Goal: Entertainment & Leisure: Consume media (video, audio)

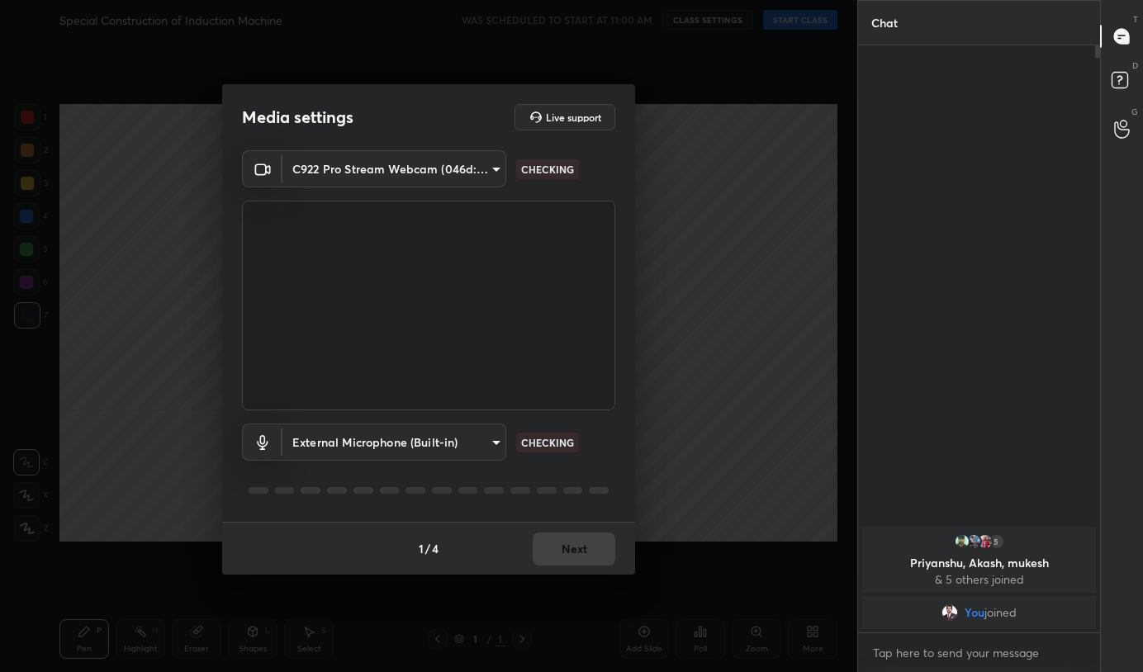
scroll to position [6, 6]
click at [574, 538] on button "Next" at bounding box center [574, 549] width 83 height 33
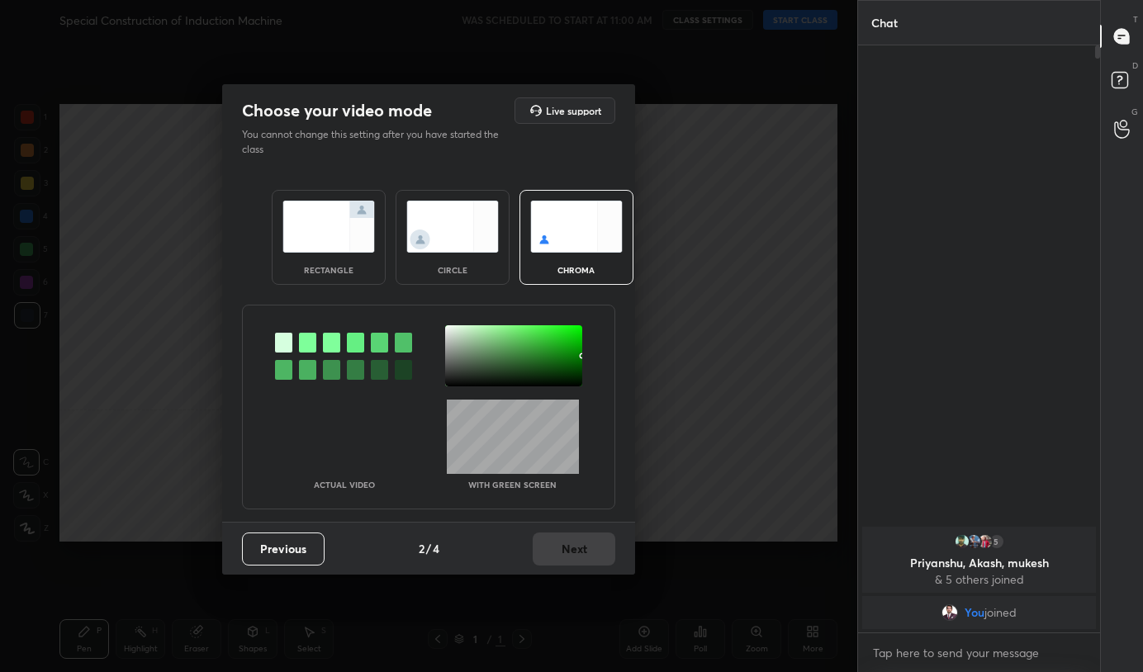
click at [337, 201] on img at bounding box center [328, 227] width 92 height 52
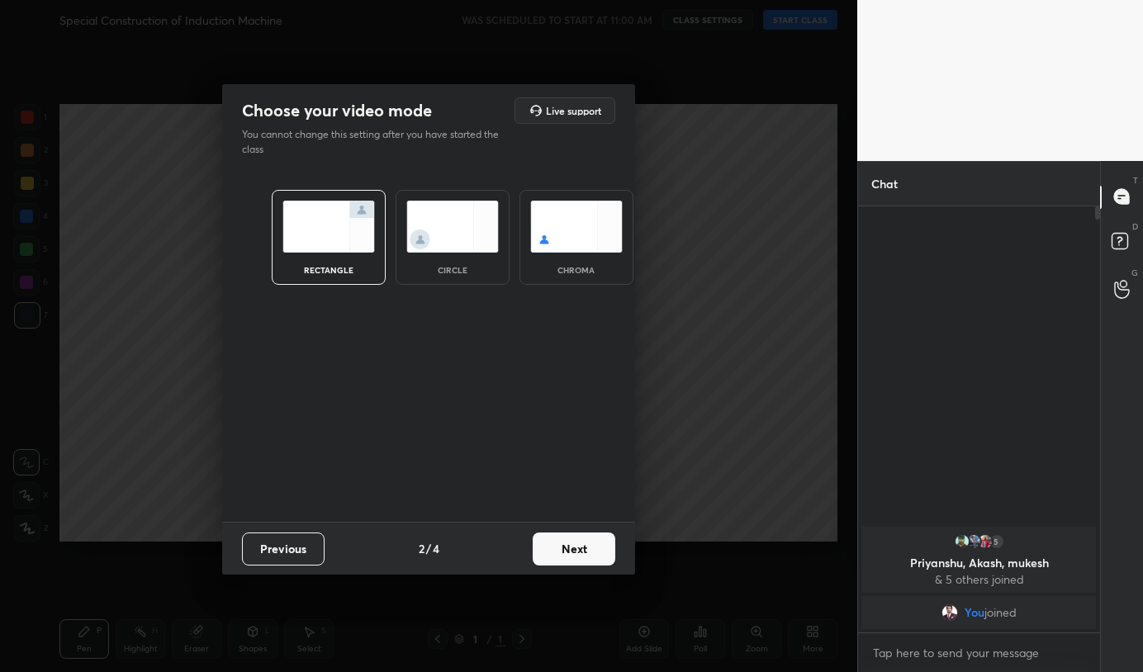
scroll to position [284, 237]
click at [580, 547] on button "Next" at bounding box center [574, 549] width 83 height 33
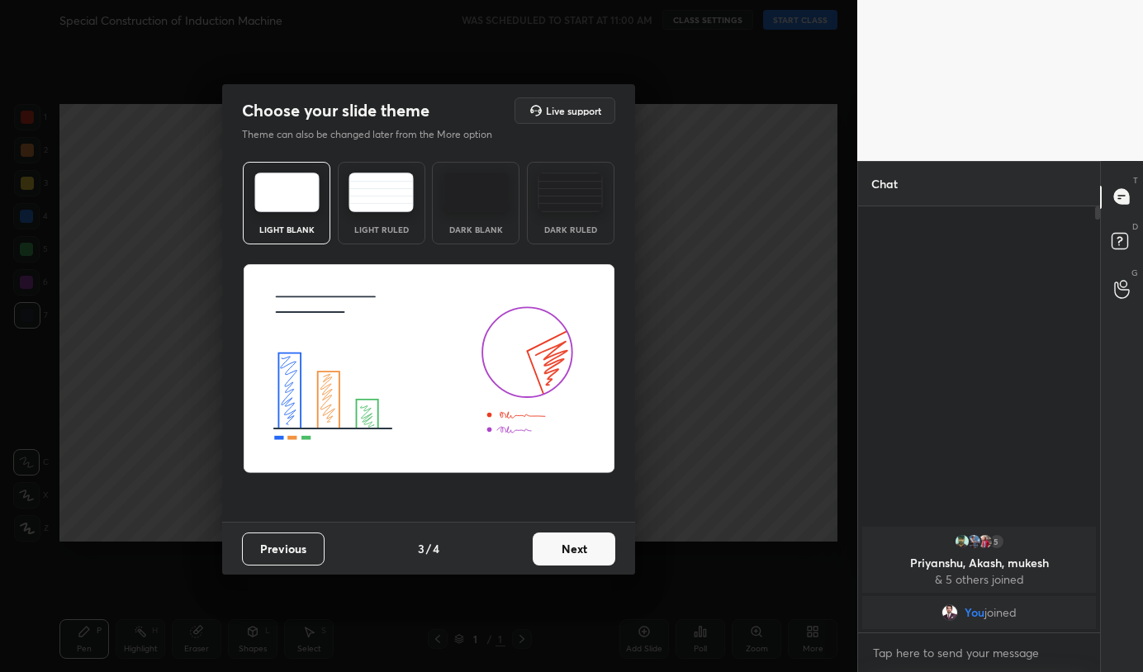
click at [585, 548] on button "Next" at bounding box center [574, 549] width 83 height 33
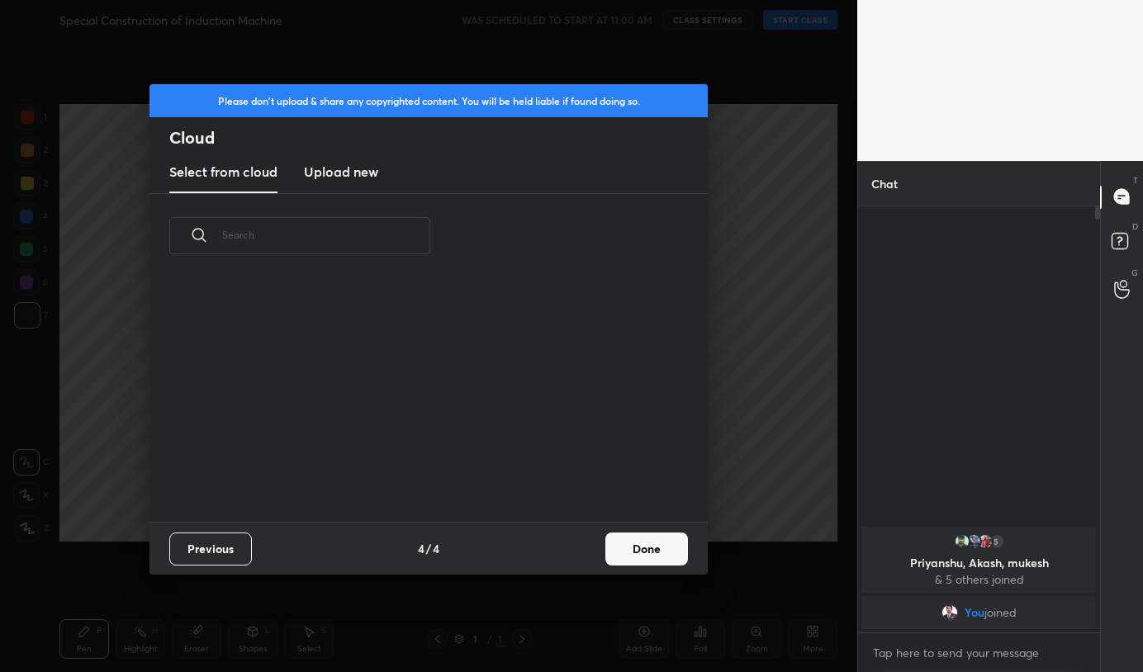
click at [651, 548] on button "Done" at bounding box center [646, 549] width 83 height 33
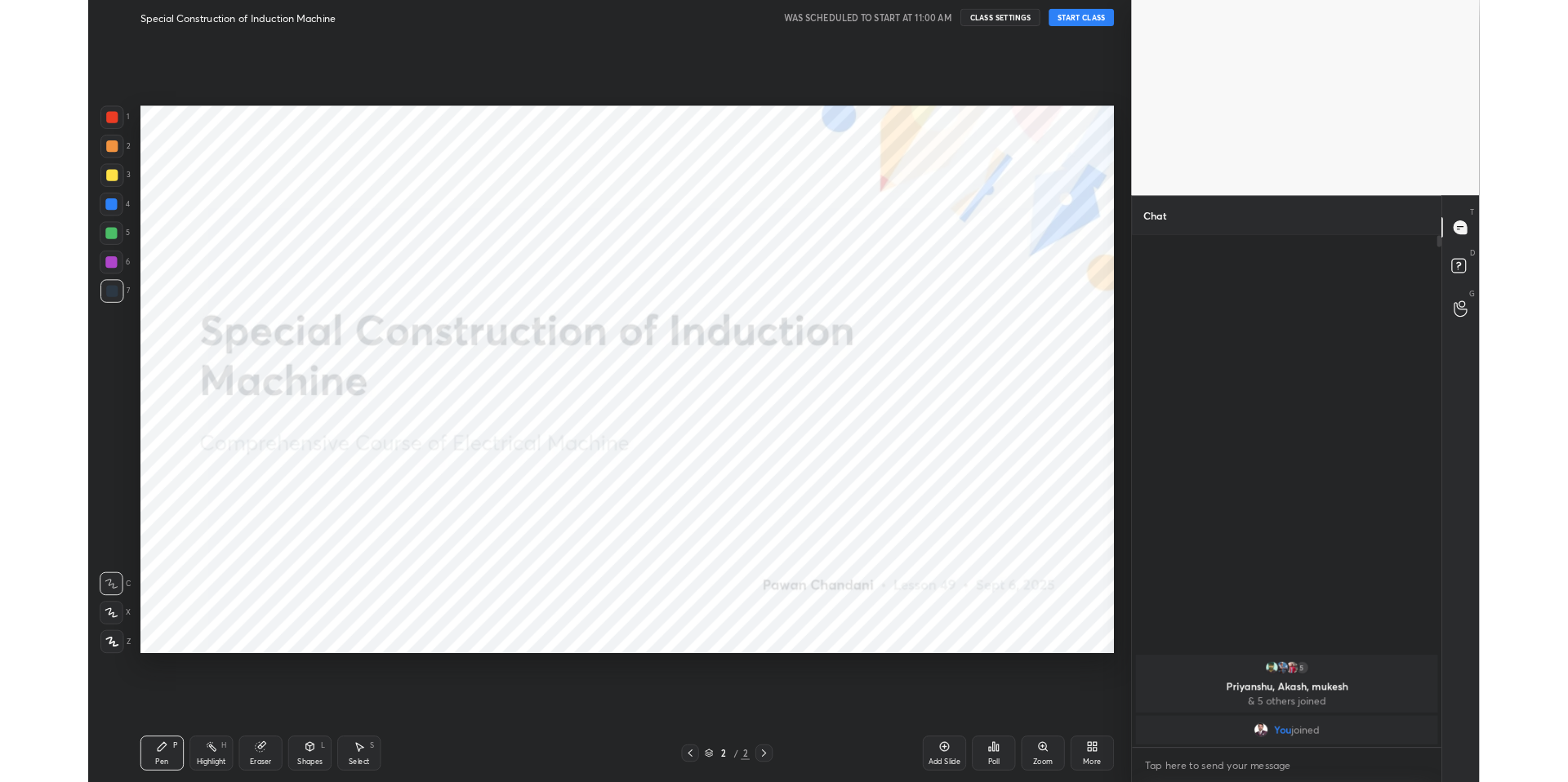
scroll to position [80964, 80534]
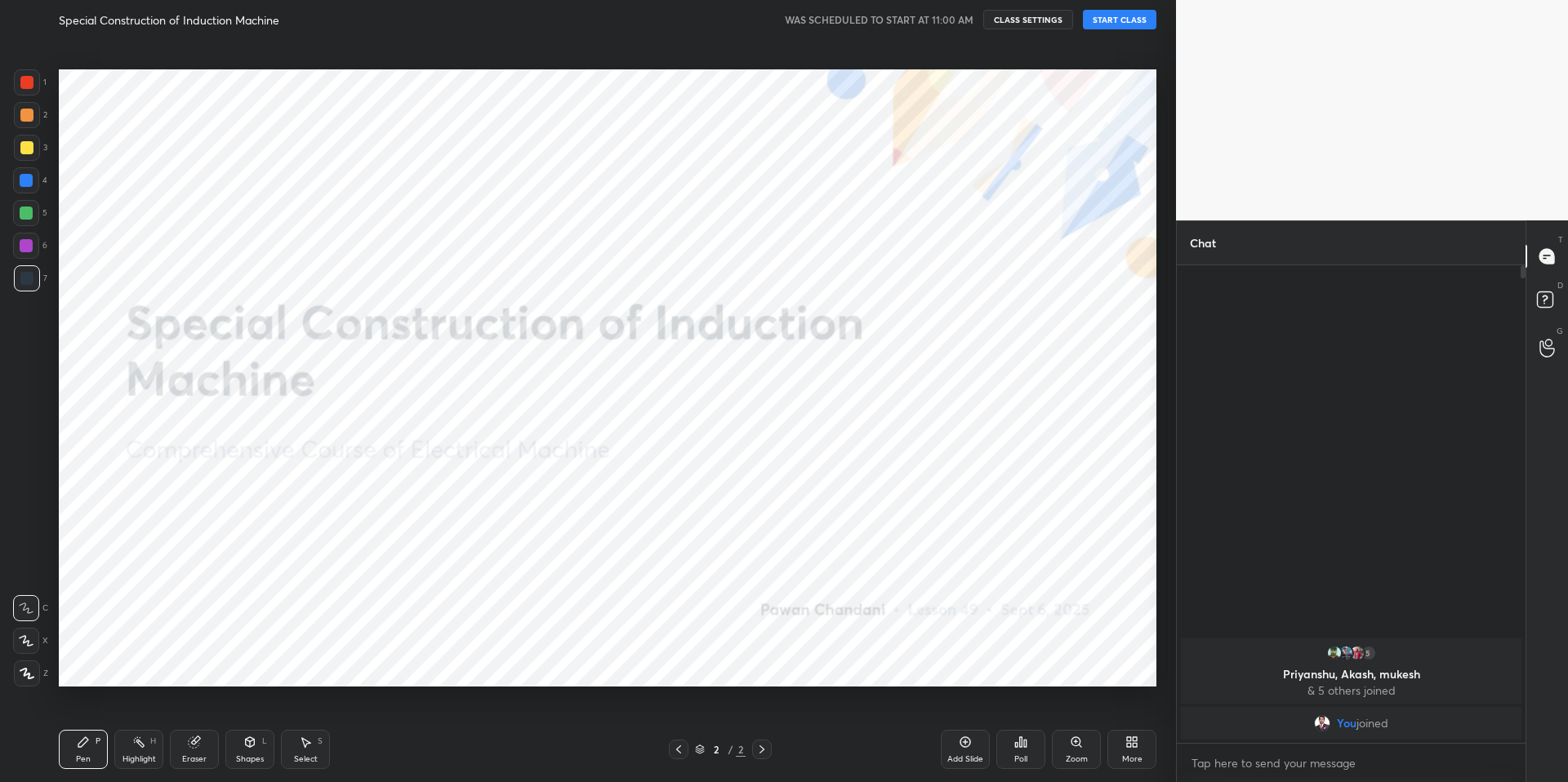
click at [1108, 27] on button "START CLASS" at bounding box center [1119, 20] width 73 height 20
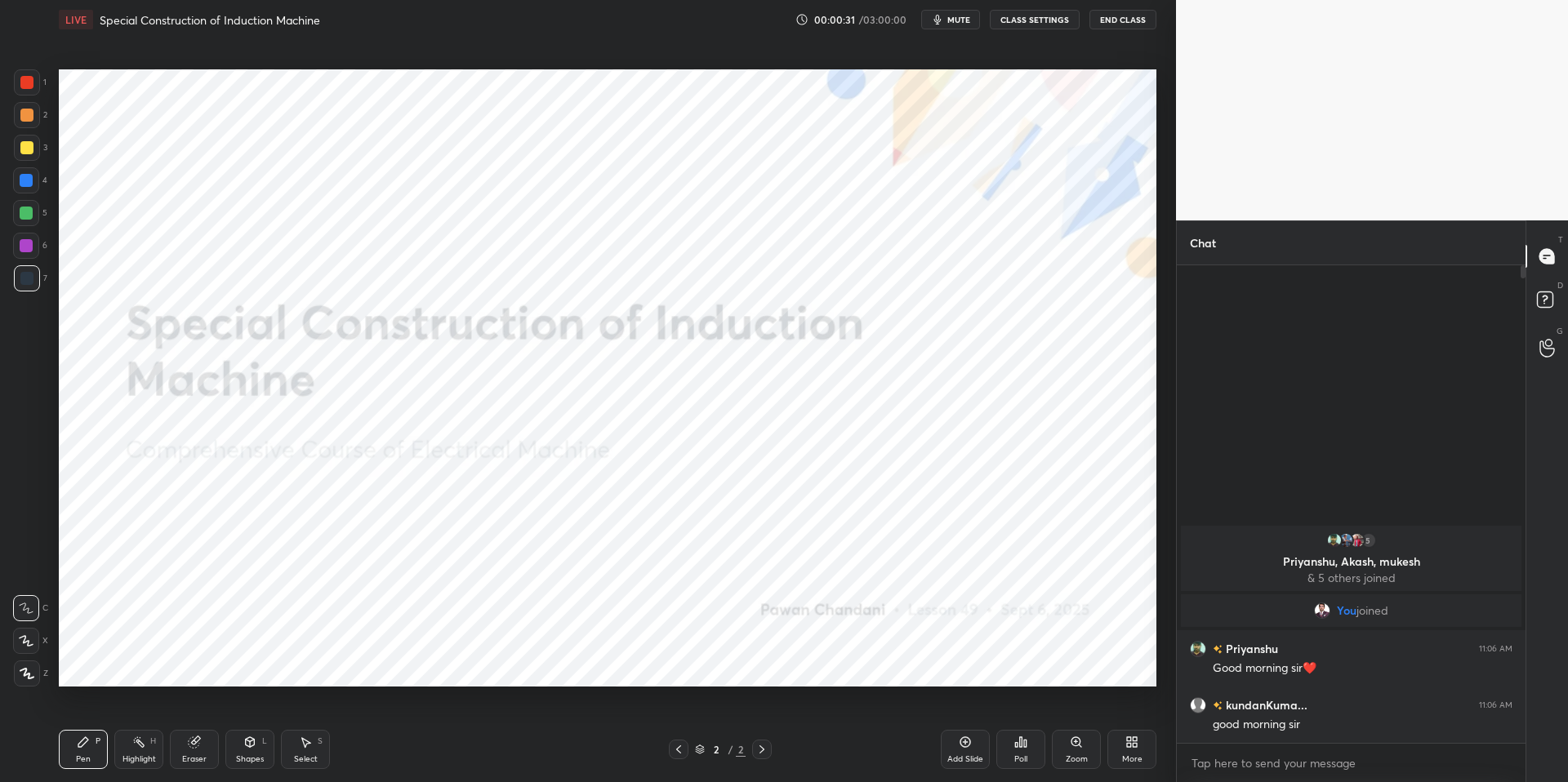
click at [132, 663] on icon at bounding box center [138, 741] width 13 height 13
click at [92, 663] on div "Pen P" at bounding box center [83, 749] width 49 height 40
click at [469, 663] on div "Pen P Highlight H Eraser Shapes L Select S" at bounding box center [279, 749] width 441 height 40
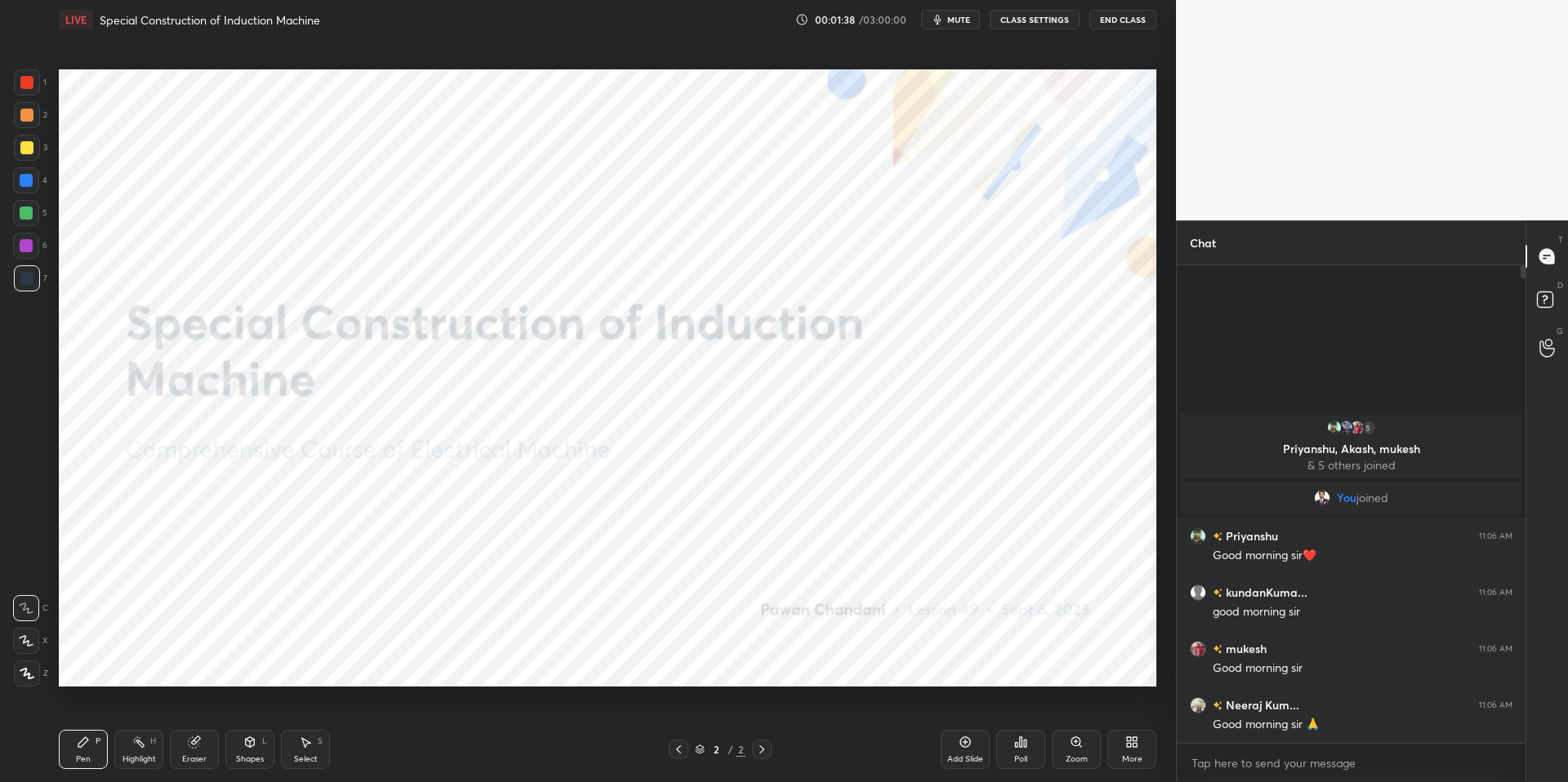
click at [133, 663] on div "Highlight H" at bounding box center [139, 749] width 49 height 40
click at [86, 663] on icon at bounding box center [83, 741] width 13 height 13
click at [439, 663] on div "Pen P Highlight H Eraser Shapes L Select S" at bounding box center [279, 749] width 441 height 40
click at [132, 663] on div "Highlight H" at bounding box center [139, 749] width 49 height 40
click at [96, 663] on div "P" at bounding box center [98, 741] width 5 height 8
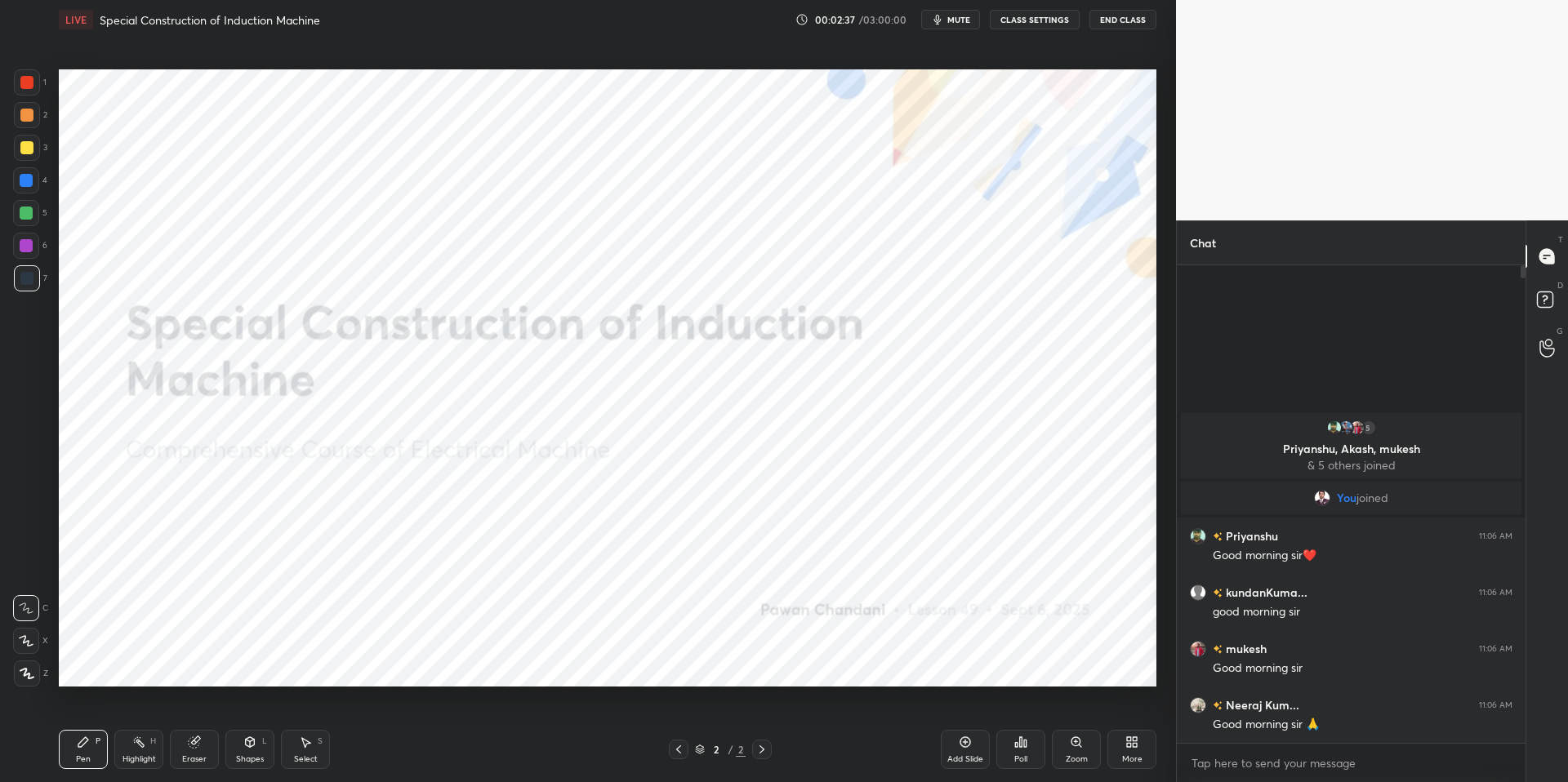
click at [447, 663] on div "Pen P Highlight H Eraser Shapes L Select S" at bounding box center [279, 749] width 441 height 40
click at [1129, 663] on div "More" at bounding box center [1132, 749] width 49 height 40
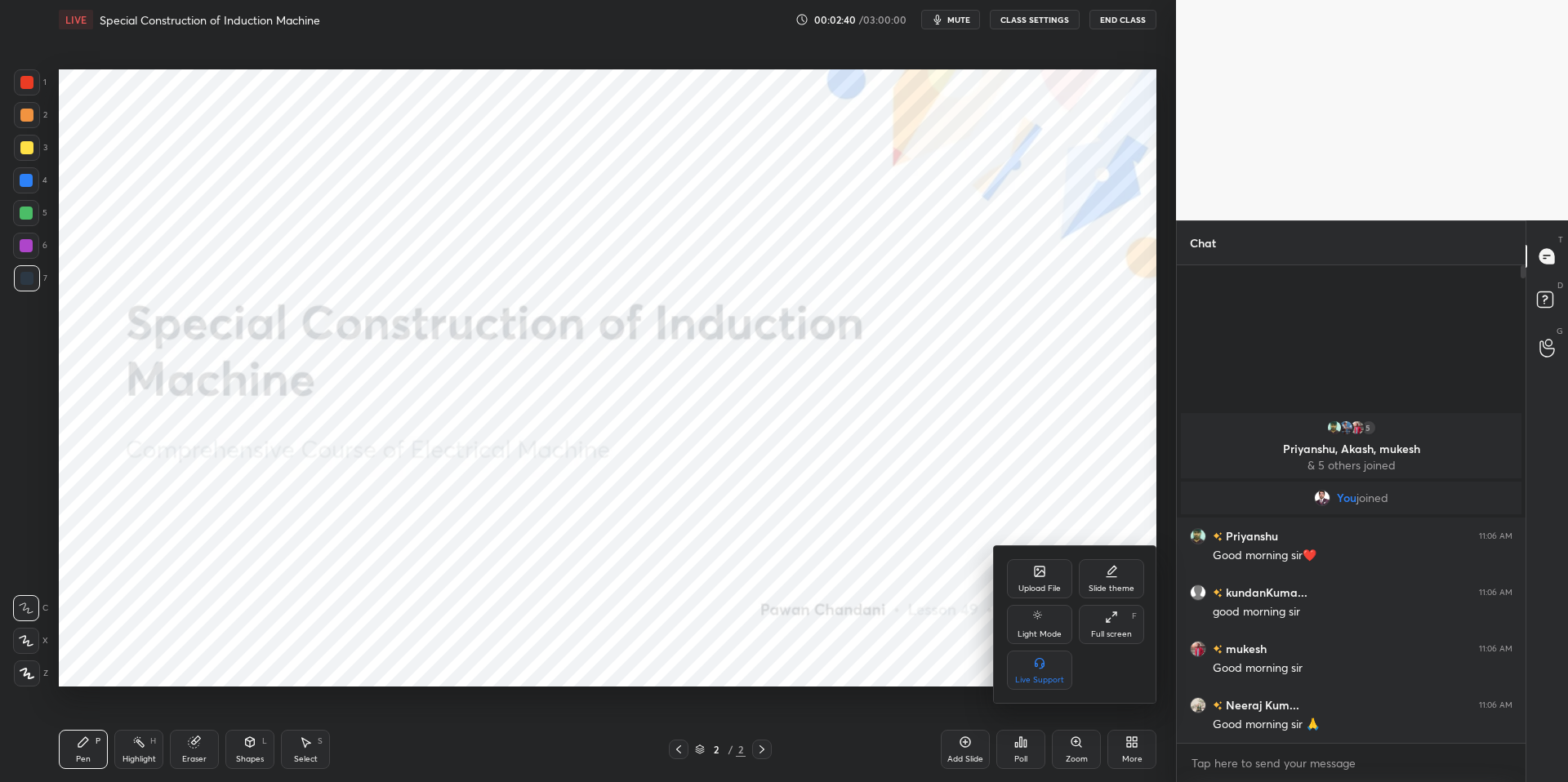
drag, startPoint x: 855, startPoint y: 753, endPoint x: 523, endPoint y: 724, distance: 333.3
click at [855, 663] on div at bounding box center [784, 391] width 1568 height 782
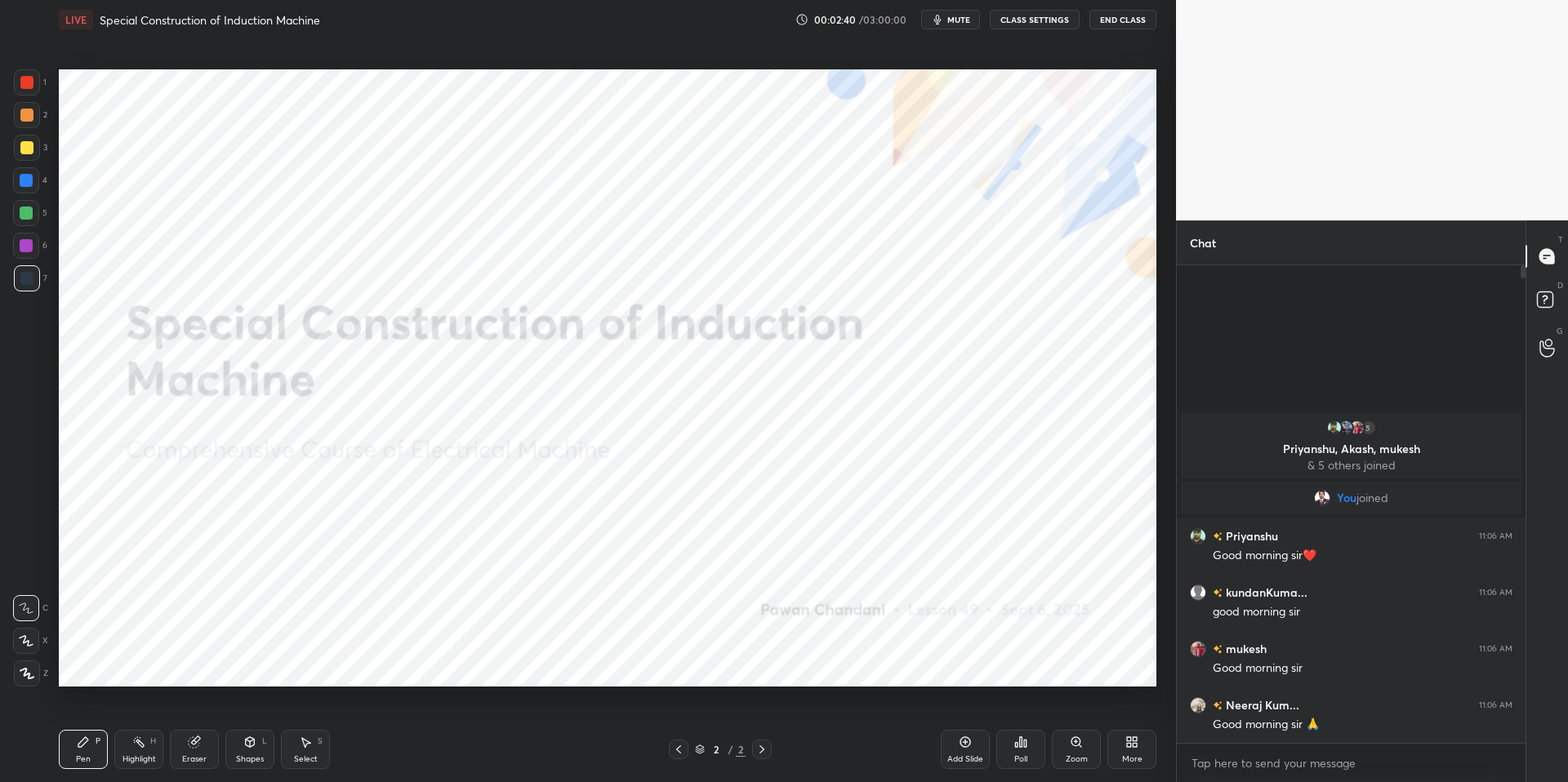
click at [143, 663] on div "Highlight H" at bounding box center [139, 749] width 49 height 40
drag, startPoint x: 100, startPoint y: 742, endPoint x: 171, endPoint y: 741, distance: 71.0
click at [101, 663] on div "Pen P" at bounding box center [83, 749] width 49 height 40
click at [380, 663] on div "Pen P Highlight H Eraser Shapes L Select S" at bounding box center [279, 749] width 441 height 40
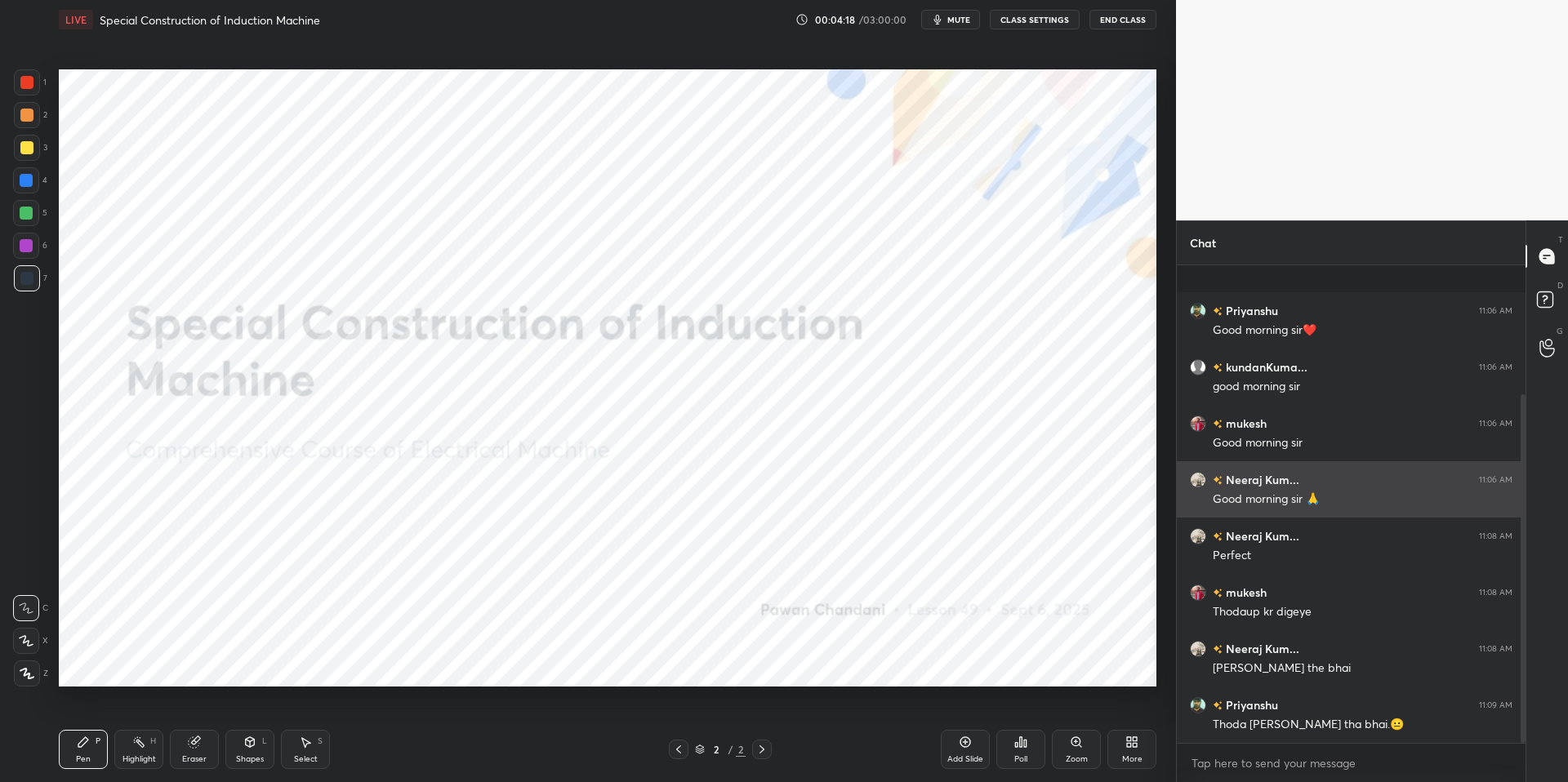
scroll to position [176, 0]
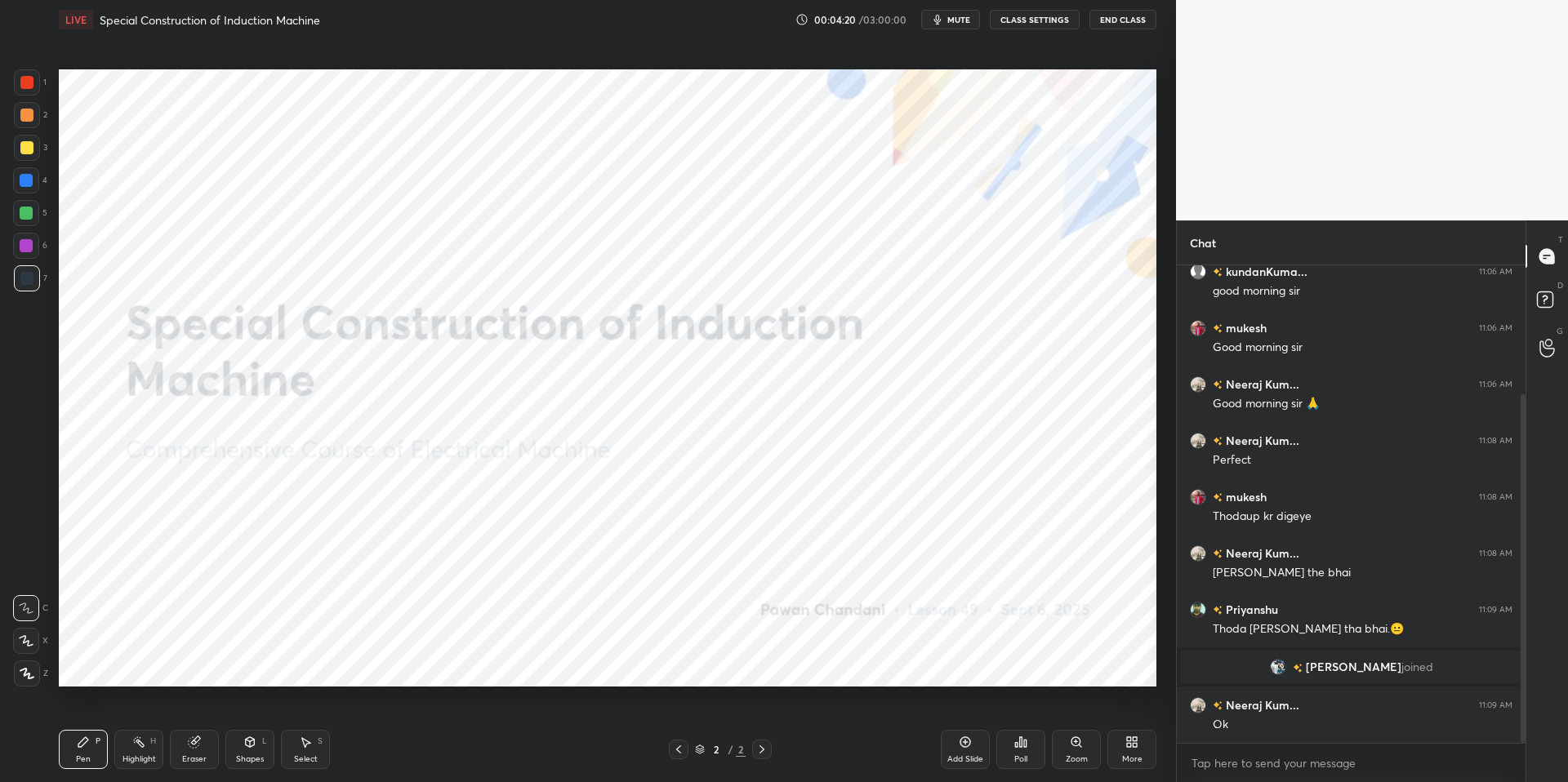
drag, startPoint x: 142, startPoint y: 754, endPoint x: 99, endPoint y: 739, distance: 45.5
click at [142, 663] on div "Highlight" at bounding box center [139, 759] width 34 height 8
click at [94, 663] on div "Pen P" at bounding box center [83, 749] width 49 height 40
click at [448, 663] on div "Pen P Highlight H Eraser Shapes L Select S 2 / 2 Add Slide Poll Zoom More" at bounding box center [607, 749] width 1097 height 65
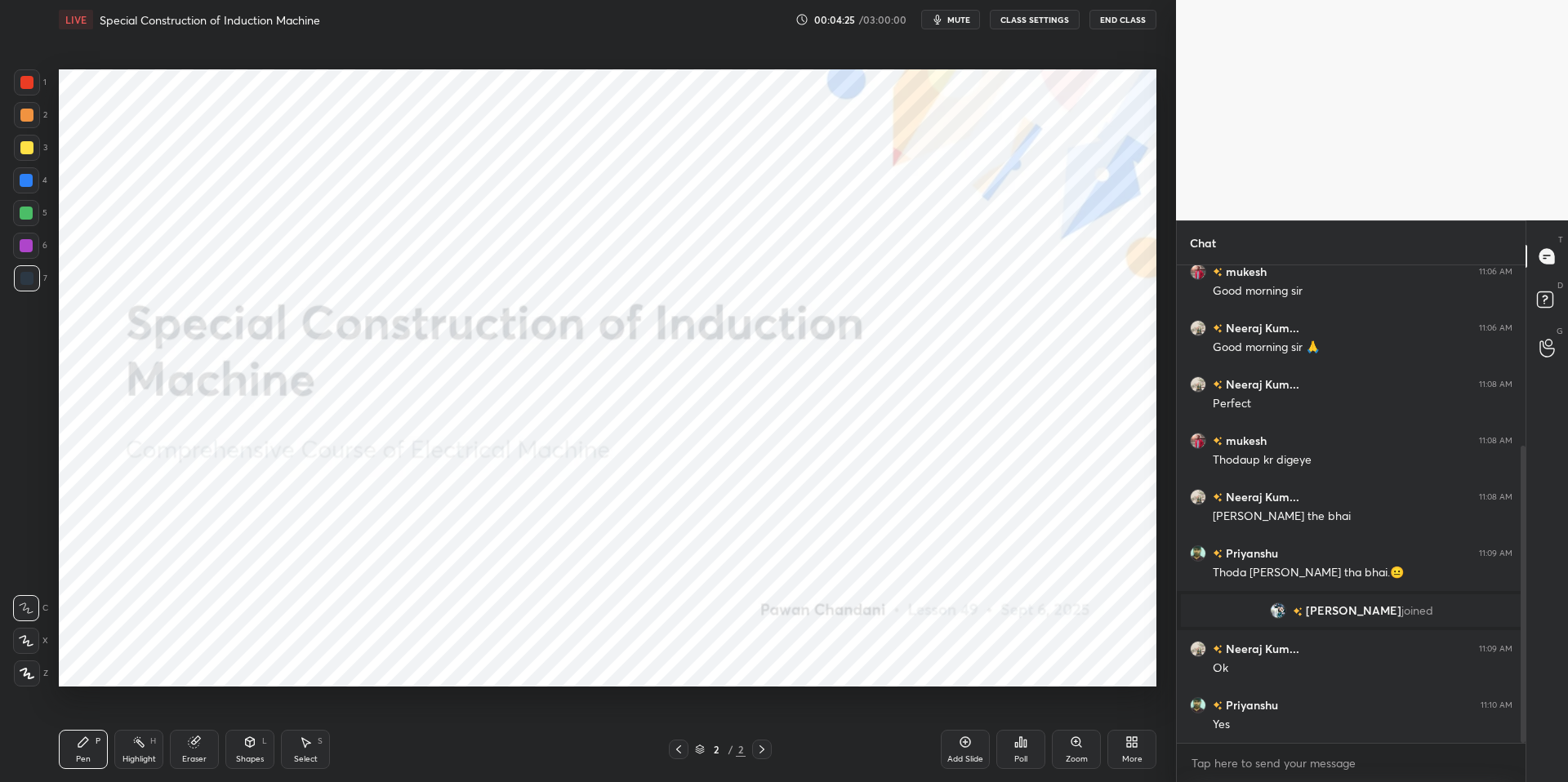
scroll to position [289, 0]
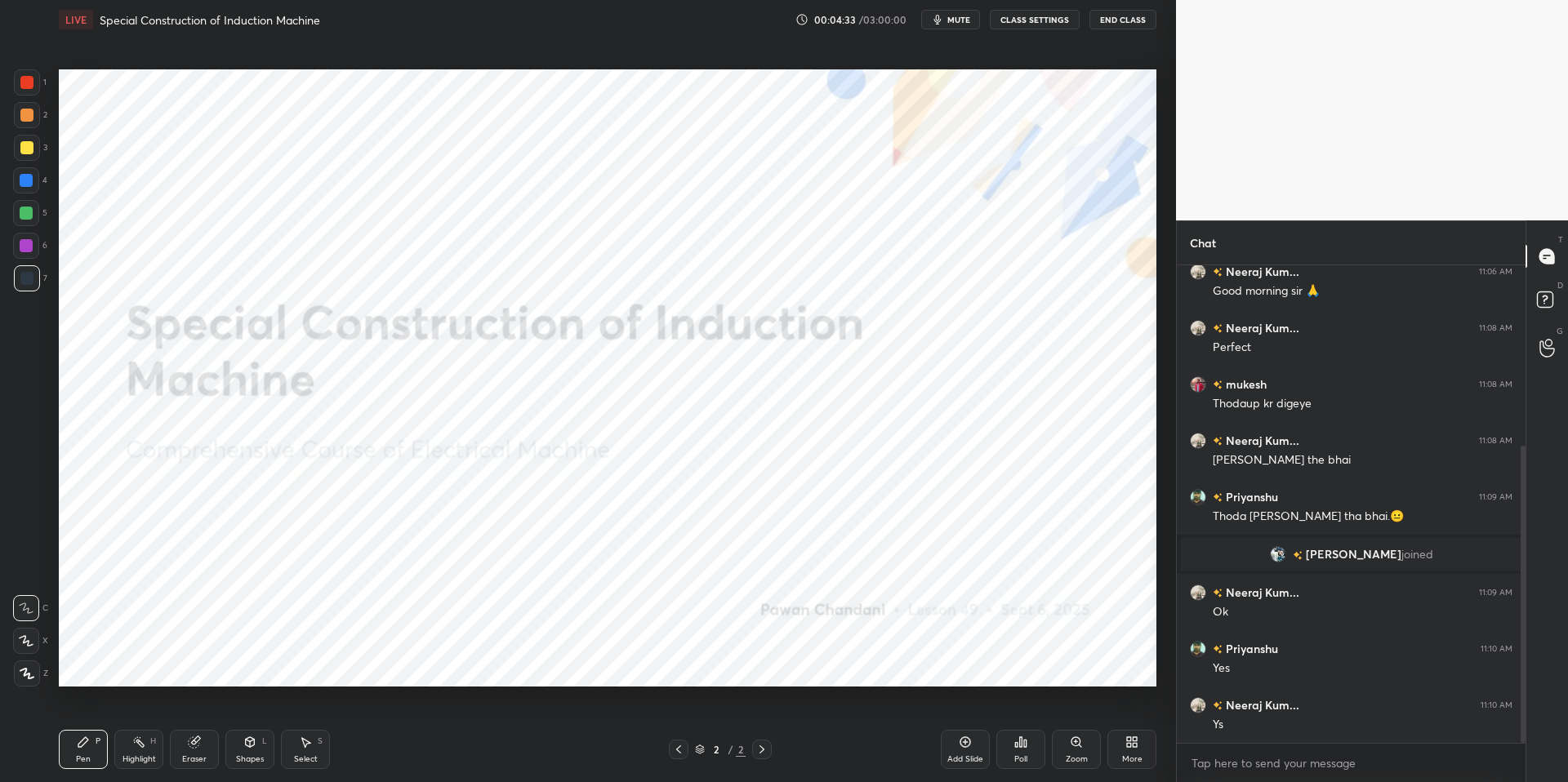
drag, startPoint x: 133, startPoint y: 747, endPoint x: 98, endPoint y: 743, distance: 35.2
click at [132, 663] on icon at bounding box center [138, 741] width 13 height 13
click at [100, 663] on div "Pen P" at bounding box center [83, 749] width 49 height 40
drag, startPoint x: 417, startPoint y: 760, endPoint x: 258, endPoint y: 750, distance: 159.3
click at [414, 663] on div "Pen P Highlight H Eraser Shapes L Select S" at bounding box center [279, 749] width 441 height 40
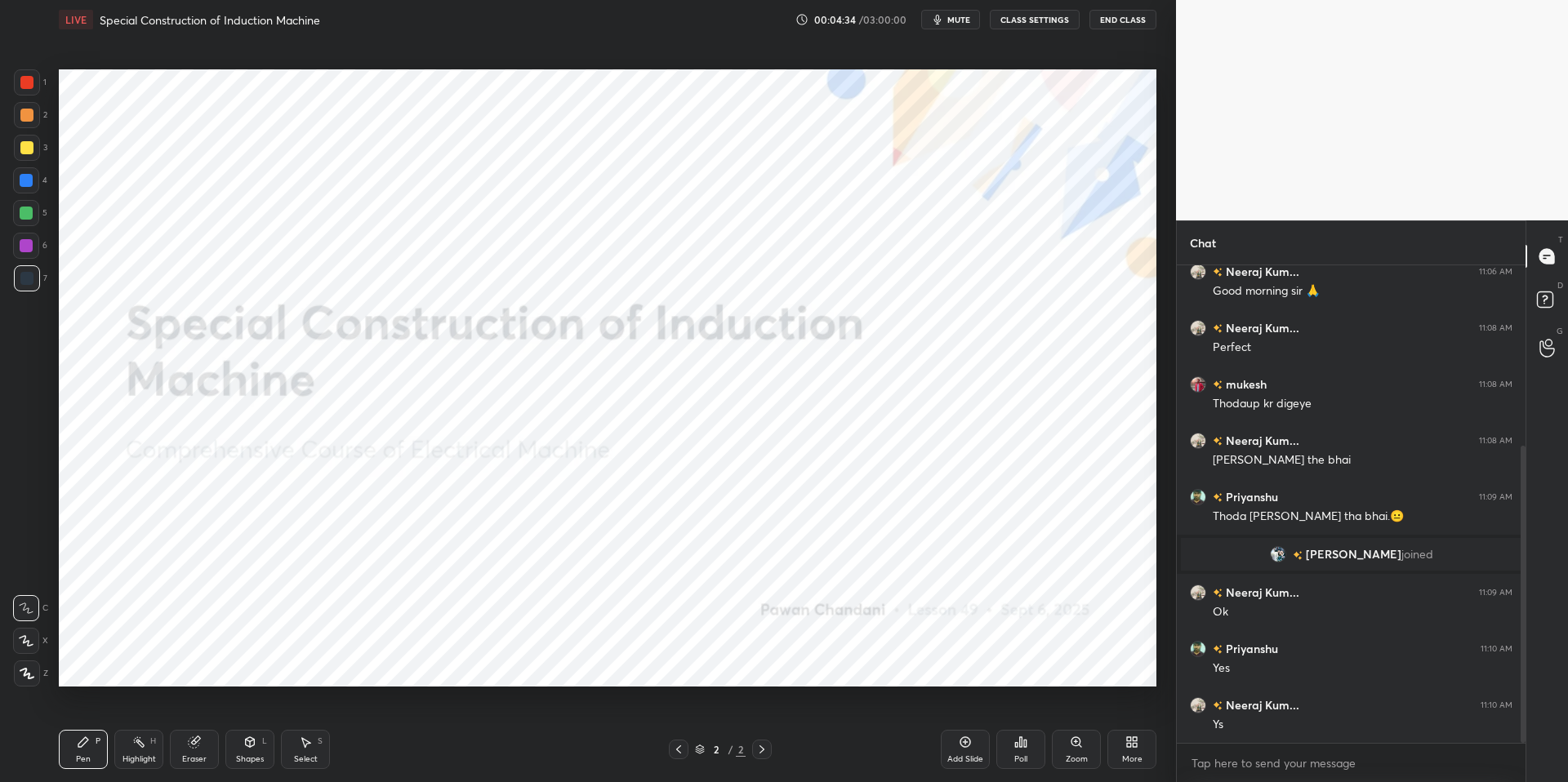
drag, startPoint x: 133, startPoint y: 750, endPoint x: 125, endPoint y: 745, distance: 9.4
click at [133, 663] on div "Highlight H" at bounding box center [139, 749] width 49 height 40
click at [90, 663] on div "Pen P" at bounding box center [83, 749] width 49 height 40
drag, startPoint x: 494, startPoint y: 779, endPoint x: 502, endPoint y: 722, distance: 57.6
click at [494, 663] on div "Pen P Highlight H Eraser Shapes L Select S 2 / 2 Add Slide Poll Zoom More" at bounding box center [607, 749] width 1097 height 65
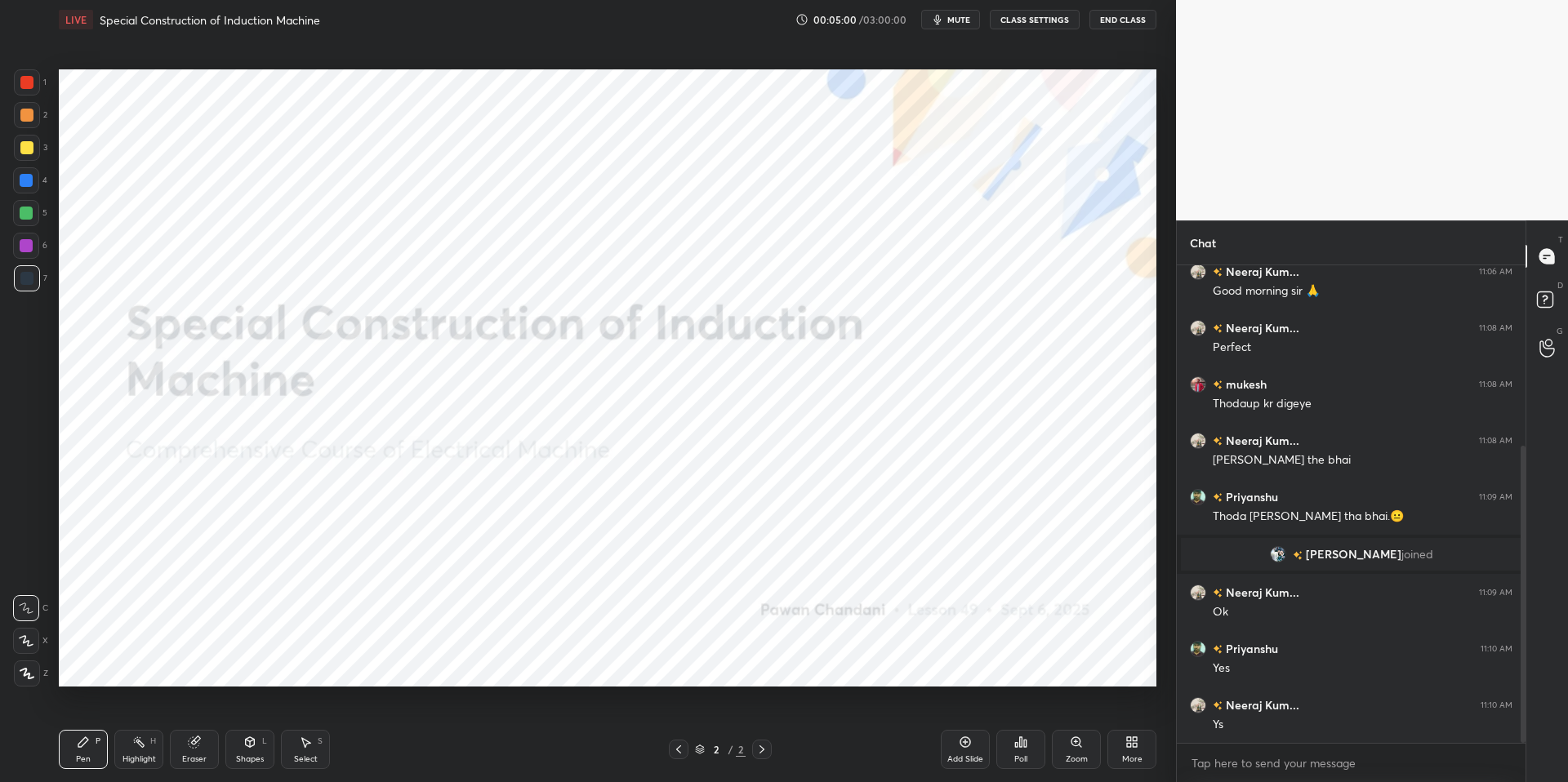
click at [1129, 663] on div "More" at bounding box center [1132, 759] width 21 height 8
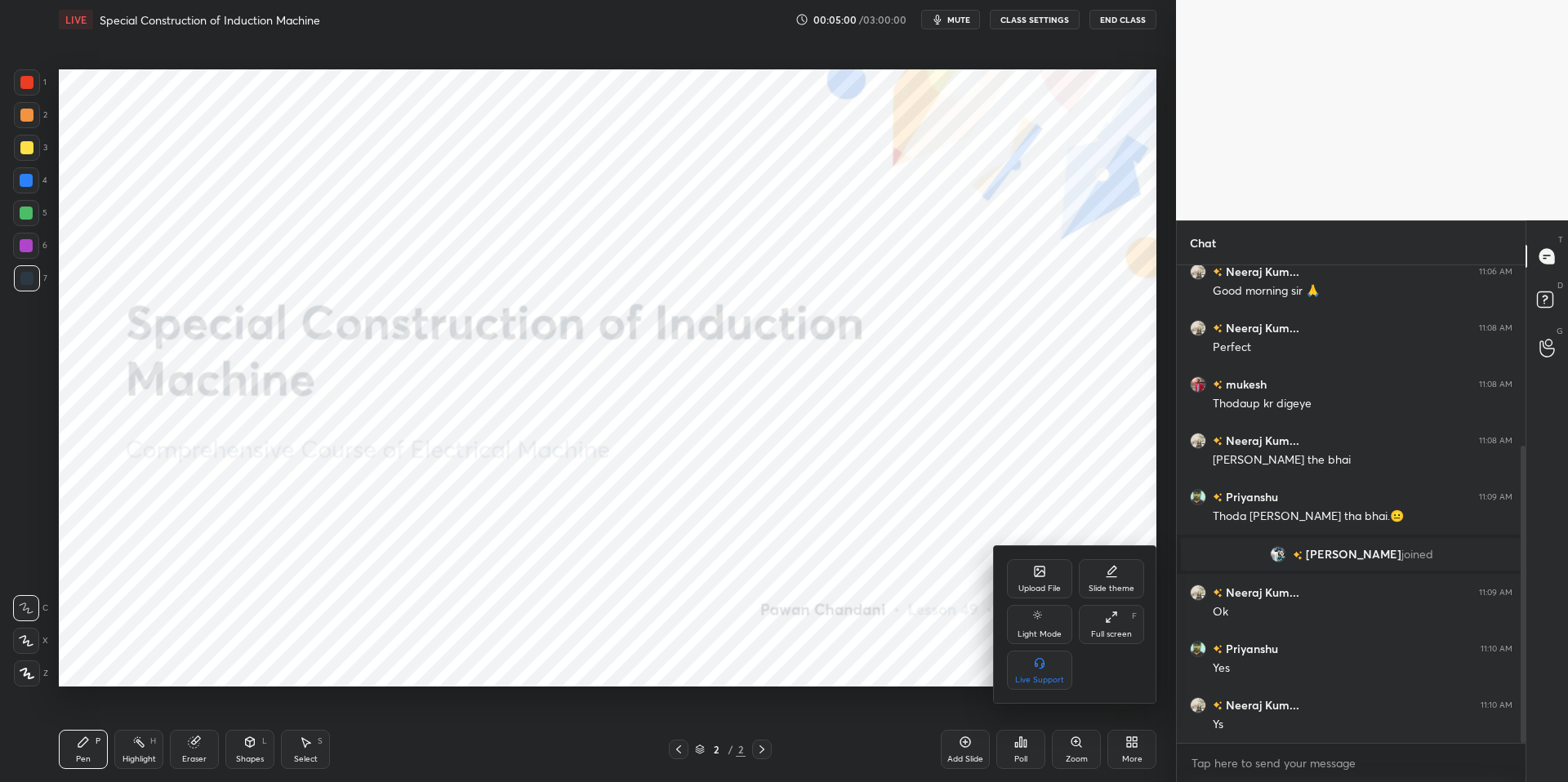
click at [1033, 568] on icon at bounding box center [1039, 570] width 13 height 13
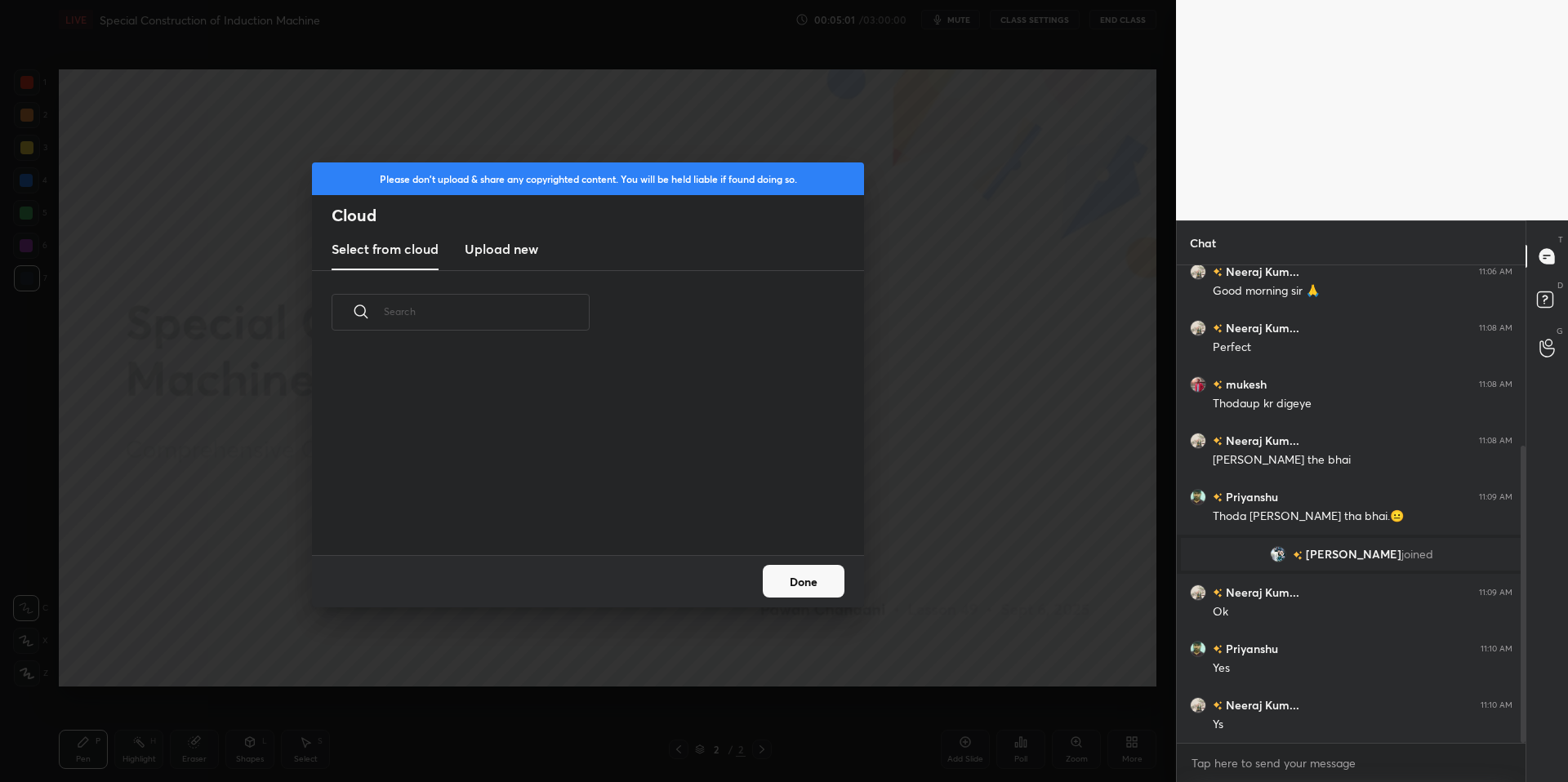
scroll to position [201, 524]
drag, startPoint x: 515, startPoint y: 240, endPoint x: 518, endPoint y: 265, distance: 25.2
click at [516, 239] on h3 "Upload new" at bounding box center [501, 249] width 73 height 20
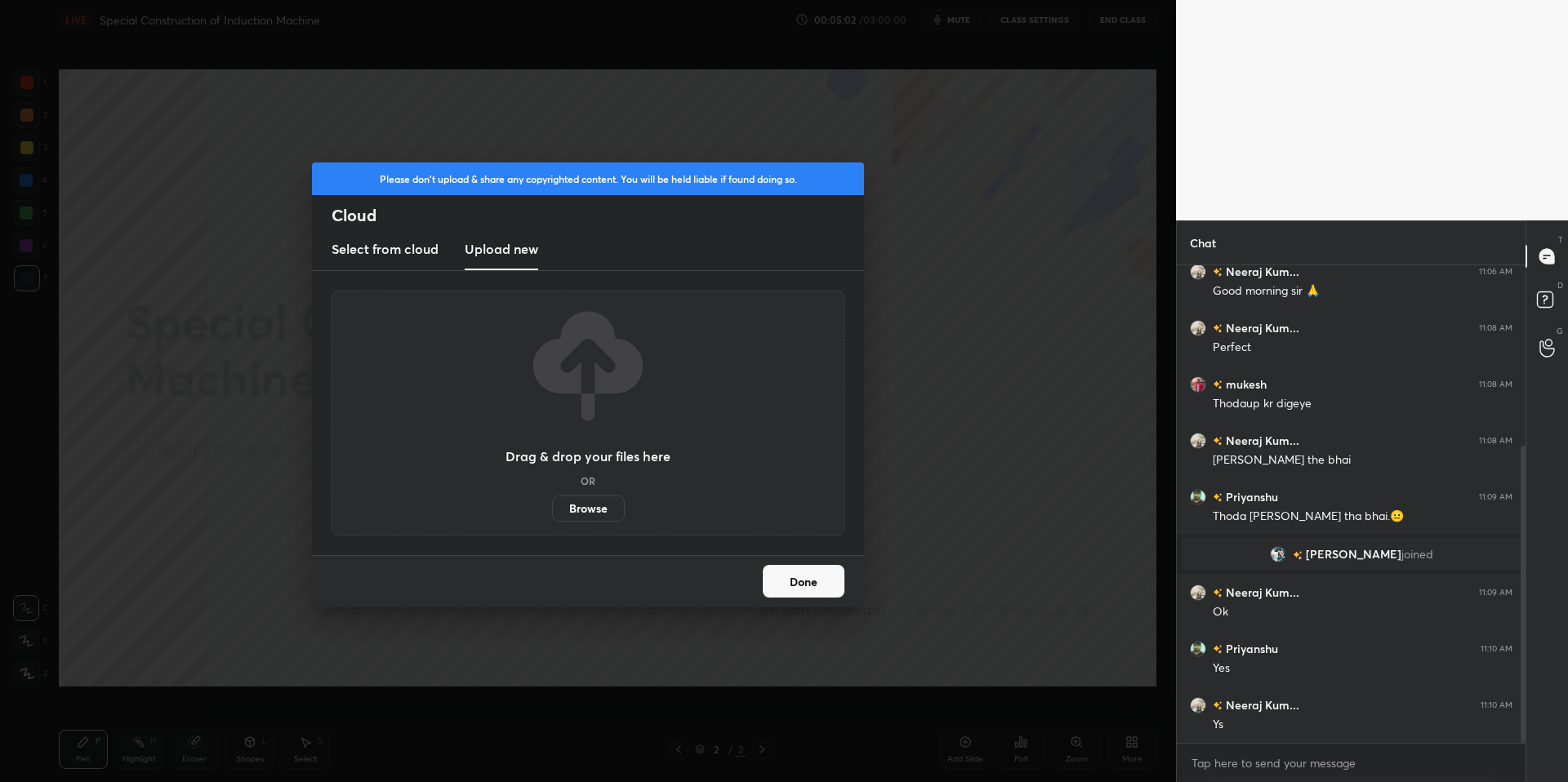
click at [582, 509] on label "Browse" at bounding box center [587, 508] width 72 height 26
click at [552, 509] on input "Browse" at bounding box center [552, 508] width 0 height 26
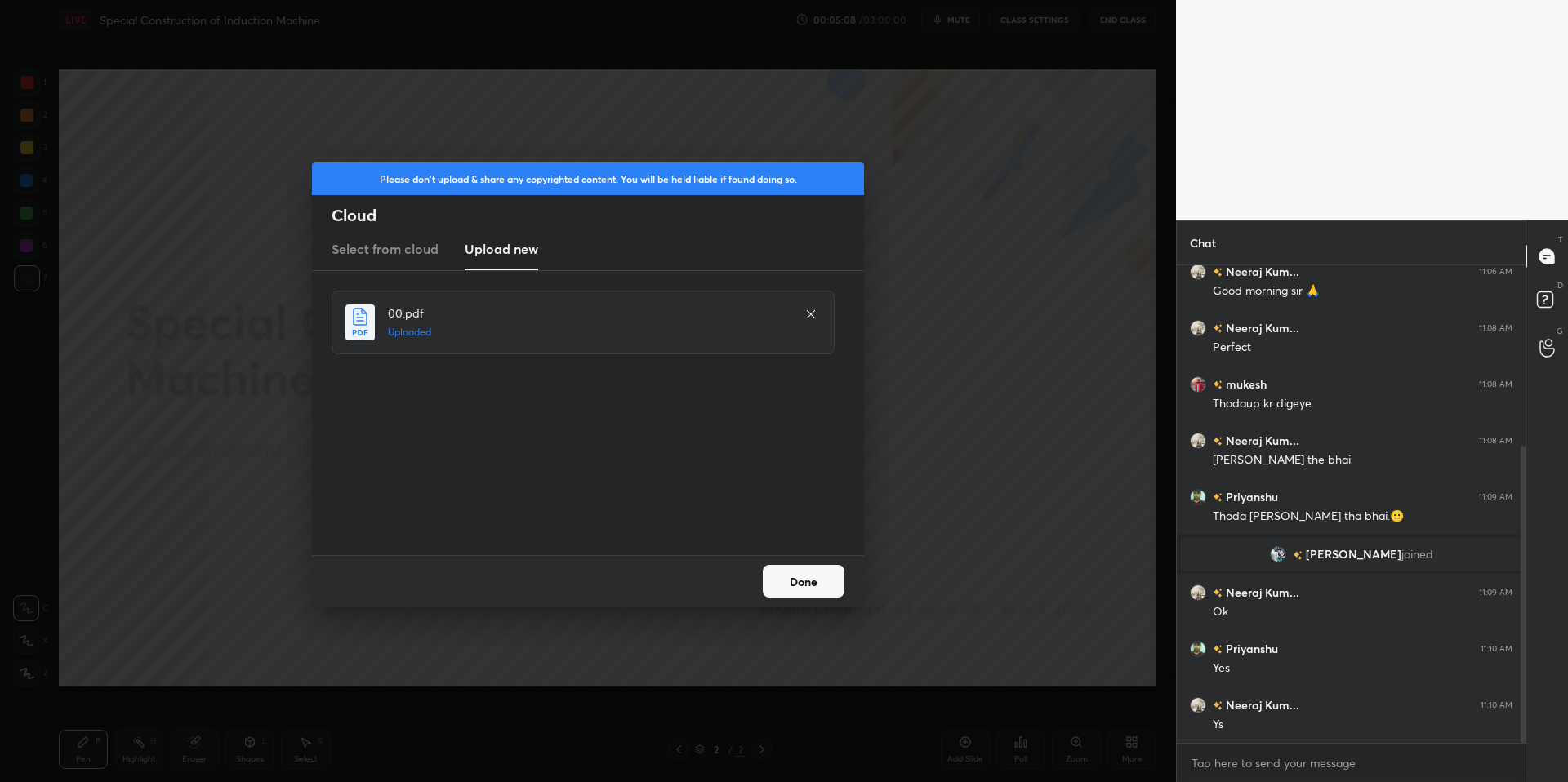
click at [791, 582] on button "Done" at bounding box center [803, 580] width 82 height 33
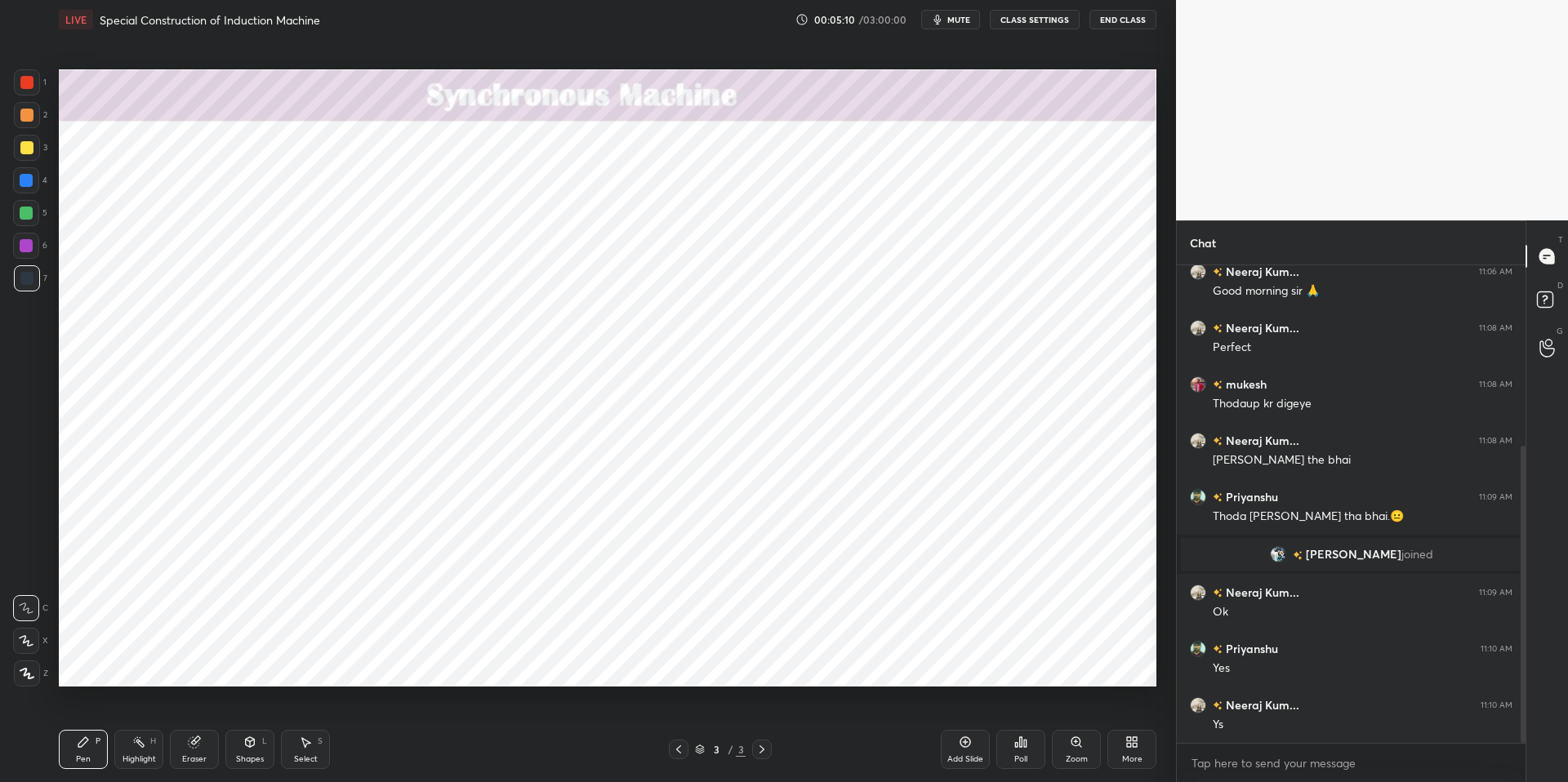
click at [151, 663] on div "Highlight H" at bounding box center [139, 749] width 49 height 40
click at [104, 663] on div "Pen P" at bounding box center [83, 749] width 49 height 40
click at [427, 663] on div "Pen P Highlight H Eraser Shapes L Select S" at bounding box center [279, 749] width 441 height 40
click at [26, 86] on div at bounding box center [27, 82] width 13 height 13
click at [28, 214] on div at bounding box center [26, 213] width 13 height 13
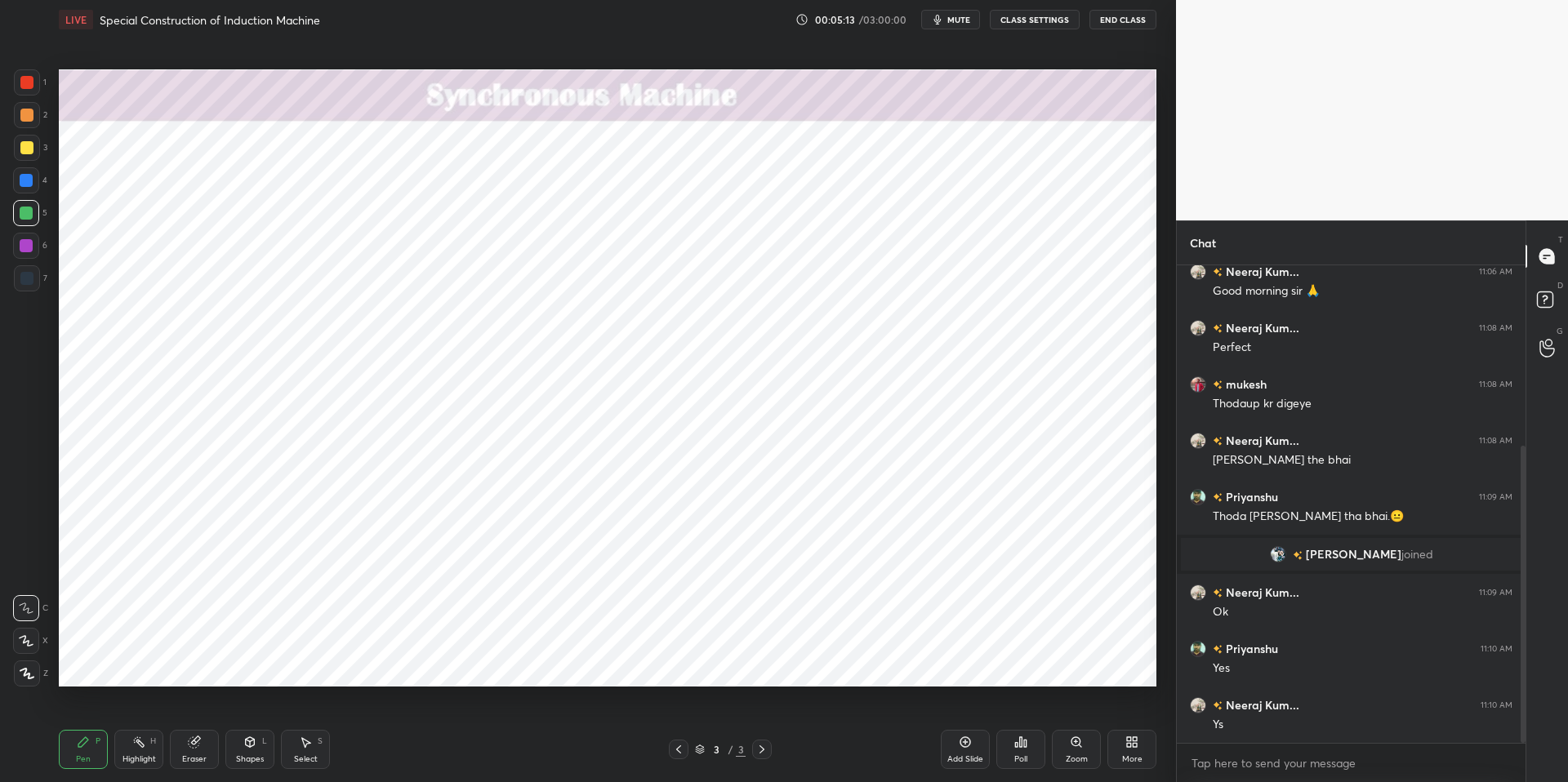
click at [33, 91] on div at bounding box center [27, 82] width 26 height 26
drag, startPoint x: 140, startPoint y: 752, endPoint x: 103, endPoint y: 742, distance: 38.3
click at [139, 663] on div "Highlight H" at bounding box center [139, 749] width 49 height 40
drag, startPoint x: 95, startPoint y: 742, endPoint x: 258, endPoint y: 749, distance: 163.2
click at [96, 663] on div "P" at bounding box center [98, 741] width 5 height 8
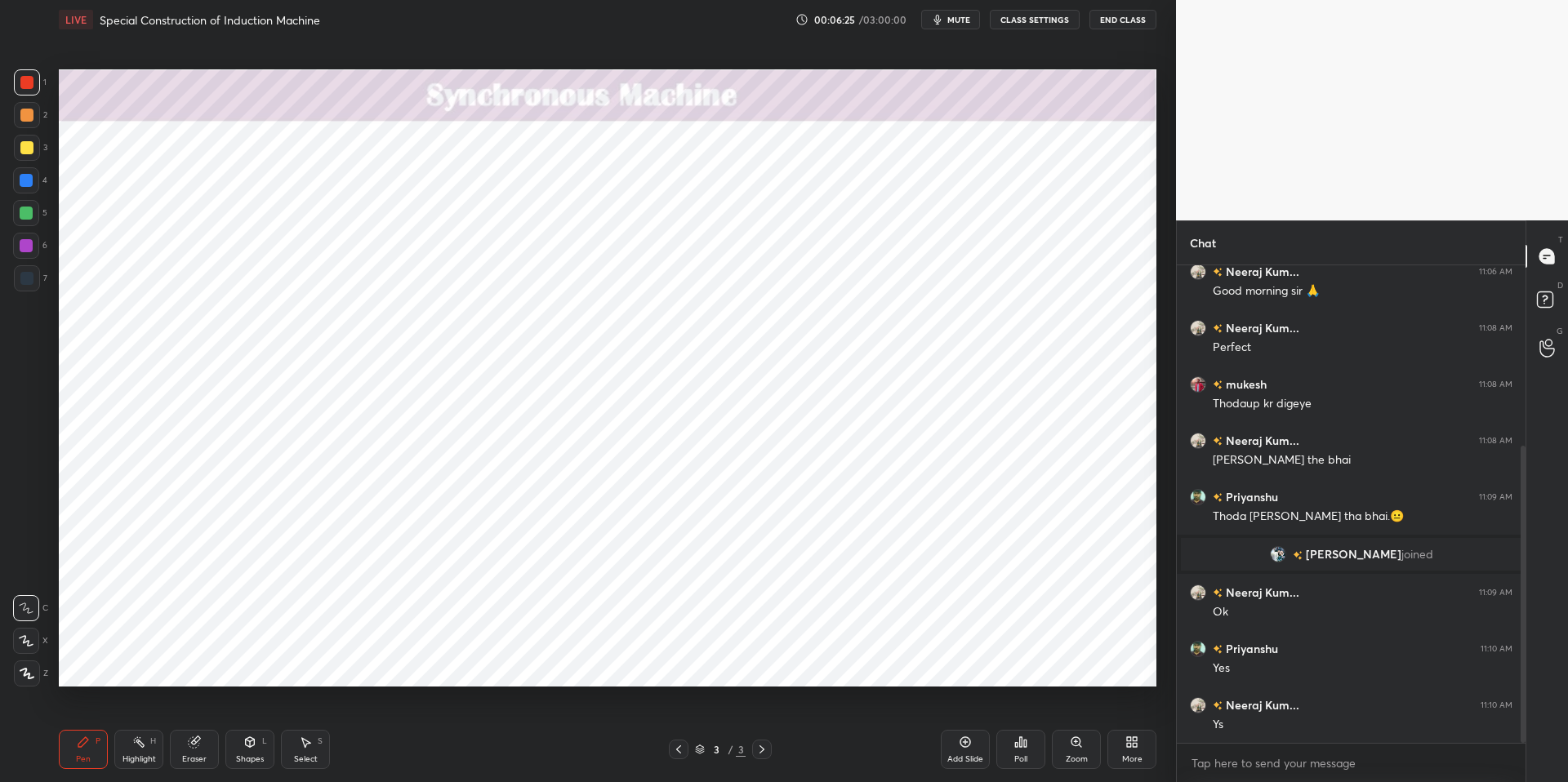
click at [422, 663] on div "Pen P Highlight H Eraser Shapes L Select S 3 / 3 Add Slide Poll Zoom More" at bounding box center [607, 749] width 1097 height 65
click at [25, 82] on div at bounding box center [27, 82] width 13 height 13
click at [129, 663] on div "Highlight H" at bounding box center [139, 749] width 49 height 40
click at [89, 663] on icon at bounding box center [83, 741] width 13 height 13
click at [460, 663] on div "Pen P Highlight H Eraser Shapes L Select S" at bounding box center [279, 749] width 441 height 40
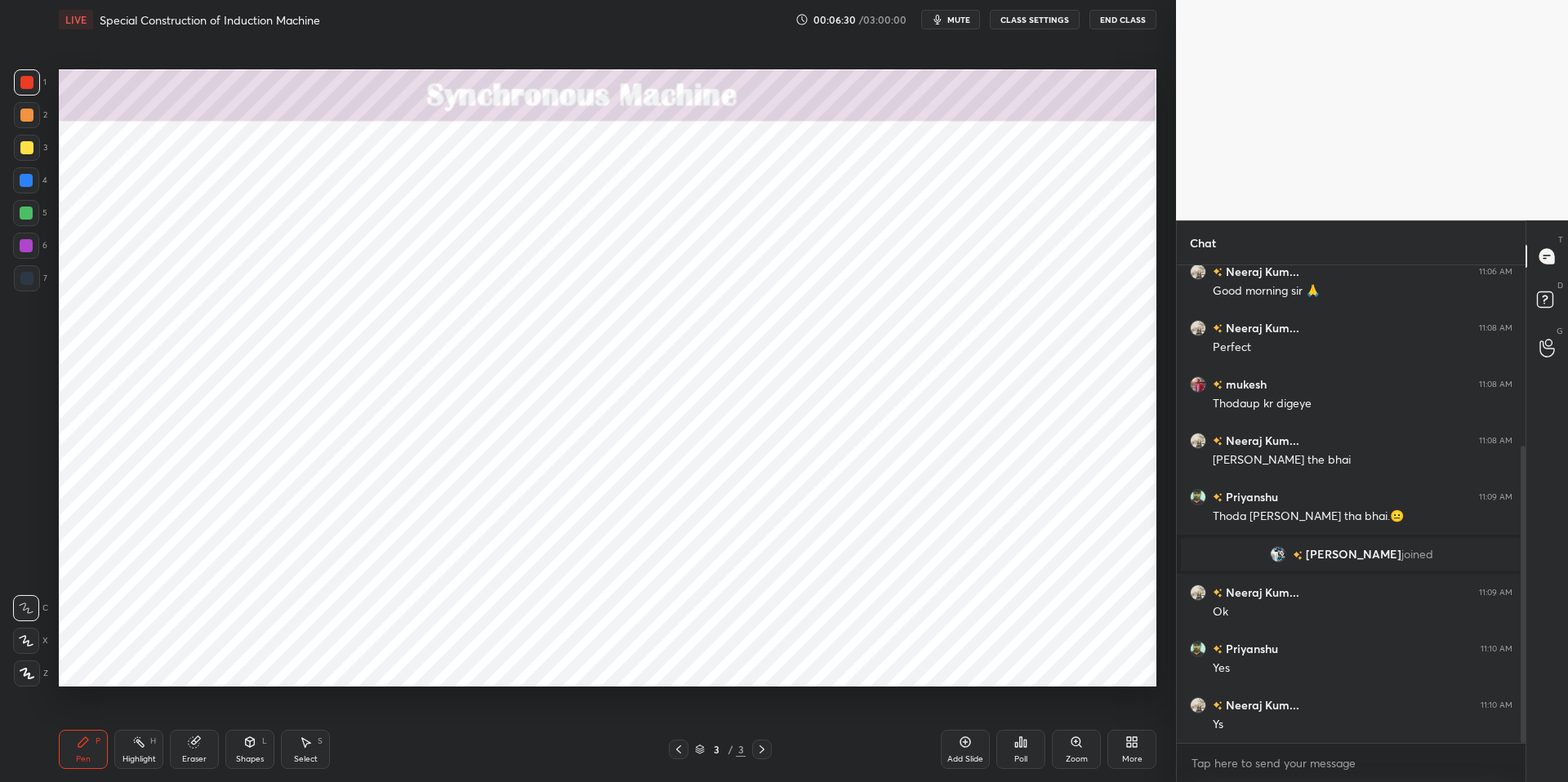
click at [133, 663] on div "Highlight H" at bounding box center [139, 749] width 49 height 40
drag, startPoint x: 82, startPoint y: 742, endPoint x: 105, endPoint y: 736, distance: 23.8
click at [82, 663] on icon at bounding box center [83, 742] width 10 height 10
drag, startPoint x: 476, startPoint y: 768, endPoint x: 467, endPoint y: 757, distance: 14.2
click at [476, 663] on div "Pen P Highlight H Eraser Shapes L Select S" at bounding box center [279, 749] width 441 height 40
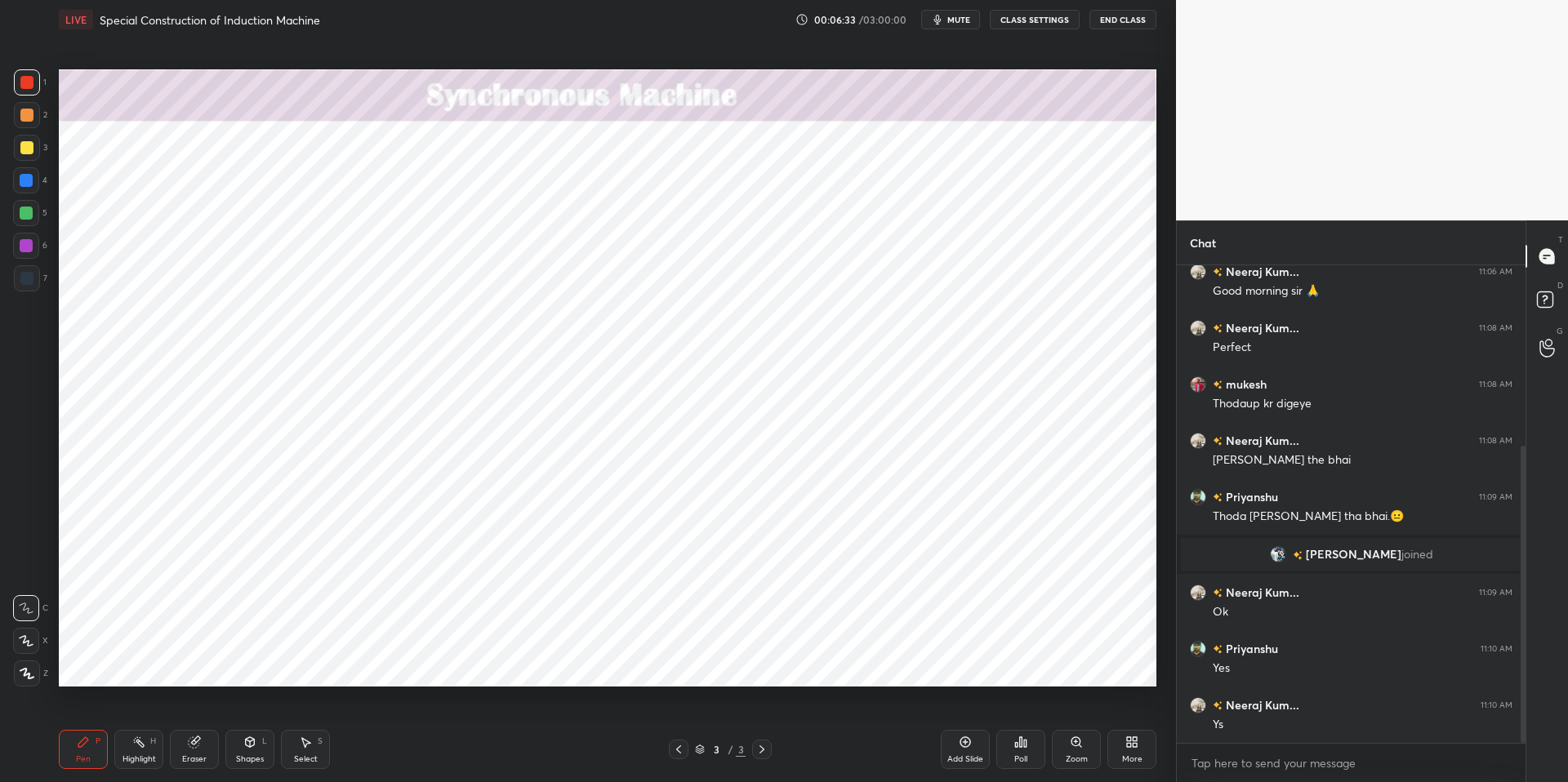
click at [32, 183] on div at bounding box center [26, 180] width 13 height 13
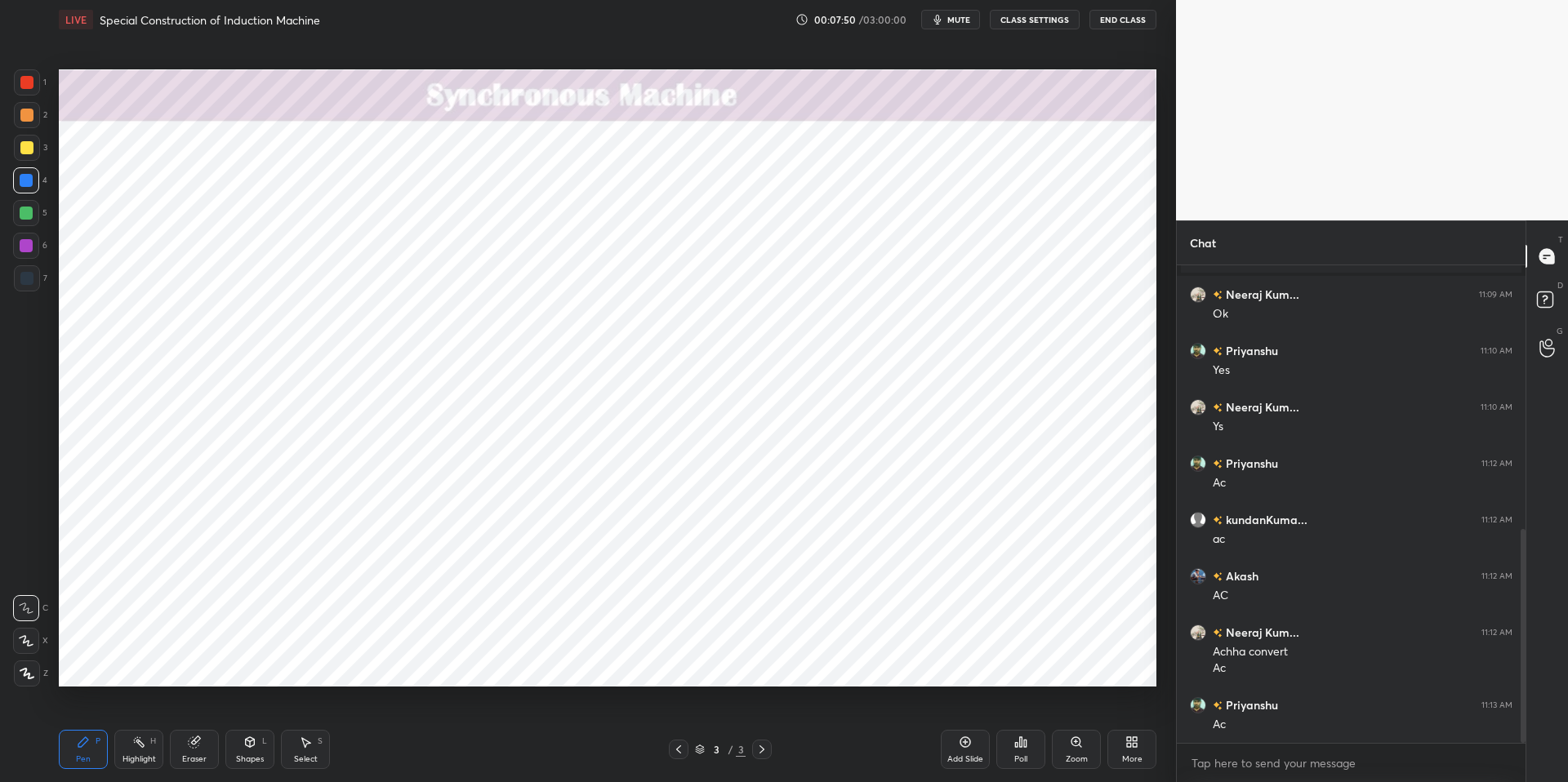
scroll to position [644, 0]
drag, startPoint x: 138, startPoint y: 755, endPoint x: 120, endPoint y: 752, distance: 18.2
click at [136, 663] on div "Highlight" at bounding box center [139, 759] width 34 height 8
click at [90, 663] on div "Pen P" at bounding box center [83, 749] width 49 height 40
click at [441, 663] on div "Pen P Highlight H Eraser Shapes L Select S 3 / 3 Add Slide Poll Zoom More" at bounding box center [607, 749] width 1097 height 65
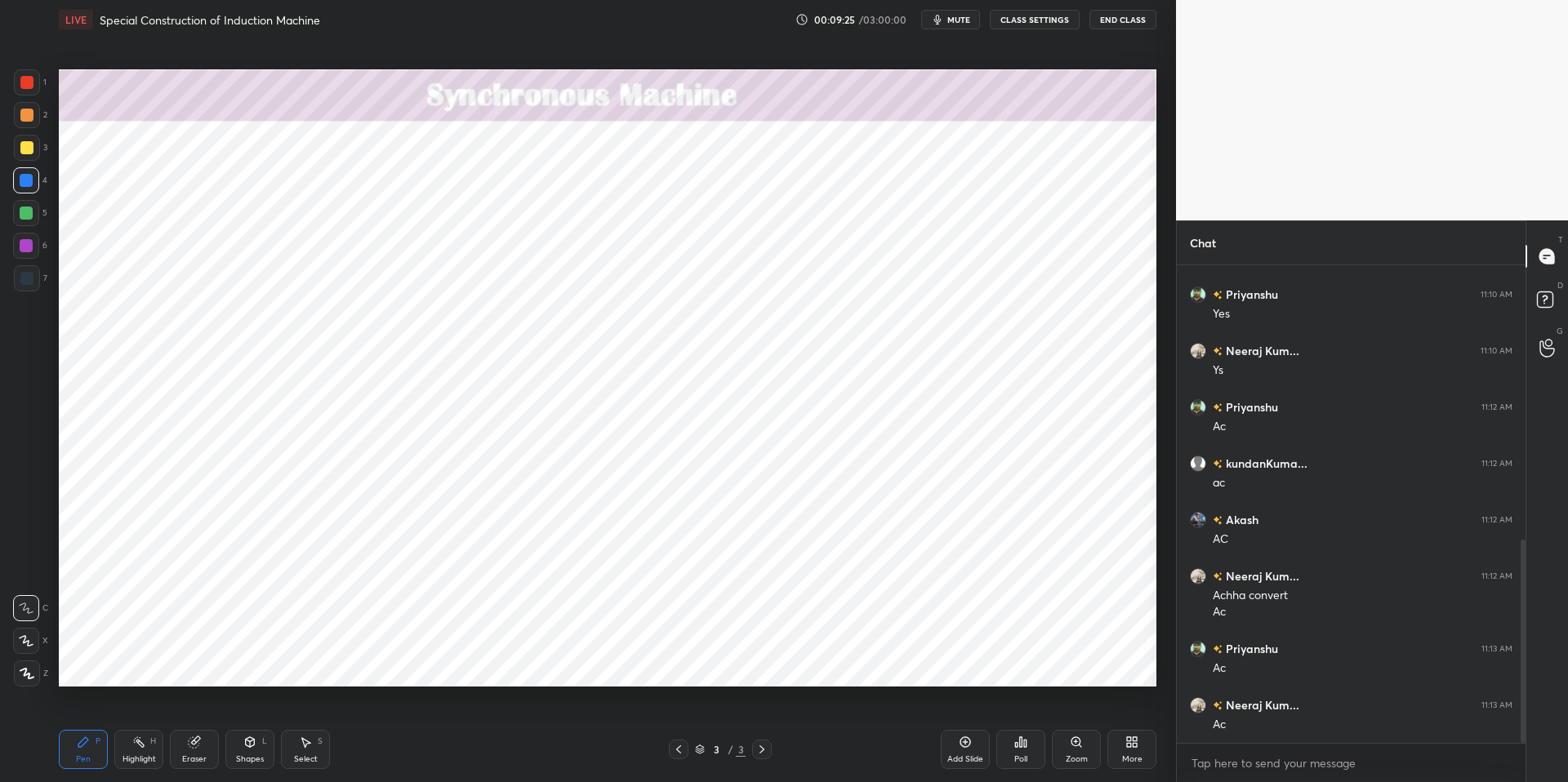
click at [26, 177] on div at bounding box center [26, 180] width 13 height 13
click at [30, 211] on div at bounding box center [26, 213] width 13 height 13
click at [28, 150] on div at bounding box center [27, 147] width 13 height 13
click at [136, 663] on div "Highlight" at bounding box center [139, 759] width 34 height 8
click at [87, 663] on icon at bounding box center [83, 741] width 13 height 13
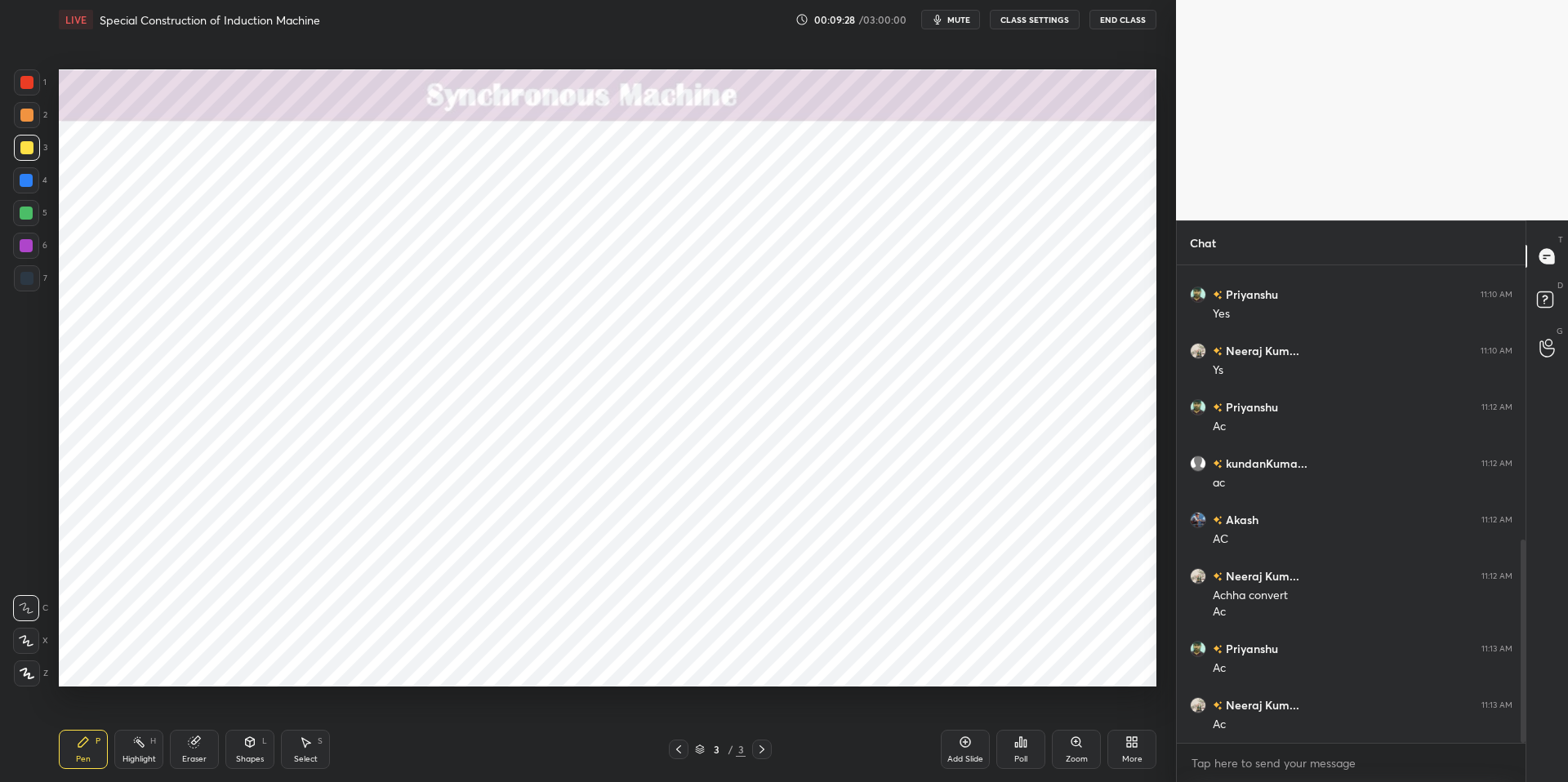
click at [454, 663] on div "Pen P Highlight H Eraser Shapes L Select S" at bounding box center [279, 749] width 441 height 40
drag, startPoint x: 24, startPoint y: 640, endPoint x: 27, endPoint y: 657, distance: 17.3
click at [25, 639] on icon at bounding box center [26, 641] width 13 height 10
drag, startPoint x: 72, startPoint y: 739, endPoint x: 147, endPoint y: 744, distance: 75.2
click at [72, 663] on div "Pen P" at bounding box center [83, 749] width 49 height 40
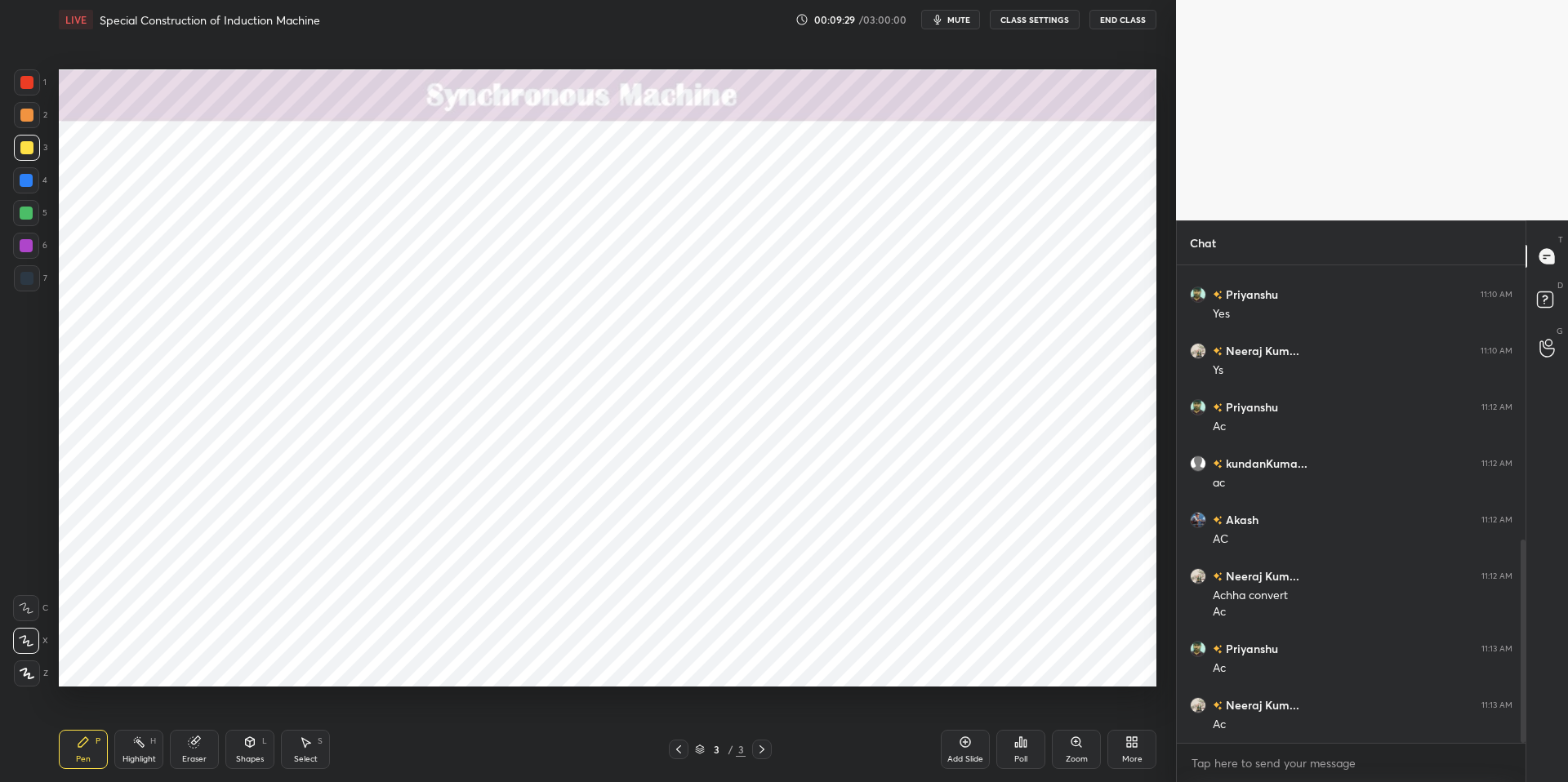
click at [453, 663] on div "Pen P Highlight H Eraser Shapes L Select S 3 / 3 Add Slide Poll Zoom More" at bounding box center [607, 749] width 1097 height 65
click at [26, 181] on div at bounding box center [26, 180] width 13 height 13
click at [138, 663] on div "Highlight" at bounding box center [139, 759] width 34 height 8
drag, startPoint x: 88, startPoint y: 744, endPoint x: 151, endPoint y: 743, distance: 63.0
click at [93, 663] on div "Pen P" at bounding box center [83, 749] width 49 height 40
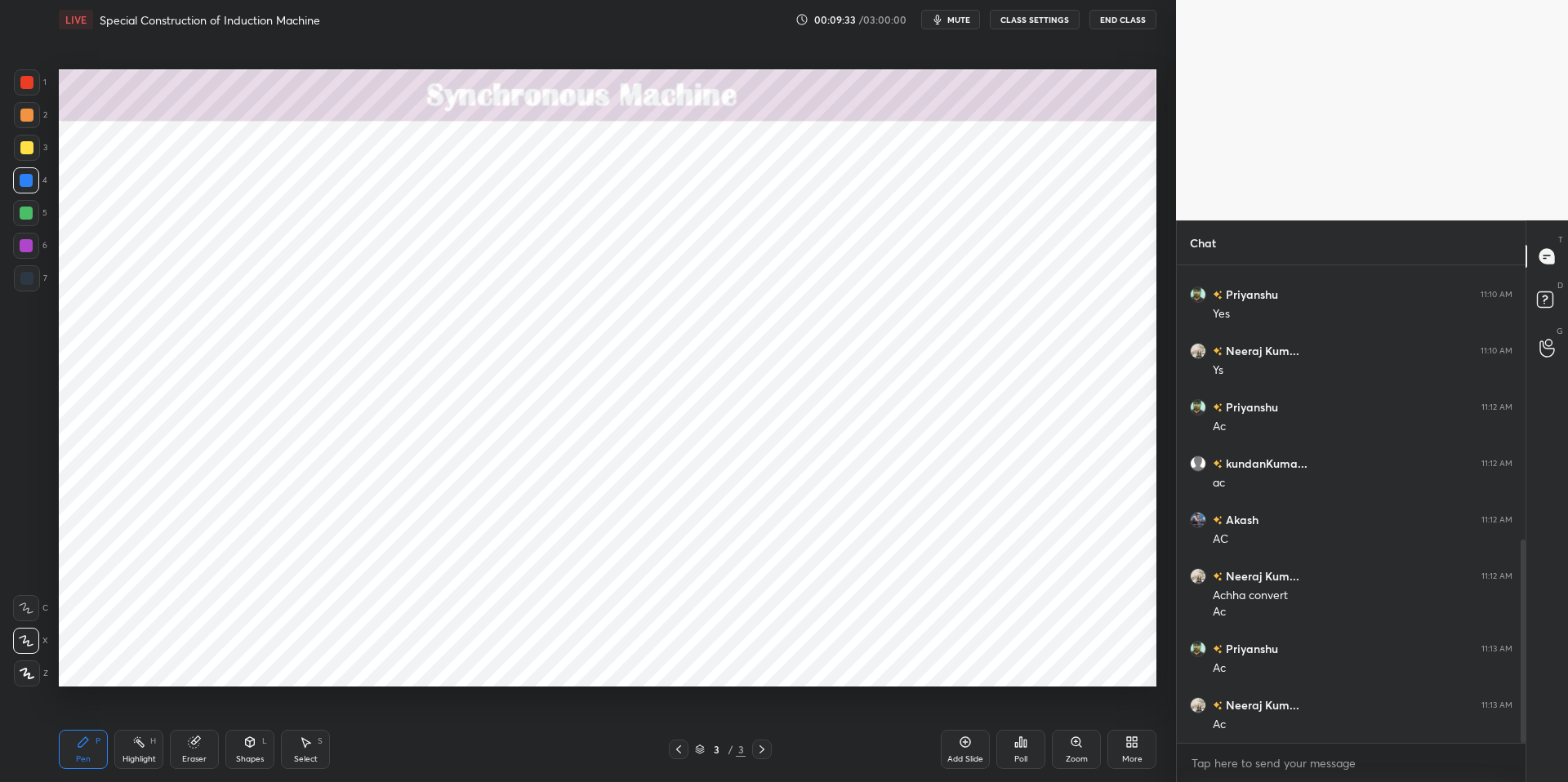
drag, startPoint x: 439, startPoint y: 768, endPoint x: 432, endPoint y: 696, distance: 72.3
click at [437, 663] on div "Pen P Highlight H Eraser Shapes L Select S" at bounding box center [279, 749] width 441 height 40
drag, startPoint x: 29, startPoint y: 210, endPoint x: 26, endPoint y: 194, distance: 16.3
click at [28, 208] on div at bounding box center [26, 213] width 13 height 13
click at [30, 175] on div at bounding box center [26, 180] width 13 height 13
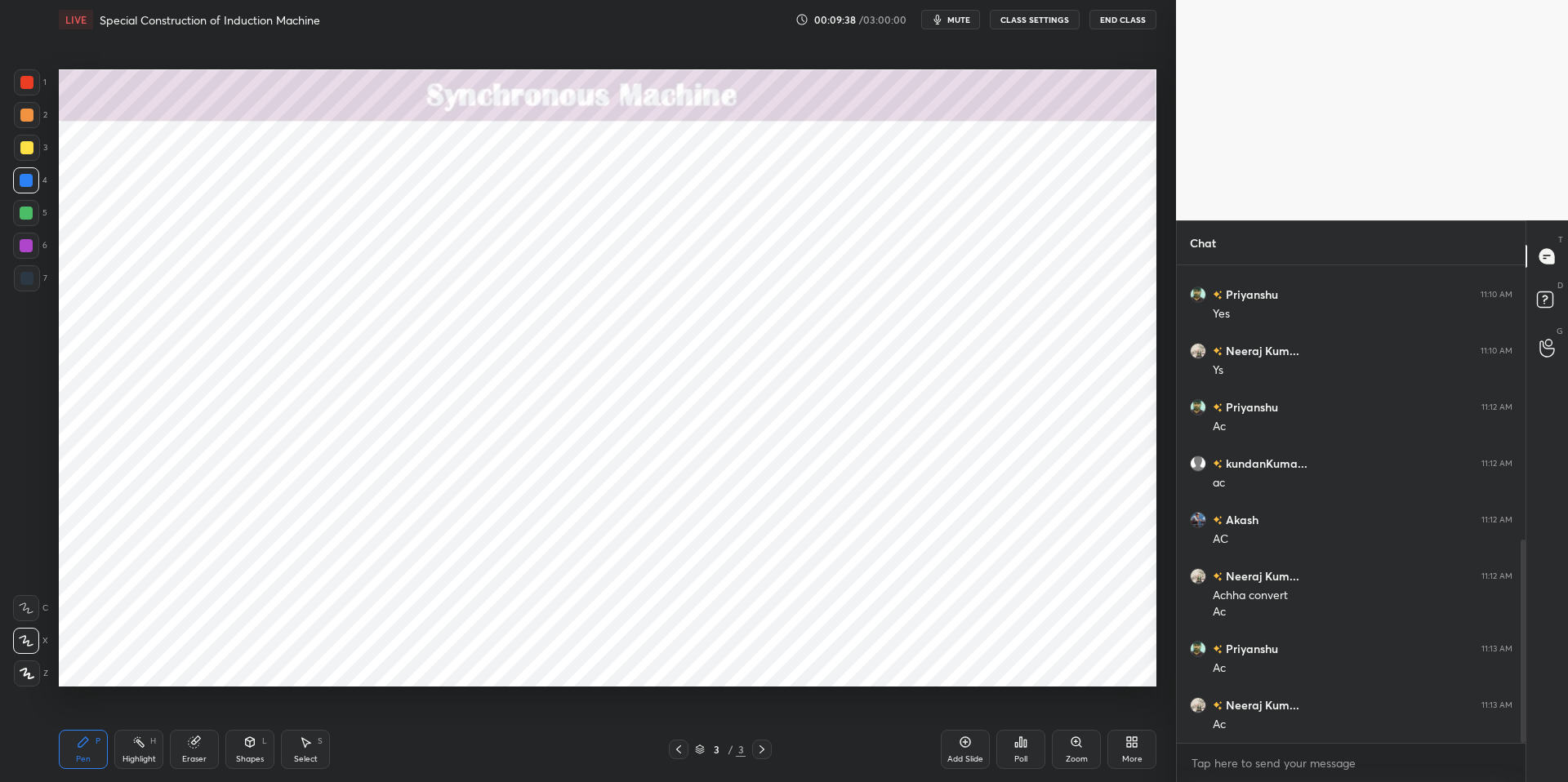
click at [33, 212] on div at bounding box center [26, 213] width 26 height 26
click at [31, 181] on div at bounding box center [26, 180] width 13 height 13
click at [141, 663] on div "Highlight H" at bounding box center [139, 749] width 49 height 40
click at [94, 663] on div "Pen P" at bounding box center [83, 749] width 49 height 40
click at [436, 663] on div "Pen P Highlight H Eraser Shapes L Select S 3 / 3 Add Slide Poll Zoom More" at bounding box center [607, 749] width 1097 height 65
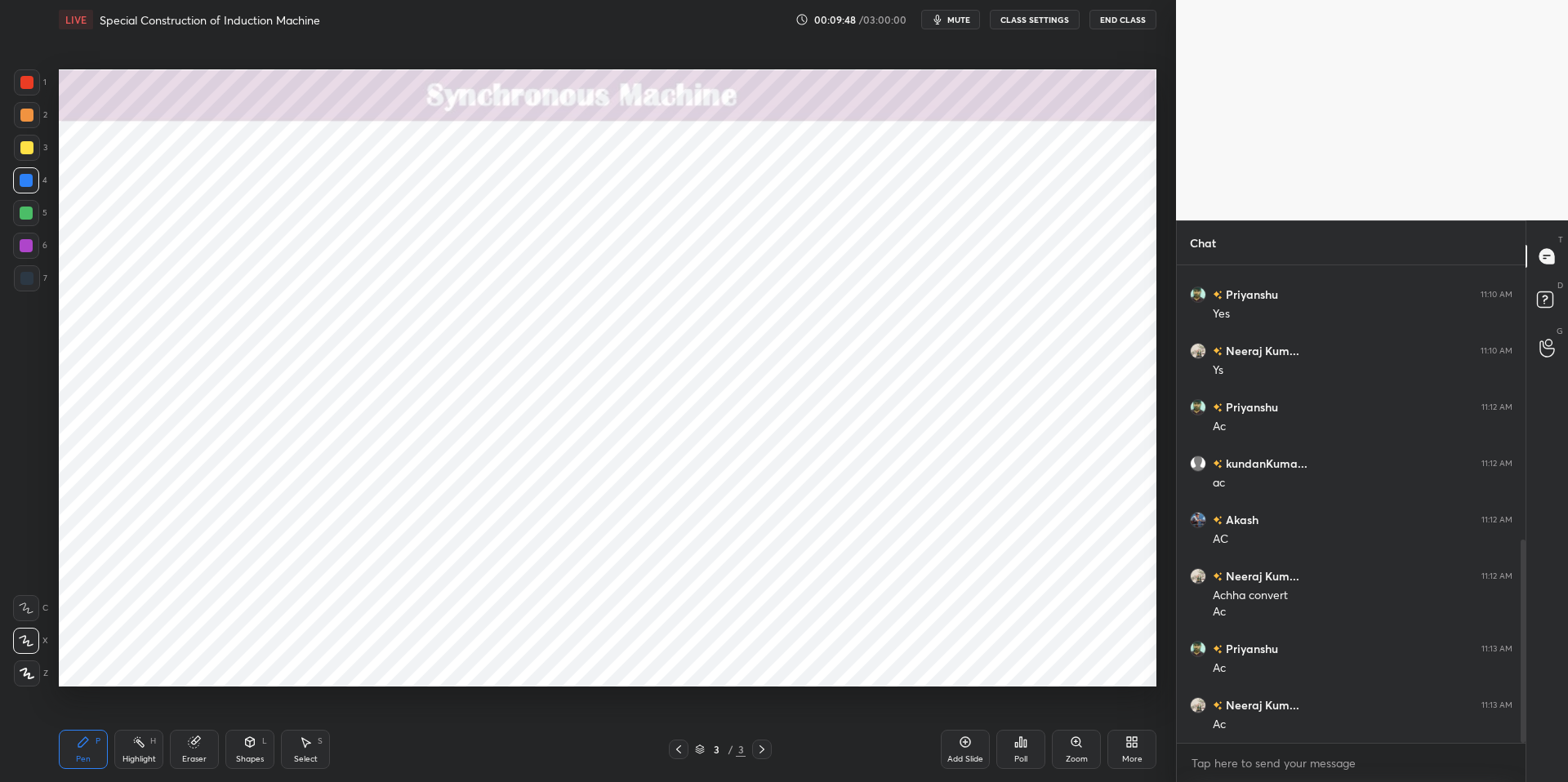
click at [30, 211] on div at bounding box center [26, 213] width 13 height 13
click at [28, 178] on div at bounding box center [26, 180] width 13 height 13
drag, startPoint x: 137, startPoint y: 752, endPoint x: 115, endPoint y: 742, distance: 24.2
click at [137, 663] on div "Highlight H" at bounding box center [139, 749] width 49 height 40
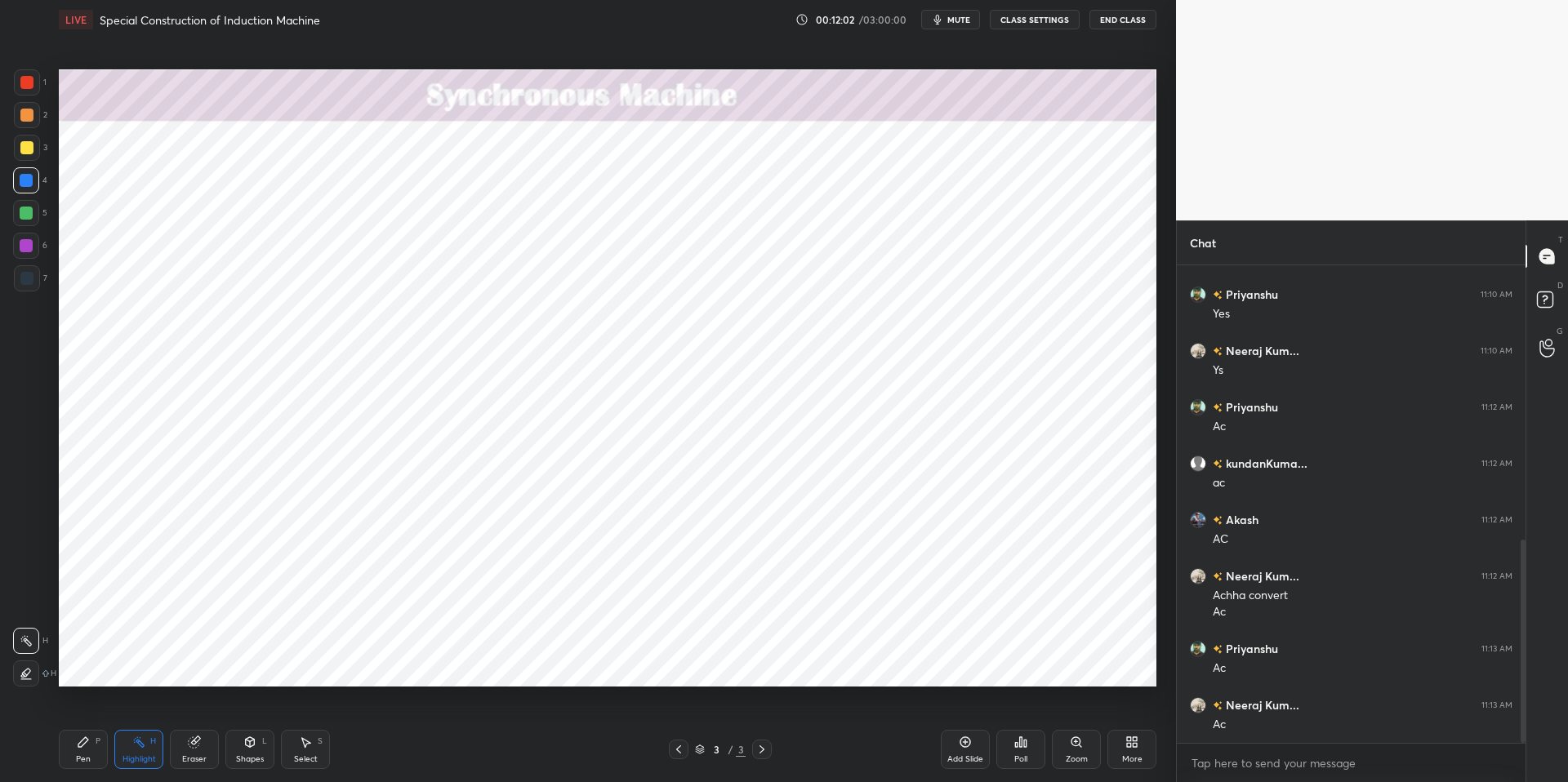
drag, startPoint x: 91, startPoint y: 746, endPoint x: 214, endPoint y: 745, distance: 123.0
click at [101, 663] on div "Pen P" at bounding box center [83, 749] width 49 height 40
drag, startPoint x: 415, startPoint y: 772, endPoint x: 403, endPoint y: 764, distance: 14.4
click at [412, 663] on div "Pen P Highlight H Eraser Shapes L Select S 3 / 3 Add Slide Poll Zoom More" at bounding box center [607, 749] width 1097 height 65
click at [308, 663] on div "Select" at bounding box center [305, 759] width 24 height 8
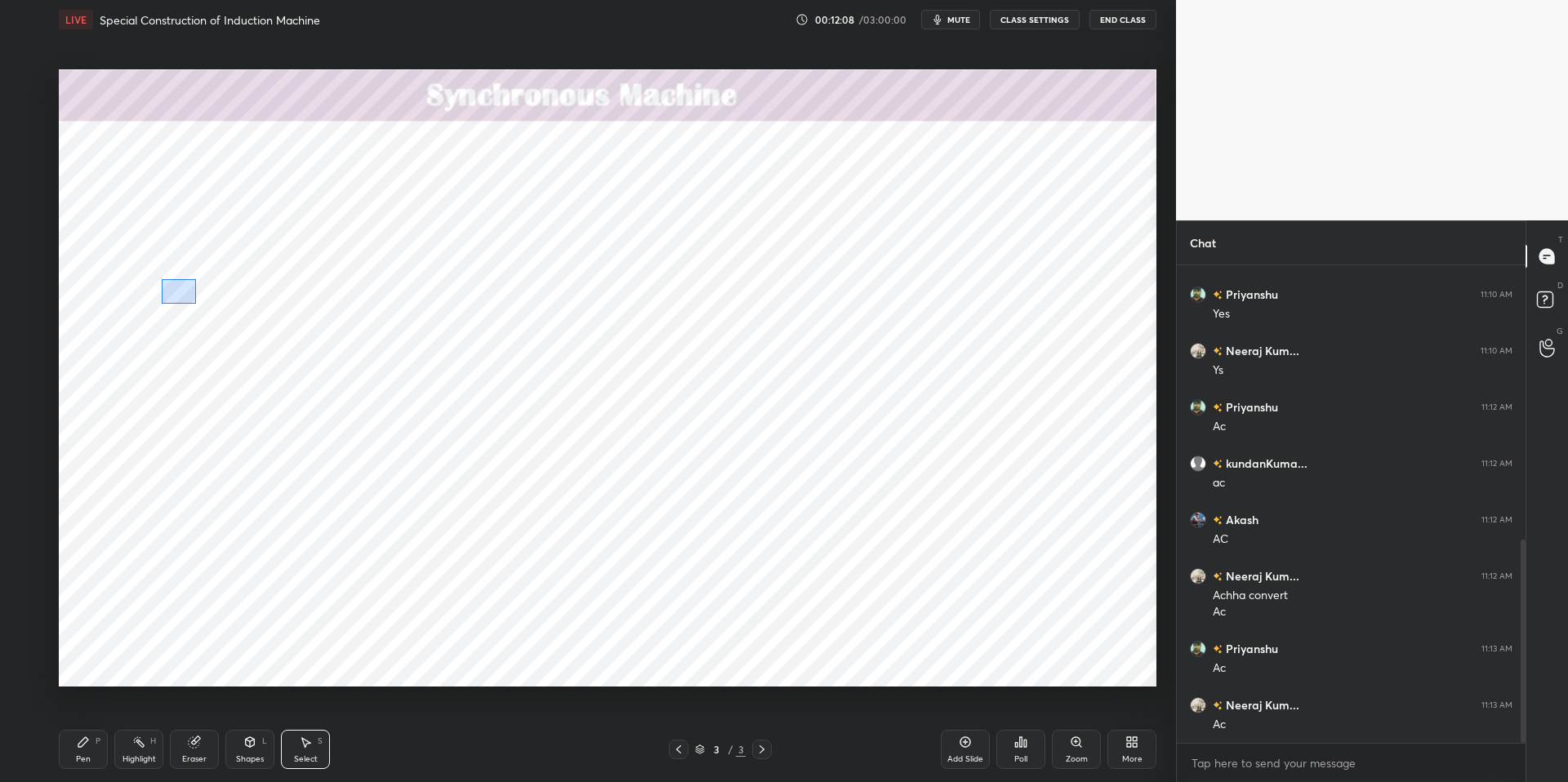
drag, startPoint x: 180, startPoint y: 290, endPoint x: 193, endPoint y: 301, distance: 17.0
click at [195, 303] on div "0 ° Undo Copy Duplicate Duplicate to new slide Delete" at bounding box center [607, 378] width 1097 height 617
click at [173, 291] on div "0 ° Undo Copy Duplicate Duplicate to new slide Delete" at bounding box center [607, 378] width 1097 height 617
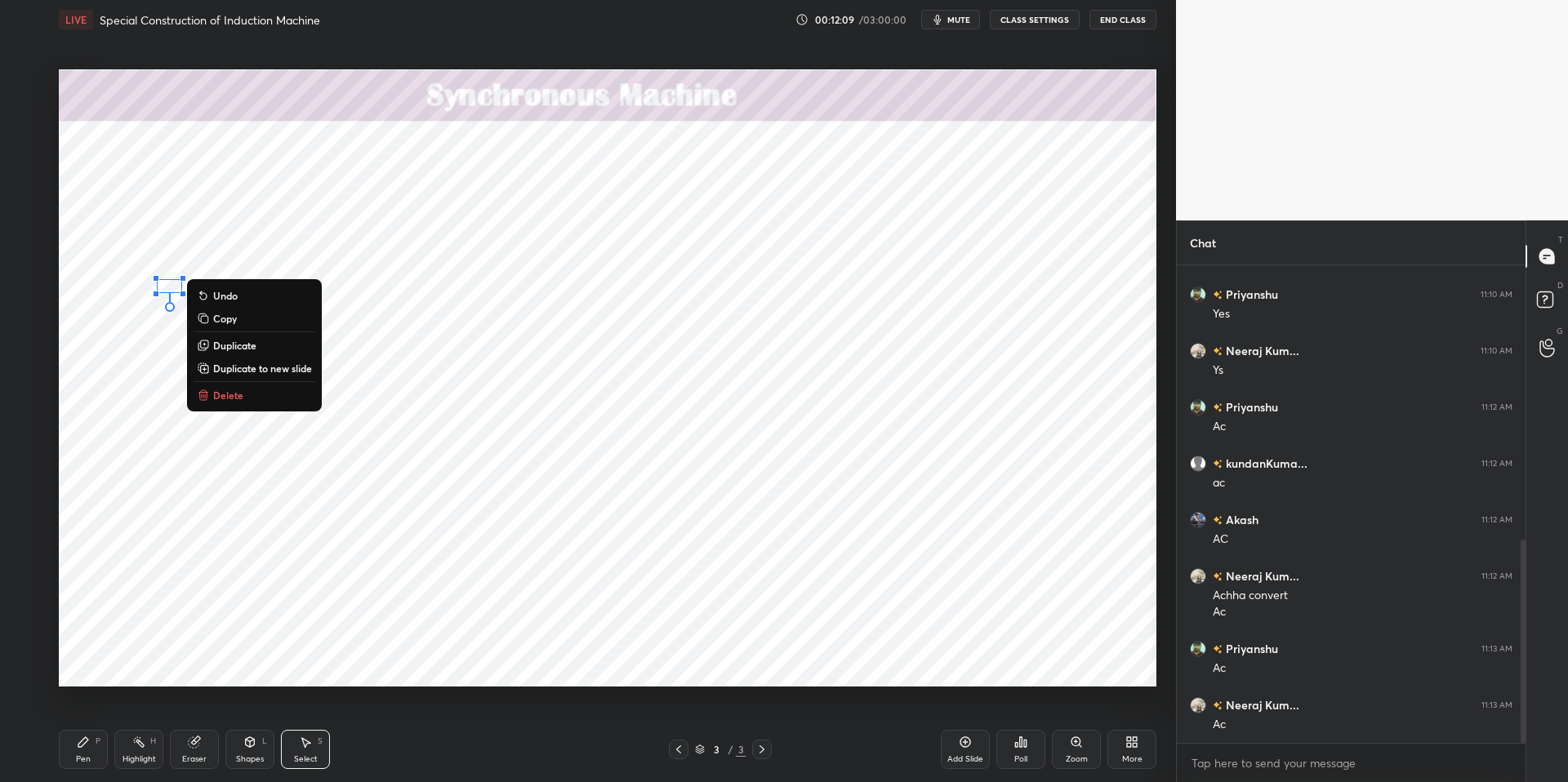
click at [147, 335] on div "0 ° Undo Copy Duplicate Duplicate to new slide Delete" at bounding box center [607, 378] width 1097 height 617
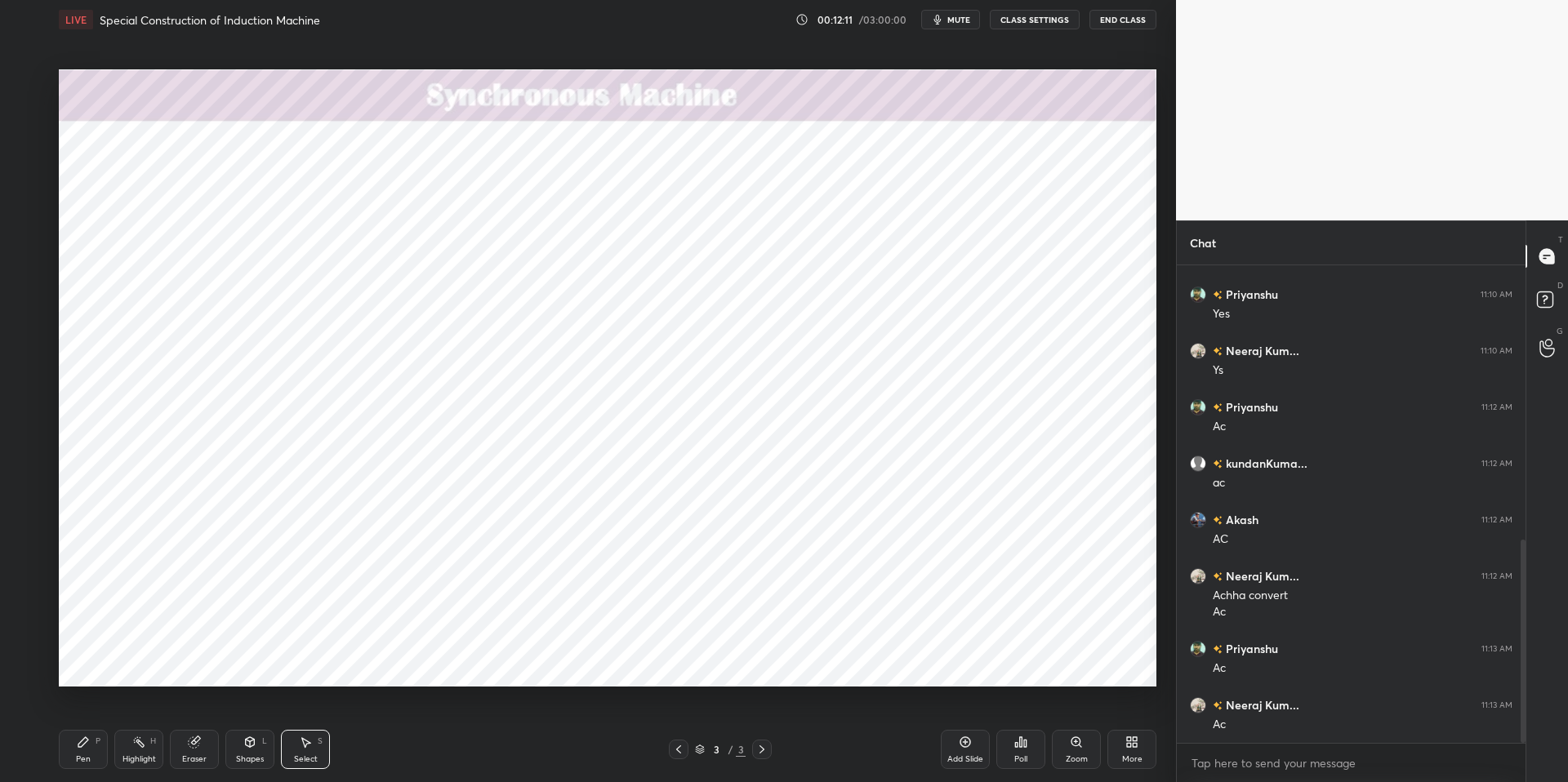
drag, startPoint x: 131, startPoint y: 753, endPoint x: 96, endPoint y: 746, distance: 35.7
click at [130, 663] on div "Highlight" at bounding box center [139, 759] width 34 height 8
drag, startPoint x: 91, startPoint y: 743, endPoint x: 247, endPoint y: 742, distance: 156.0
click at [92, 663] on div "Pen P" at bounding box center [83, 749] width 49 height 40
click at [448, 663] on div "Pen P Highlight H Eraser Shapes L Select S 3 / 3 Add Slide Poll Zoom More" at bounding box center [607, 749] width 1097 height 65
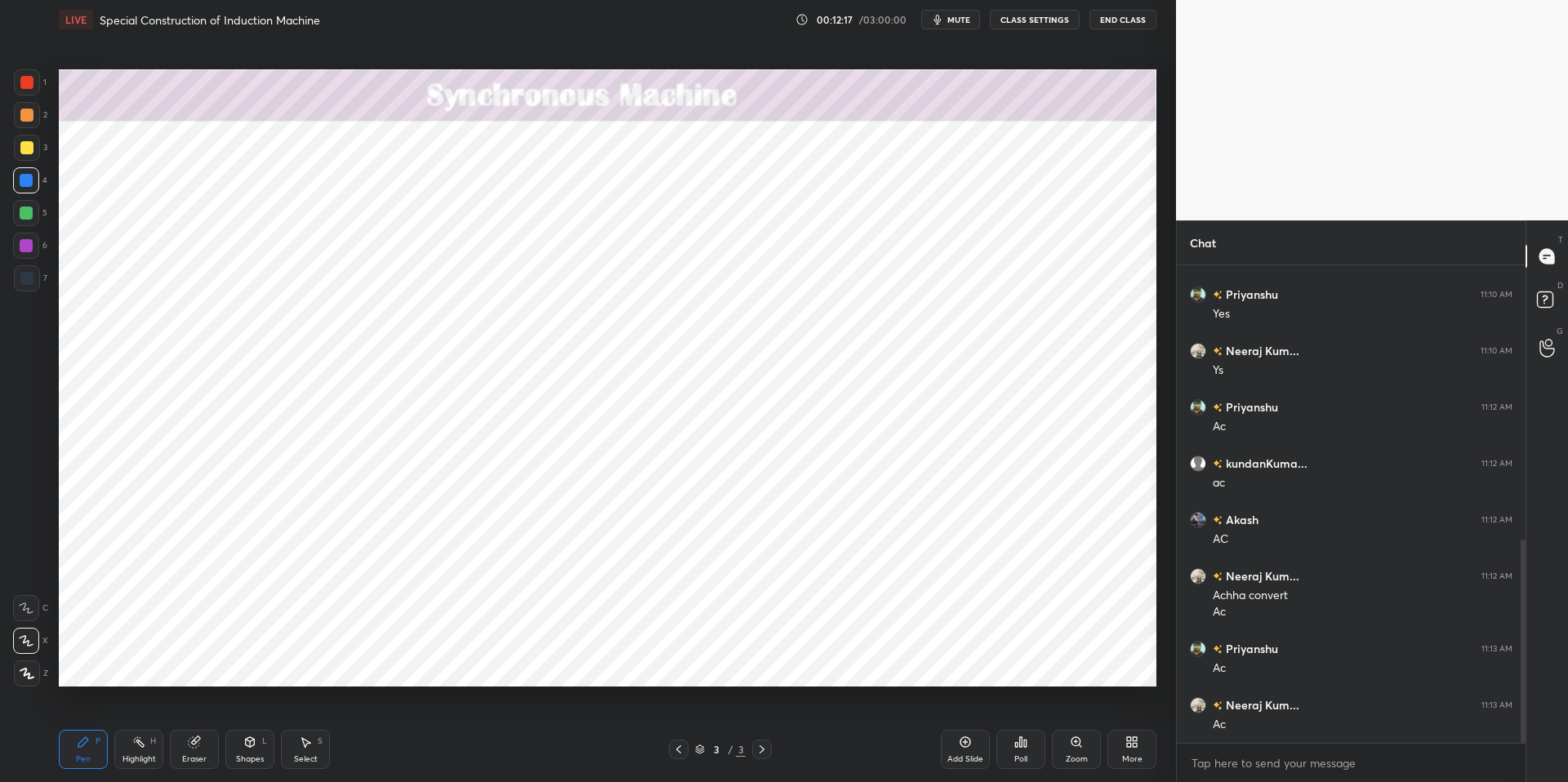
drag, startPoint x: 137, startPoint y: 756, endPoint x: 97, endPoint y: 743, distance: 42.1
click at [136, 663] on div "Highlight" at bounding box center [139, 759] width 34 height 8
drag, startPoint x: 93, startPoint y: 742, endPoint x: 270, endPoint y: 739, distance: 177.0
click at [96, 663] on div "Pen P" at bounding box center [83, 749] width 49 height 40
click at [411, 663] on div "Pen P Highlight H Eraser Shapes L Select S 3 / 3 Add Slide Poll Zoom More" at bounding box center [607, 749] width 1097 height 65
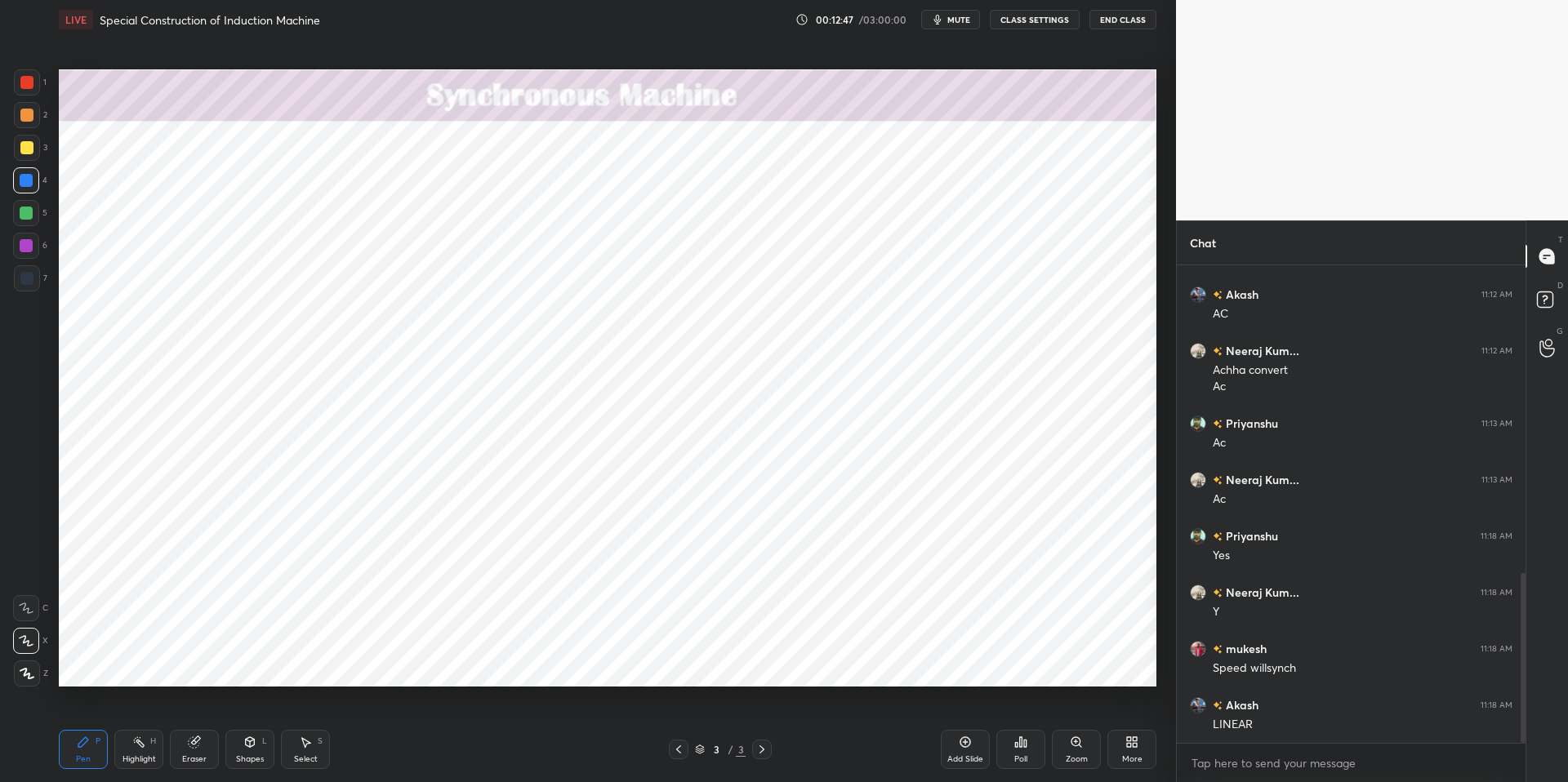
scroll to position [925, 0]
click at [35, 79] on div at bounding box center [27, 82] width 26 height 26
click at [133, 663] on div "Highlight" at bounding box center [139, 759] width 34 height 8
drag, startPoint x: 89, startPoint y: 745, endPoint x: 181, endPoint y: 744, distance: 92.0
click at [91, 663] on div "Pen P" at bounding box center [83, 749] width 49 height 40
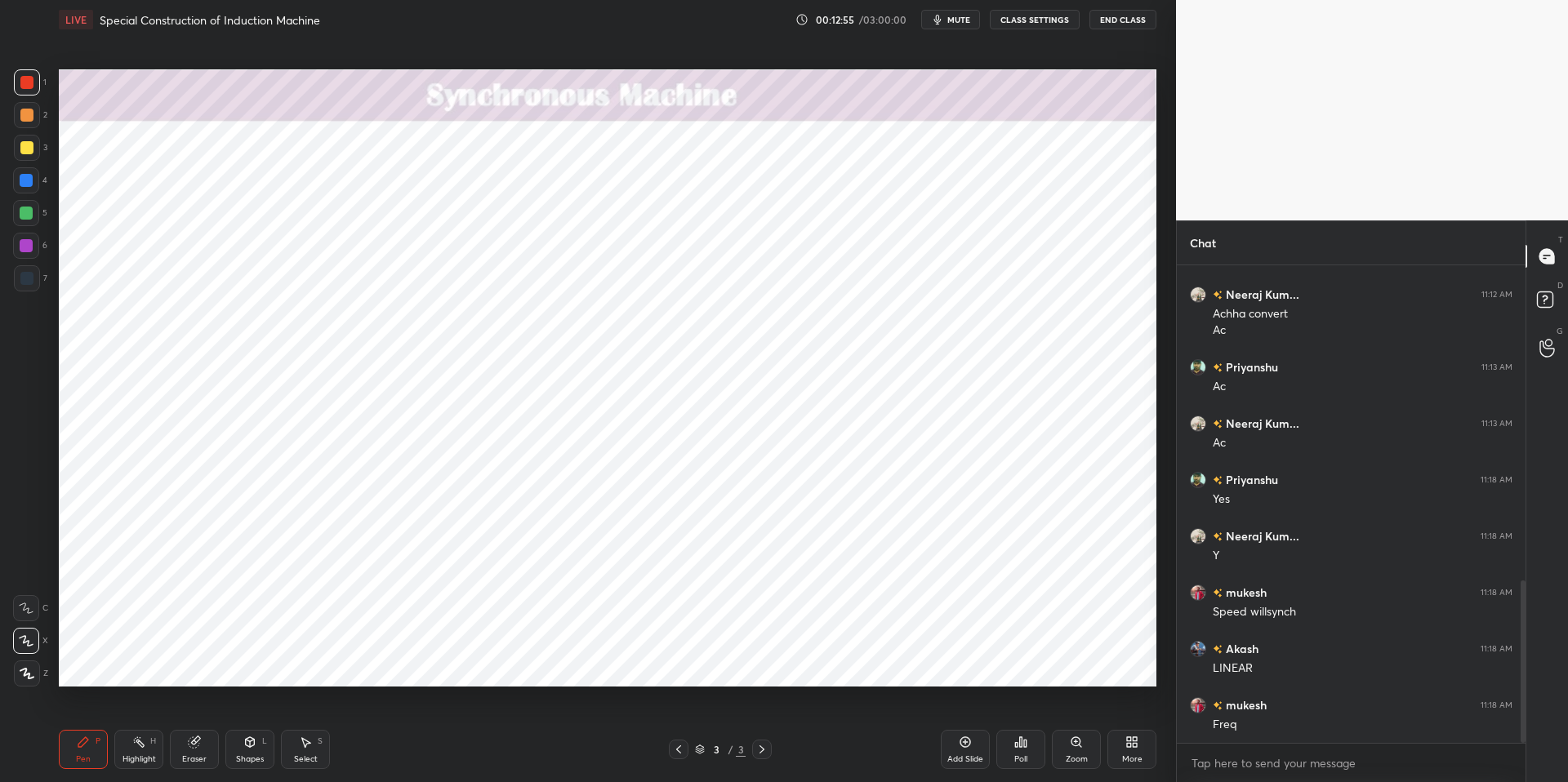
drag, startPoint x: 416, startPoint y: 768, endPoint x: 378, endPoint y: 720, distance: 61.2
click at [414, 663] on div "Pen P Highlight H Eraser Shapes L Select S" at bounding box center [279, 749] width 441 height 40
click at [30, 214] on div at bounding box center [26, 213] width 13 height 13
click at [302, 663] on icon at bounding box center [305, 741] width 13 height 13
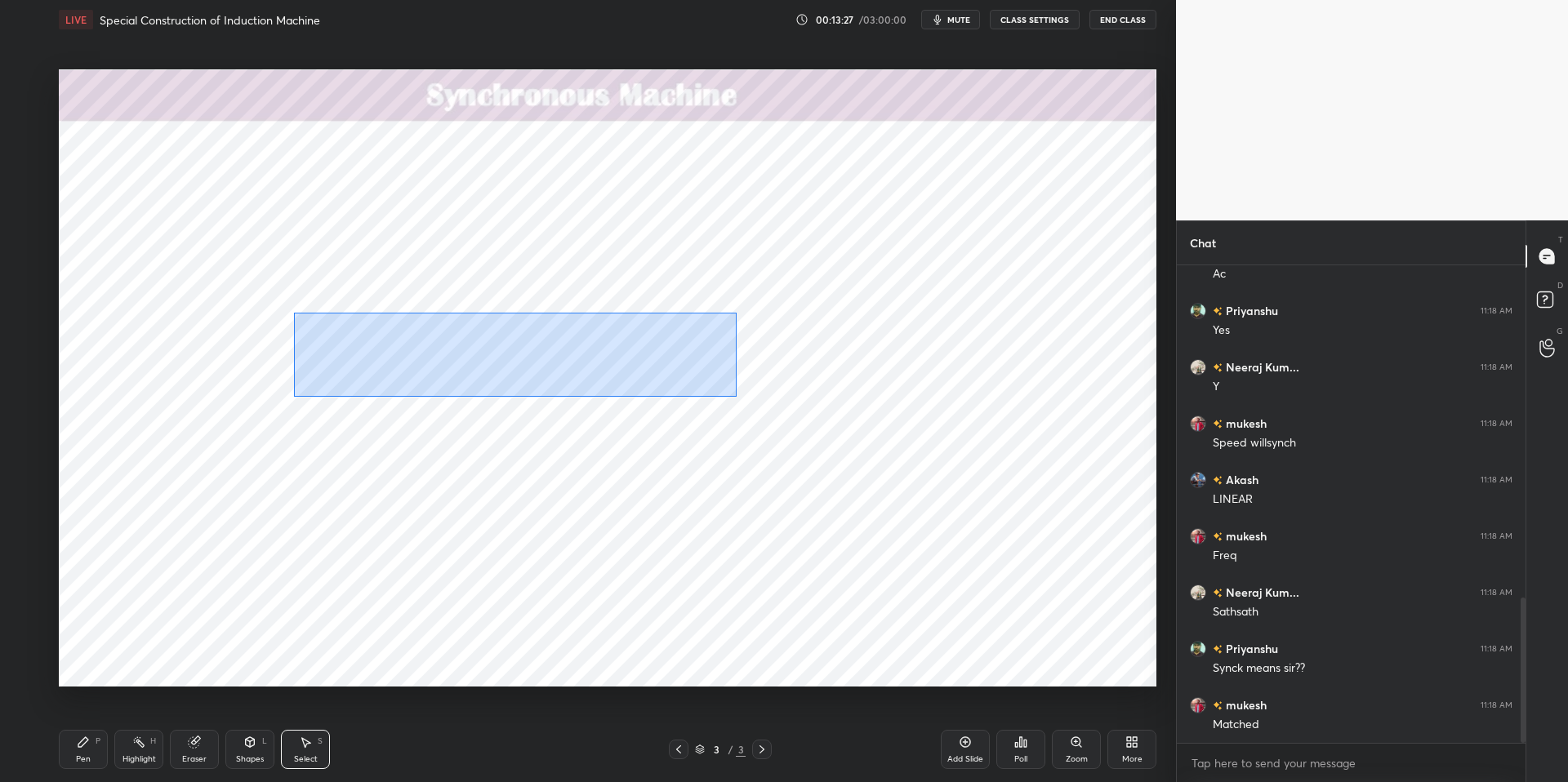
drag, startPoint x: 357, startPoint y: 328, endPoint x: 720, endPoint y: 388, distance: 367.9
click at [731, 394] on div "0 ° Undo Copy Duplicate Duplicate to new slide Delete" at bounding box center [607, 378] width 1097 height 617
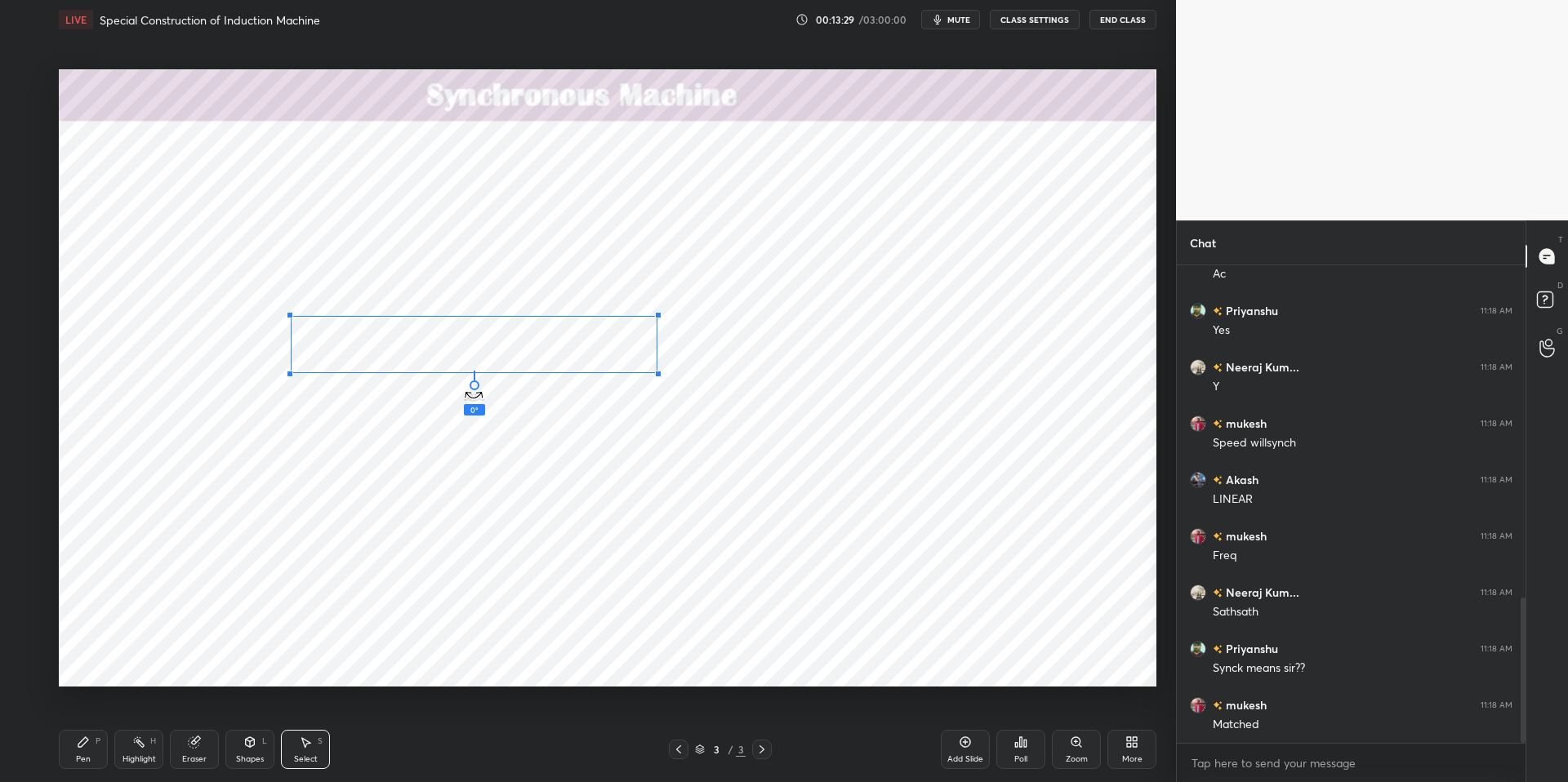
drag, startPoint x: 474, startPoint y: 391, endPoint x: 468, endPoint y: 360, distance: 31.6
click at [474, 391] on div "0 ° Undo Copy Duplicate Duplicate to new slide Delete" at bounding box center [607, 378] width 1097 height 617
click at [456, 354] on div "0 ° Undo Copy Duplicate Duplicate to new slide Delete" at bounding box center [607, 378] width 1097 height 617
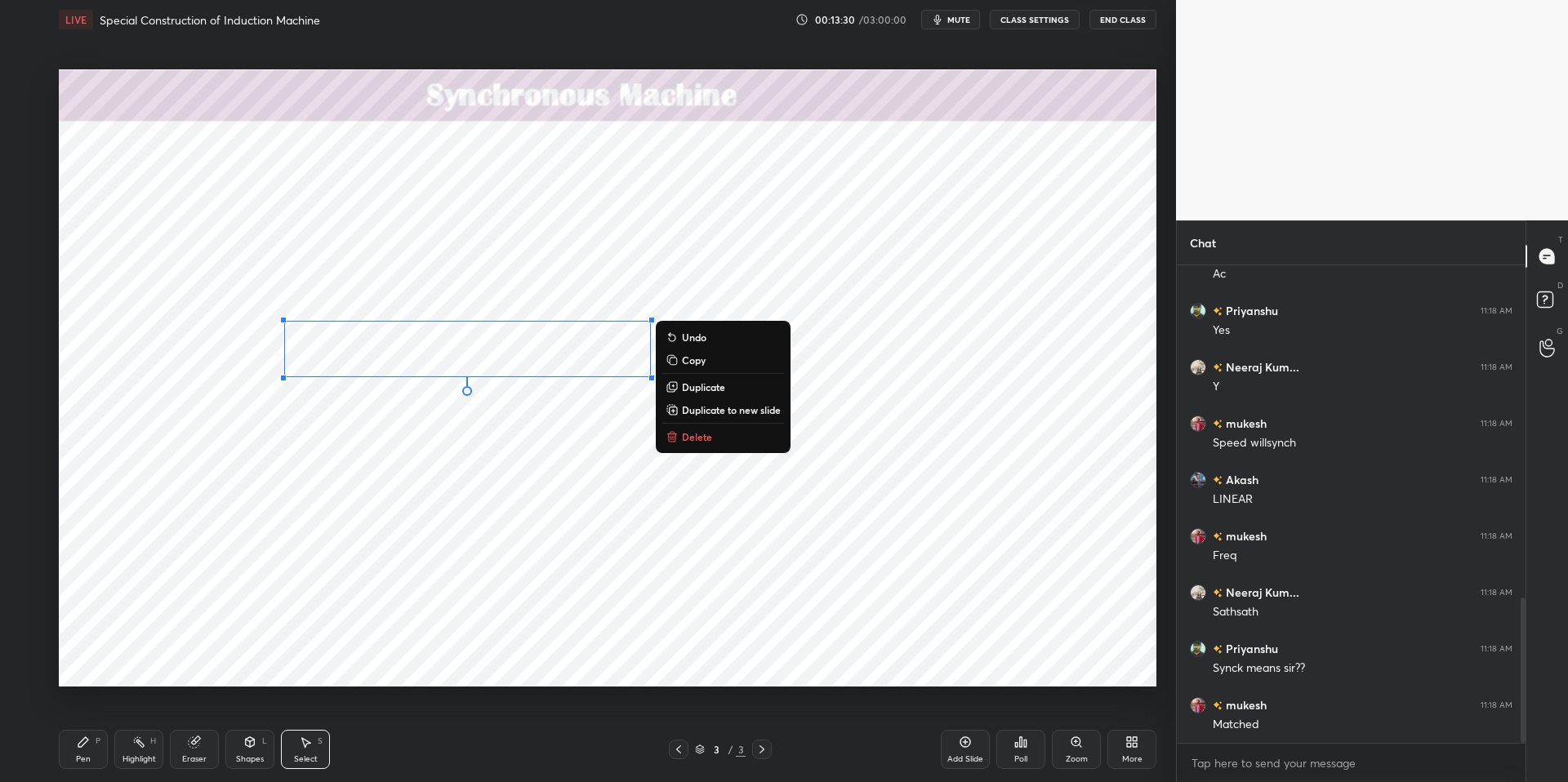
drag, startPoint x: 443, startPoint y: 429, endPoint x: 374, endPoint y: 417, distance: 70.0
click at [443, 429] on div "0 ° Undo Copy Duplicate Duplicate to new slide Delete" at bounding box center [607, 378] width 1097 height 617
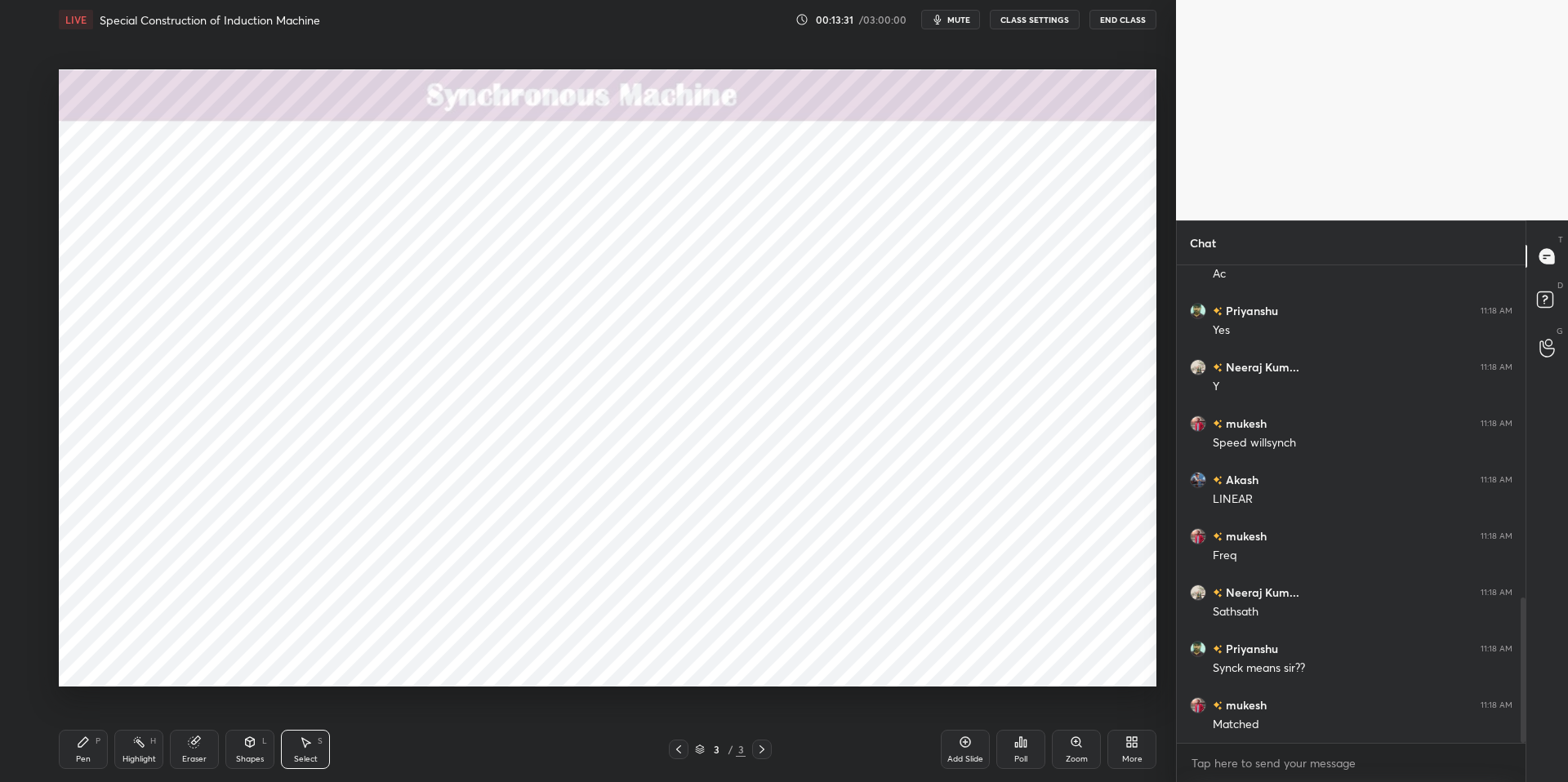
click at [132, 663] on div "Highlight" at bounding box center [139, 759] width 34 height 8
drag, startPoint x: 95, startPoint y: 742, endPoint x: 197, endPoint y: 740, distance: 102.0
click at [99, 663] on div "P" at bounding box center [98, 741] width 5 height 8
click at [467, 663] on div "Pen P Highlight H Eraser Shapes L Select S 3 / 3 Add Slide Poll Zoom More" at bounding box center [607, 749] width 1097 height 65
click at [31, 117] on div at bounding box center [27, 115] width 13 height 13
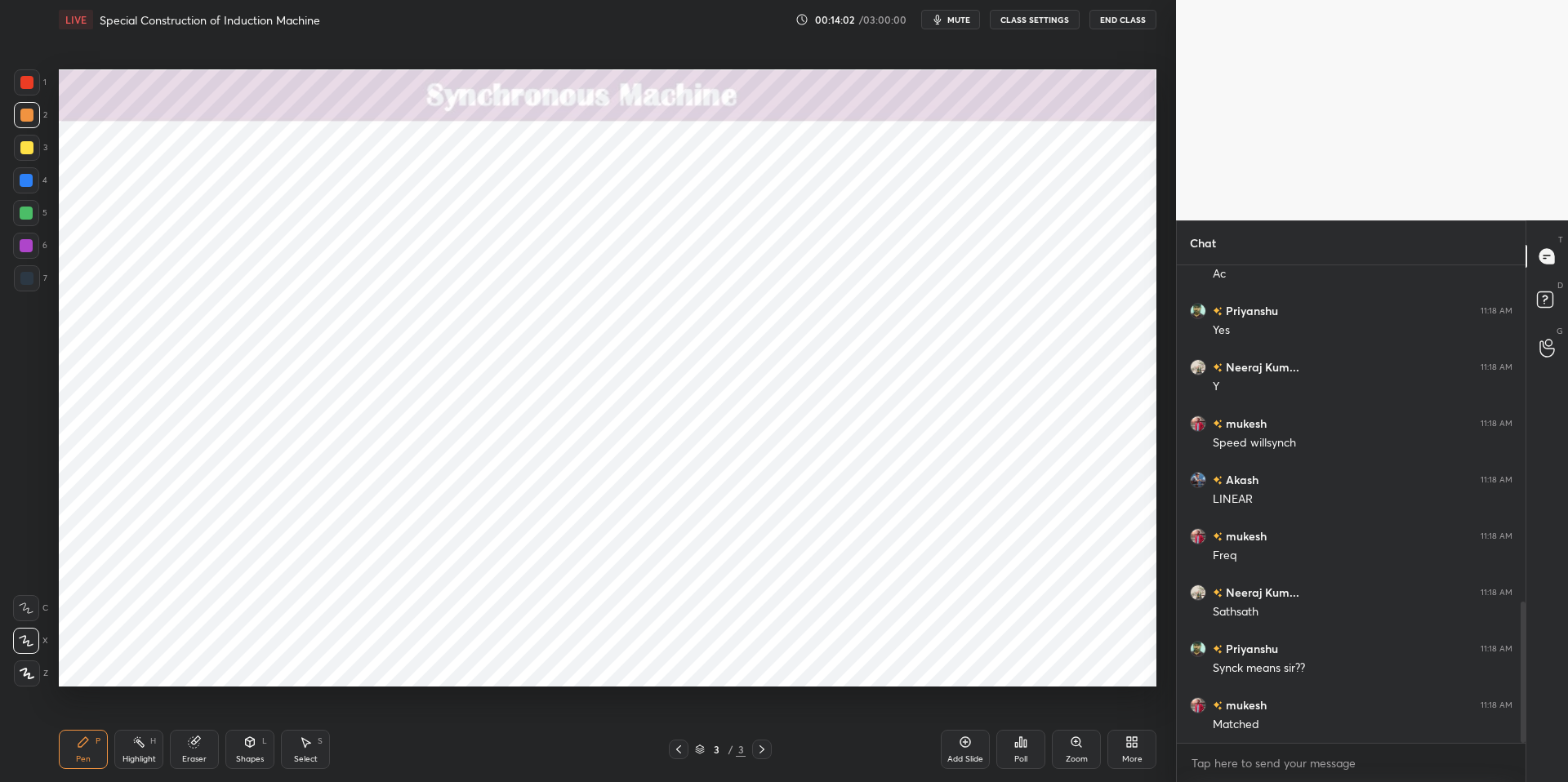
scroll to position [1133, 0]
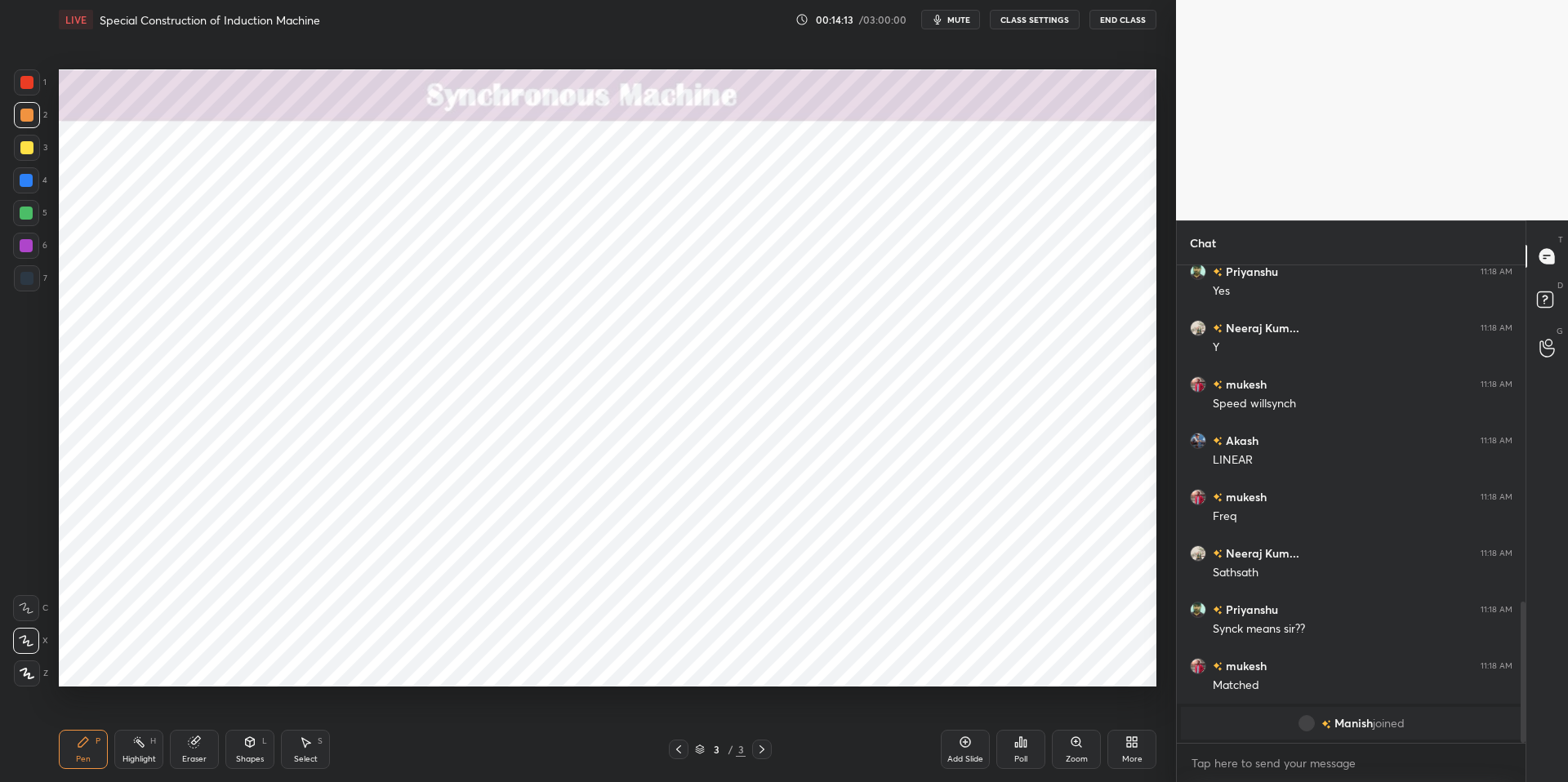
click at [31, 82] on div at bounding box center [27, 82] width 13 height 13
click at [133, 663] on div "Highlight H" at bounding box center [139, 749] width 49 height 40
drag, startPoint x: 91, startPoint y: 741, endPoint x: 174, endPoint y: 740, distance: 83.0
click at [94, 663] on div "Pen P" at bounding box center [83, 749] width 49 height 40
drag, startPoint x: 422, startPoint y: 766, endPoint x: 413, endPoint y: 758, distance: 12.0
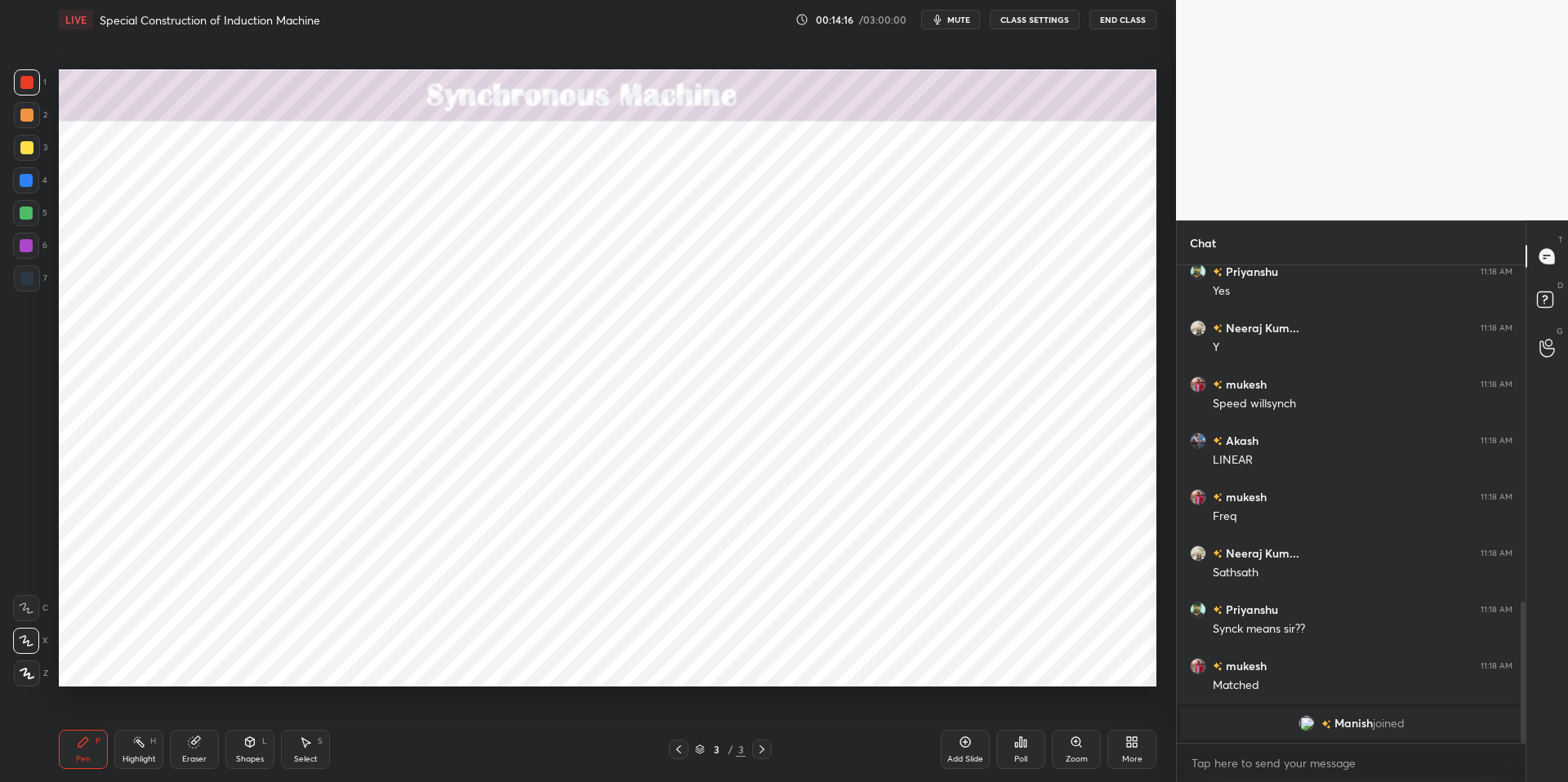
click at [422, 663] on div "Pen P Highlight H Eraser Shapes L Select S" at bounding box center [279, 749] width 441 height 40
click at [25, 180] on div at bounding box center [26, 180] width 13 height 13
click at [132, 663] on div "Highlight H" at bounding box center [139, 749] width 49 height 40
click at [96, 663] on div "P" at bounding box center [98, 741] width 5 height 8
click at [425, 663] on div "Pen P Highlight H Eraser Shapes L Select S 3 / 3 Add Slide Poll Zoom More" at bounding box center [607, 749] width 1097 height 65
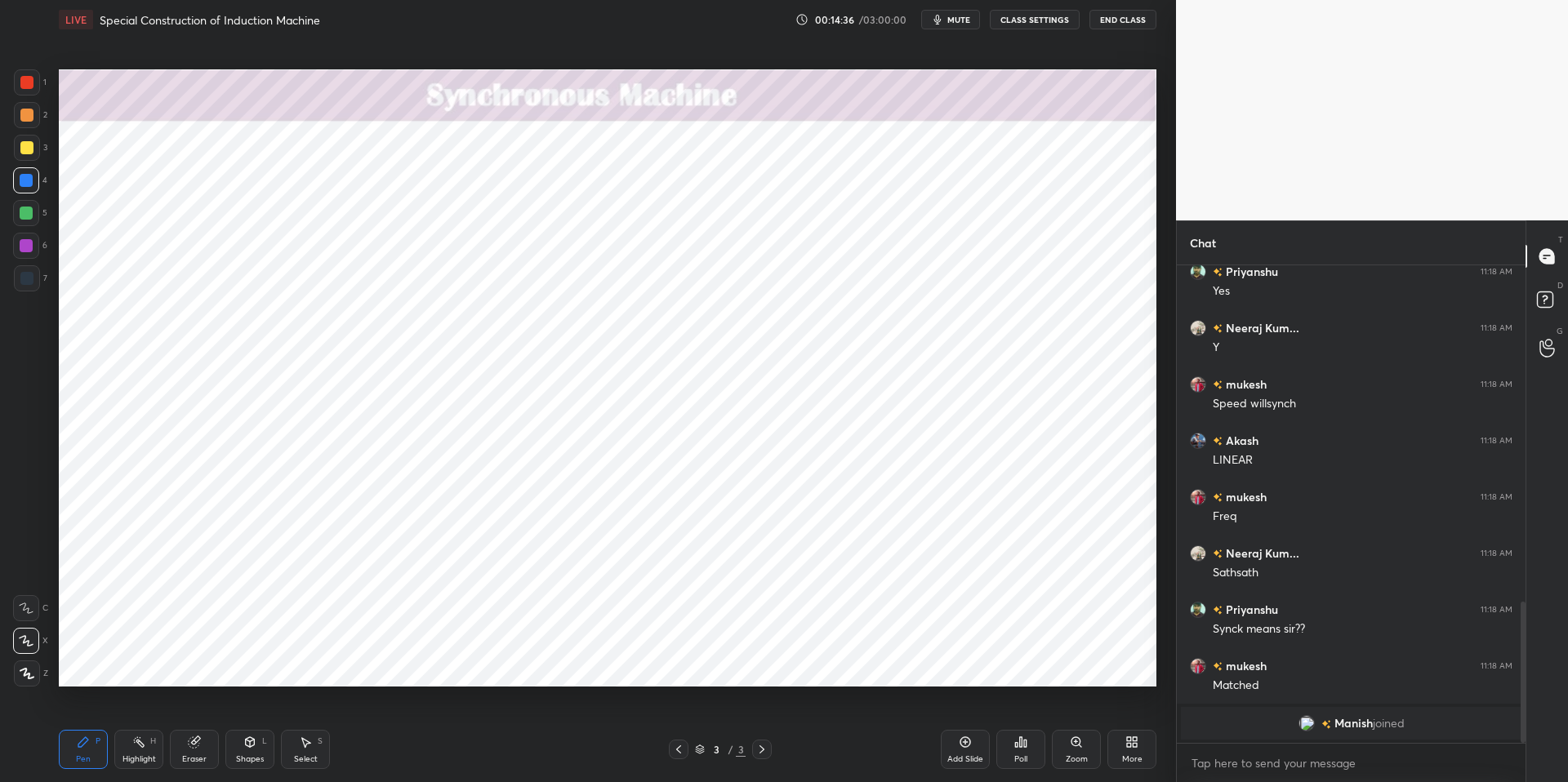
drag, startPoint x: 31, startPoint y: 82, endPoint x: 36, endPoint y: 96, distance: 14.9
click at [31, 83] on div at bounding box center [27, 82] width 13 height 13
click at [196, 663] on div "Eraser" at bounding box center [195, 749] width 49 height 40
click at [85, 663] on div "Pen P" at bounding box center [83, 749] width 49 height 40
click at [198, 663] on div "Eraser" at bounding box center [194, 759] width 25 height 8
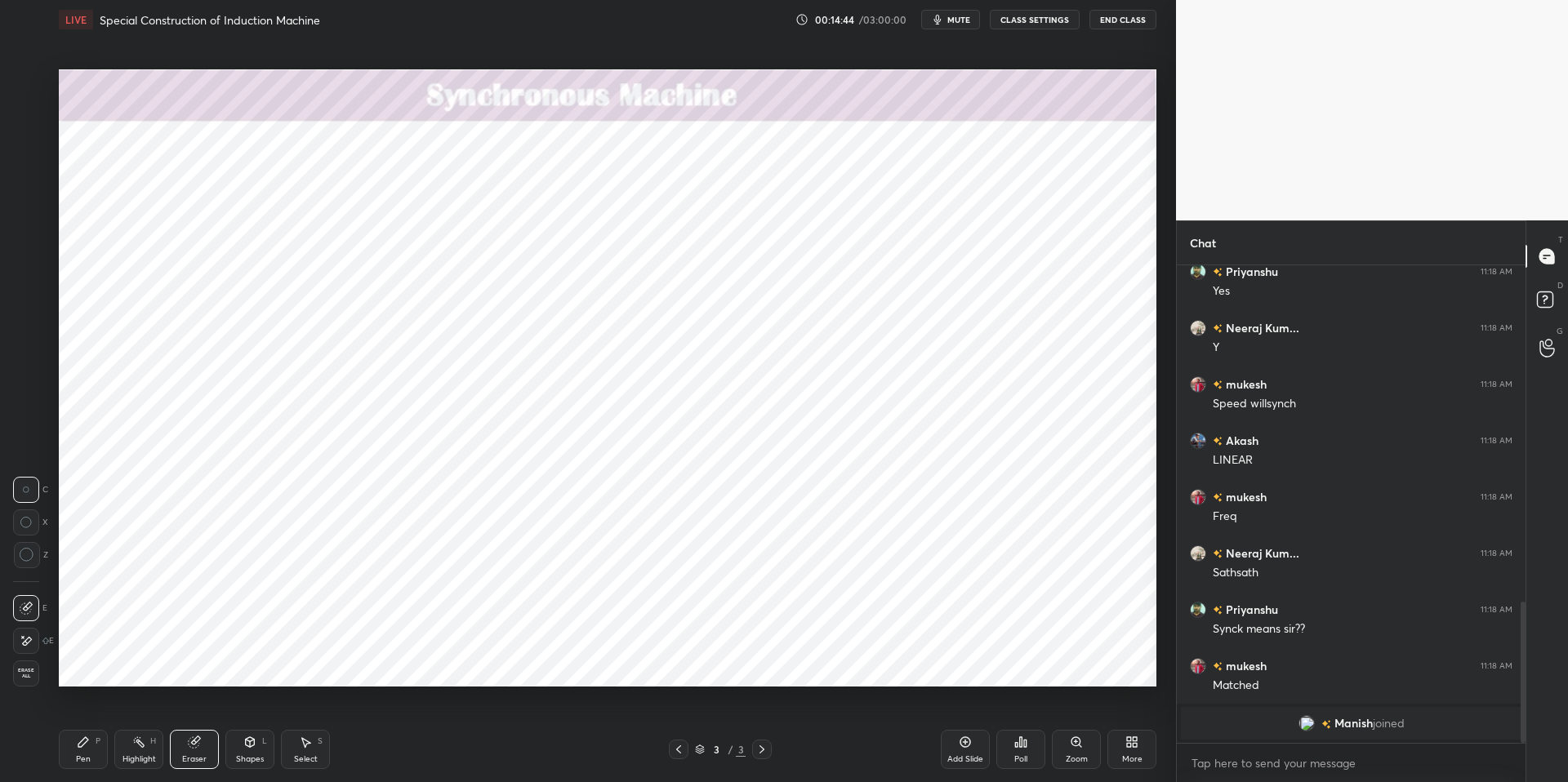
drag, startPoint x: 87, startPoint y: 749, endPoint x: 311, endPoint y: 739, distance: 224.2
click at [89, 663] on div "Pen P" at bounding box center [83, 749] width 49 height 40
drag, startPoint x: 400, startPoint y: 757, endPoint x: 392, endPoint y: 751, distance: 10.0
click at [397, 663] on div "Pen P Highlight H Eraser Shapes L Select S" at bounding box center [279, 749] width 441 height 40
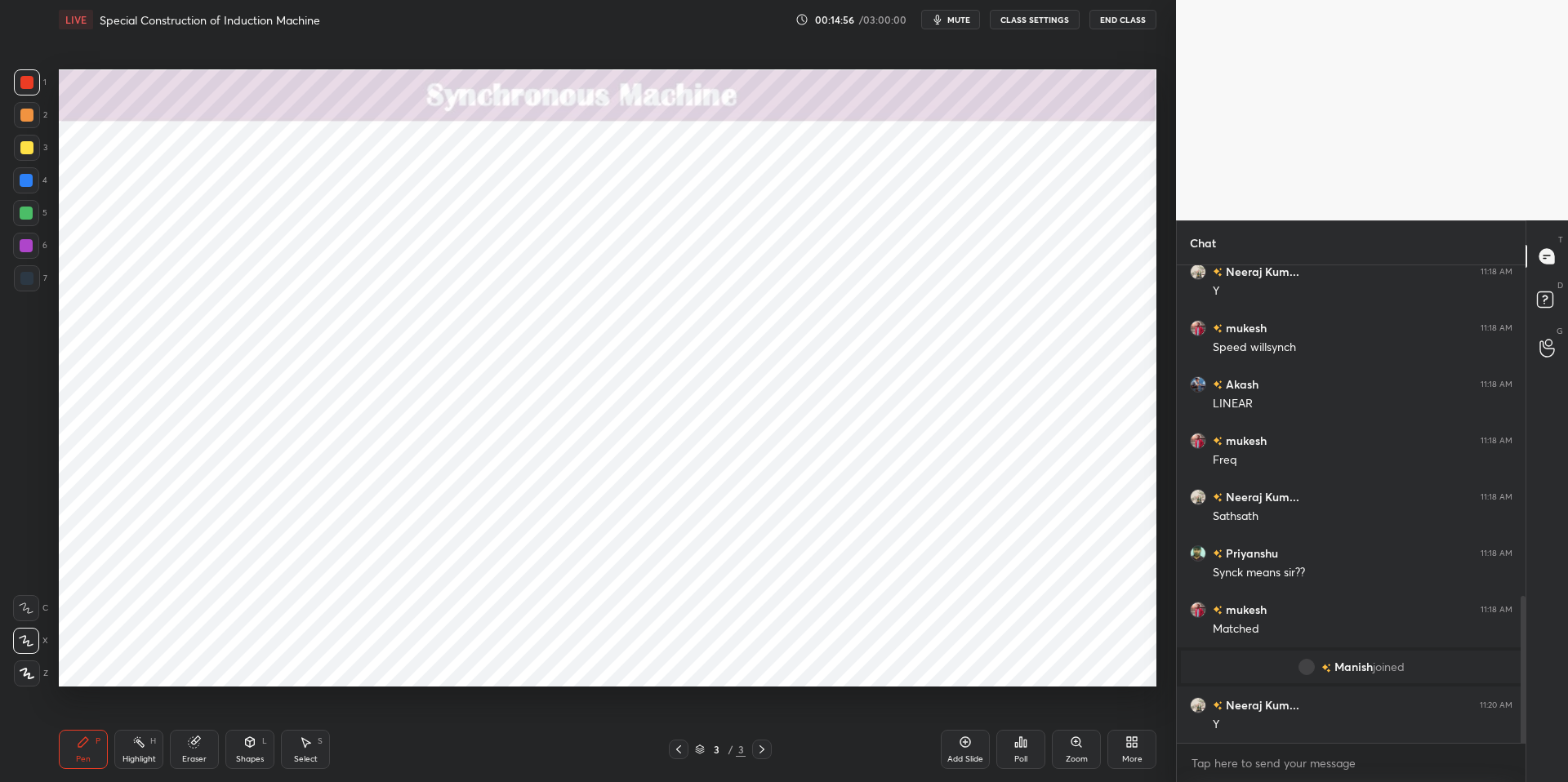
scroll to position [1127, 0]
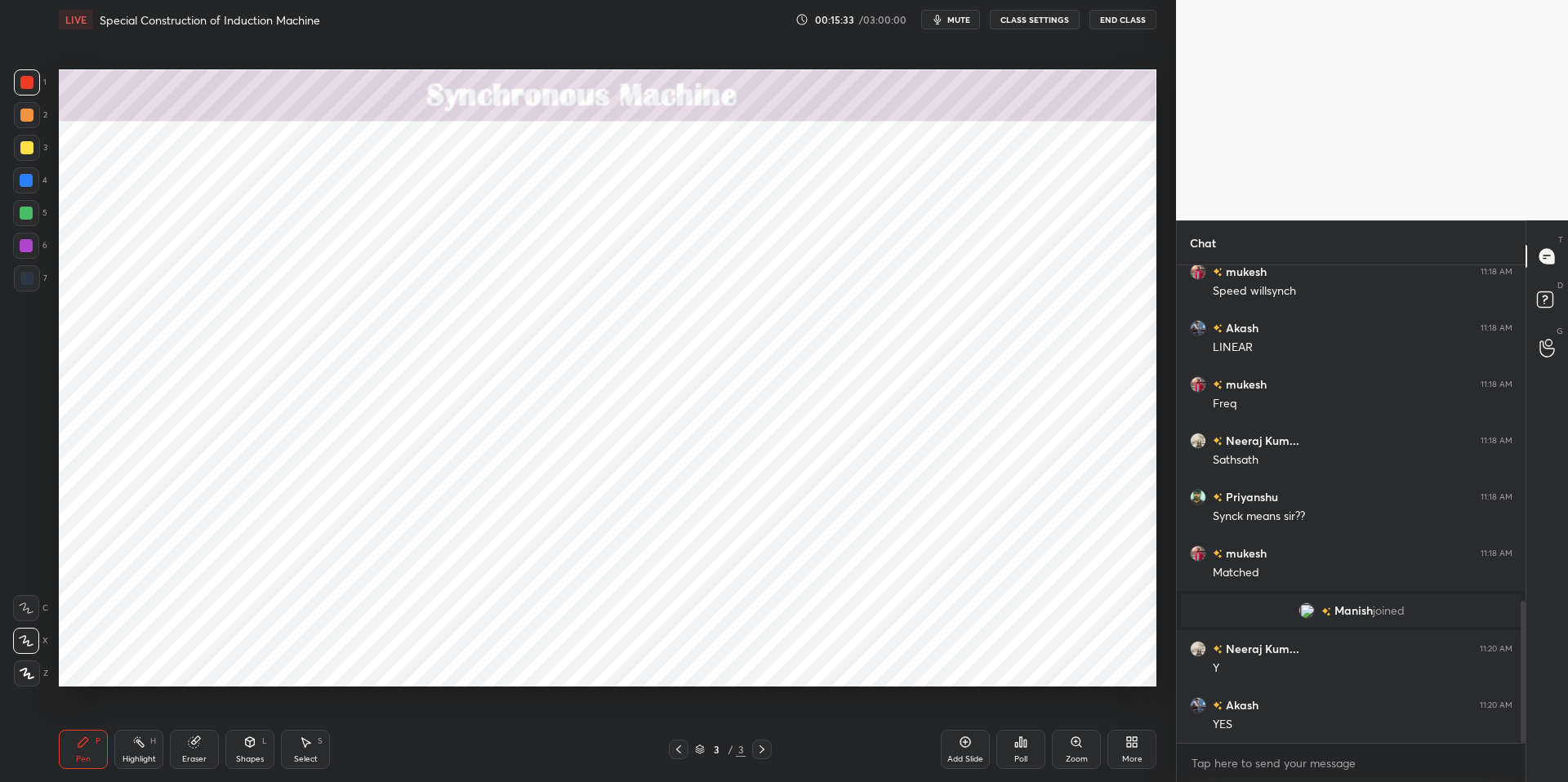
drag, startPoint x: 29, startPoint y: 249, endPoint x: 30, endPoint y: 237, distance: 12.0
click at [29, 249] on div at bounding box center [26, 245] width 13 height 13
click at [23, 185] on div at bounding box center [26, 180] width 13 height 13
click at [26, 209] on div at bounding box center [26, 213] width 13 height 13
click at [27, 178] on div at bounding box center [26, 180] width 13 height 13
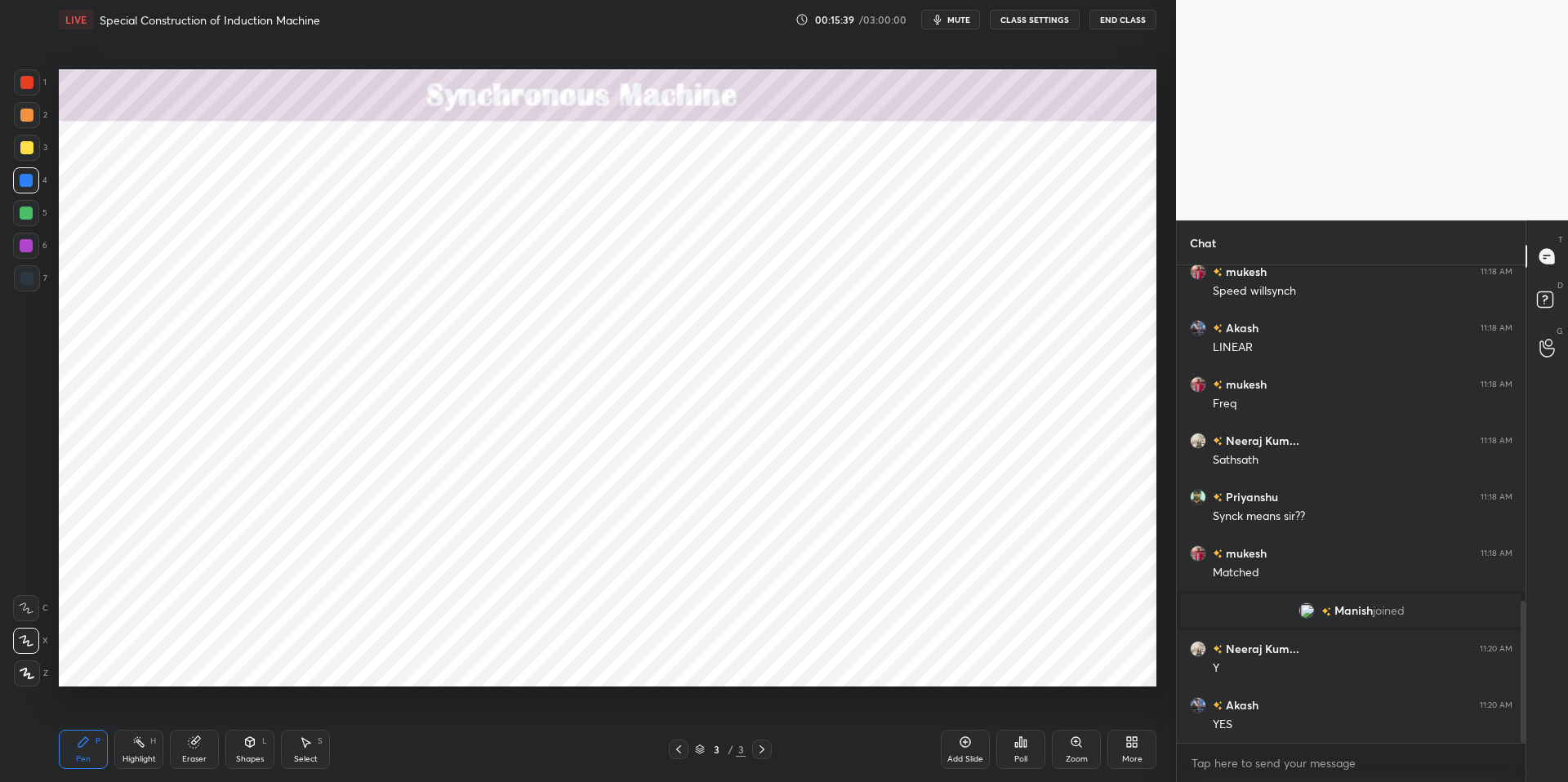
click at [26, 214] on div at bounding box center [26, 213] width 13 height 13
click at [24, 181] on div at bounding box center [26, 180] width 13 height 13
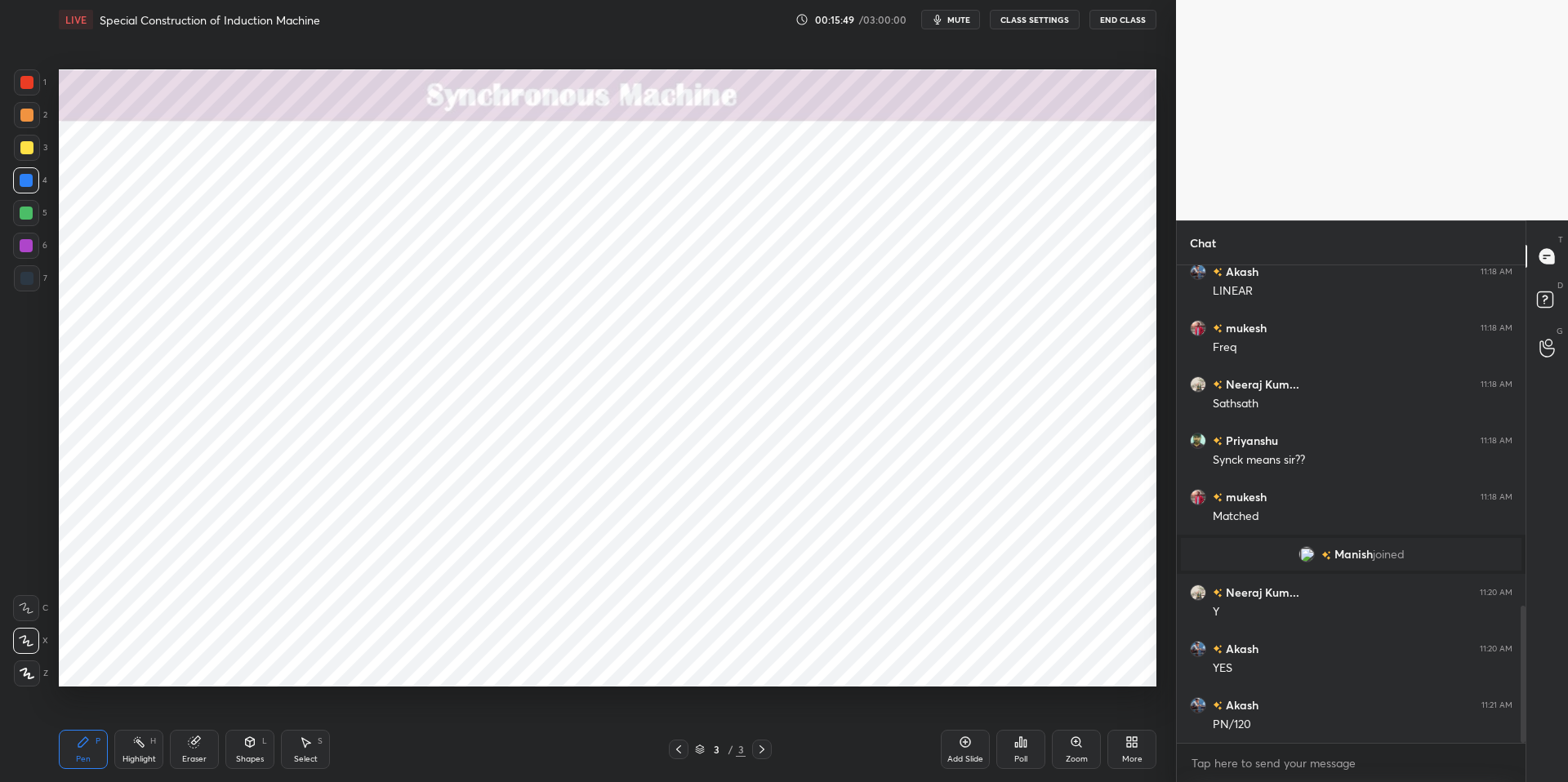
click at [251, 663] on div "Shapes" at bounding box center [250, 759] width 28 height 8
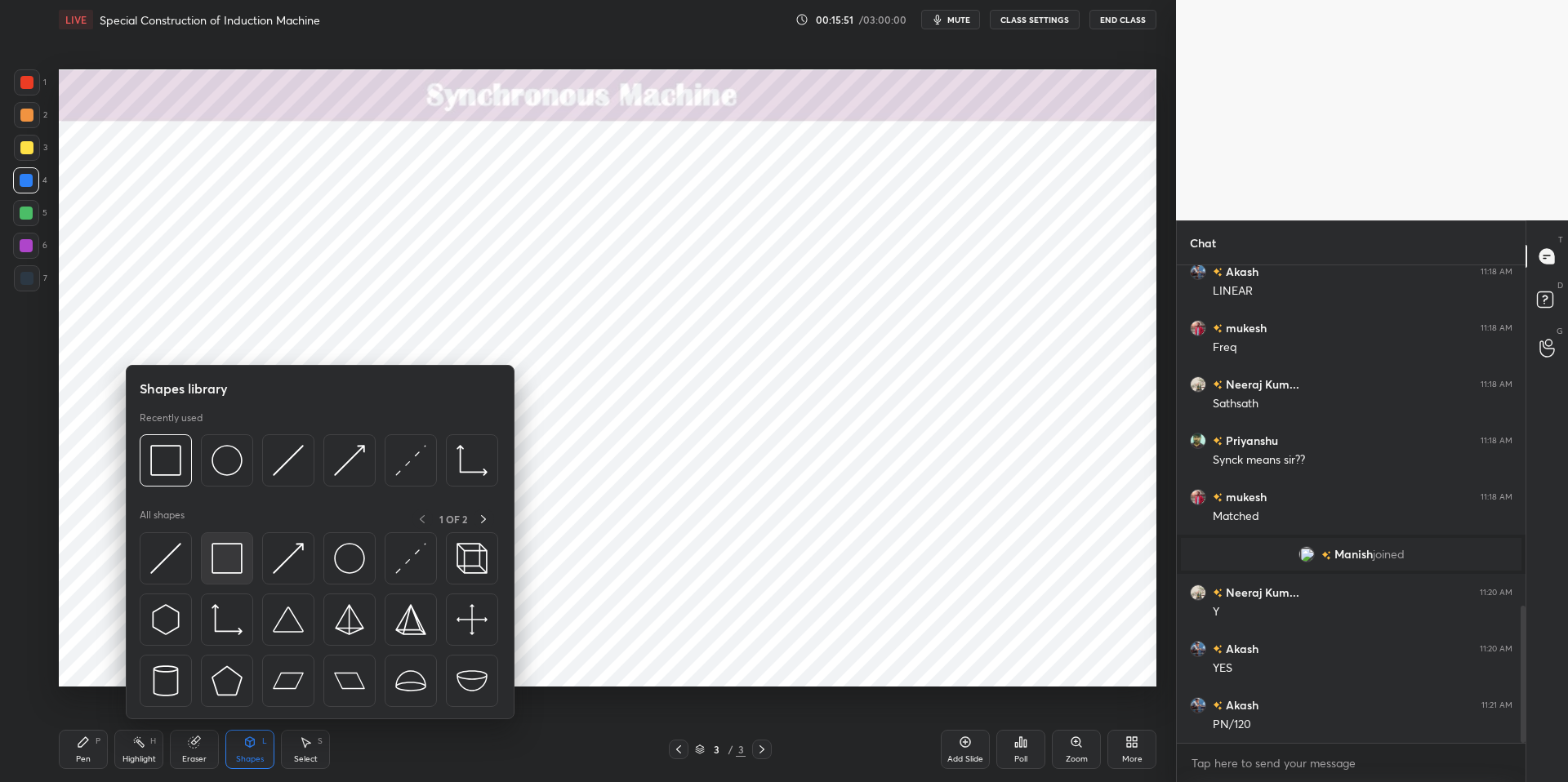
click at [233, 571] on img at bounding box center [226, 558] width 31 height 31
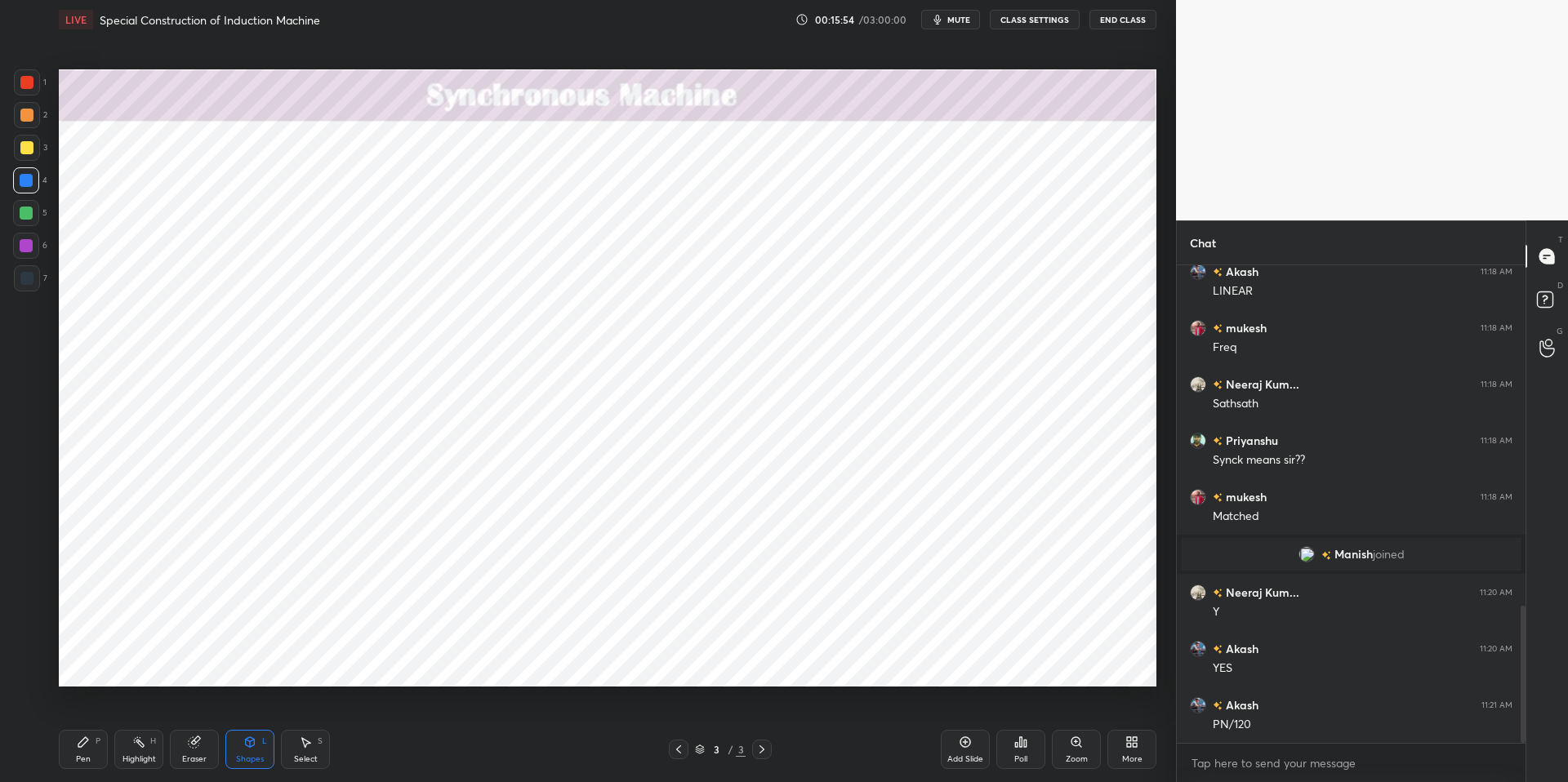
drag, startPoint x: 128, startPoint y: 752, endPoint x: 94, endPoint y: 743, distance: 35.2
click at [126, 663] on div "Highlight H" at bounding box center [139, 749] width 49 height 40
drag, startPoint x: 89, startPoint y: 744, endPoint x: 221, endPoint y: 737, distance: 132.2
click at [89, 663] on icon at bounding box center [83, 741] width 13 height 13
click at [409, 663] on div "Pen P Highlight H Eraser Shapes L Select S" at bounding box center [279, 749] width 441 height 40
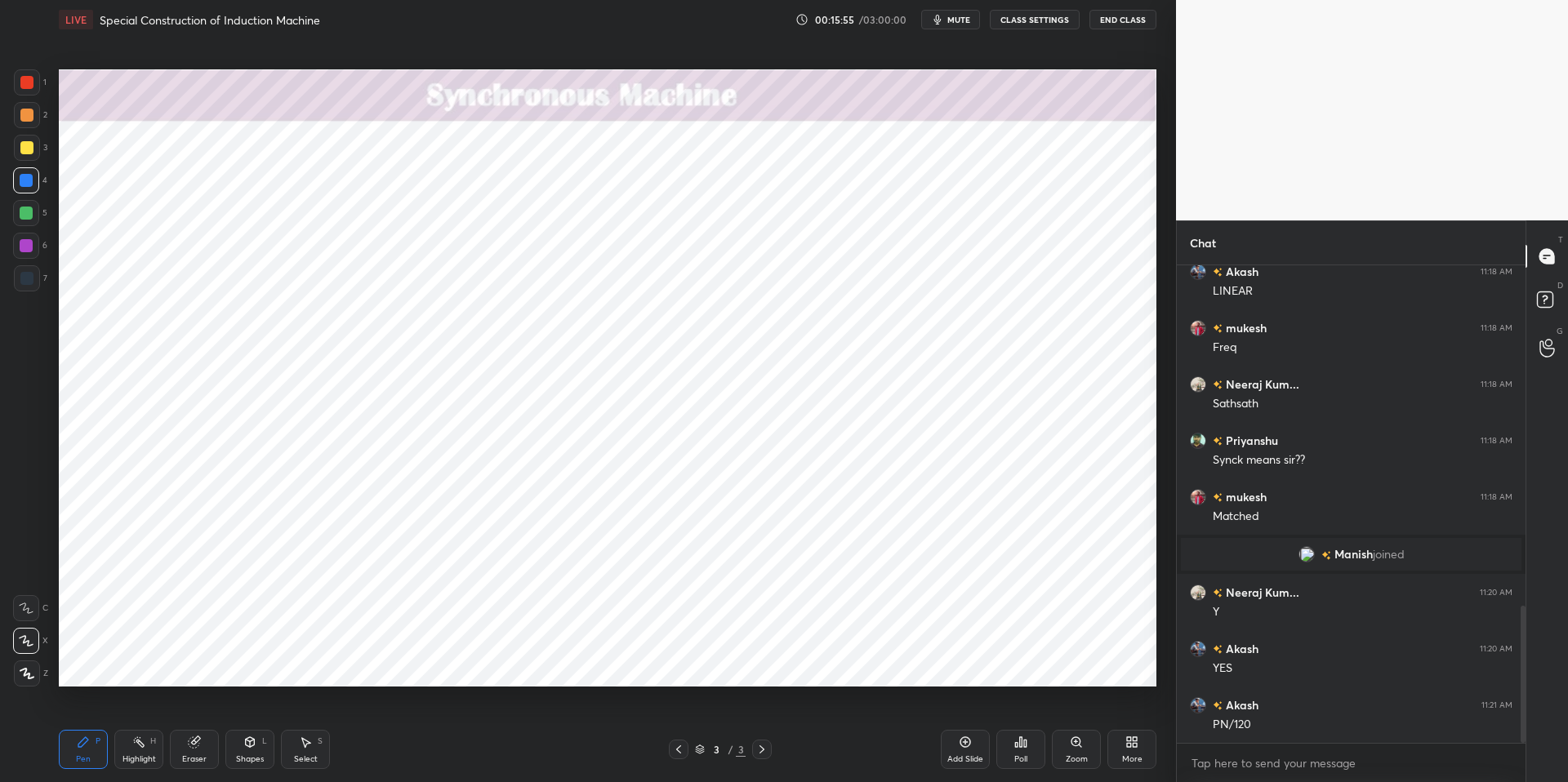
click at [26, 215] on div at bounding box center [26, 213] width 13 height 13
drag, startPoint x: 199, startPoint y: 755, endPoint x: 216, endPoint y: 725, distance: 34.5
click at [199, 663] on div "Eraser" at bounding box center [194, 759] width 25 height 8
click at [97, 663] on div "P" at bounding box center [98, 741] width 5 height 8
drag, startPoint x: 415, startPoint y: 761, endPoint x: 415, endPoint y: 724, distance: 37.0
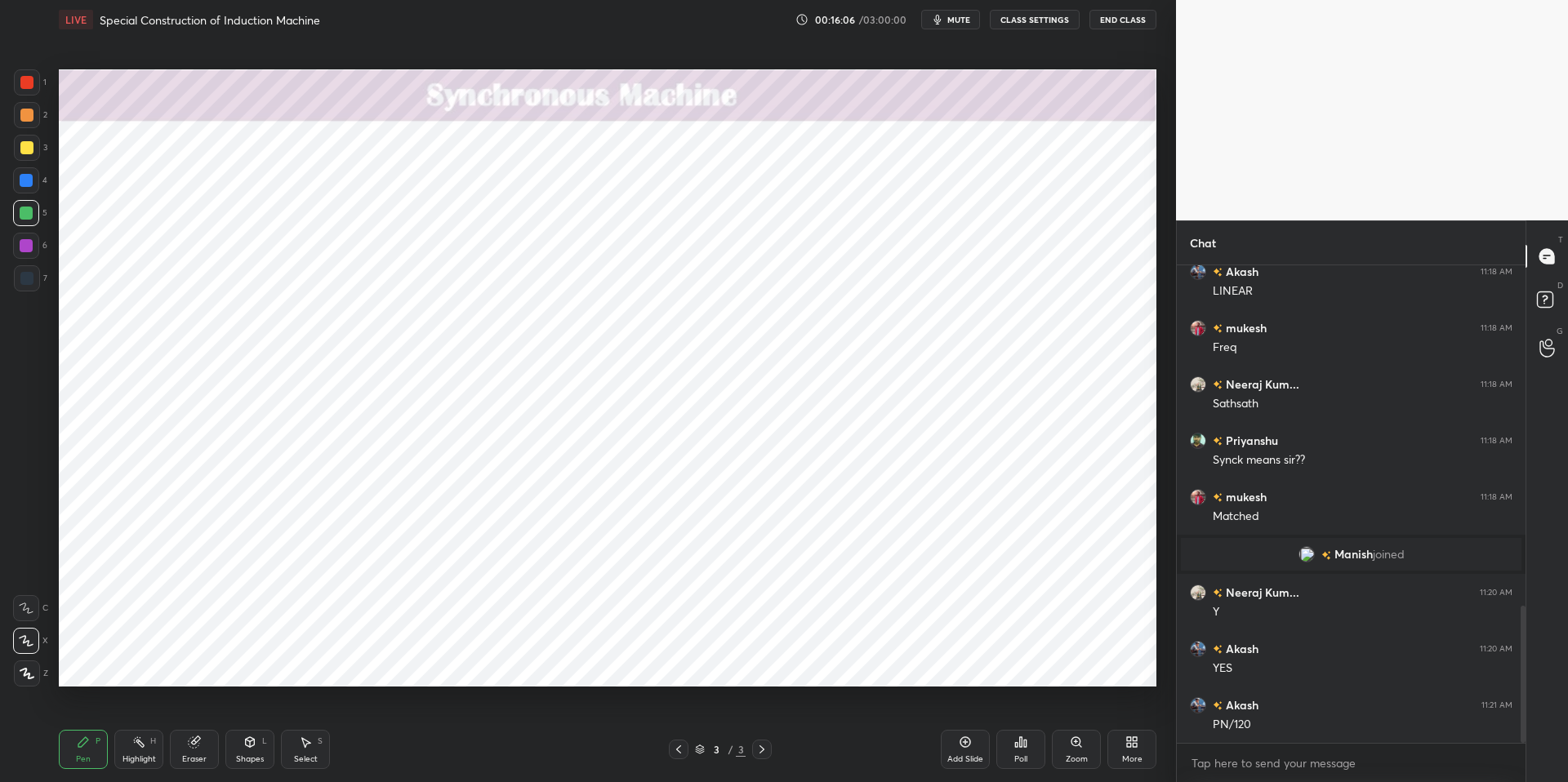
click at [417, 663] on div "Pen P Highlight H Eraser Shapes L Select S" at bounding box center [279, 749] width 441 height 40
click at [21, 179] on div at bounding box center [26, 180] width 13 height 13
drag, startPoint x: 25, startPoint y: 209, endPoint x: 31, endPoint y: 178, distance: 31.6
click at [25, 209] on div at bounding box center [26, 213] width 13 height 13
click at [31, 177] on div at bounding box center [26, 180] width 13 height 13
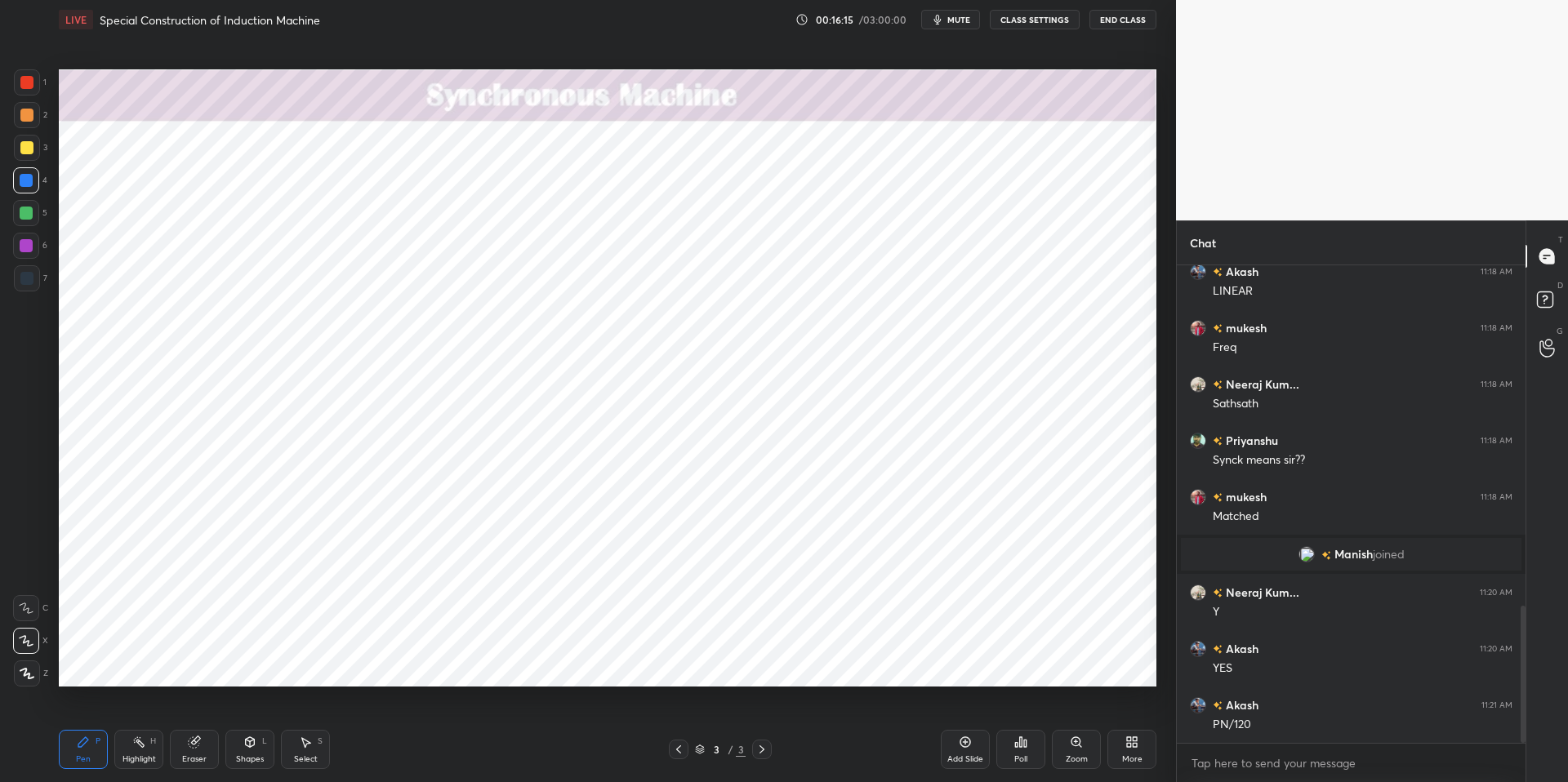
click at [240, 663] on div "Shapes L" at bounding box center [250, 749] width 49 height 40
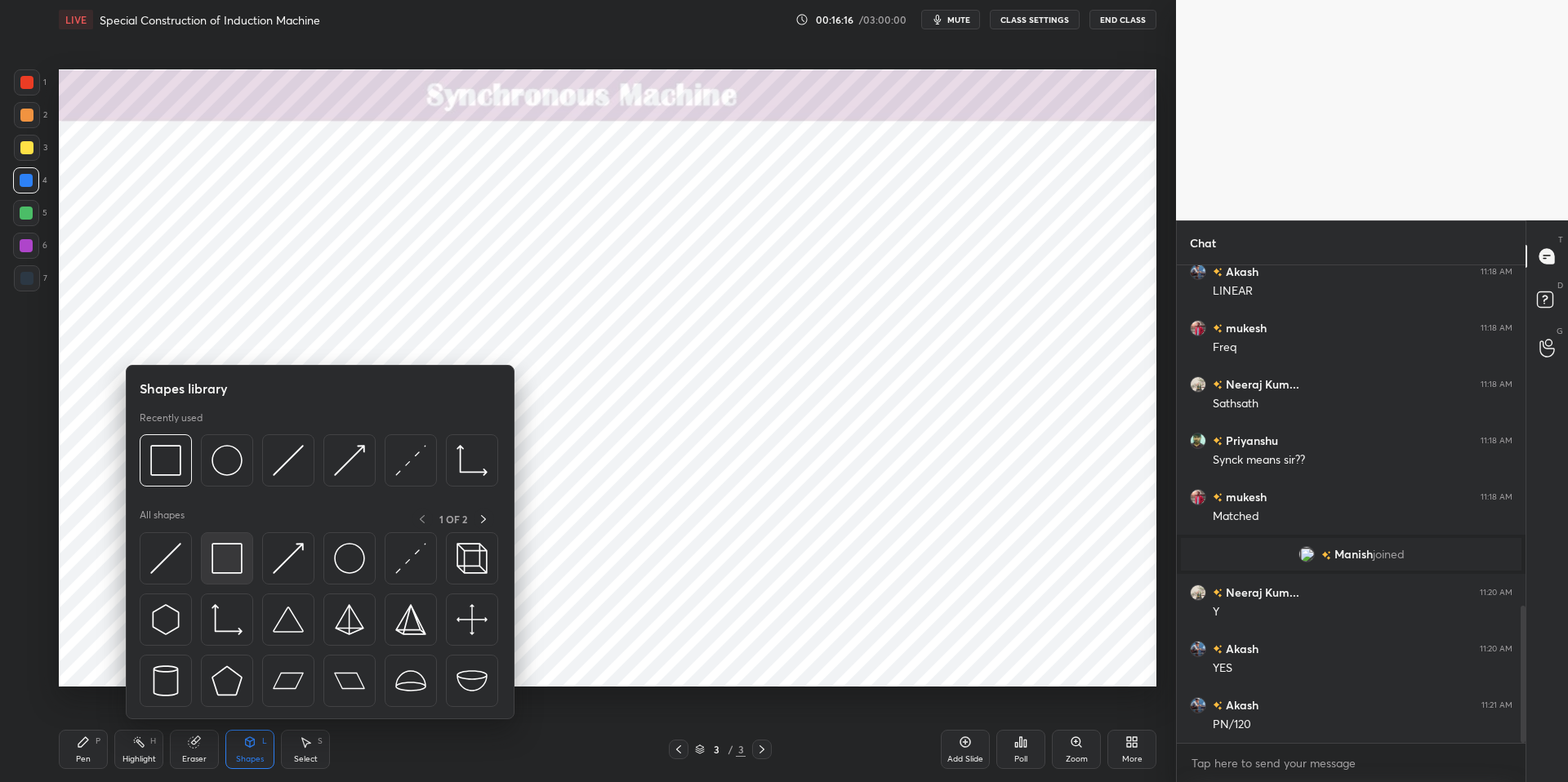
click at [218, 551] on img at bounding box center [226, 558] width 31 height 31
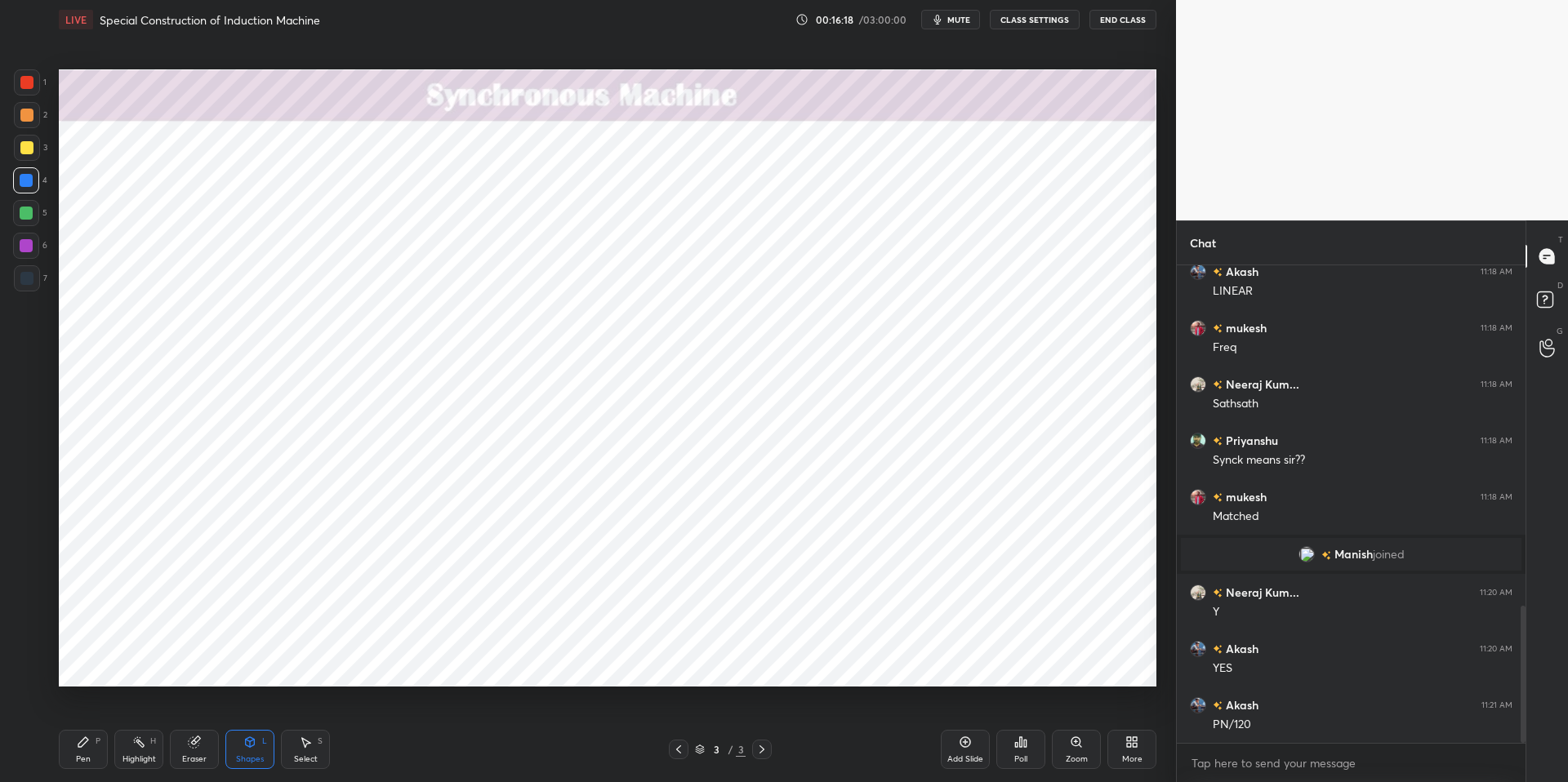
drag, startPoint x: 142, startPoint y: 752, endPoint x: 129, endPoint y: 743, distance: 15.8
click at [142, 663] on div "Highlight H" at bounding box center [139, 749] width 49 height 40
click at [84, 663] on icon at bounding box center [83, 742] width 10 height 10
drag, startPoint x: 431, startPoint y: 742, endPoint x: 408, endPoint y: 687, distance: 59.6
click at [429, 663] on div "Pen P Highlight H Eraser Shapes L Select S" at bounding box center [279, 749] width 441 height 40
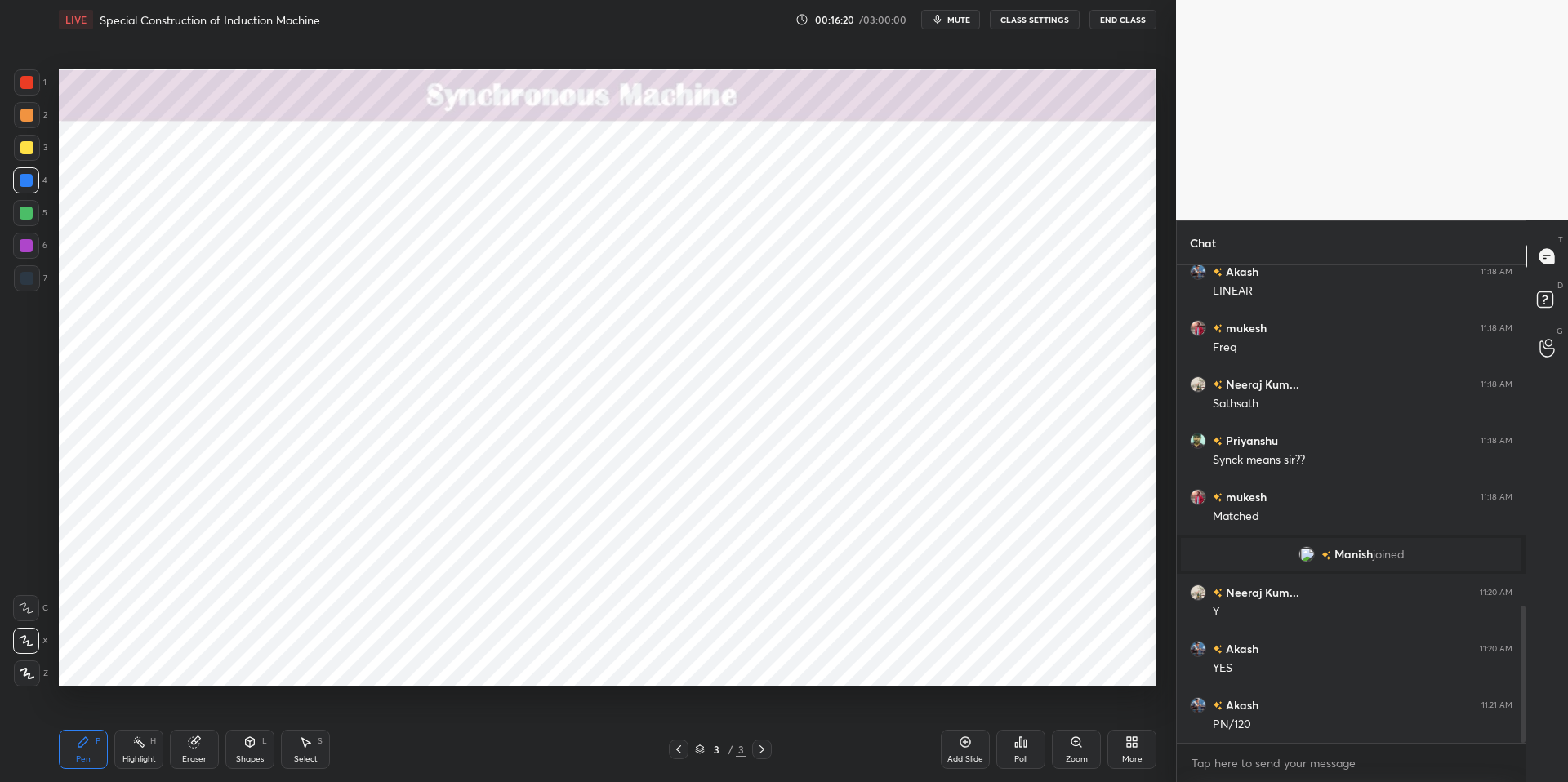
click at [25, 217] on div at bounding box center [26, 213] width 13 height 13
click at [31, 181] on div at bounding box center [26, 180] width 13 height 13
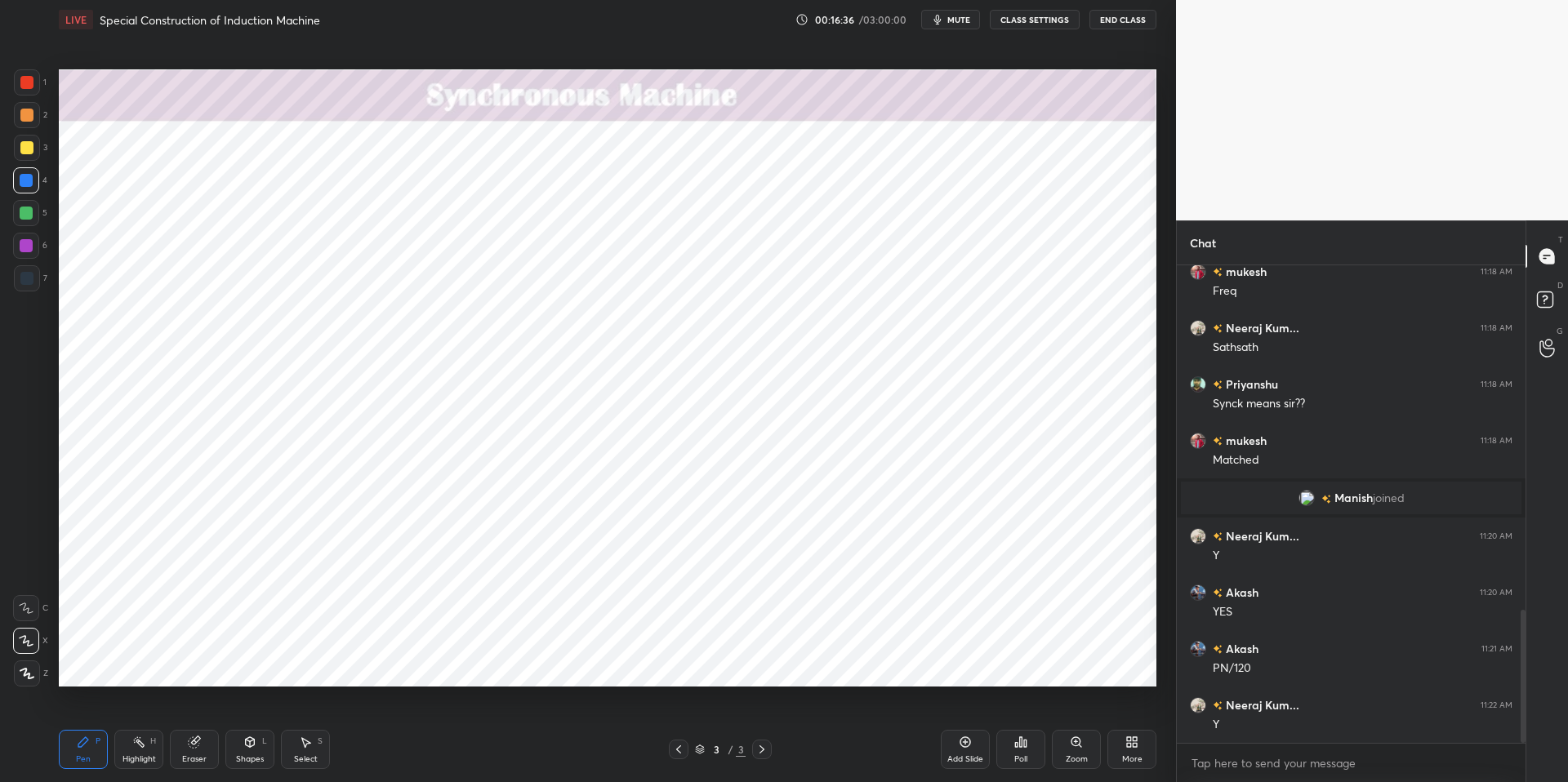
click at [26, 213] on div at bounding box center [26, 213] width 13 height 13
click at [26, 181] on div at bounding box center [26, 180] width 13 height 13
click at [26, 213] on div at bounding box center [26, 213] width 13 height 13
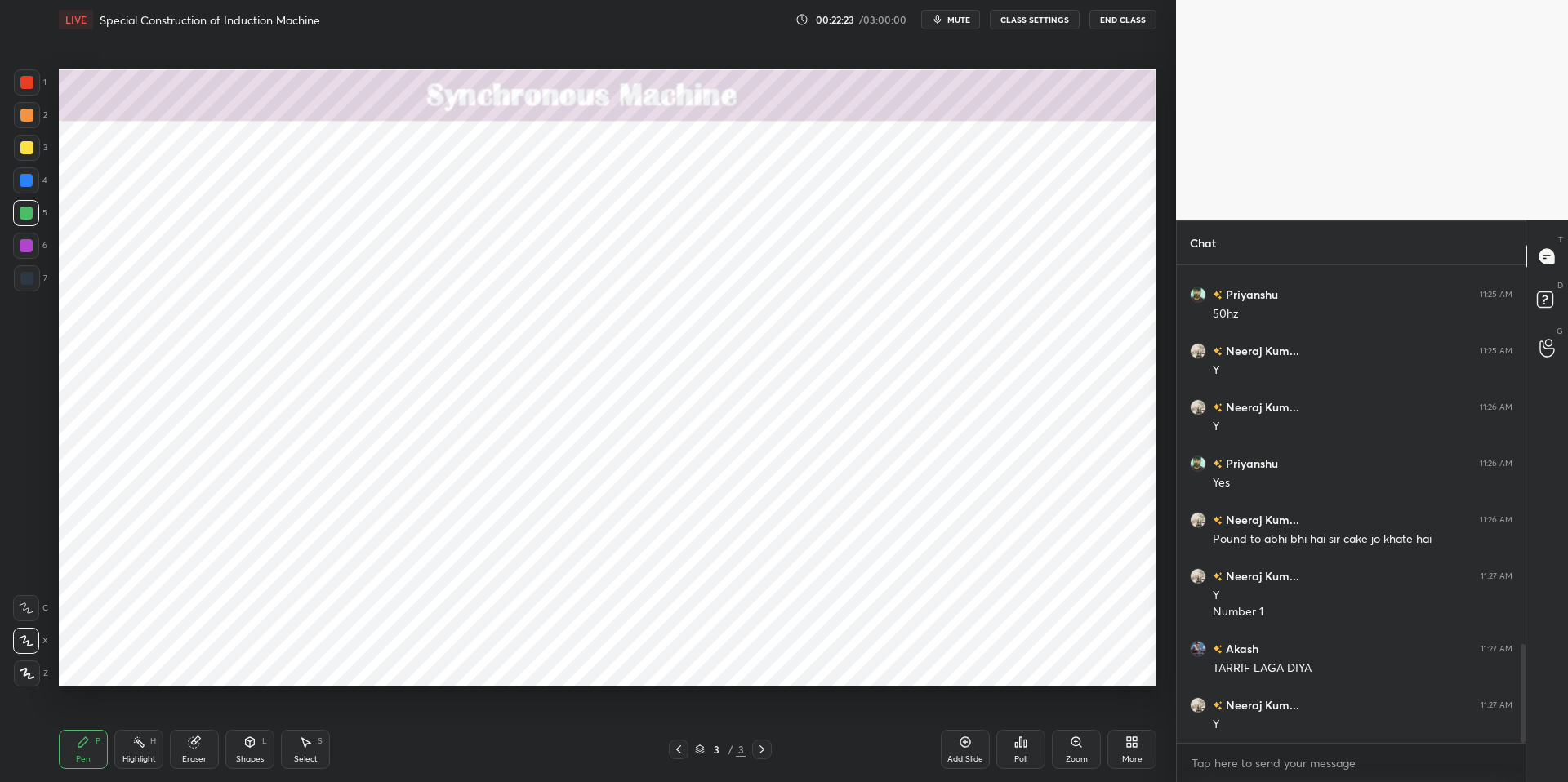
scroll to position [1886, 0]
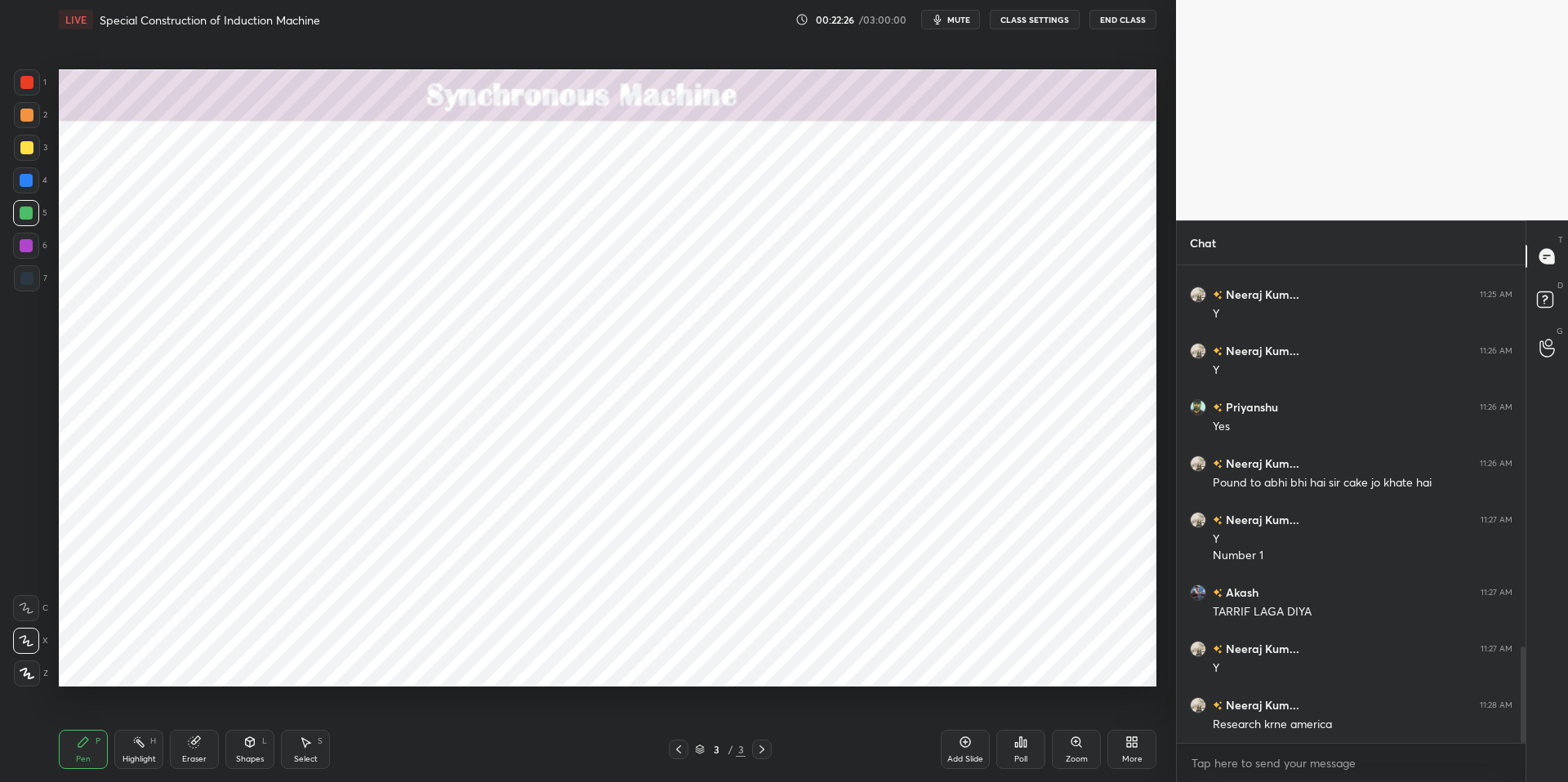
click at [136, 663] on div "Highlight H" at bounding box center [139, 749] width 49 height 40
click at [99, 663] on div "Pen P" at bounding box center [83, 749] width 49 height 40
click at [477, 663] on div "Pen P Highlight H Eraser Shapes L Select S" at bounding box center [279, 749] width 441 height 40
click at [34, 181] on div at bounding box center [26, 180] width 26 height 26
click at [33, 214] on div at bounding box center [26, 213] width 26 height 26
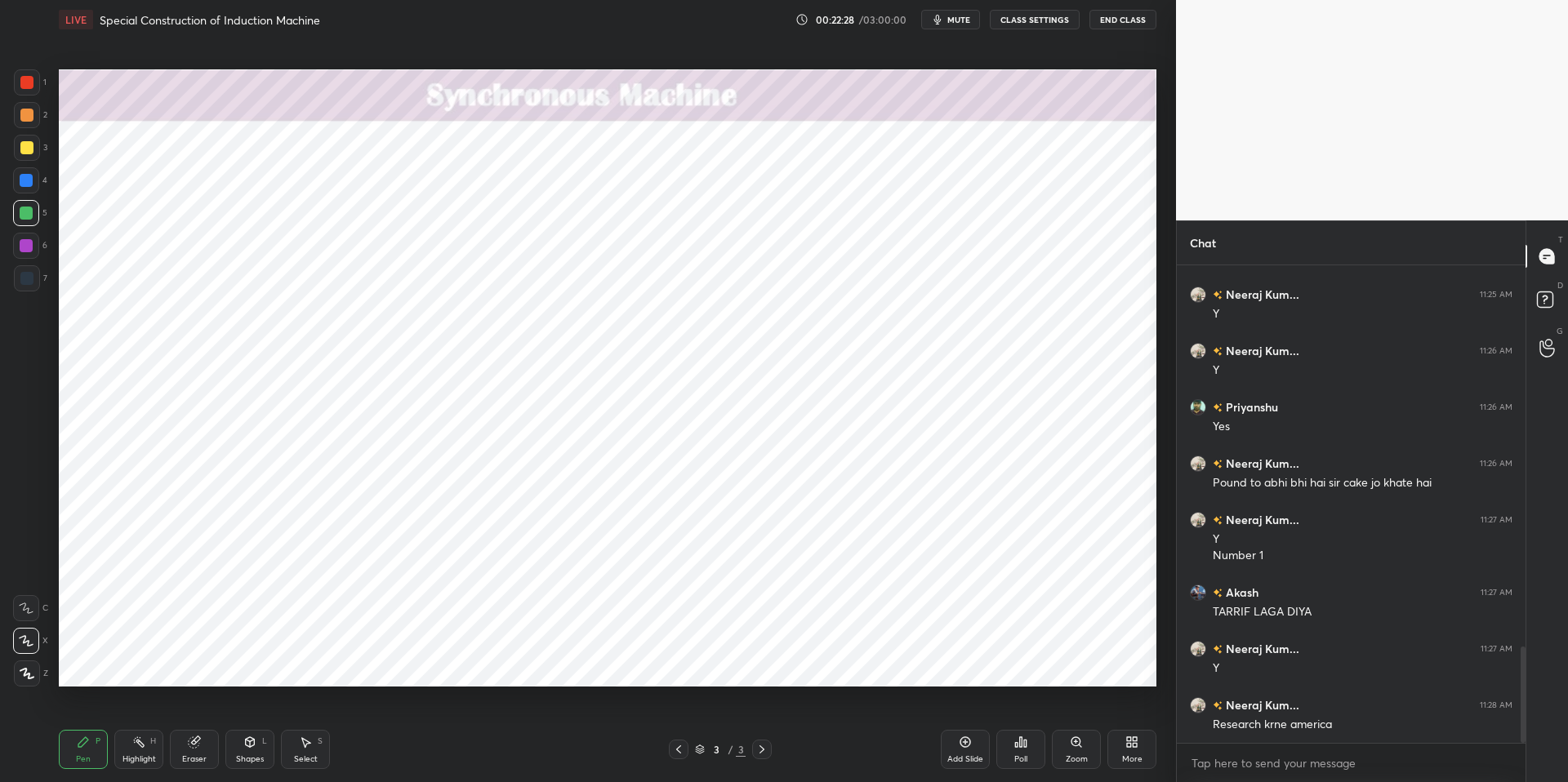
click at [31, 179] on div at bounding box center [26, 180] width 13 height 13
click at [31, 208] on div at bounding box center [26, 213] width 13 height 13
click at [32, 178] on div at bounding box center [26, 180] width 13 height 13
click at [144, 663] on div "Highlight H" at bounding box center [139, 749] width 49 height 40
drag, startPoint x: 93, startPoint y: 741, endPoint x: 176, endPoint y: 739, distance: 83.0
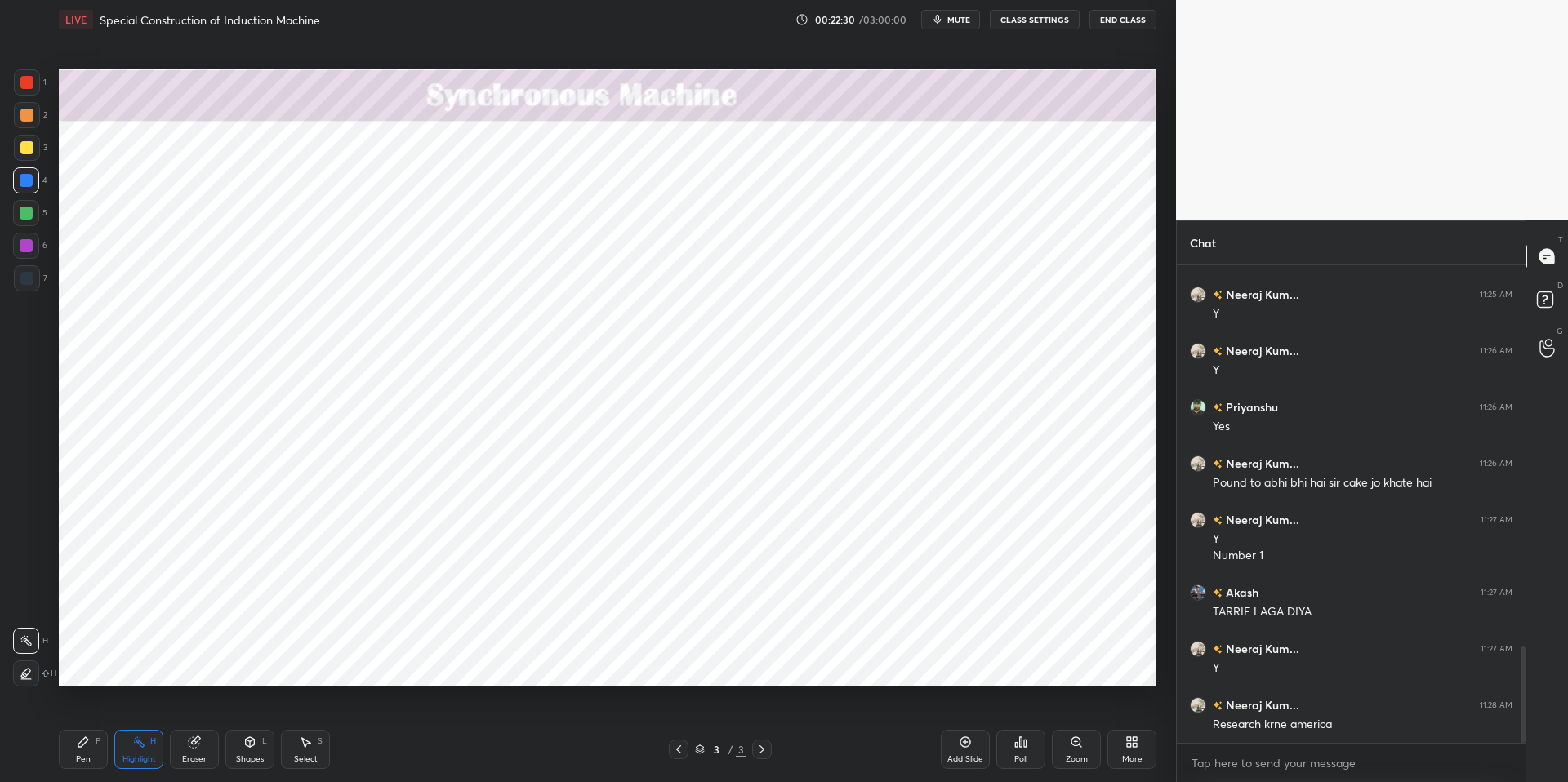
click at [96, 663] on div "Pen P" at bounding box center [83, 749] width 49 height 40
click at [434, 663] on div "Pen P Highlight H Eraser Shapes L Select S 3 / 3 Add Slide Poll Zoom More" at bounding box center [607, 749] width 1097 height 65
click at [137, 663] on div "Highlight H" at bounding box center [139, 749] width 49 height 40
click at [100, 663] on div "P" at bounding box center [98, 741] width 5 height 8
click at [468, 663] on div "Pen P Highlight H Eraser Shapes L Select S" at bounding box center [279, 749] width 441 height 40
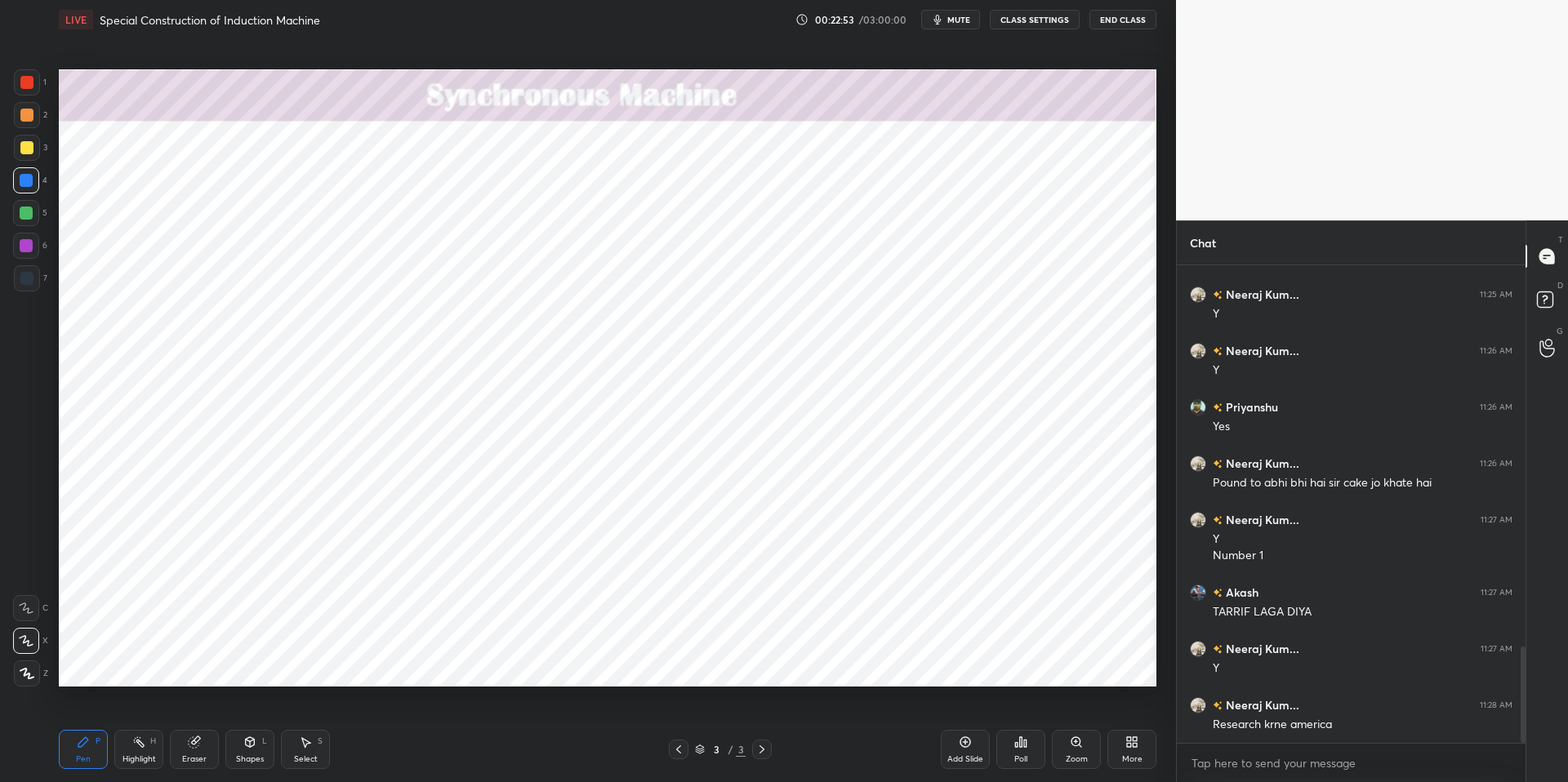
drag, startPoint x: 131, startPoint y: 751, endPoint x: 116, endPoint y: 745, distance: 16.2
click at [131, 663] on div "Highlight H" at bounding box center [139, 749] width 49 height 40
click at [97, 663] on div "P" at bounding box center [98, 741] width 5 height 8
drag, startPoint x: 429, startPoint y: 777, endPoint x: 420, endPoint y: 767, distance: 13.5
click at [429, 663] on div "Pen P Highlight H Eraser Shapes L Select S 3 / 3 Add Slide Poll Zoom More" at bounding box center [607, 749] width 1097 height 65
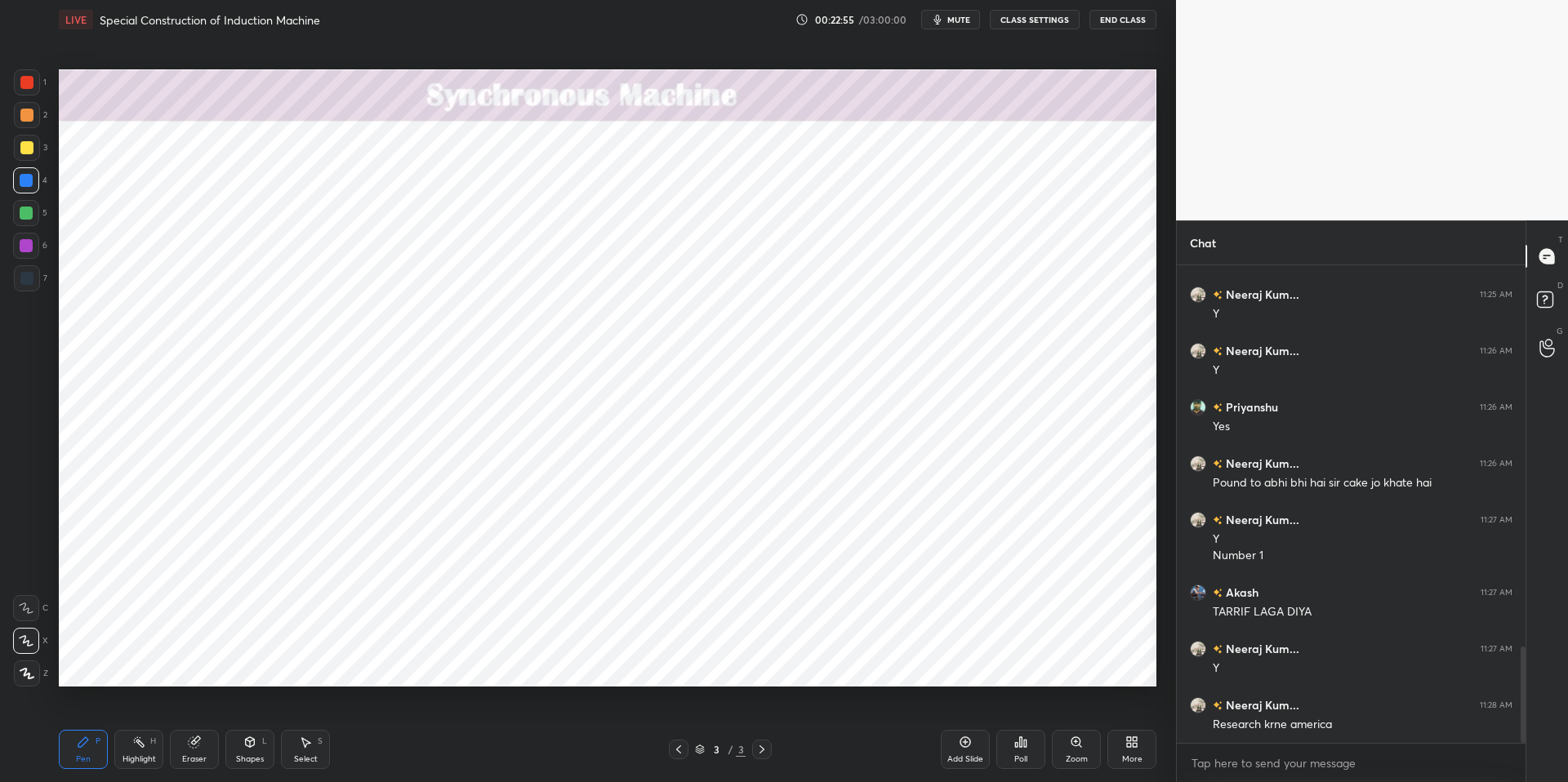
drag, startPoint x: 150, startPoint y: 758, endPoint x: 142, endPoint y: 754, distance: 8.9
click at [148, 663] on div "Highlight" at bounding box center [139, 759] width 34 height 8
drag, startPoint x: 91, startPoint y: 739, endPoint x: 149, endPoint y: 738, distance: 58.0
click at [92, 663] on div "Pen P" at bounding box center [83, 749] width 49 height 40
click at [418, 663] on div "Pen P Highlight H Eraser Shapes L Select S 3 / 3 Add Slide Poll Zoom More" at bounding box center [607, 749] width 1097 height 65
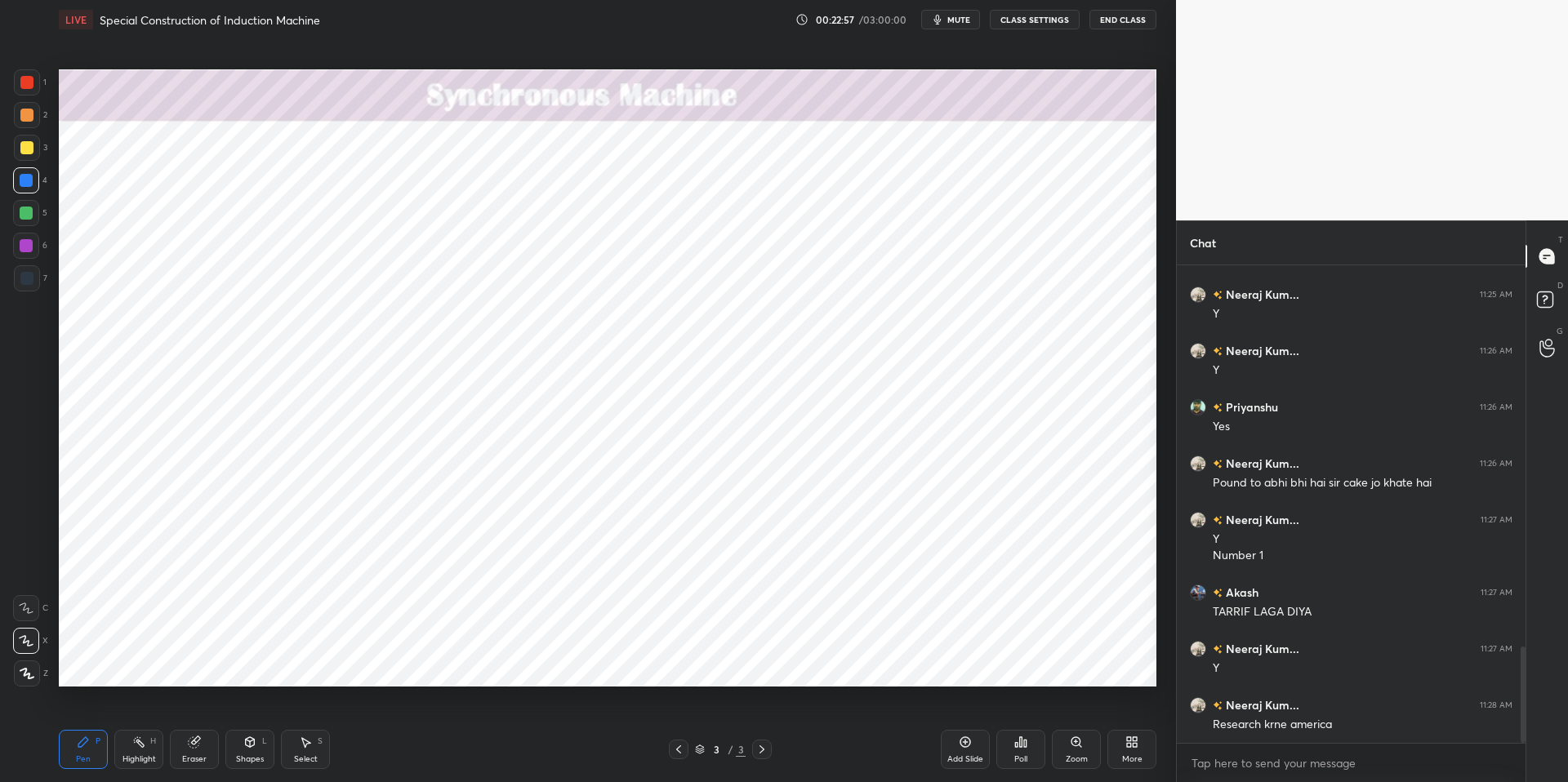
drag, startPoint x: 135, startPoint y: 751, endPoint x: 96, endPoint y: 740, distance: 40.5
click at [135, 663] on div "Highlight H" at bounding box center [139, 749] width 49 height 40
click at [91, 663] on div "Pen P" at bounding box center [83, 749] width 49 height 40
click at [411, 663] on div "Pen P Highlight H Eraser Shapes L Select S" at bounding box center [279, 749] width 441 height 40
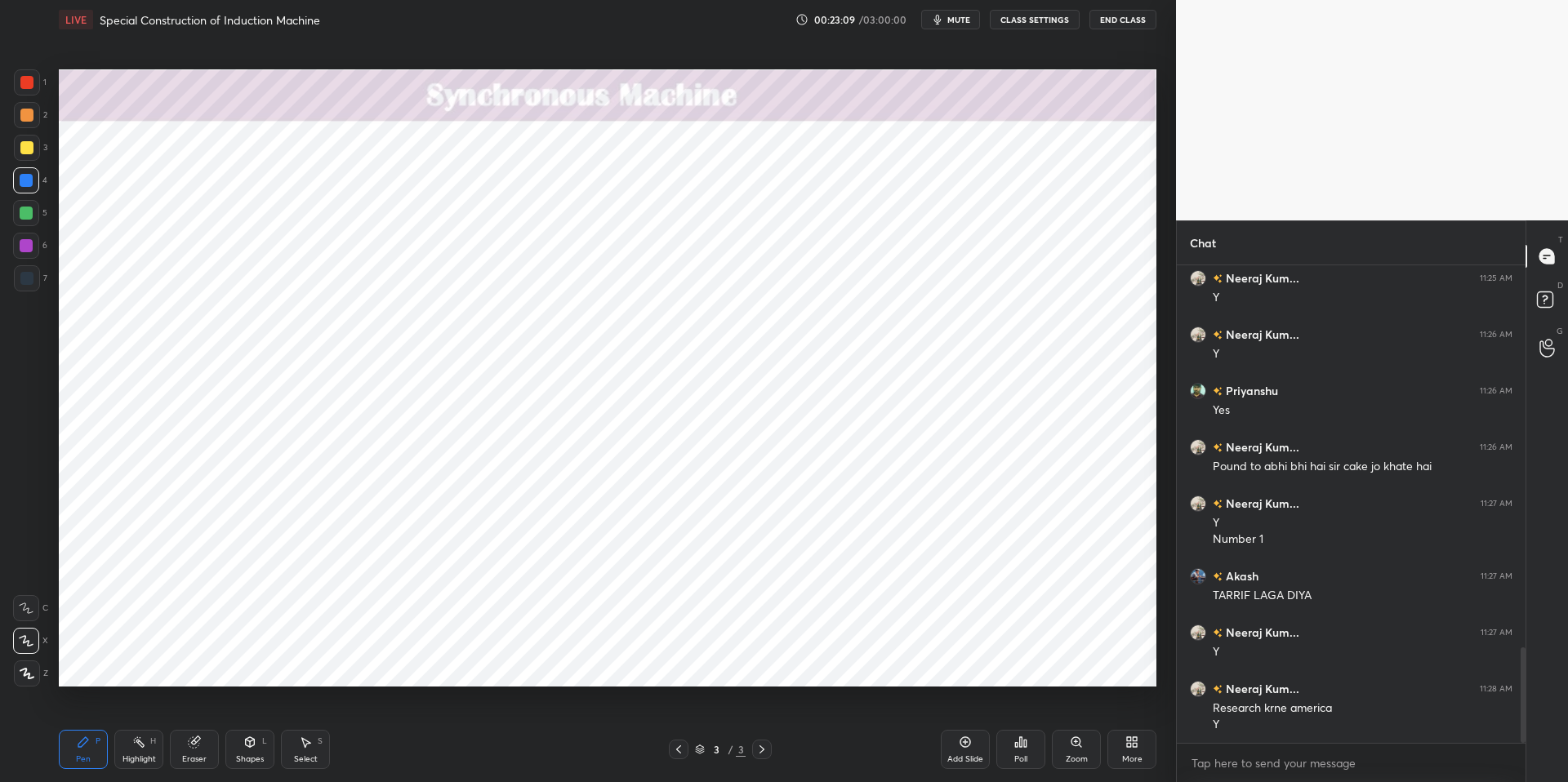
click at [134, 663] on div "Highlight" at bounding box center [139, 759] width 34 height 8
click at [86, 663] on icon at bounding box center [83, 741] width 13 height 13
drag, startPoint x: 424, startPoint y: 776, endPoint x: 417, endPoint y: 766, distance: 12.2
click at [424, 663] on div "Pen P Highlight H Eraser Shapes L Select S 3 / 3 Add Slide Poll Zoom More" at bounding box center [607, 749] width 1097 height 65
click at [142, 663] on div "Highlight H" at bounding box center [139, 749] width 49 height 40
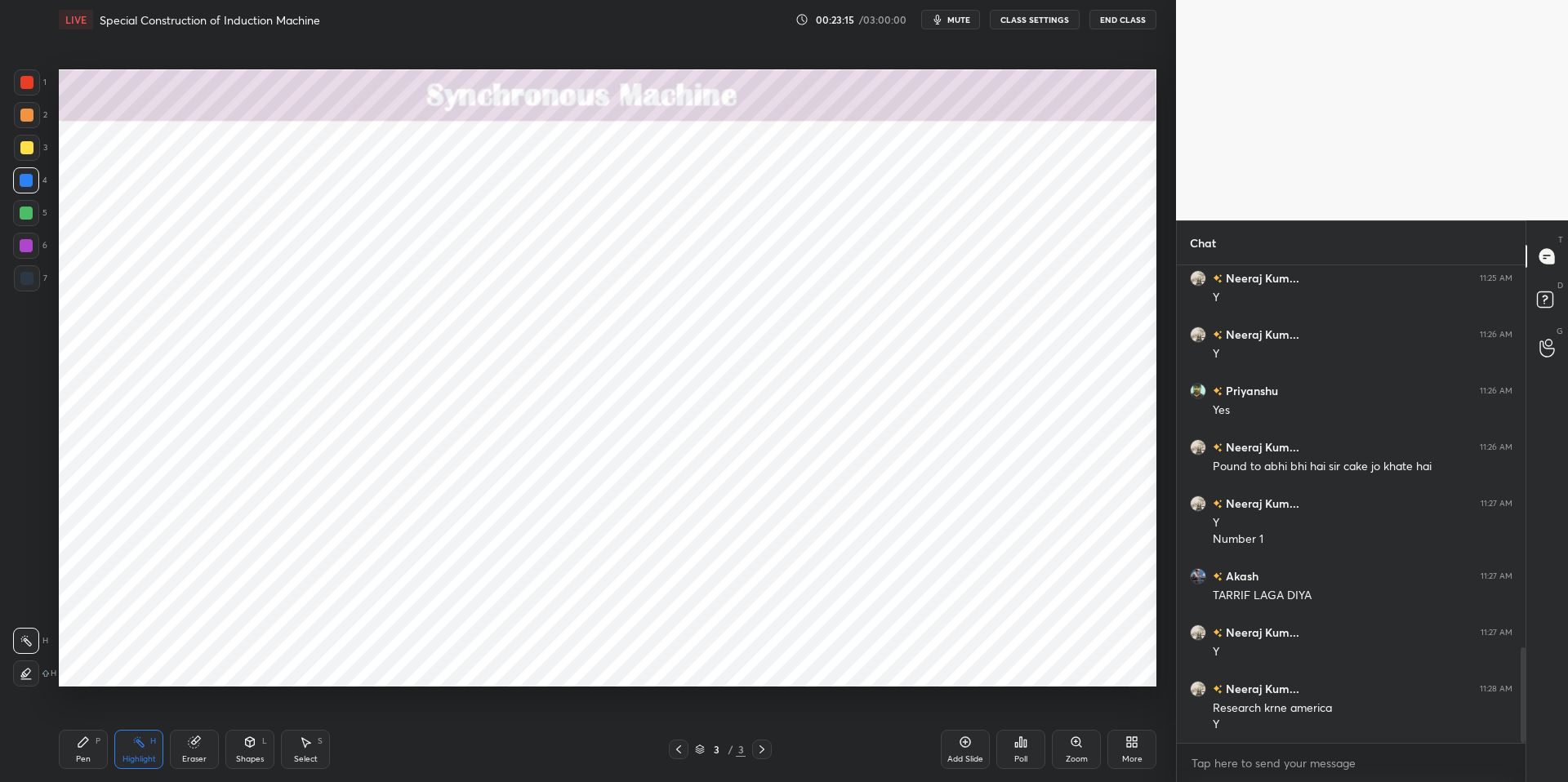
click at [105, 663] on div "Pen P" at bounding box center [83, 749] width 49 height 40
click at [450, 663] on div "Pen P Highlight H Eraser Shapes L Select S 3 / 3 Add Slide Poll Zoom More" at bounding box center [607, 749] width 1097 height 65
drag, startPoint x: 972, startPoint y: 739, endPoint x: 968, endPoint y: 729, distance: 10.8
click at [972, 663] on div "Add Slide" at bounding box center [965, 749] width 49 height 40
click at [132, 663] on div "Highlight" at bounding box center [139, 759] width 34 height 8
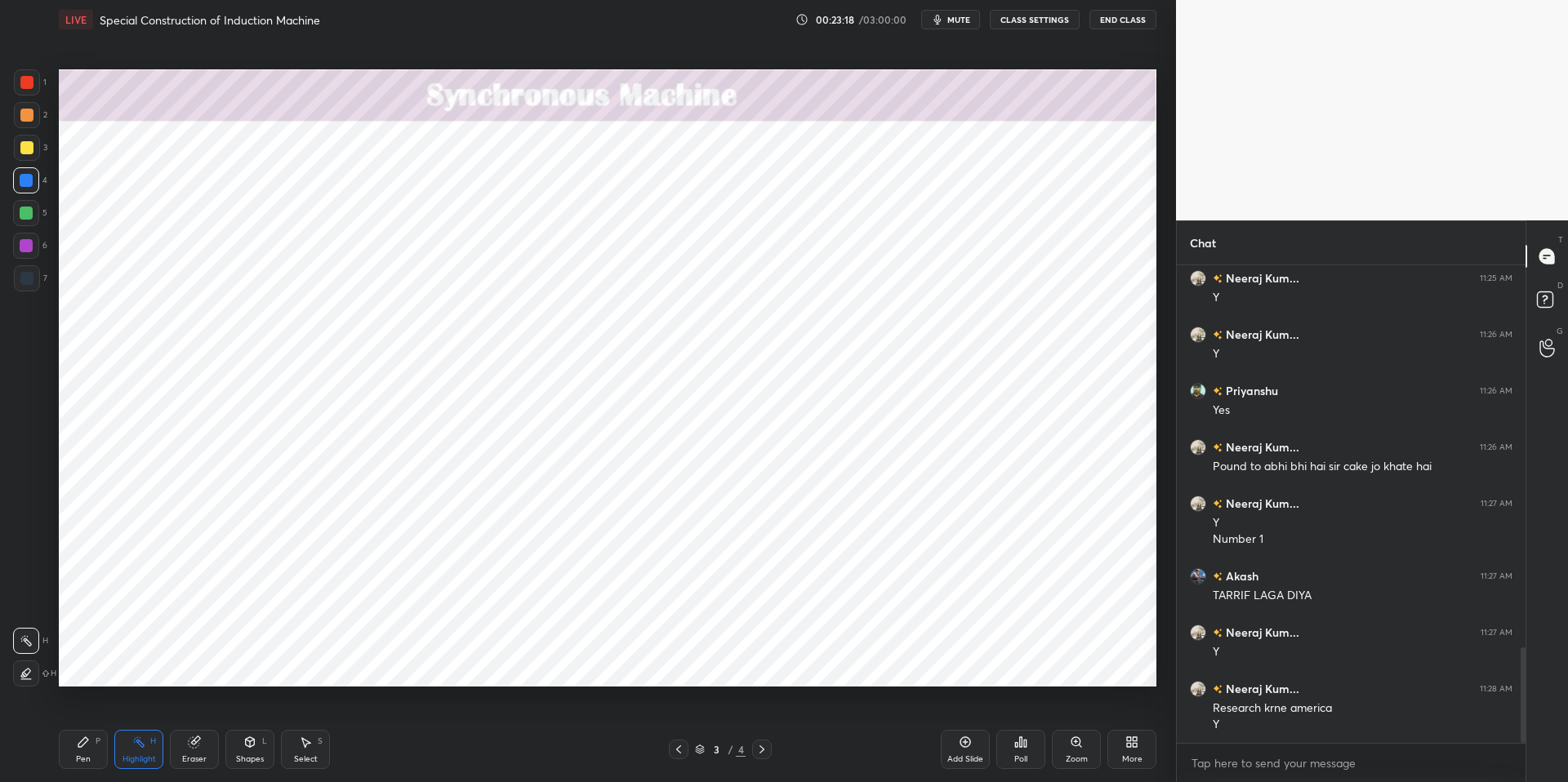
click at [84, 663] on icon at bounding box center [83, 741] width 13 height 13
click at [467, 663] on div "Pen P Highlight H Eraser Shapes L Select S 3 / 4 Add Slide Poll Zoom More" at bounding box center [607, 749] width 1097 height 65
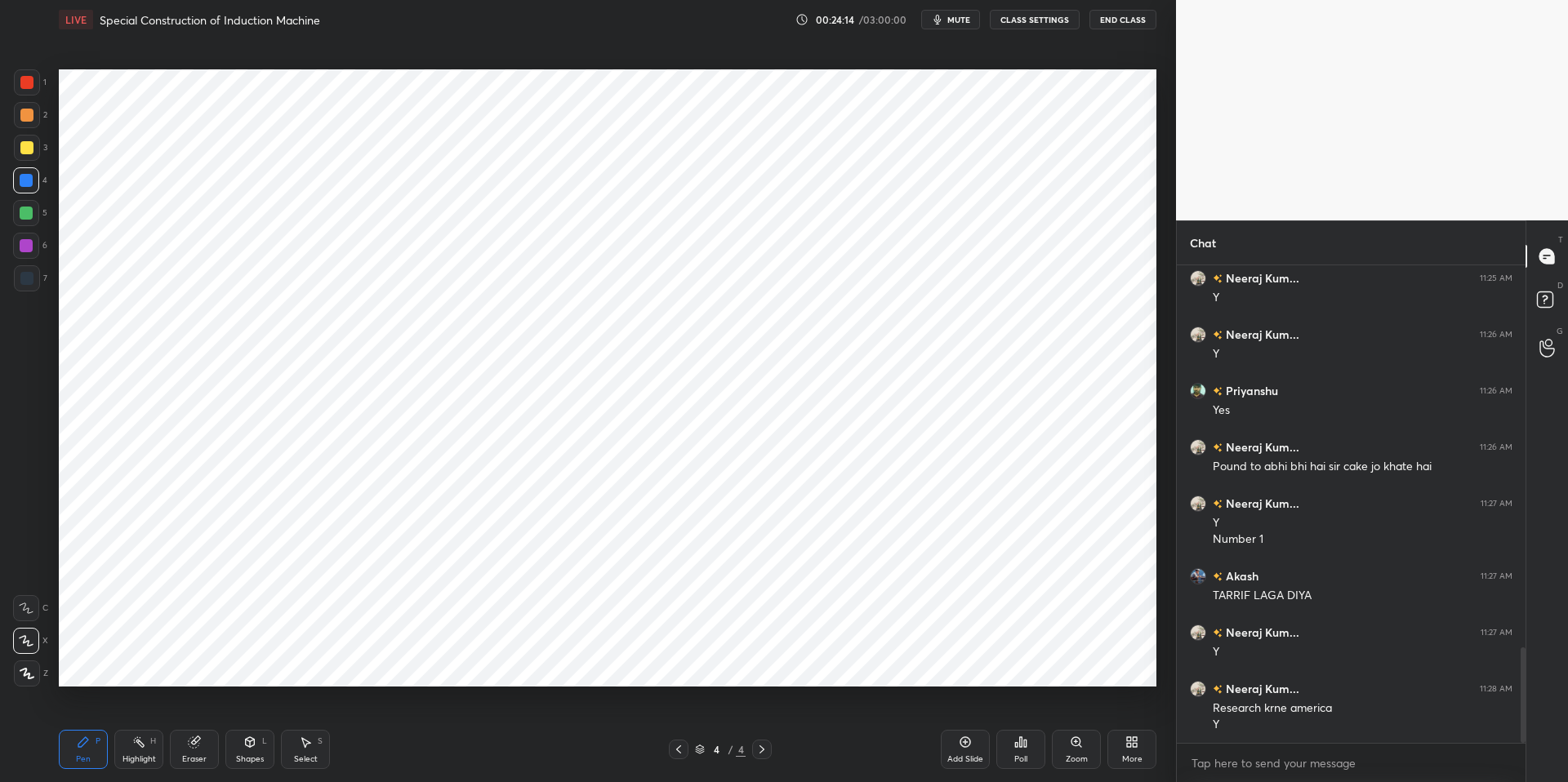
click at [307, 663] on icon at bounding box center [305, 741] width 13 height 13
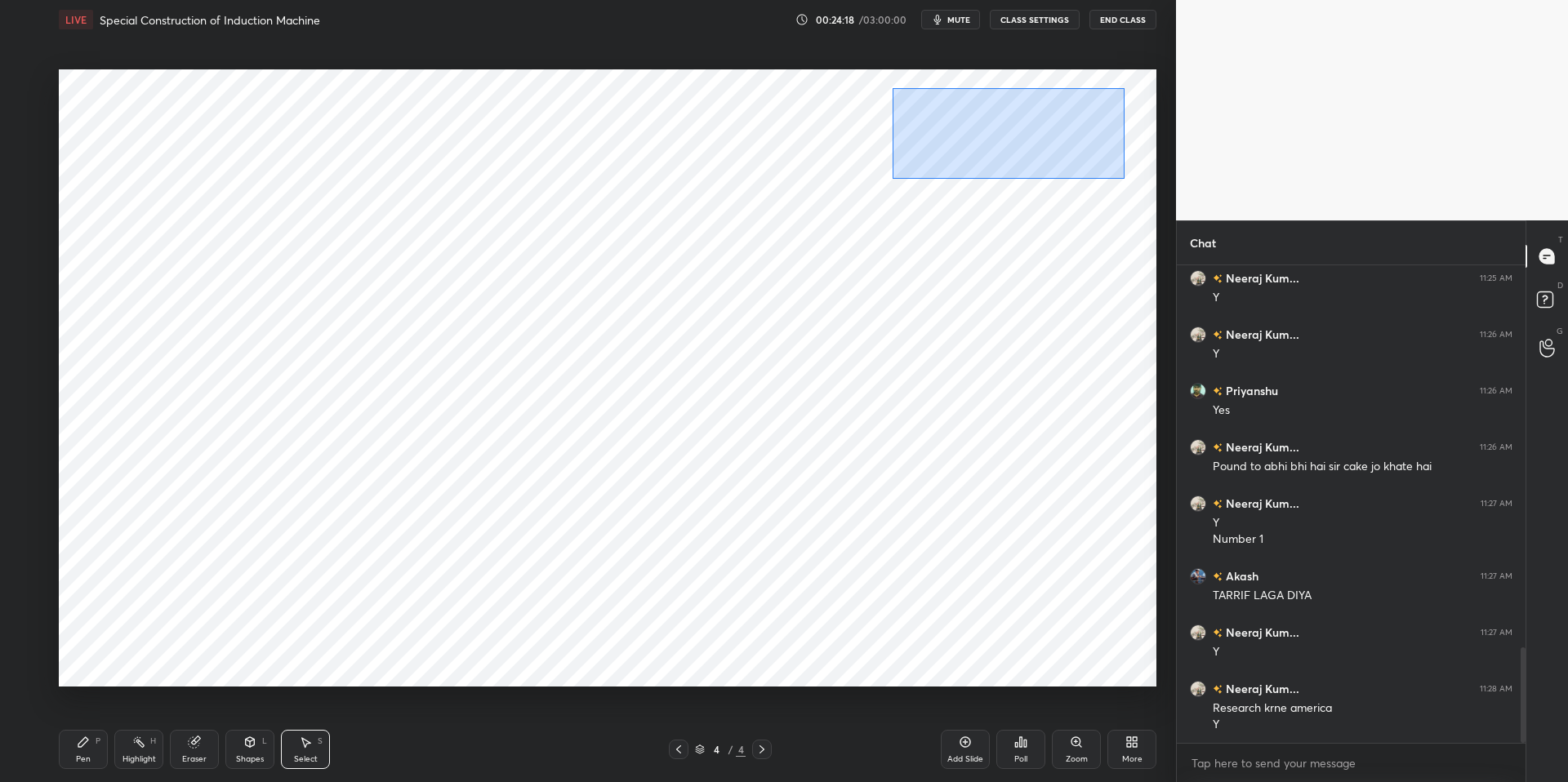
drag, startPoint x: 892, startPoint y: 87, endPoint x: 1126, endPoint y: 180, distance: 251.8
click at [1126, 180] on div "0 ° Undo Copy Duplicate Duplicate to new slide Delete" at bounding box center [607, 378] width 1097 height 617
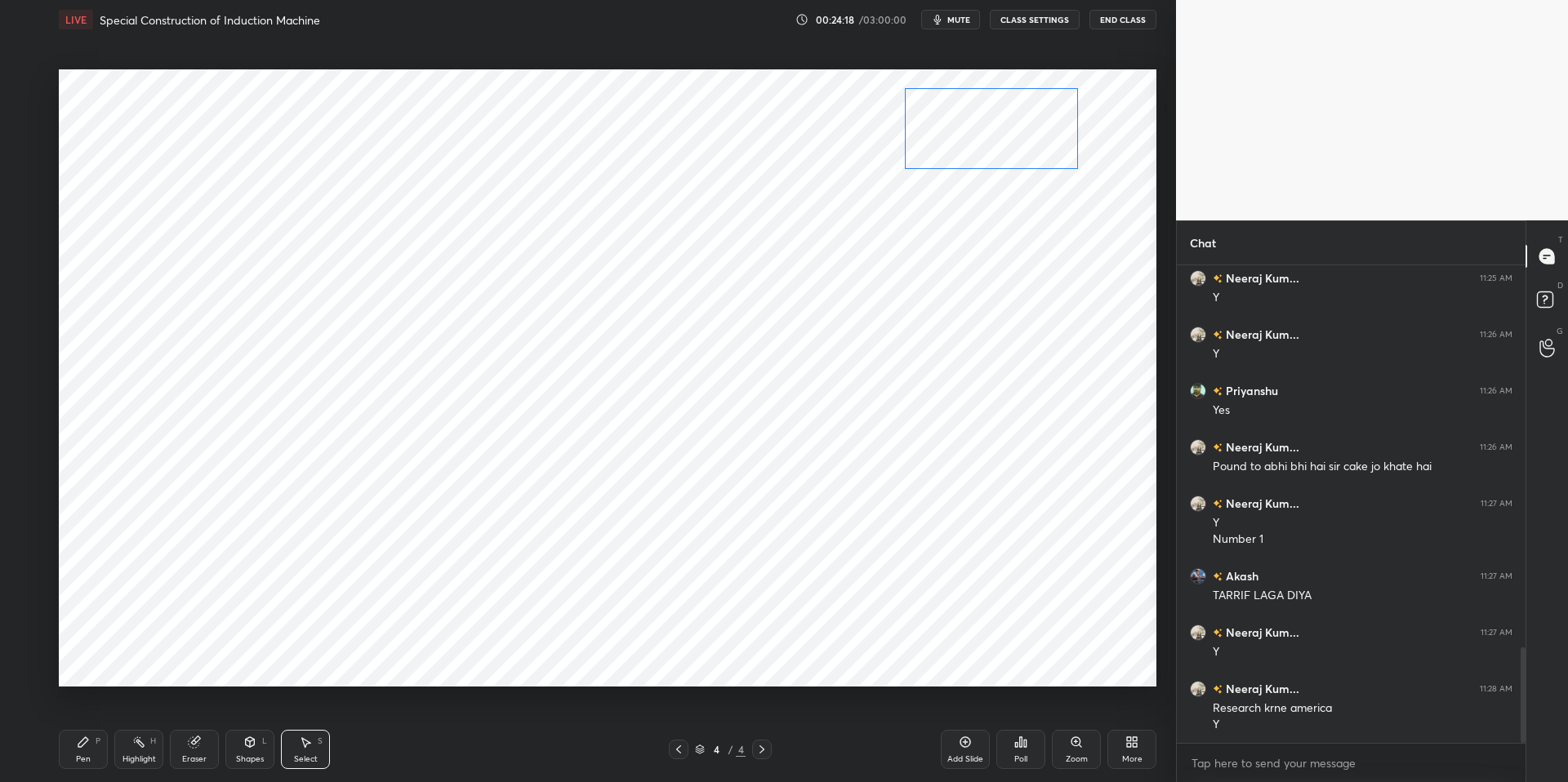
click at [1001, 124] on div "0 ° Undo Copy Duplicate Duplicate to new slide Delete" at bounding box center [607, 378] width 1097 height 617
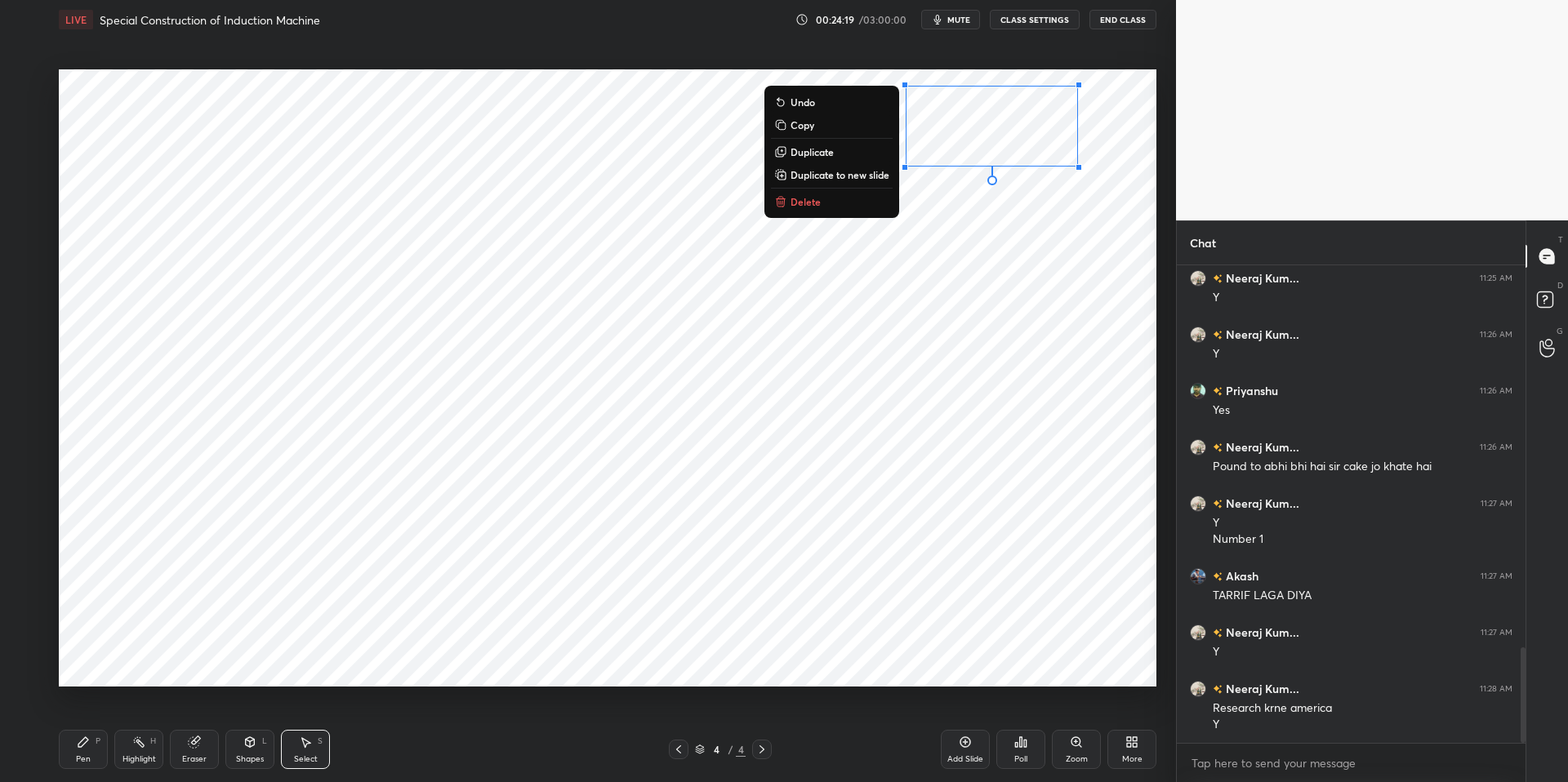
drag, startPoint x: 1022, startPoint y: 231, endPoint x: 989, endPoint y: 155, distance: 82.9
click at [1022, 231] on div "0 ° Undo Copy Duplicate Duplicate to new slide Delete" at bounding box center [607, 378] width 1097 height 617
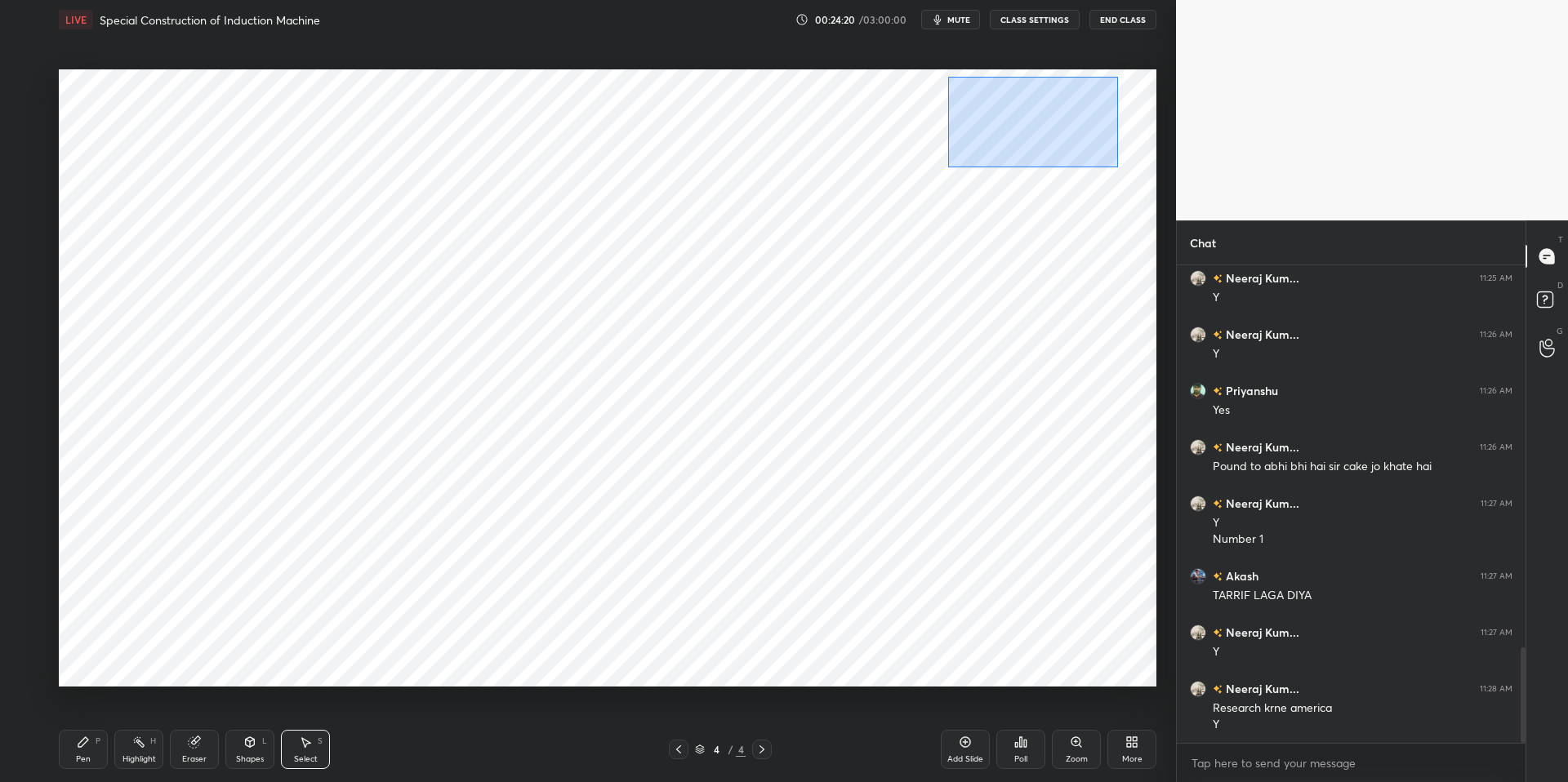
drag, startPoint x: 948, startPoint y: 77, endPoint x: 1112, endPoint y: 166, distance: 186.6
click at [1114, 168] on div "0 ° Undo Copy Duplicate Duplicate to new slide Delete" at bounding box center [607, 378] width 1097 height 617
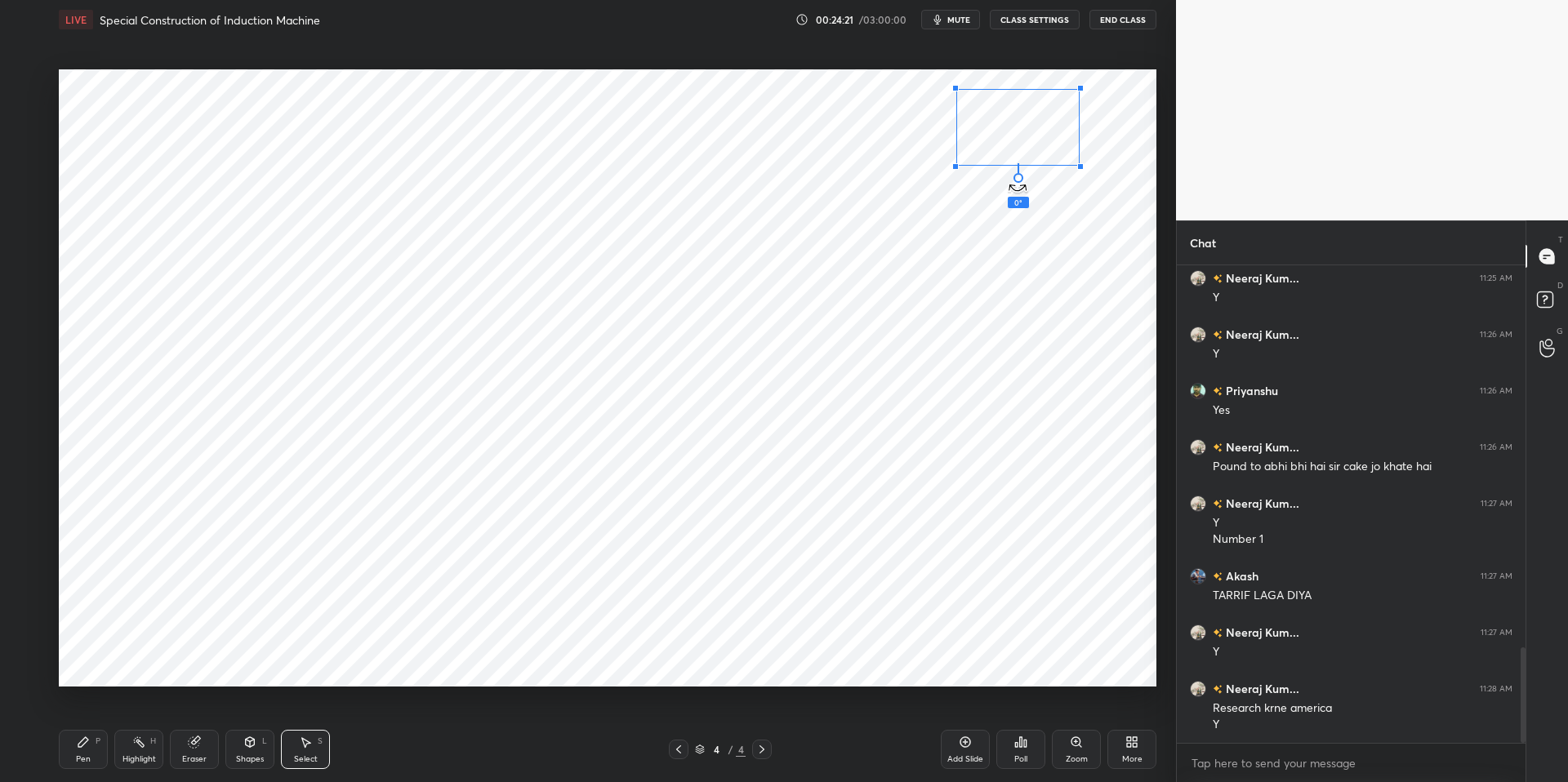
drag, startPoint x: 1018, startPoint y: 182, endPoint x: 1009, endPoint y: 133, distance: 49.8
click at [1014, 181] on div at bounding box center [1018, 178] width 10 height 10
drag, startPoint x: 1005, startPoint y: 113, endPoint x: 996, endPoint y: 128, distance: 17.5
click at [1002, 115] on div "0 ° Undo Copy Duplicate Duplicate to new slide Delete" at bounding box center [607, 378] width 1097 height 617
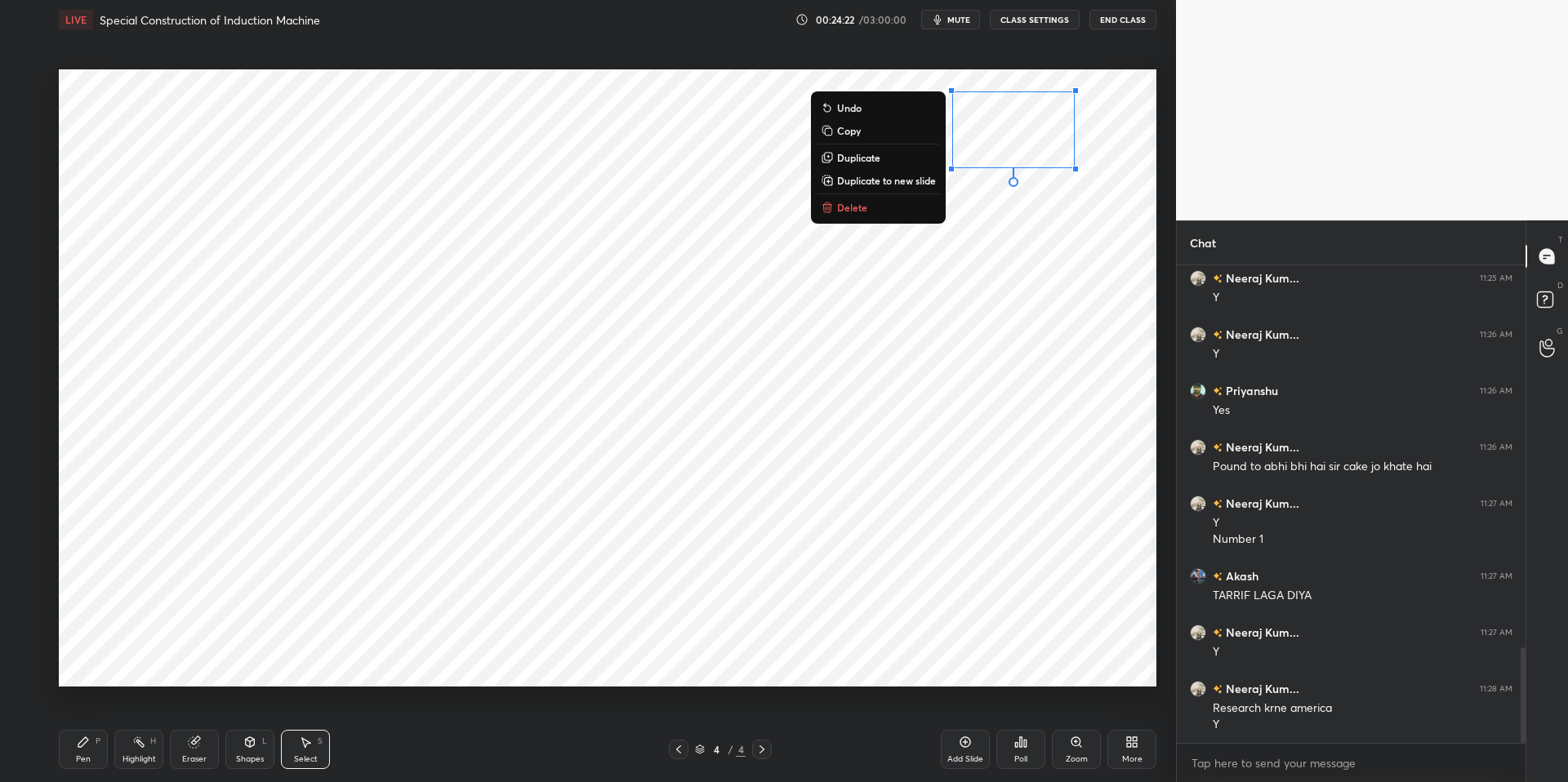
drag, startPoint x: 966, startPoint y: 264, endPoint x: 945, endPoint y: 293, distance: 35.8
click at [966, 263] on div "0 ° Undo Copy Duplicate Duplicate to new slide Delete" at bounding box center [607, 378] width 1097 height 617
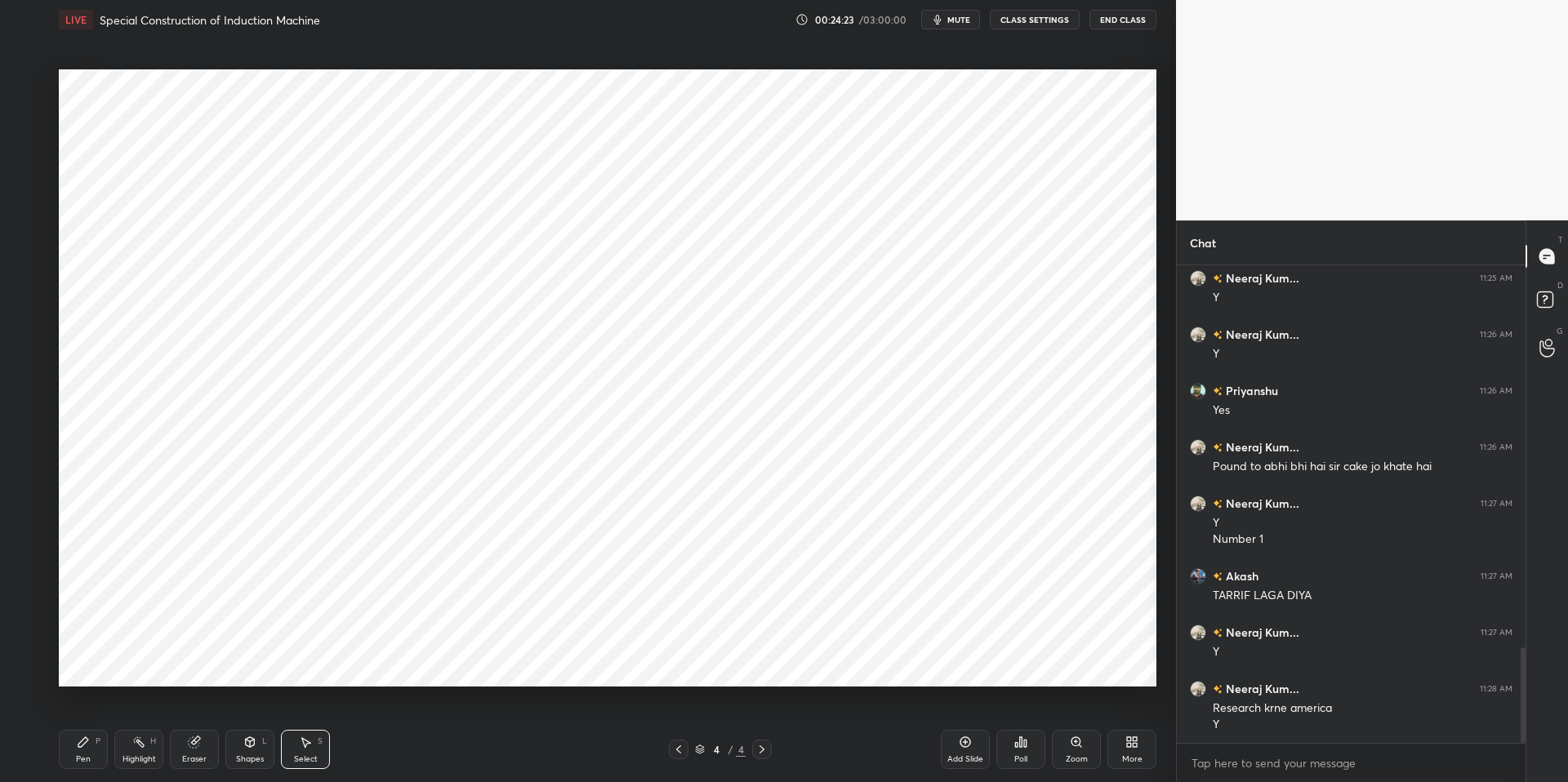
click at [147, 663] on div "Highlight" at bounding box center [139, 759] width 34 height 8
click at [122, 663] on div "Highlight H" at bounding box center [139, 749] width 49 height 40
click at [91, 663] on div "Pen P" at bounding box center [83, 749] width 49 height 40
click at [475, 663] on div "Pen P Highlight H Eraser Shapes L Select S" at bounding box center [279, 749] width 441 height 40
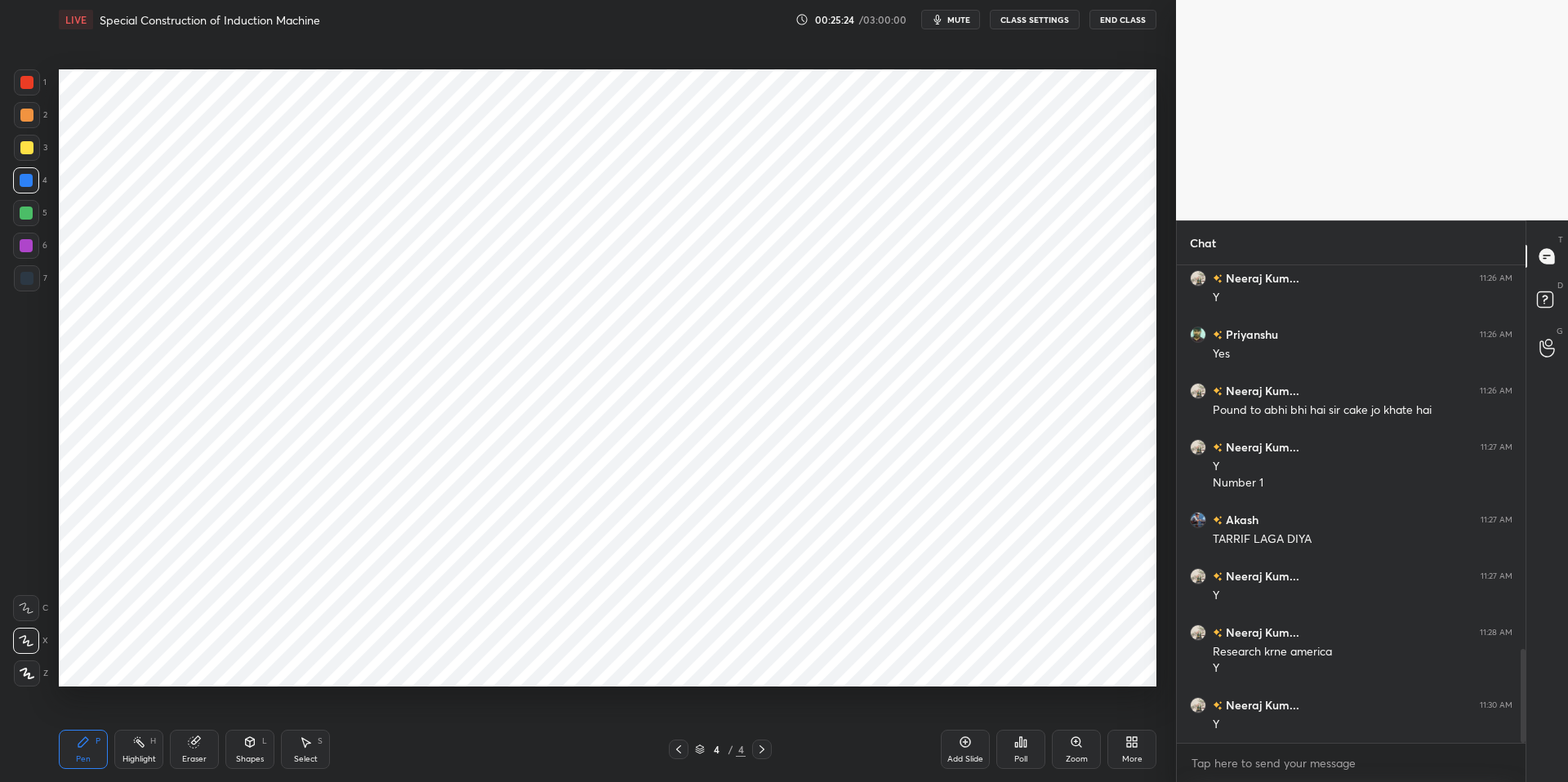
drag, startPoint x: 134, startPoint y: 750, endPoint x: 104, endPoint y: 743, distance: 30.8
click at [133, 663] on div "Highlight H" at bounding box center [139, 749] width 49 height 40
click at [96, 663] on div "P" at bounding box center [98, 741] width 5 height 8
drag, startPoint x: 446, startPoint y: 771, endPoint x: 420, endPoint y: 742, distance: 38.9
click at [446, 663] on div "Pen P Highlight H Eraser Shapes L Select S 4 / 4 Add Slide Poll Zoom More" at bounding box center [607, 749] width 1097 height 65
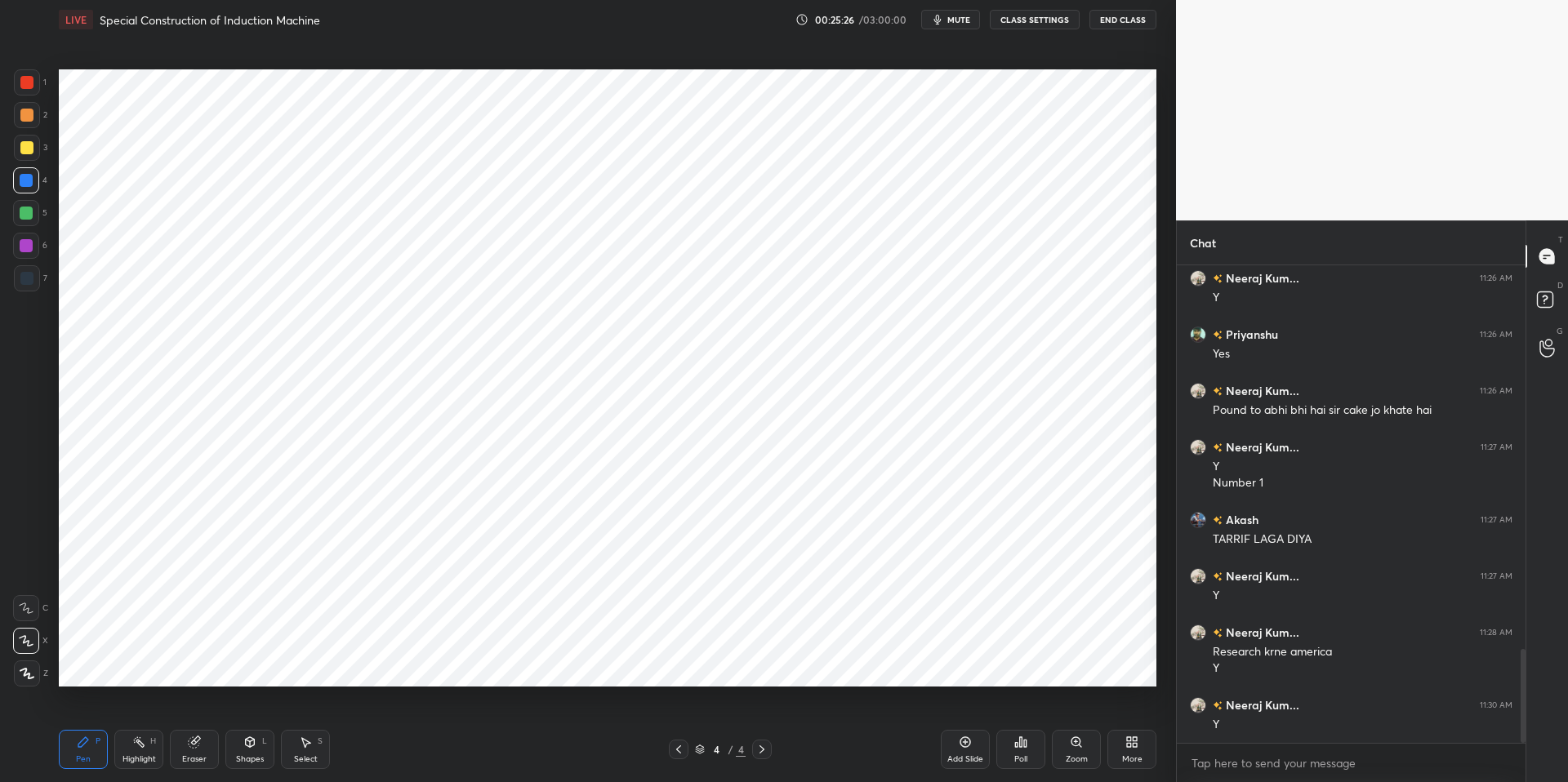
click at [26, 82] on div at bounding box center [27, 82] width 13 height 13
click at [29, 243] on div at bounding box center [26, 245] width 13 height 13
click at [174, 663] on div "Eraser" at bounding box center [195, 749] width 49 height 40
click at [254, 663] on div "Shapes" at bounding box center [250, 759] width 28 height 8
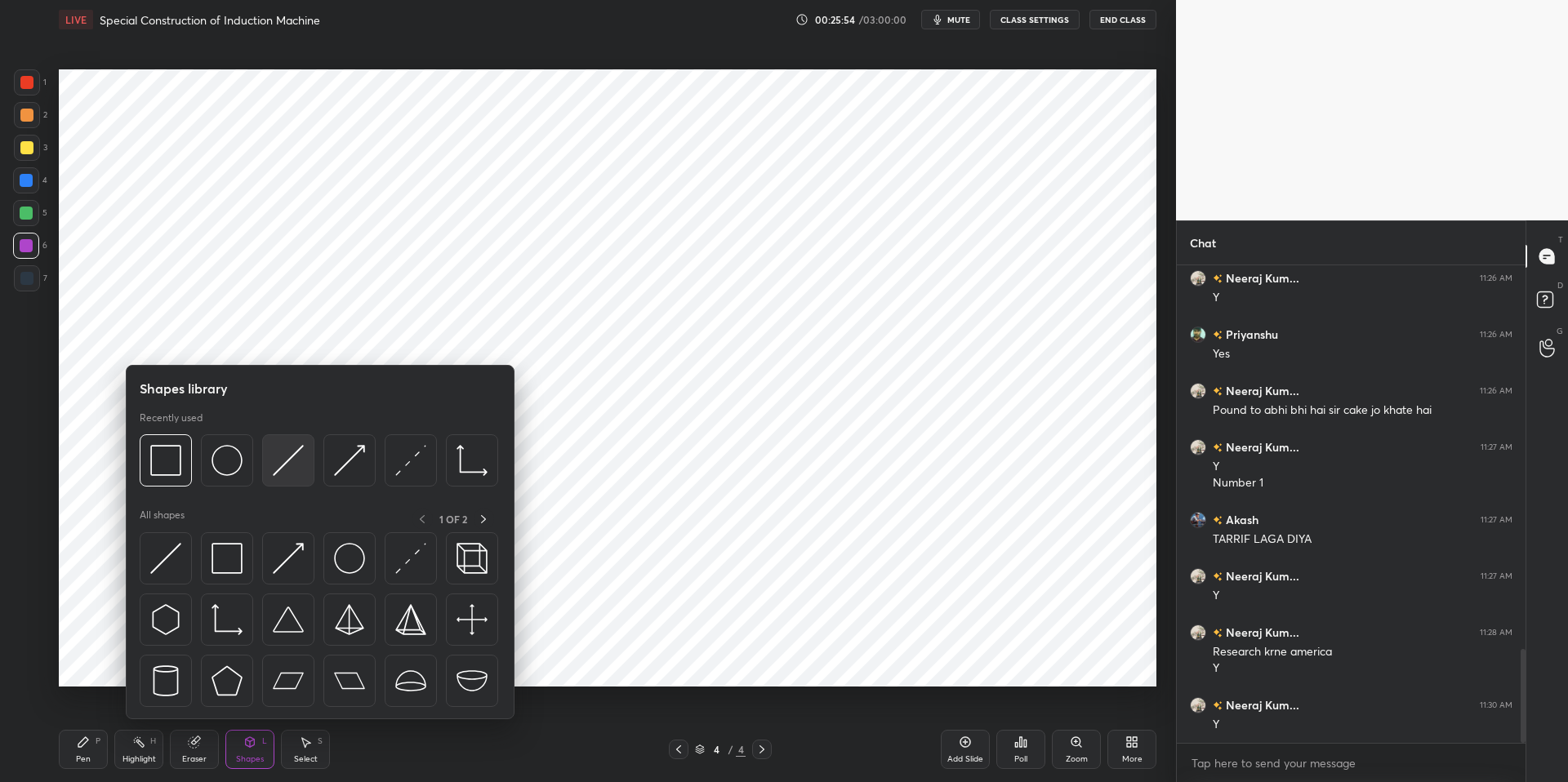
click at [298, 461] on img at bounding box center [288, 460] width 31 height 31
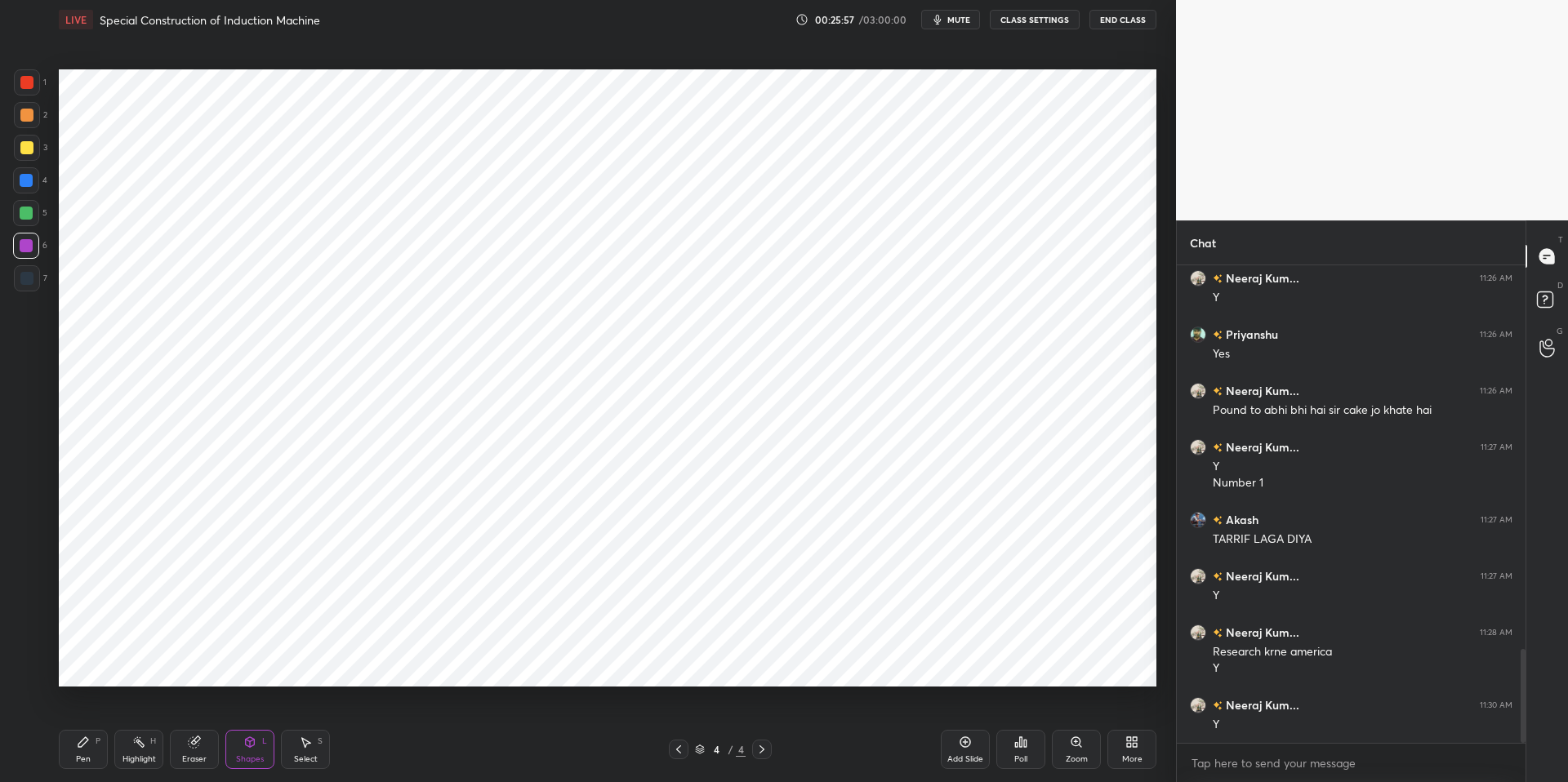
click at [138, 663] on div "Highlight" at bounding box center [139, 759] width 34 height 8
drag, startPoint x: 93, startPoint y: 746, endPoint x: 229, endPoint y: 746, distance: 136.0
click at [93, 663] on div "Pen P" at bounding box center [83, 749] width 49 height 40
click at [434, 663] on div "Pen P Highlight H Eraser Shapes L Select S 4 / 4 Add Slide Poll Zoom More" at bounding box center [607, 749] width 1097 height 65
click at [26, 177] on div at bounding box center [26, 180] width 13 height 13
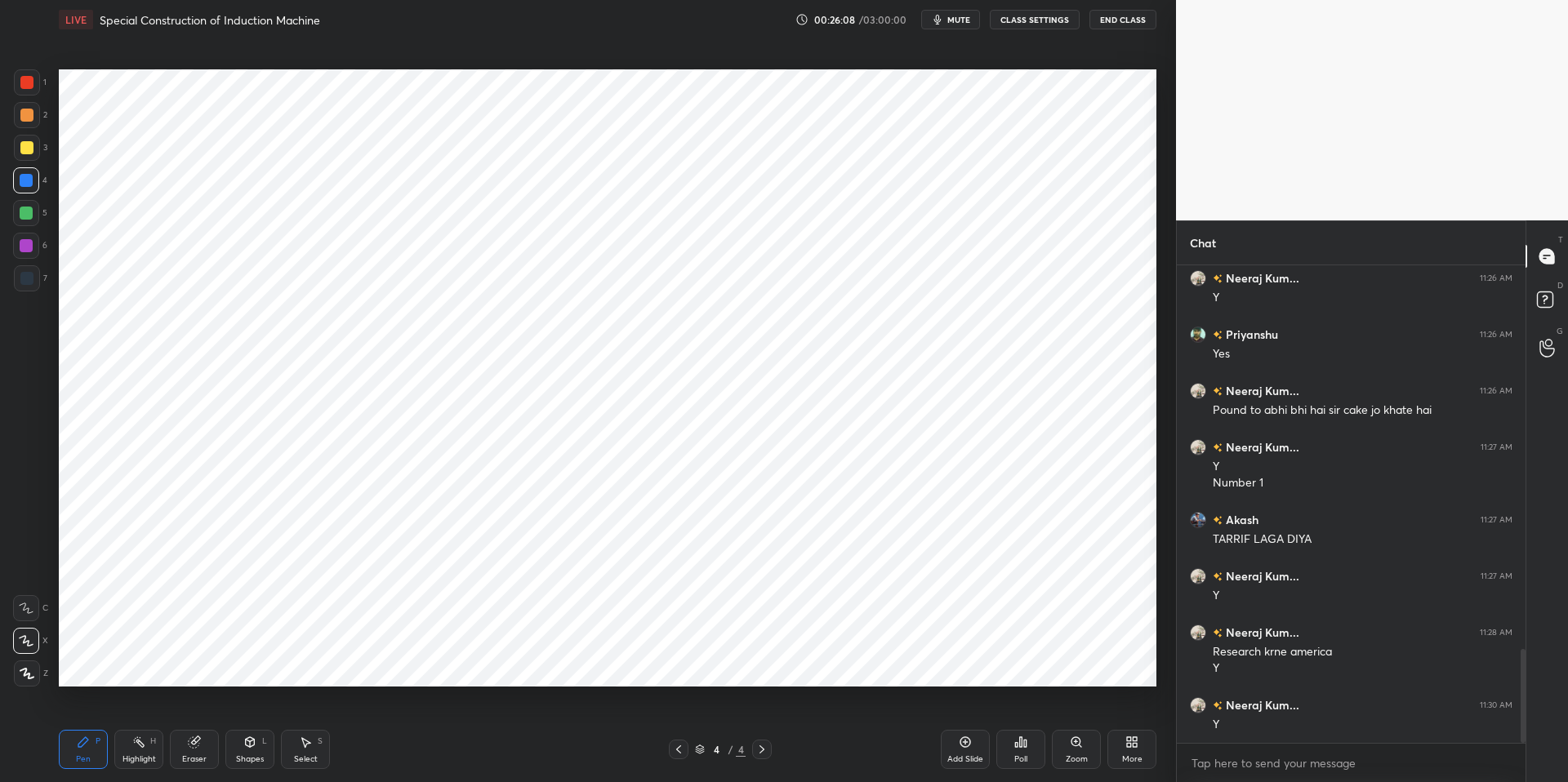
click at [26, 181] on div at bounding box center [26, 180] width 13 height 13
click at [194, 663] on div "Eraser" at bounding box center [194, 759] width 25 height 8
click at [32, 640] on icon at bounding box center [26, 642] width 13 height 14
click at [254, 663] on div "Shapes L" at bounding box center [250, 749] width 49 height 40
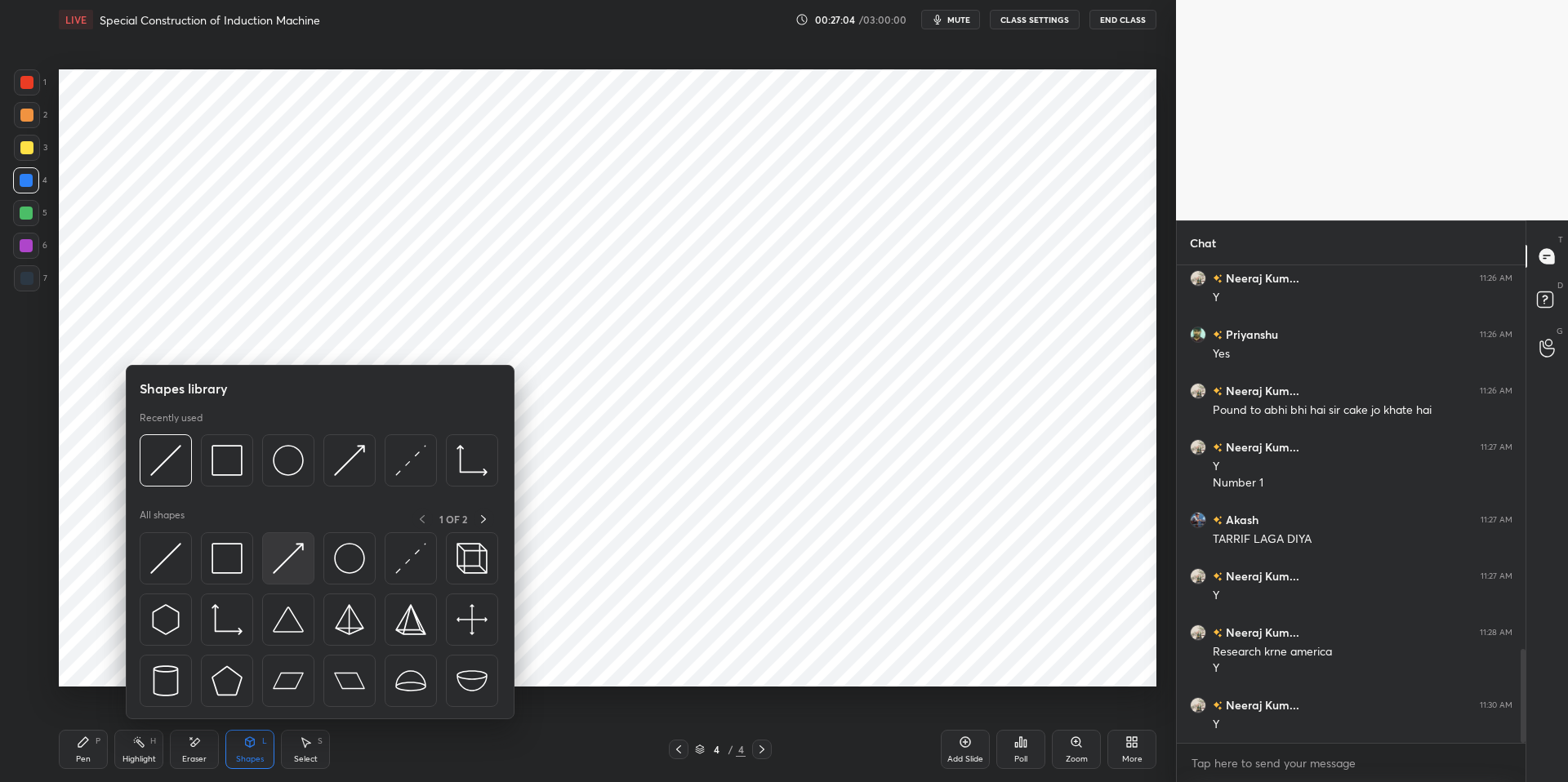
click at [294, 563] on img at bounding box center [288, 558] width 31 height 31
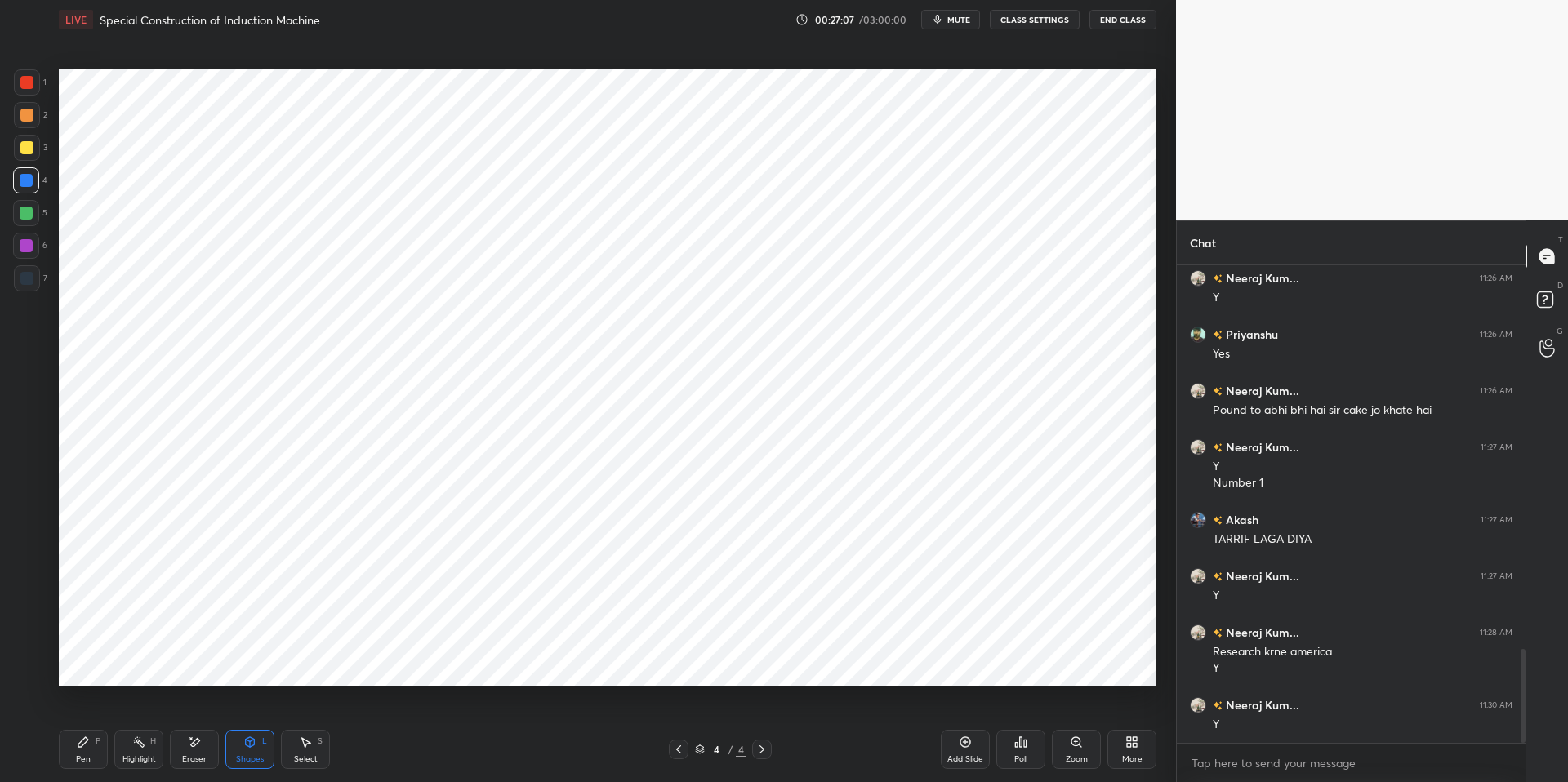
drag, startPoint x: 83, startPoint y: 752, endPoint x: 180, endPoint y: 739, distance: 97.9
click at [83, 663] on div "Pen" at bounding box center [83, 759] width 15 height 8
click at [471, 663] on div "Pen P Highlight H Eraser Shapes L Select S" at bounding box center [279, 749] width 441 height 40
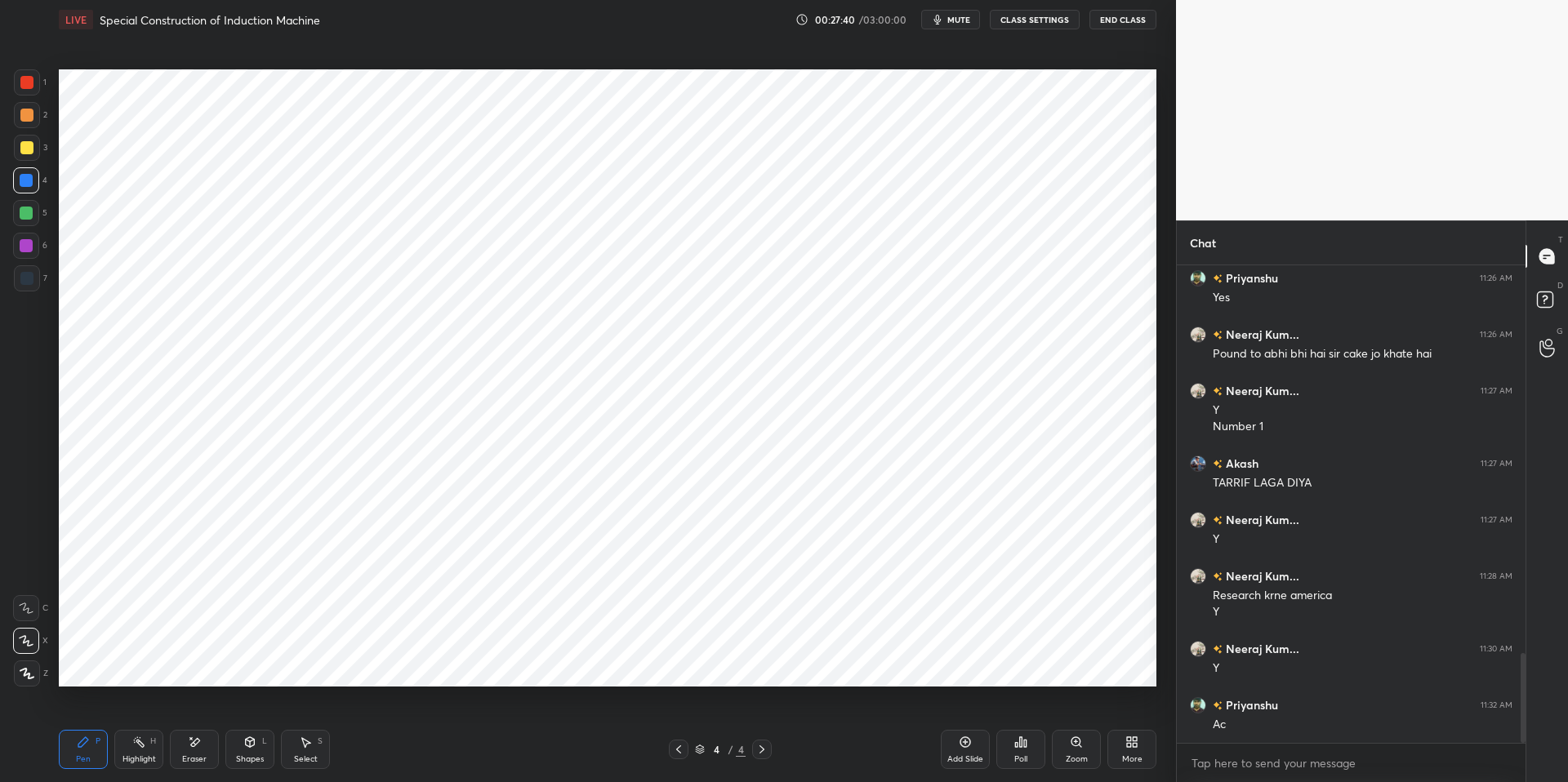
scroll to position [2071, 0]
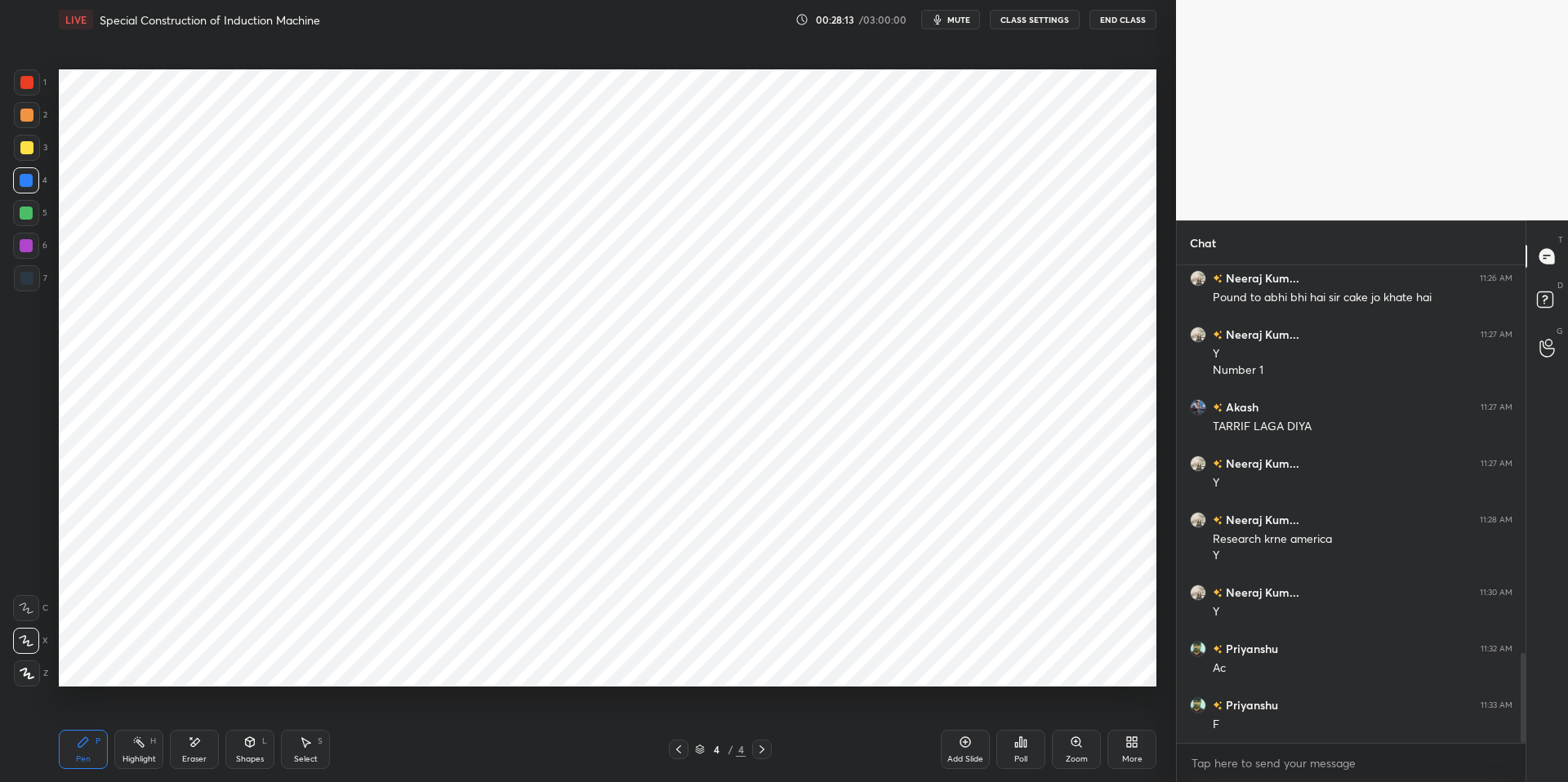
click at [138, 663] on div "Highlight H" at bounding box center [139, 749] width 49 height 40
drag, startPoint x: 92, startPoint y: 739, endPoint x: 101, endPoint y: 735, distance: 9.8
click at [95, 663] on div "Pen P" at bounding box center [83, 749] width 49 height 40
click at [495, 663] on div "Pen P Highlight H Eraser Shapes L Select S 4 / 4 Add Slide Poll Zoom More" at bounding box center [607, 749] width 1097 height 65
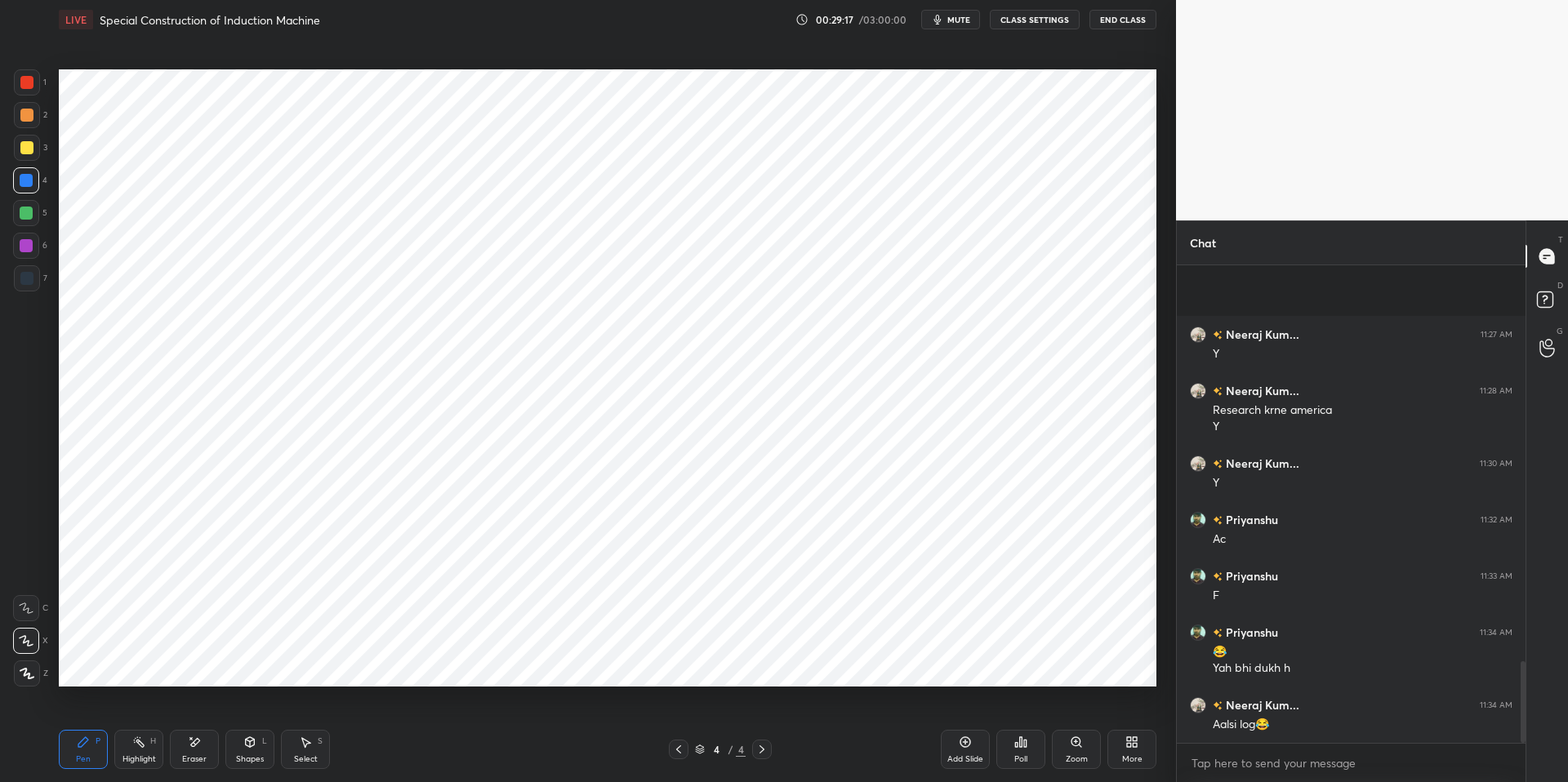
scroll to position [2313, 0]
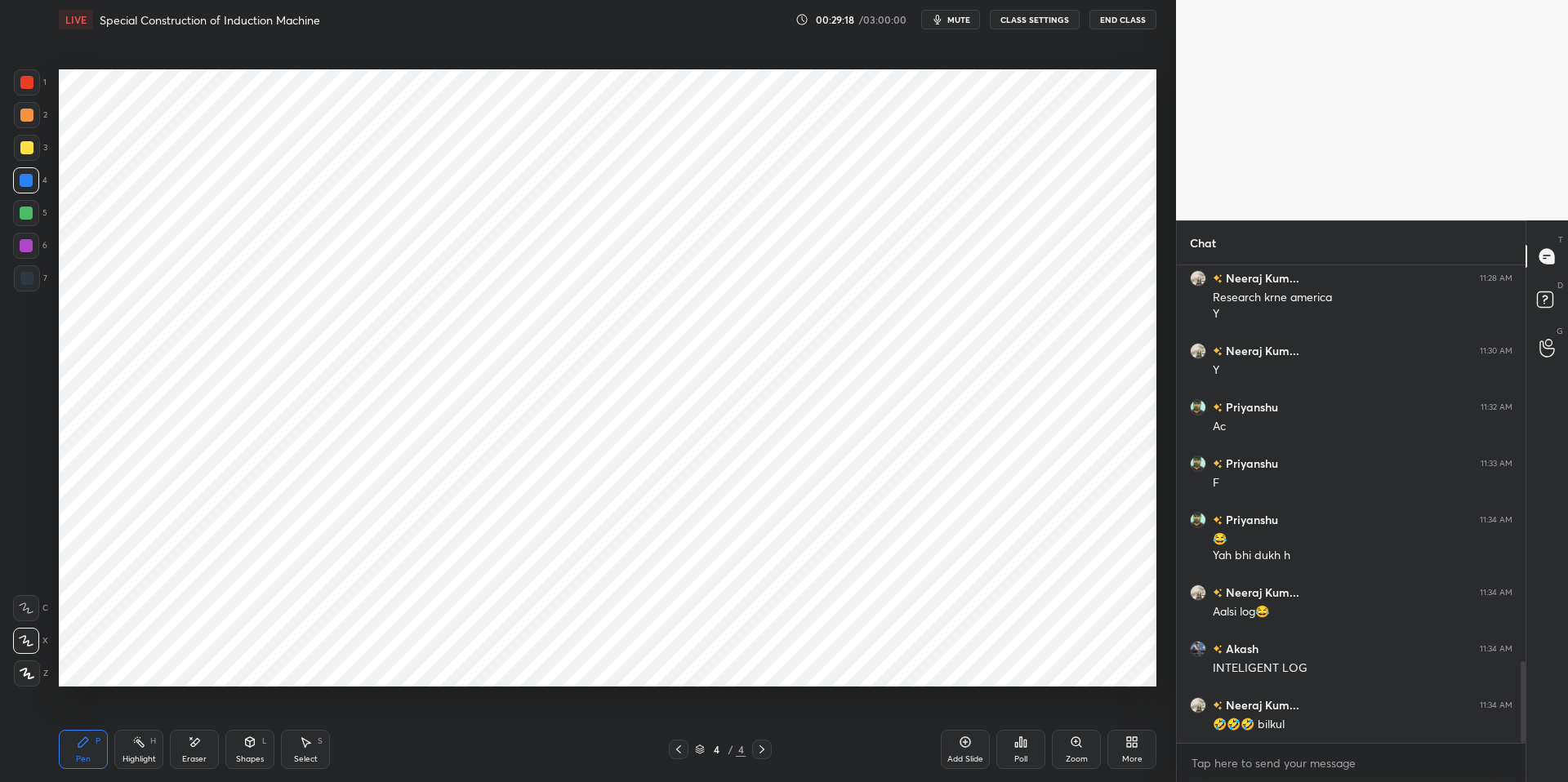
click at [133, 663] on icon at bounding box center [138, 741] width 13 height 13
drag, startPoint x: 94, startPoint y: 734, endPoint x: 196, endPoint y: 729, distance: 102.1
click at [98, 663] on div "Pen P" at bounding box center [83, 749] width 49 height 40
drag, startPoint x: 506, startPoint y: 765, endPoint x: 504, endPoint y: 752, distance: 13.2
click at [505, 663] on div "Pen P Highlight H Eraser Shapes L Select S 4 / 4 Add Slide Poll Zoom More" at bounding box center [607, 749] width 1097 height 65
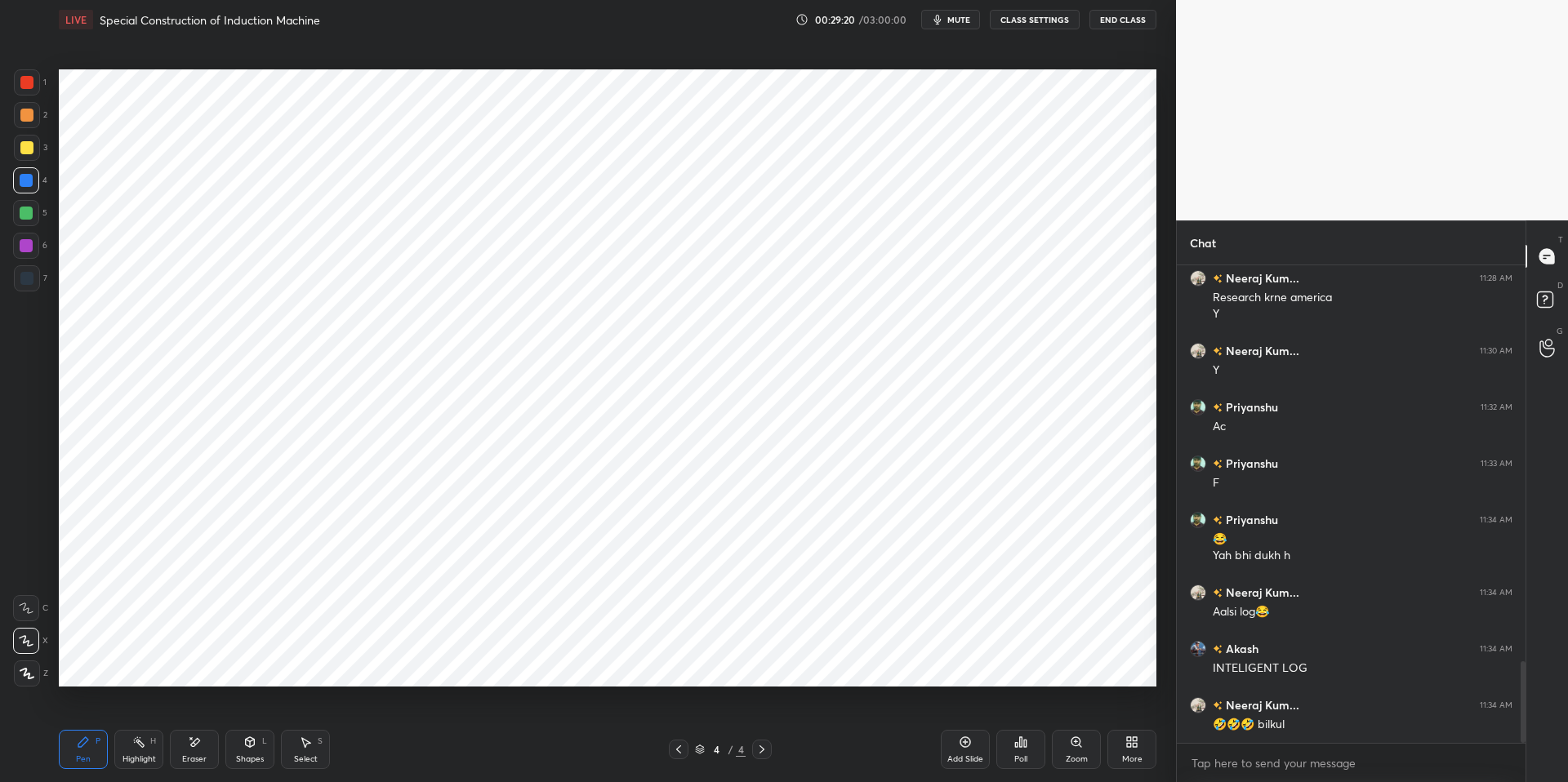
click at [143, 663] on div "Highlight H" at bounding box center [139, 749] width 49 height 40
drag, startPoint x: 106, startPoint y: 742, endPoint x: 147, endPoint y: 739, distance: 41.1
click at [109, 663] on div "Pen P Highlight H Eraser Shapes L Select S" at bounding box center [279, 749] width 441 height 40
click at [437, 663] on div "Pen P Highlight H Eraser Shapes L Select S" at bounding box center [279, 749] width 441 height 40
click at [32, 246] on div at bounding box center [26, 245] width 13 height 13
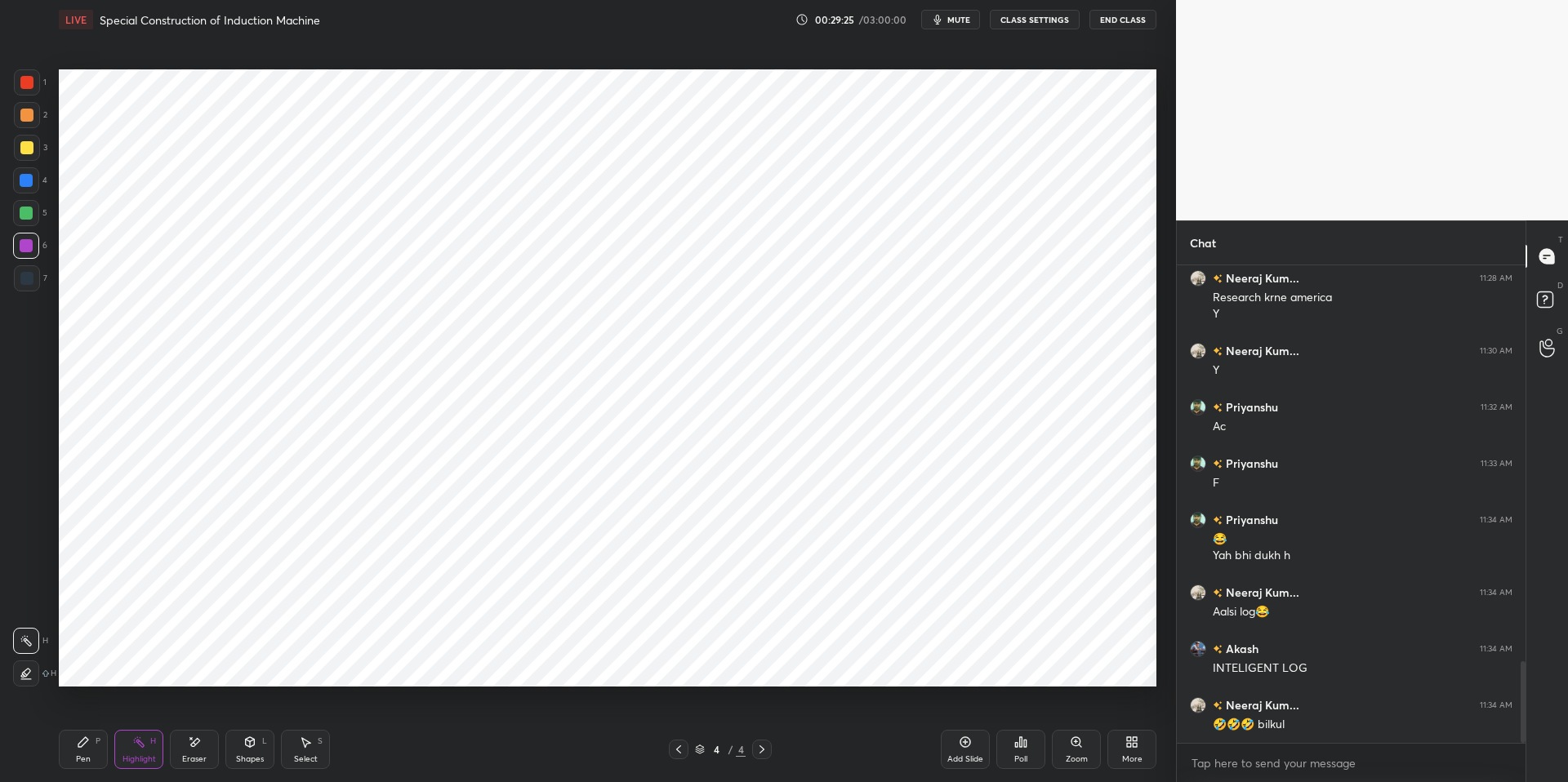
click at [82, 663] on div "Pen" at bounding box center [83, 759] width 15 height 8
click at [396, 663] on div "Pen P Highlight H Eraser Shapes L Select S 4 / 4 Add Slide Poll Zoom More" at bounding box center [607, 749] width 1097 height 65
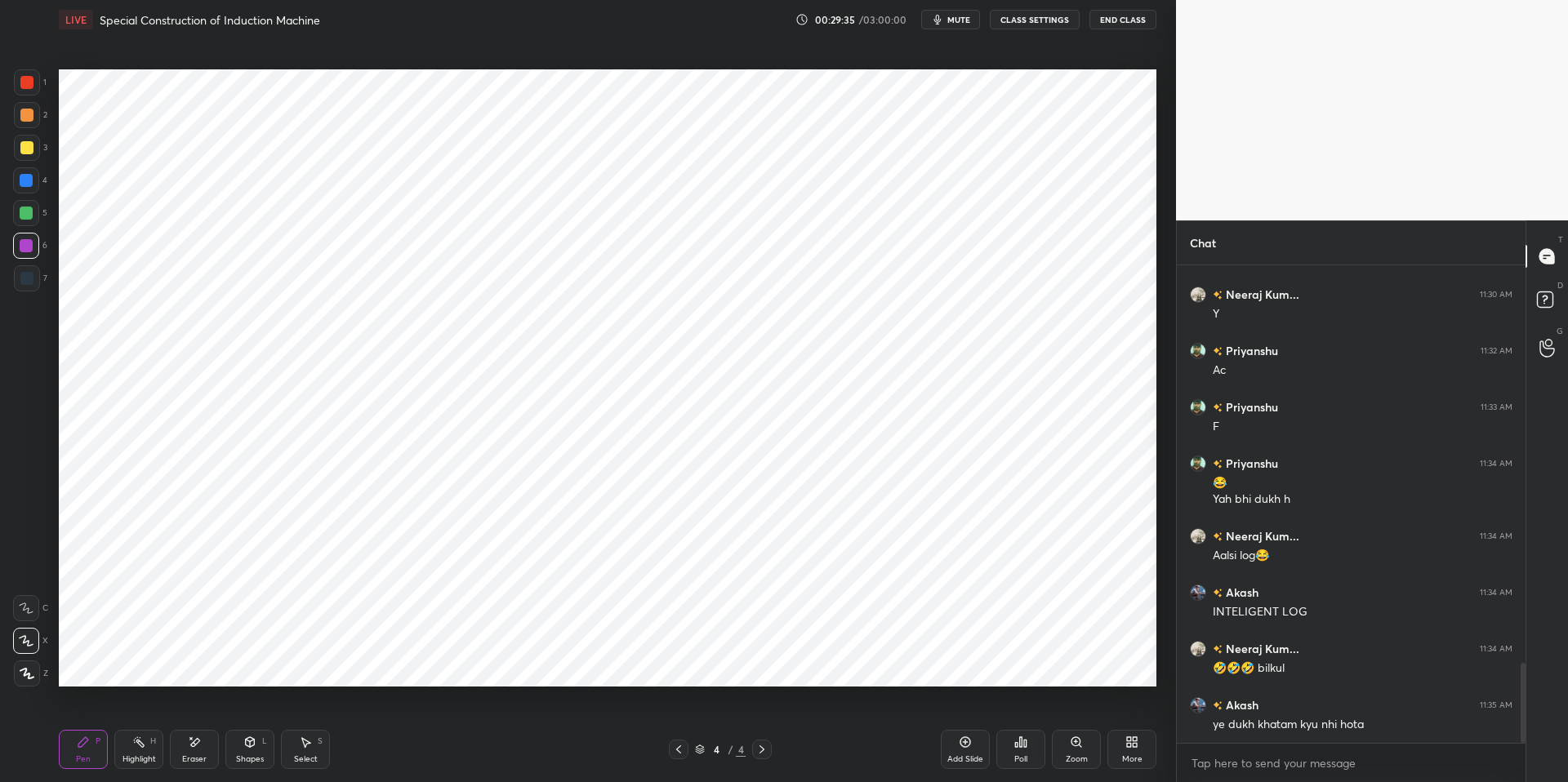
click at [254, 663] on div "Shapes L" at bounding box center [250, 749] width 49 height 40
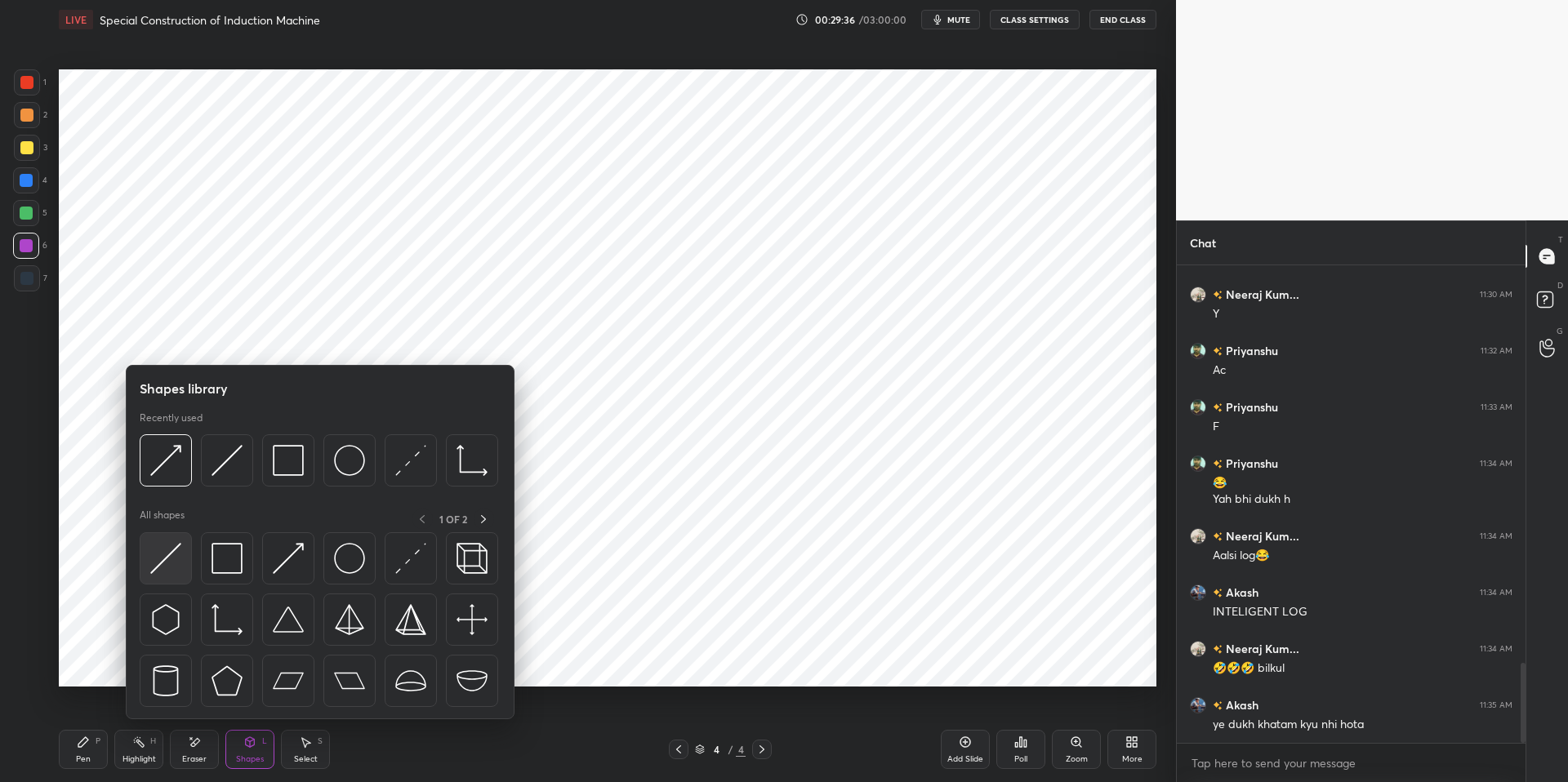
click at [159, 562] on img at bounding box center [165, 558] width 31 height 31
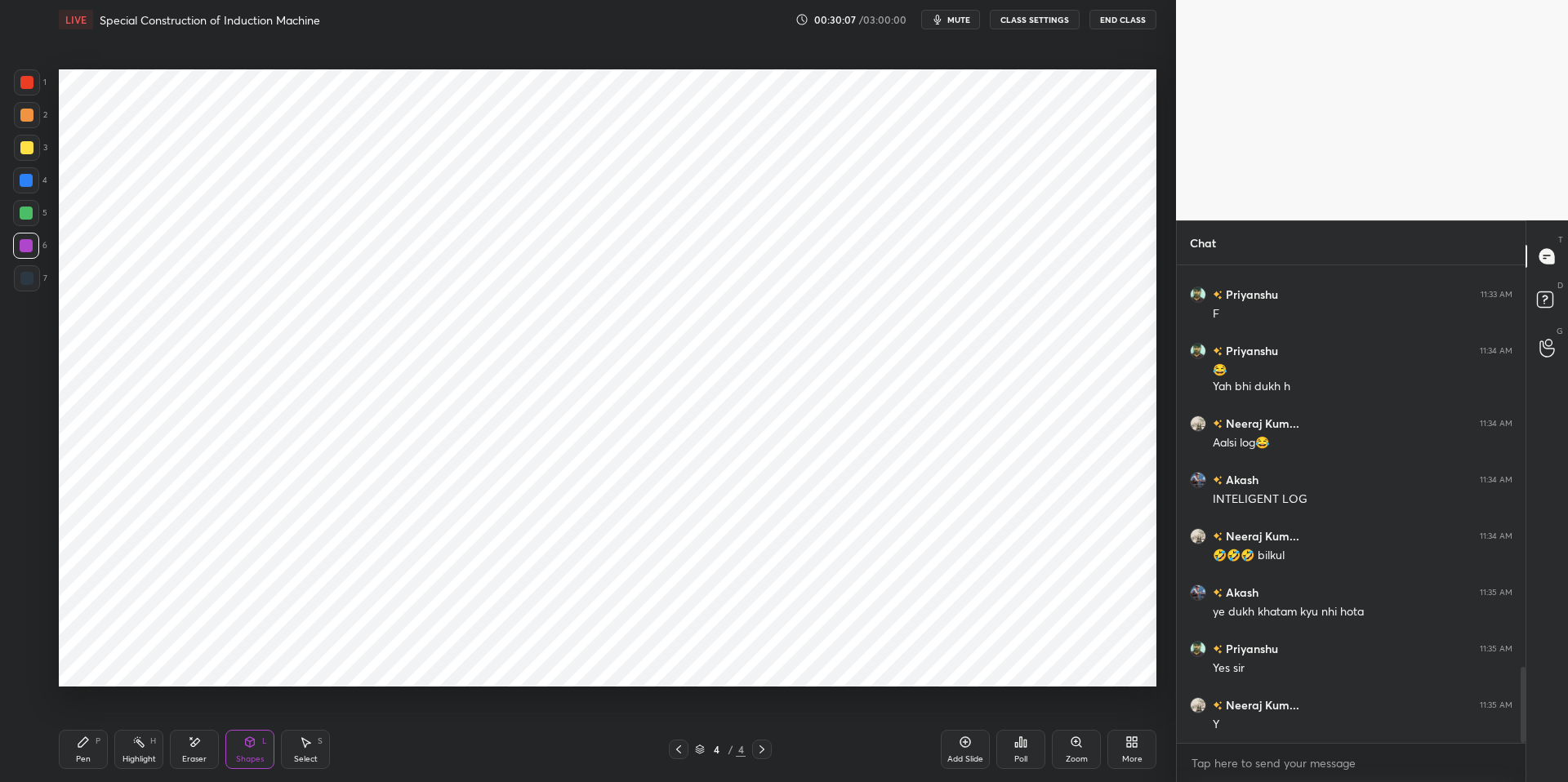
scroll to position [2538, 0]
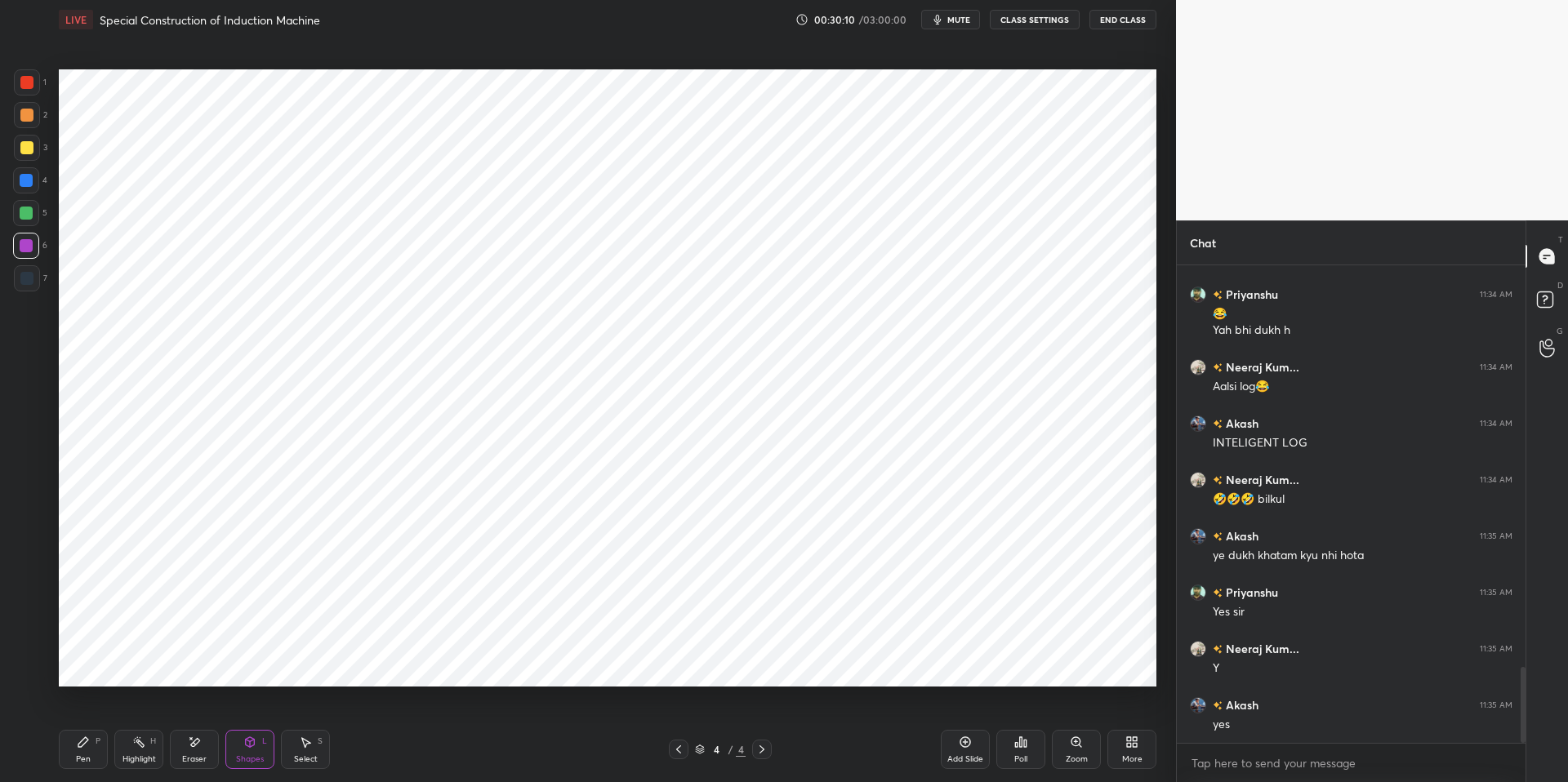
click at [133, 663] on icon at bounding box center [138, 741] width 13 height 13
click at [88, 663] on icon at bounding box center [83, 741] width 13 height 13
click at [22, 183] on div at bounding box center [26, 180] width 13 height 13
click at [135, 663] on div "Highlight H" at bounding box center [139, 749] width 49 height 40
drag, startPoint x: 83, startPoint y: 743, endPoint x: 132, endPoint y: 736, distance: 49.5
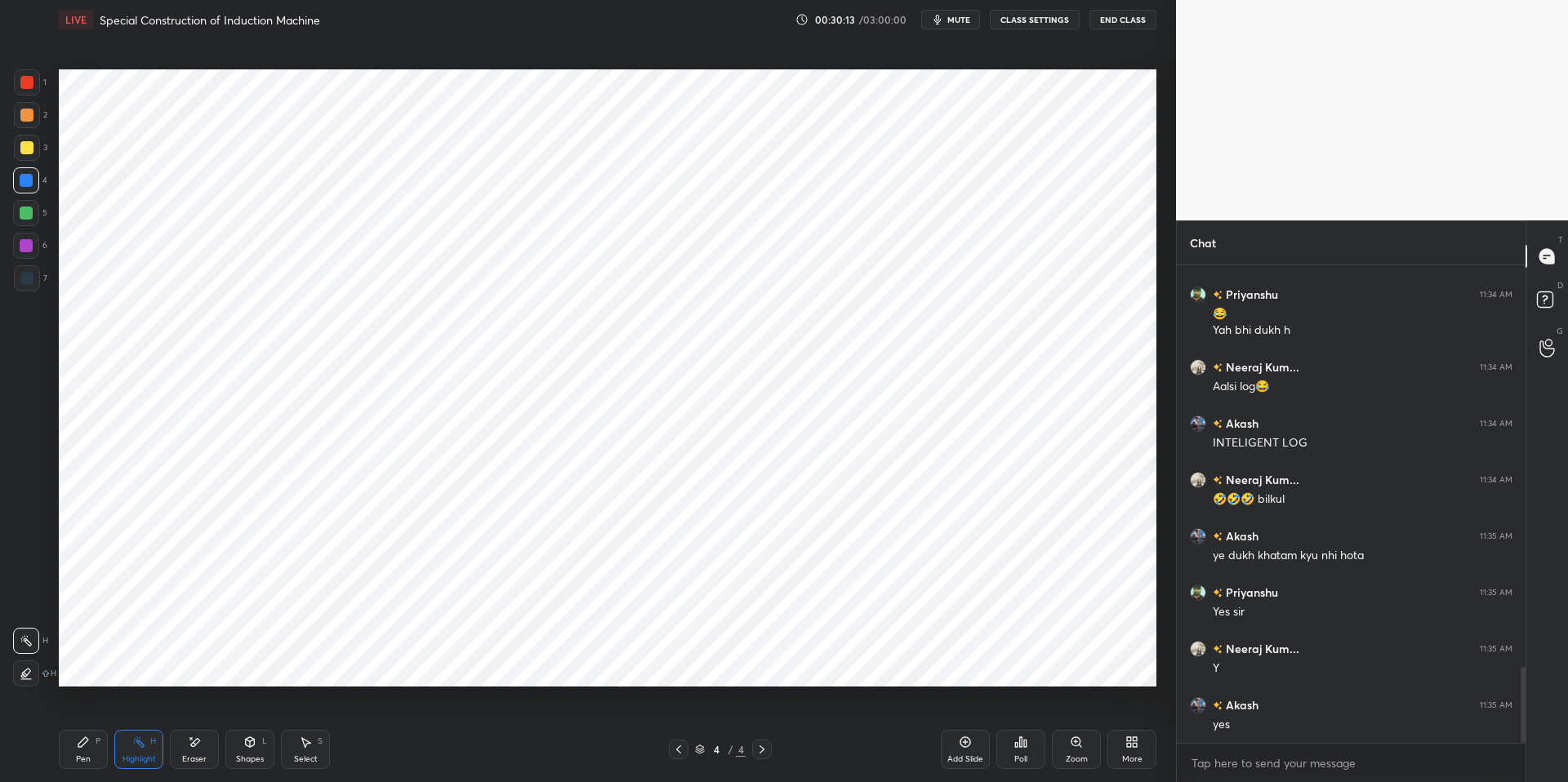
click at [85, 663] on icon at bounding box center [83, 742] width 10 height 10
drag, startPoint x: 433, startPoint y: 771, endPoint x: 429, endPoint y: 752, distance: 19.4
click at [434, 663] on div "Pen P Highlight H Eraser Shapes L Select S 4 / 4 Add Slide Poll Zoom More" at bounding box center [607, 749] width 1097 height 65
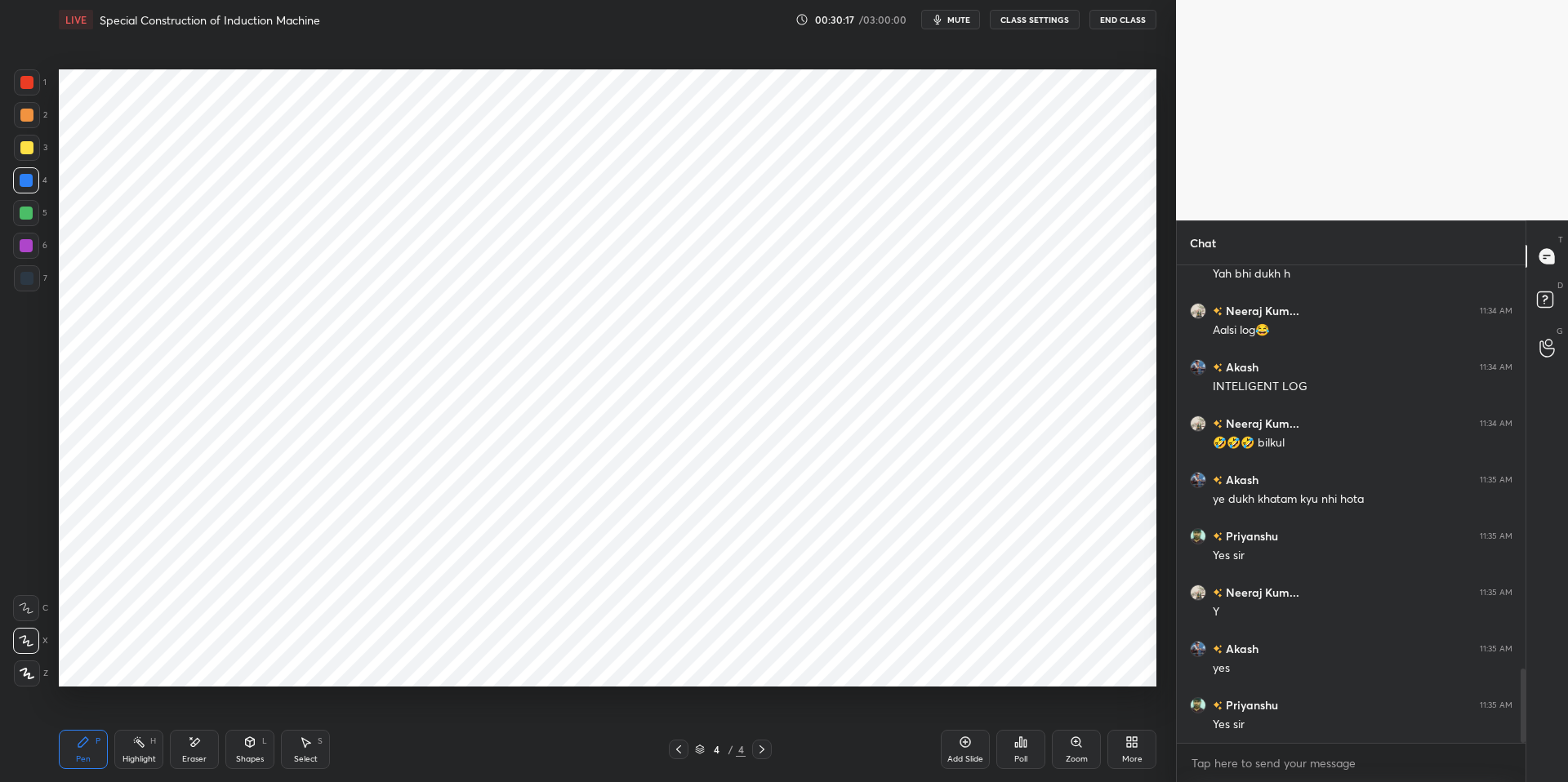
click at [310, 663] on div "Select" at bounding box center [305, 759] width 24 height 8
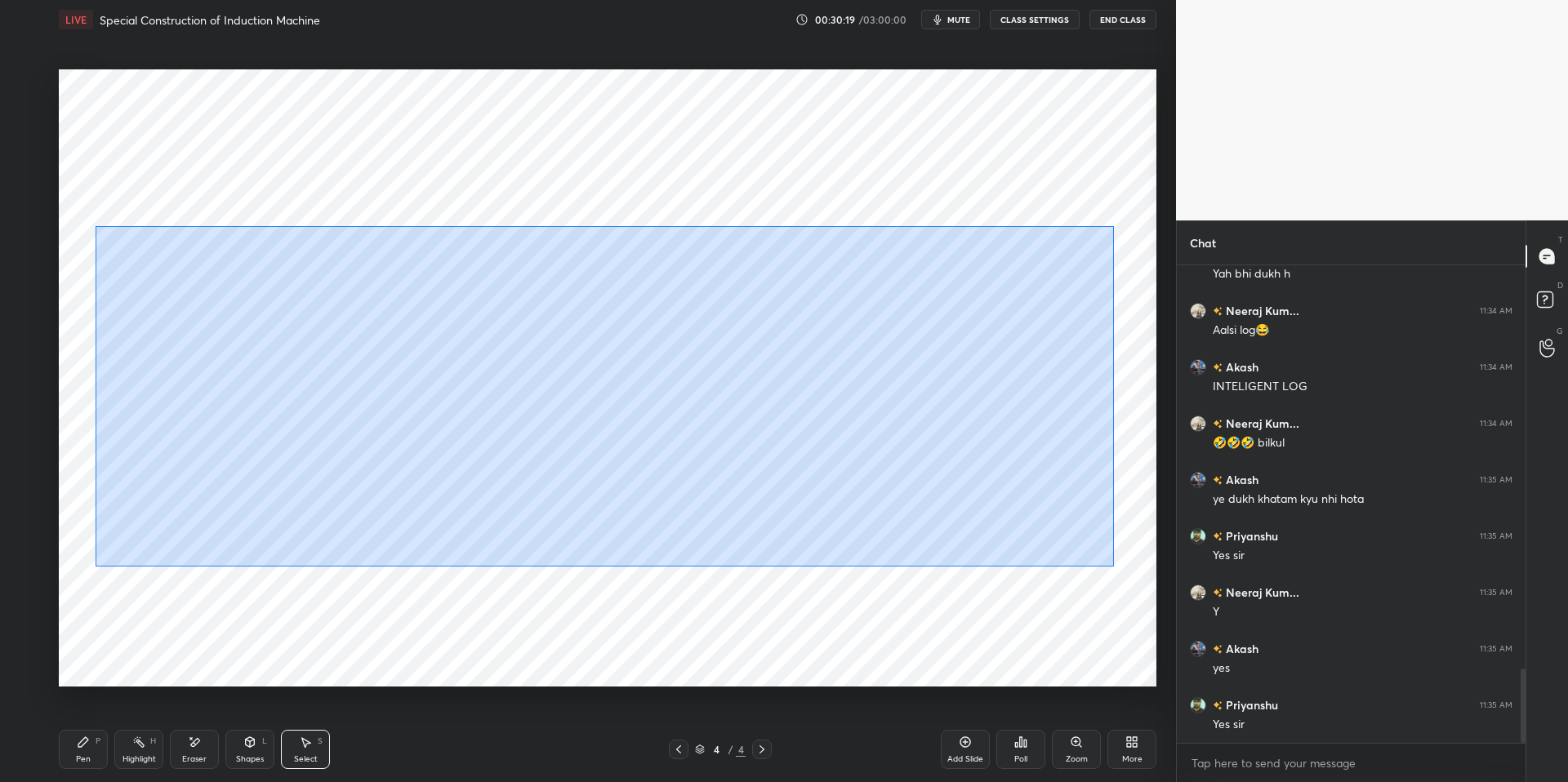
drag, startPoint x: 95, startPoint y: 226, endPoint x: 1025, endPoint y: 530, distance: 978.4
click at [1118, 568] on div "0 ° Undo Copy Duplicate Duplicate to new slide Delete" at bounding box center [607, 378] width 1097 height 617
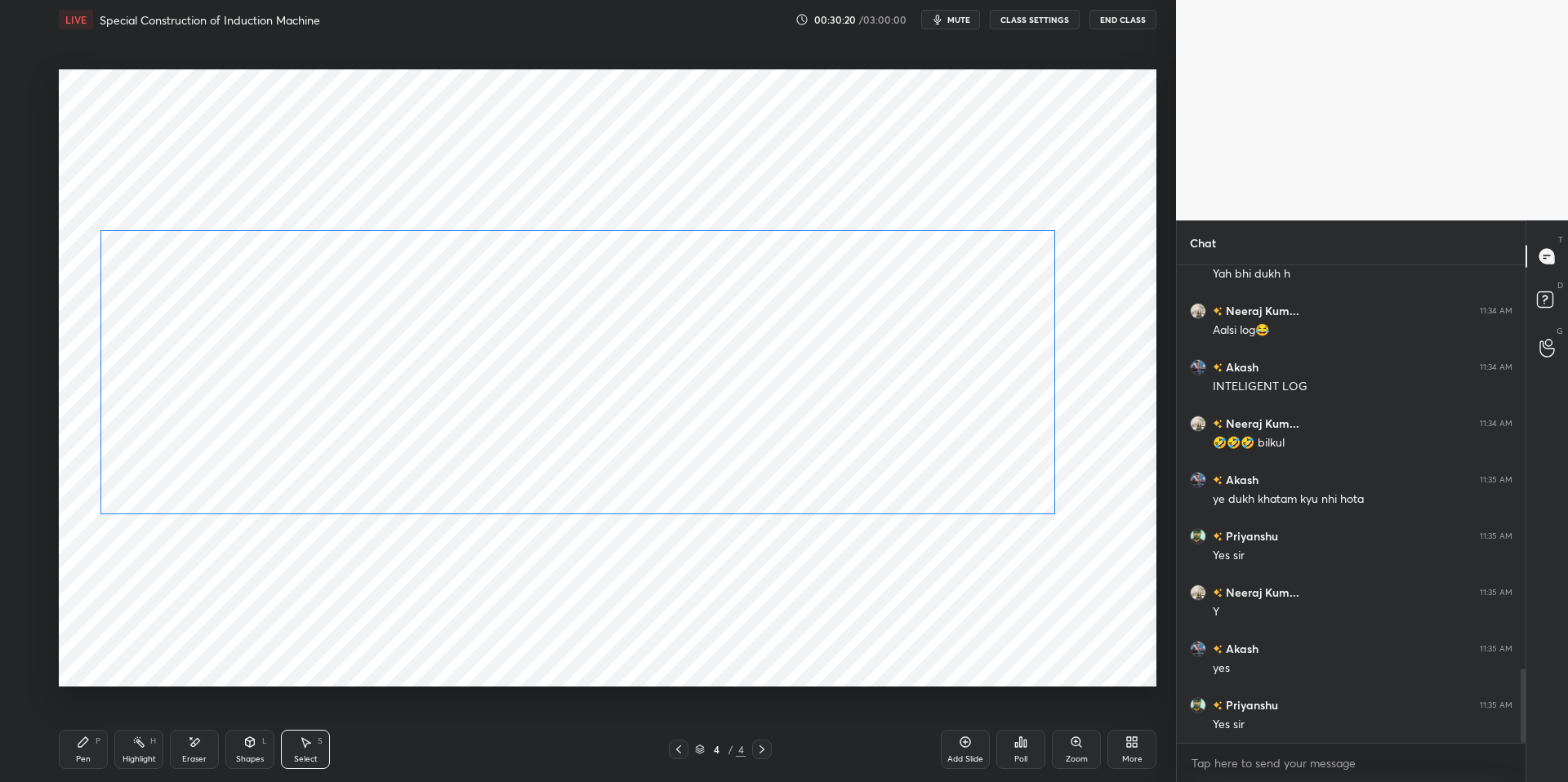
click at [650, 474] on div "0 ° Undo Copy Duplicate Duplicate to new slide Delete" at bounding box center [607, 378] width 1097 height 617
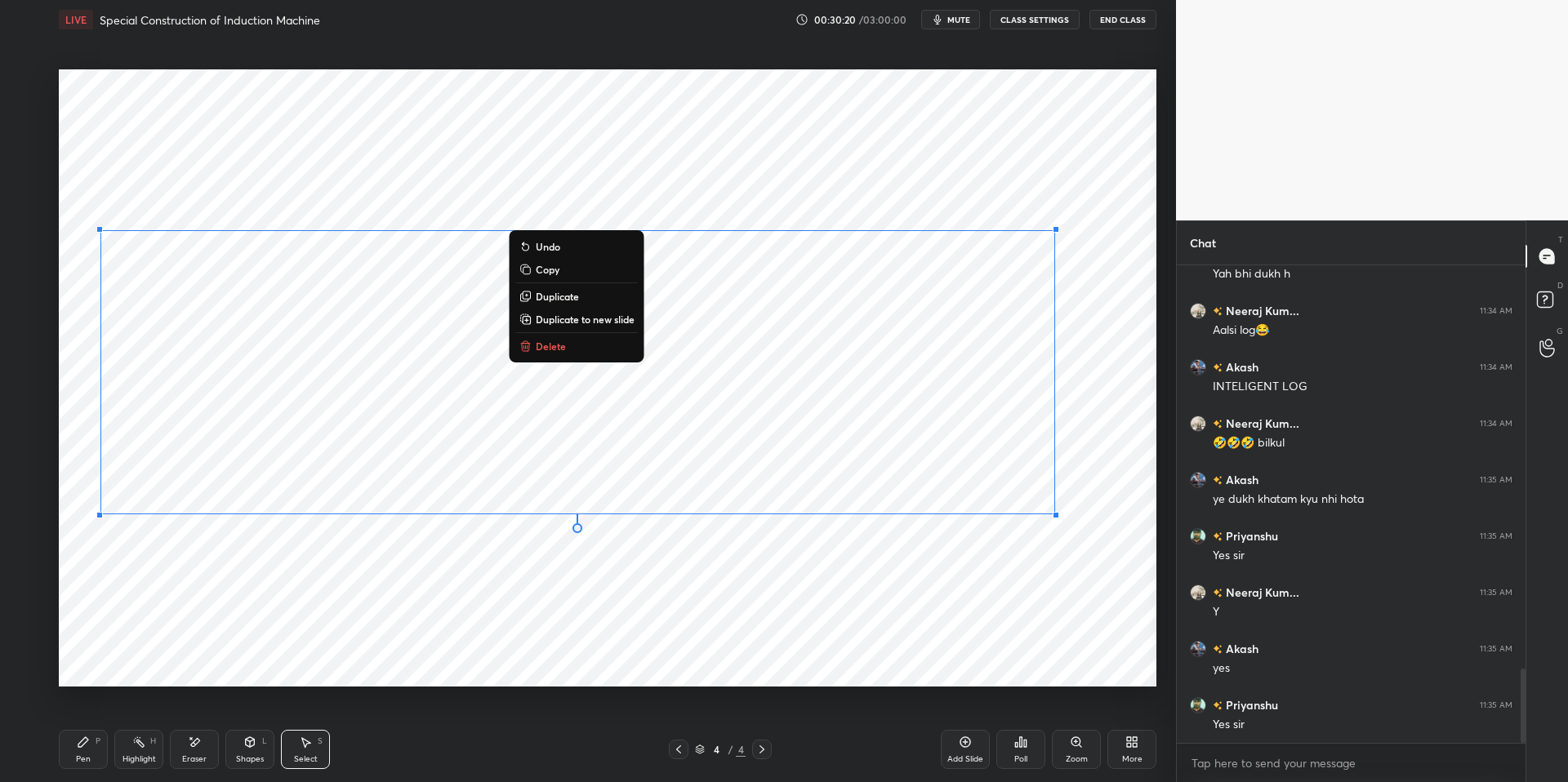
click at [533, 613] on div "0 ° Undo Copy Duplicate Duplicate to new slide Delete" at bounding box center [607, 378] width 1097 height 617
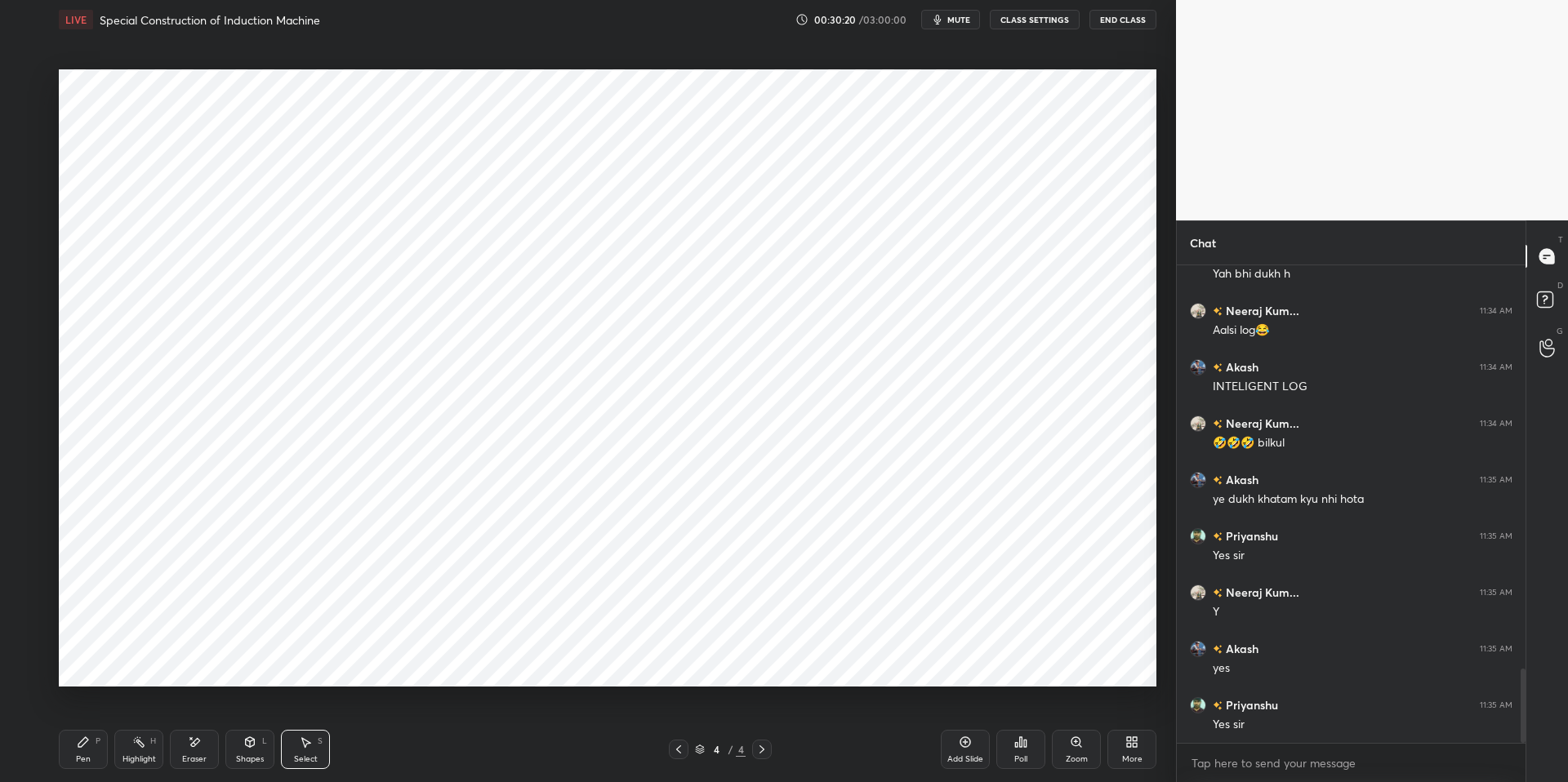
click at [100, 663] on div "P" at bounding box center [98, 741] width 5 height 8
click at [82, 663] on icon at bounding box center [83, 741] width 13 height 13
click at [473, 663] on div "Pen P Highlight H Eraser Shapes L Select S 4 / 4 Add Slide Poll Zoom More" at bounding box center [607, 749] width 1097 height 65
click at [29, 208] on div at bounding box center [26, 213] width 13 height 13
click at [29, 181] on div at bounding box center [26, 180] width 13 height 13
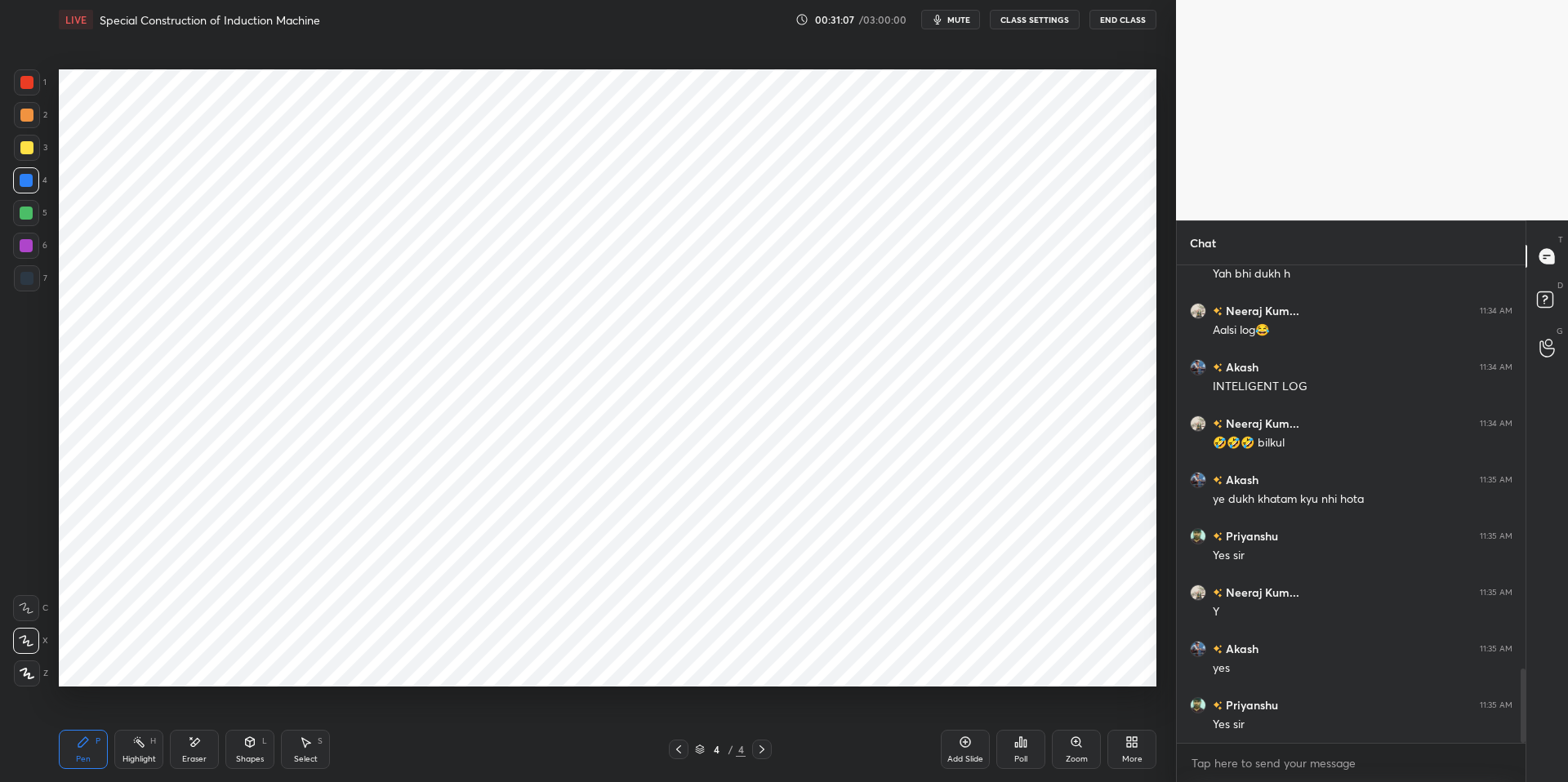
click at [305, 663] on div "Select" at bounding box center [305, 759] width 24 height 8
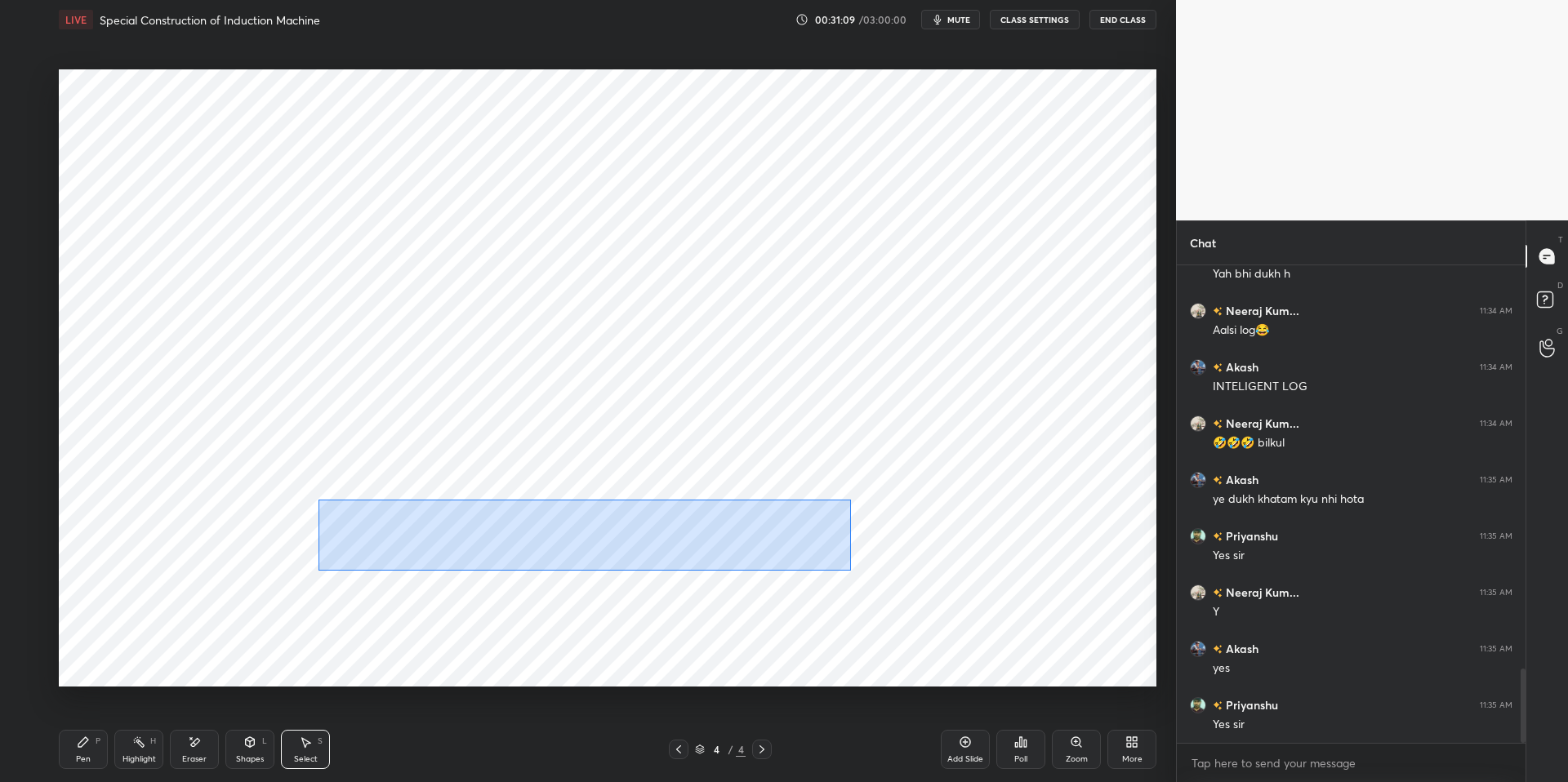
drag, startPoint x: 317, startPoint y: 499, endPoint x: 809, endPoint y: 545, distance: 494.1
click at [850, 570] on div "0 ° Undo Copy Duplicate Duplicate to new slide Delete" at bounding box center [607, 378] width 1097 height 617
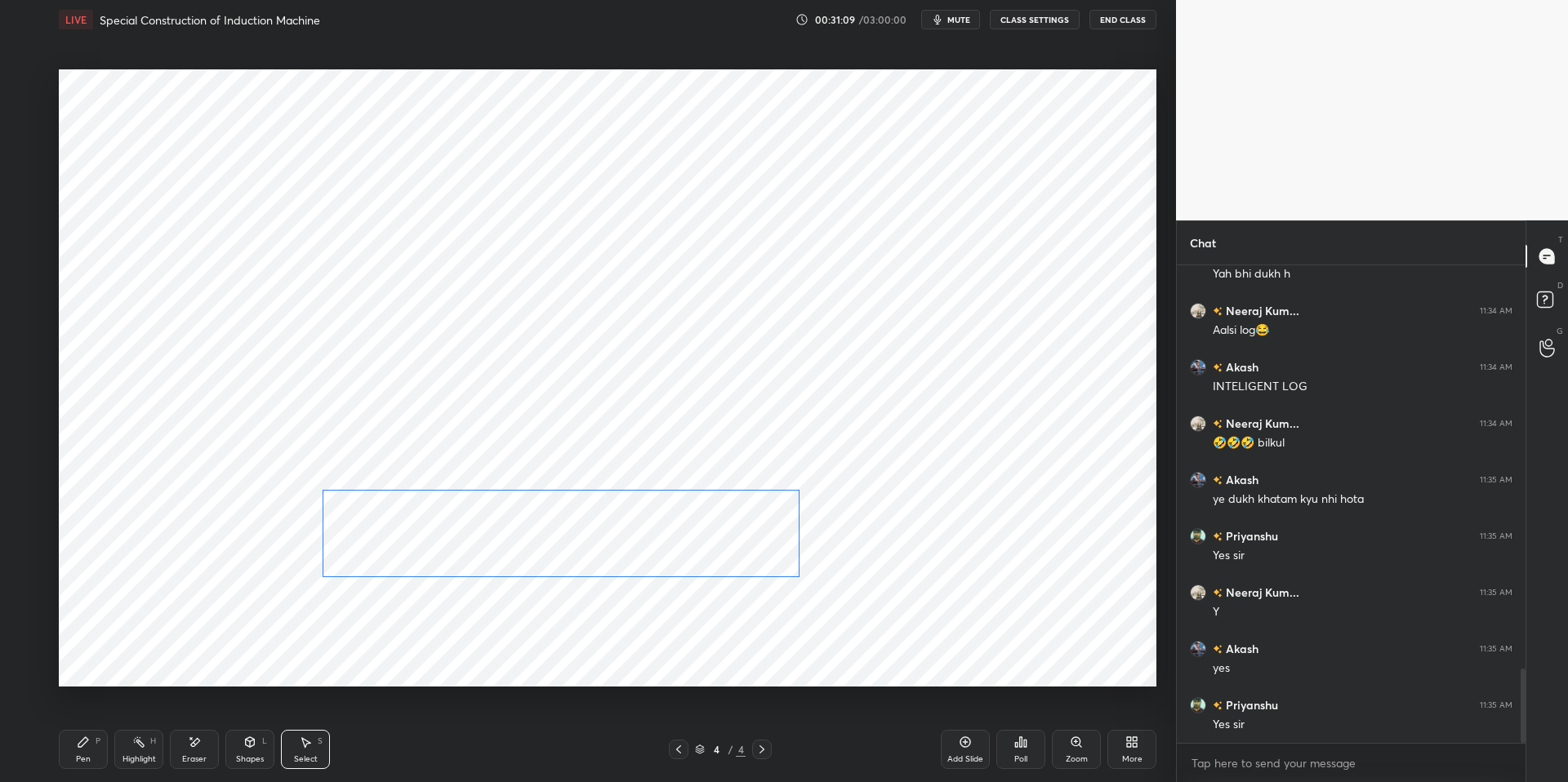
drag, startPoint x: 635, startPoint y: 527, endPoint x: 627, endPoint y: 534, distance: 10.6
click at [634, 531] on div "0 ° Undo Copy Duplicate Duplicate to new slide Delete" at bounding box center [607, 378] width 1097 height 617
drag, startPoint x: 578, startPoint y: 655, endPoint x: 551, endPoint y: 574, distance: 85.4
click at [579, 652] on div "0 ° Undo Copy Duplicate Duplicate to new slide Delete" at bounding box center [607, 378] width 1097 height 617
drag, startPoint x: 484, startPoint y: 478, endPoint x: 848, endPoint y: 555, distance: 372.1
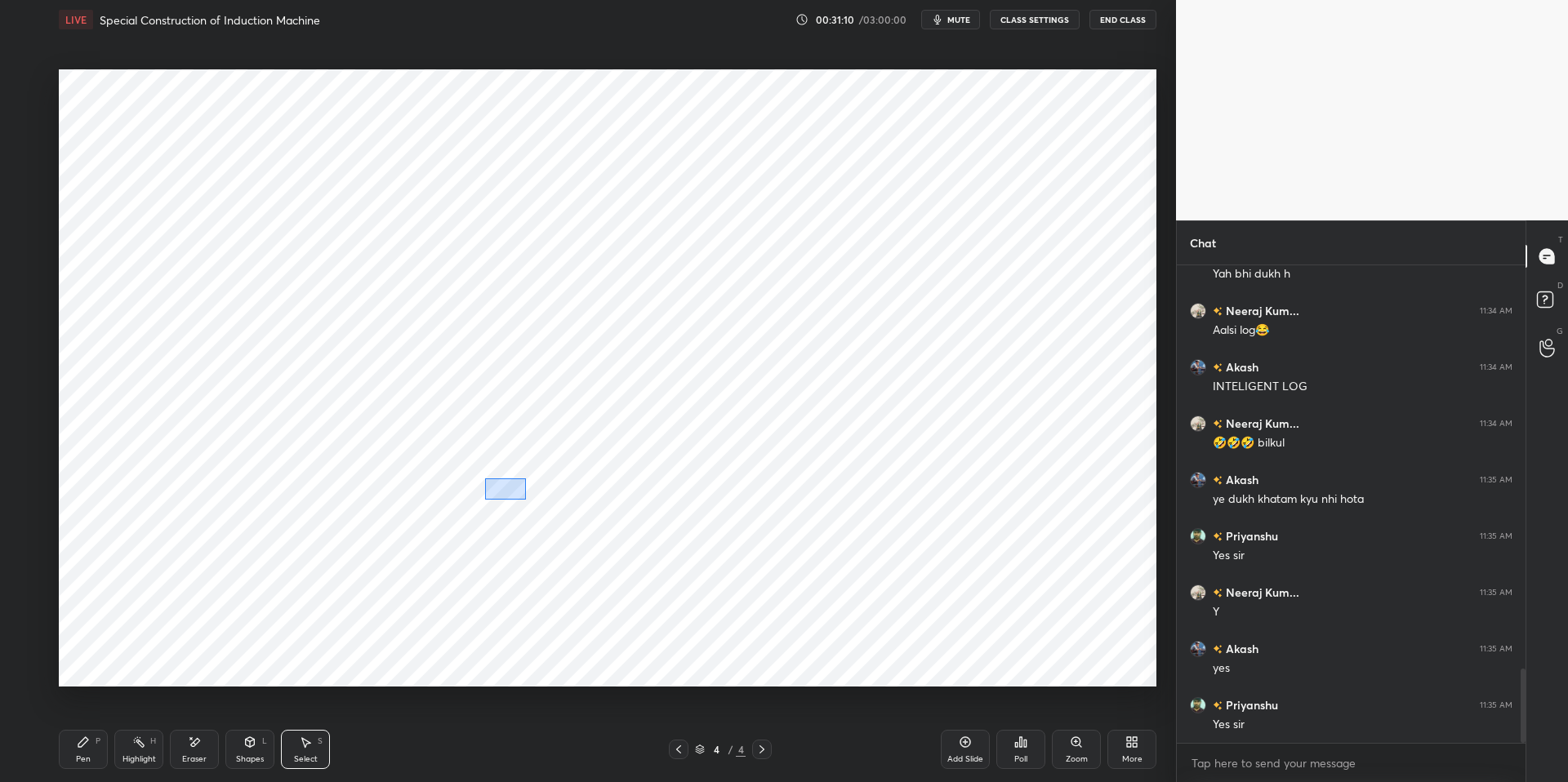
click at [898, 579] on div "0 ° Undo Copy Duplicate Duplicate to new slide Delete" at bounding box center [607, 378] width 1097 height 617
drag, startPoint x: 642, startPoint y: 589, endPoint x: 636, endPoint y: 574, distance: 16.2
click at [646, 591] on div at bounding box center [647, 587] width 10 height 10
click at [638, 541] on div "0 ° Undo Copy Duplicate Duplicate to new slide Delete" at bounding box center [607, 378] width 1097 height 617
drag, startPoint x: 598, startPoint y: 636, endPoint x: 591, endPoint y: 626, distance: 12.2
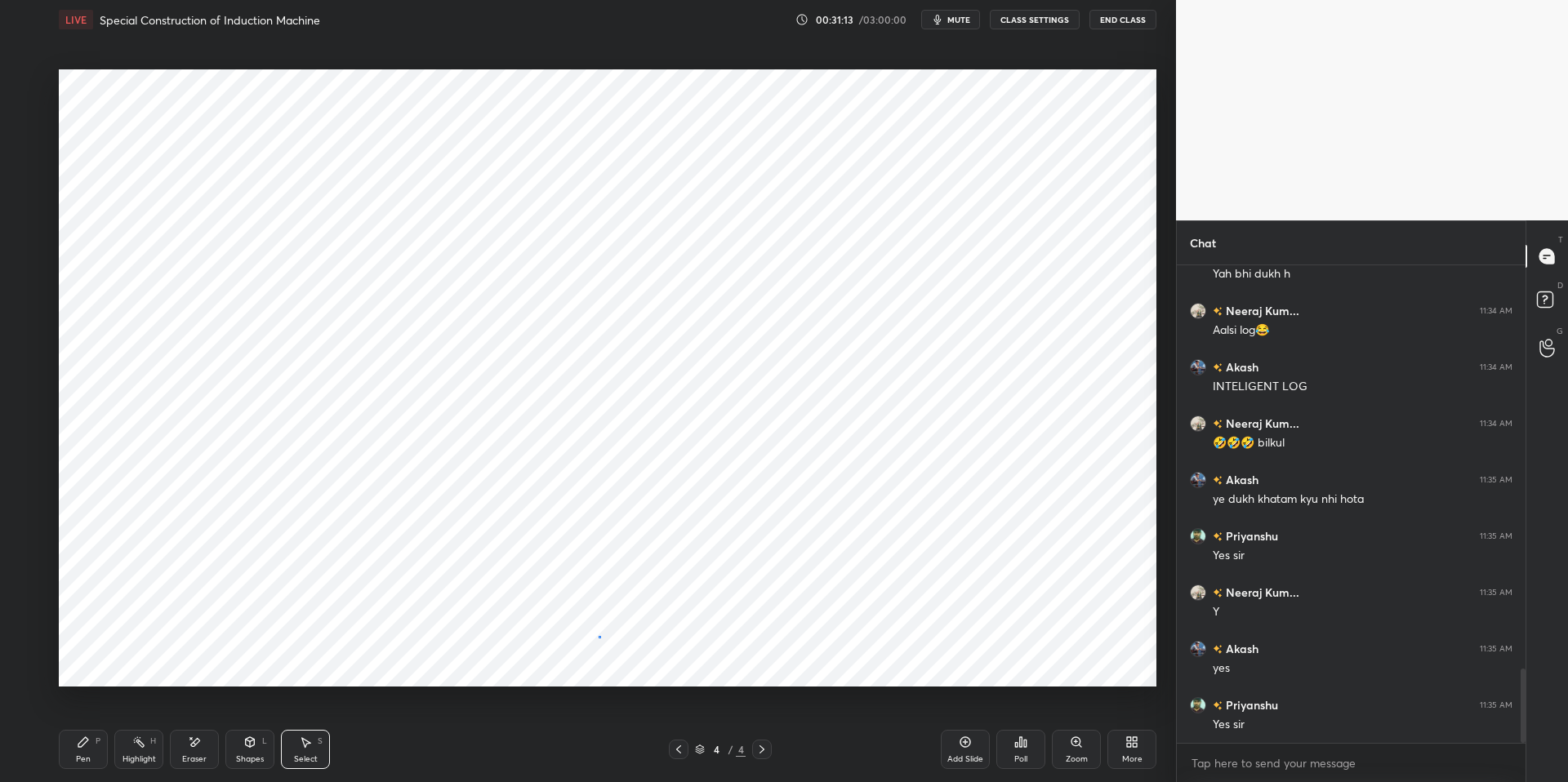
click at [597, 634] on div "0 ° Undo Copy Duplicate Duplicate to new slide Delete" at bounding box center [607, 378] width 1097 height 617
click at [136, 663] on icon at bounding box center [138, 741] width 13 height 13
click at [90, 663] on div "Pen P" at bounding box center [83, 749] width 49 height 40
click at [129, 663] on div "Highlight" at bounding box center [139, 759] width 34 height 8
click at [91, 663] on div "Pen P" at bounding box center [83, 749] width 49 height 40
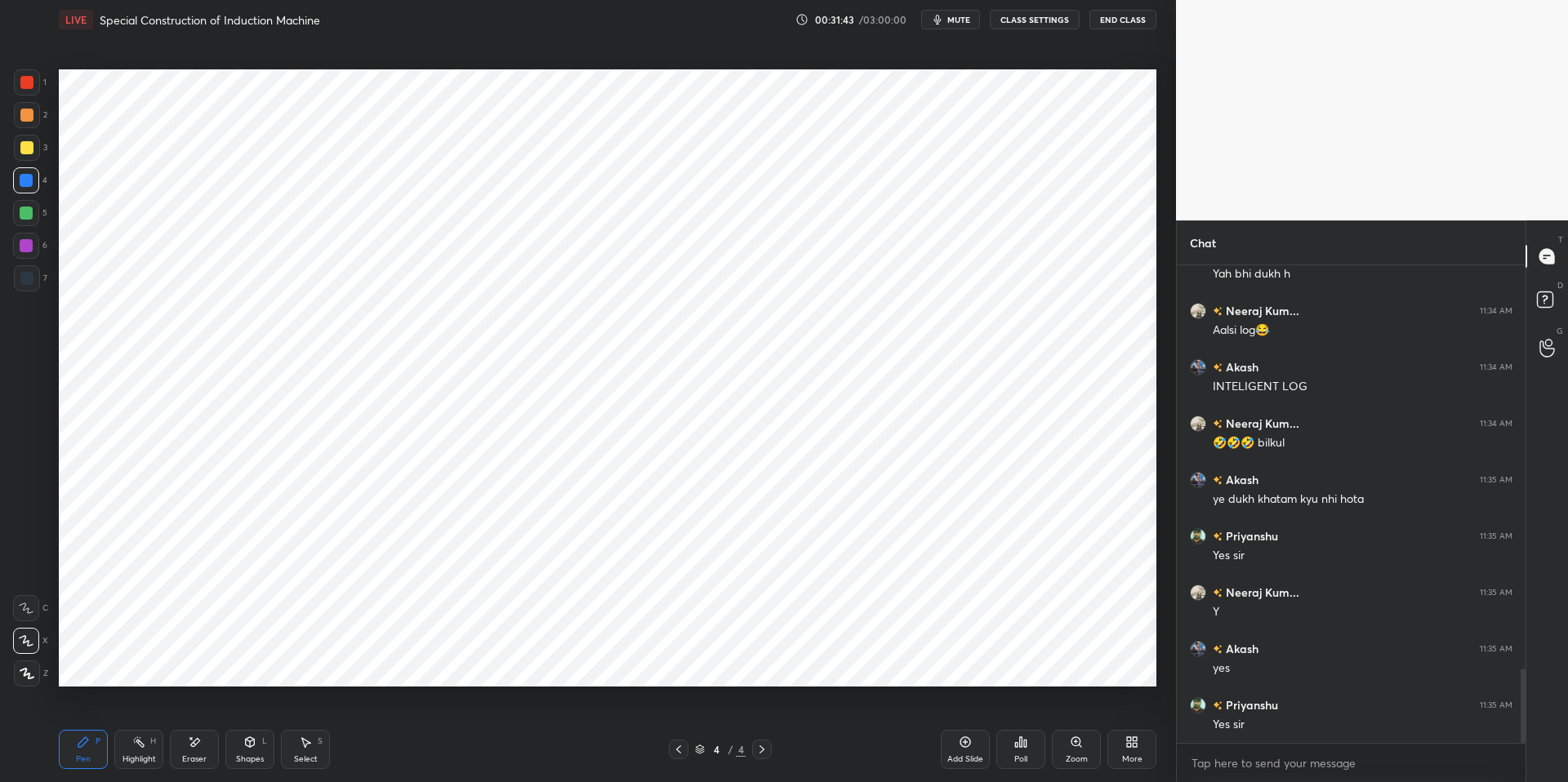
click at [404, 663] on div "Pen P Highlight H Eraser Shapes L Select S 4 / 4 Add Slide Poll Zoom More" at bounding box center [607, 749] width 1097 height 65
drag, startPoint x: 138, startPoint y: 746, endPoint x: 105, endPoint y: 742, distance: 33.2
click at [136, 663] on icon at bounding box center [138, 741] width 13 height 13
click at [91, 663] on div "Pen P" at bounding box center [83, 749] width 49 height 40
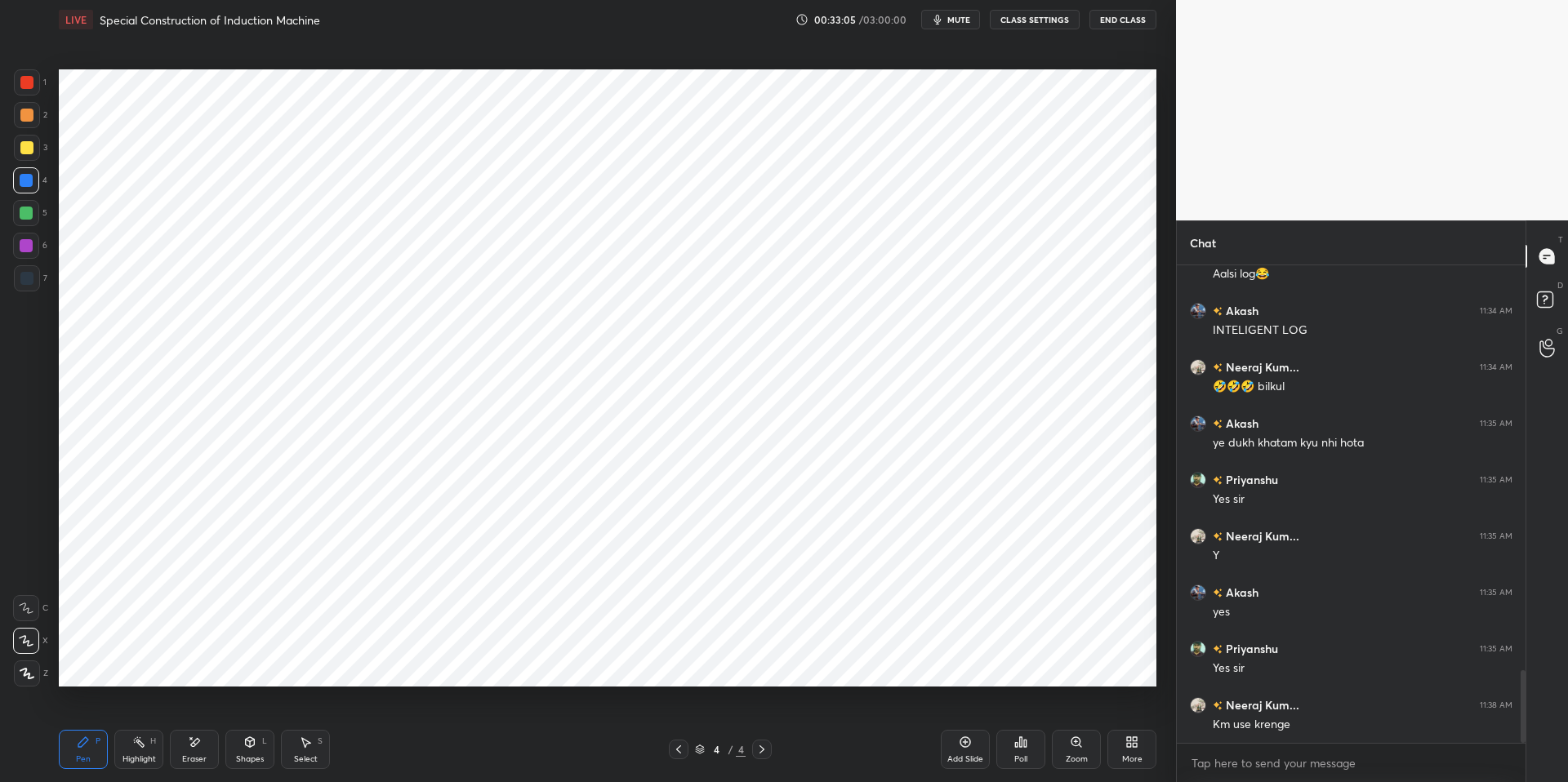
click at [130, 663] on div "Highlight H" at bounding box center [139, 749] width 49 height 40
drag, startPoint x: 90, startPoint y: 742, endPoint x: 127, endPoint y: 739, distance: 37.1
click at [94, 663] on div "Pen P" at bounding box center [83, 749] width 49 height 40
click at [264, 663] on div "Shapes L" at bounding box center [250, 749] width 49 height 40
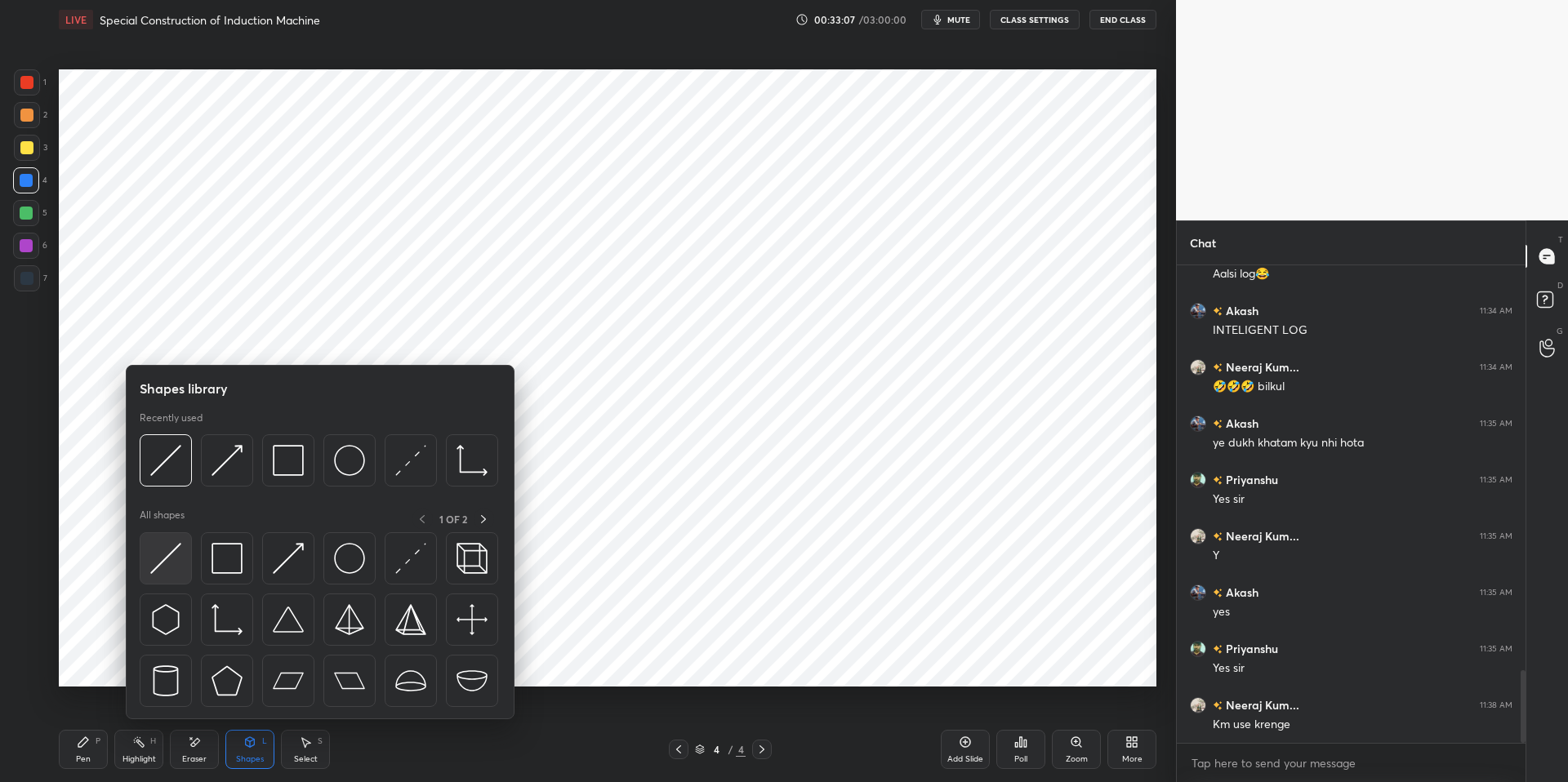
click at [157, 569] on img at bounding box center [165, 558] width 31 height 31
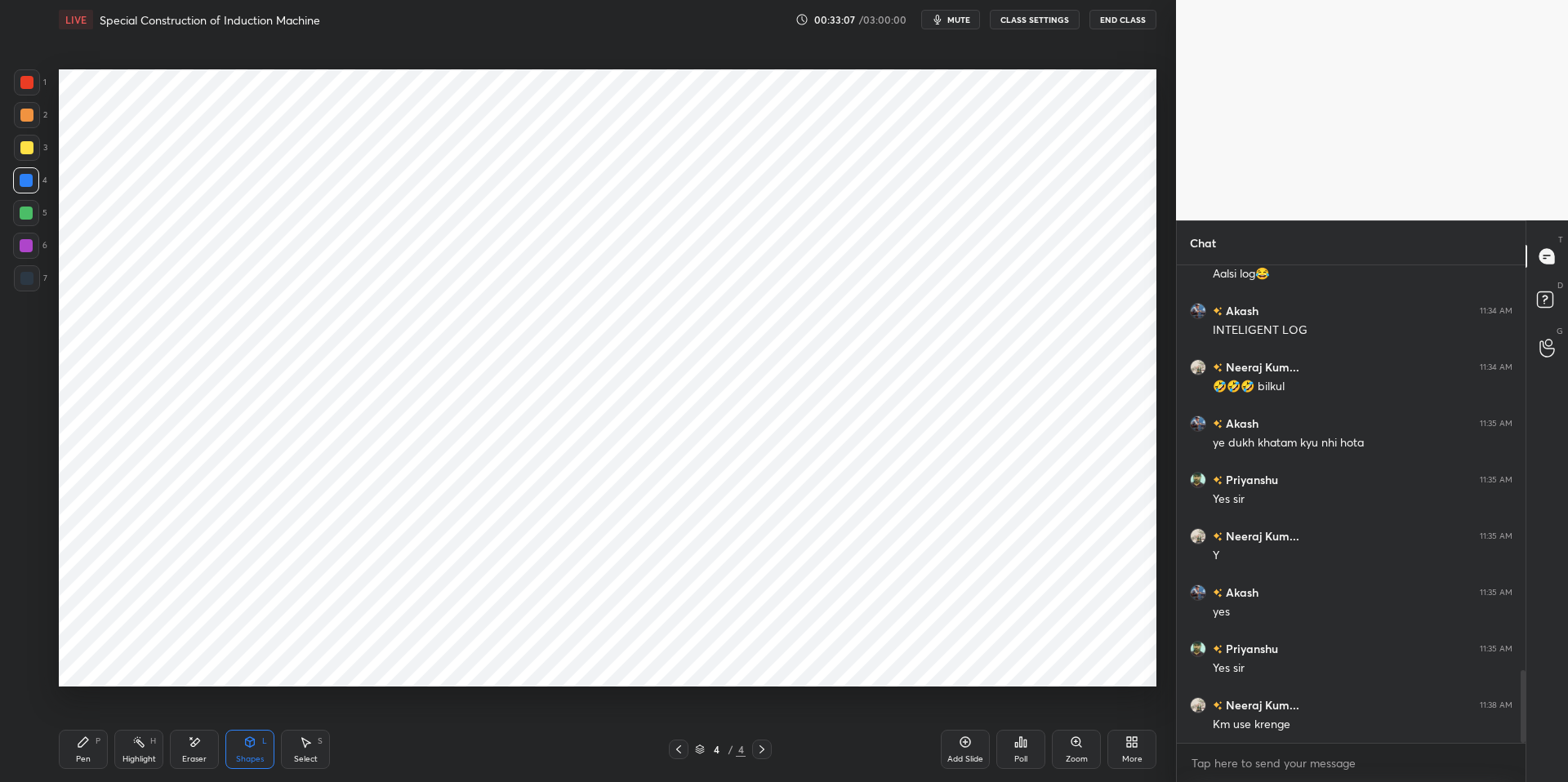
scroll to position [2667, 0]
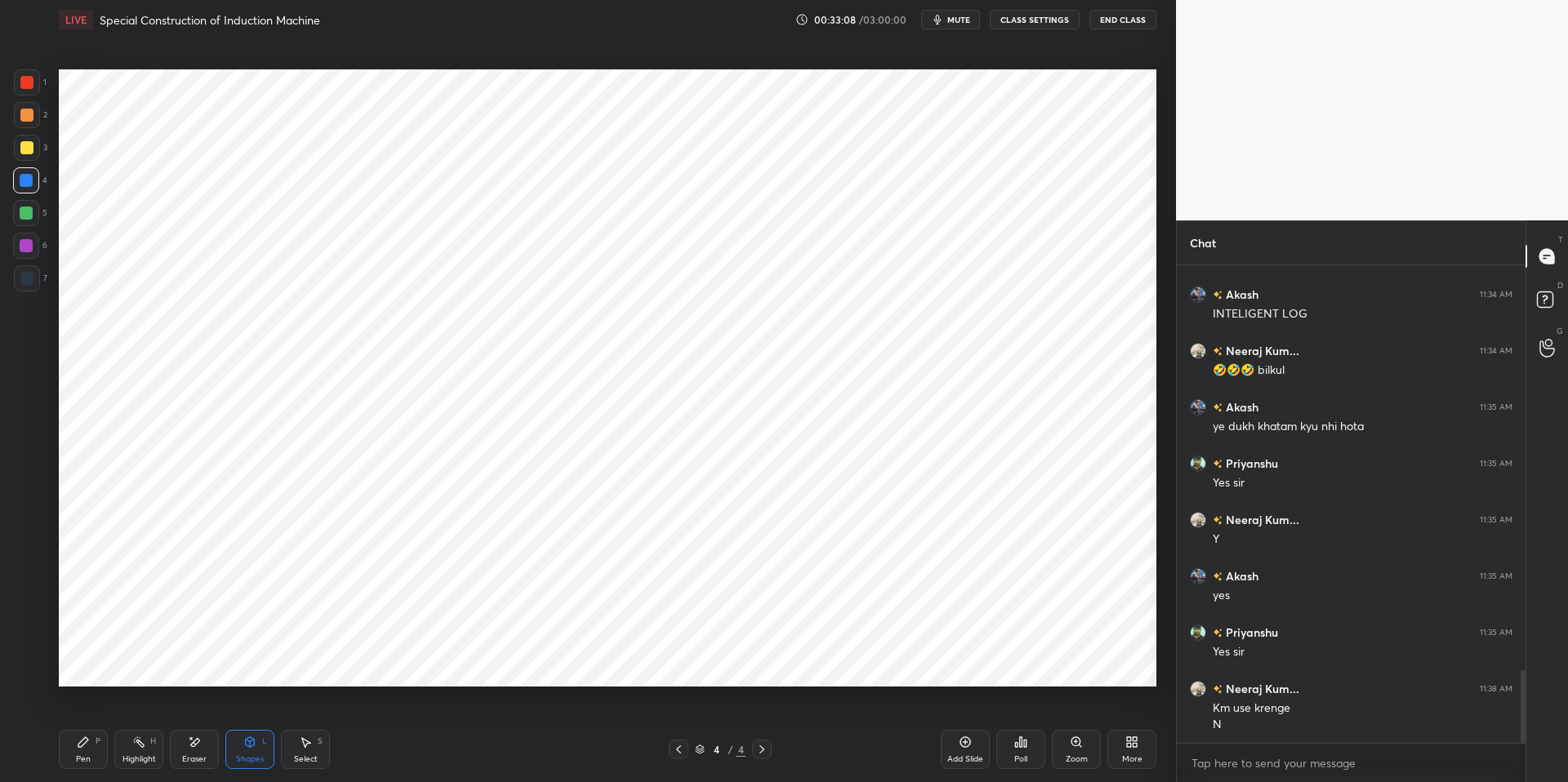
click at [421, 663] on div "Pen P Highlight H Eraser Shapes L Select S 4 / 4 Add Slide Poll Zoom More" at bounding box center [607, 749] width 1097 height 65
click at [26, 217] on div at bounding box center [26, 213] width 13 height 13
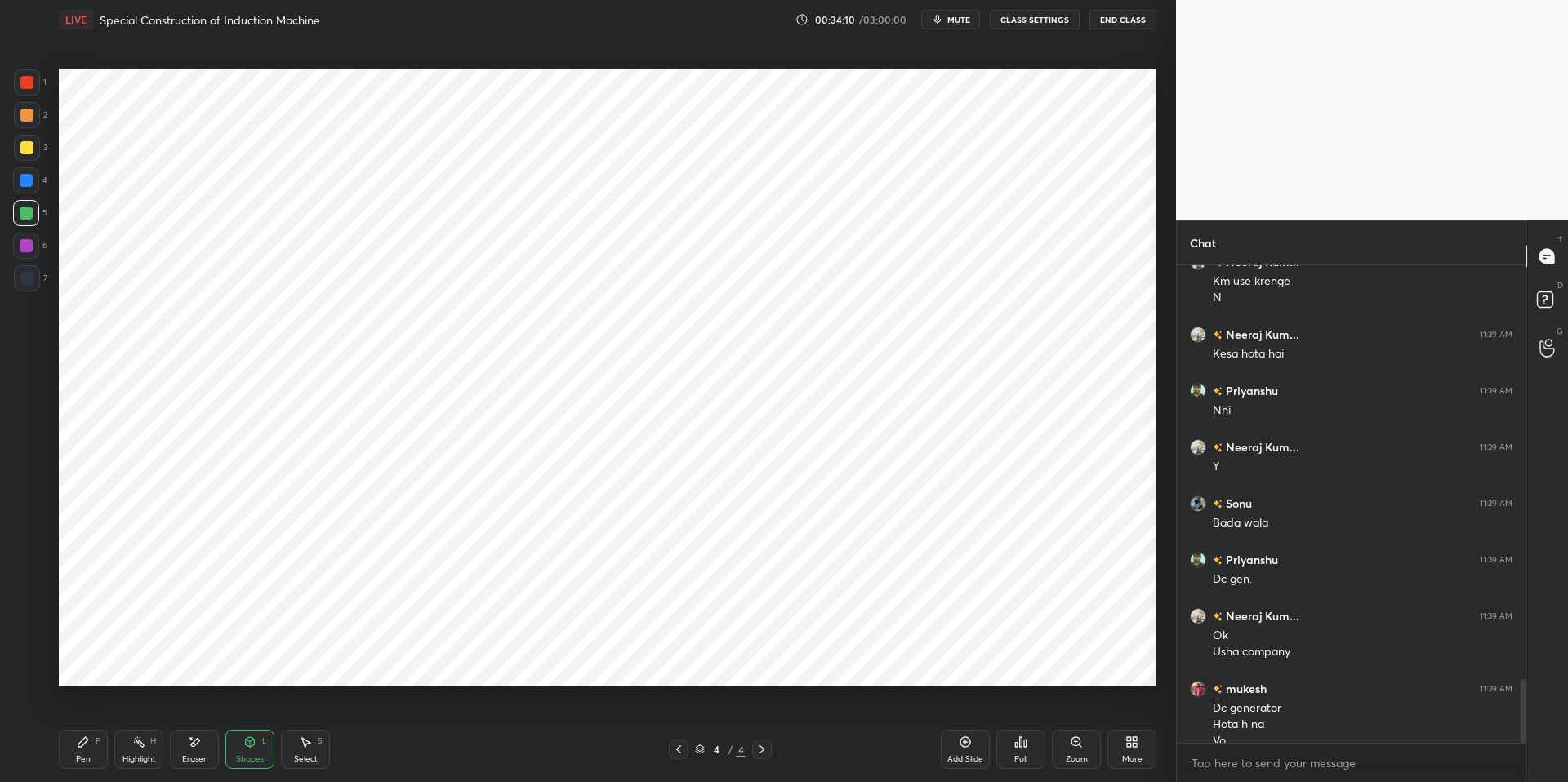
scroll to position [3110, 0]
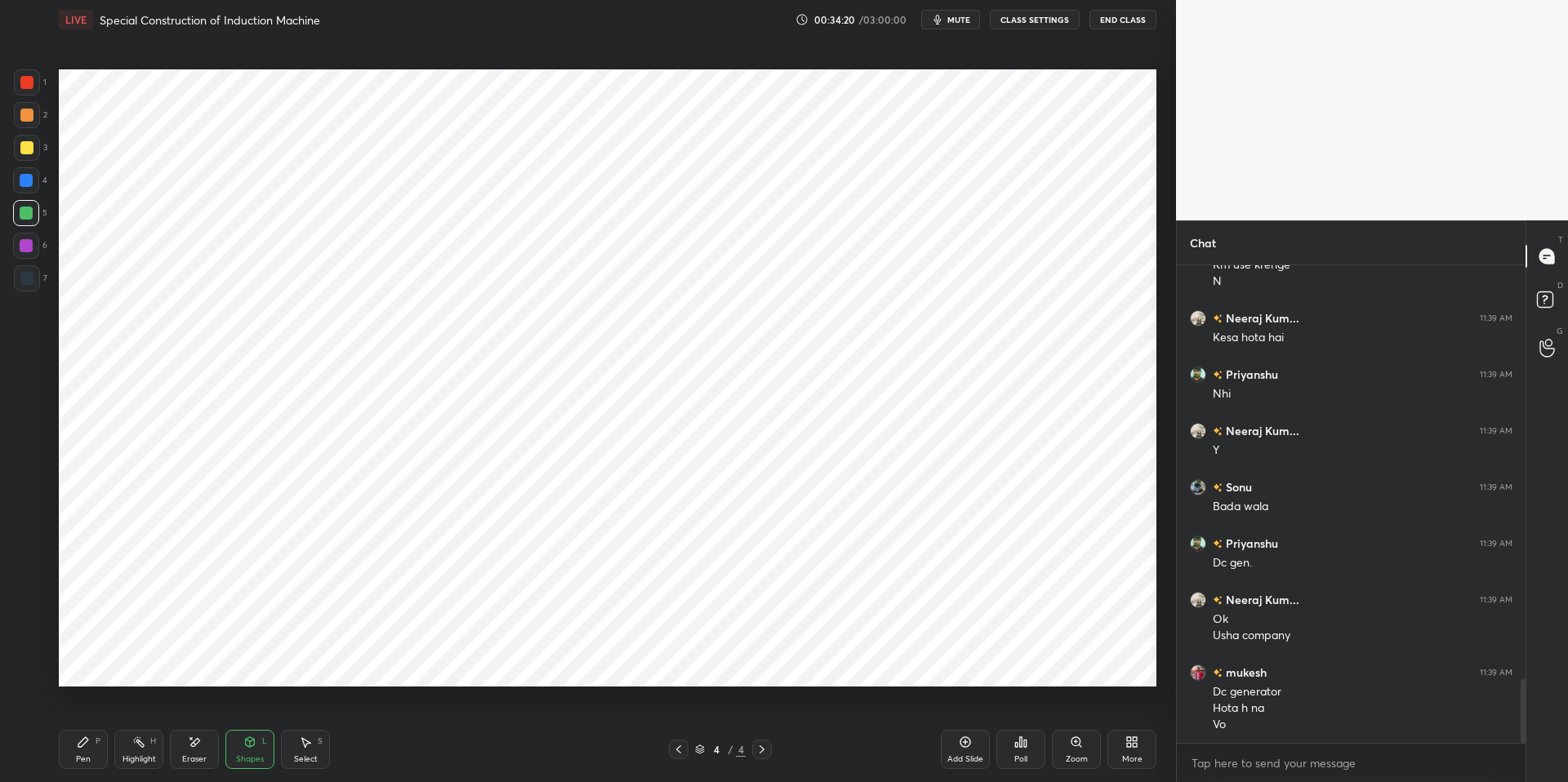
click at [143, 663] on div "Highlight H" at bounding box center [139, 749] width 49 height 40
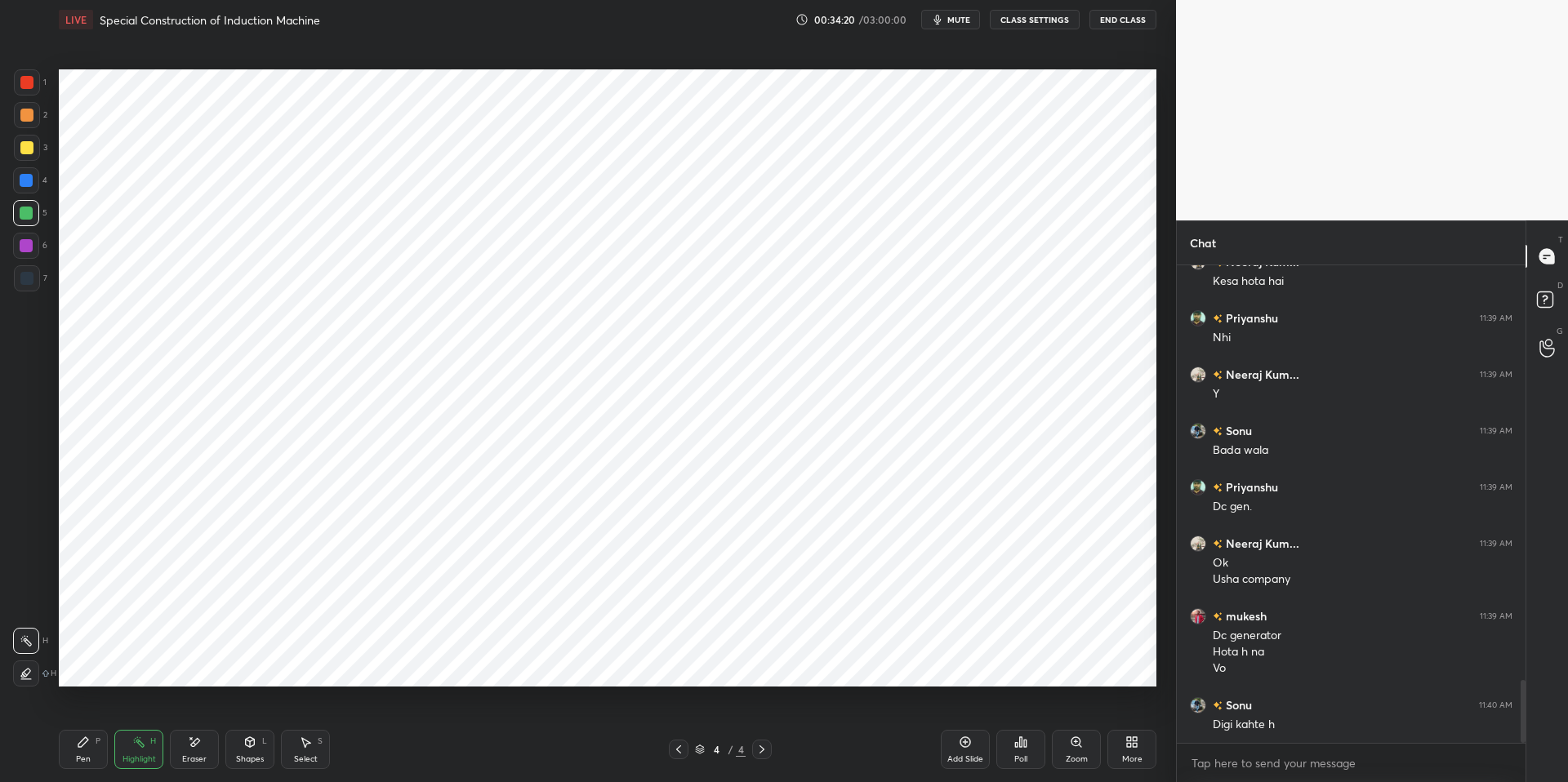
click at [101, 663] on div "Pen P" at bounding box center [83, 749] width 49 height 40
click at [413, 663] on div "Pen P Highlight H Eraser Shapes L Select S 4 / 4 Add Slide Poll Zoom More" at bounding box center [607, 749] width 1097 height 65
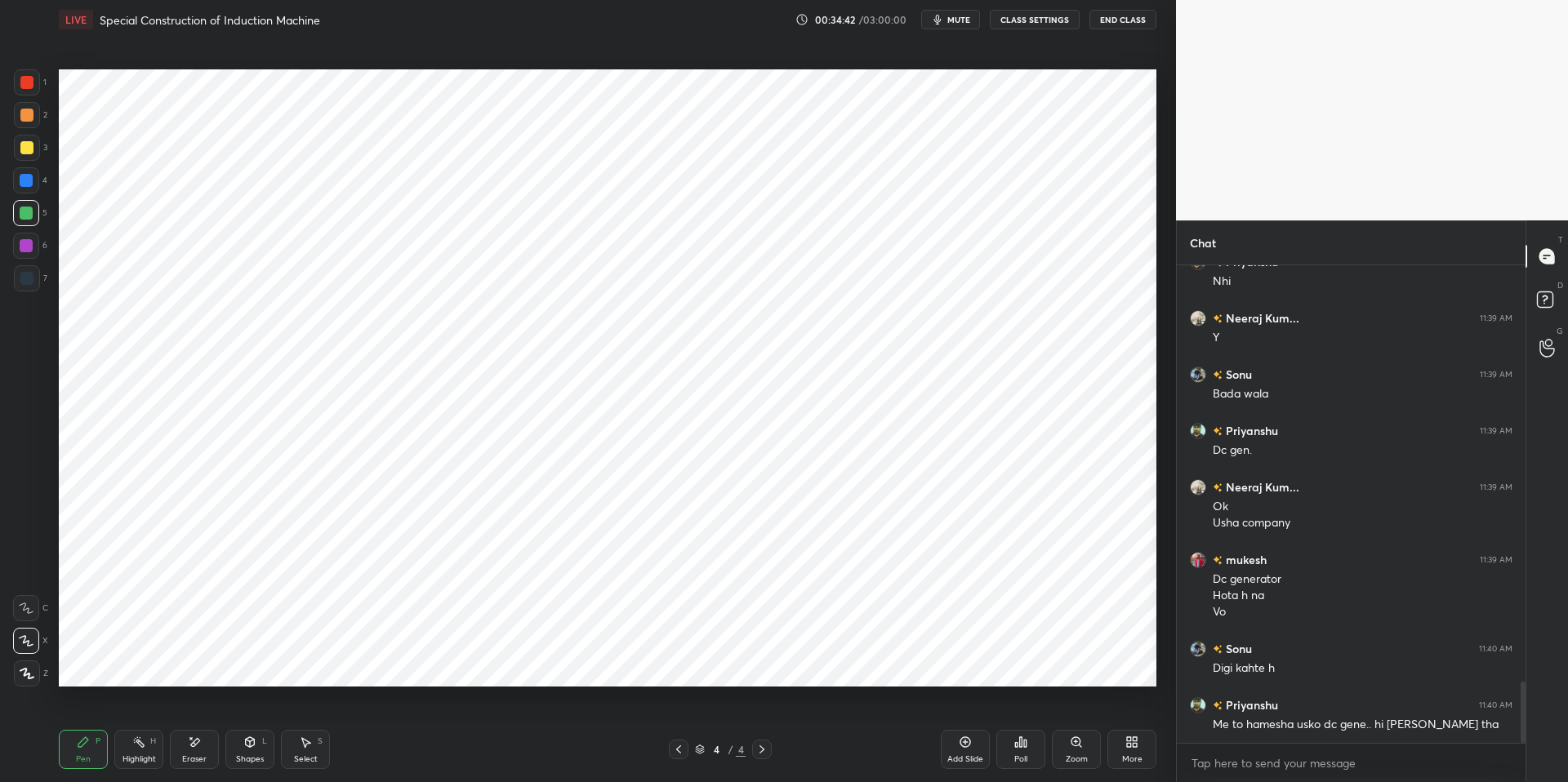
drag, startPoint x: 133, startPoint y: 748, endPoint x: 100, endPoint y: 742, distance: 33.5
click at [133, 663] on div "Highlight H" at bounding box center [139, 749] width 49 height 40
click at [96, 663] on div "P" at bounding box center [98, 741] width 5 height 8
click at [463, 663] on div "Pen P Highlight H Eraser Shapes L Select S" at bounding box center [279, 749] width 441 height 40
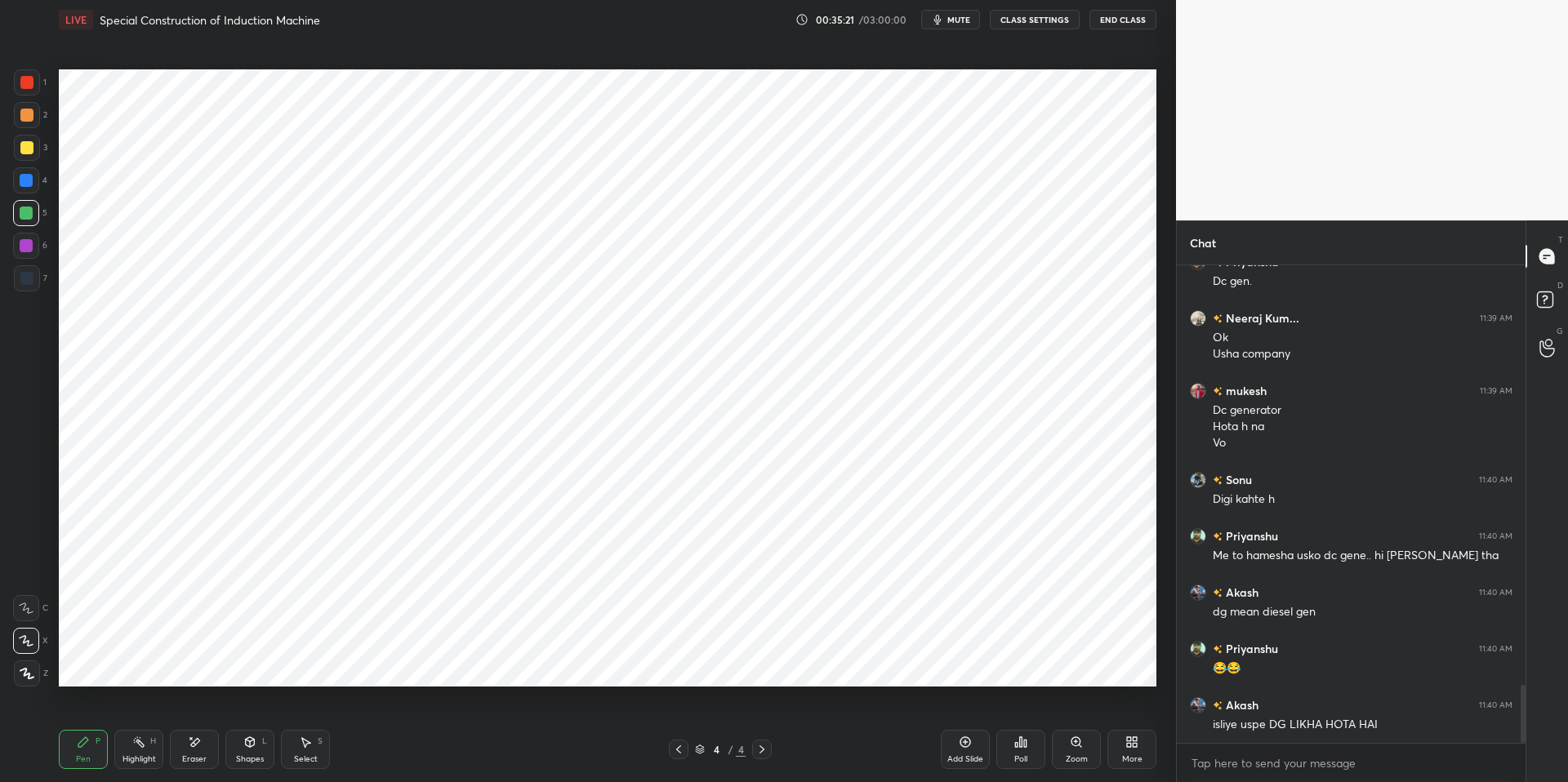
scroll to position [3448, 0]
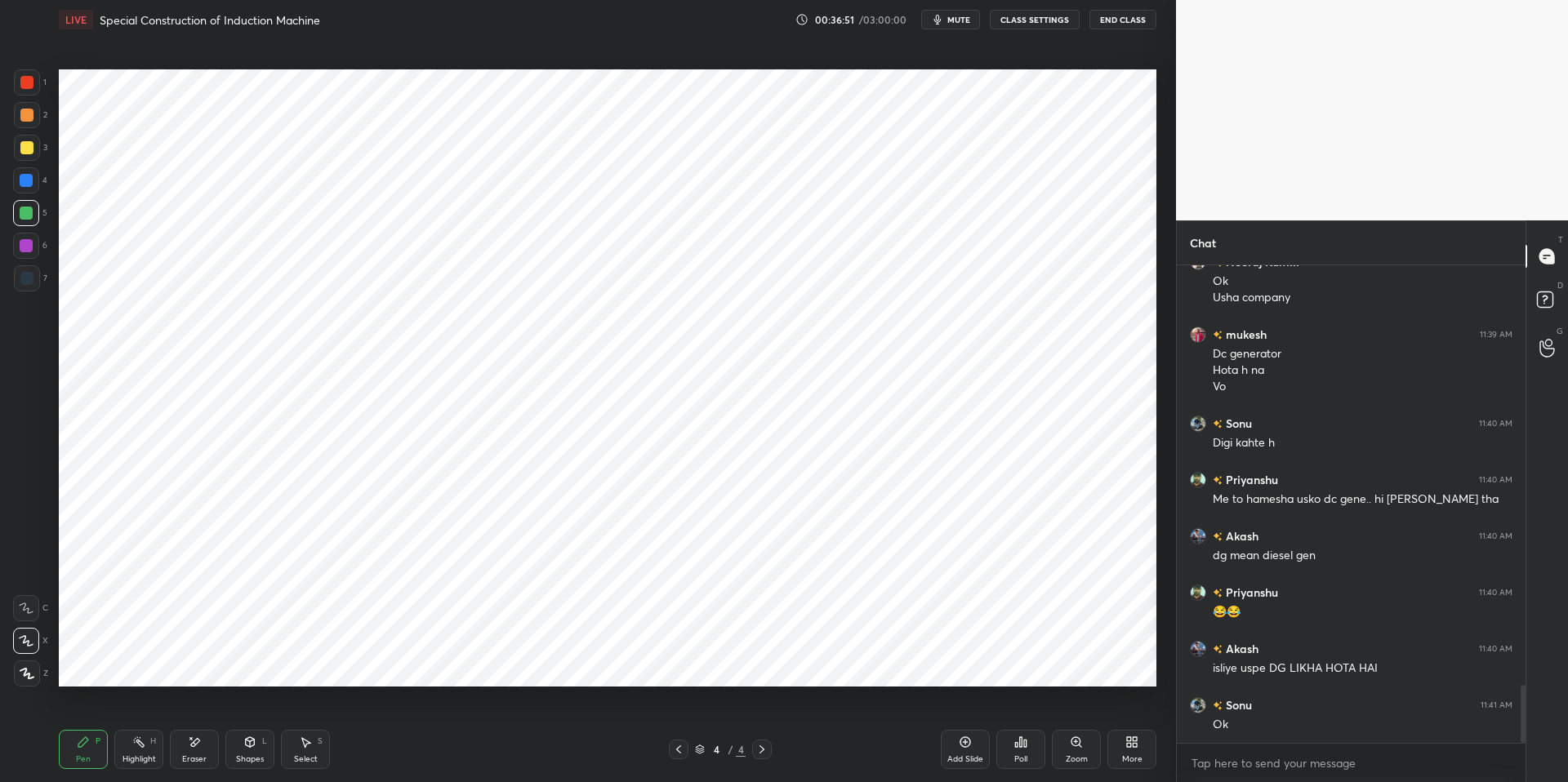
click at [1129, 663] on div "More" at bounding box center [1132, 749] width 49 height 40
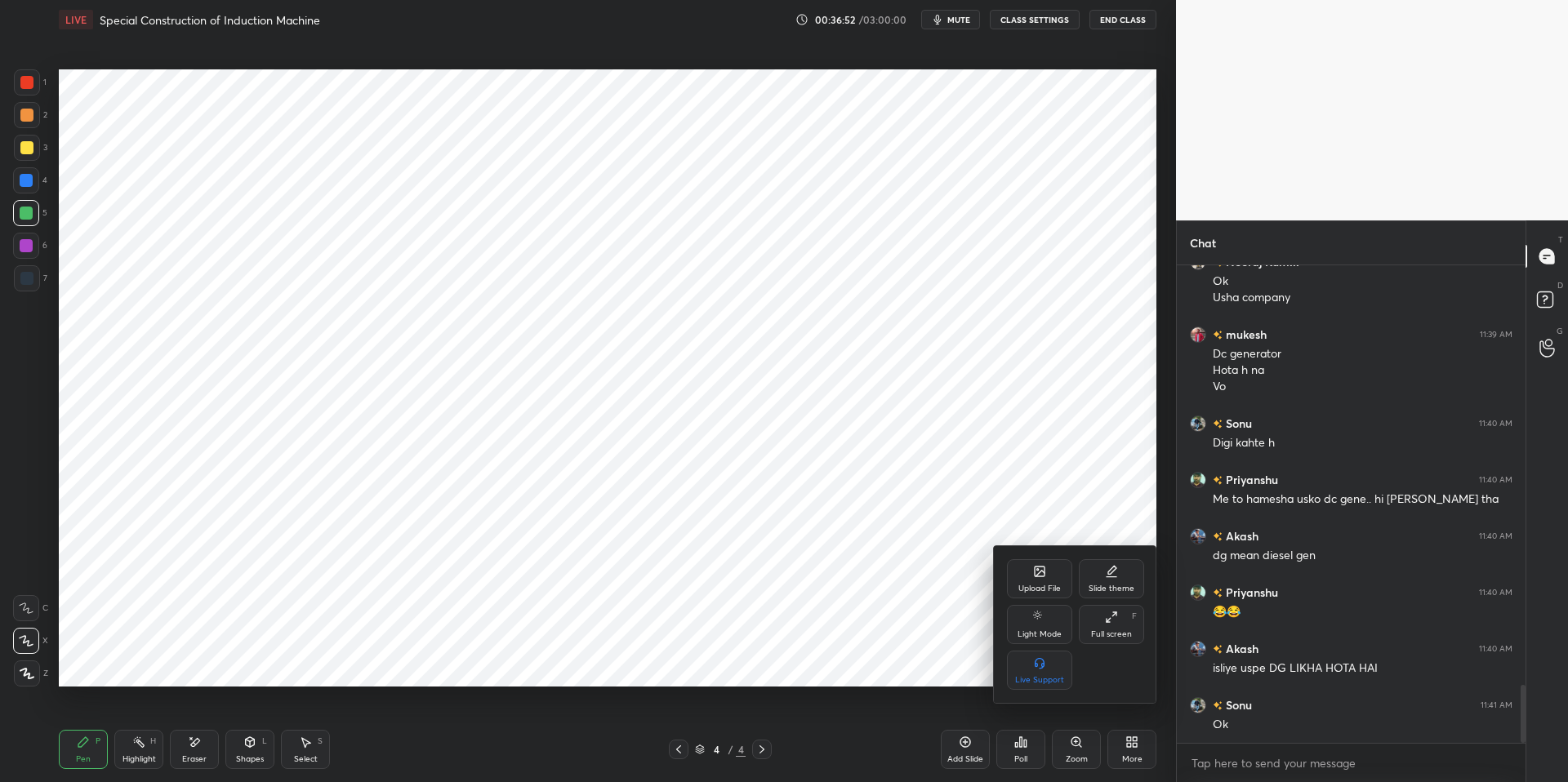
click at [1034, 574] on icon at bounding box center [1039, 571] width 10 height 10
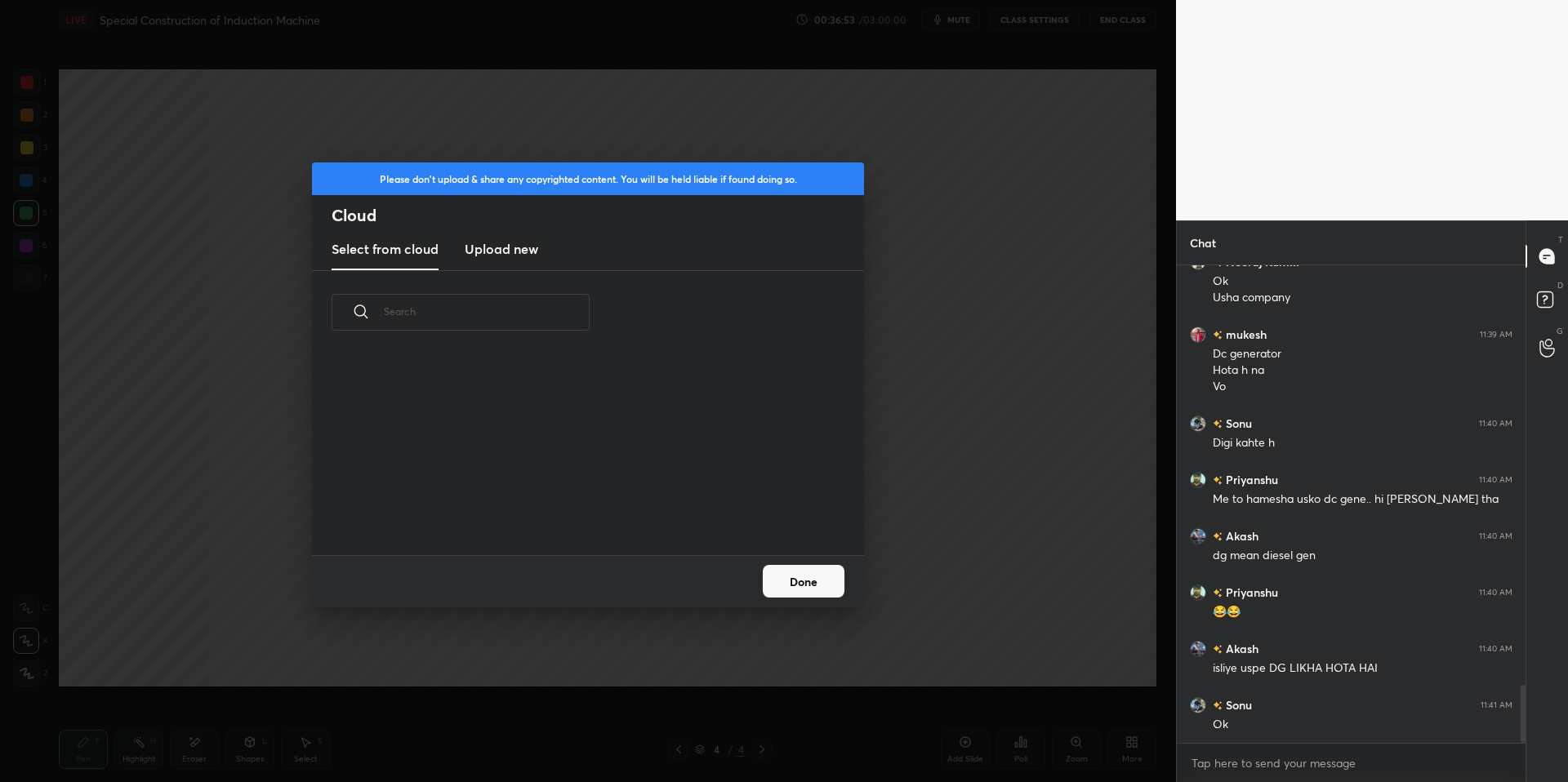
click at [523, 244] on h3 "Upload new" at bounding box center [501, 249] width 73 height 20
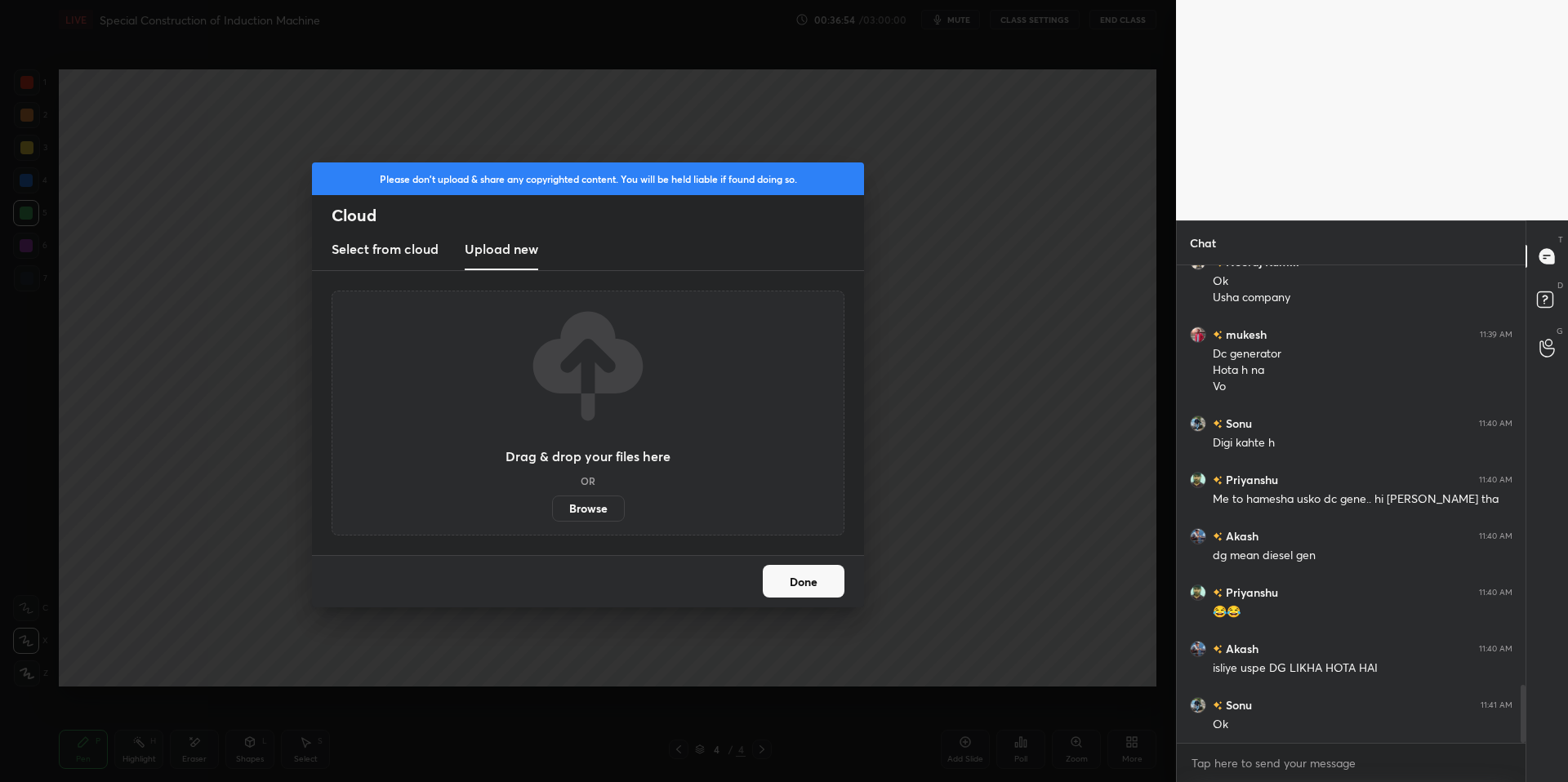
click at [599, 511] on label "Browse" at bounding box center [587, 508] width 72 height 26
click at [552, 511] on input "Browse" at bounding box center [552, 508] width 0 height 26
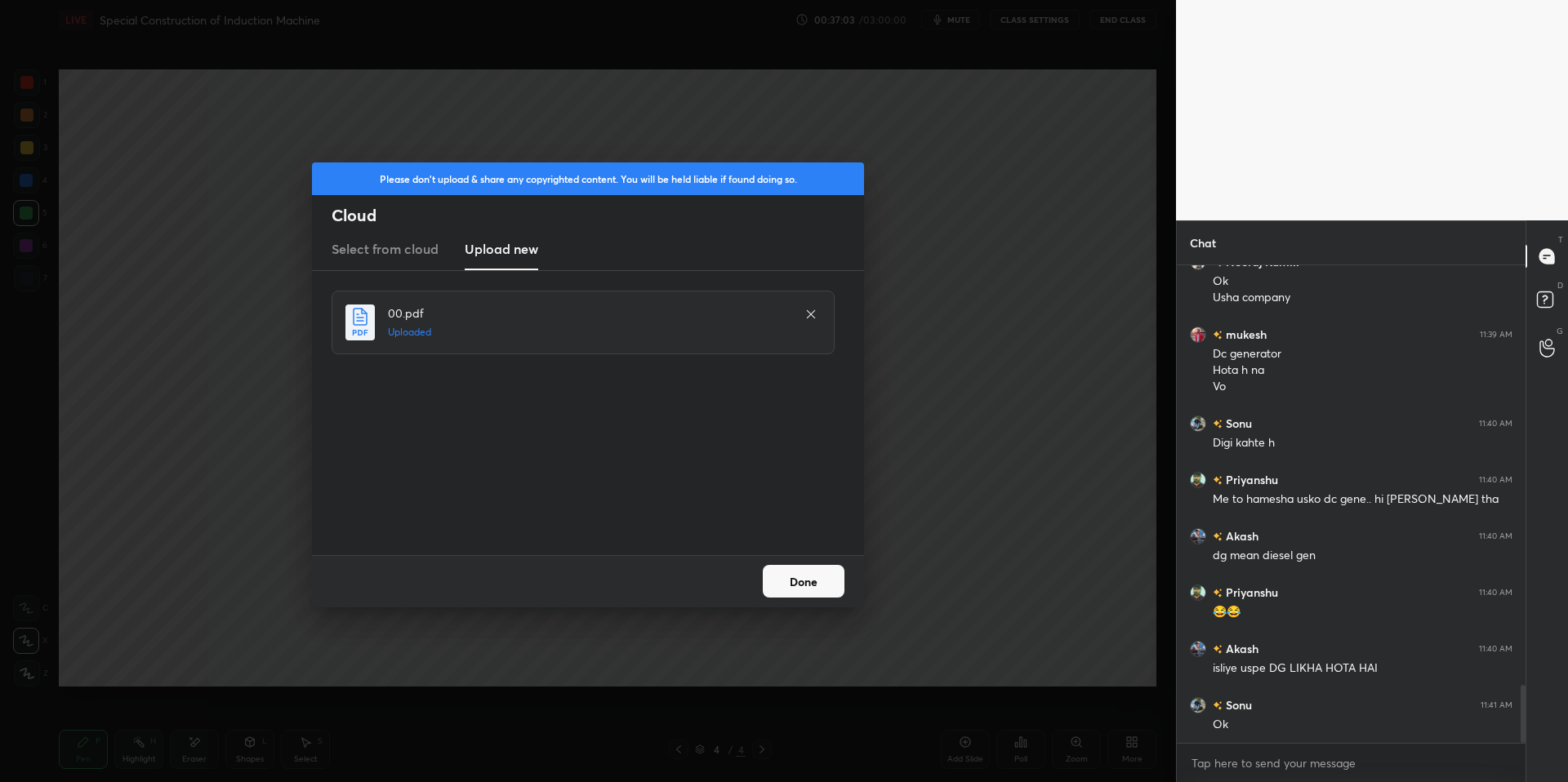
click at [819, 580] on button "Done" at bounding box center [803, 580] width 82 height 33
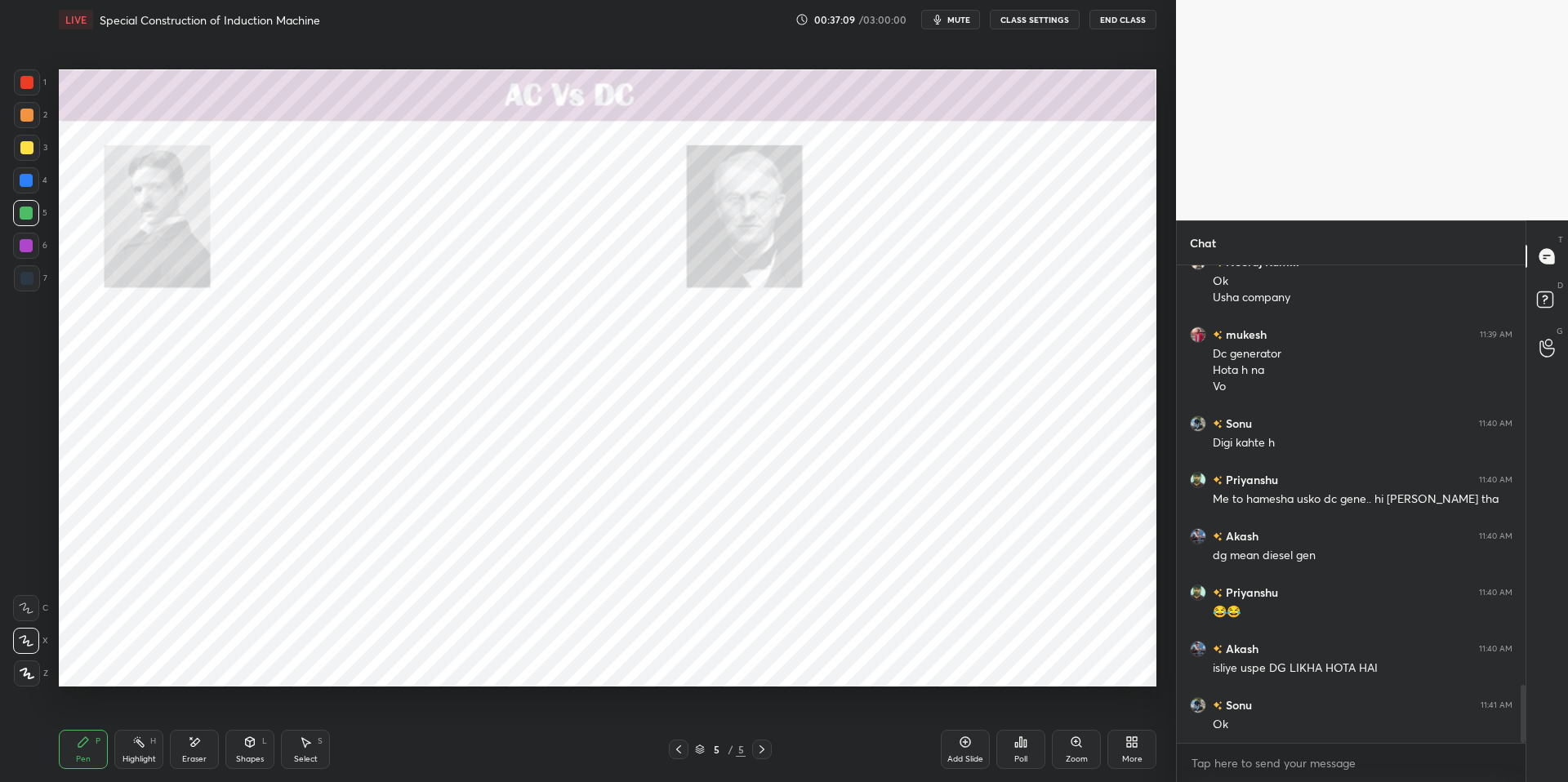
click at [195, 663] on icon at bounding box center [194, 742] width 13 height 14
click at [254, 663] on div "Shapes" at bounding box center [250, 759] width 28 height 8
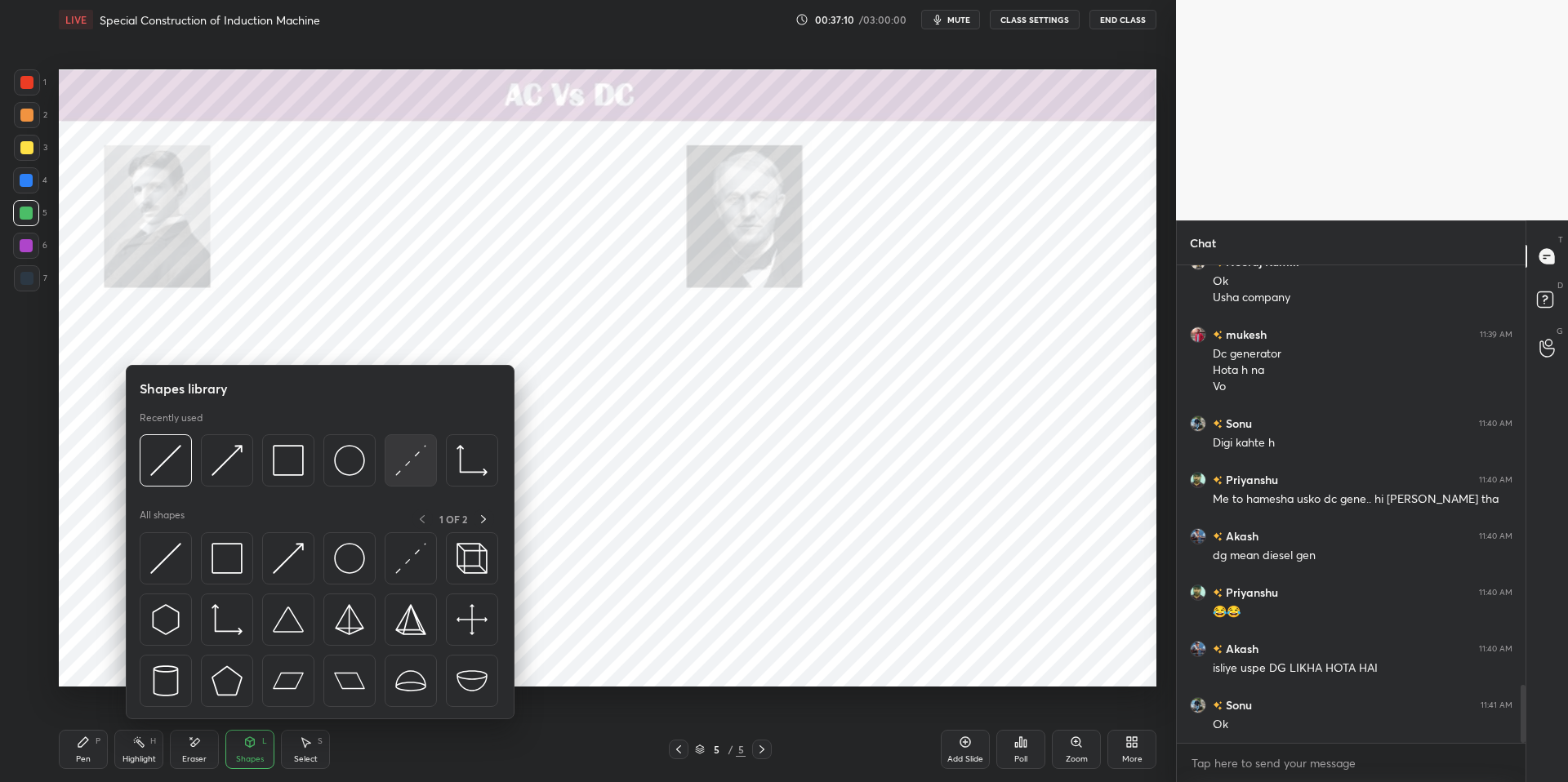
click at [407, 471] on img at bounding box center [410, 460] width 31 height 31
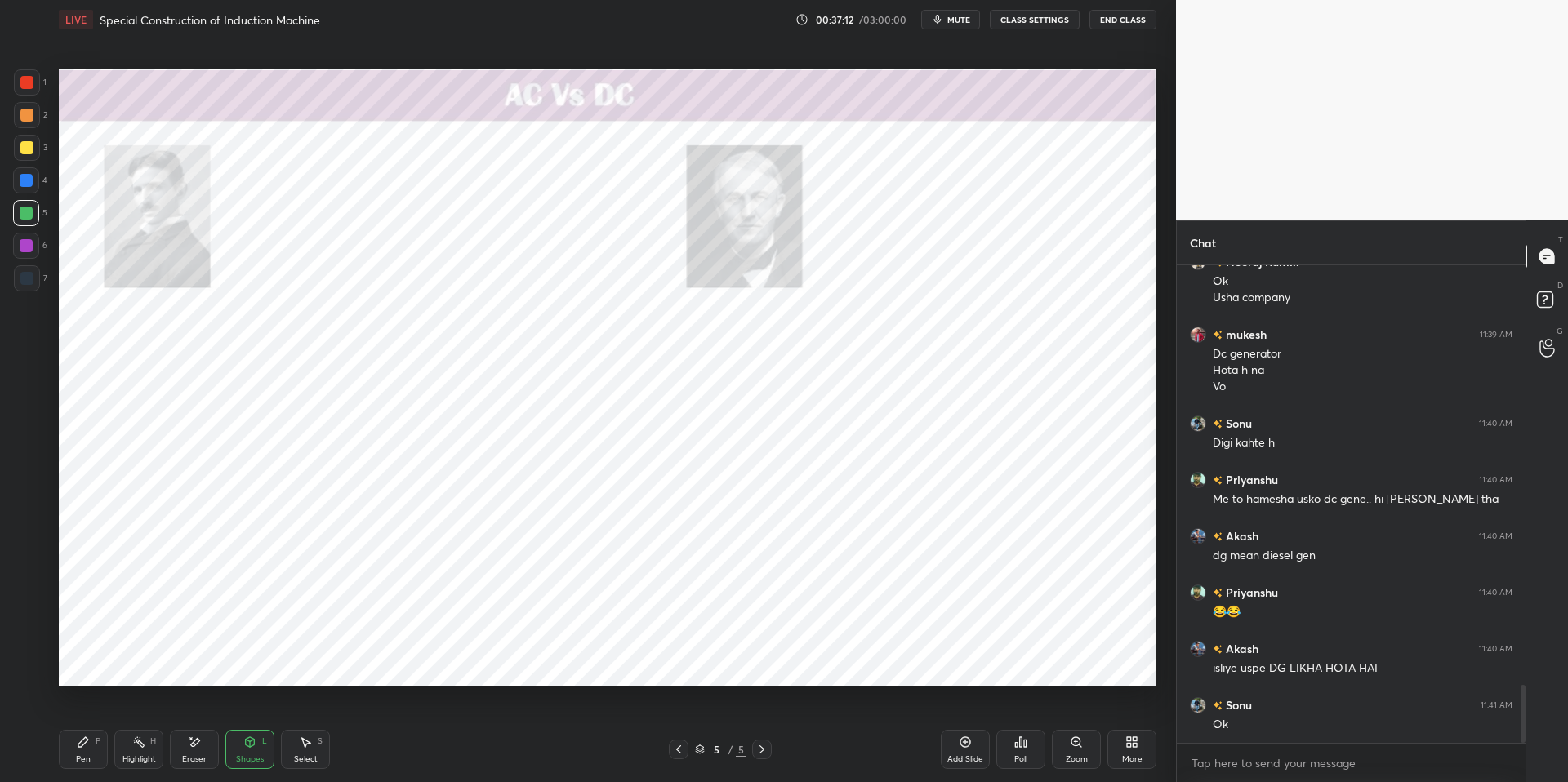
click at [26, 185] on div at bounding box center [26, 180] width 13 height 13
click at [97, 663] on div "P" at bounding box center [98, 741] width 5 height 8
drag, startPoint x: 492, startPoint y: 767, endPoint x: 492, endPoint y: 734, distance: 33.0
click at [492, 663] on div "Pen P Highlight H Eraser Shapes L Select S" at bounding box center [279, 749] width 441 height 40
drag, startPoint x: 39, startPoint y: 77, endPoint x: 49, endPoint y: 77, distance: 10.0
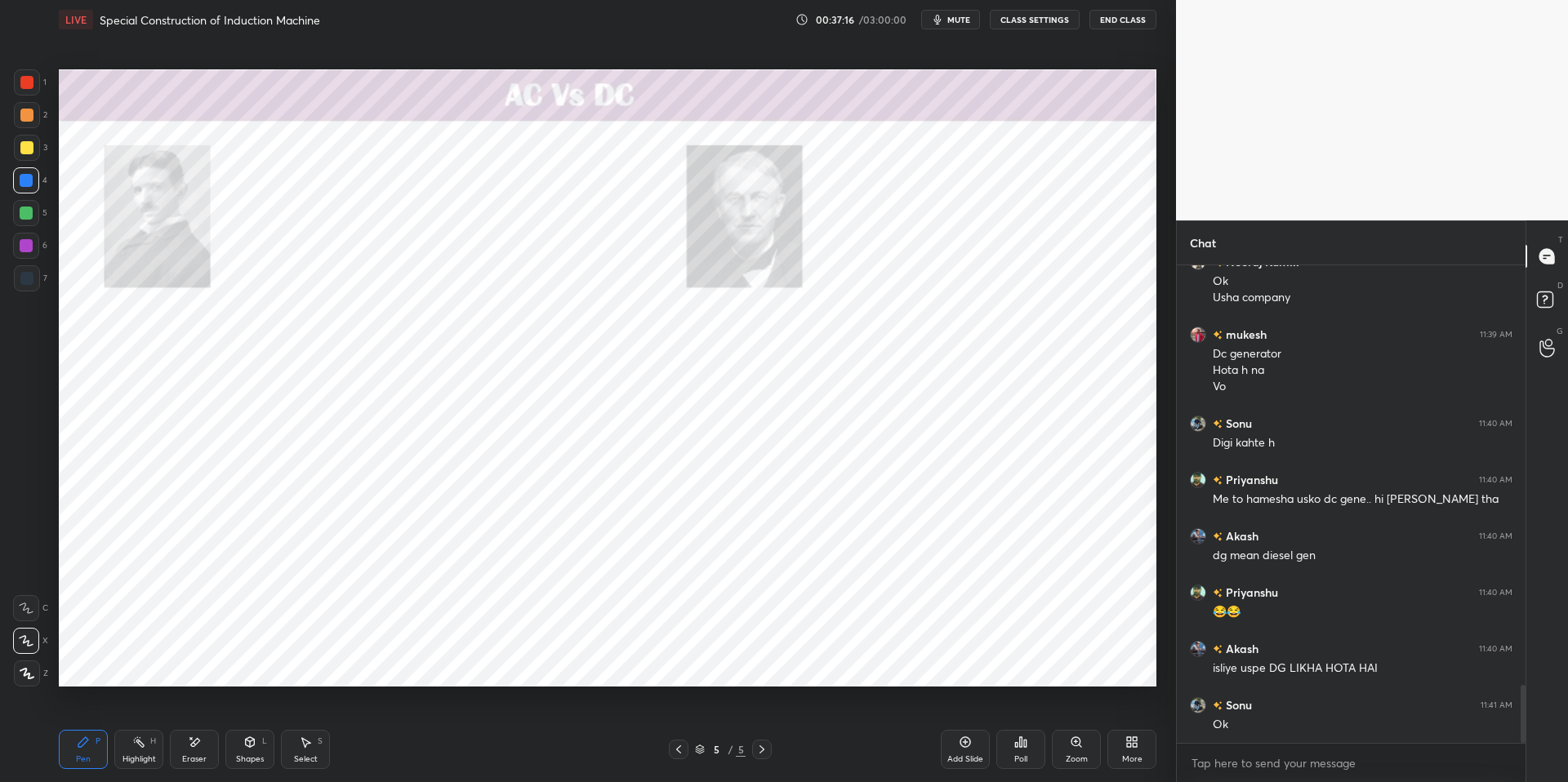
click at [41, 77] on div "1" at bounding box center [30, 82] width 33 height 26
click at [28, 182] on div at bounding box center [26, 180] width 13 height 13
click at [31, 284] on div at bounding box center [27, 278] width 26 height 26
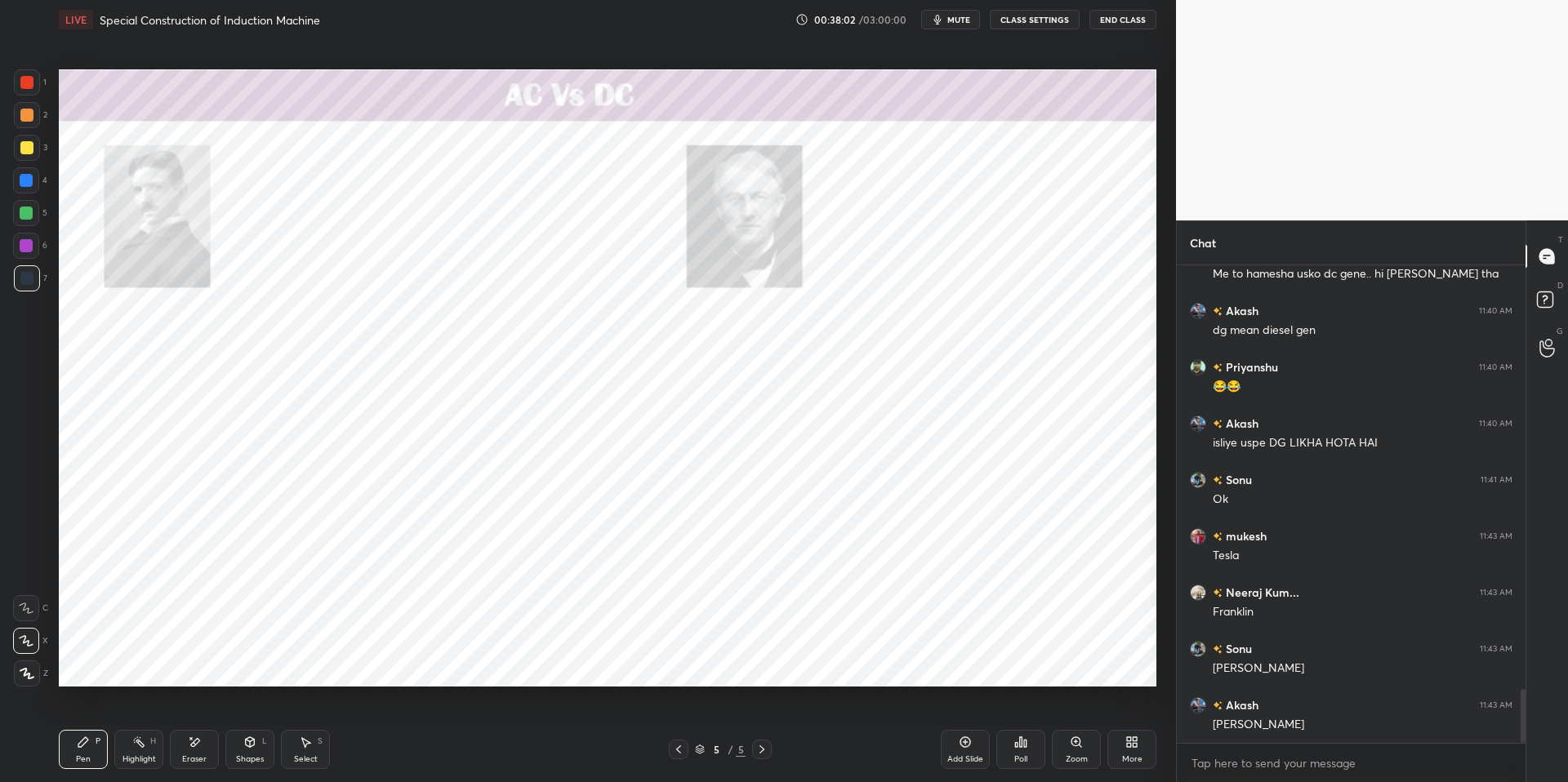
scroll to position [3730, 0]
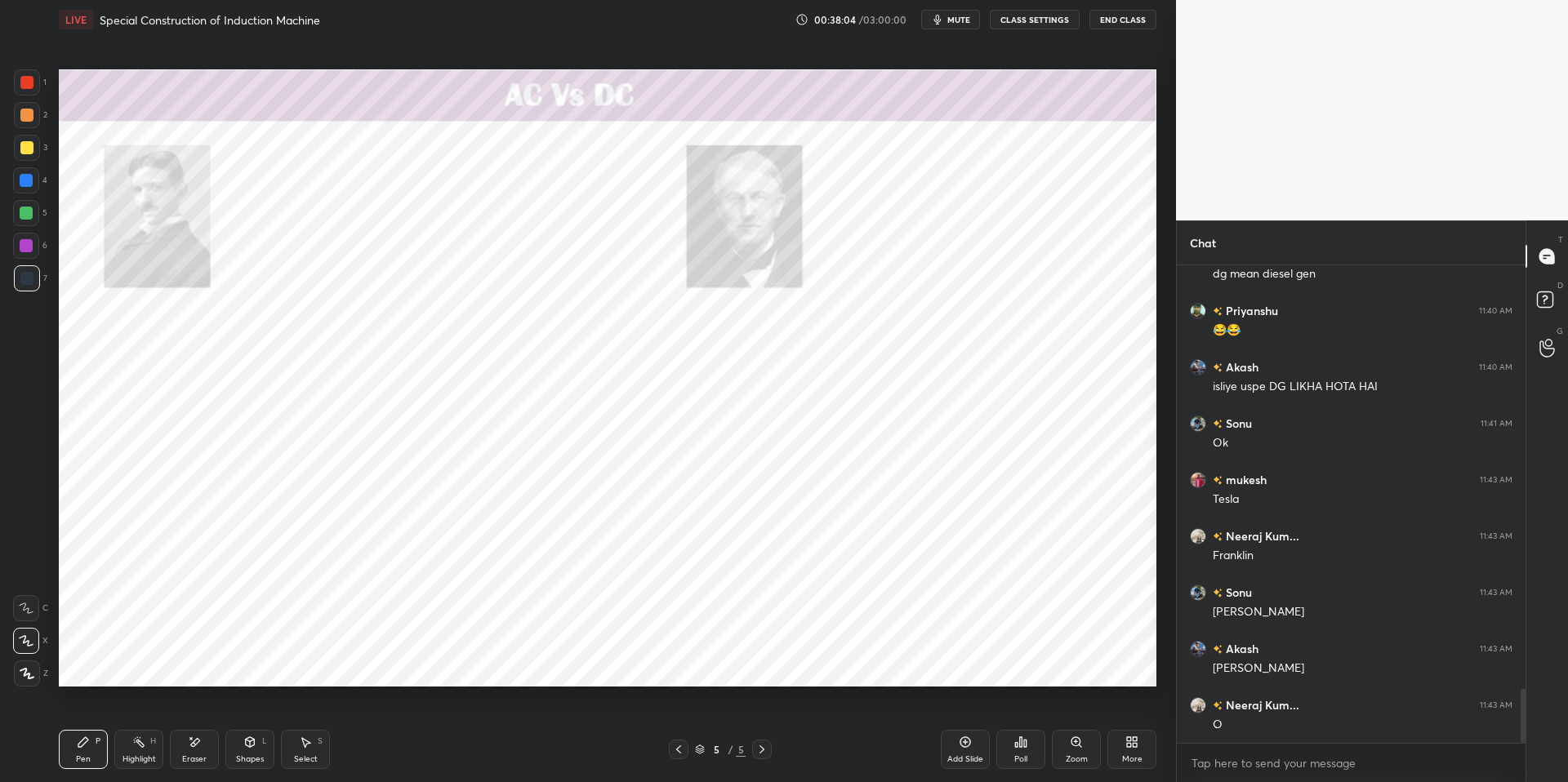
click at [246, 663] on icon at bounding box center [249, 741] width 13 height 13
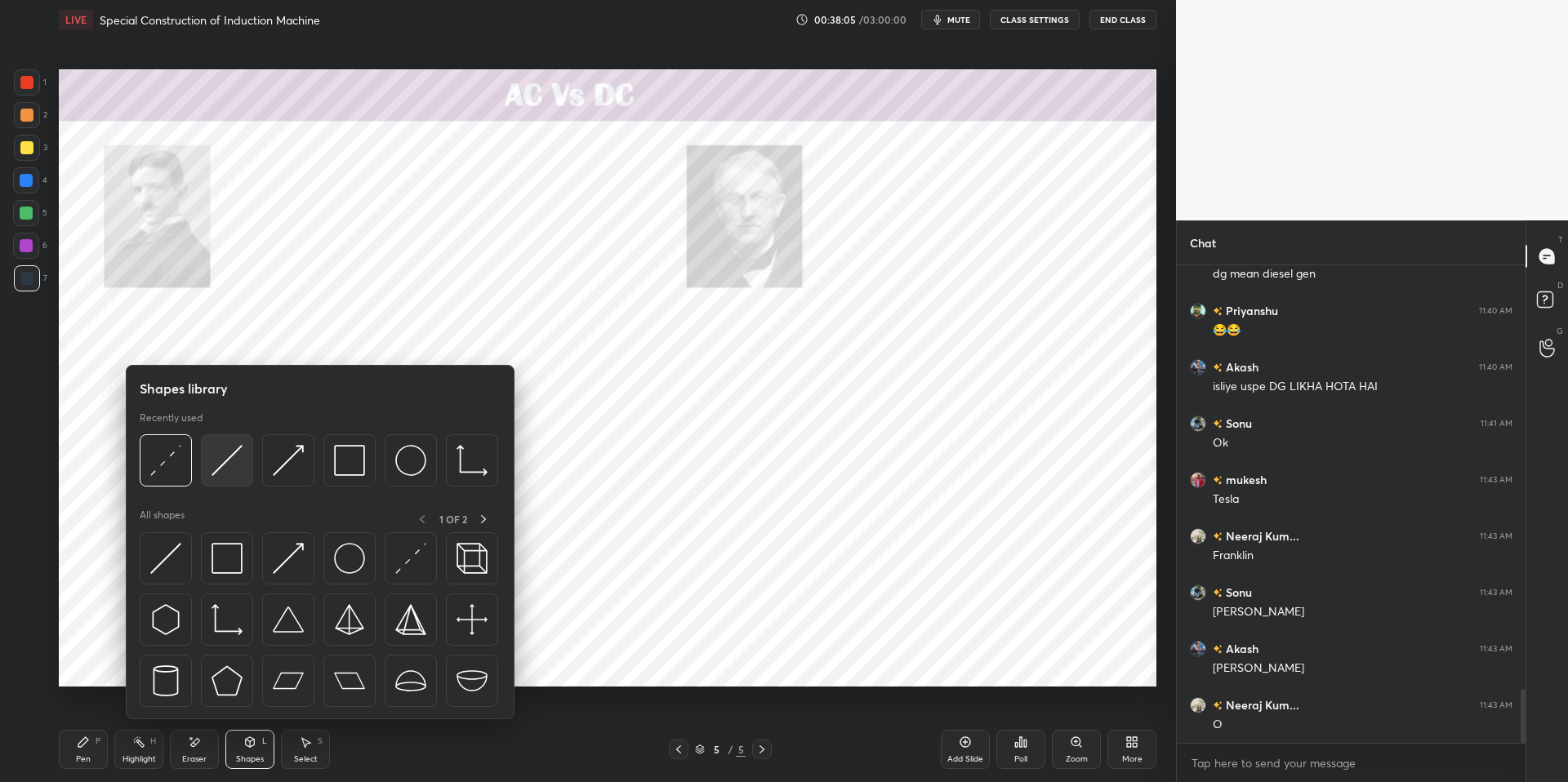
click at [223, 460] on img at bounding box center [226, 460] width 31 height 31
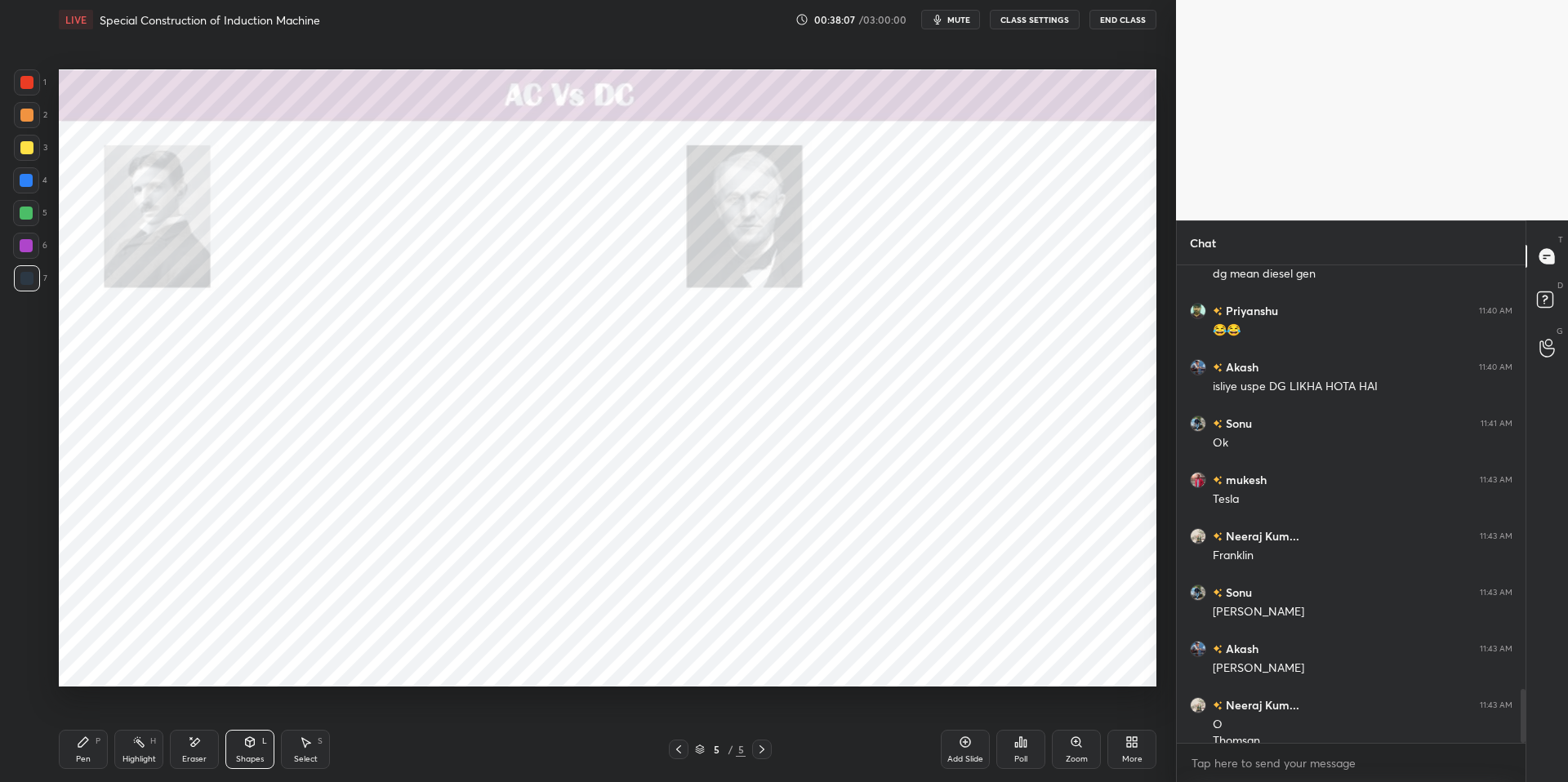
scroll to position [3747, 0]
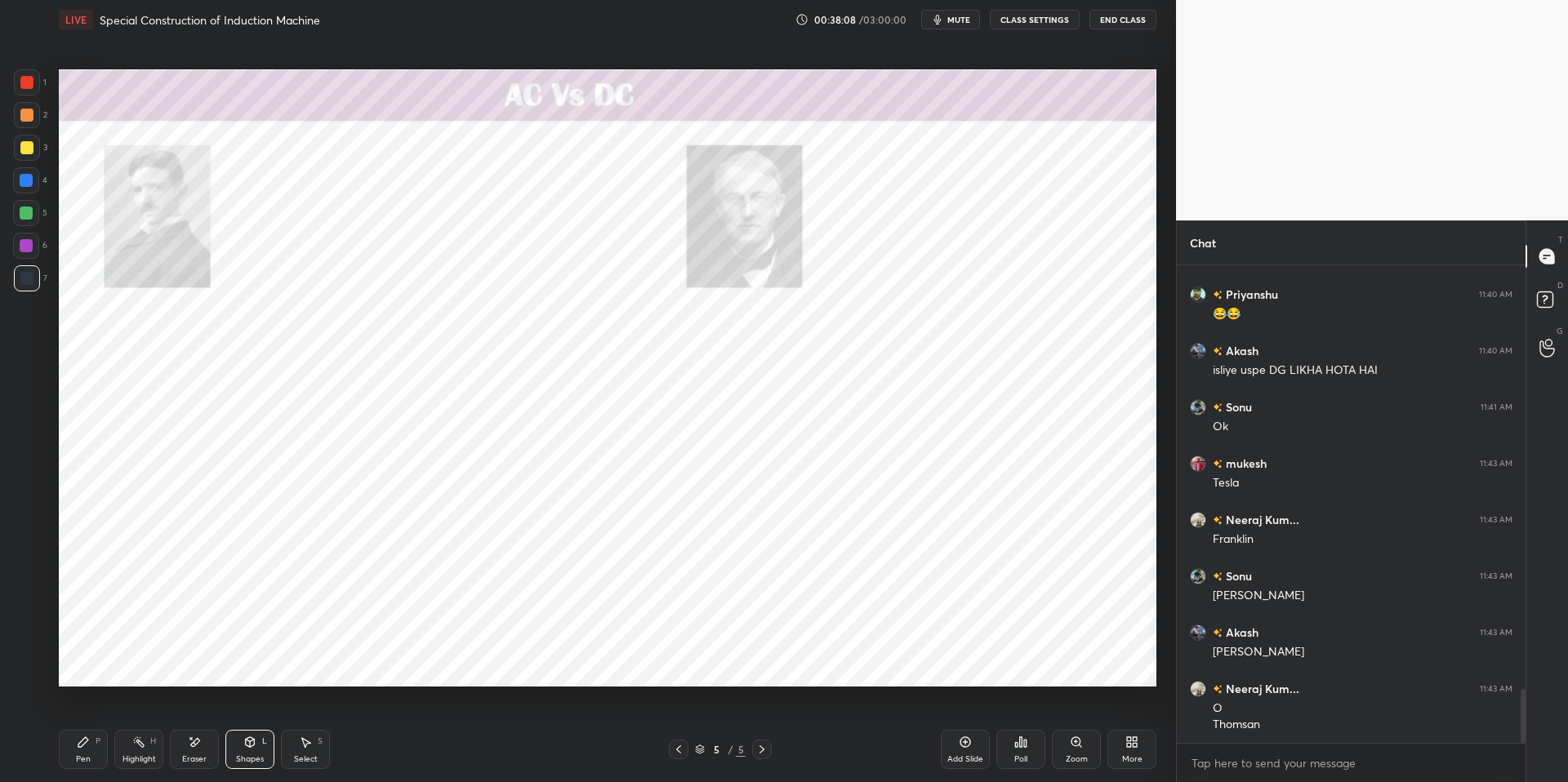
drag, startPoint x: 145, startPoint y: 756, endPoint x: 91, endPoint y: 750, distance: 54.3
click at [145, 663] on div "Highlight" at bounding box center [139, 759] width 34 height 8
click at [88, 663] on icon at bounding box center [83, 741] width 13 height 13
click at [425, 663] on div "Pen P Highlight H Eraser Shapes L Select S" at bounding box center [279, 749] width 441 height 40
click at [25, 284] on div at bounding box center [27, 278] width 13 height 13
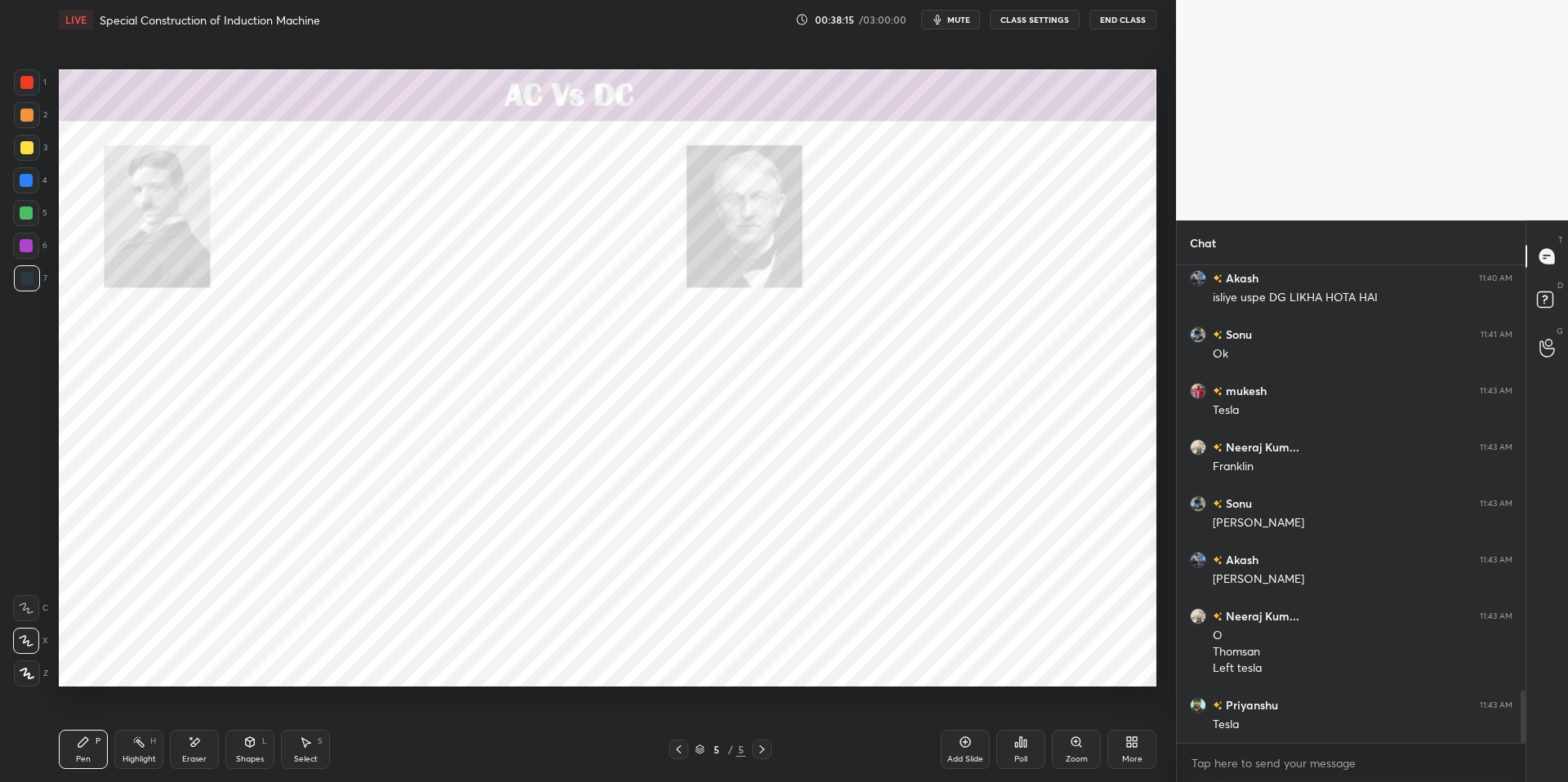
scroll to position [3875, 0]
click at [253, 663] on icon at bounding box center [249, 741] width 13 height 13
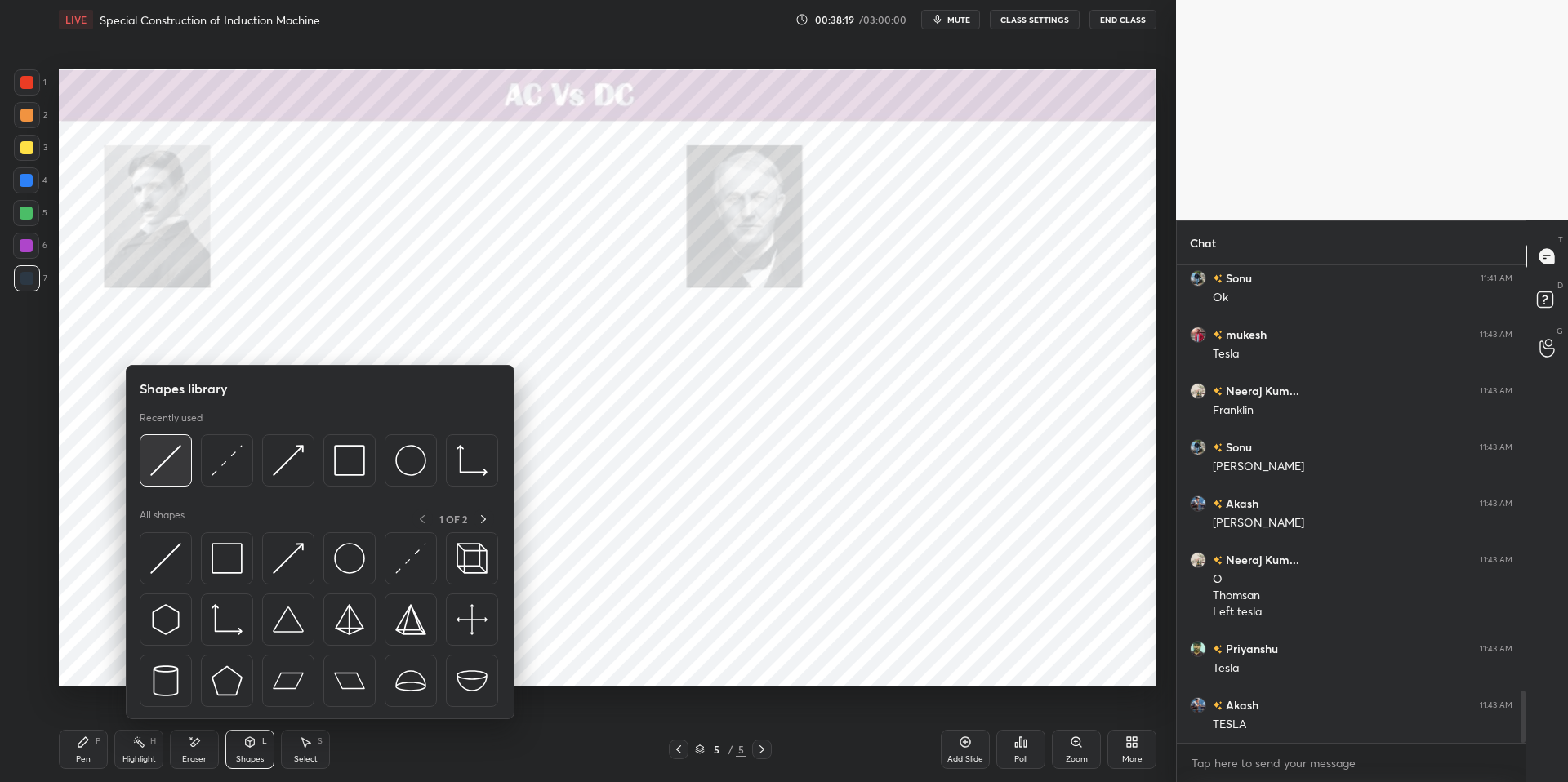
click at [170, 459] on img at bounding box center [165, 460] width 31 height 31
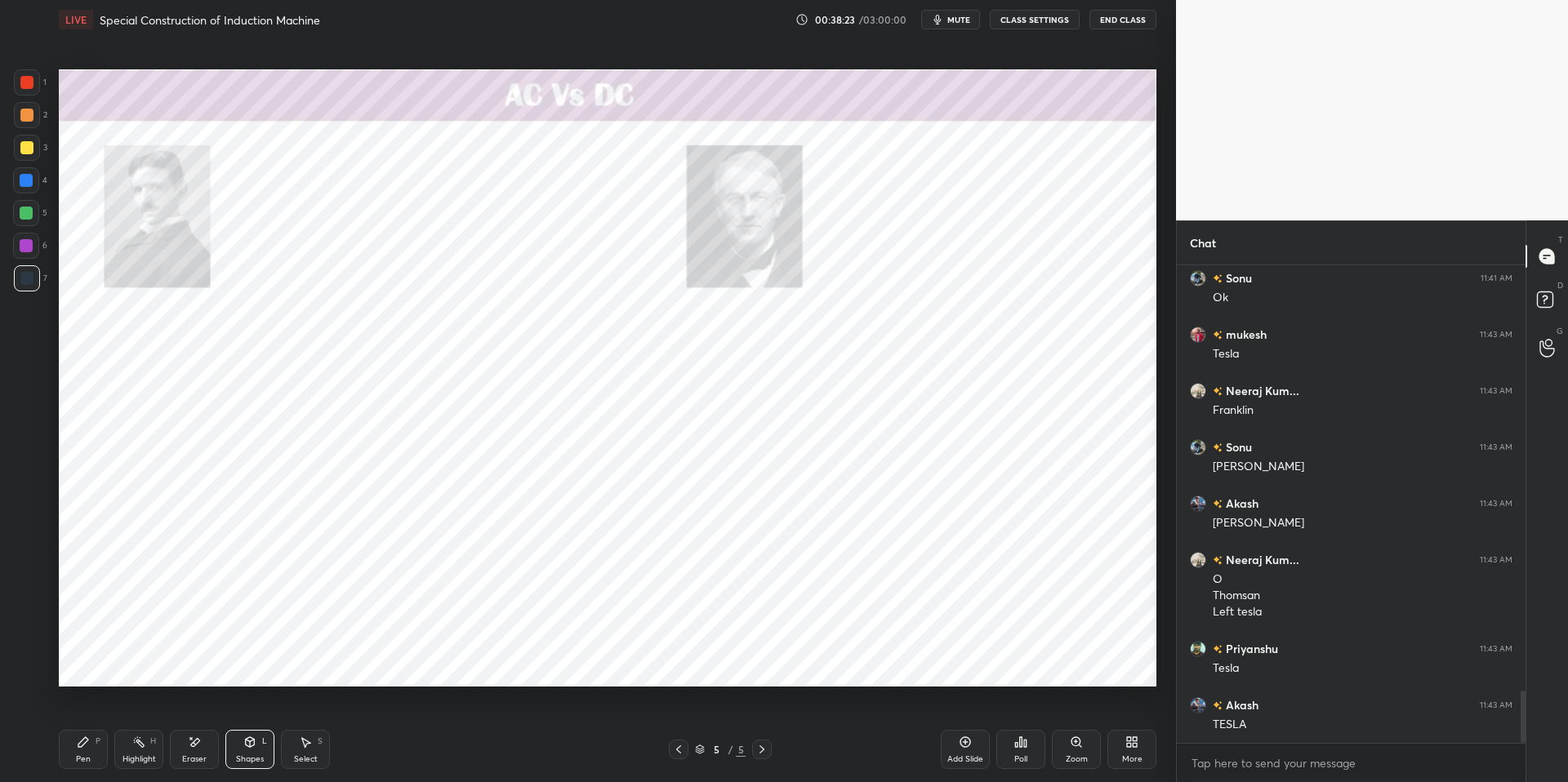
drag, startPoint x: 147, startPoint y: 749, endPoint x: 103, endPoint y: 739, distance: 45.1
click at [147, 663] on div "Highlight H" at bounding box center [139, 749] width 49 height 40
drag, startPoint x: 97, startPoint y: 739, endPoint x: 262, endPoint y: 739, distance: 165.0
click at [99, 663] on div "P" at bounding box center [98, 741] width 5 height 8
click at [432, 663] on div "Pen P Highlight H Eraser Shapes L Select S" at bounding box center [279, 749] width 441 height 40
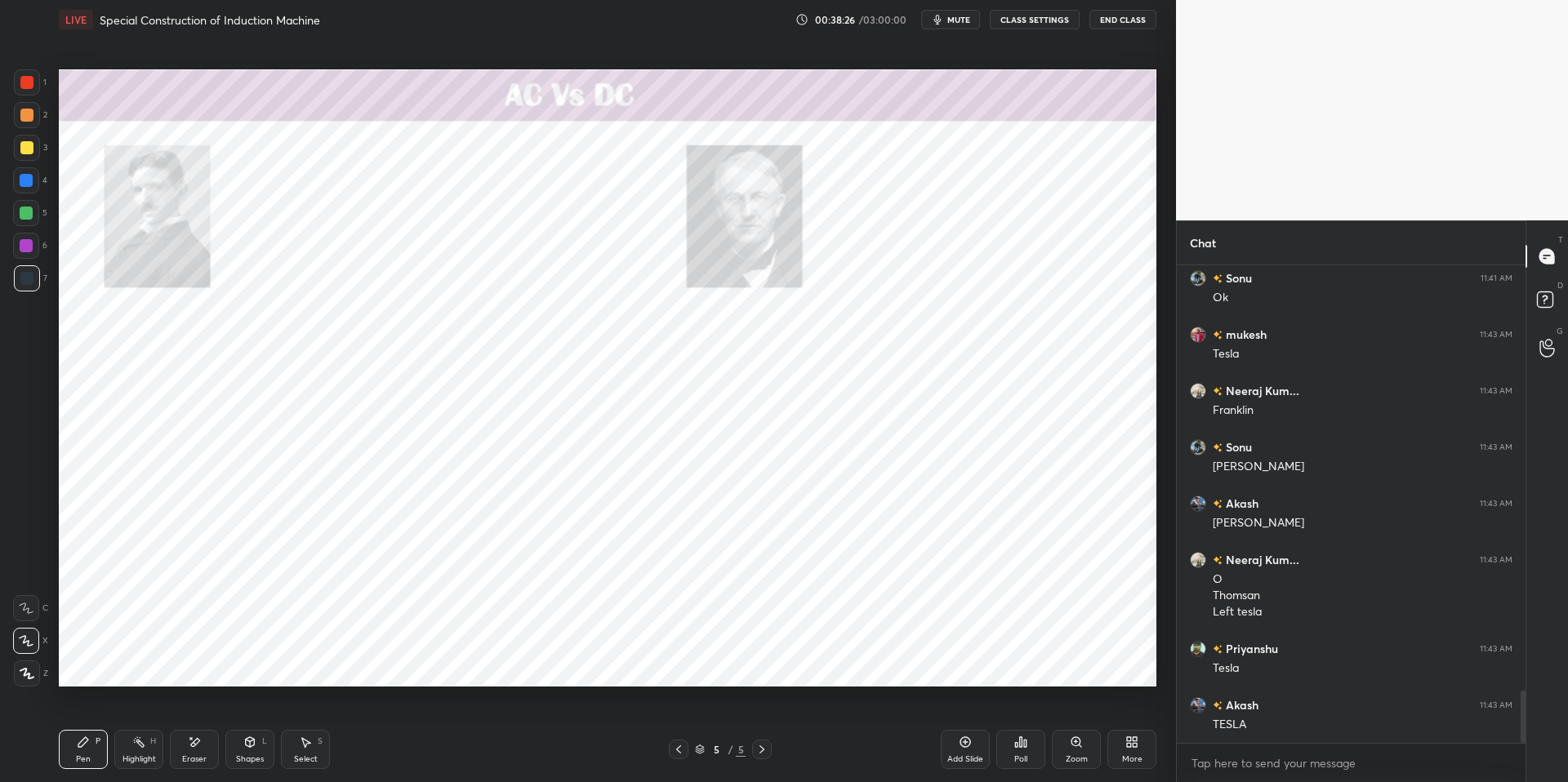
click at [131, 663] on div "Highlight H" at bounding box center [139, 749] width 49 height 40
drag, startPoint x: 83, startPoint y: 741, endPoint x: 212, endPoint y: 736, distance: 129.1
click at [86, 663] on icon at bounding box center [83, 742] width 10 height 10
drag, startPoint x: 410, startPoint y: 768, endPoint x: 377, endPoint y: 739, distance: 43.9
click at [410, 663] on div "Pen P Highlight H Eraser Shapes L Select S" at bounding box center [279, 749] width 441 height 40
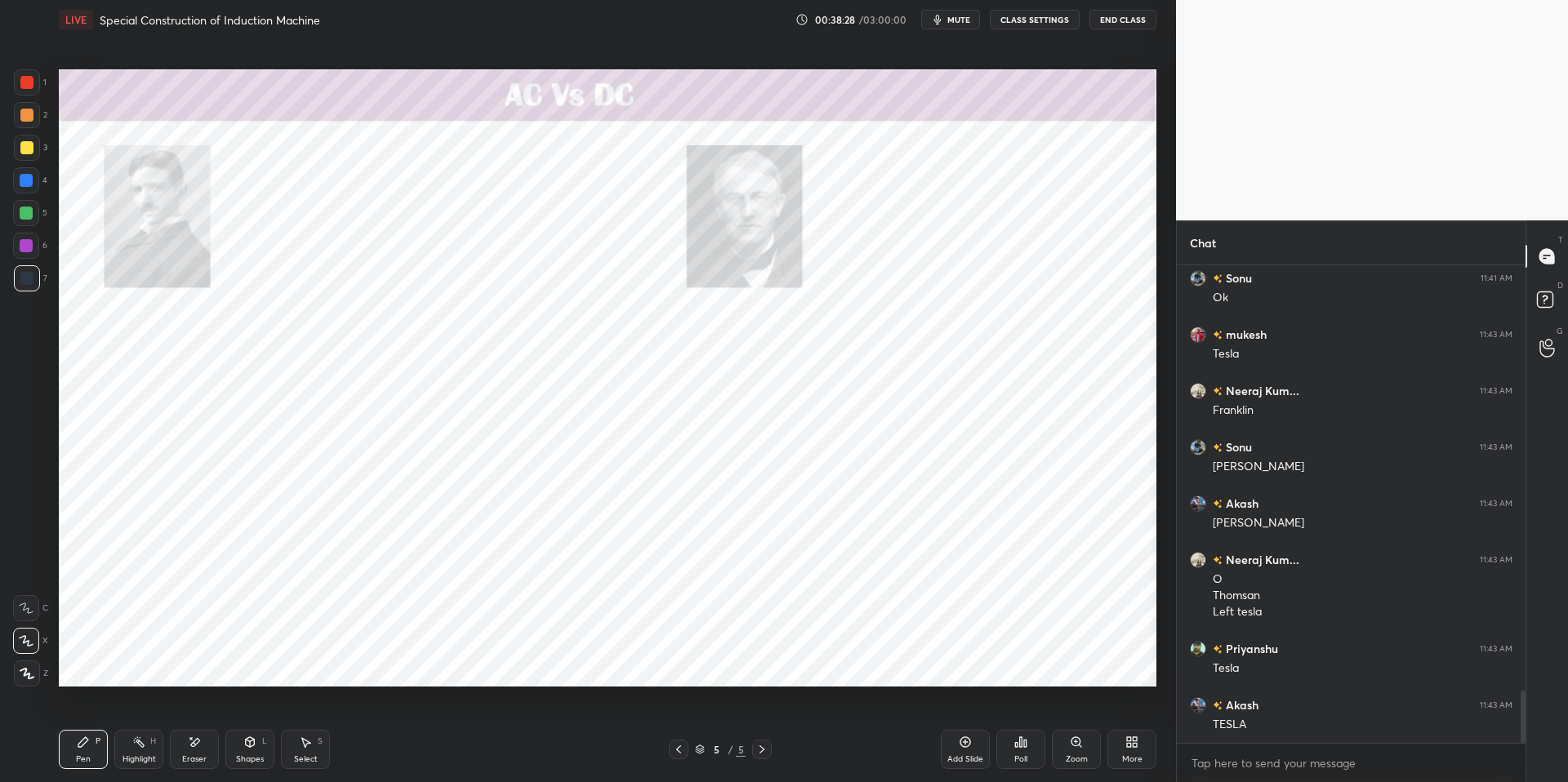
click at [21, 174] on div at bounding box center [26, 180] width 13 height 13
click at [125, 663] on div "Highlight" at bounding box center [139, 759] width 34 height 8
drag, startPoint x: 82, startPoint y: 744, endPoint x: 187, endPoint y: 740, distance: 105.1
click at [88, 663] on icon at bounding box center [83, 741] width 13 height 13
click at [474, 663] on div "Pen P Highlight H Eraser Shapes L Select S 5 / 5 Add Slide Poll Zoom More" at bounding box center [607, 749] width 1097 height 65
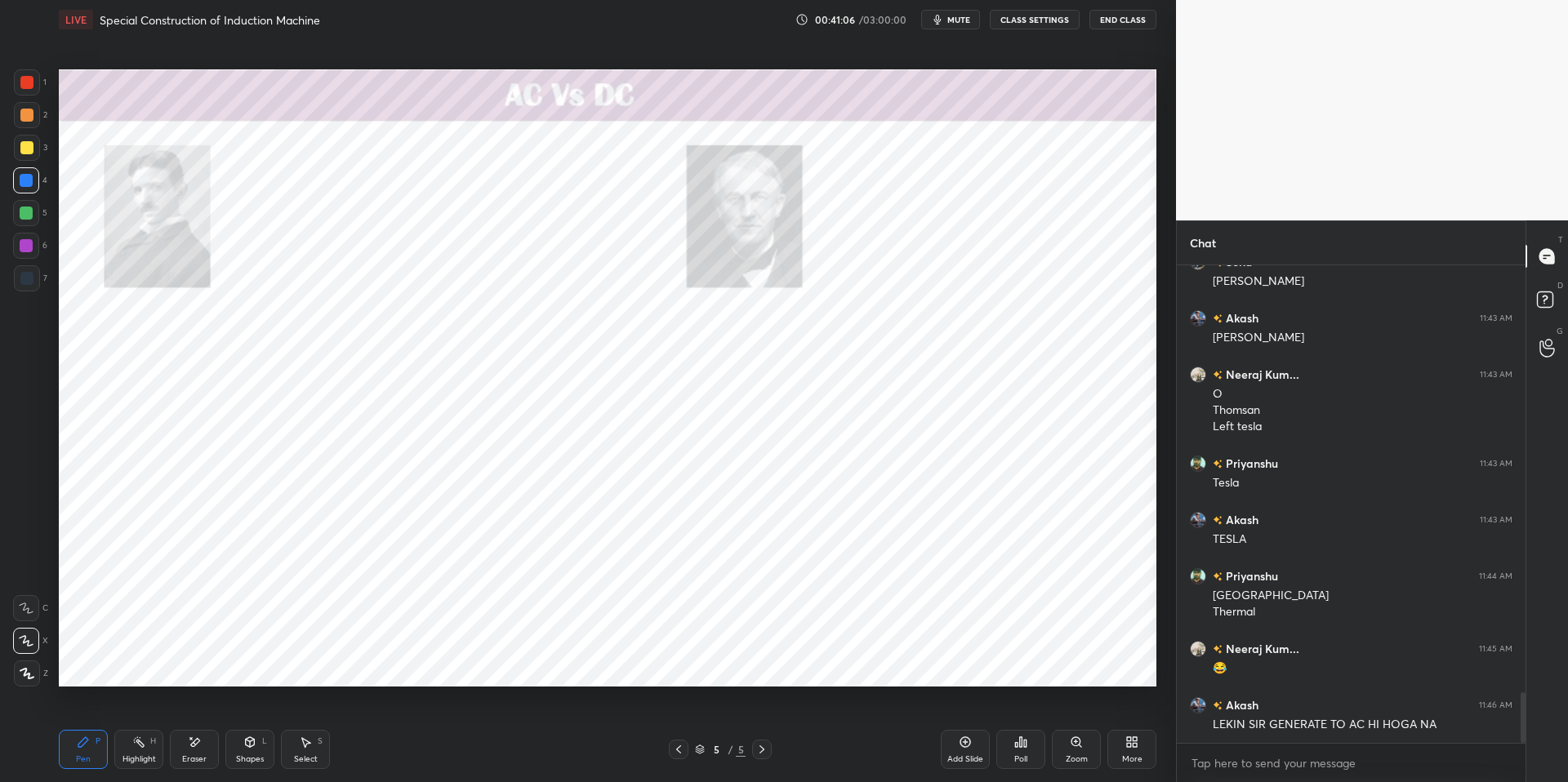
scroll to position [4077, 0]
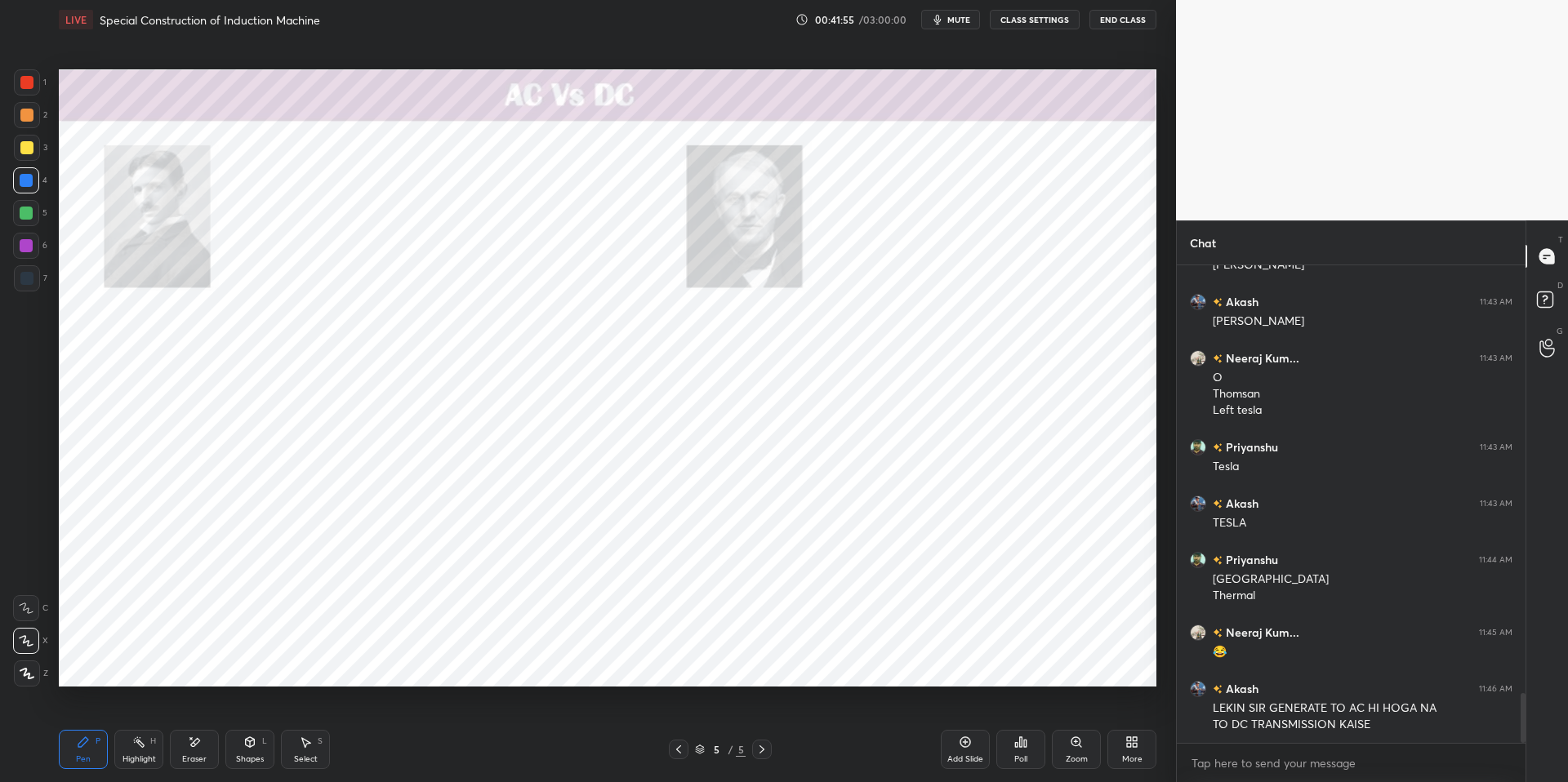
drag, startPoint x: 319, startPoint y: 761, endPoint x: 320, endPoint y: 750, distance: 11.0
click at [319, 663] on div "Select S" at bounding box center [305, 749] width 49 height 40
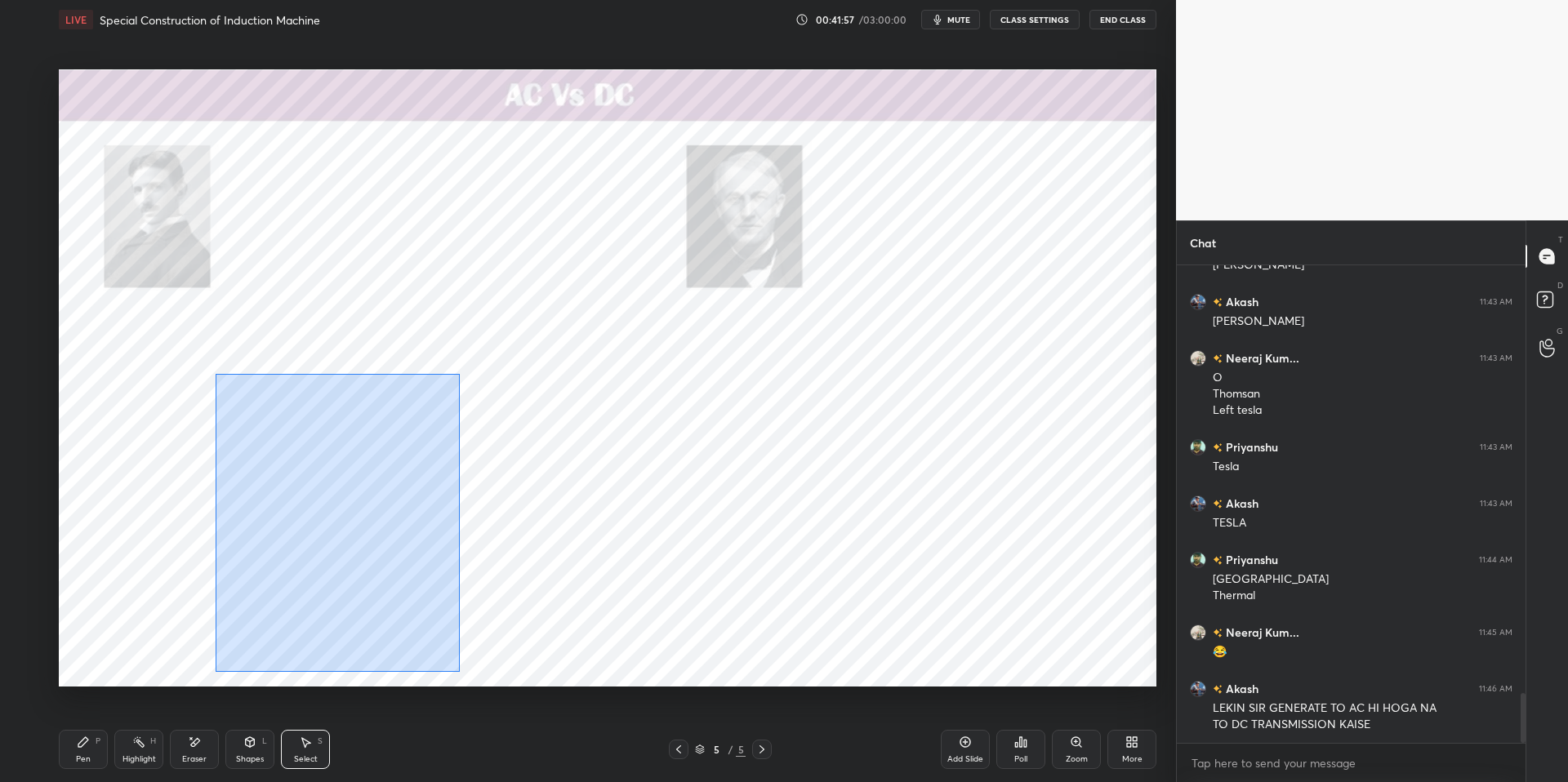
drag, startPoint x: 216, startPoint y: 373, endPoint x: 456, endPoint y: 665, distance: 378.0
click at [459, 663] on div "0 ° Undo Copy Duplicate Duplicate to new slide Delete" at bounding box center [607, 378] width 1097 height 617
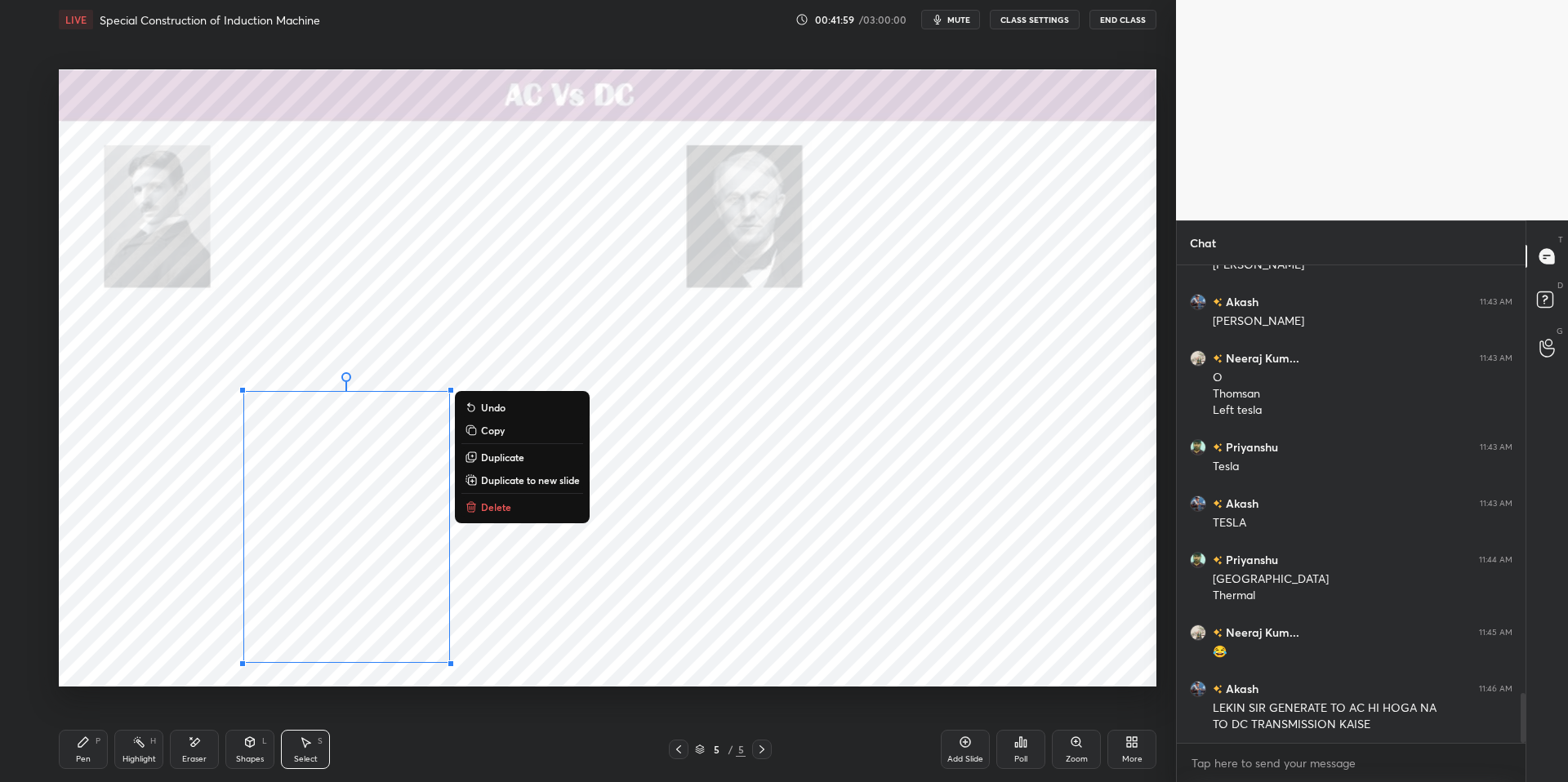
drag, startPoint x: 481, startPoint y: 509, endPoint x: 471, endPoint y: 504, distance: 11.2
click at [481, 509] on p "Delete" at bounding box center [495, 506] width 31 height 13
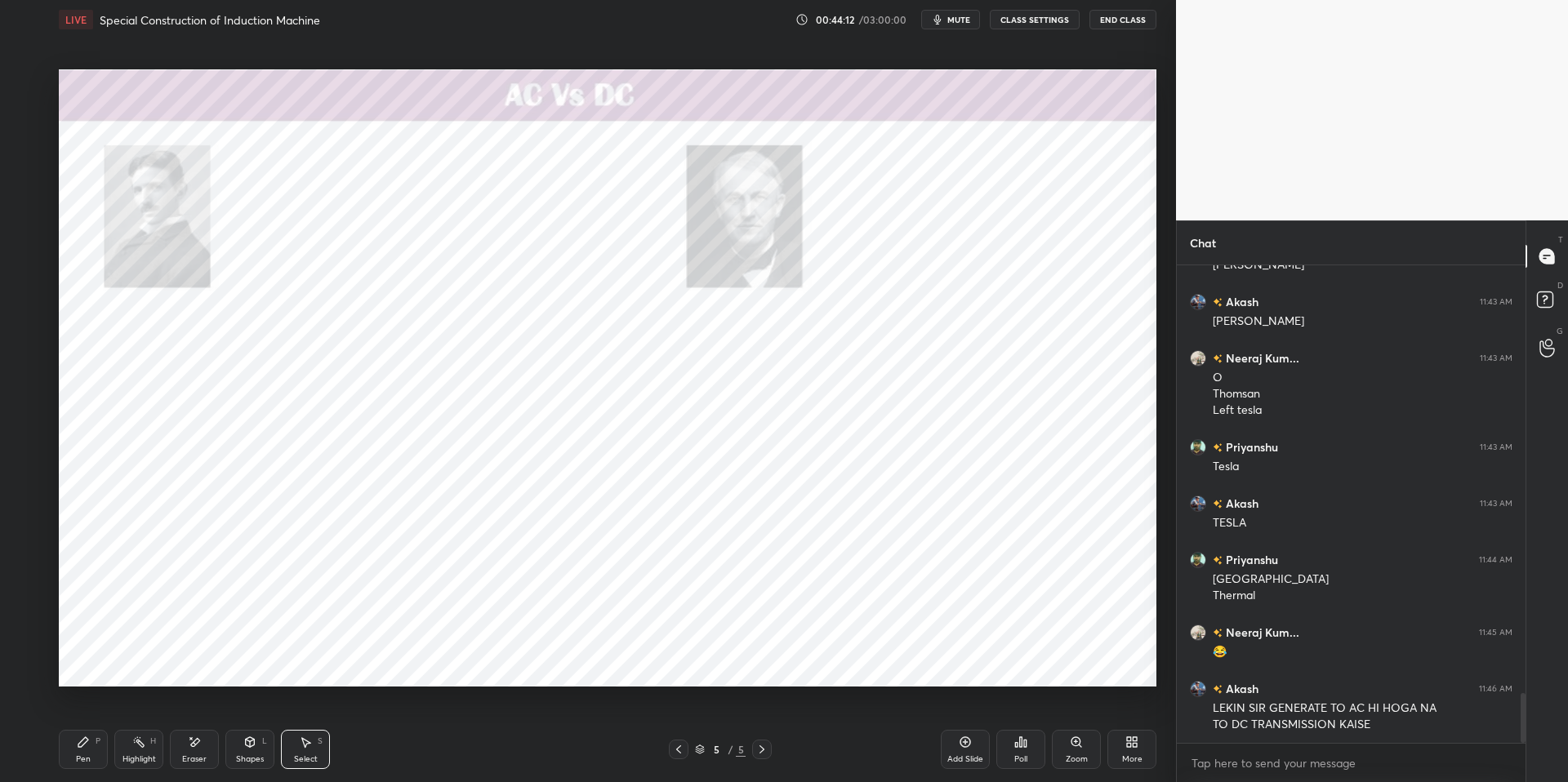
scroll to position [4133, 0]
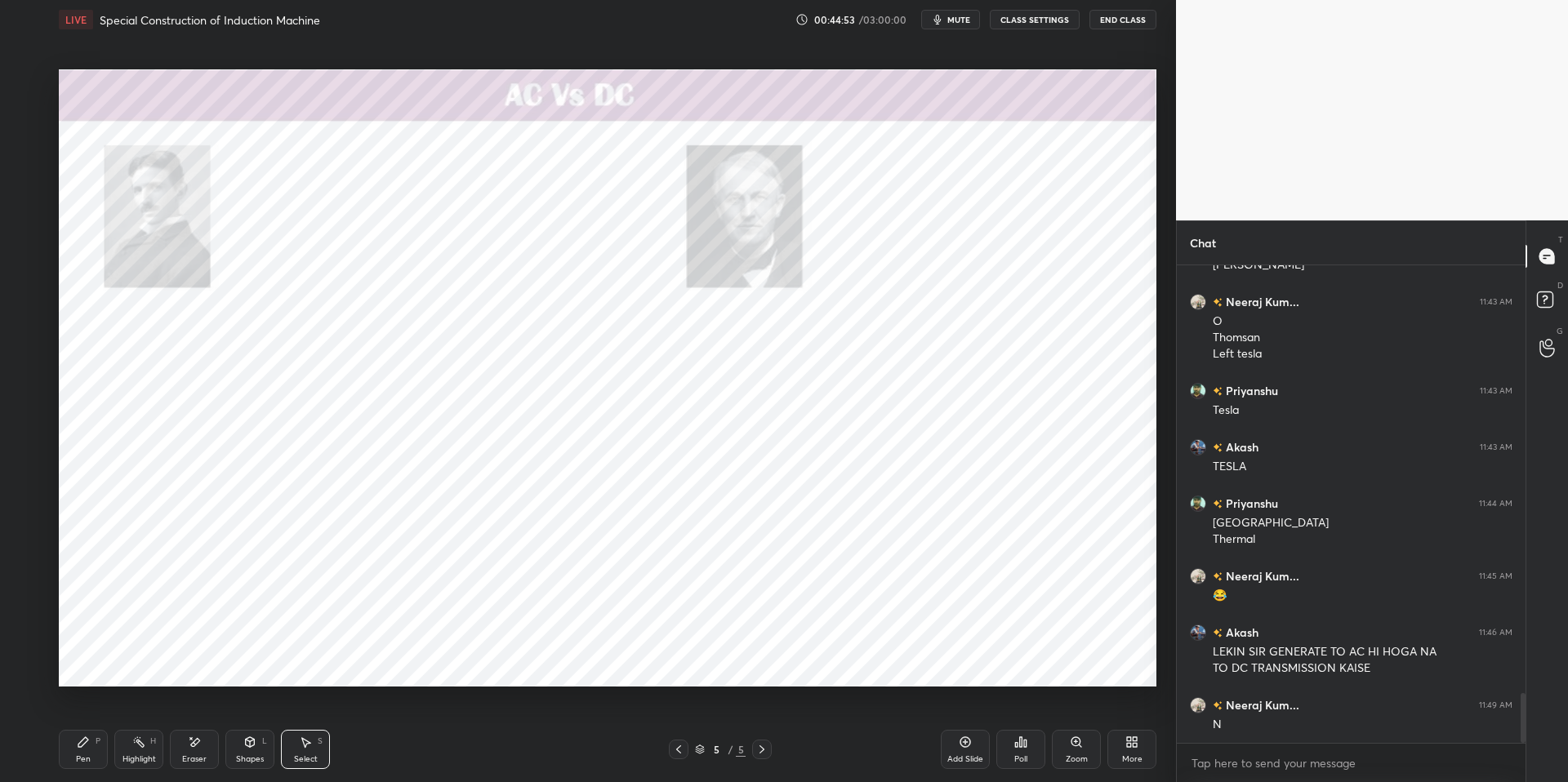
click at [138, 663] on icon at bounding box center [138, 741] width 13 height 13
drag, startPoint x: 92, startPoint y: 734, endPoint x: 128, endPoint y: 737, distance: 36.1
click at [95, 663] on div "Pen P" at bounding box center [83, 749] width 49 height 40
click at [414, 663] on div "Pen P Highlight H Eraser Shapes L Select S 5 / 5 Add Slide Poll Zoom More" at bounding box center [607, 749] width 1097 height 65
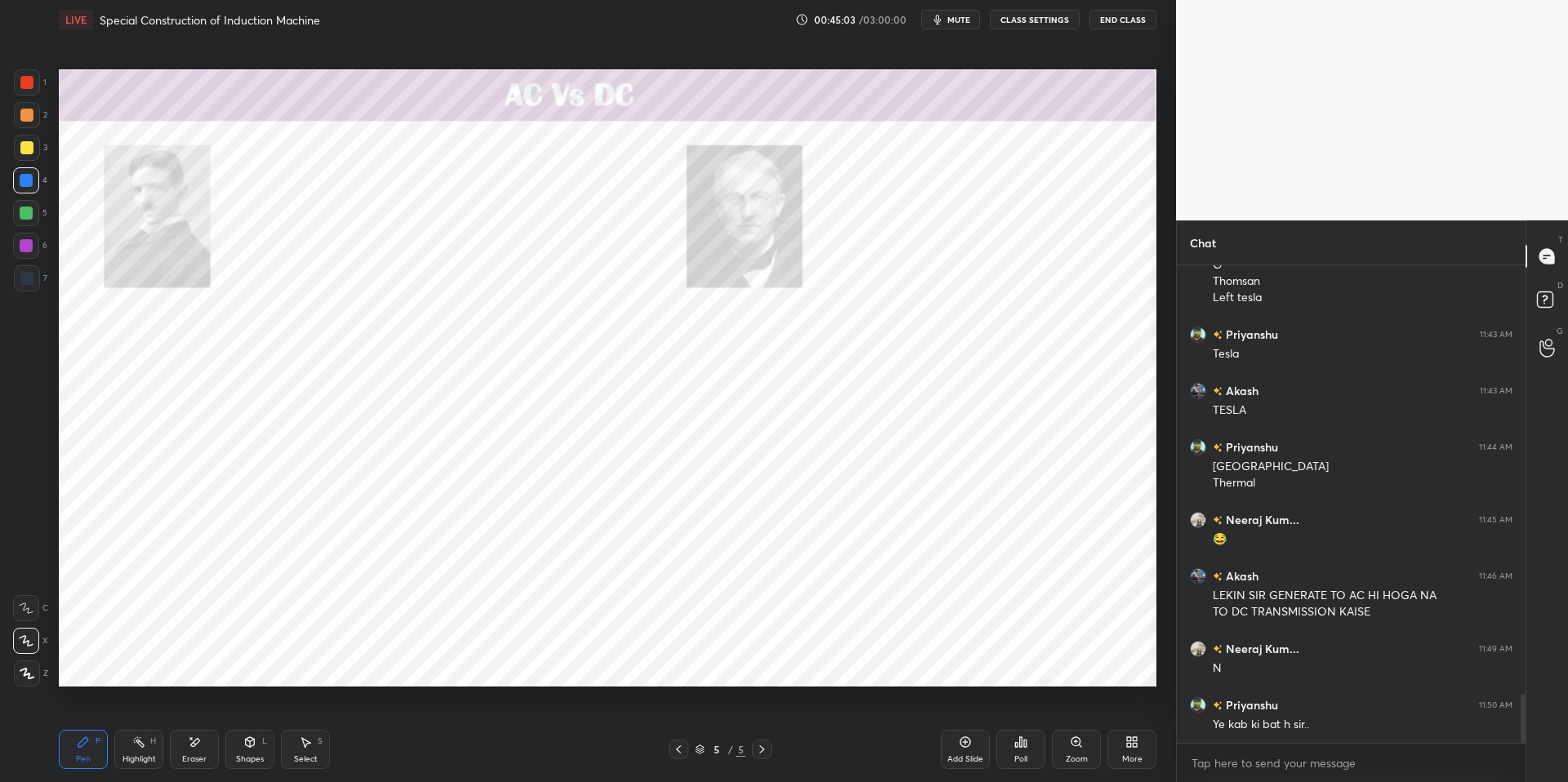
click at [135, 663] on div "Highlight H" at bounding box center [139, 749] width 49 height 40
click at [97, 663] on div "P" at bounding box center [98, 741] width 5 height 8
click at [416, 663] on div "Pen P Highlight H Eraser Shapes L Select S 5 / 5 Add Slide Poll Zoom More" at bounding box center [607, 749] width 1097 height 65
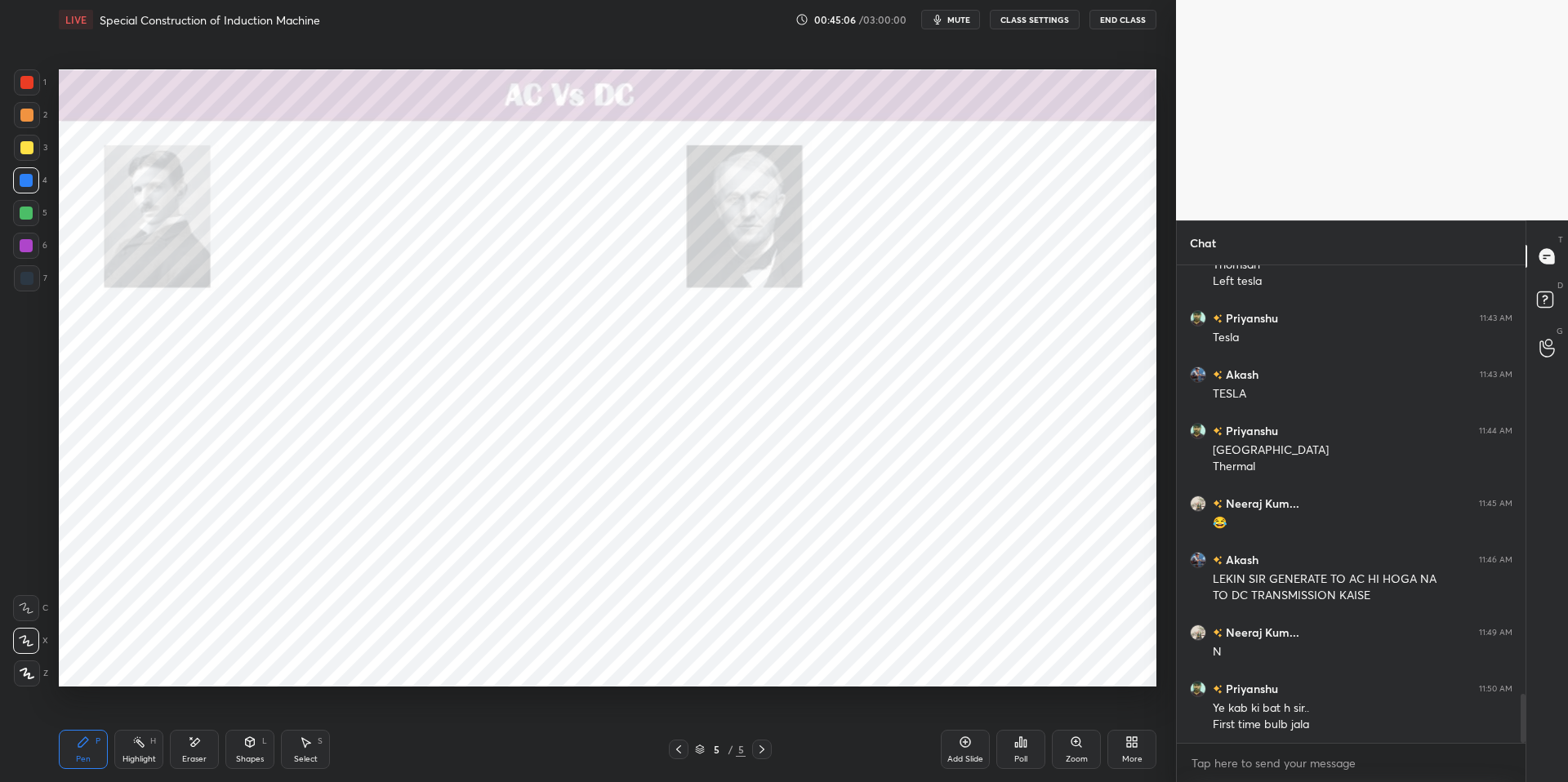
drag, startPoint x: 132, startPoint y: 752, endPoint x: 92, endPoint y: 740, distance: 41.8
click at [132, 663] on div "Highlight H" at bounding box center [139, 749] width 49 height 40
click at [84, 663] on icon at bounding box center [83, 742] width 10 height 10
click at [132, 663] on icon at bounding box center [138, 741] width 13 height 13
drag, startPoint x: 82, startPoint y: 739, endPoint x: 133, endPoint y: 740, distance: 51.0
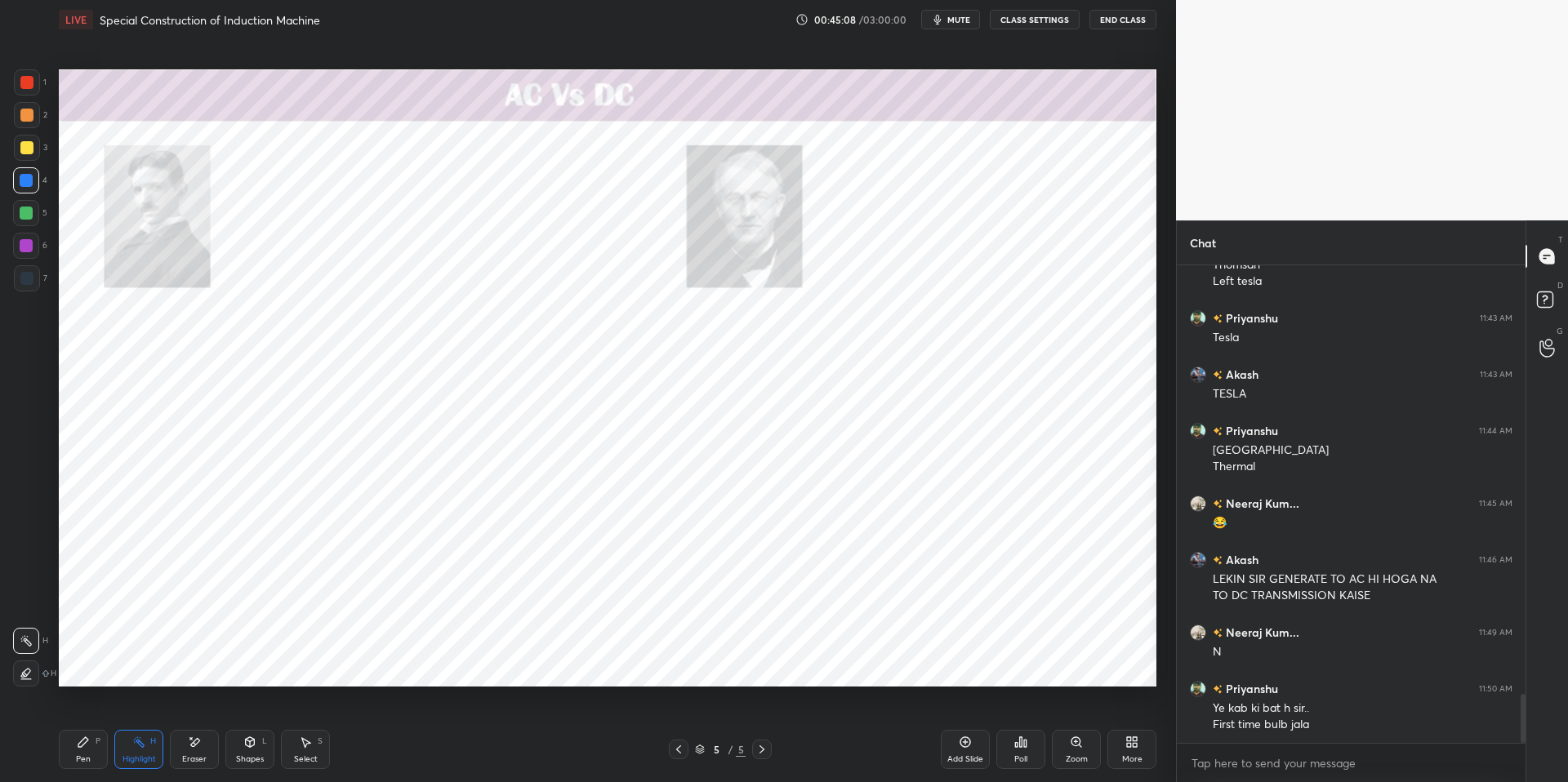
click at [84, 663] on icon at bounding box center [83, 742] width 10 height 10
click at [445, 663] on div "Pen P Highlight H Eraser Shapes L Select S 5 / 5 Add Slide Poll Zoom More" at bounding box center [607, 749] width 1097 height 65
click at [138, 663] on div "Highlight H" at bounding box center [139, 749] width 49 height 40
click at [91, 663] on div "Pen P" at bounding box center [83, 749] width 49 height 40
click at [405, 663] on div "Pen P Highlight H Eraser Shapes L Select S" at bounding box center [279, 749] width 441 height 40
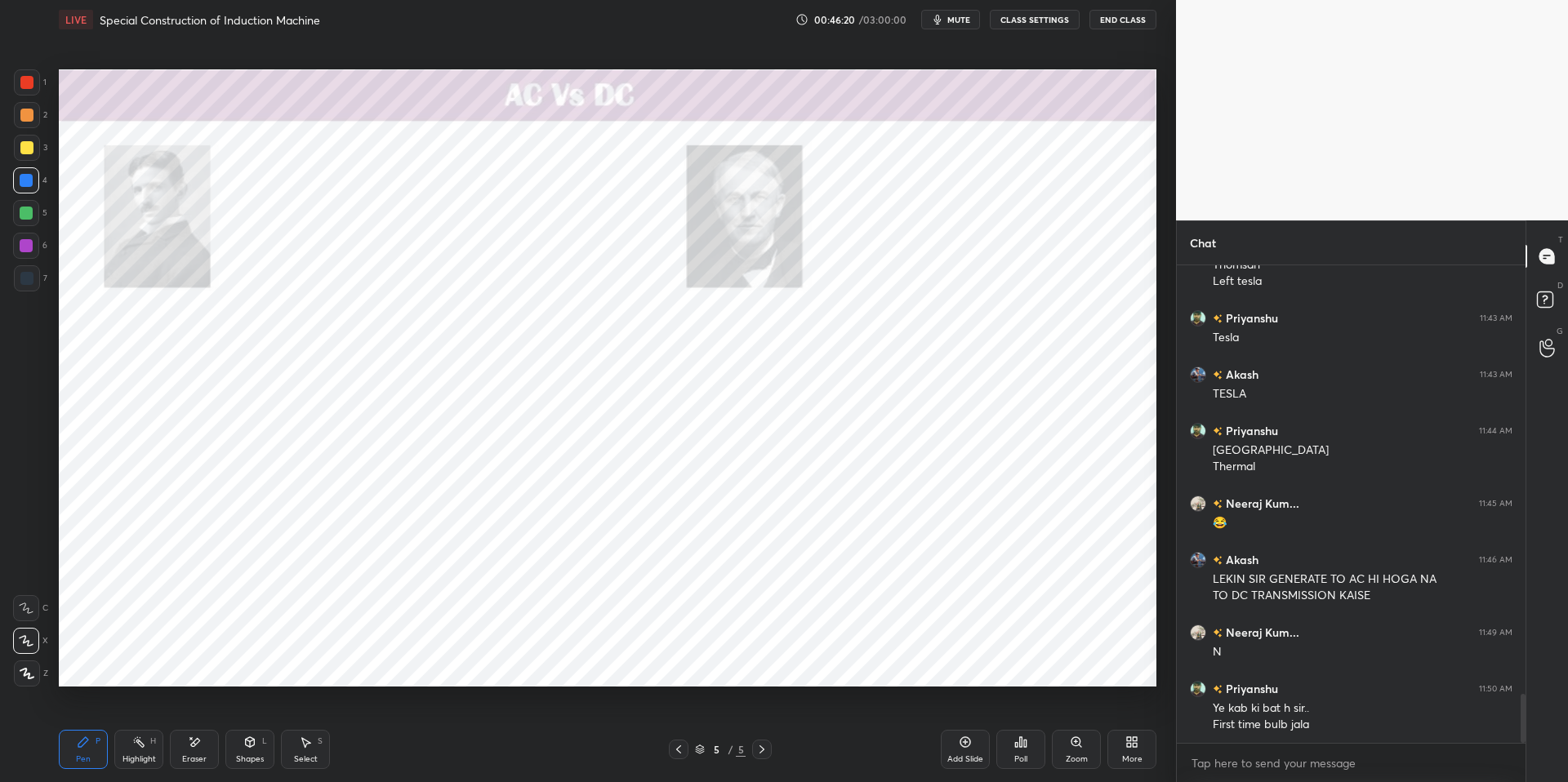
click at [131, 663] on div "Highlight H" at bounding box center [139, 749] width 49 height 40
drag, startPoint x: 87, startPoint y: 742, endPoint x: 172, endPoint y: 740, distance: 85.0
click at [89, 663] on icon at bounding box center [83, 741] width 13 height 13
click at [412, 663] on div "Pen P Highlight H Eraser Shapes L Select S 5 / 5 Add Slide Poll Zoom More" at bounding box center [607, 749] width 1097 height 65
click at [24, 82] on div at bounding box center [27, 82] width 13 height 13
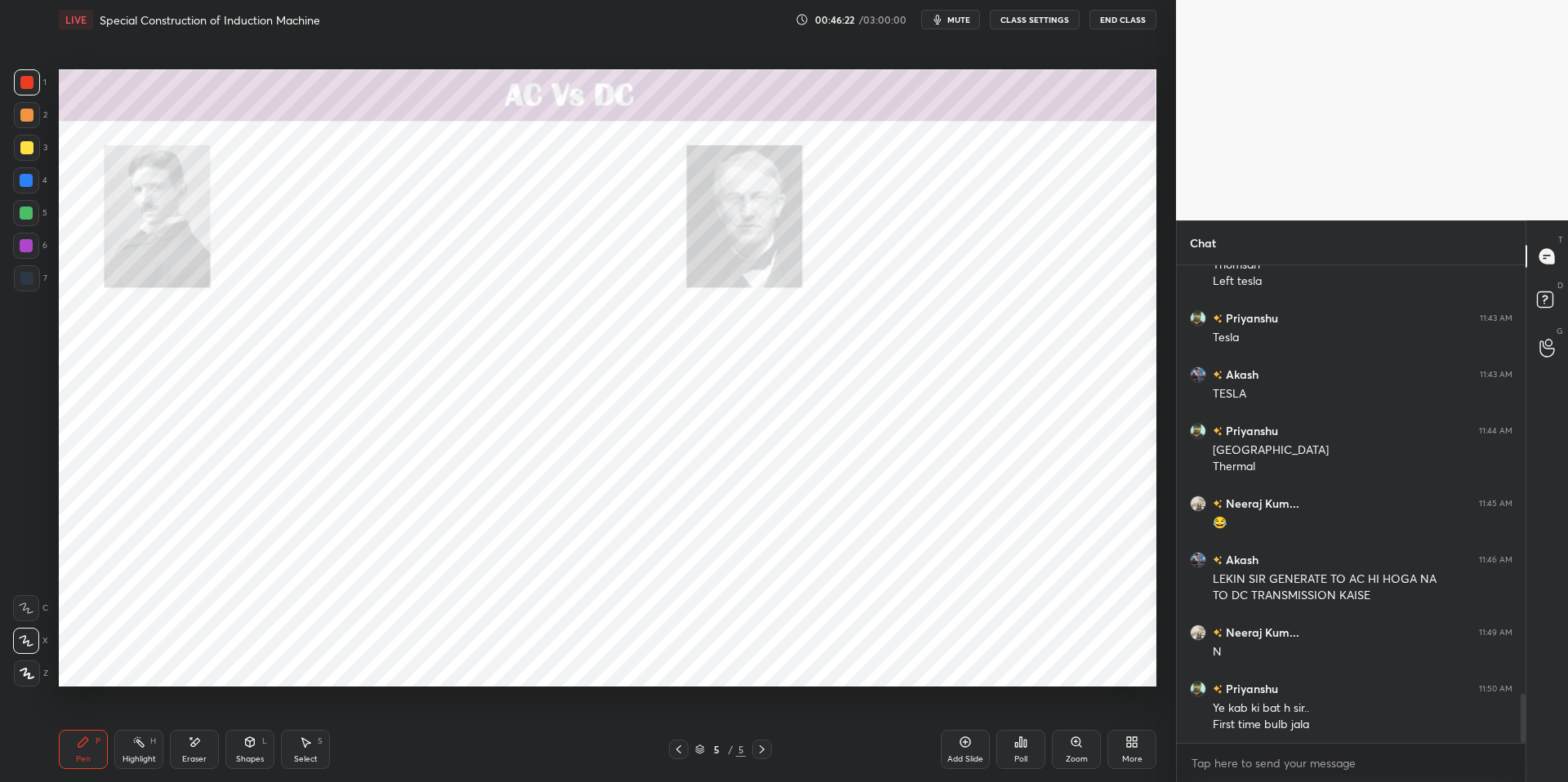
click at [25, 181] on div at bounding box center [26, 180] width 13 height 13
click at [128, 663] on div "Highlight H" at bounding box center [139, 749] width 49 height 40
click at [86, 663] on icon at bounding box center [83, 742] width 10 height 10
click at [420, 663] on div "Pen P Highlight H Eraser Shapes L Select S 5 / 5 Add Slide Poll Zoom More" at bounding box center [607, 749] width 1097 height 65
click at [306, 663] on div "Select S" at bounding box center [305, 749] width 49 height 40
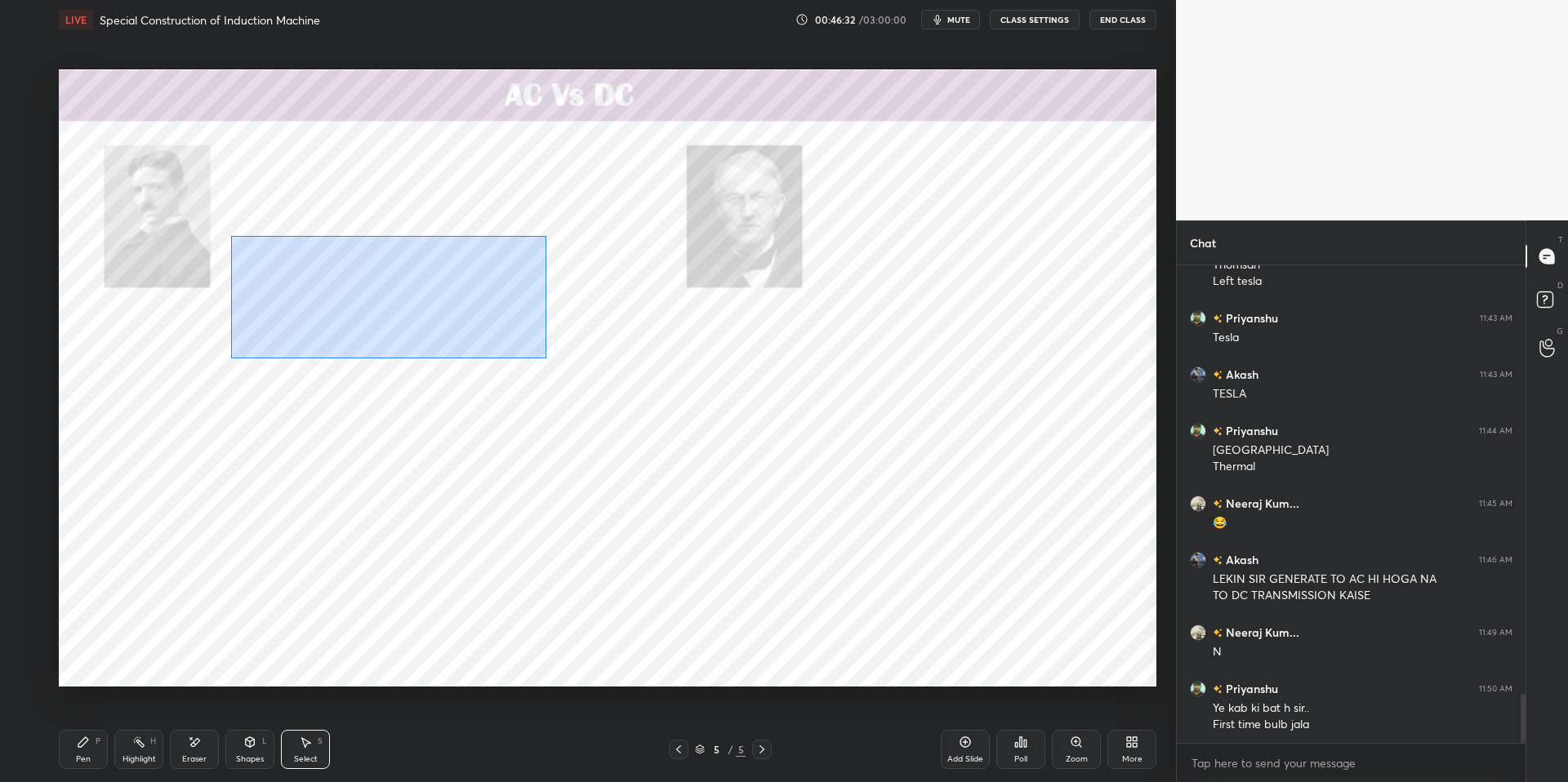
drag, startPoint x: 230, startPoint y: 235, endPoint x: 477, endPoint y: 349, distance: 272.0
click at [545, 359] on div "0 ° Undo Copy Duplicate Duplicate to new slide Delete" at bounding box center [607, 378] width 1097 height 617
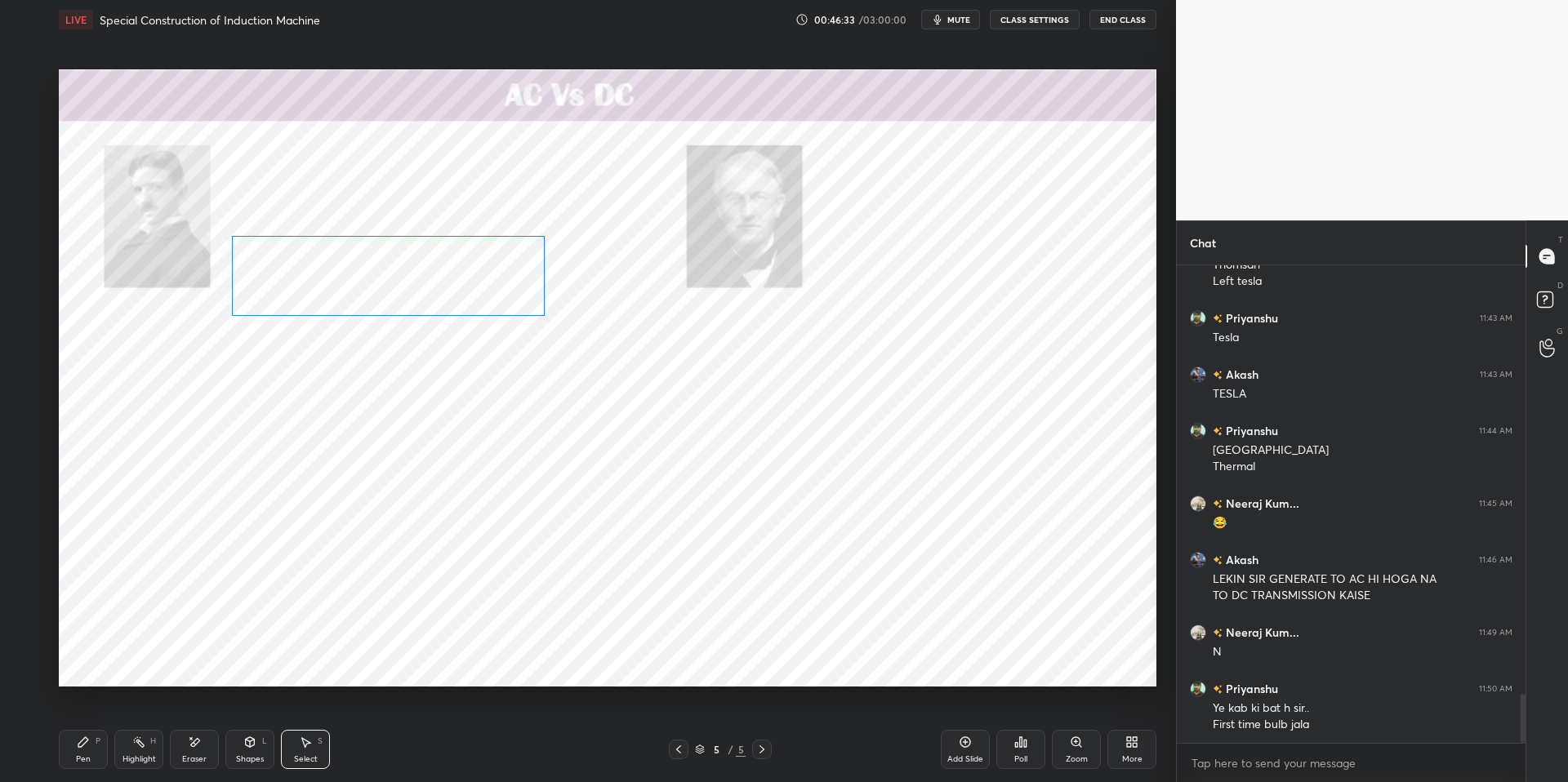
click at [330, 304] on div "0 ° Undo Copy Duplicate Duplicate to new slide Delete" at bounding box center [607, 378] width 1097 height 617
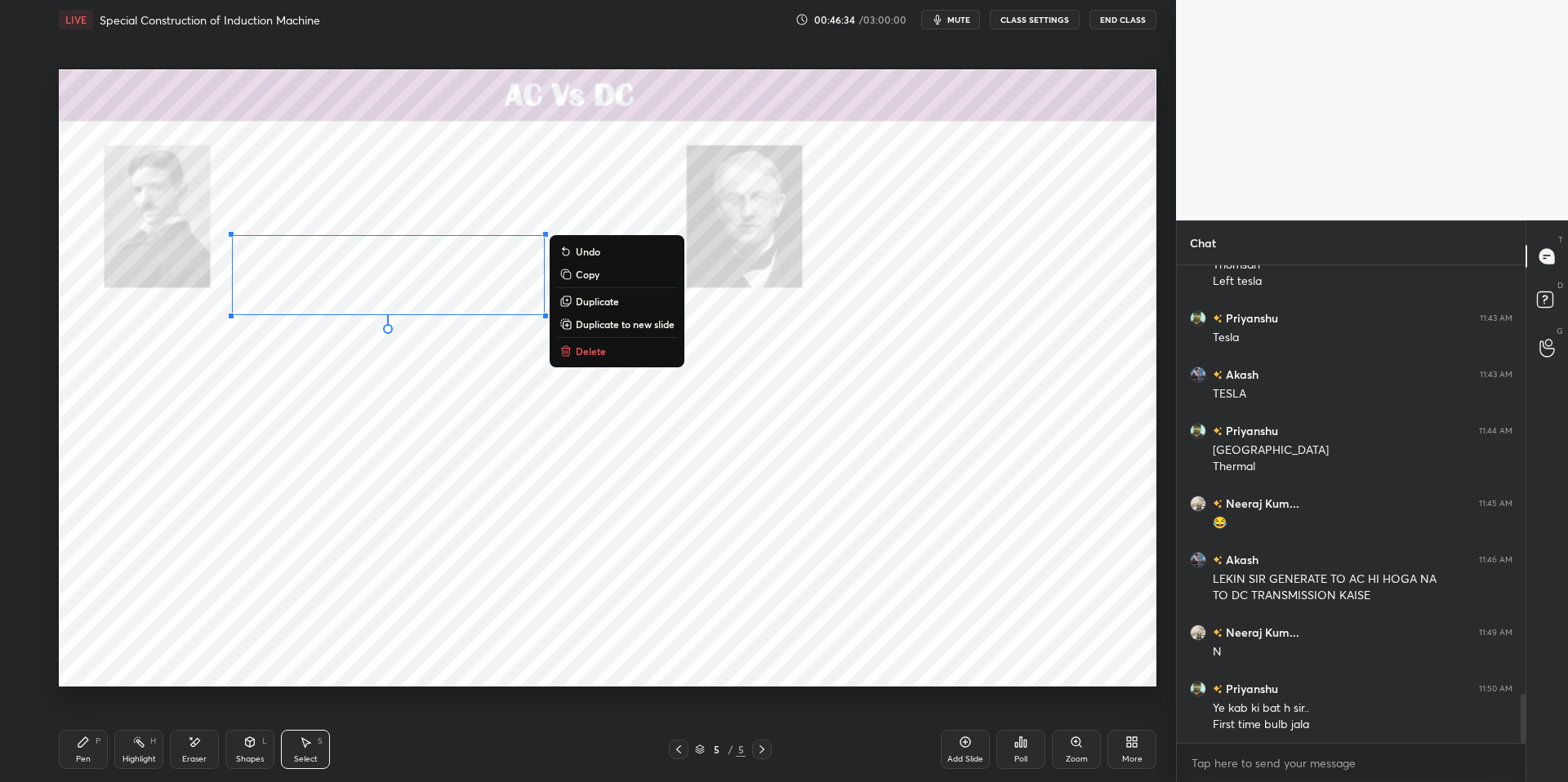
drag, startPoint x: 305, startPoint y: 381, endPoint x: 328, endPoint y: 340, distance: 47.0
click at [305, 381] on div "0 ° Undo Copy Duplicate Duplicate to new slide Delete" at bounding box center [607, 378] width 1097 height 617
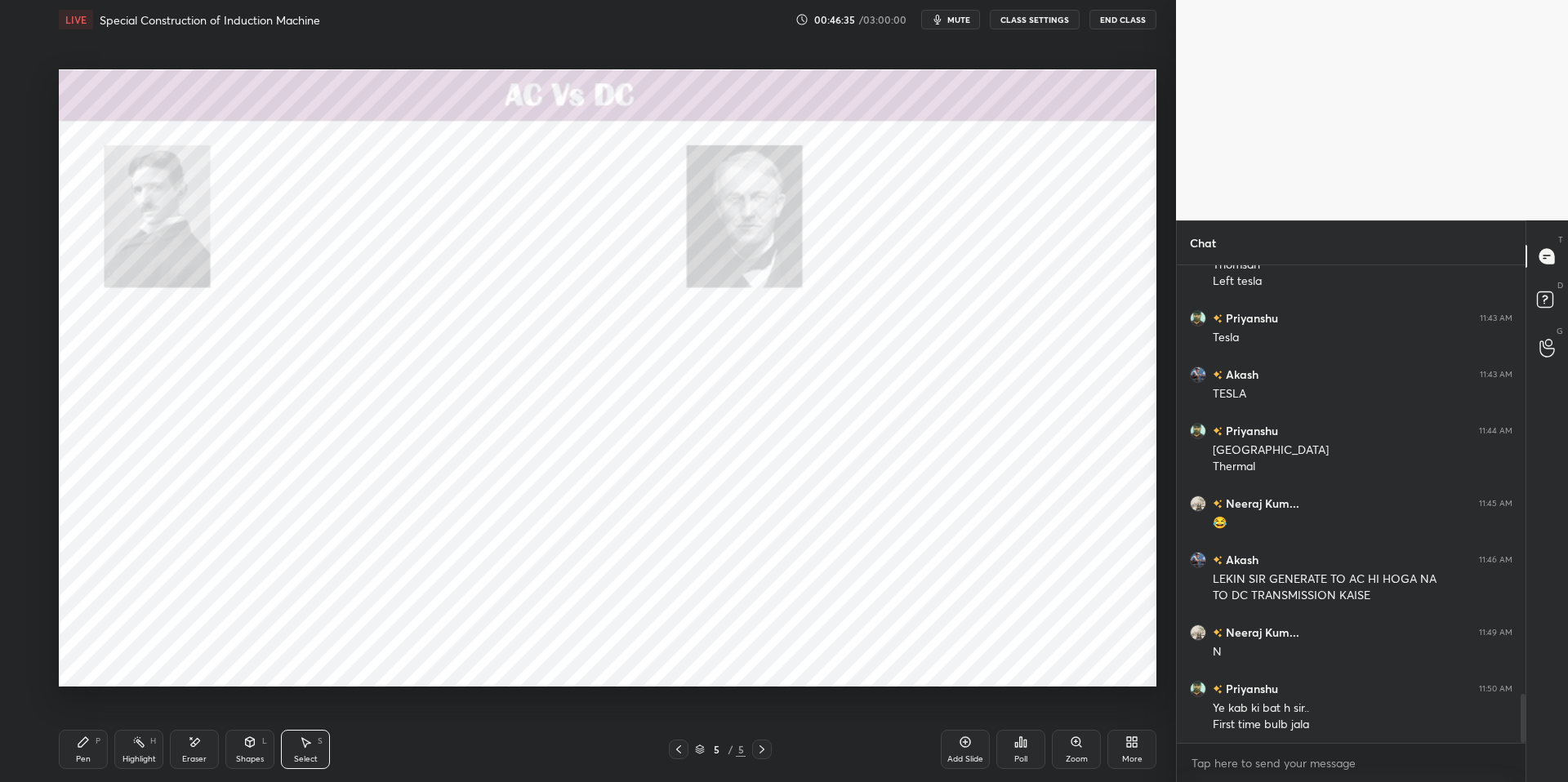
click at [138, 663] on icon at bounding box center [138, 741] width 13 height 13
drag, startPoint x: 89, startPoint y: 742, endPoint x: 106, endPoint y: 741, distance: 17.0
click at [100, 663] on div "Pen P" at bounding box center [83, 749] width 49 height 40
drag, startPoint x: 401, startPoint y: 774, endPoint x: 335, endPoint y: 702, distance: 97.7
click at [401, 663] on div "Pen P Highlight H Eraser Shapes L Select S 5 / 5 Add Slide Poll Zoom More" at bounding box center [607, 749] width 1097 height 65
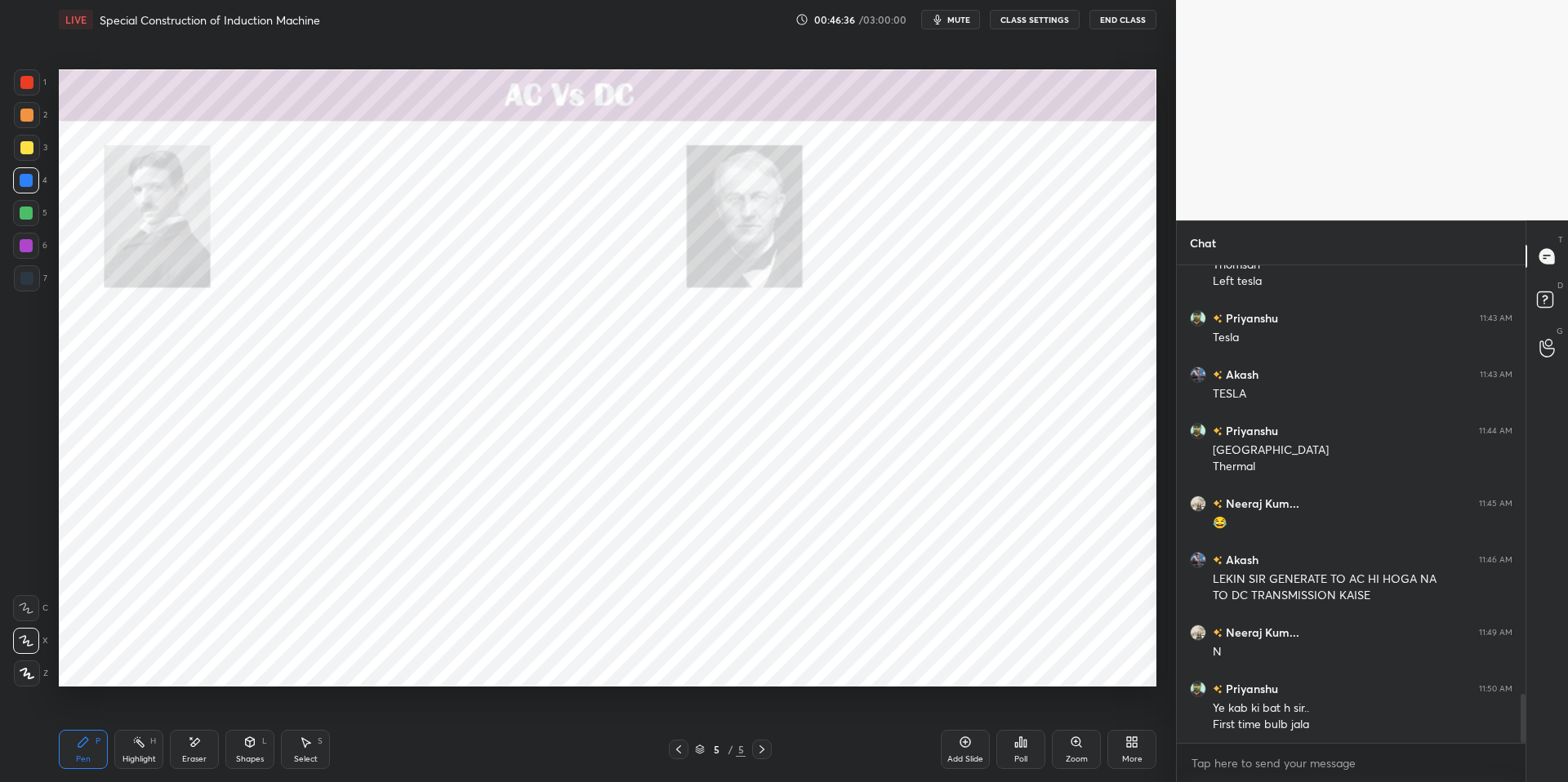
click at [26, 208] on div at bounding box center [26, 213] width 13 height 13
click at [29, 115] on div at bounding box center [27, 115] width 13 height 13
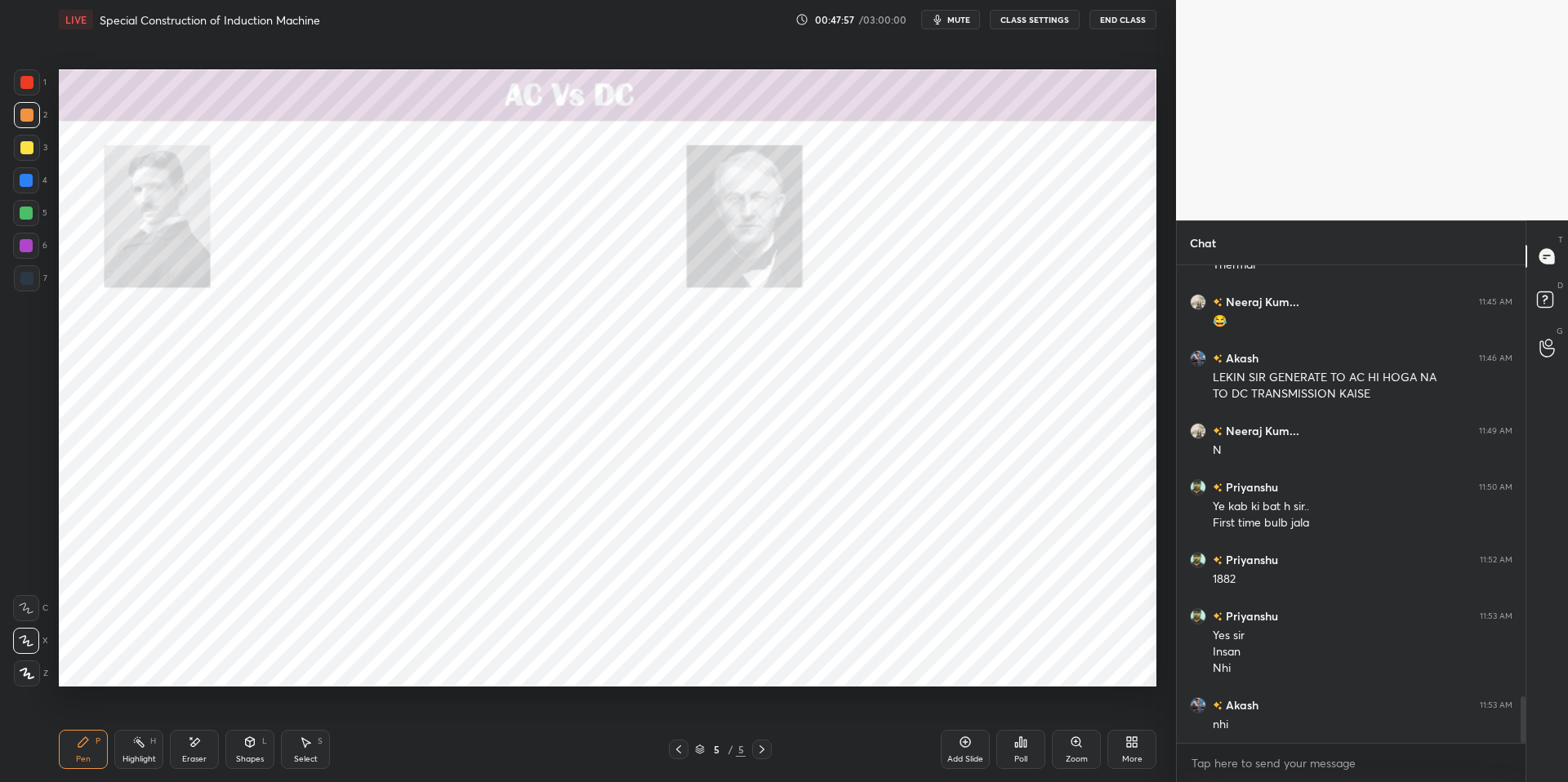
scroll to position [4465, 0]
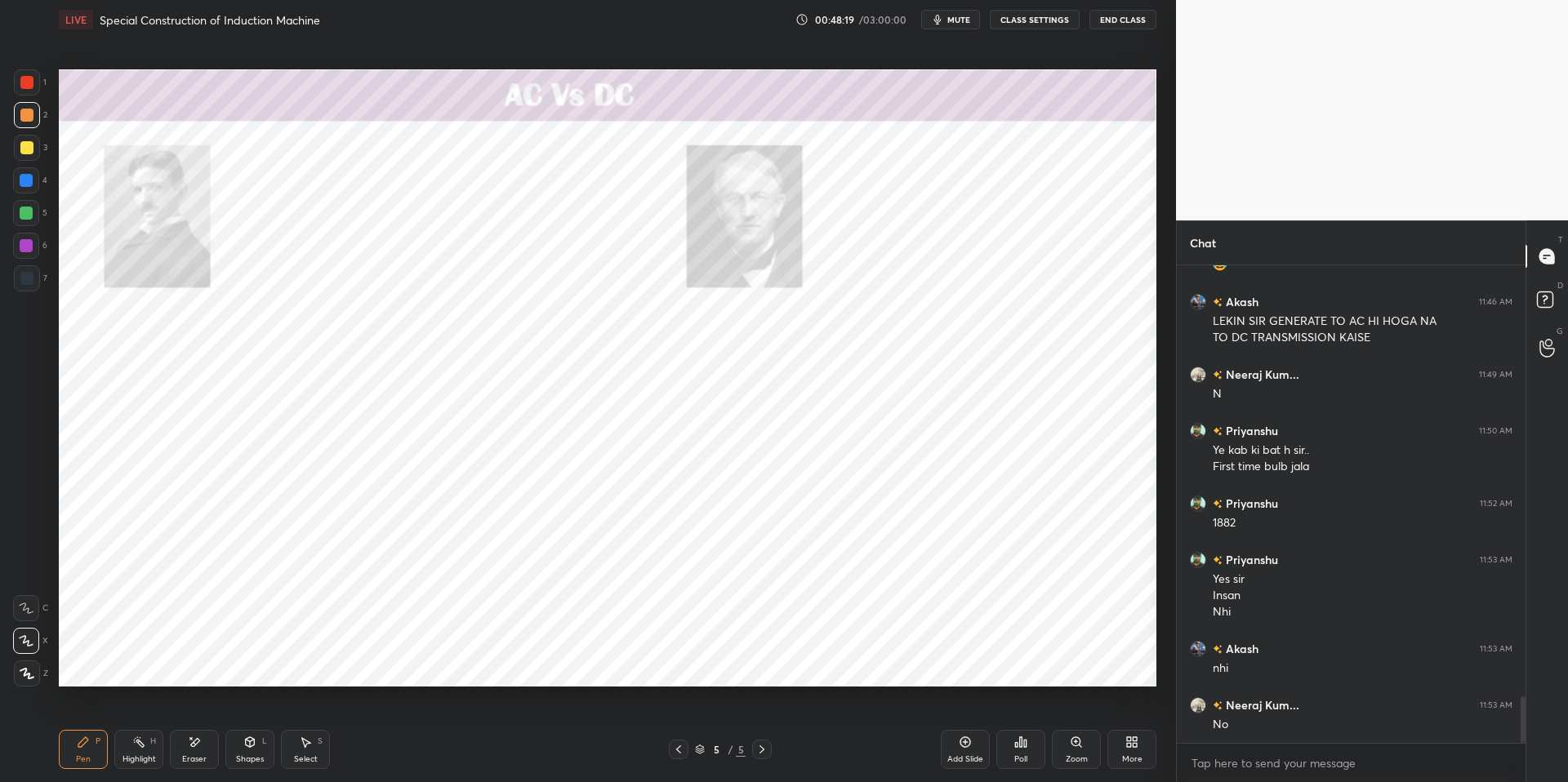
drag, startPoint x: 137, startPoint y: 746, endPoint x: 129, endPoint y: 743, distance: 8.5
click at [135, 663] on icon at bounding box center [138, 741] width 13 height 13
drag, startPoint x: 97, startPoint y: 740, endPoint x: 143, endPoint y: 742, distance: 46.0
click at [100, 663] on div "P" at bounding box center [98, 741] width 5 height 8
click at [404, 663] on div "Pen P Highlight H Eraser Shapes L Select S 5 / 5 Add Slide Poll Zoom More" at bounding box center [607, 749] width 1097 height 65
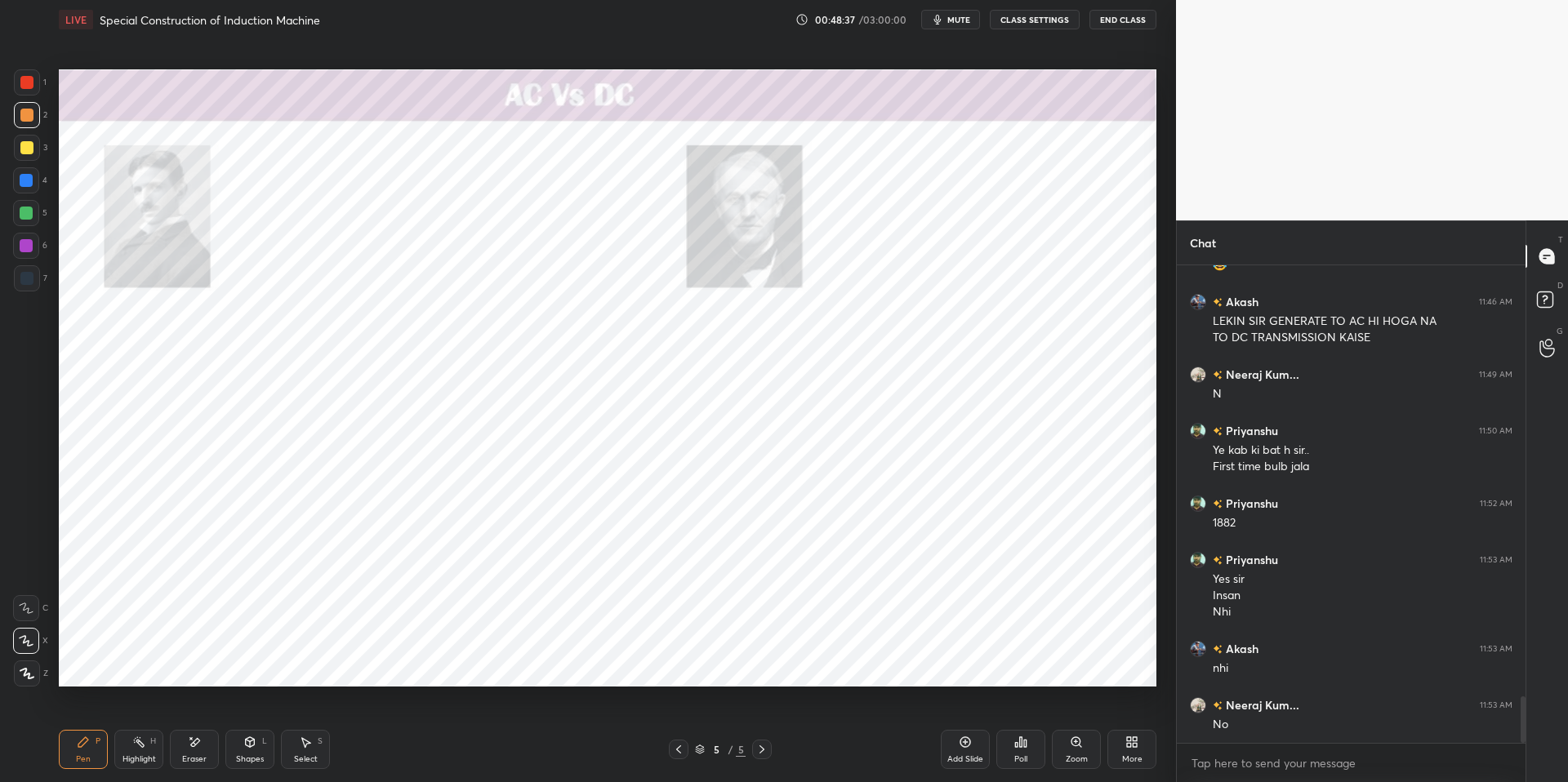
click at [306, 663] on div "Select S" at bounding box center [305, 749] width 49 height 40
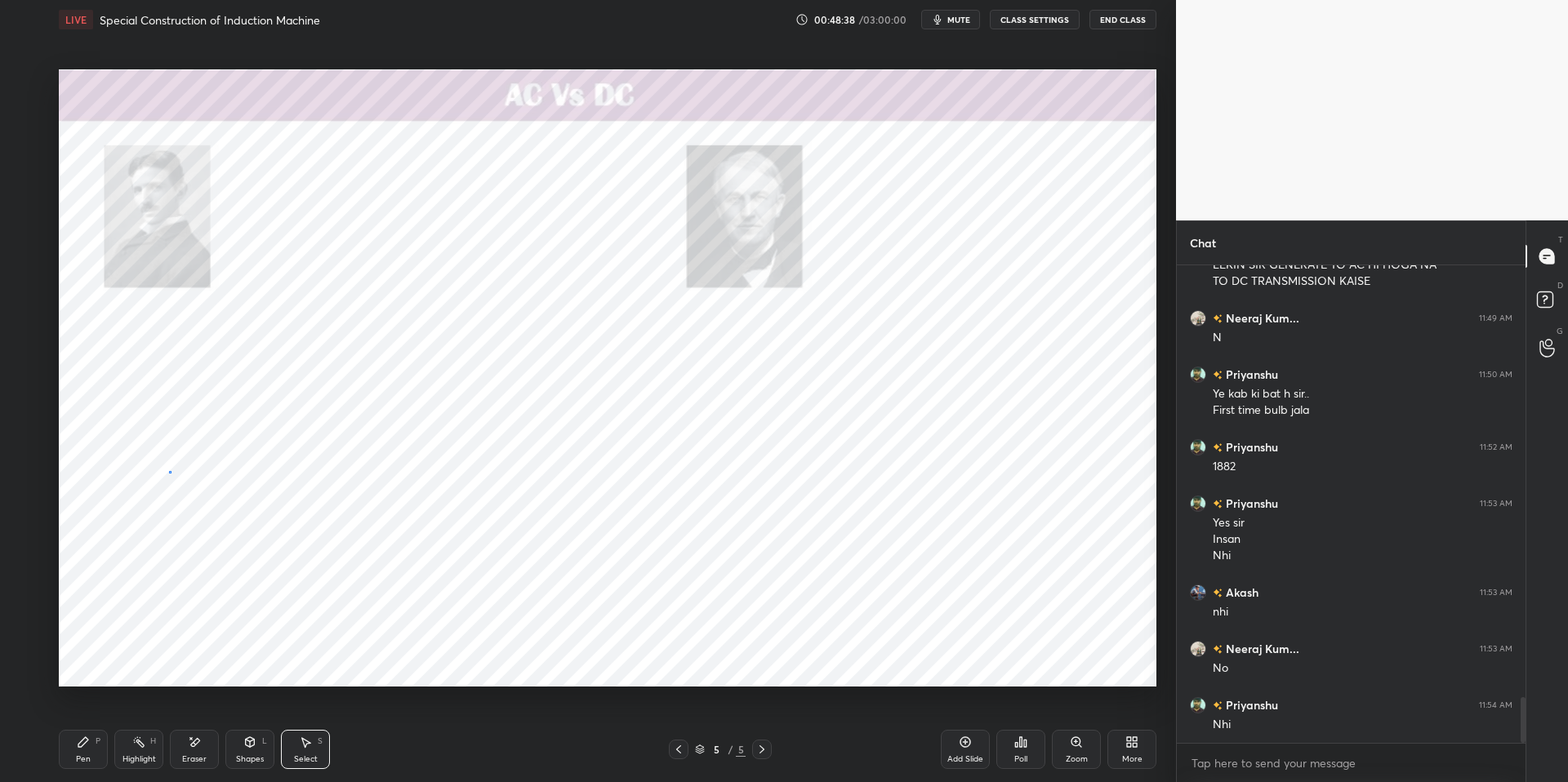
drag, startPoint x: 169, startPoint y: 471, endPoint x: 498, endPoint y: 626, distance: 363.7
click at [499, 627] on div "0 ° Undo Copy Duplicate Duplicate to new slide Delete" at bounding box center [607, 378] width 1097 height 617
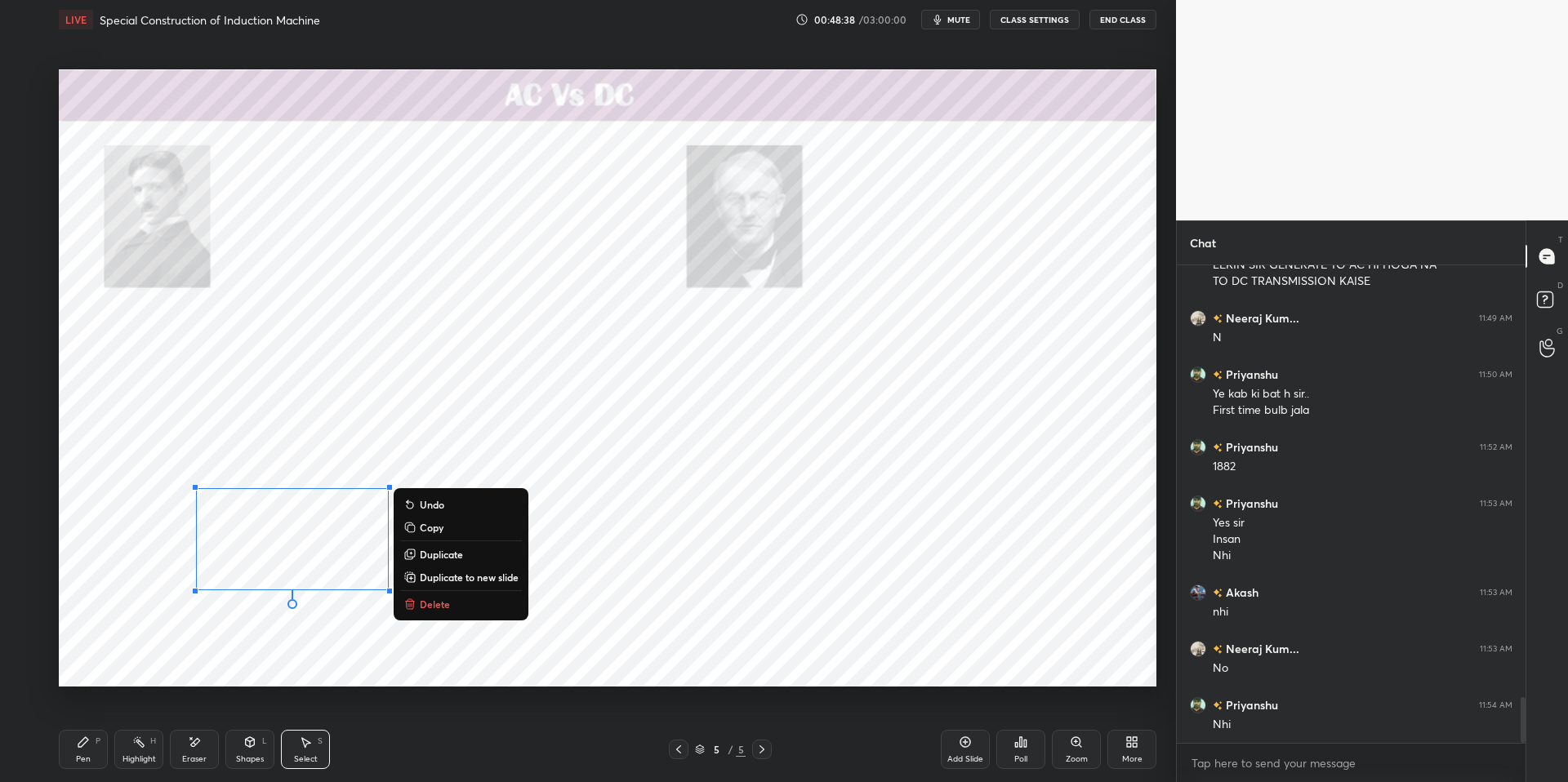
click at [431, 612] on button "Delete" at bounding box center [461, 604] width 122 height 20
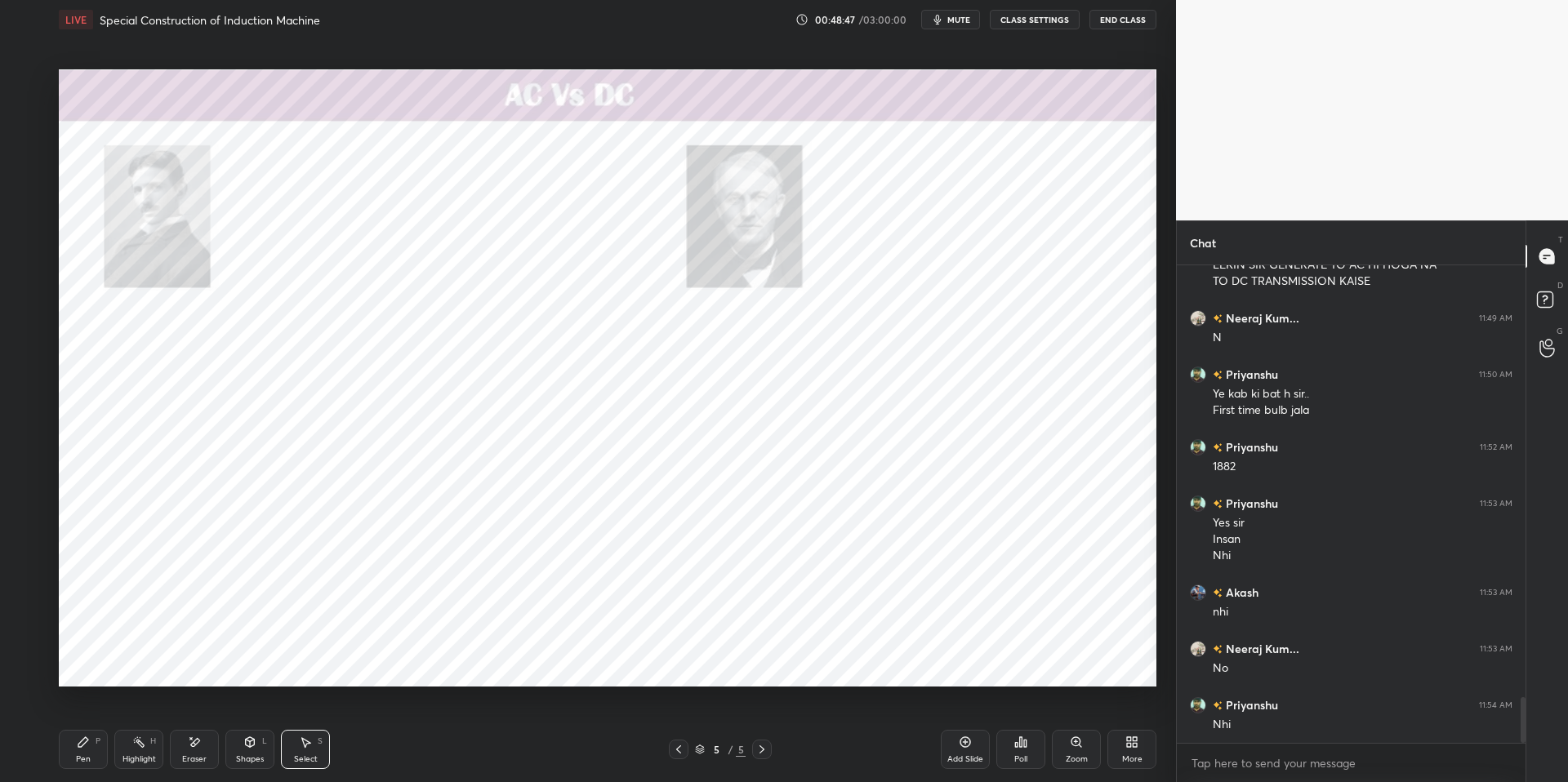
drag, startPoint x: 133, startPoint y: 755, endPoint x: 128, endPoint y: 747, distance: 9.4
click at [133, 663] on div "Highlight" at bounding box center [139, 759] width 34 height 8
click at [90, 663] on div "Pen P" at bounding box center [83, 749] width 49 height 40
click at [466, 663] on div "Pen P Highlight H Eraser Shapes L Select S 5 / 5 Add Slide Poll Zoom More" at bounding box center [607, 749] width 1097 height 65
click at [140, 663] on div "Highlight H" at bounding box center [139, 749] width 49 height 40
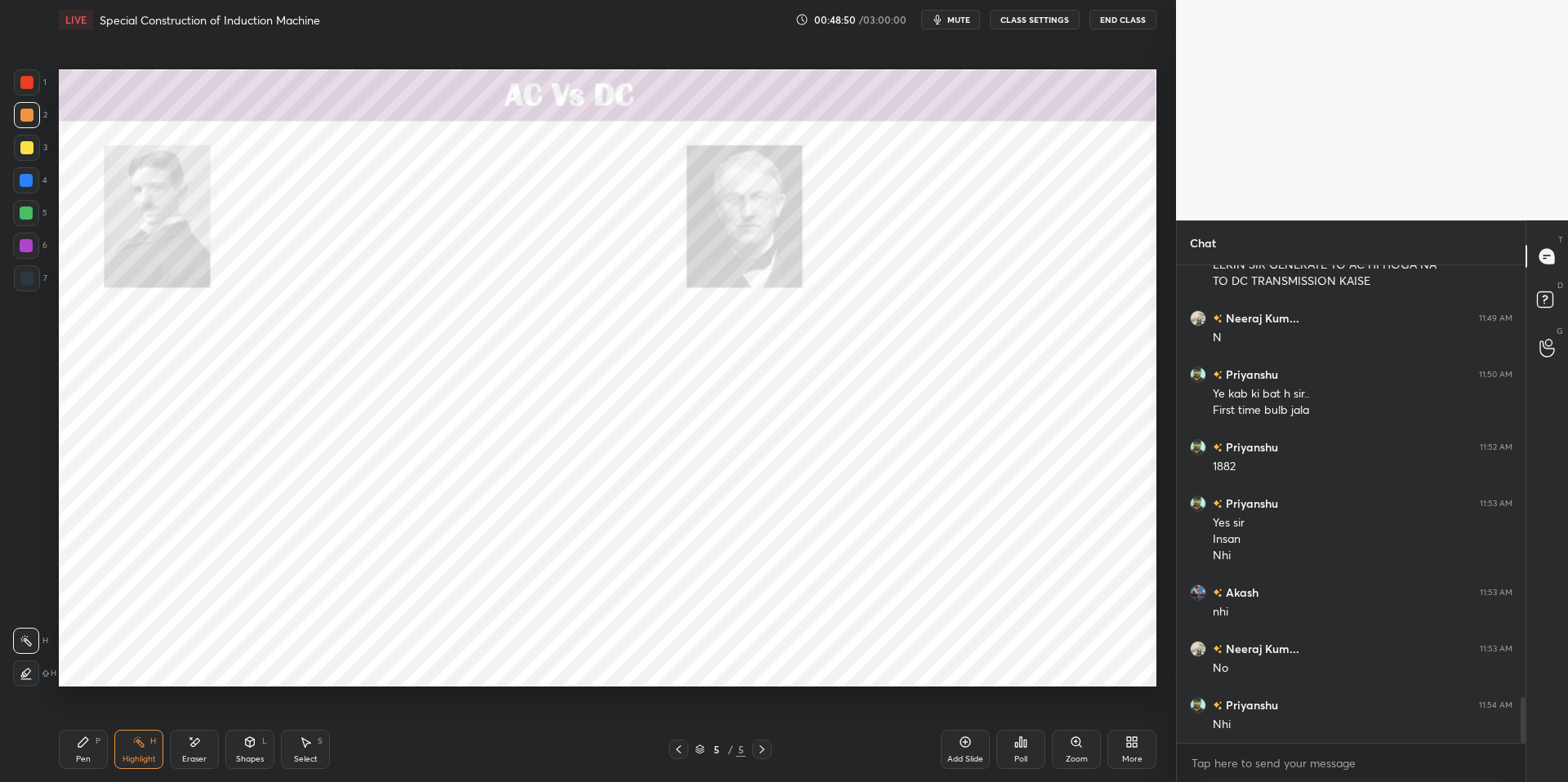
drag, startPoint x: 96, startPoint y: 740, endPoint x: 242, endPoint y: 742, distance: 146.0
click at [99, 663] on div "P" at bounding box center [98, 741] width 5 height 8
click at [467, 663] on div "Pen P Highlight H Eraser Shapes L Select S 5 / 5 Add Slide Poll Zoom More" at bounding box center [607, 749] width 1097 height 65
click at [133, 663] on div "Highlight H" at bounding box center [139, 749] width 49 height 40
click at [90, 663] on div "Pen P" at bounding box center [83, 749] width 49 height 40
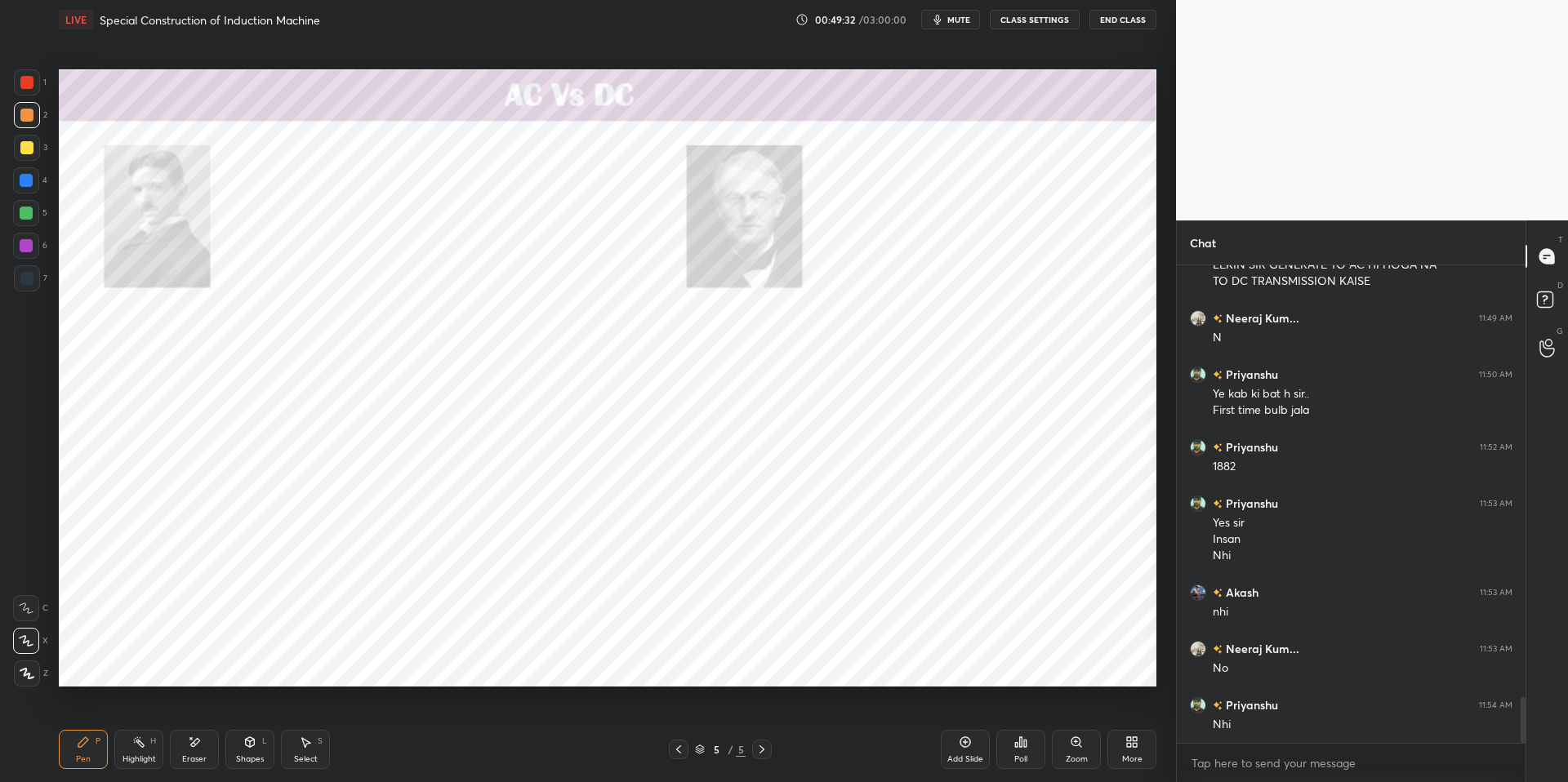
drag, startPoint x: 457, startPoint y: 781, endPoint x: 438, endPoint y: 739, distance: 46.1
click at [457, 663] on div "Pen P Highlight H Eraser Shapes L Select S 5 / 5 Add Slide Poll Zoom More" at bounding box center [607, 749] width 1097 height 65
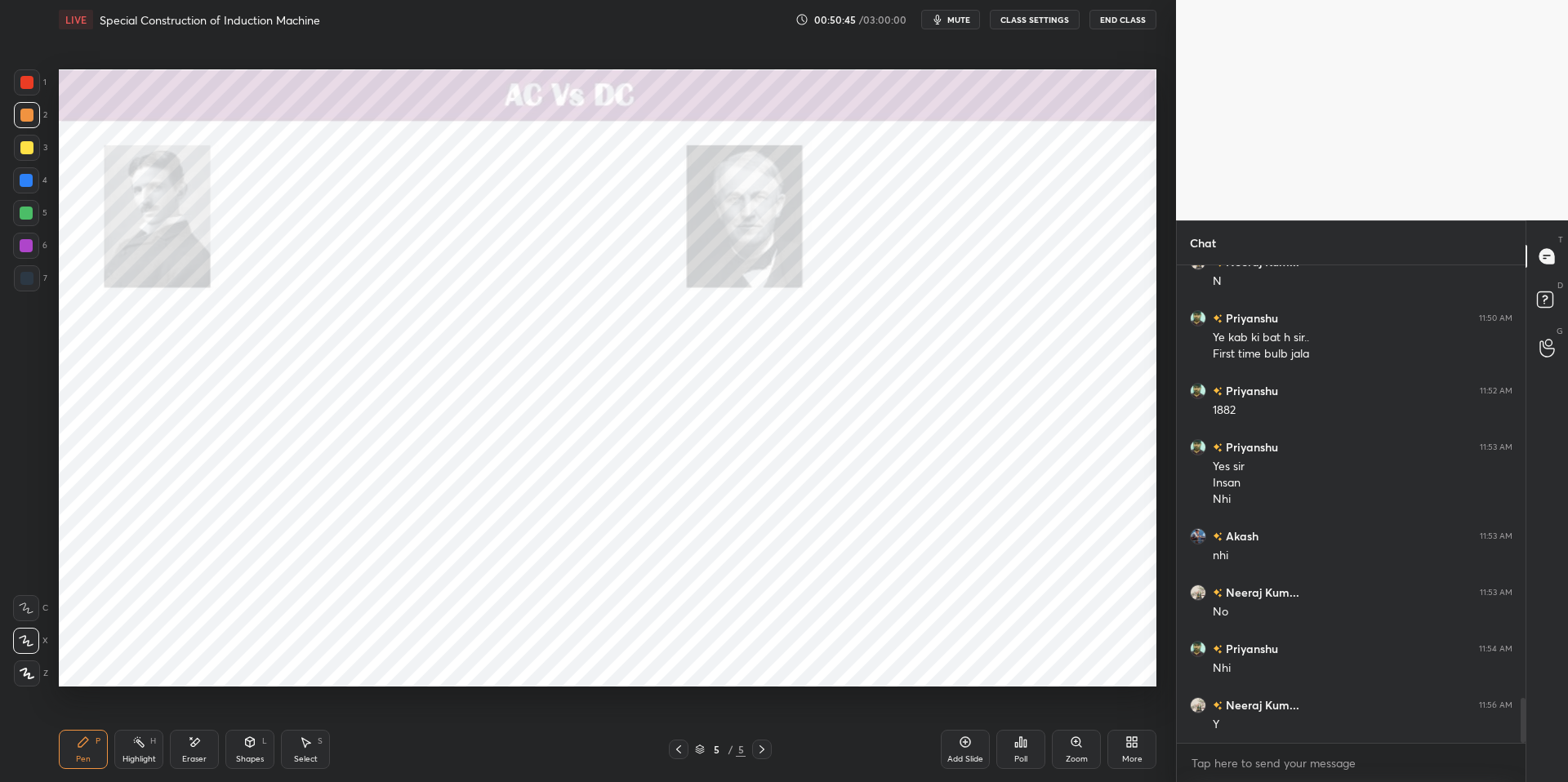
drag, startPoint x: 141, startPoint y: 752, endPoint x: 97, endPoint y: 742, distance: 45.1
click at [140, 663] on div "Highlight H" at bounding box center [139, 749] width 49 height 40
click at [85, 663] on icon at bounding box center [83, 742] width 10 height 10
click at [410, 663] on div "Pen P Highlight H Eraser Shapes L Select S 5 / 5 Add Slide Poll Zoom More" at bounding box center [607, 749] width 1097 height 65
click at [144, 663] on div "Highlight H" at bounding box center [139, 749] width 49 height 40
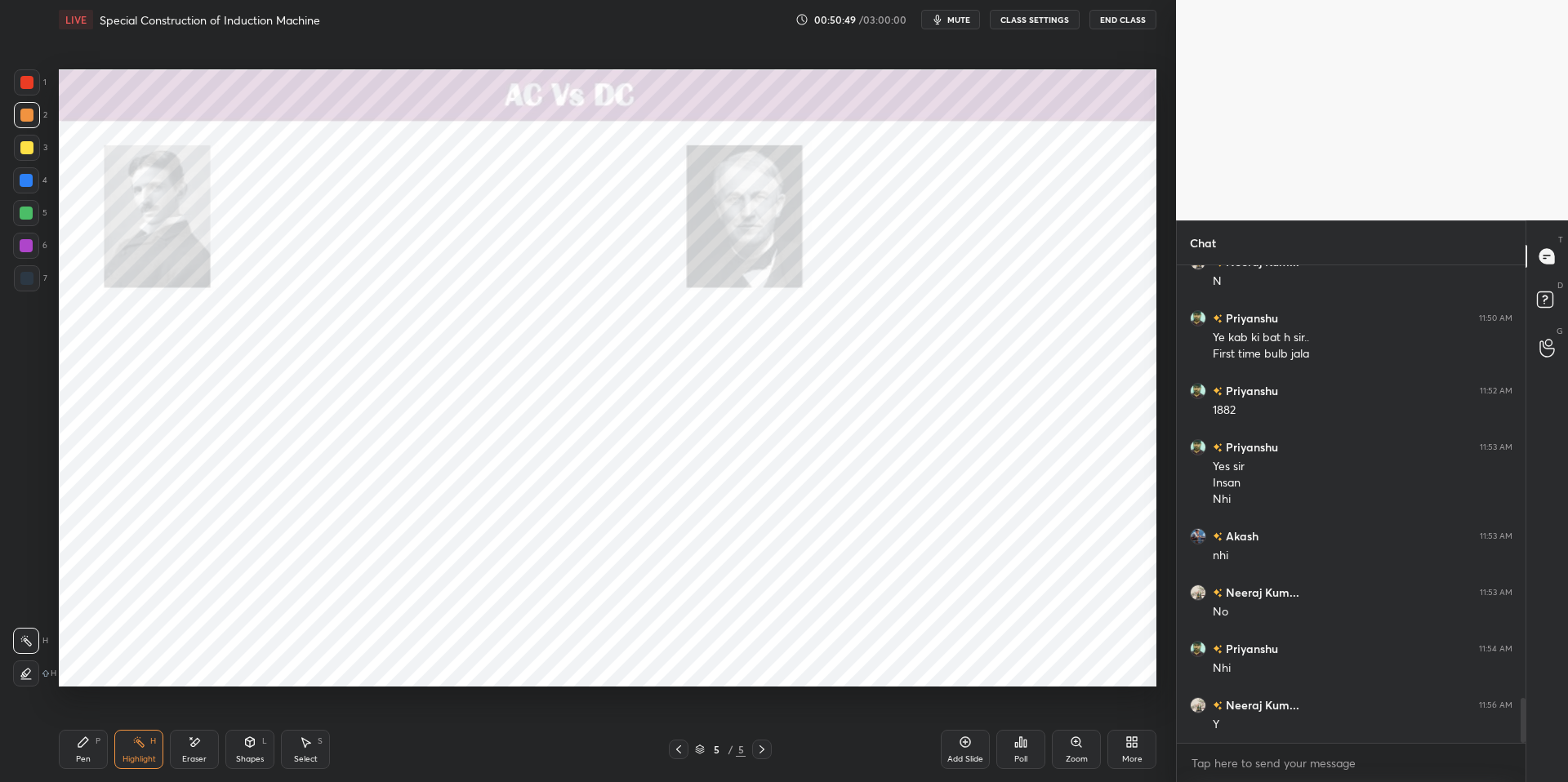
click at [93, 663] on div "Pen P" at bounding box center [83, 749] width 49 height 40
click at [410, 663] on div "Pen P Highlight H Eraser Shapes L Select S 5 / 5 Add Slide Poll Zoom More" at bounding box center [607, 749] width 1097 height 65
click at [131, 663] on div "Highlight H" at bounding box center [139, 749] width 49 height 40
click at [85, 663] on icon at bounding box center [83, 741] width 13 height 13
click at [388, 663] on div "Pen P Highlight H Eraser Shapes L Select S 5 / 5 Add Slide Poll Zoom More" at bounding box center [607, 749] width 1097 height 65
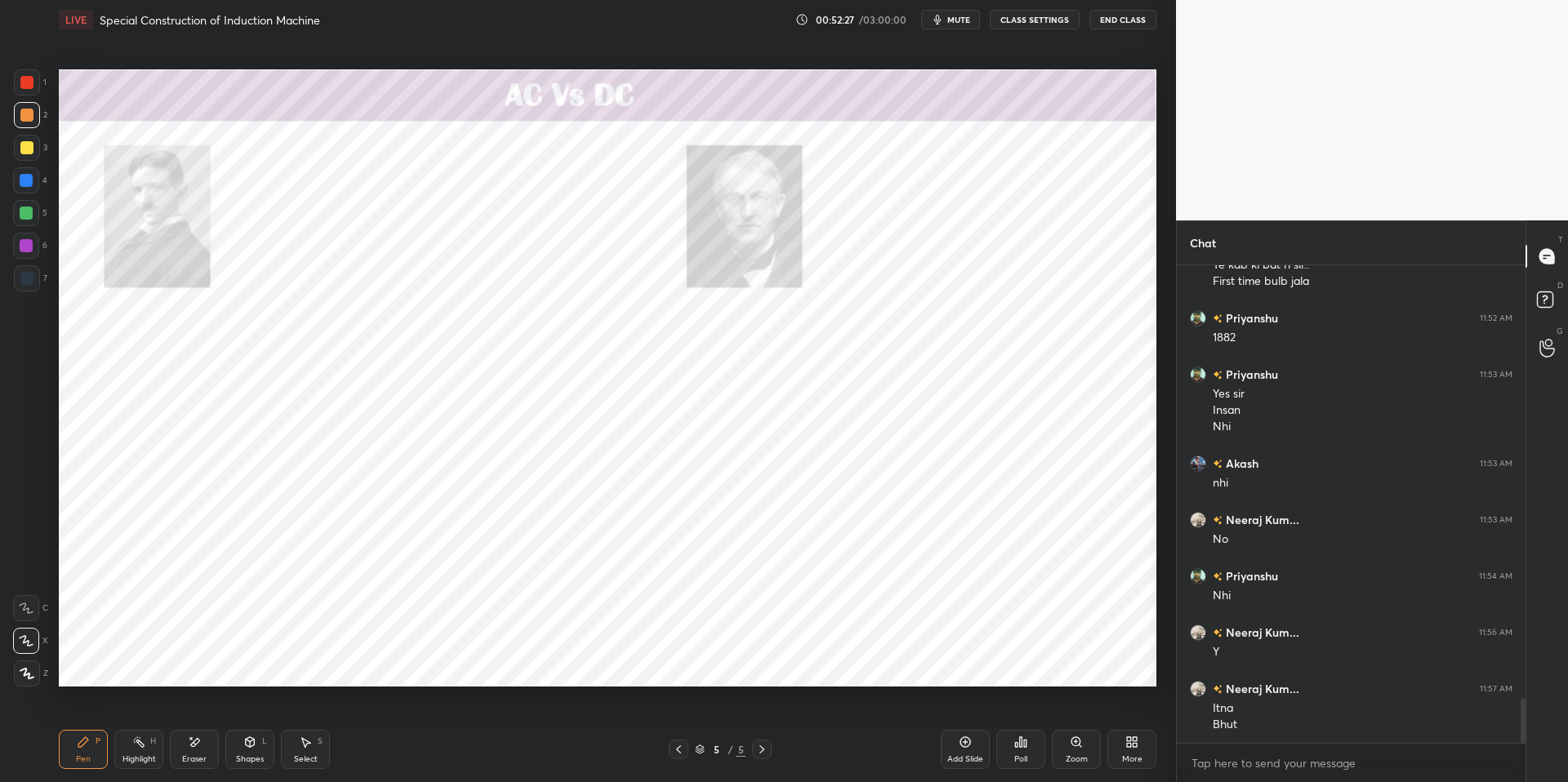
scroll to position [439, 344]
click at [138, 663] on icon at bounding box center [138, 741] width 13 height 13
click at [97, 663] on div "Pen P" at bounding box center [83, 749] width 49 height 40
click at [429, 663] on div "Pen P Highlight H Eraser Shapes L Select S 5 / 5 Add Slide Poll Zoom More" at bounding box center [607, 749] width 1097 height 65
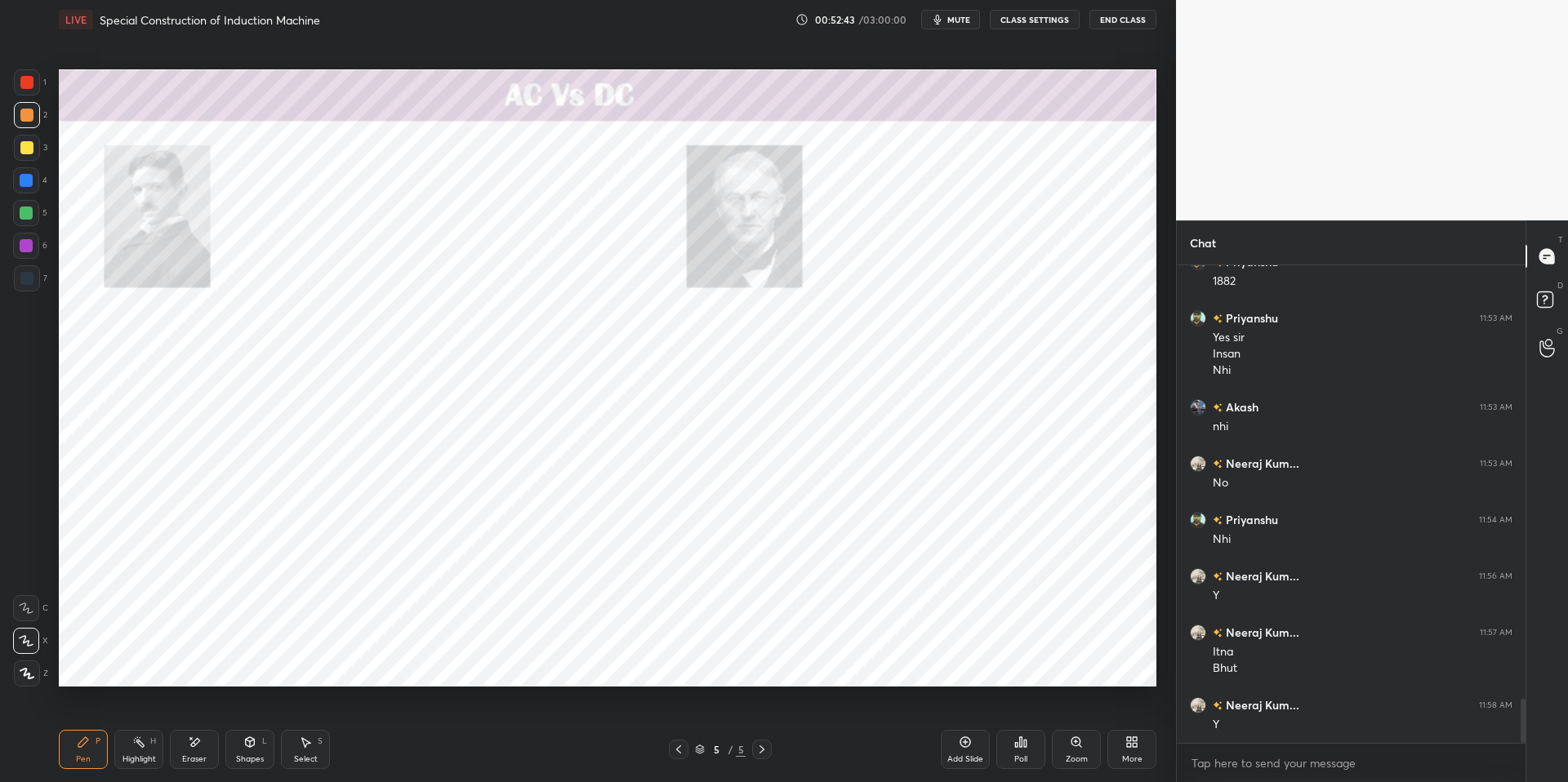
click at [134, 663] on div "Highlight" at bounding box center [139, 759] width 34 height 8
drag, startPoint x: 99, startPoint y: 743, endPoint x: 199, endPoint y: 740, distance: 100.0
click at [101, 663] on div "Pen P" at bounding box center [83, 749] width 49 height 40
drag, startPoint x: 363, startPoint y: 773, endPoint x: 321, endPoint y: 747, distance: 49.4
click at [359, 663] on div "Pen P Highlight H Eraser Shapes L Select S 5 / 5 Add Slide Poll Zoom More" at bounding box center [607, 749] width 1097 height 65
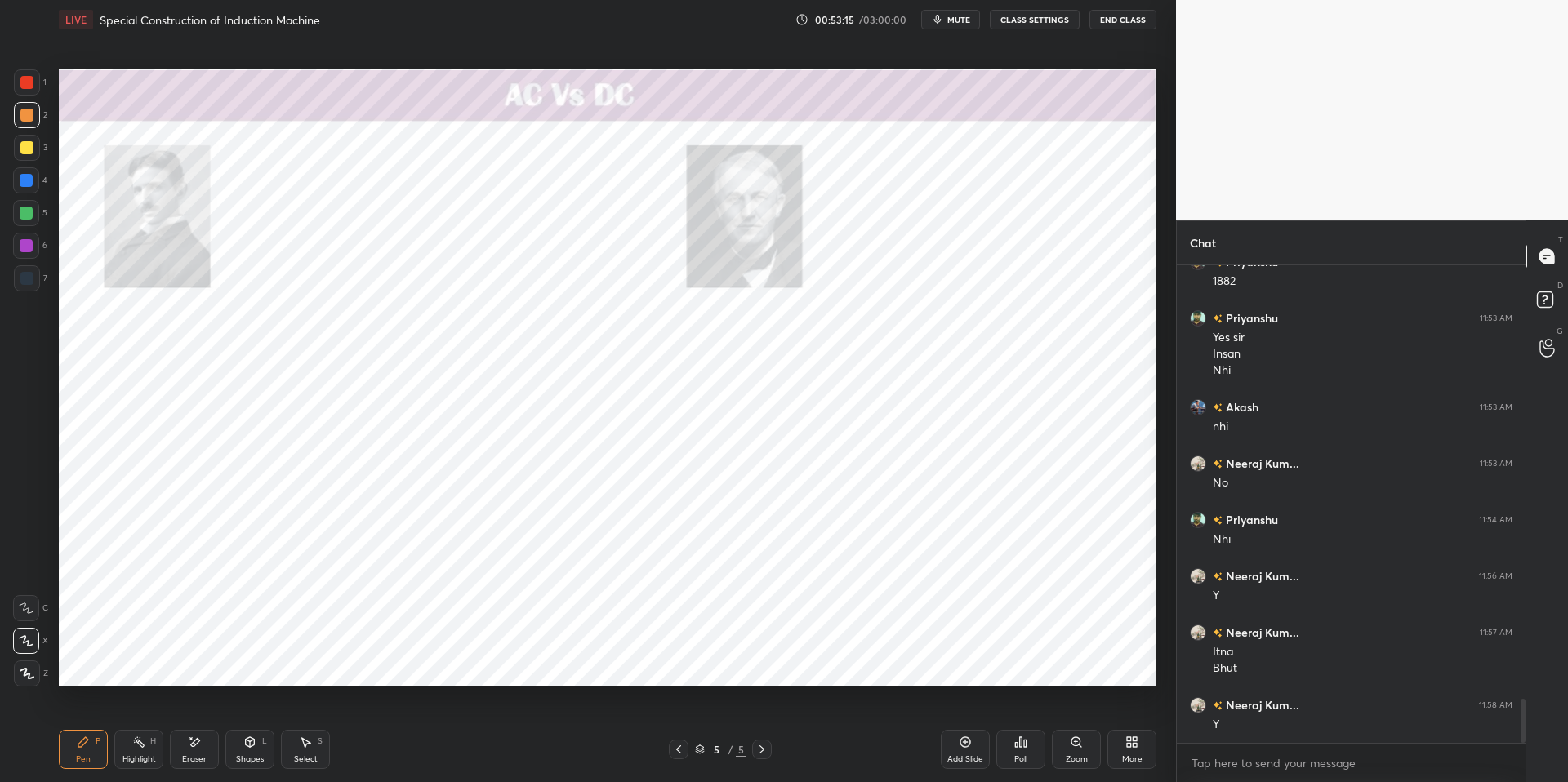
drag, startPoint x: 305, startPoint y: 753, endPoint x: 293, endPoint y: 731, distance: 25.1
click at [305, 663] on div "Select" at bounding box center [305, 759] width 24 height 8
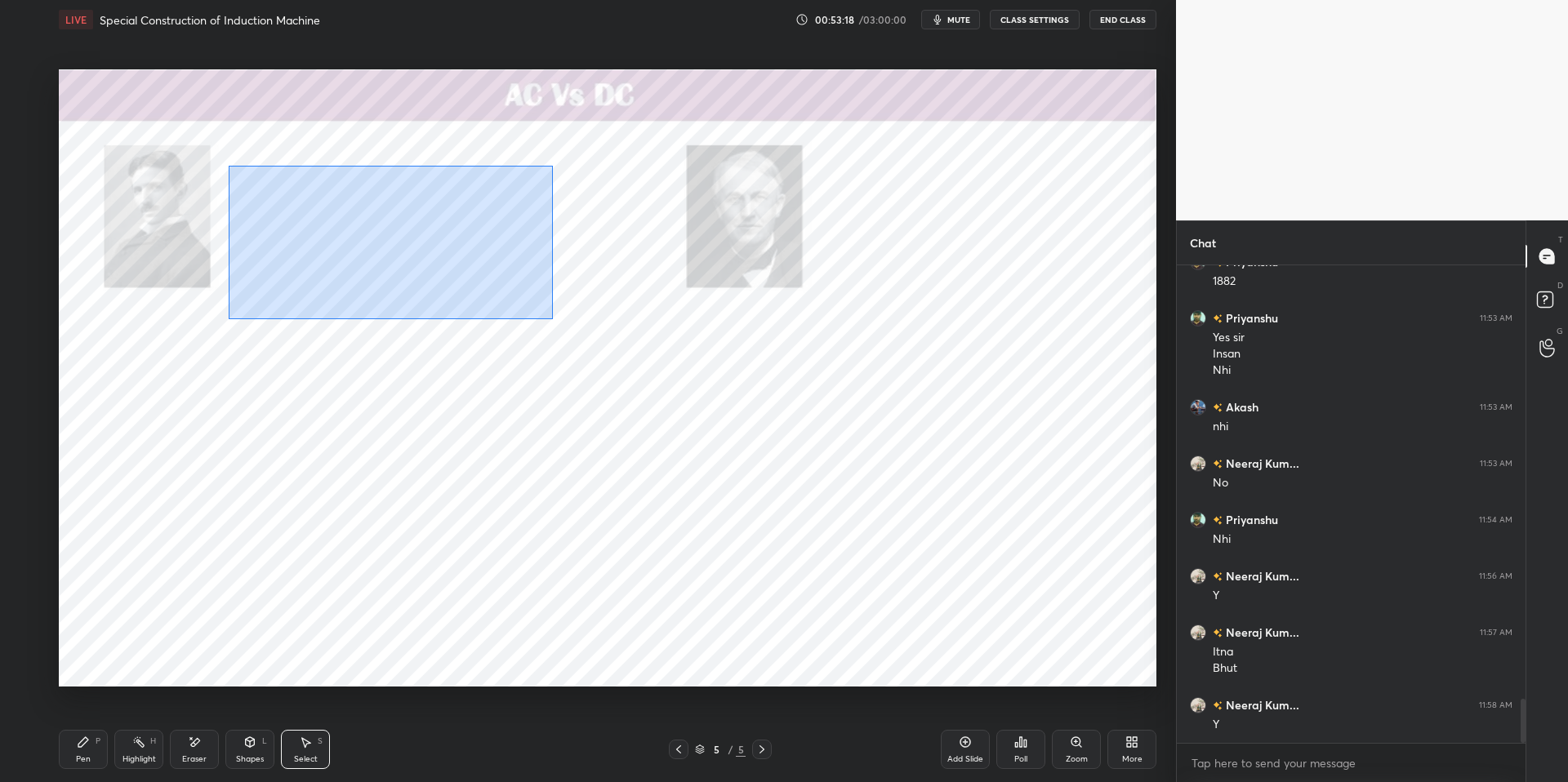
drag, startPoint x: 228, startPoint y: 165, endPoint x: 551, endPoint y: 316, distance: 356.6
click at [553, 319] on div "0 ° Undo Copy Duplicate Duplicate to new slide Delete" at bounding box center [607, 378] width 1097 height 617
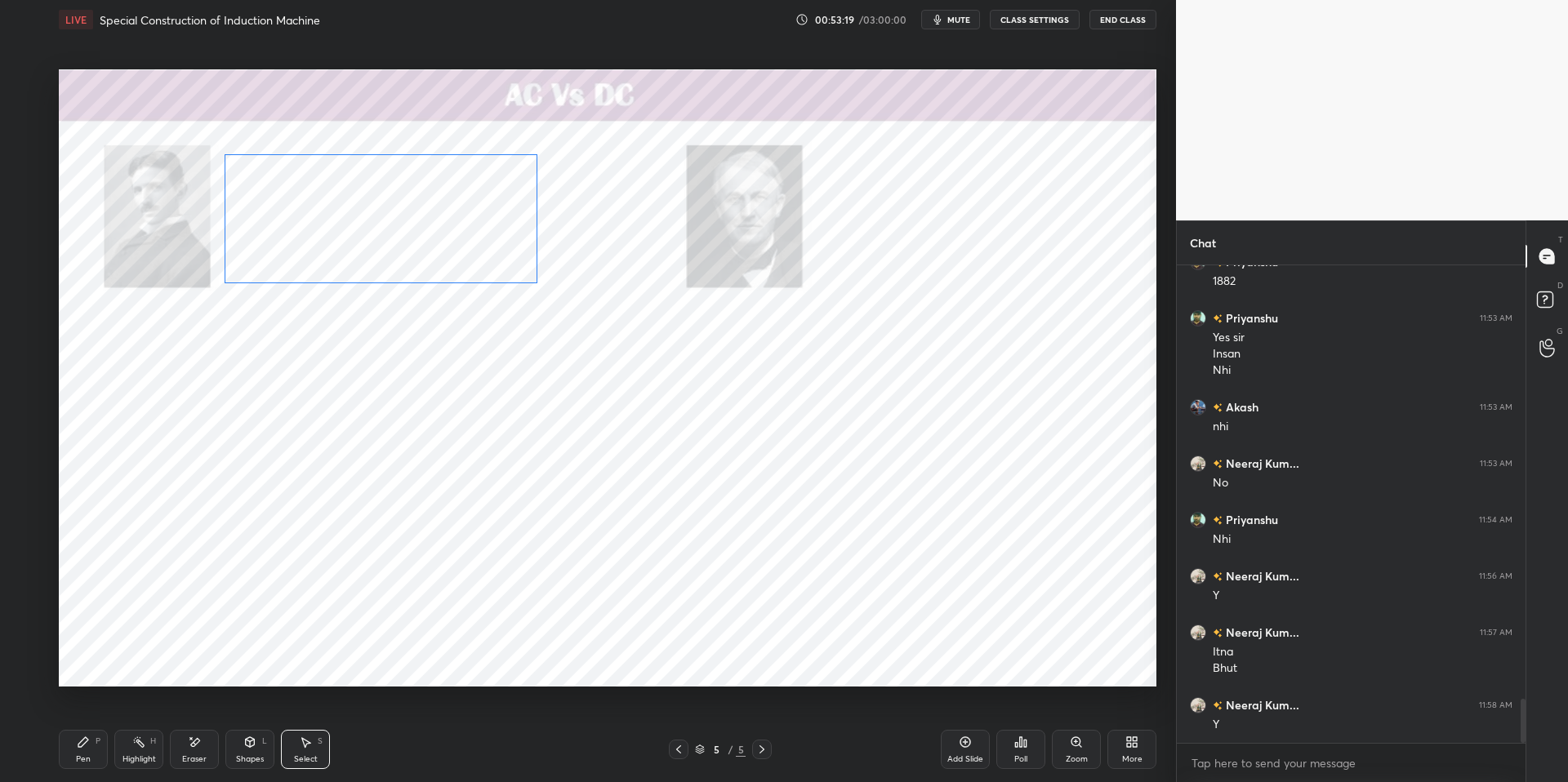
drag, startPoint x: 461, startPoint y: 265, endPoint x: 463, endPoint y: 245, distance: 20.1
click at [461, 246] on div "0 ° Undo Copy Duplicate Duplicate to new slide Delete" at bounding box center [607, 378] width 1097 height 617
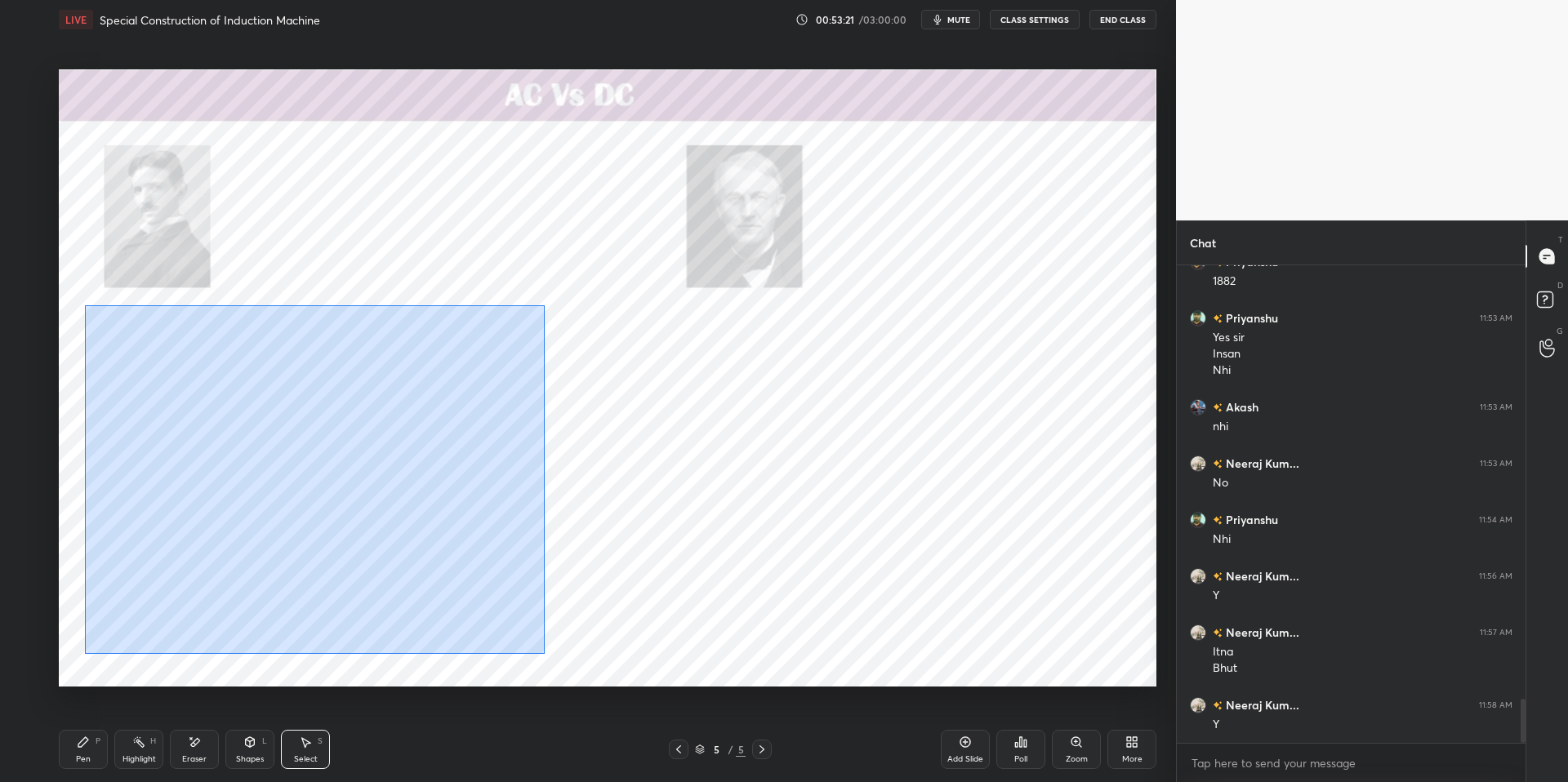
drag, startPoint x: 92, startPoint y: 309, endPoint x: 538, endPoint y: 645, distance: 558.4
click at [544, 652] on div "0 ° Undo Copy Duplicate Duplicate to new slide Delete" at bounding box center [607, 378] width 1097 height 617
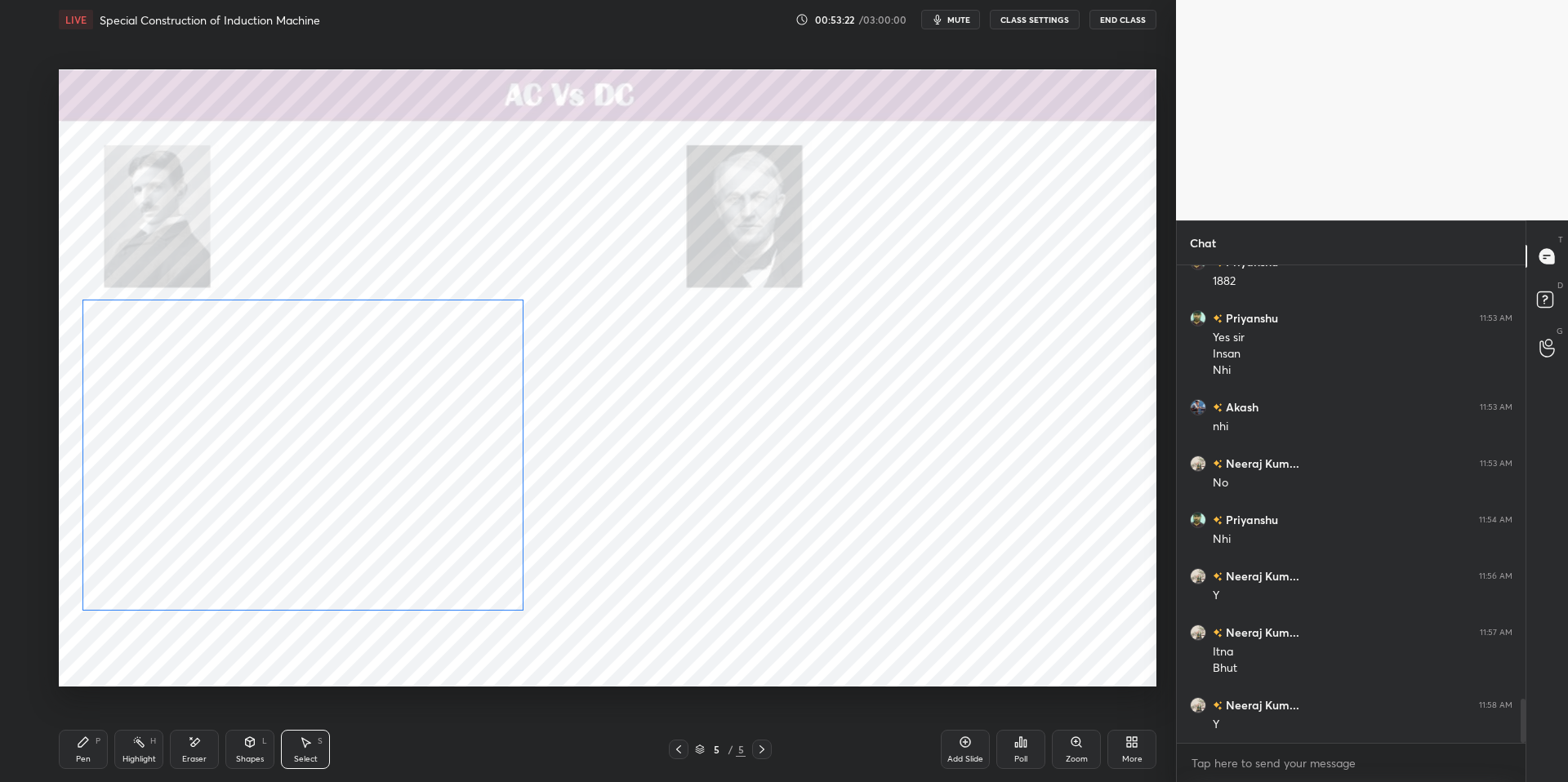
drag, startPoint x: 441, startPoint y: 576, endPoint x: 429, endPoint y: 565, distance: 16.3
click at [429, 565] on div "0 ° Undo Copy Duplicate Duplicate to new slide Delete" at bounding box center [607, 378] width 1097 height 617
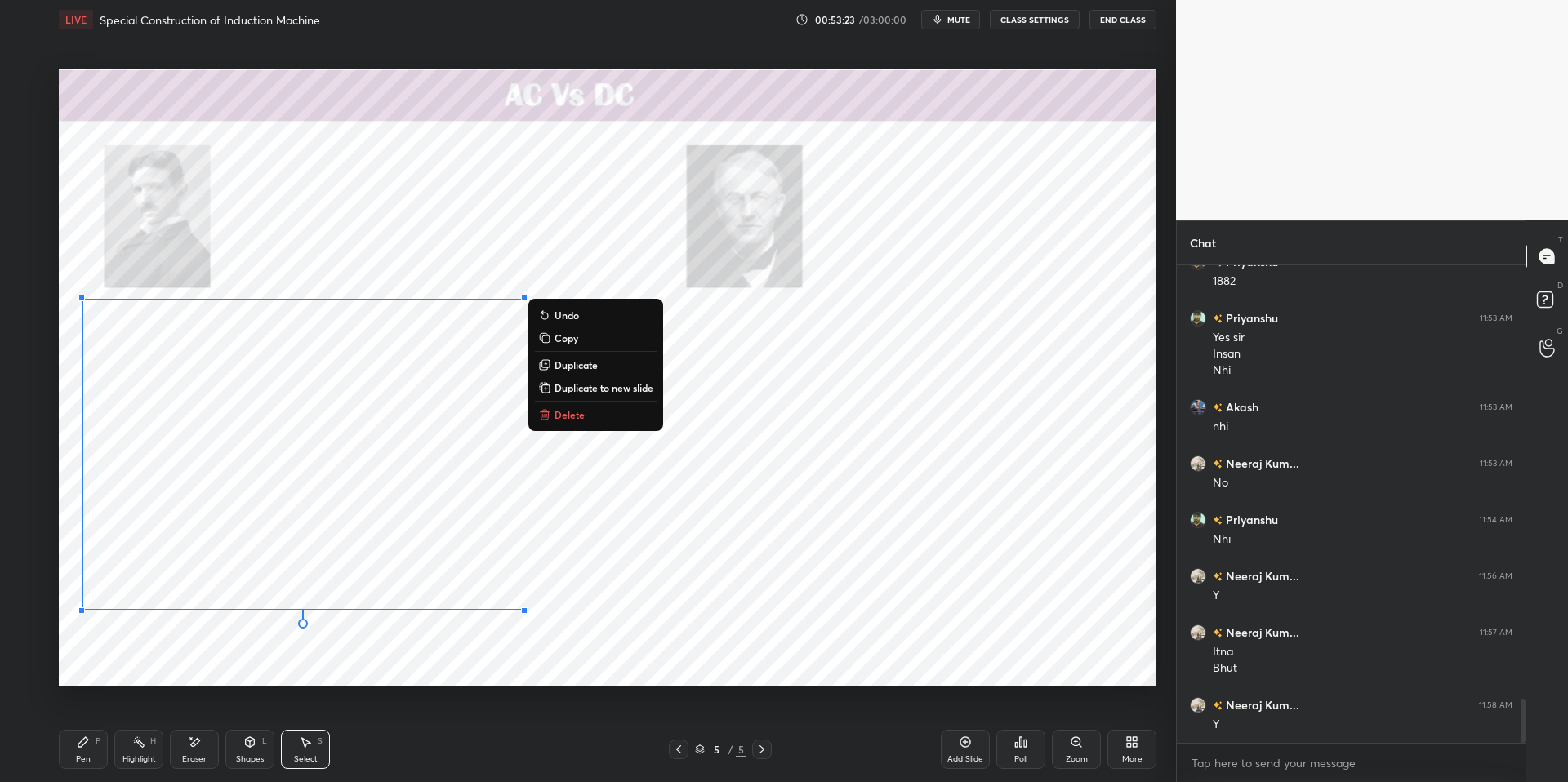
click at [415, 653] on div "0 ° Undo Copy Duplicate Duplicate to new slide Delete" at bounding box center [607, 378] width 1097 height 617
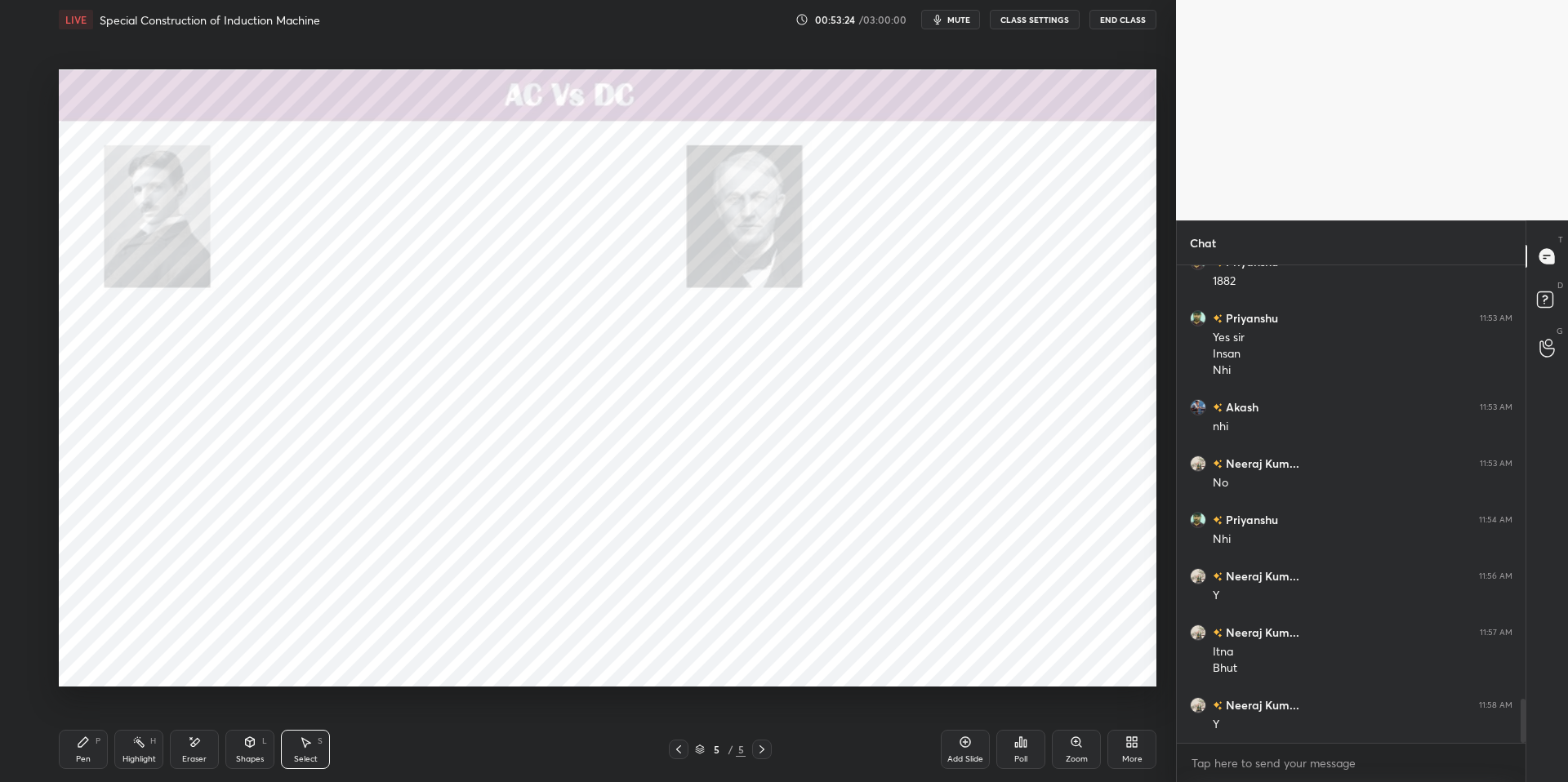
click at [194, 663] on icon at bounding box center [194, 742] width 13 height 14
click at [74, 663] on div "Pen P" at bounding box center [83, 749] width 49 height 40
click at [421, 663] on div "Pen P Highlight H Eraser Shapes L Select S 5 / 5 Add Slide Poll Zoom More" at bounding box center [607, 749] width 1097 height 65
drag, startPoint x: 28, startPoint y: 180, endPoint x: 44, endPoint y: 178, distance: 16.1
click at [27, 180] on div at bounding box center [26, 180] width 13 height 13
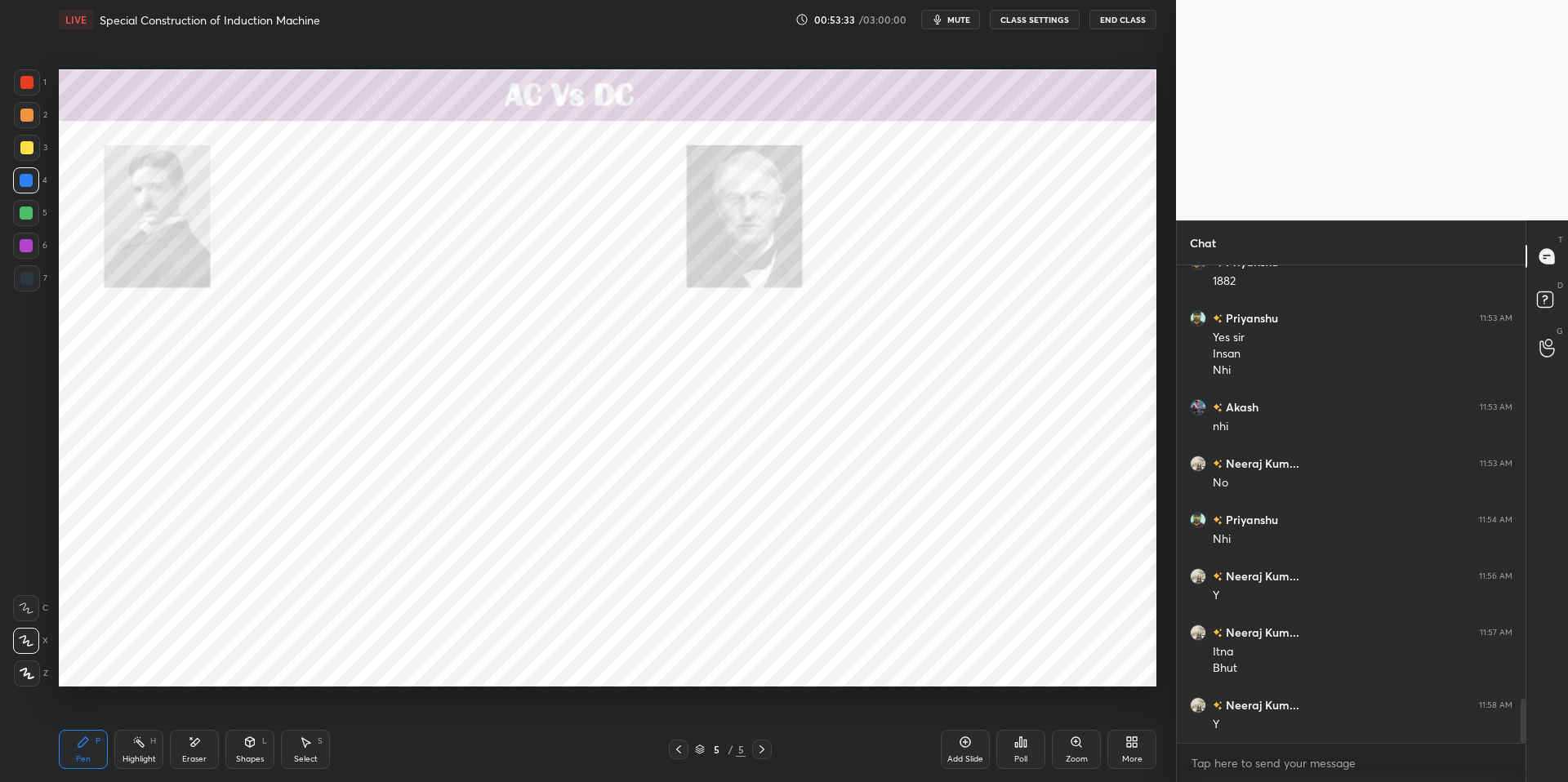
scroll to position [4762, 0]
drag, startPoint x: 129, startPoint y: 759, endPoint x: 95, endPoint y: 747, distance: 36.1
click at [129, 663] on div "Highlight" at bounding box center [139, 759] width 34 height 8
click at [88, 663] on icon at bounding box center [83, 741] width 13 height 13
drag, startPoint x: 376, startPoint y: 772, endPoint x: 328, endPoint y: 728, distance: 65.1
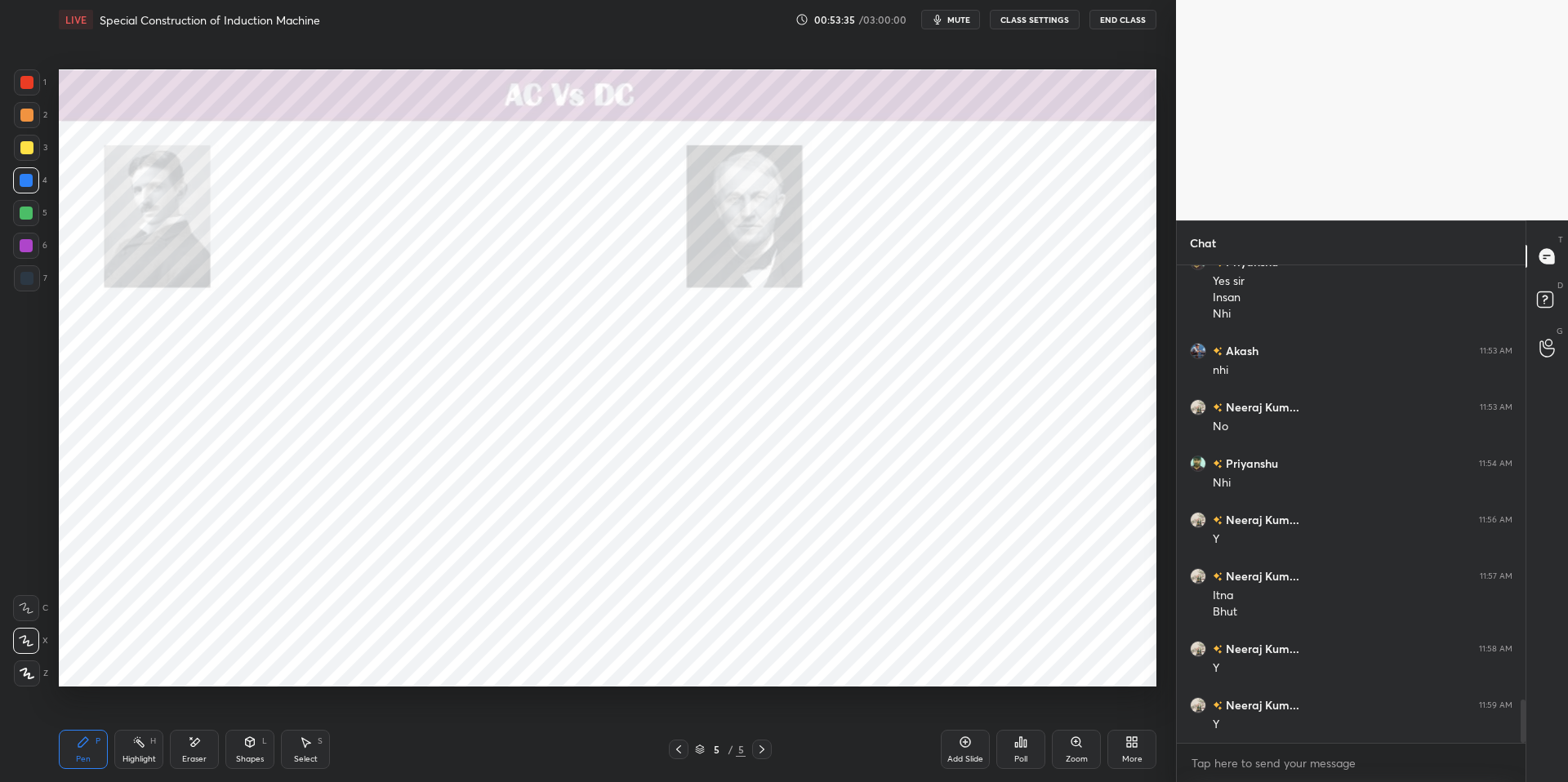
click at [373, 663] on div "Pen P Highlight H Eraser Shapes L Select S 5 / 5 Add Slide Poll Zoom More" at bounding box center [607, 749] width 1097 height 65
click at [31, 246] on div at bounding box center [26, 245] width 13 height 13
click at [195, 663] on div "Eraser" at bounding box center [194, 759] width 25 height 8
drag, startPoint x: 125, startPoint y: 755, endPoint x: 88, endPoint y: 742, distance: 39.2
click at [125, 663] on div "Highlight" at bounding box center [139, 759] width 34 height 8
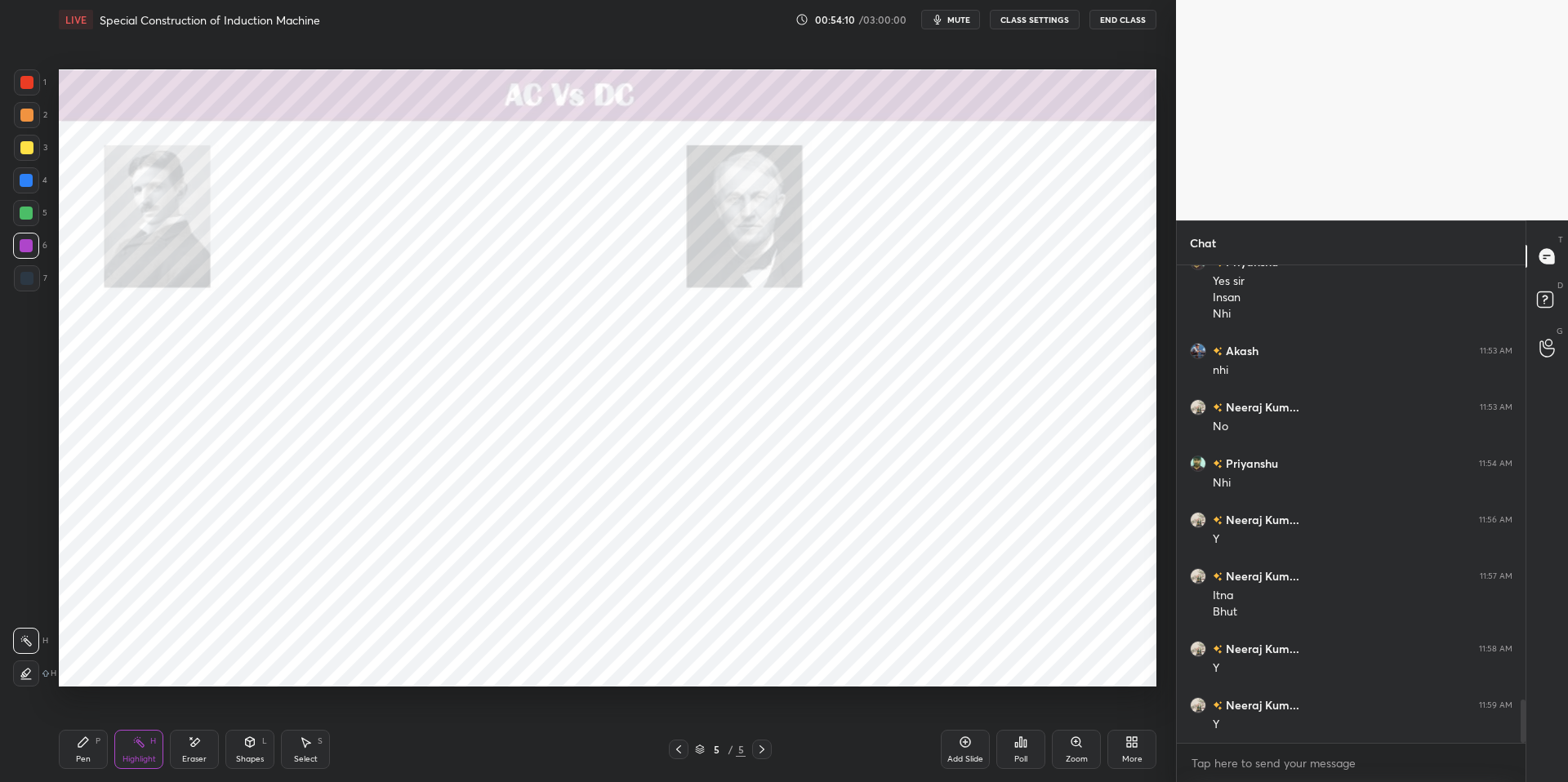
drag, startPoint x: 88, startPoint y: 742, endPoint x: 147, endPoint y: 742, distance: 59.0
click at [88, 663] on icon at bounding box center [83, 741] width 13 height 13
click at [406, 663] on div "Pen P Highlight H Eraser Shapes L Select S" at bounding box center [279, 749] width 441 height 40
click at [128, 663] on div "Highlight H" at bounding box center [139, 749] width 49 height 40
drag, startPoint x: 87, startPoint y: 742, endPoint x: 141, endPoint y: 736, distance: 54.3
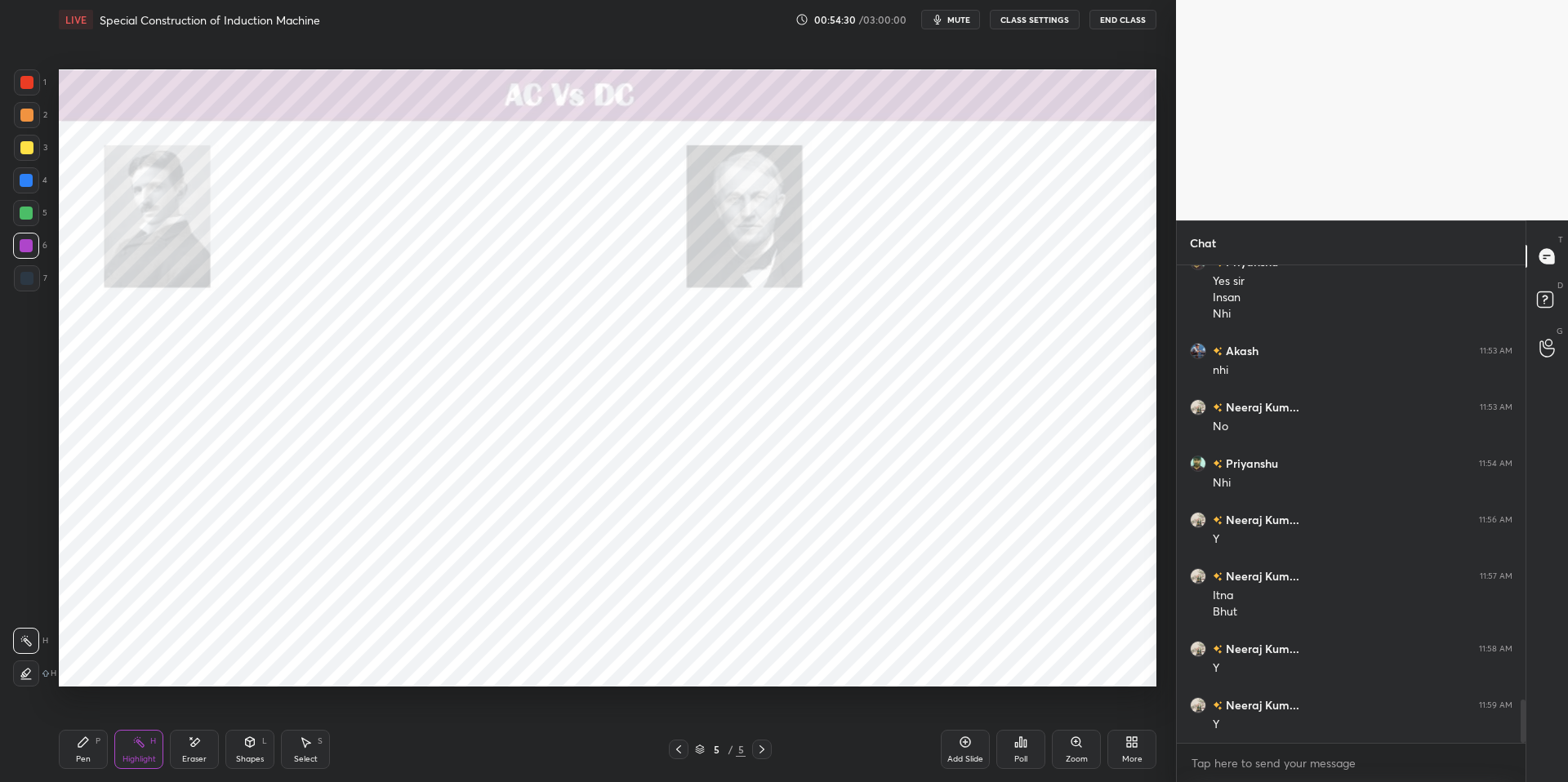
click at [87, 663] on icon at bounding box center [83, 741] width 13 height 13
drag, startPoint x: 389, startPoint y: 766, endPoint x: 373, endPoint y: 755, distance: 19.4
click at [387, 663] on div "Pen P Highlight H Eraser Shapes L Select S" at bounding box center [279, 749] width 441 height 40
click at [134, 663] on icon at bounding box center [138, 741] width 13 height 13
click at [81, 663] on icon at bounding box center [83, 742] width 10 height 10
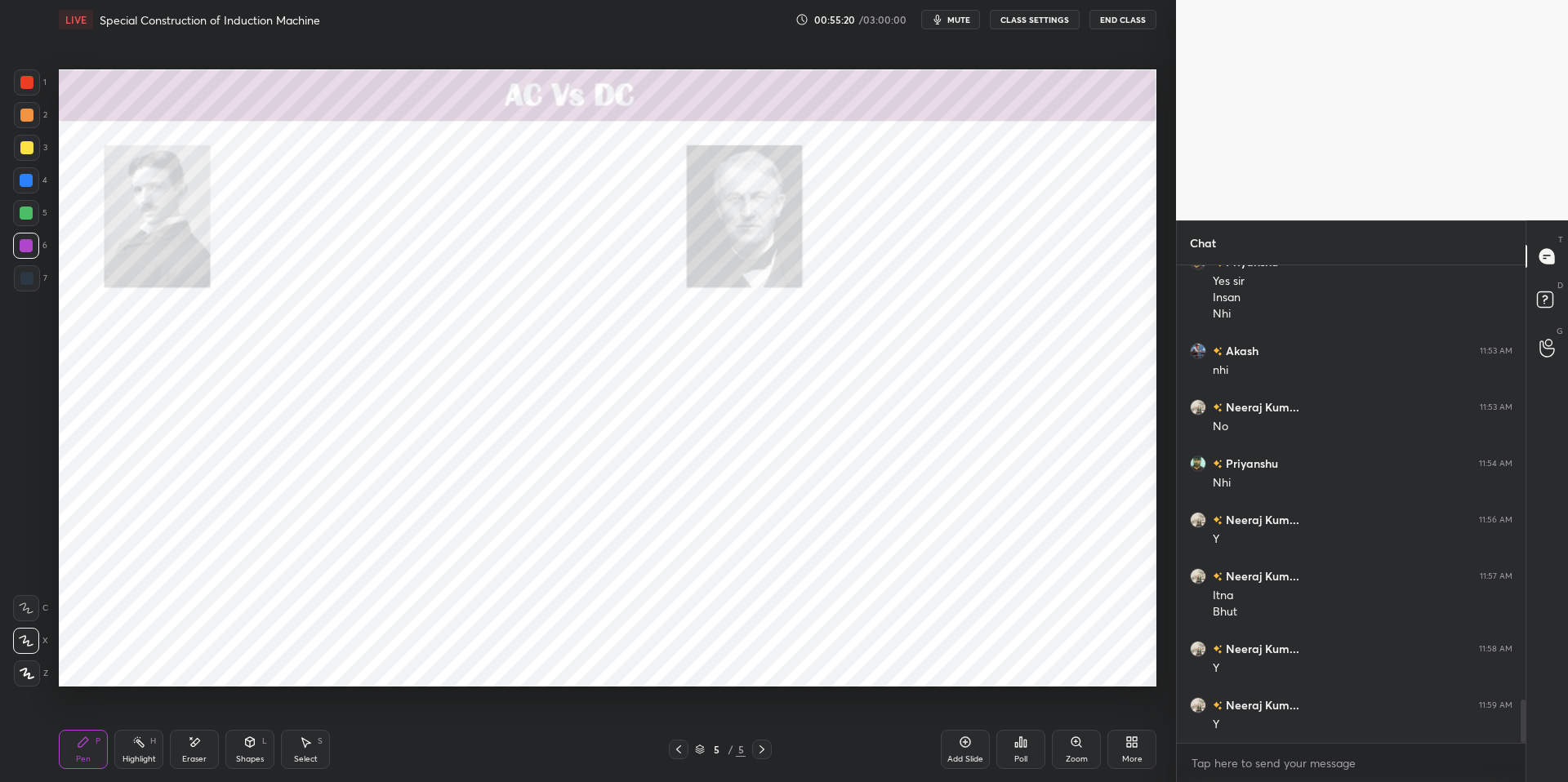
click at [413, 663] on div "Pen P Highlight H Eraser Shapes L Select S" at bounding box center [279, 749] width 441 height 40
click at [139, 663] on div "Highlight" at bounding box center [139, 759] width 34 height 8
drag, startPoint x: 99, startPoint y: 744, endPoint x: 124, endPoint y: 740, distance: 25.3
click at [101, 663] on div "Pen P" at bounding box center [83, 749] width 49 height 40
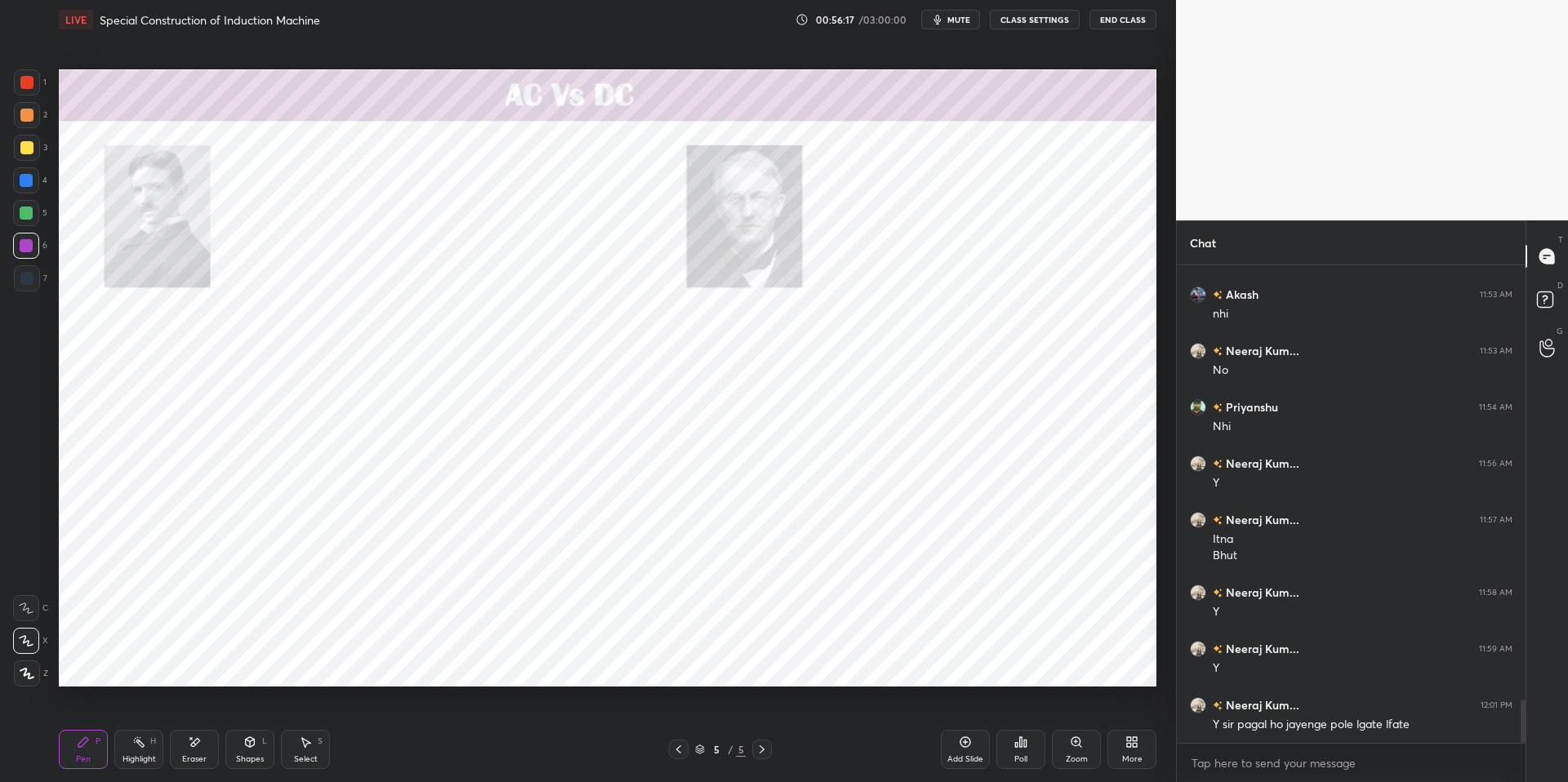
click at [418, 663] on div "Pen P Highlight H Eraser Shapes L Select S 5 / 5 Add Slide Poll Zoom More" at bounding box center [607, 749] width 1097 height 65
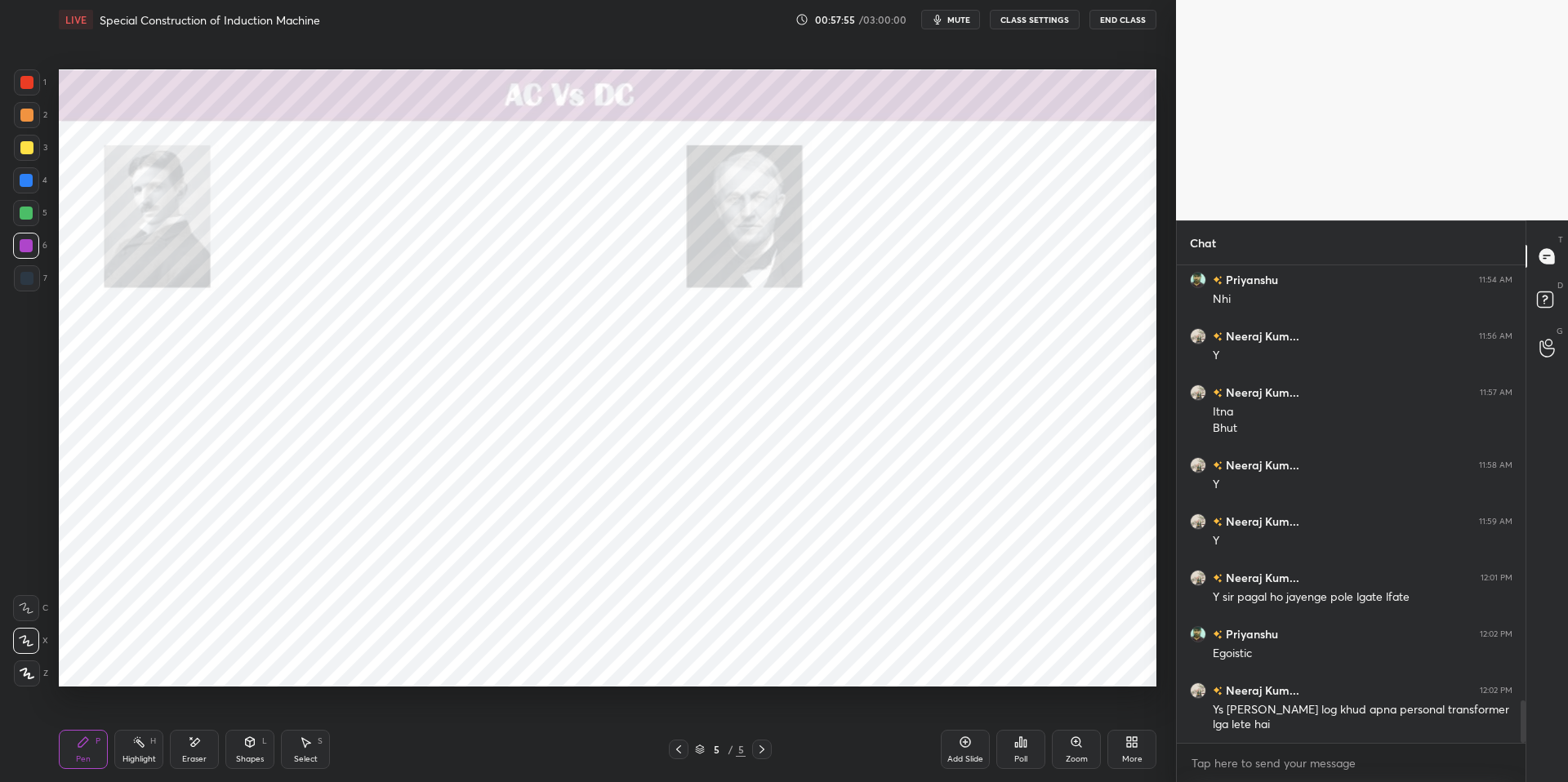
scroll to position [5002, 0]
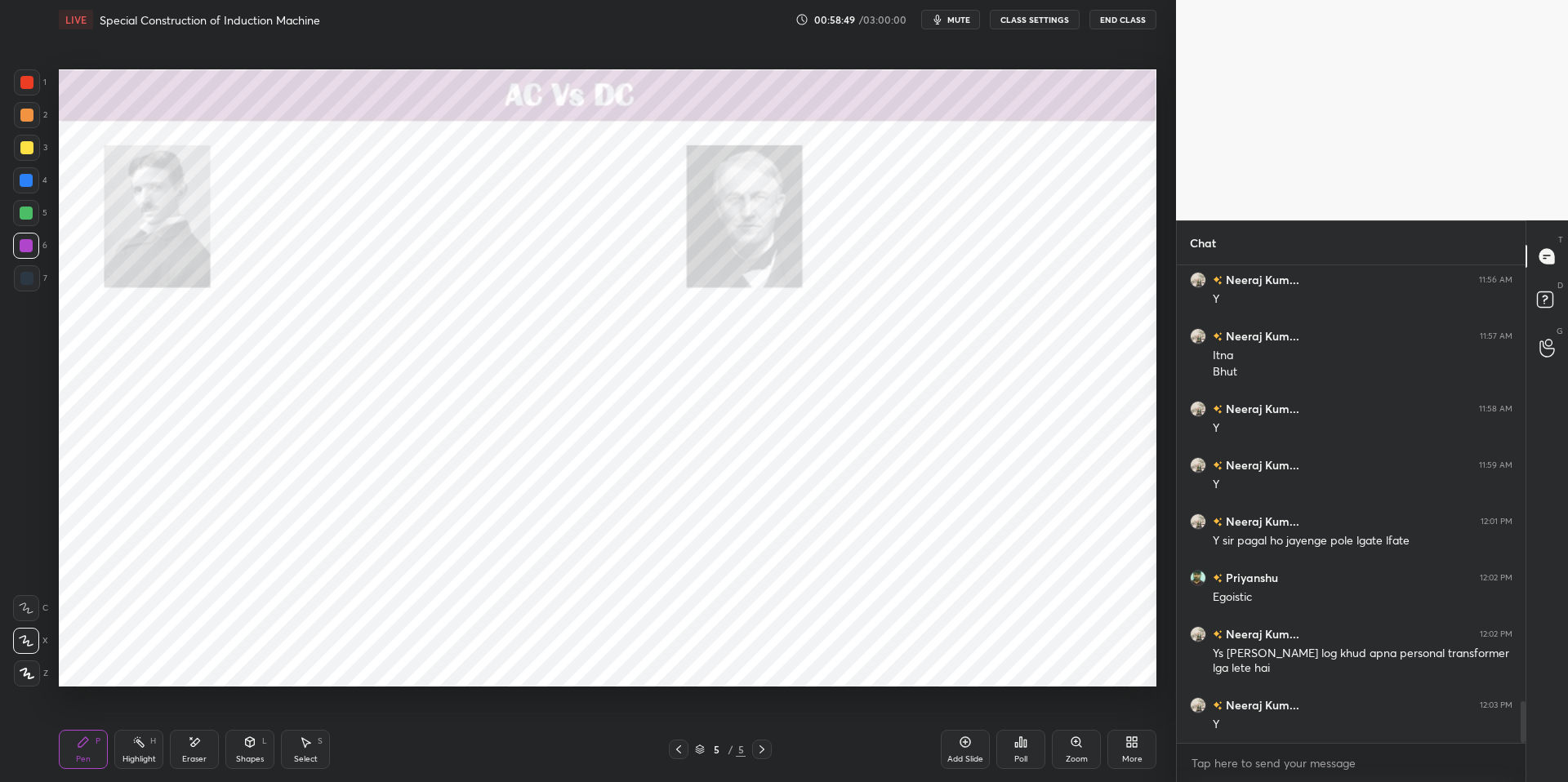
drag, startPoint x: 139, startPoint y: 748, endPoint x: 114, endPoint y: 737, distance: 27.3
click at [139, 663] on div "Highlight H" at bounding box center [139, 749] width 49 height 40
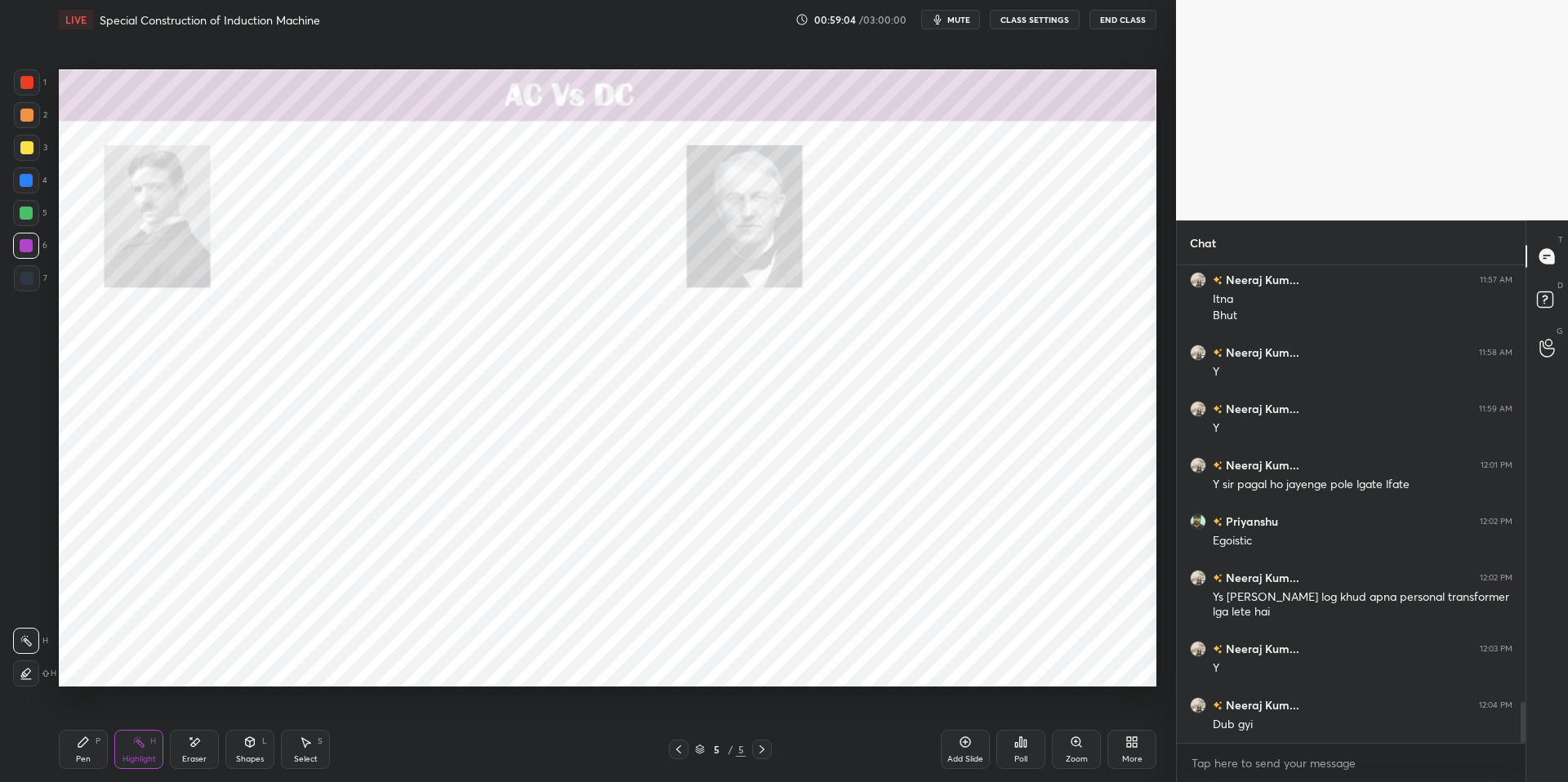
click at [100, 663] on div "P" at bounding box center [98, 741] width 5 height 8
click at [152, 663] on div "Highlight" at bounding box center [139, 759] width 34 height 8
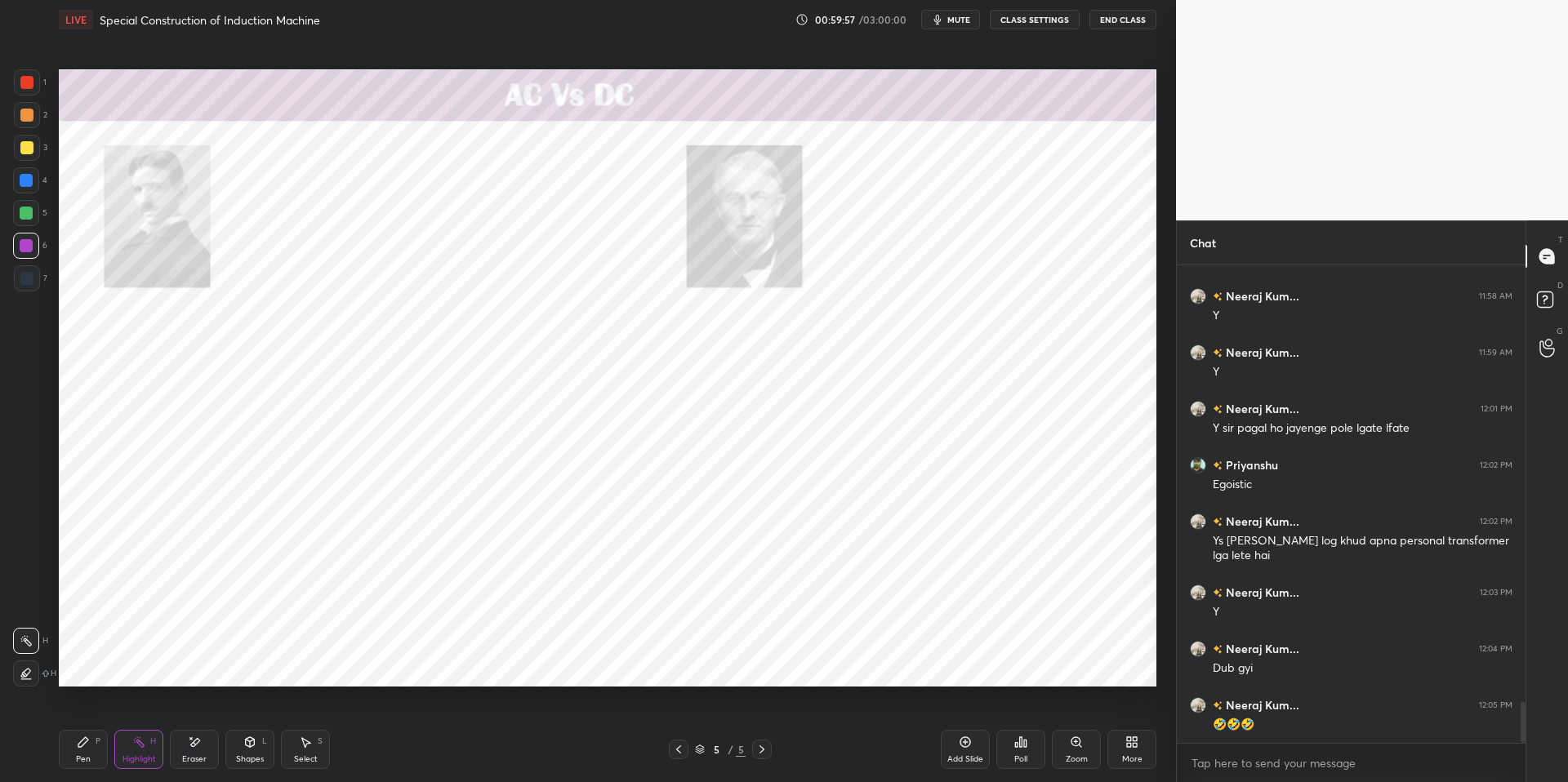
drag, startPoint x: 87, startPoint y: 746, endPoint x: 107, endPoint y: 747, distance: 20.0
click at [96, 663] on div "Pen P" at bounding box center [83, 749] width 49 height 40
click at [147, 663] on div "Highlight" at bounding box center [139, 759] width 34 height 8
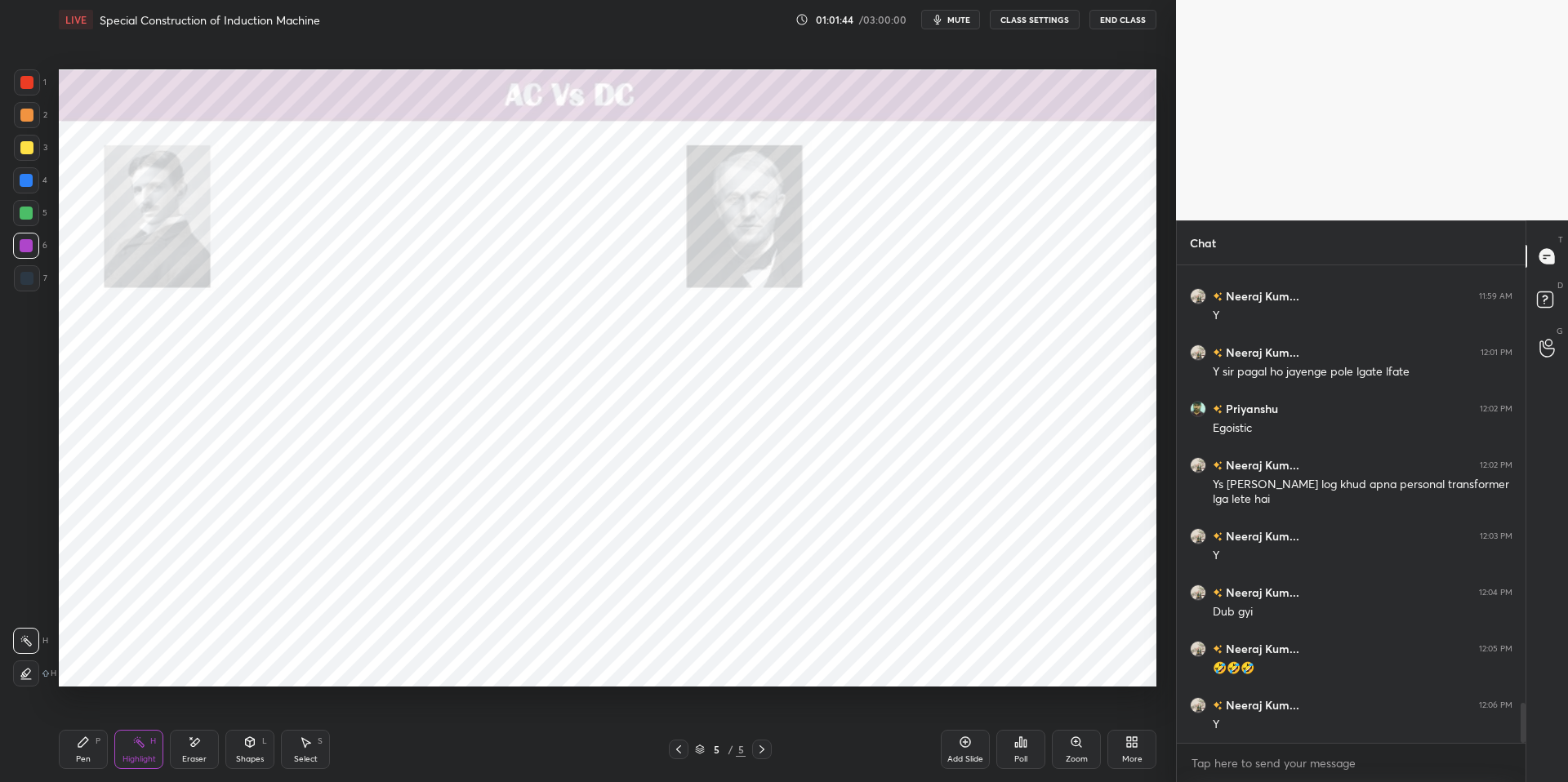
click at [77, 663] on div "Pen P" at bounding box center [83, 749] width 49 height 40
click at [146, 663] on div "Highlight" at bounding box center [139, 759] width 34 height 8
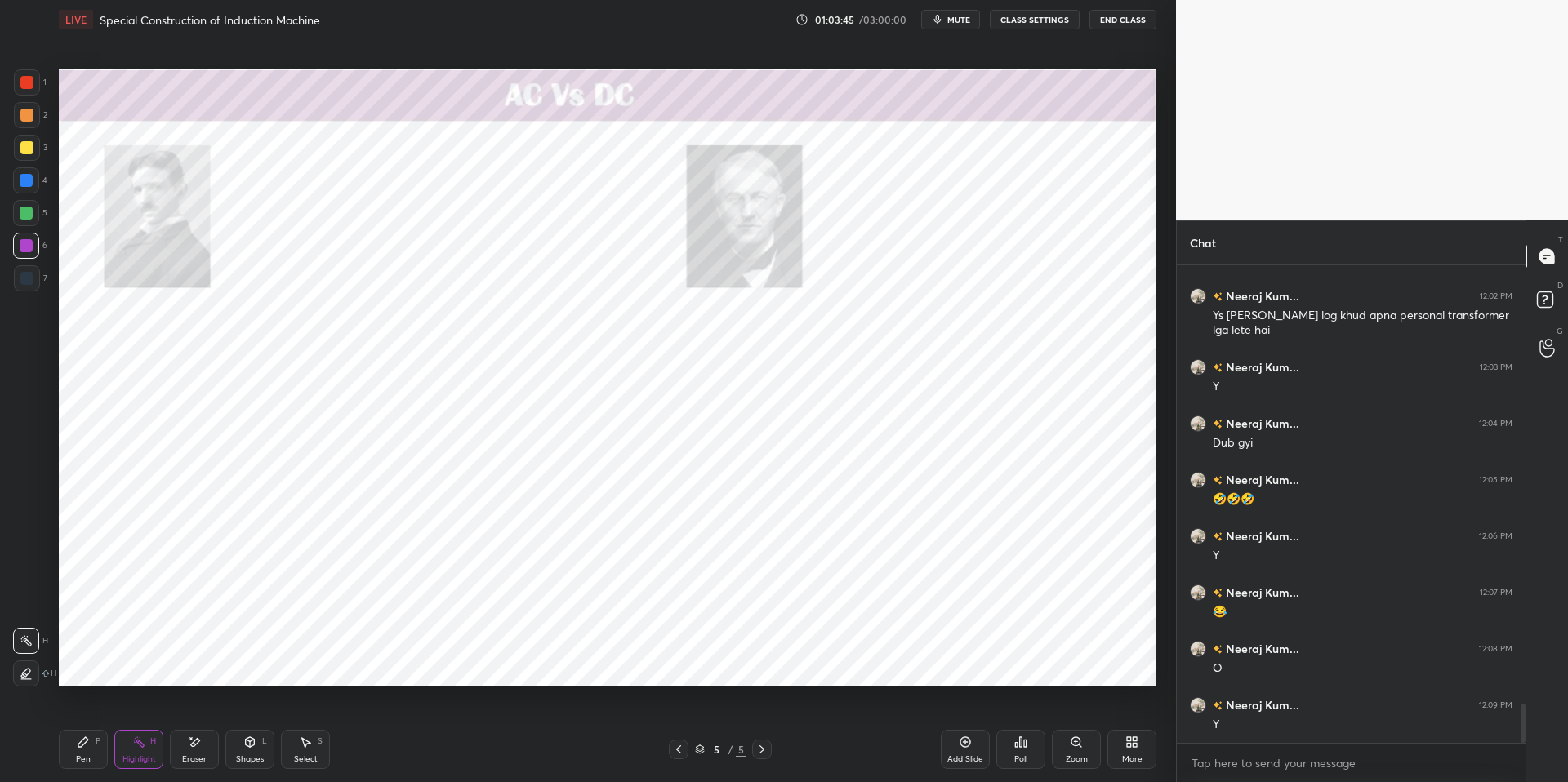
drag, startPoint x: 185, startPoint y: 753, endPoint x: 159, endPoint y: 748, distance: 26.5
click at [185, 663] on div "Eraser" at bounding box center [194, 759] width 25 height 8
click at [136, 663] on icon at bounding box center [138, 741] width 13 height 13
drag, startPoint x: 86, startPoint y: 740, endPoint x: 125, endPoint y: 741, distance: 39.0
click at [87, 663] on icon at bounding box center [83, 742] width 10 height 10
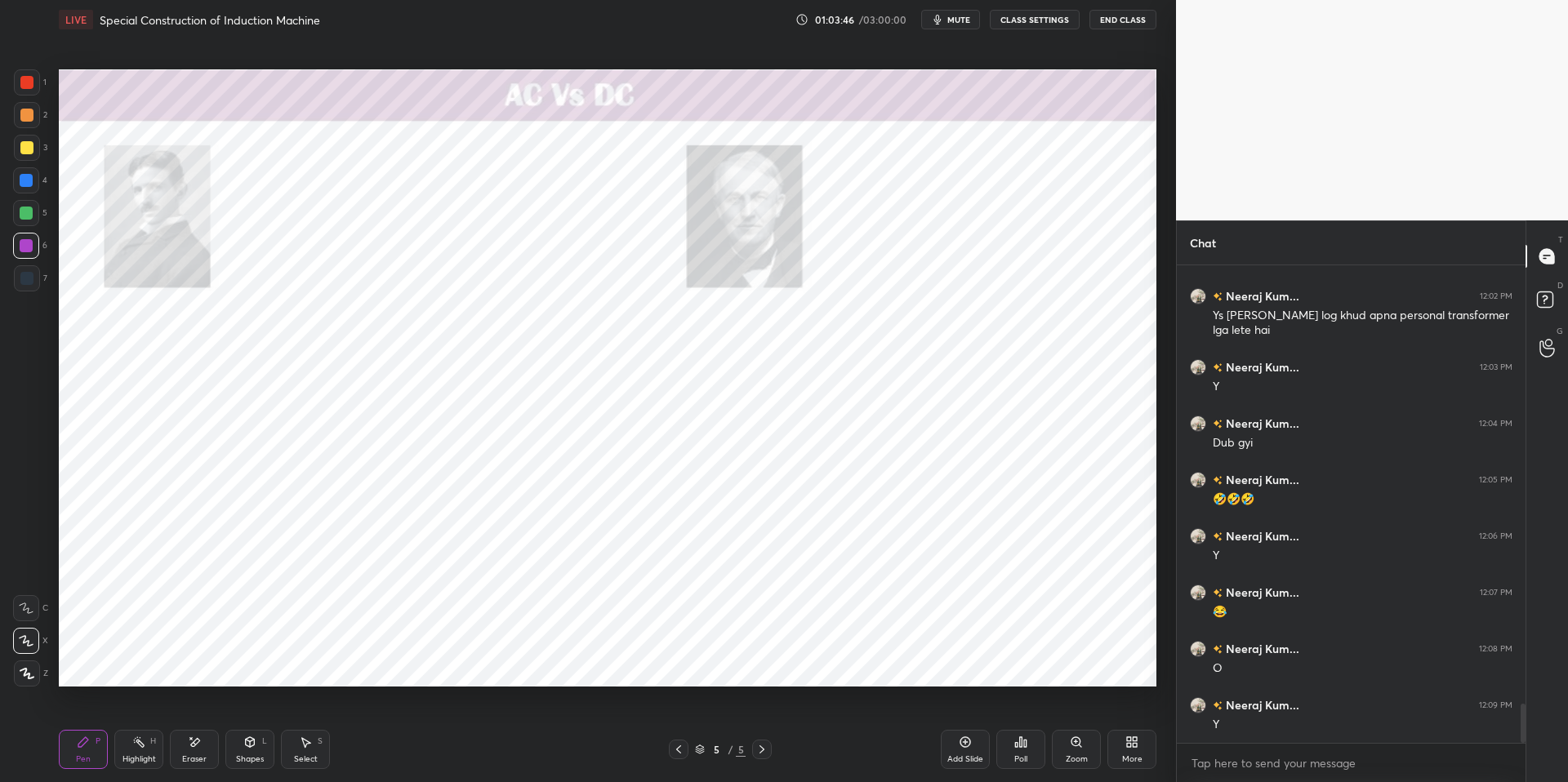
click at [146, 663] on div "Highlight H" at bounding box center [139, 749] width 49 height 40
click at [106, 663] on div "Pen P" at bounding box center [83, 749] width 49 height 40
click at [149, 663] on div "Highlight H" at bounding box center [139, 749] width 49 height 40
click at [96, 663] on div "P" at bounding box center [98, 741] width 5 height 8
click at [142, 663] on div "Highlight H" at bounding box center [139, 749] width 49 height 40
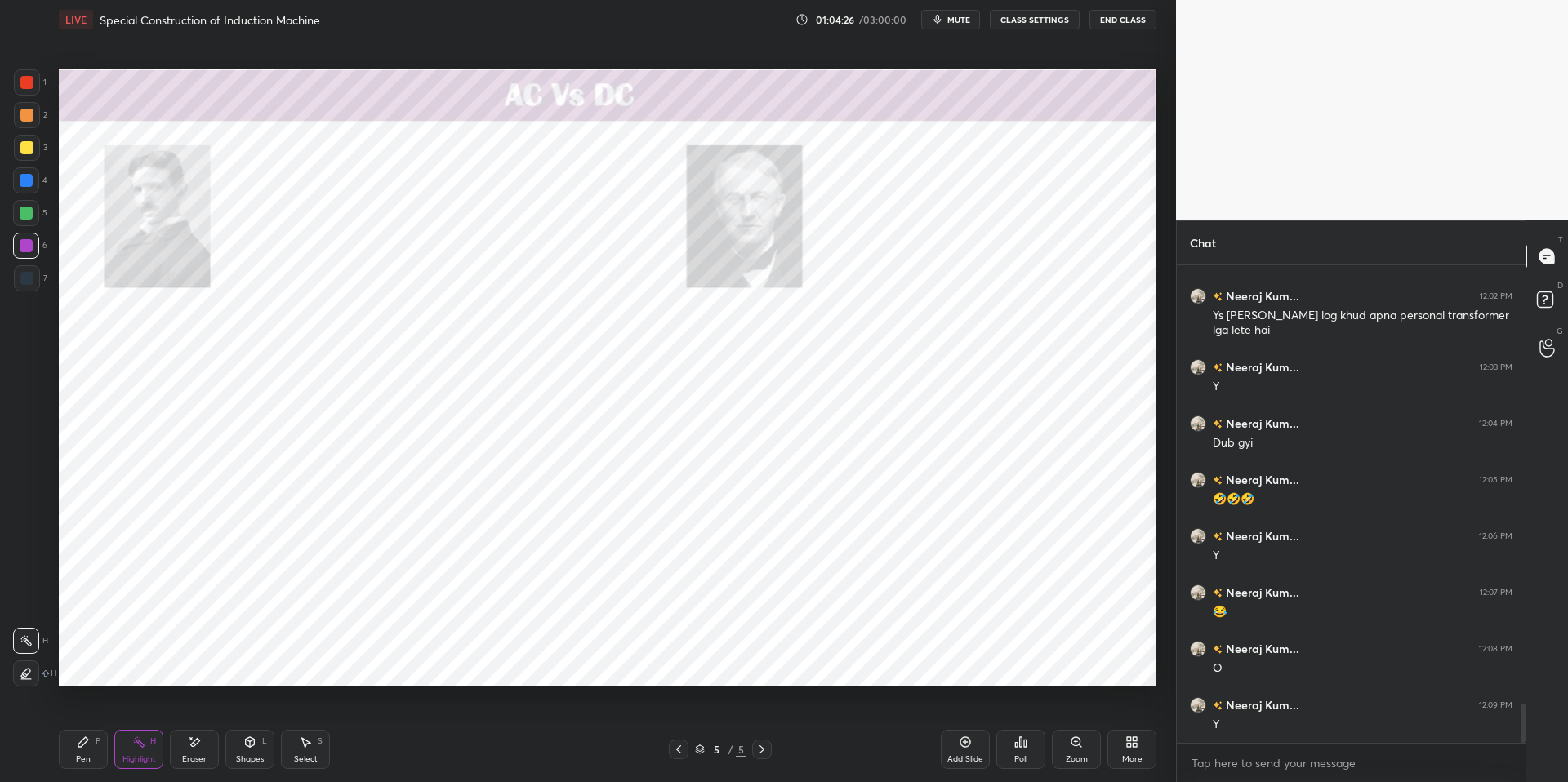
drag, startPoint x: 70, startPoint y: 740, endPoint x: 149, endPoint y: 752, distance: 79.9
click at [75, 663] on div "Pen P" at bounding box center [83, 749] width 49 height 40
click at [157, 663] on div "Highlight H" at bounding box center [139, 749] width 49 height 40
click at [96, 663] on div "Pen P" at bounding box center [83, 749] width 49 height 40
click at [137, 663] on icon at bounding box center [138, 741] width 13 height 13
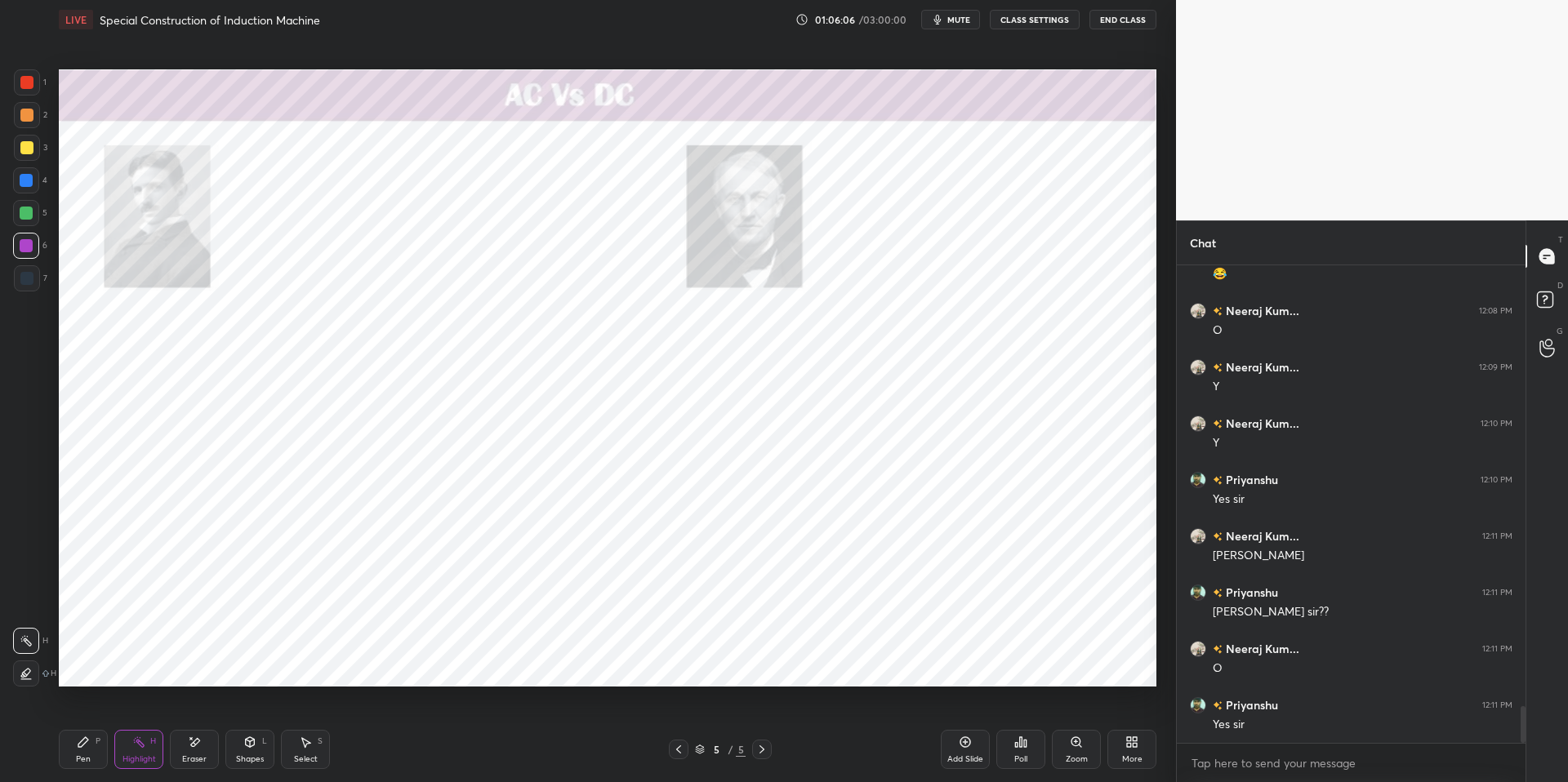
scroll to position [5734, 0]
drag, startPoint x: 82, startPoint y: 740, endPoint x: 116, endPoint y: 739, distance: 34.0
click at [86, 663] on icon at bounding box center [83, 742] width 10 height 10
drag, startPoint x: 415, startPoint y: 771, endPoint x: 407, endPoint y: 766, distance: 9.4
click at [412, 663] on div "Pen P Highlight H Eraser Shapes L Select S 5 / 5 Add Slide Poll Zoom More" at bounding box center [607, 749] width 1097 height 65
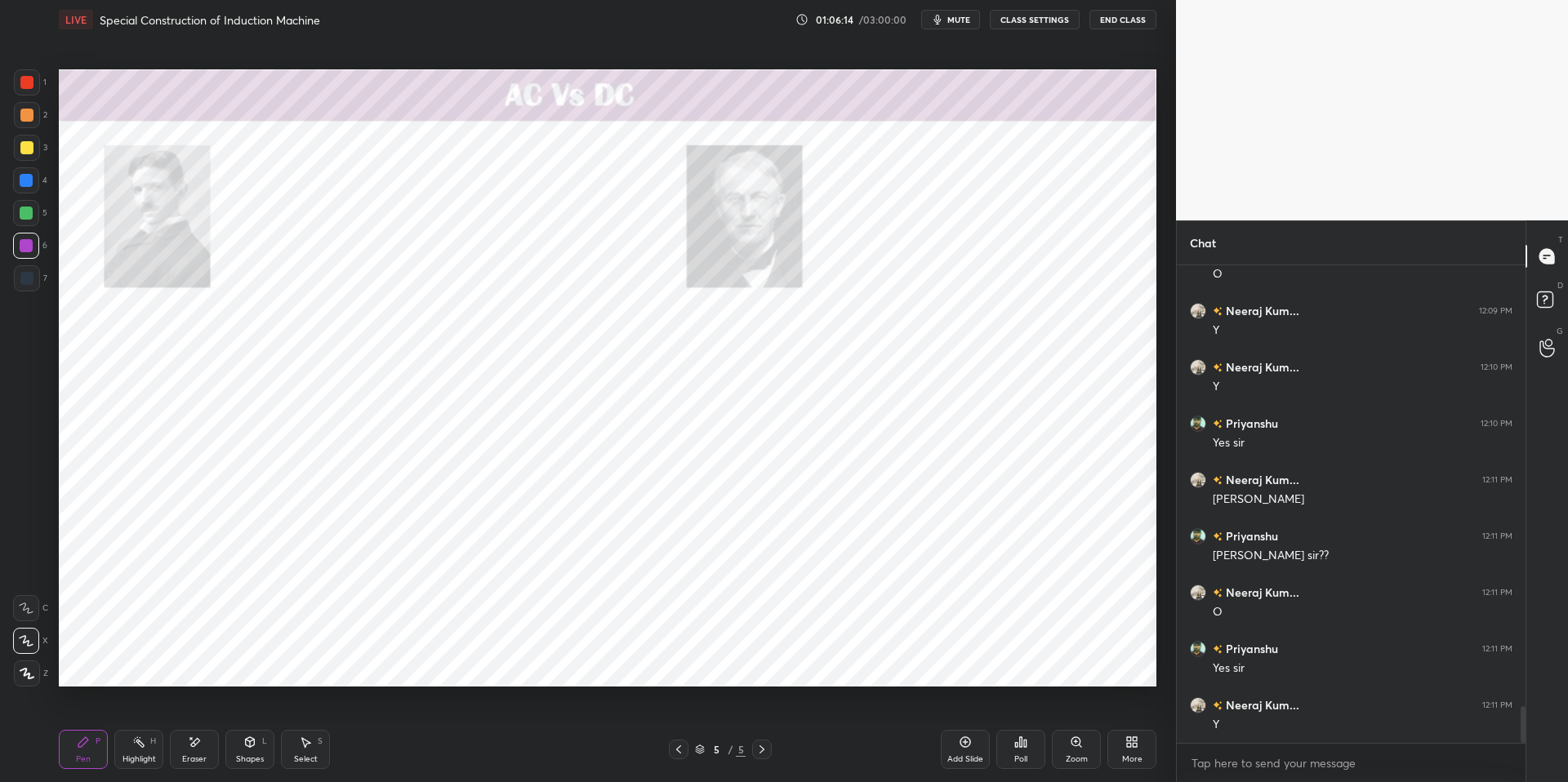
scroll to position [5790, 0]
click at [142, 663] on div "Highlight H" at bounding box center [139, 749] width 49 height 40
click at [93, 663] on div "Pen P" at bounding box center [83, 749] width 49 height 40
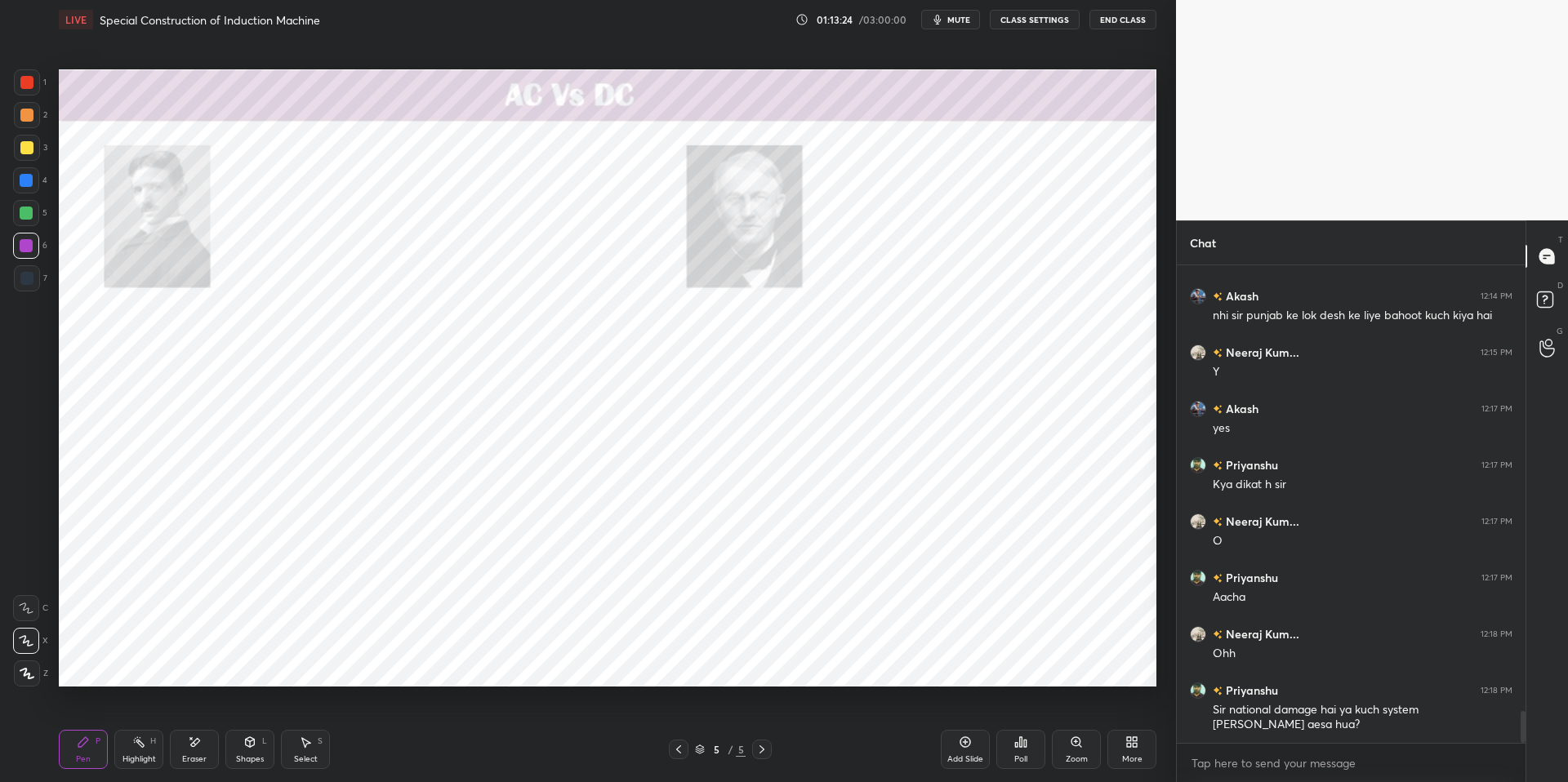
scroll to position [6820, 0]
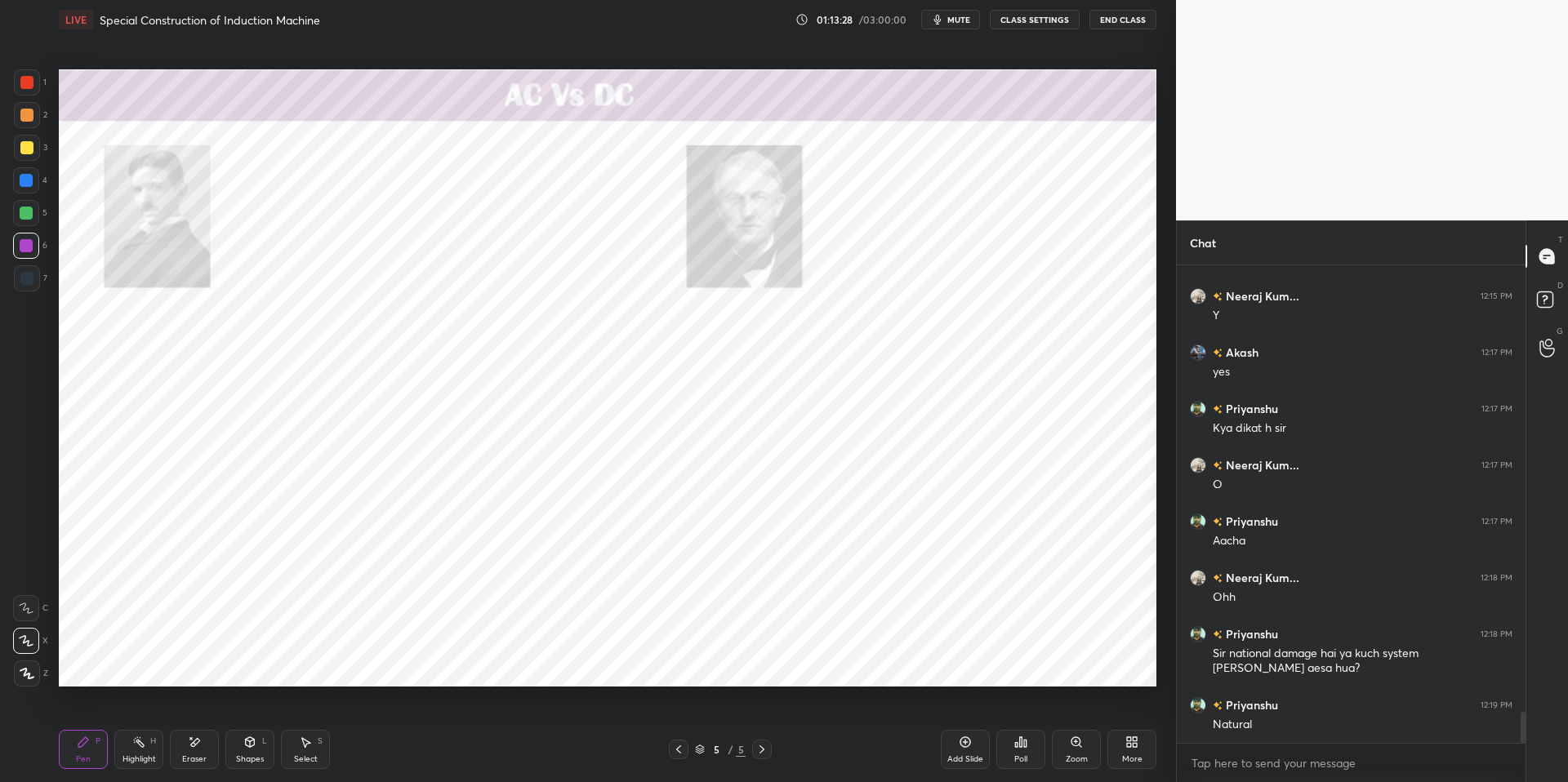
click at [142, 663] on div "Highlight H" at bounding box center [139, 749] width 49 height 40
click at [94, 663] on div "Pen P" at bounding box center [83, 749] width 49 height 40
drag, startPoint x: 498, startPoint y: 780, endPoint x: 436, endPoint y: 752, distance: 68.0
click at [498, 663] on div "Pen P Highlight H Eraser Shapes L Select S 5 / 5 Add Slide Poll Zoom More" at bounding box center [607, 749] width 1097 height 65
click at [147, 663] on div "Highlight" at bounding box center [139, 759] width 34 height 8
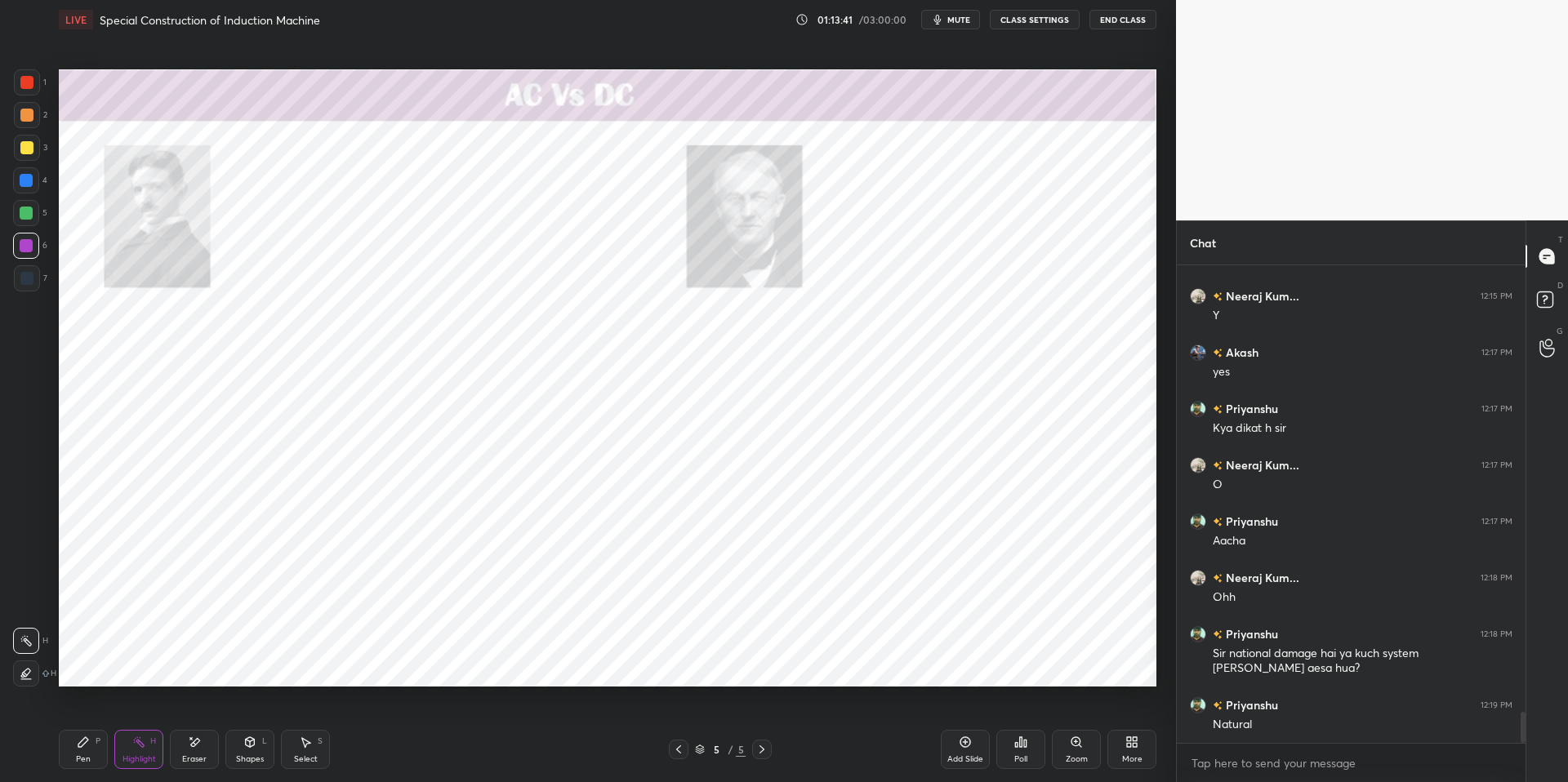
scroll to position [6876, 0]
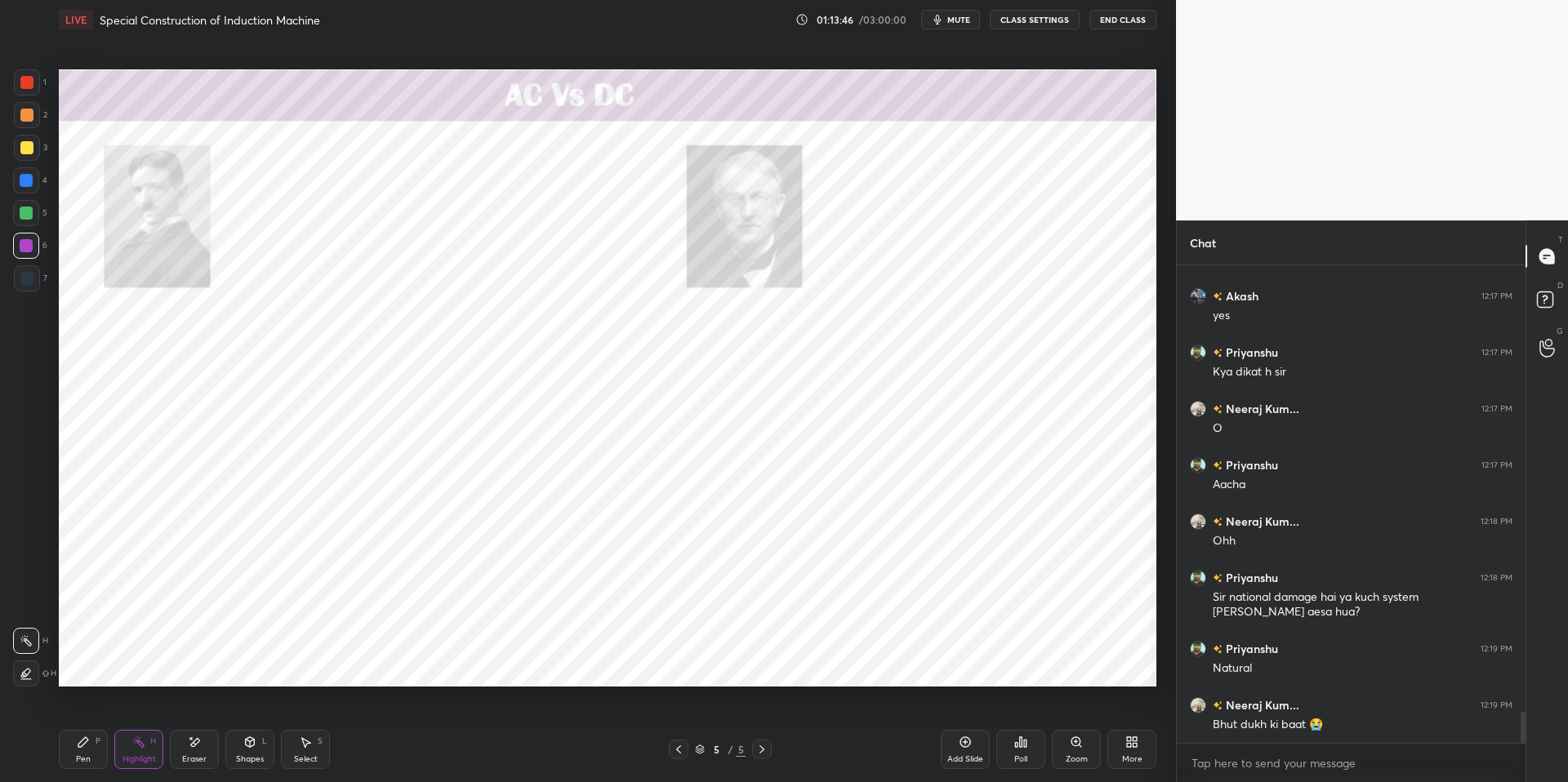
click at [141, 663] on icon at bounding box center [138, 741] width 13 height 13
click at [93, 663] on div "Pen P" at bounding box center [83, 749] width 49 height 40
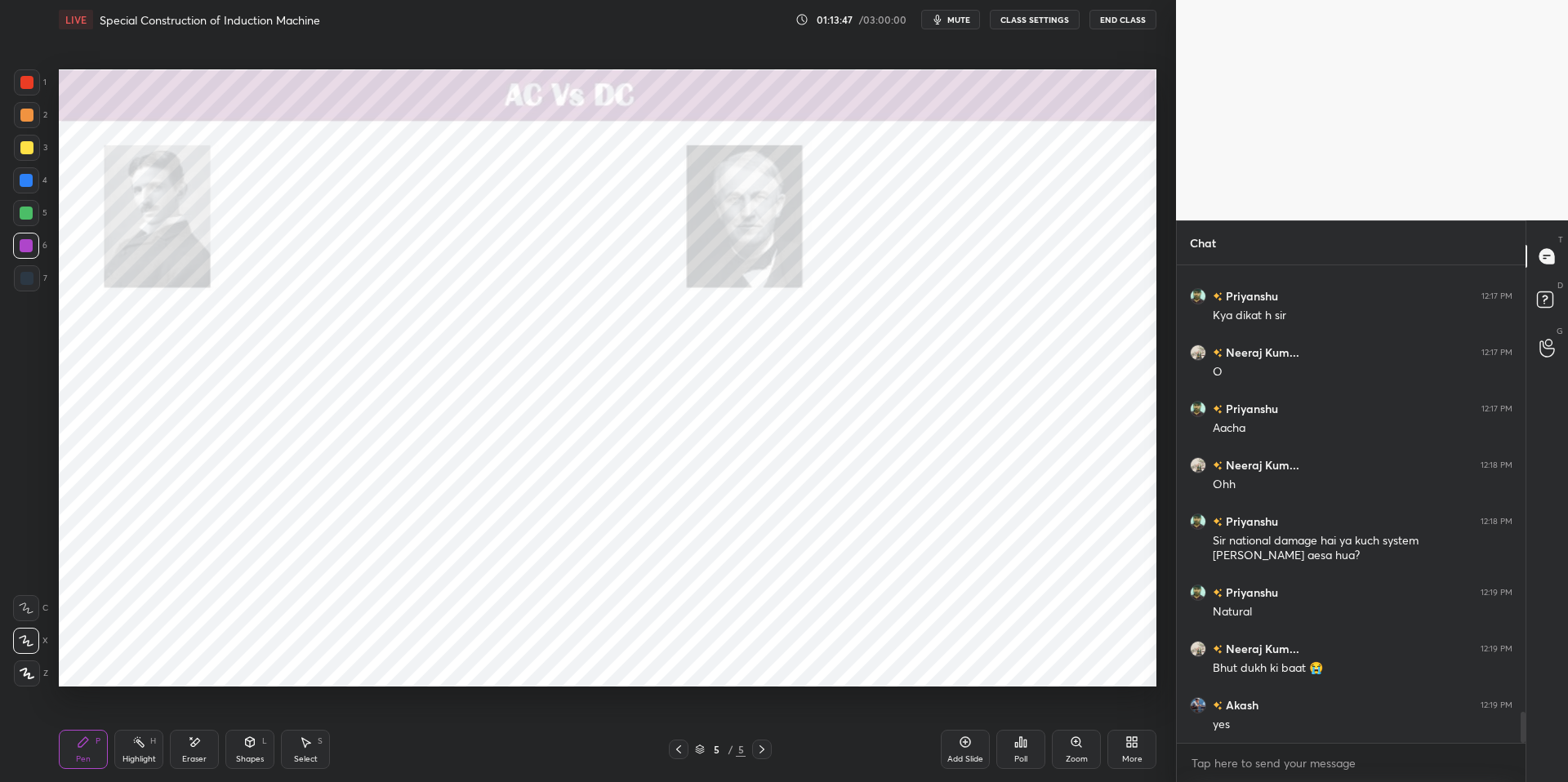
scroll to position [6989, 0]
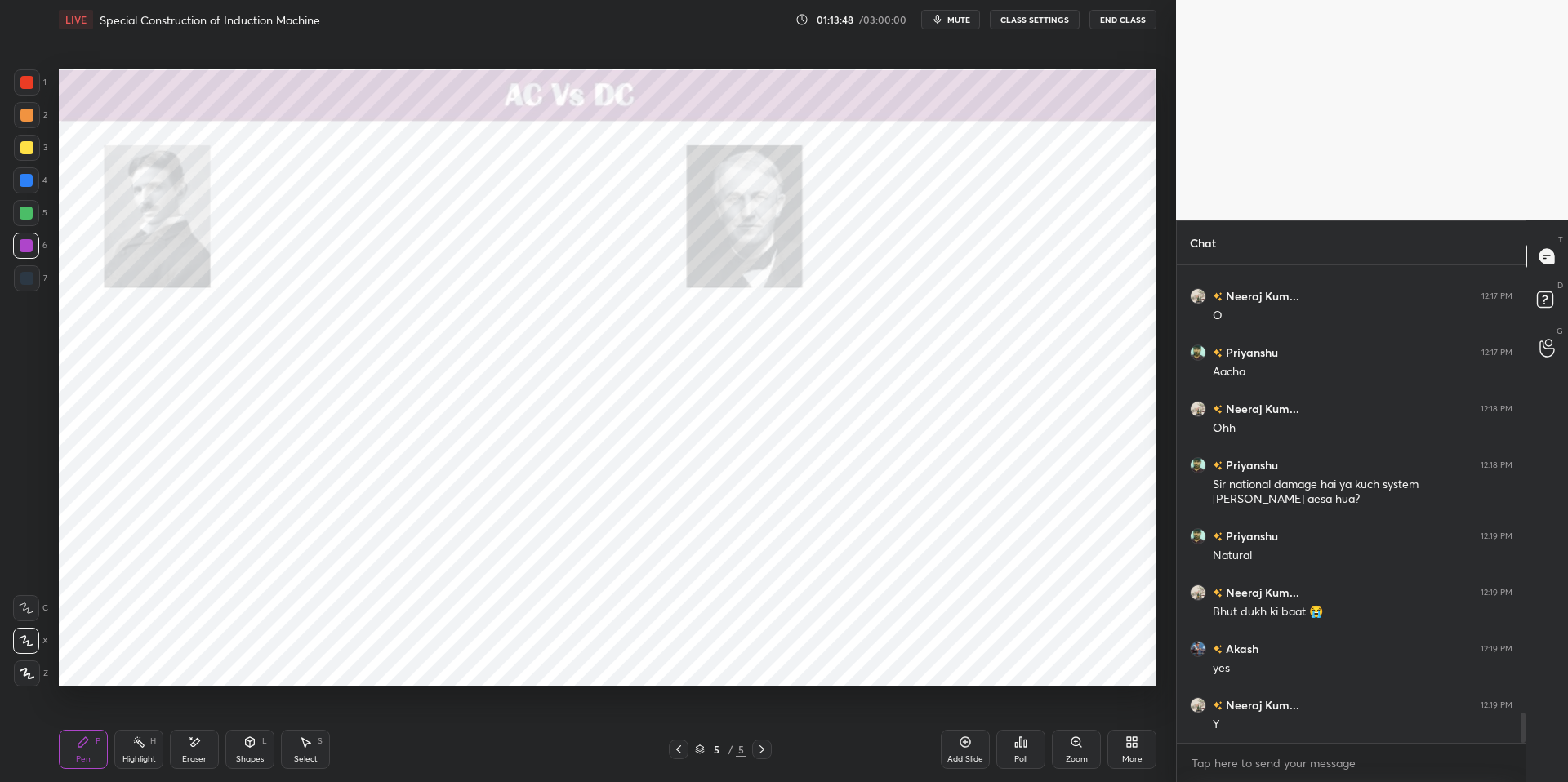
click at [977, 663] on div "Add Slide" at bounding box center [965, 749] width 49 height 40
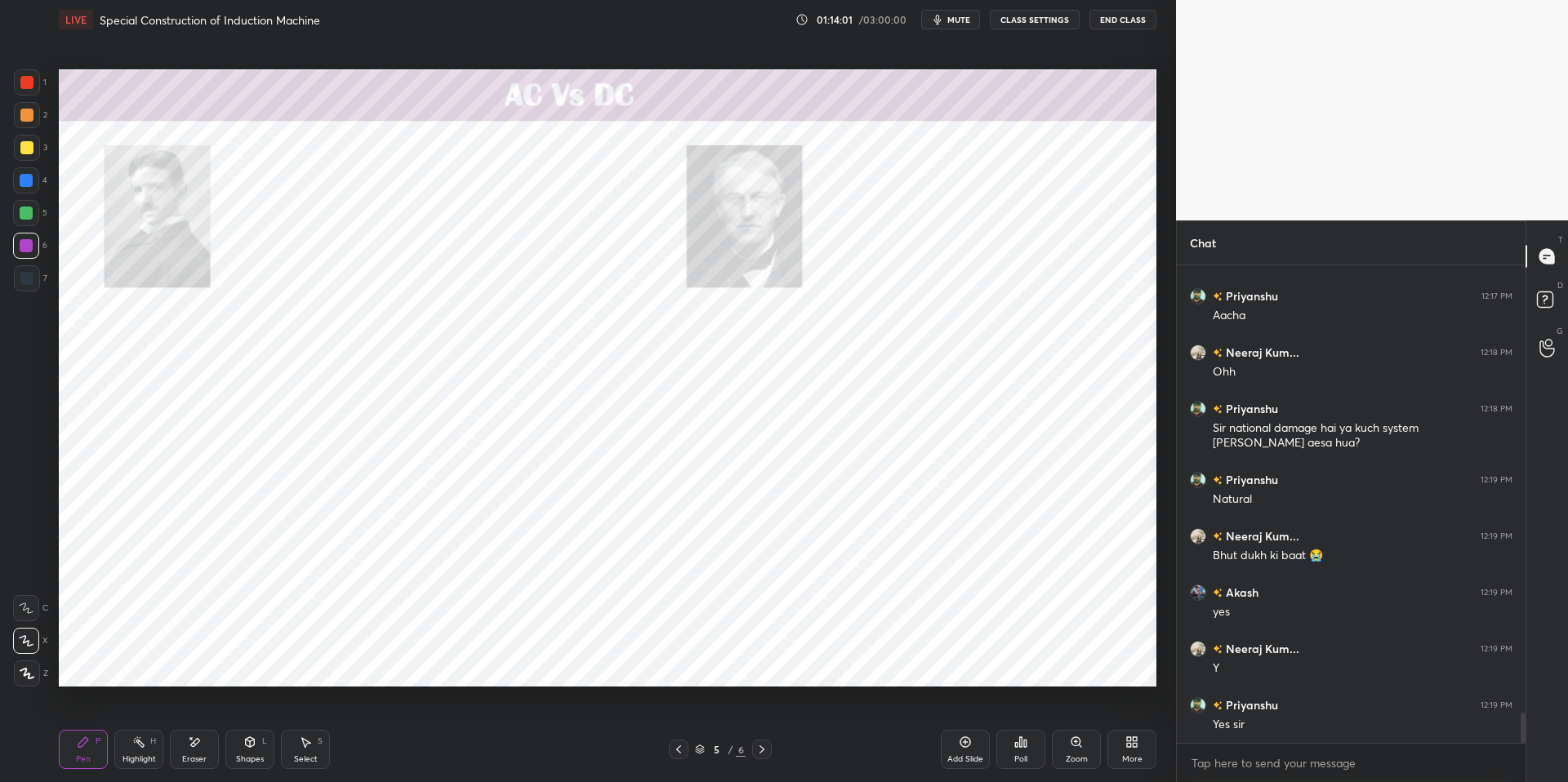
click at [129, 663] on div "Highlight" at bounding box center [139, 759] width 34 height 8
drag, startPoint x: 87, startPoint y: 742, endPoint x: 126, endPoint y: 736, distance: 39.5
click at [87, 663] on icon at bounding box center [83, 741] width 13 height 13
click at [412, 663] on div "Pen P Highlight H Eraser Shapes L Select S 5 / 6 Add Slide Poll Zoom More" at bounding box center [607, 749] width 1097 height 65
click at [26, 177] on div at bounding box center [26, 180] width 13 height 13
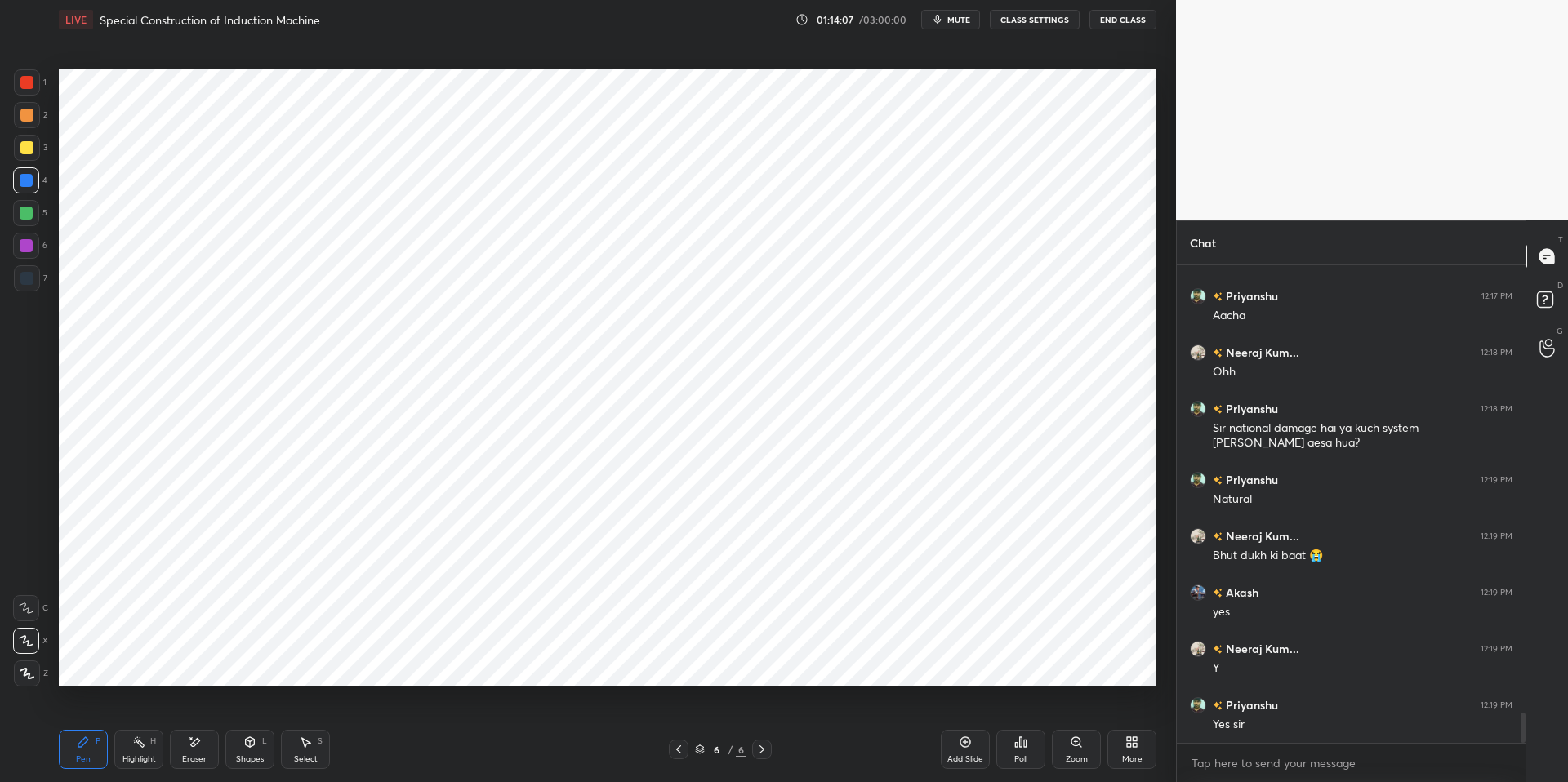
drag, startPoint x: 141, startPoint y: 755, endPoint x: 93, endPoint y: 745, distance: 49.0
click at [142, 663] on div "Highlight" at bounding box center [139, 759] width 34 height 8
drag, startPoint x: 94, startPoint y: 743, endPoint x: 178, endPoint y: 740, distance: 84.1
click at [96, 663] on div "Pen P" at bounding box center [83, 749] width 49 height 40
click at [466, 663] on div "Pen P Highlight H Eraser Shapes L Select S 6 / 6 Add Slide Poll Zoom More" at bounding box center [607, 749] width 1097 height 65
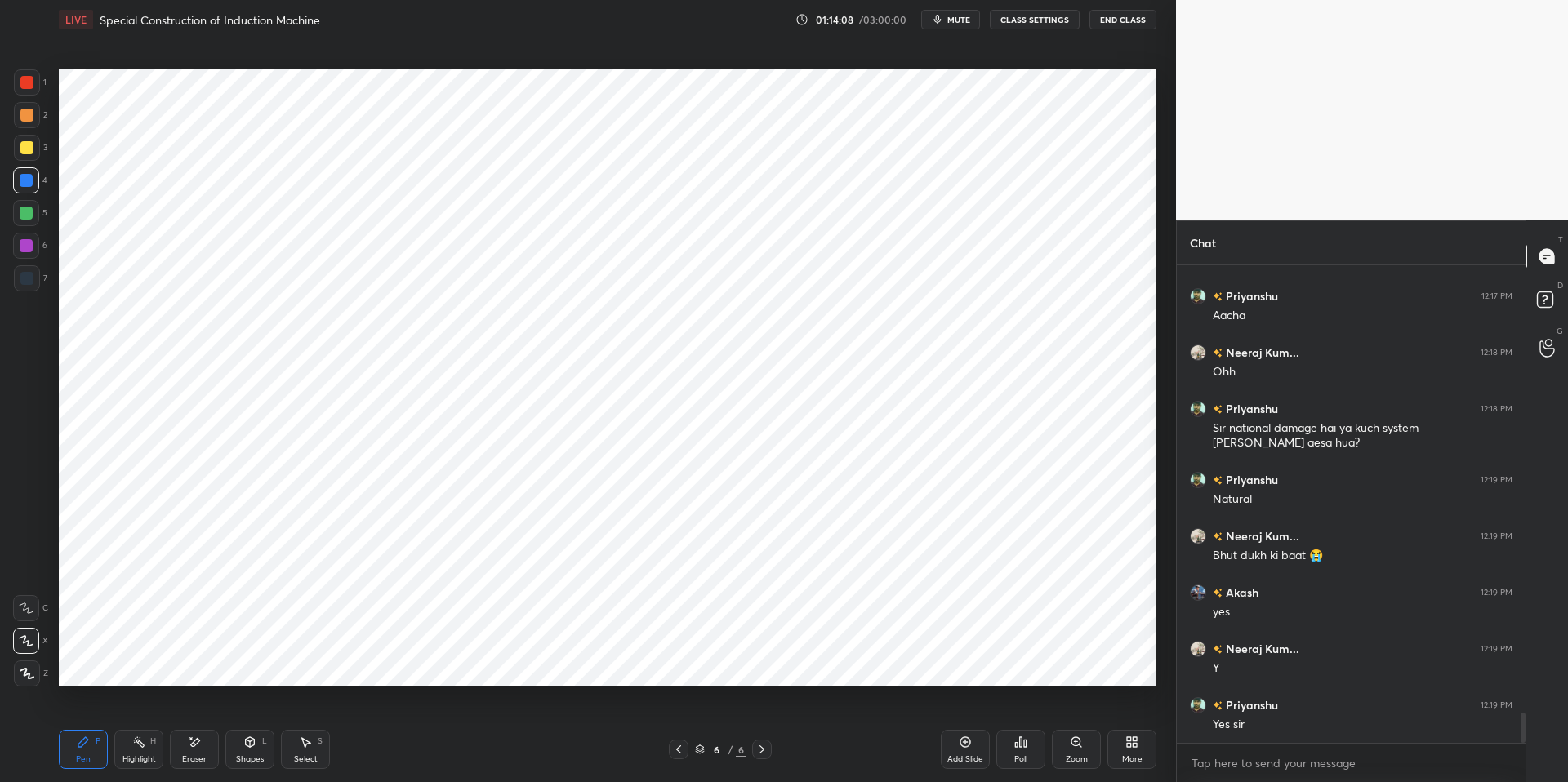
click at [33, 82] on div at bounding box center [27, 82] width 13 height 13
drag, startPoint x: 21, startPoint y: 79, endPoint x: 35, endPoint y: 84, distance: 14.9
click at [21, 79] on div at bounding box center [27, 82] width 13 height 13
click at [29, 274] on div at bounding box center [27, 278] width 13 height 13
click at [31, 178] on div at bounding box center [26, 180] width 13 height 13
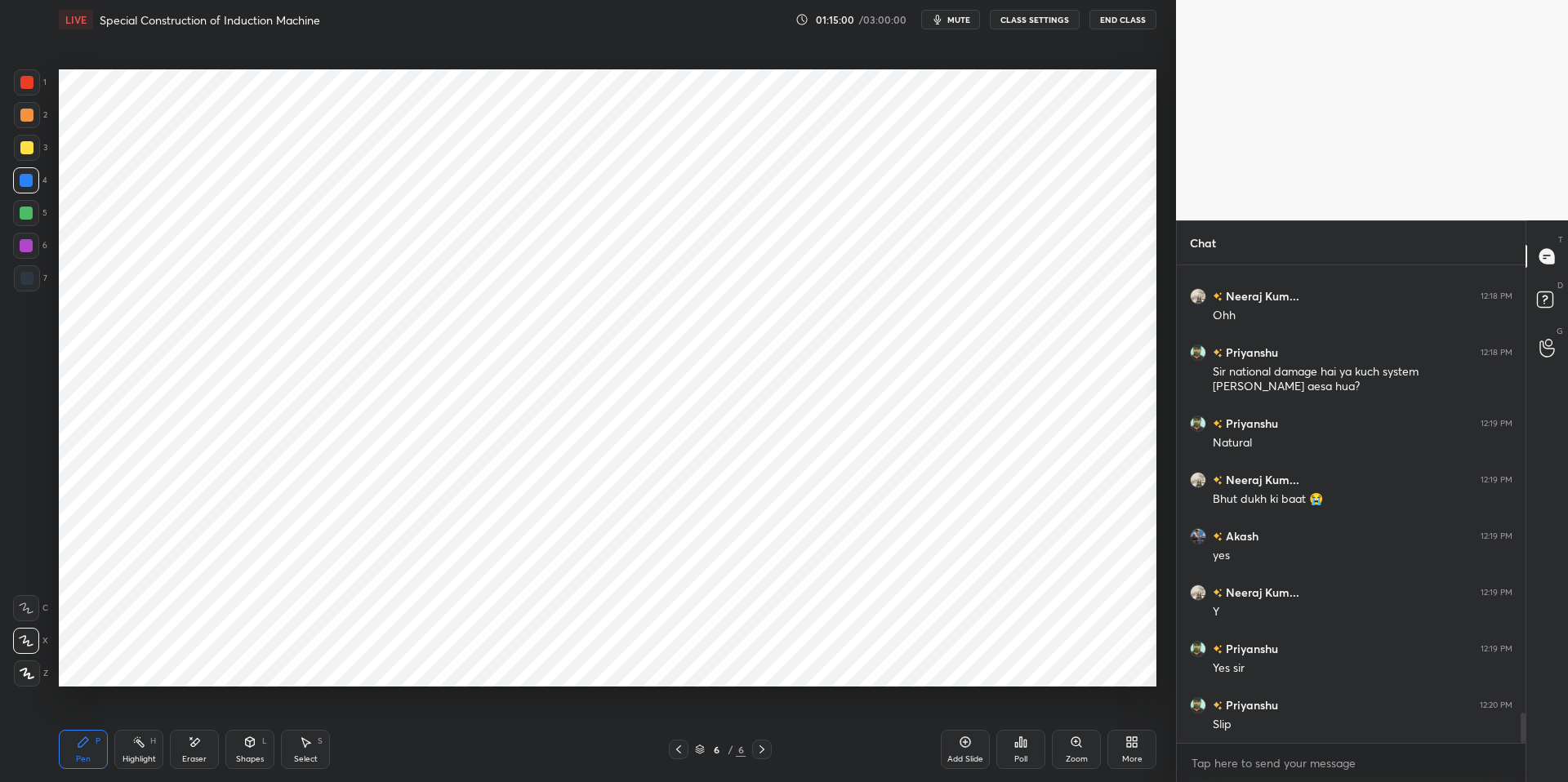
scroll to position [7158, 0]
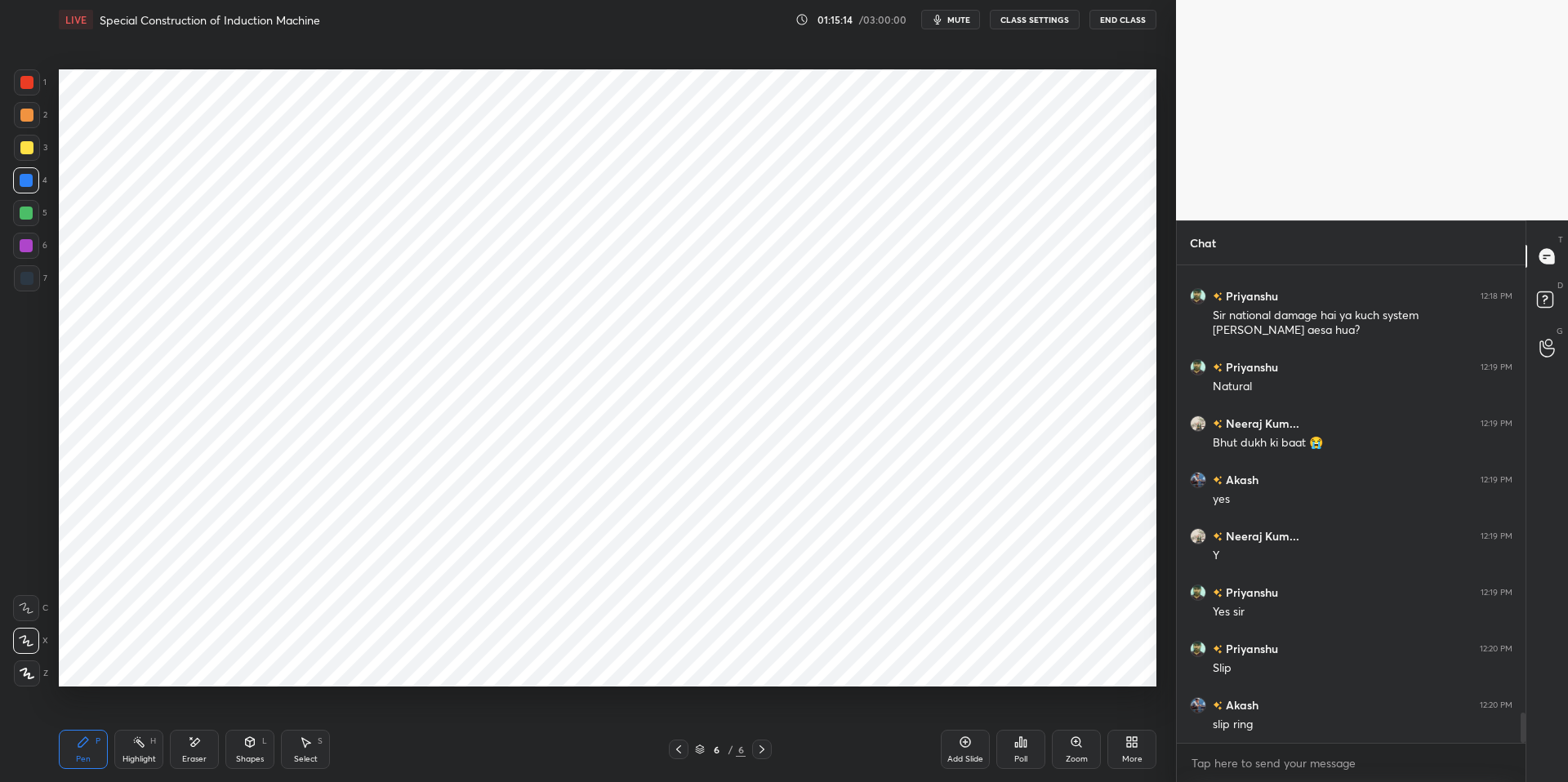
drag, startPoint x: 138, startPoint y: 747, endPoint x: 93, endPoint y: 742, distance: 45.3
click at [136, 663] on icon at bounding box center [138, 741] width 13 height 13
click at [96, 663] on div "Pen P" at bounding box center [83, 749] width 49 height 40
click at [440, 663] on div "Pen P Highlight H Eraser Shapes L Select S 6 / 6 Add Slide Poll Zoom More" at bounding box center [607, 749] width 1097 height 65
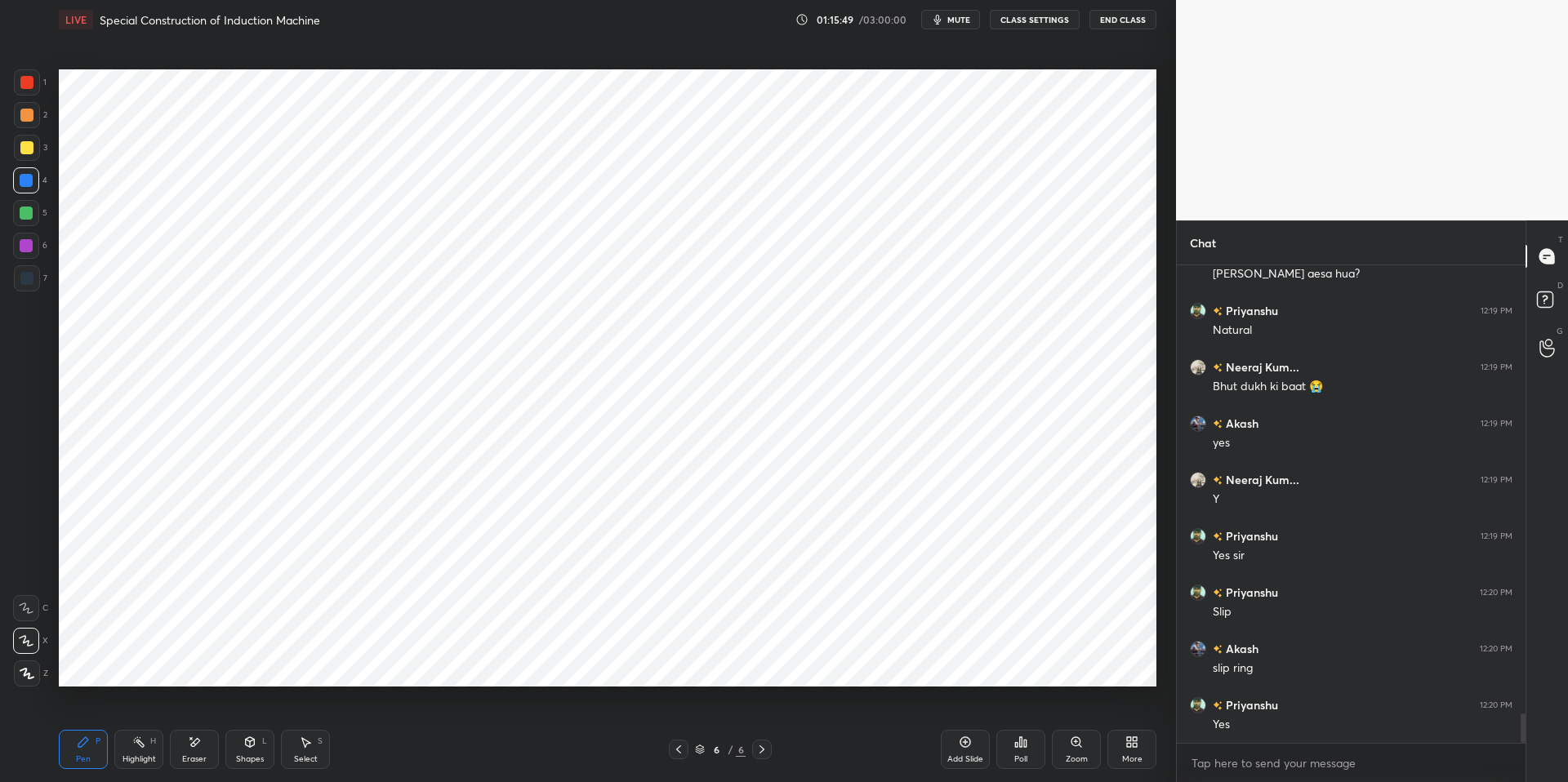
click at [133, 663] on div "Highlight H" at bounding box center [139, 749] width 49 height 40
drag, startPoint x: 89, startPoint y: 739, endPoint x: 178, endPoint y: 740, distance: 89.0
click at [92, 663] on div "Pen P" at bounding box center [83, 749] width 49 height 40
click at [448, 663] on div "Pen P Highlight H Eraser Shapes L Select S 6 / 6 Add Slide Poll Zoom More" at bounding box center [607, 749] width 1097 height 65
drag, startPoint x: 155, startPoint y: 747, endPoint x: 107, endPoint y: 734, distance: 49.7
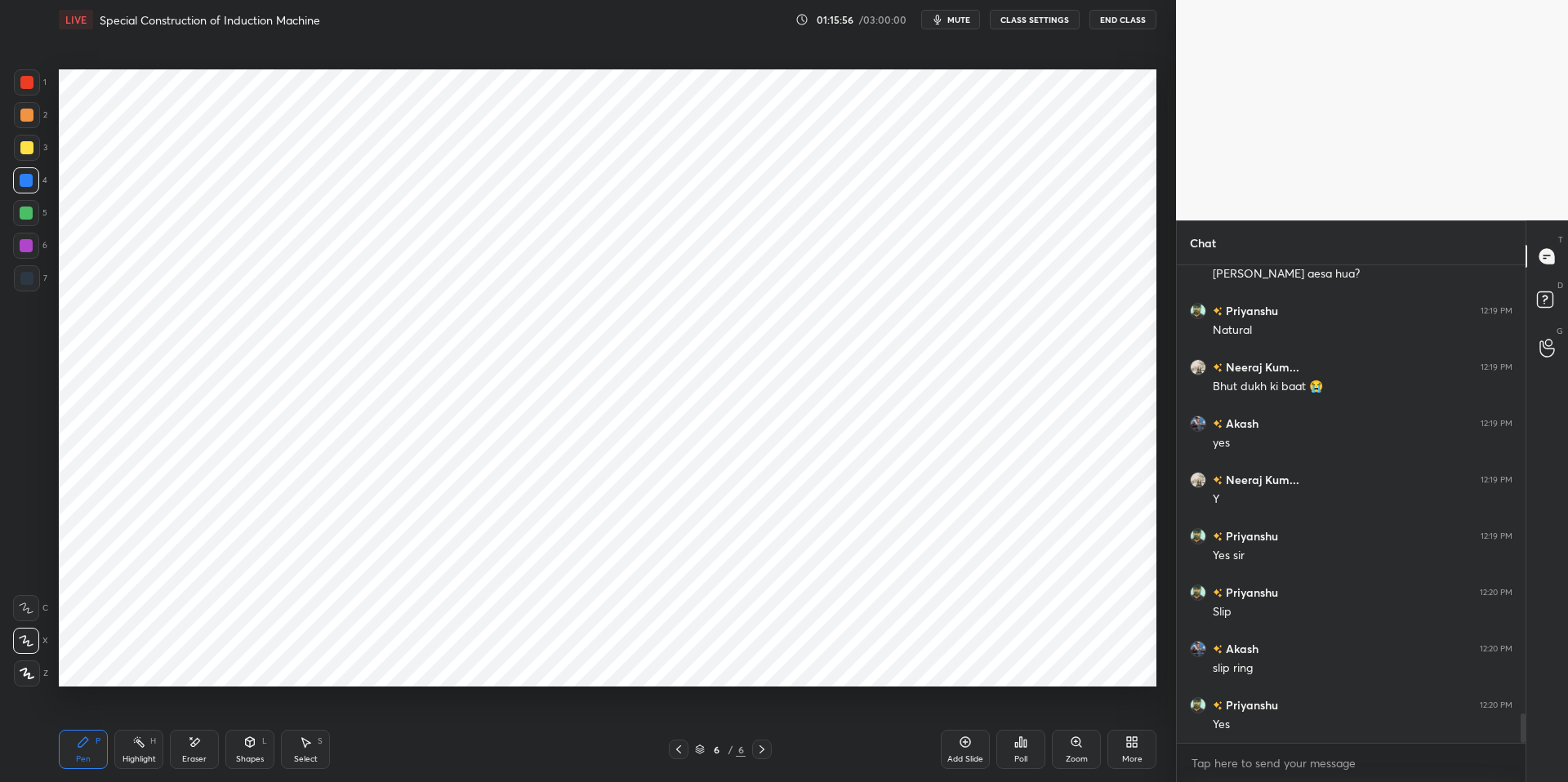
click at [152, 663] on div "Highlight H" at bounding box center [139, 749] width 49 height 40
click at [100, 663] on div "Pen P" at bounding box center [83, 749] width 49 height 40
drag, startPoint x: 457, startPoint y: 766, endPoint x: 426, endPoint y: 725, distance: 51.4
click at [457, 663] on div "Pen P Highlight H Eraser Shapes L Select S" at bounding box center [279, 749] width 441 height 40
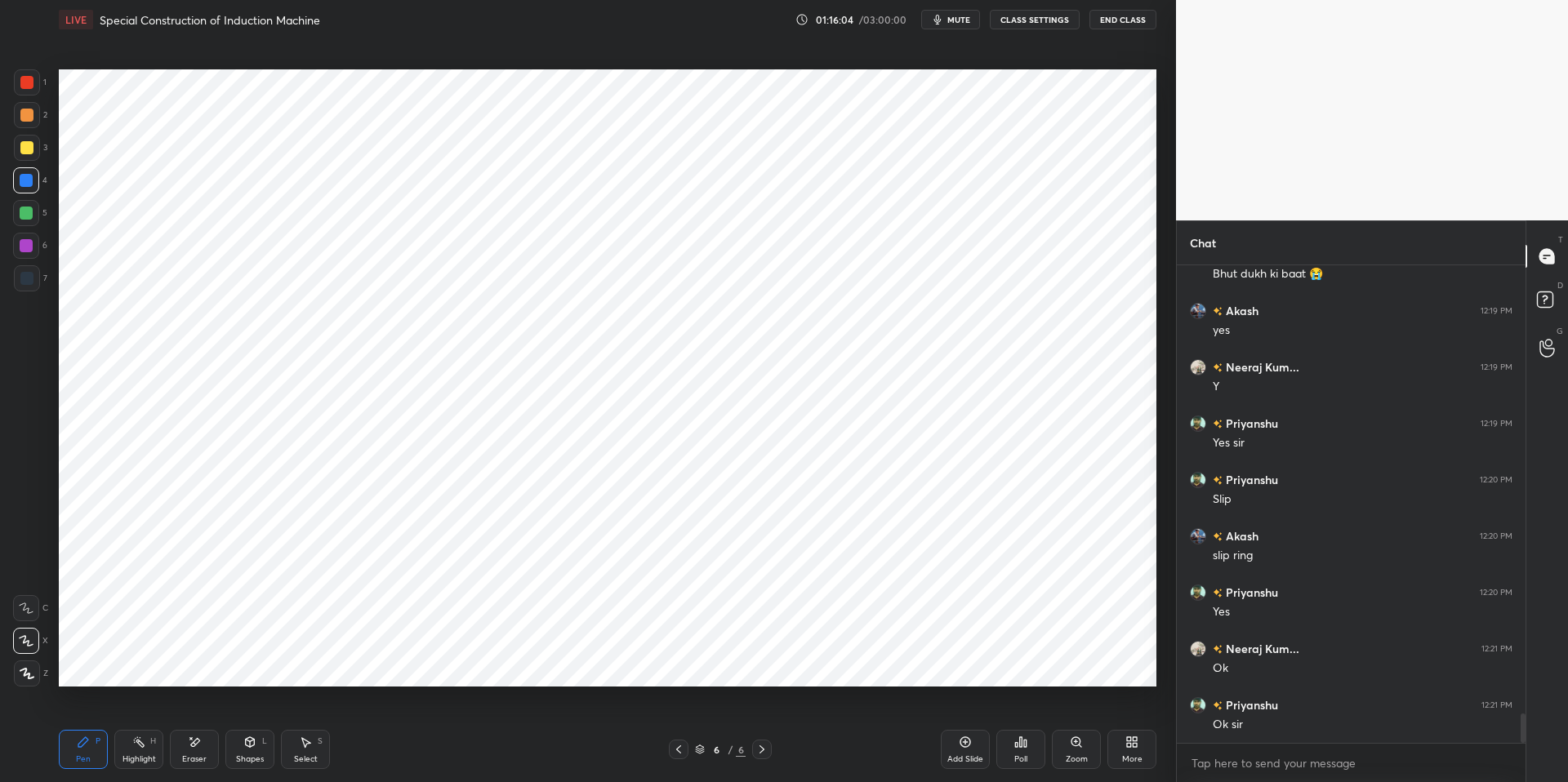
click at [141, 663] on div "Highlight H" at bounding box center [139, 749] width 49 height 40
click at [101, 663] on div "Pen P" at bounding box center [83, 749] width 49 height 40
click at [445, 663] on div "Pen P Highlight H Eraser Shapes L Select S" at bounding box center [279, 749] width 441 height 40
click at [953, 26] on button "mute" at bounding box center [950, 20] width 58 height 20
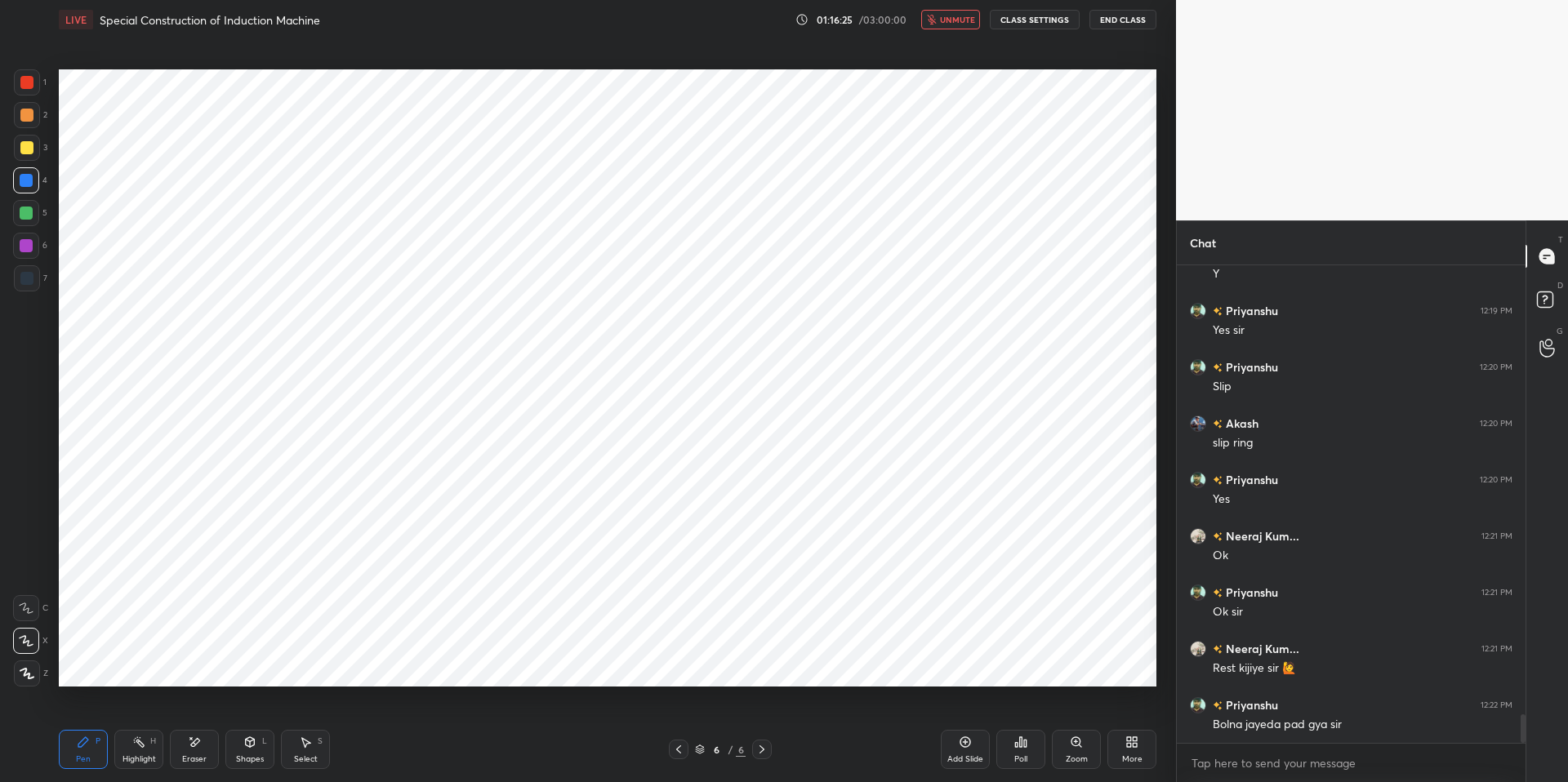
scroll to position [7496, 0]
drag, startPoint x: 178, startPoint y: 757, endPoint x: 188, endPoint y: 732, distance: 26.9
click at [178, 663] on div "Eraser" at bounding box center [195, 749] width 49 height 40
click at [180, 663] on div "Eraser" at bounding box center [195, 749] width 49 height 40
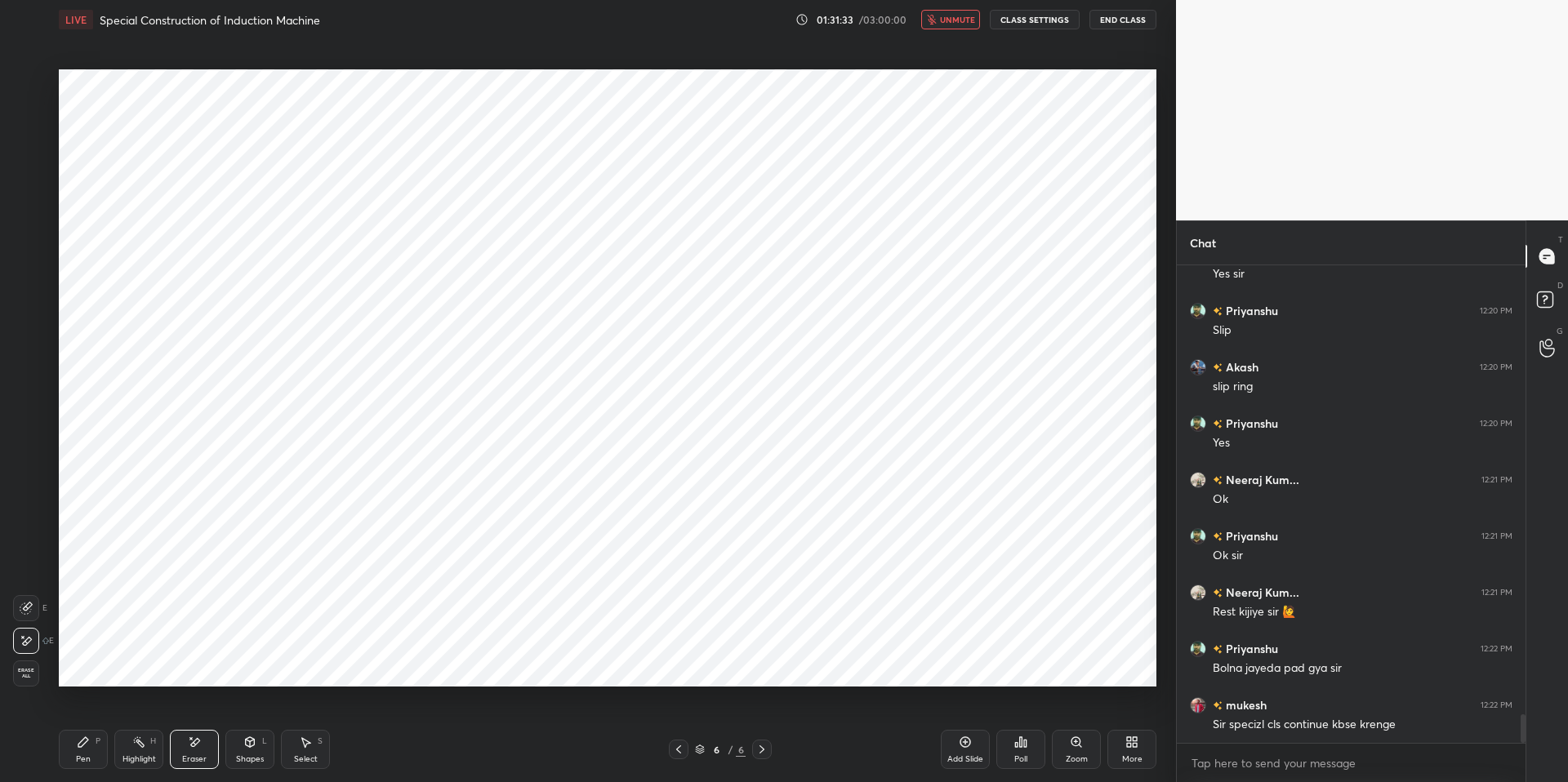
click at [954, 30] on div "LIVE Special Construction of Induction Machine 01:31:33 / 03:00:00 unmute CLASS…" at bounding box center [607, 20] width 1097 height 40
click at [954, 25] on span "unmute" at bounding box center [958, 20] width 36 height 12
click at [681, 53] on div "Setting up your live class Poll for secs No correct answer Start poll" at bounding box center [607, 378] width 1110 height 677
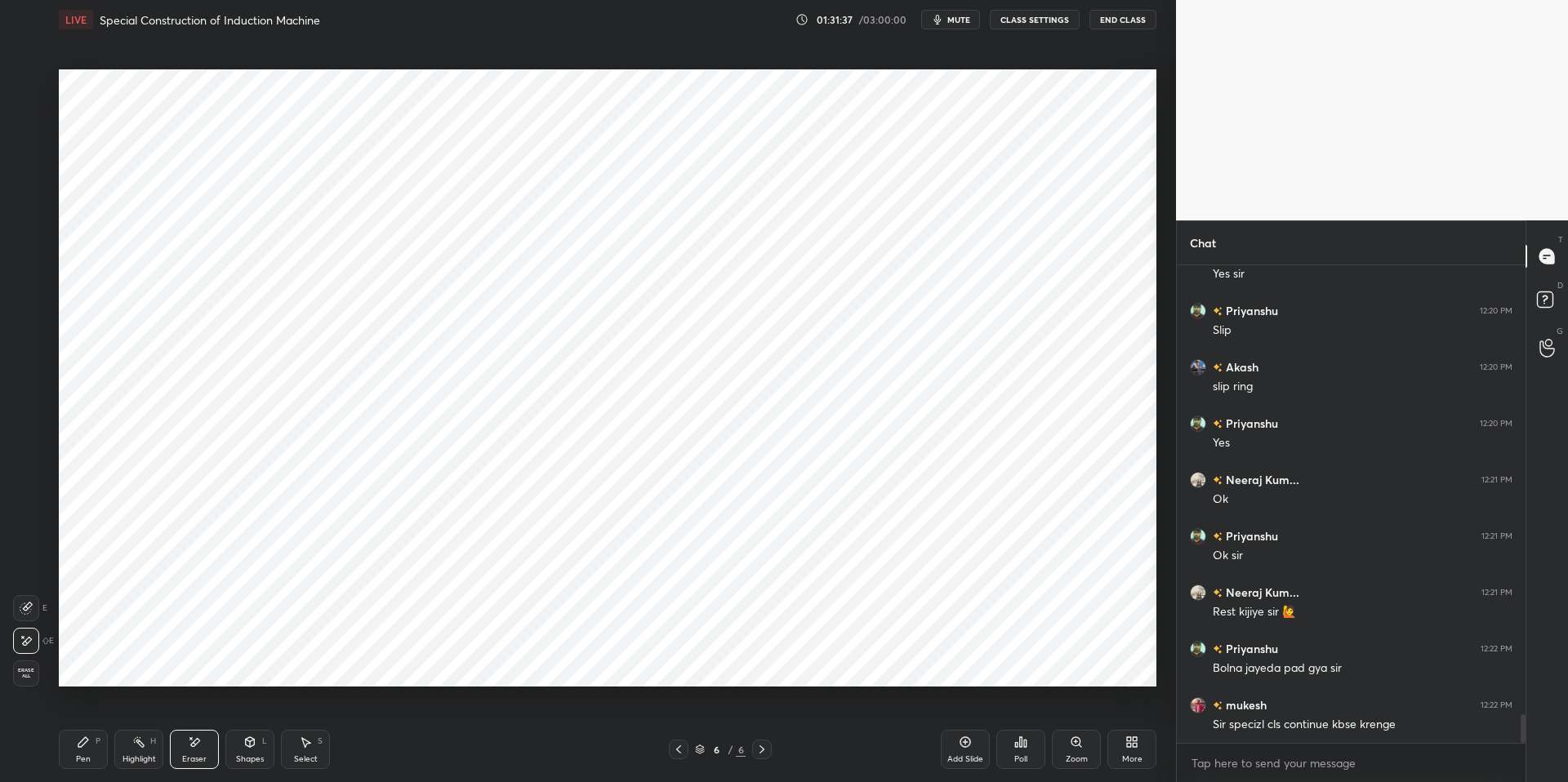
click at [681, 53] on div "Setting up your live class Poll for secs No correct answer Start poll" at bounding box center [607, 378] width 1110 height 677
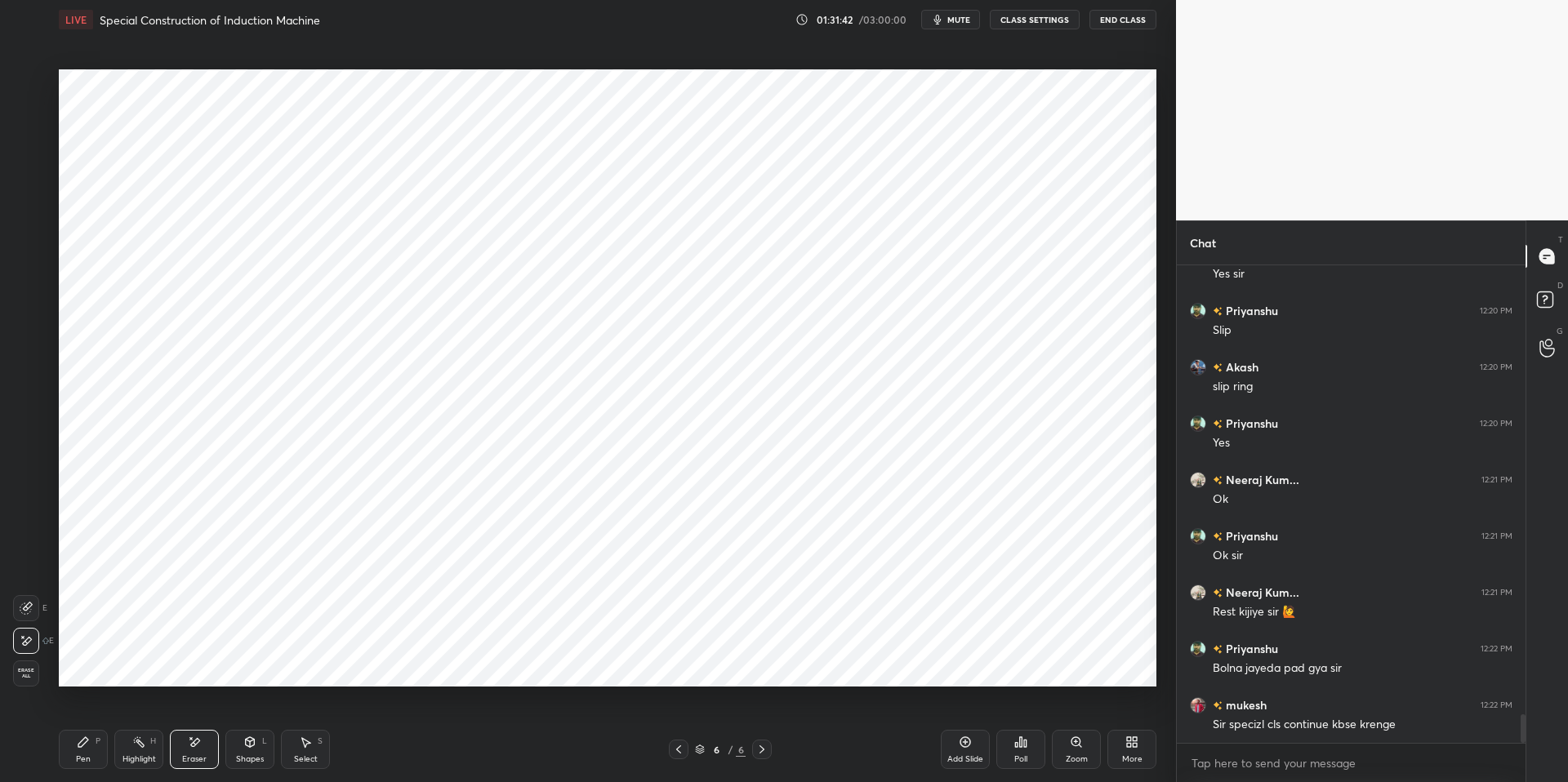
click at [681, 53] on div "Setting up your live class Poll for secs No correct answer Start poll" at bounding box center [607, 378] width 1110 height 677
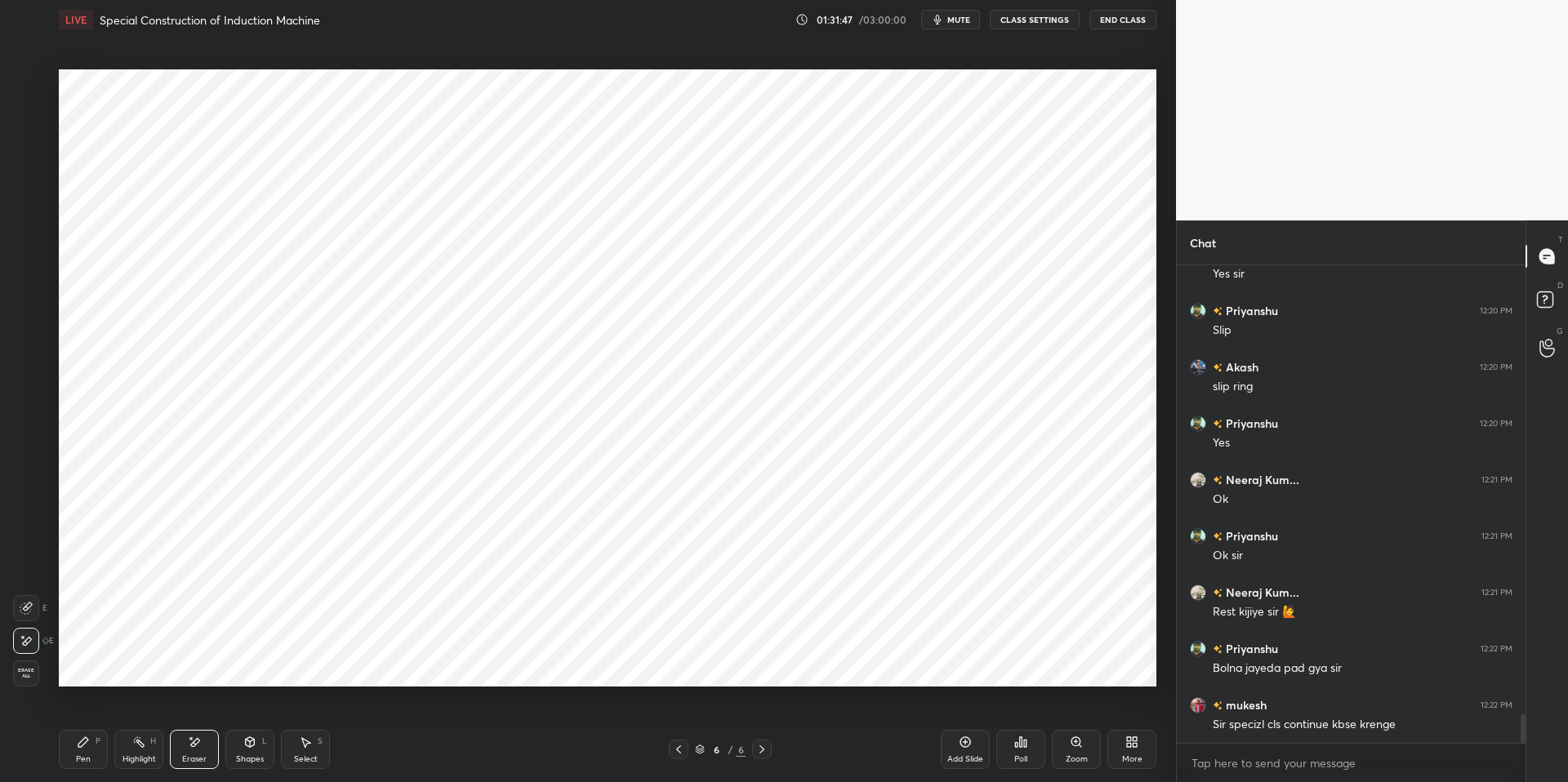
click at [681, 53] on div "Setting up your live class Poll for secs No correct answer Start poll" at bounding box center [607, 378] width 1110 height 677
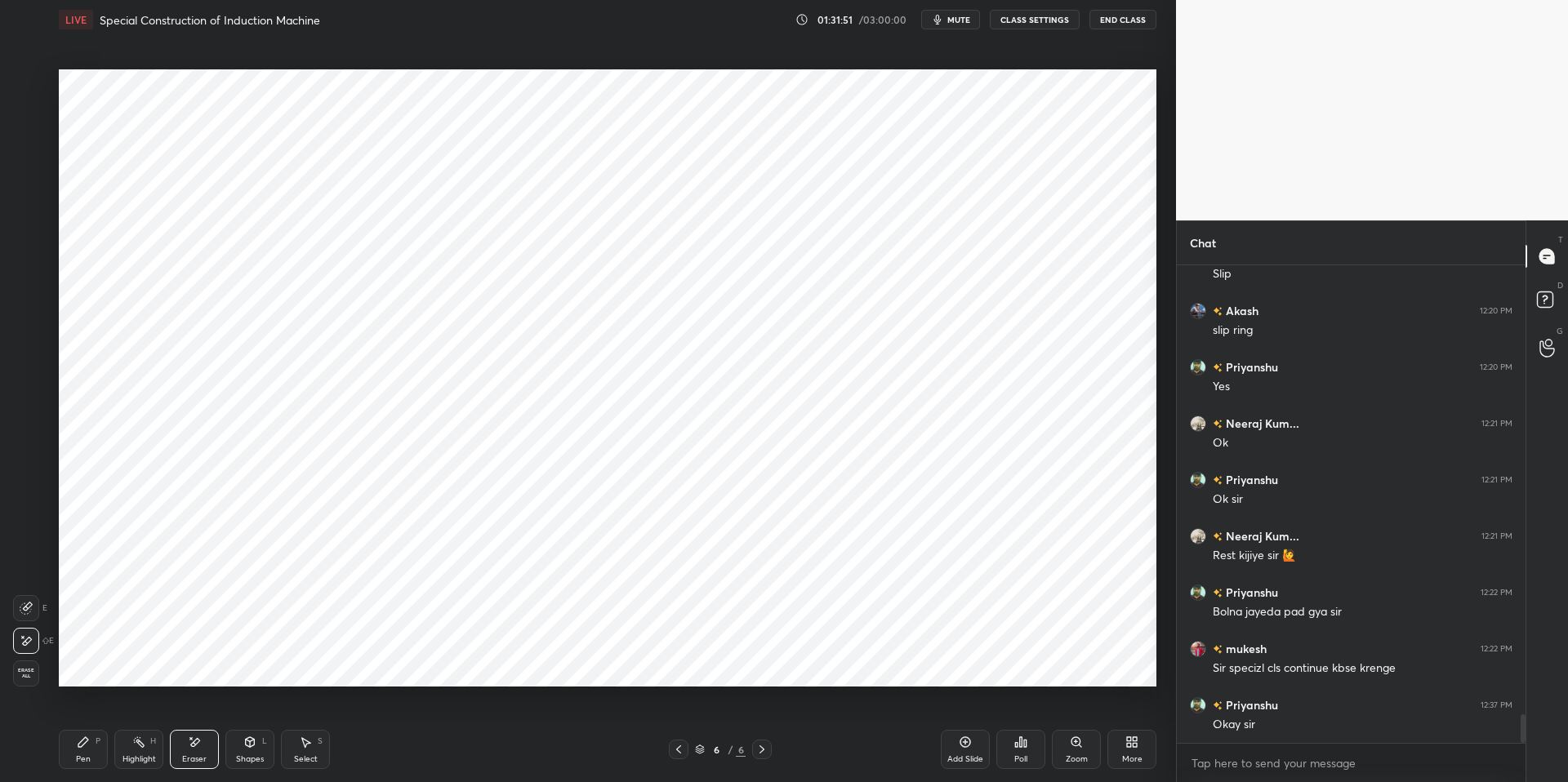
click at [681, 53] on div "Setting up your live class Poll for secs No correct answer Start poll" at bounding box center [607, 378] width 1110 height 677
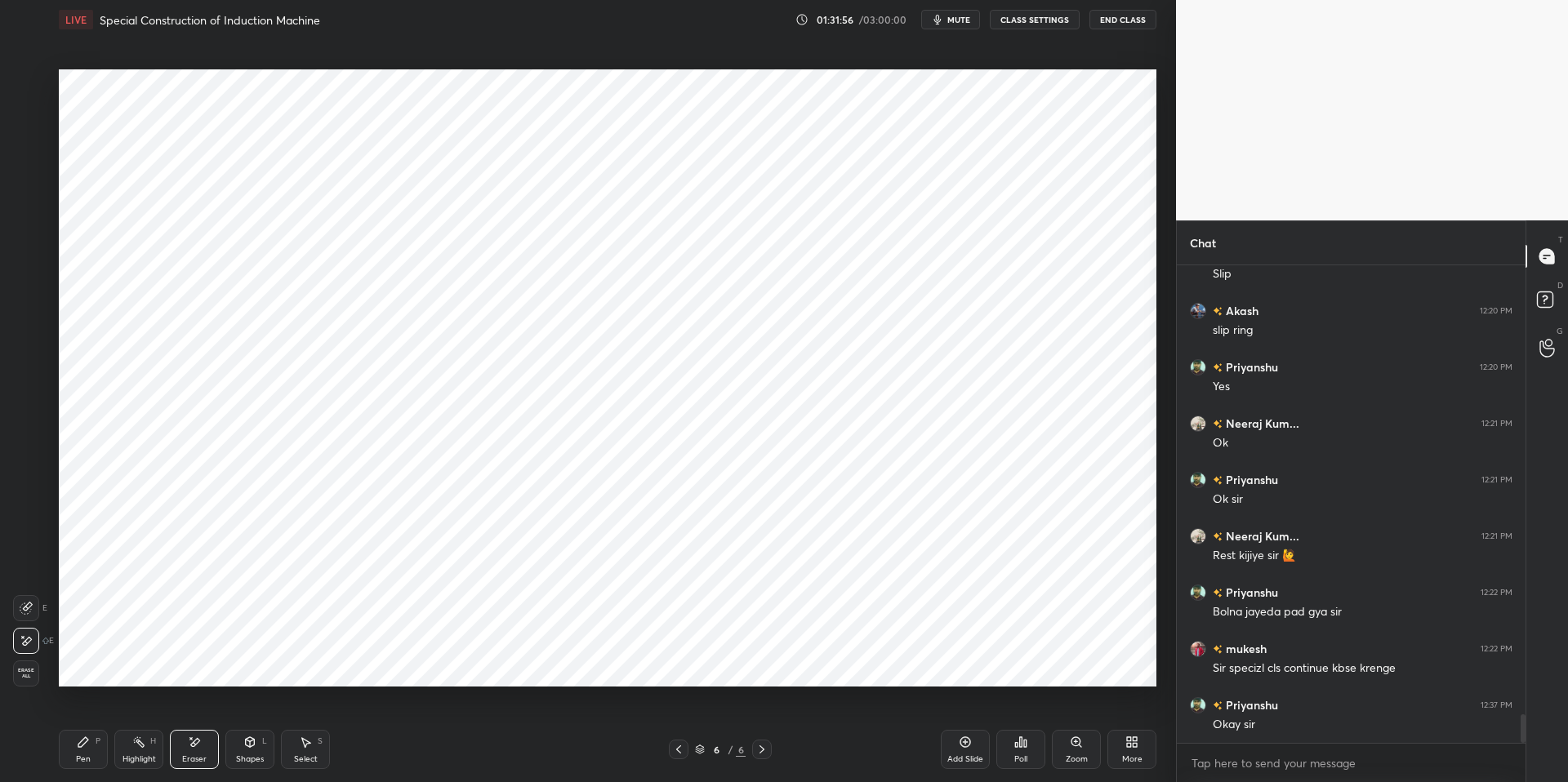
click at [681, 53] on div "Setting up your live class Poll for secs No correct answer Start poll" at bounding box center [607, 378] width 1110 height 677
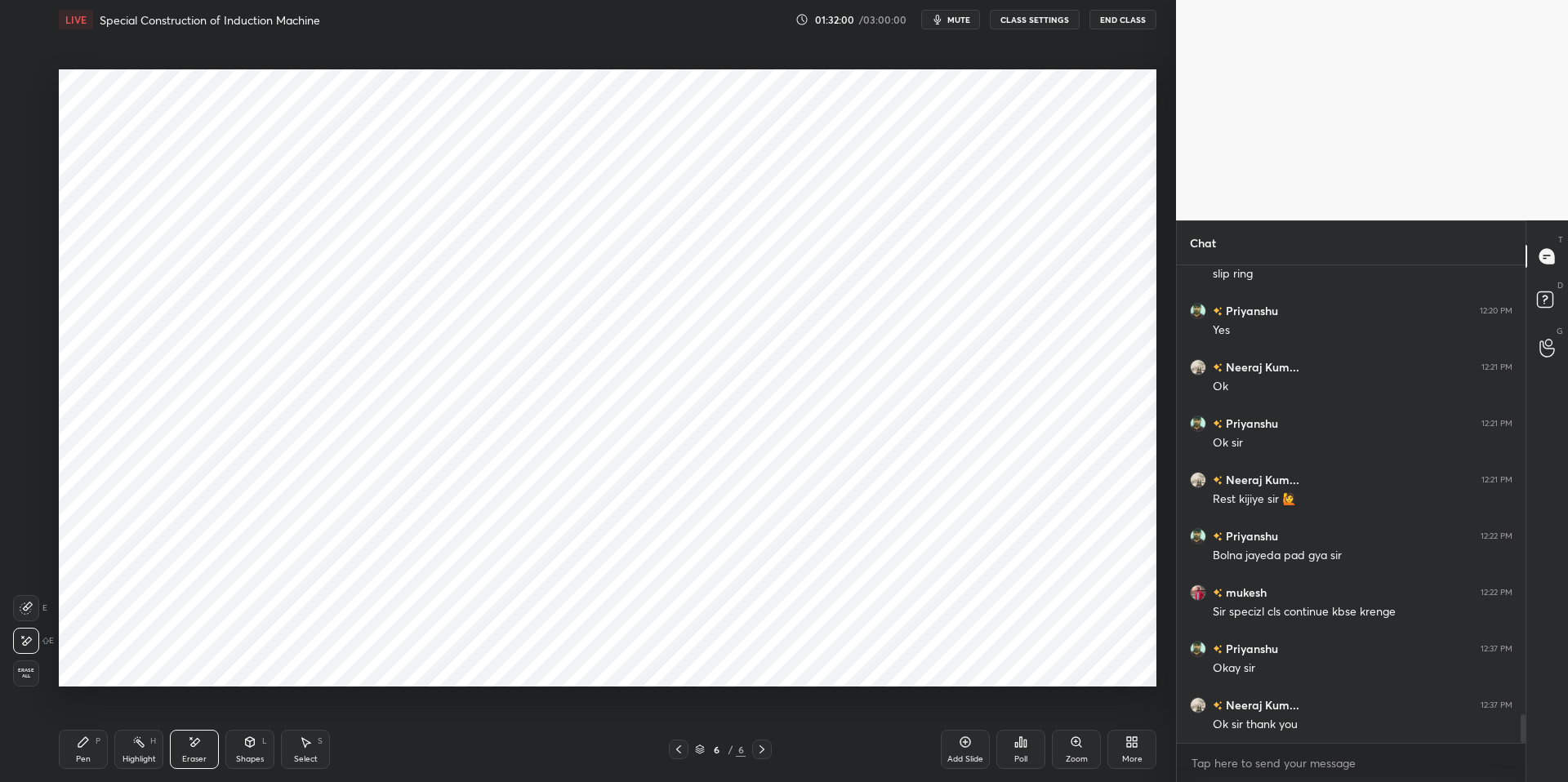
click at [681, 53] on div "Setting up your live class Poll for secs No correct answer Start poll" at bounding box center [607, 378] width 1110 height 677
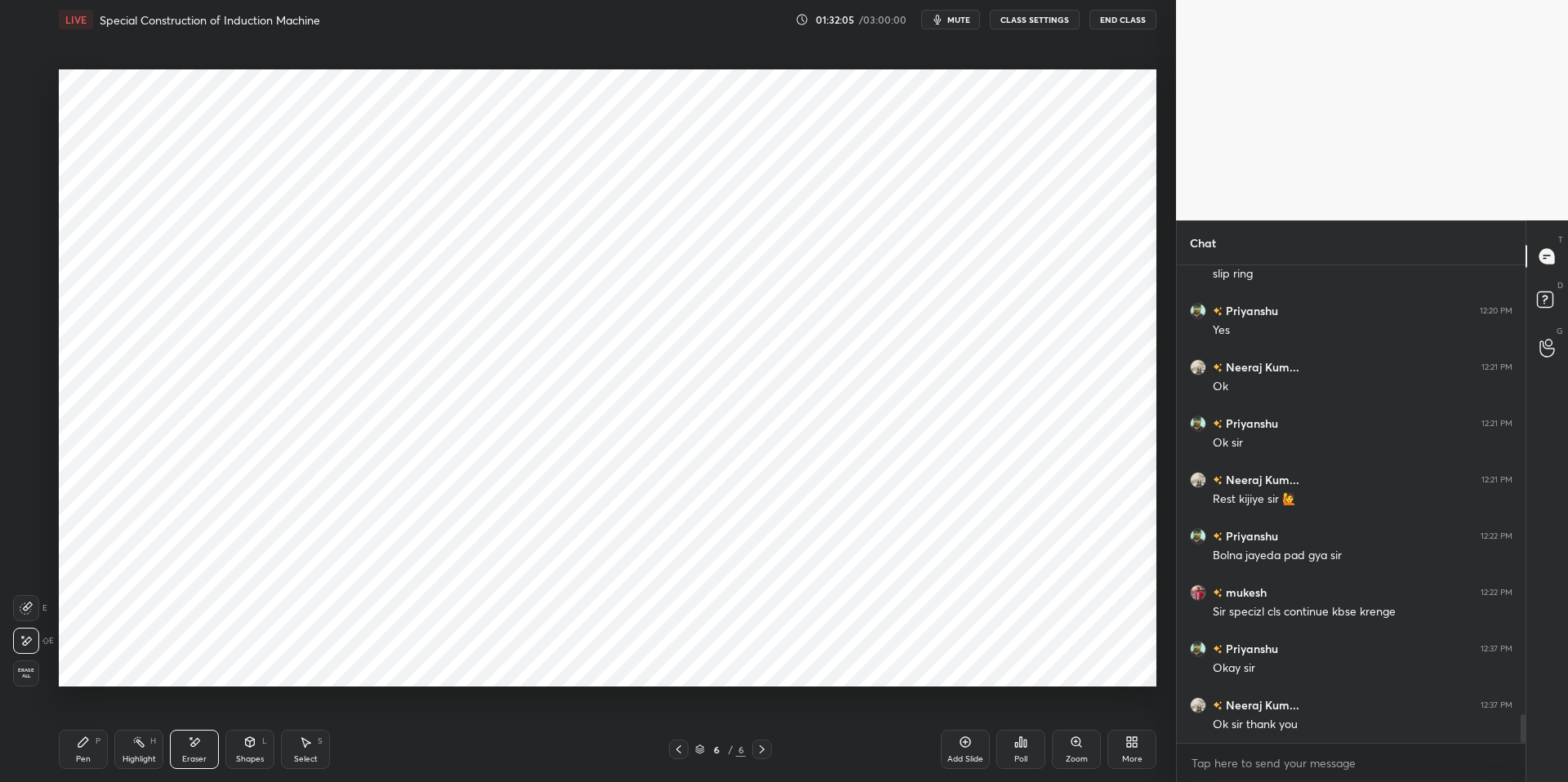
click at [660, 50] on div "Setting up your live class Poll for secs No correct answer Start poll" at bounding box center [607, 378] width 1110 height 677
click at [21, 663] on div "1 2 3 4 5 6 7 C X Z E E Erase all H H LIVE Special Construction of Induction Ma…" at bounding box center [581, 391] width 1163 height 782
click at [86, 663] on div "Setting up your live class Poll for secs No correct answer Start poll" at bounding box center [607, 378] width 1110 height 677
click at [2, 663] on div "1 2 3 4 5 6 7 C X Z E E Erase all H H LIVE Special Construction of Induction Ma…" at bounding box center [581, 391] width 1163 height 782
click at [146, 663] on div "Highlight H" at bounding box center [139, 749] width 49 height 40
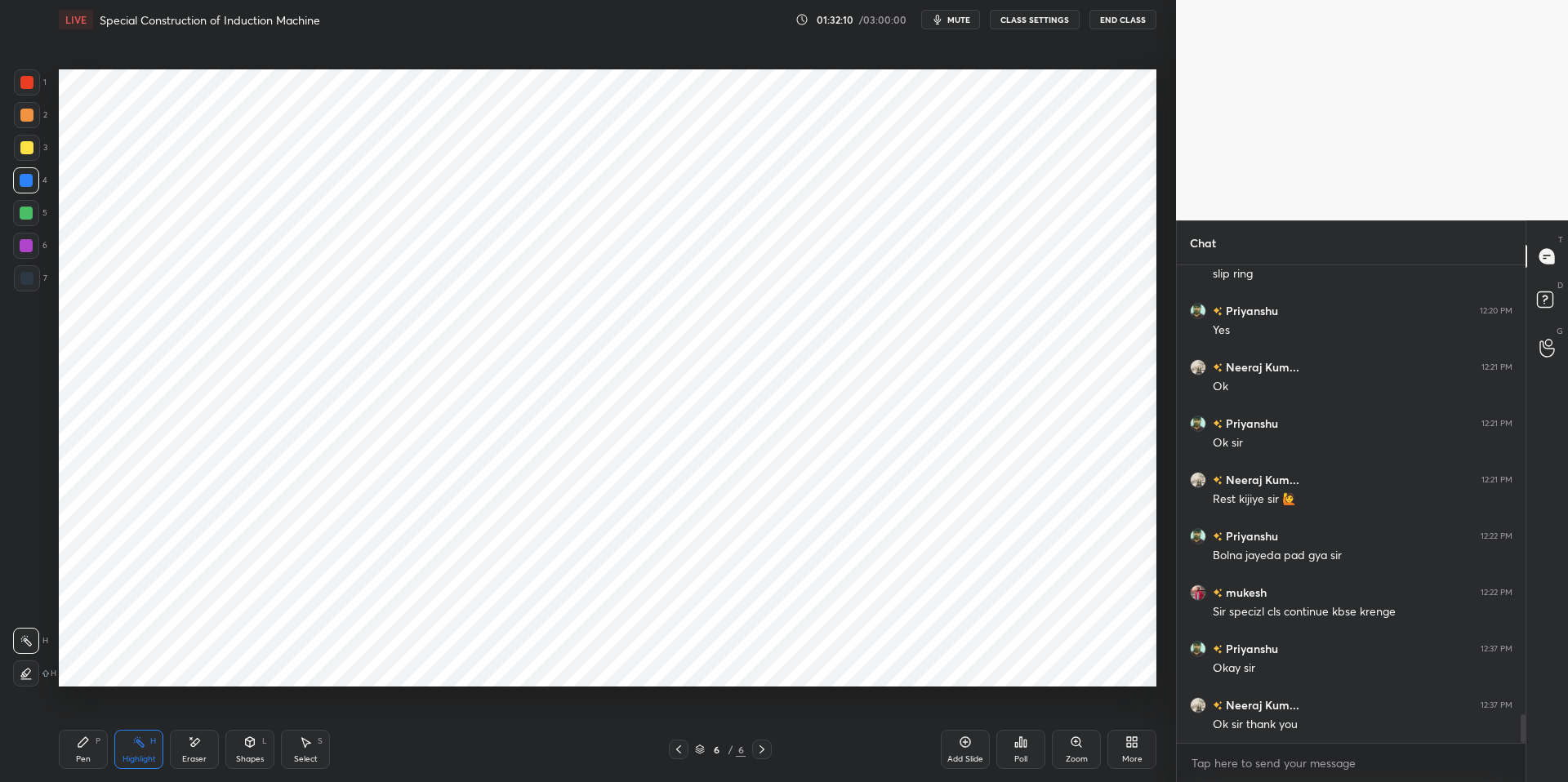
click at [146, 663] on div "Highlight H" at bounding box center [139, 749] width 49 height 40
click at [195, 663] on div "Eraser" at bounding box center [195, 749] width 49 height 40
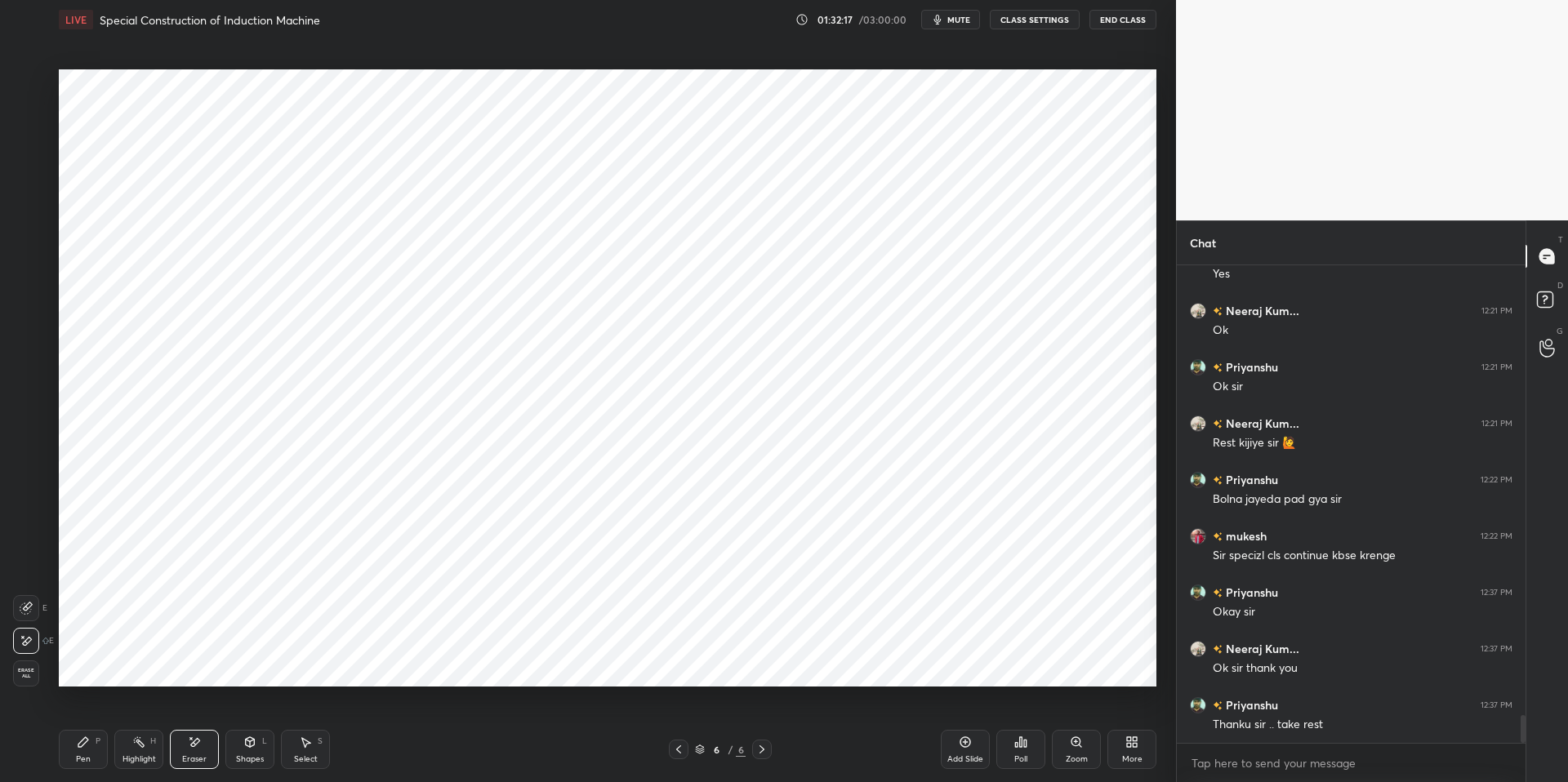
click at [268, 663] on div "Setting up your live class Poll for secs No correct answer Start poll" at bounding box center [607, 378] width 1110 height 677
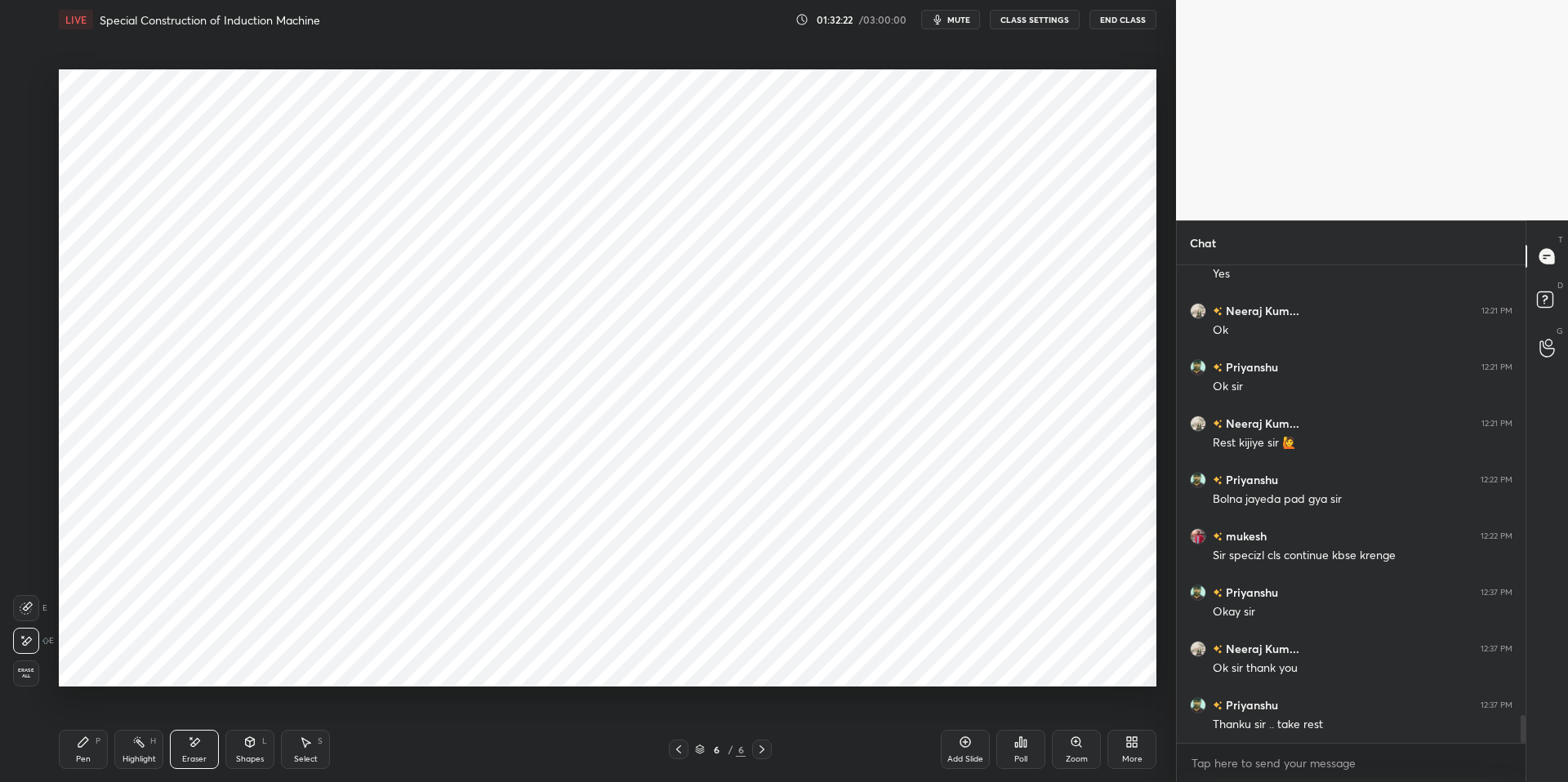
click at [954, 37] on div "LIVE Special Construction of Induction Machine 01:32:22 / 03:00:00 mute CLASS S…" at bounding box center [607, 20] width 1097 height 40
click at [1112, 22] on button "End Class" at bounding box center [1123, 20] width 67 height 20
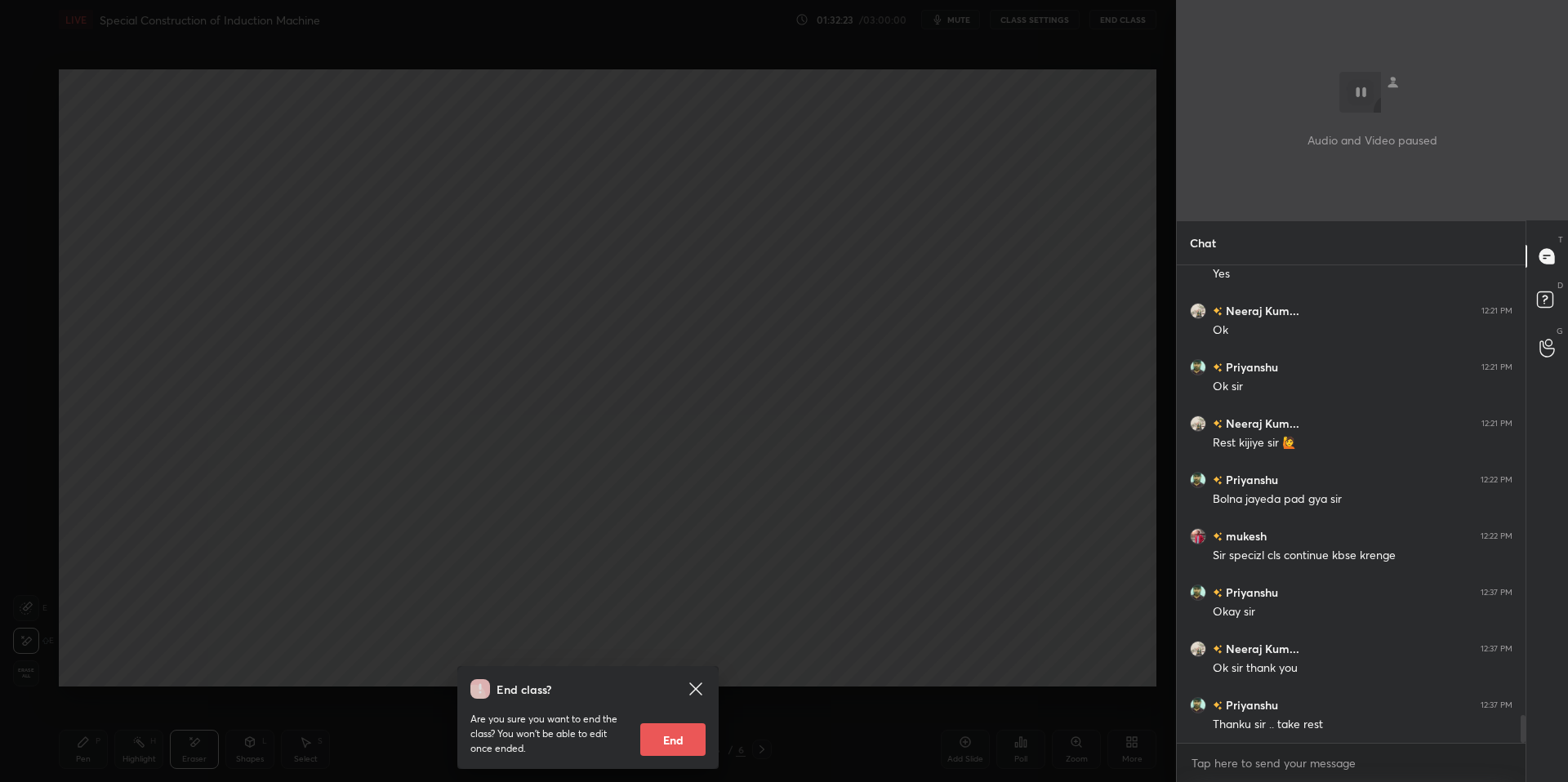
click at [1089, 113] on div "End class? Are you sure you want to end the class? You won’t be able to edit on…" at bounding box center [587, 391] width 1176 height 782
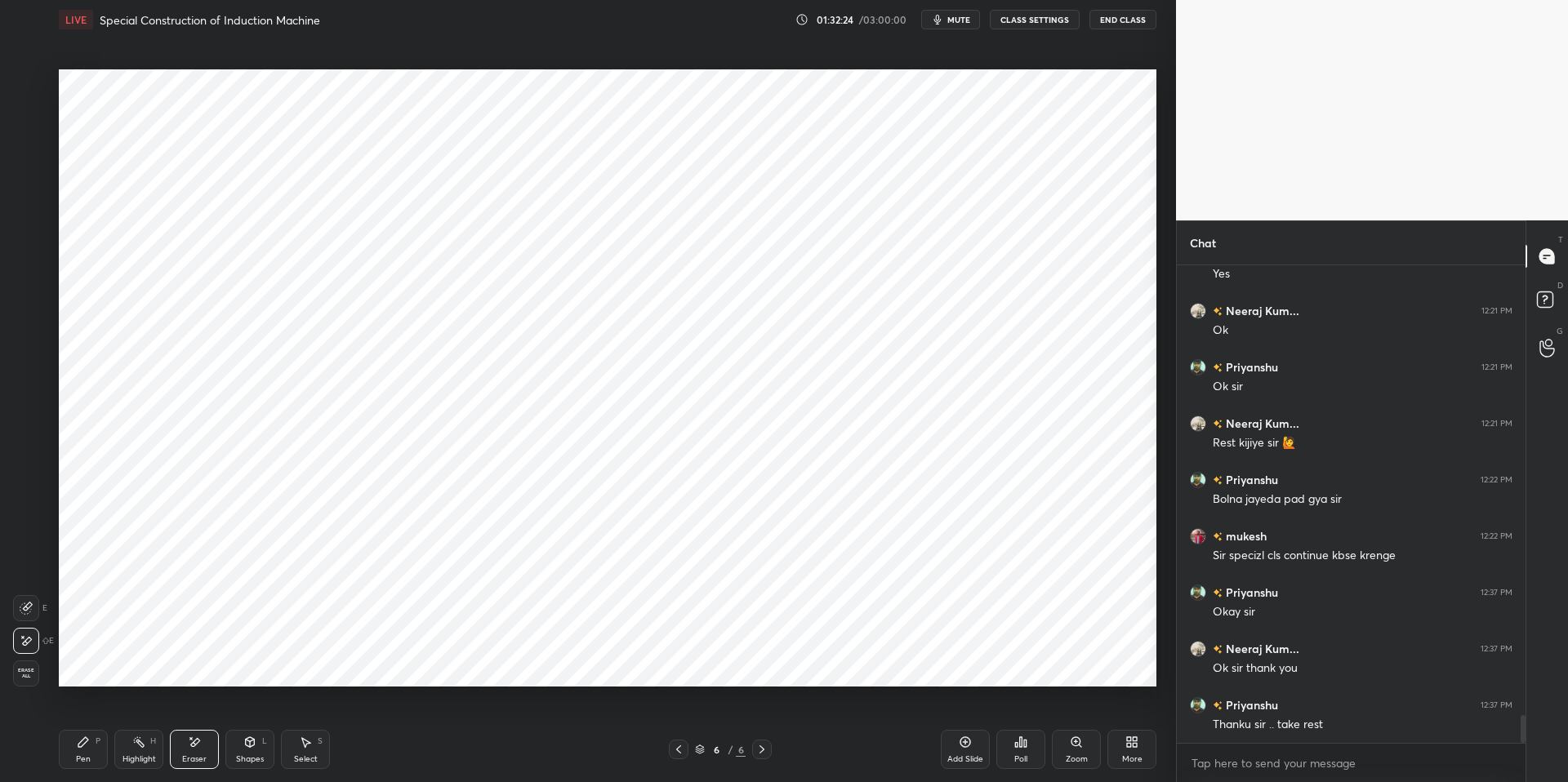
click at [1112, 18] on button "End Class" at bounding box center [1123, 20] width 67 height 20
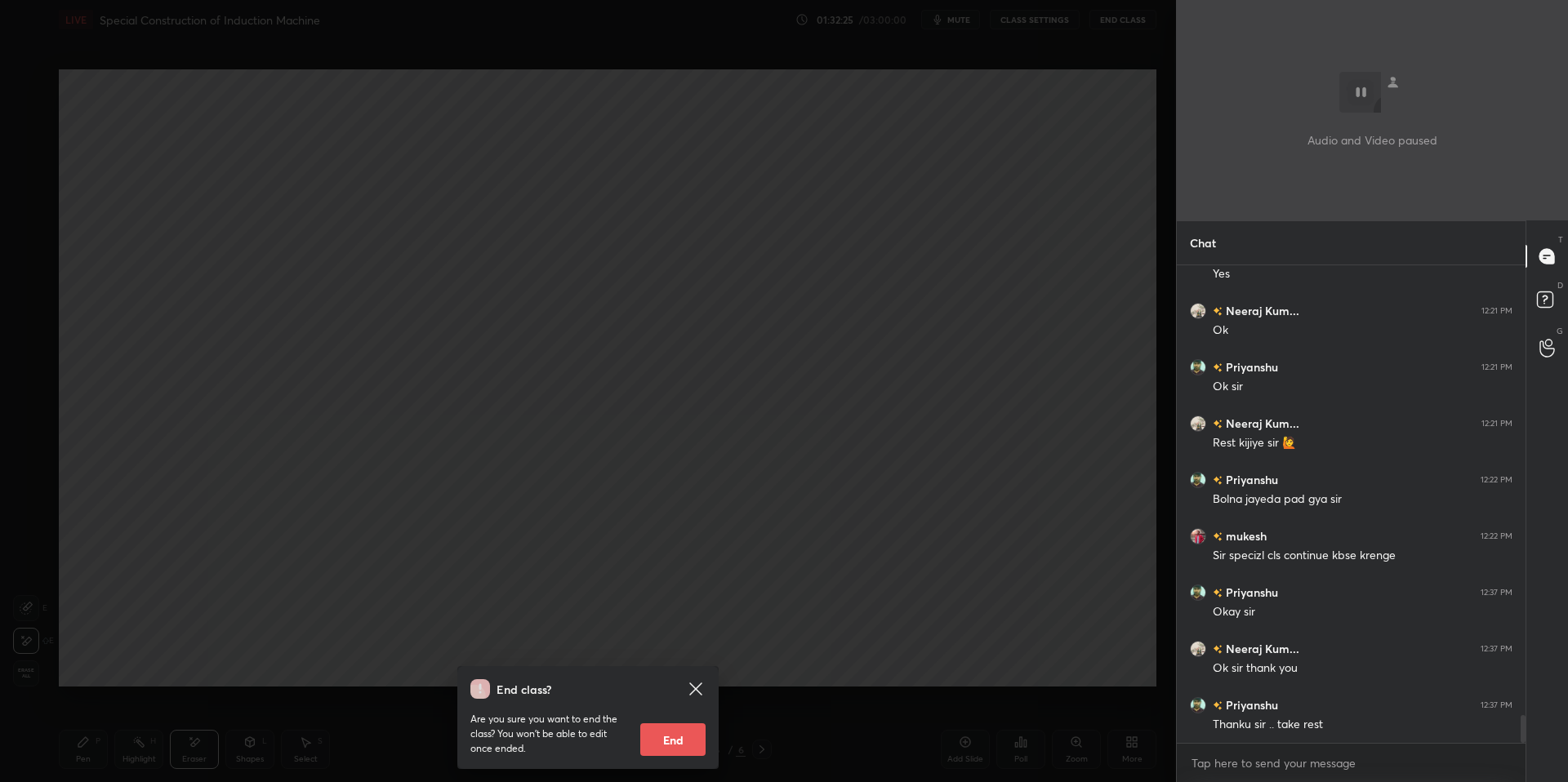
click at [1100, 49] on div at bounding box center [587, 391] width 1176 height 782
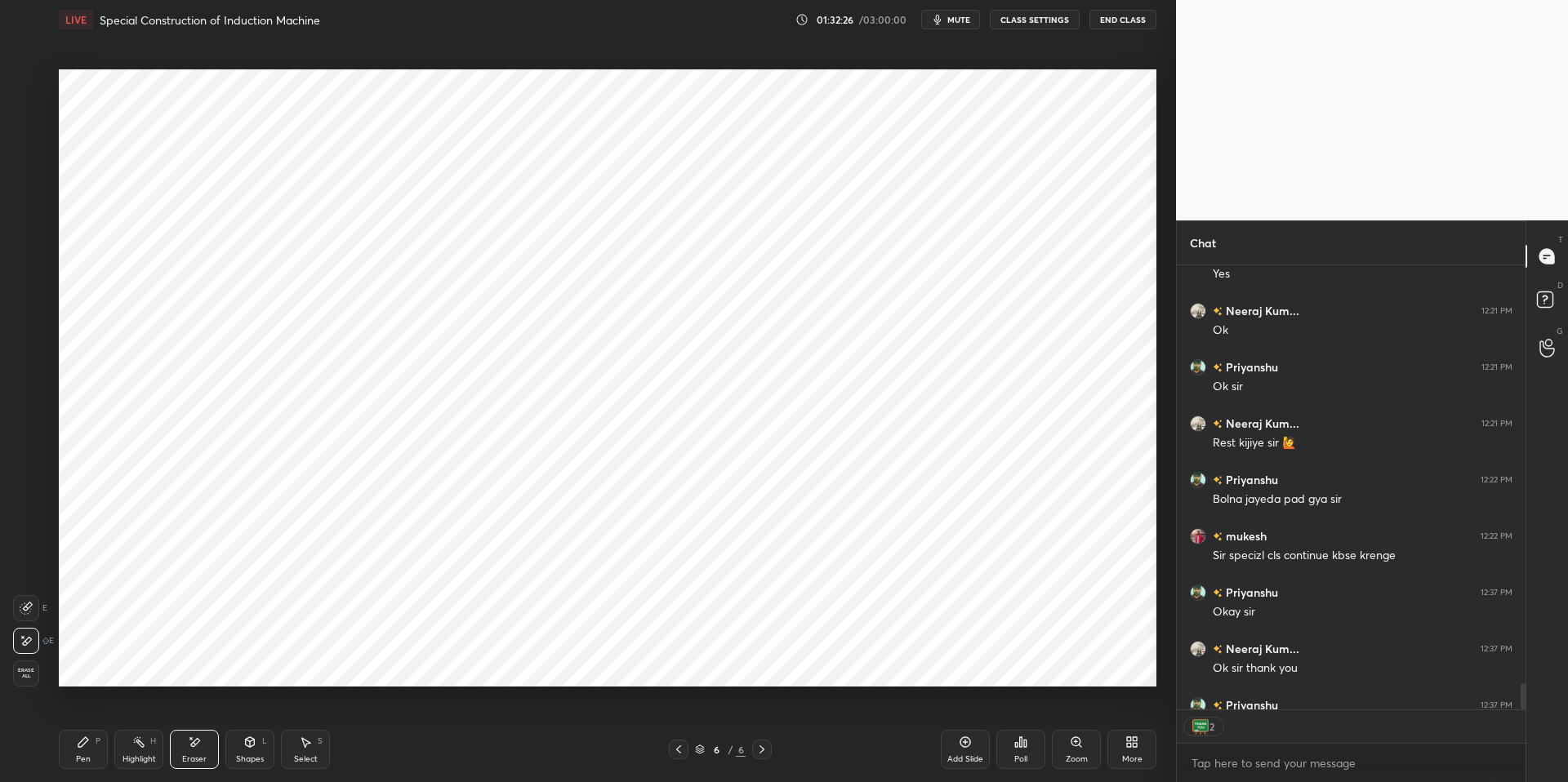
scroll to position [7755, 0]
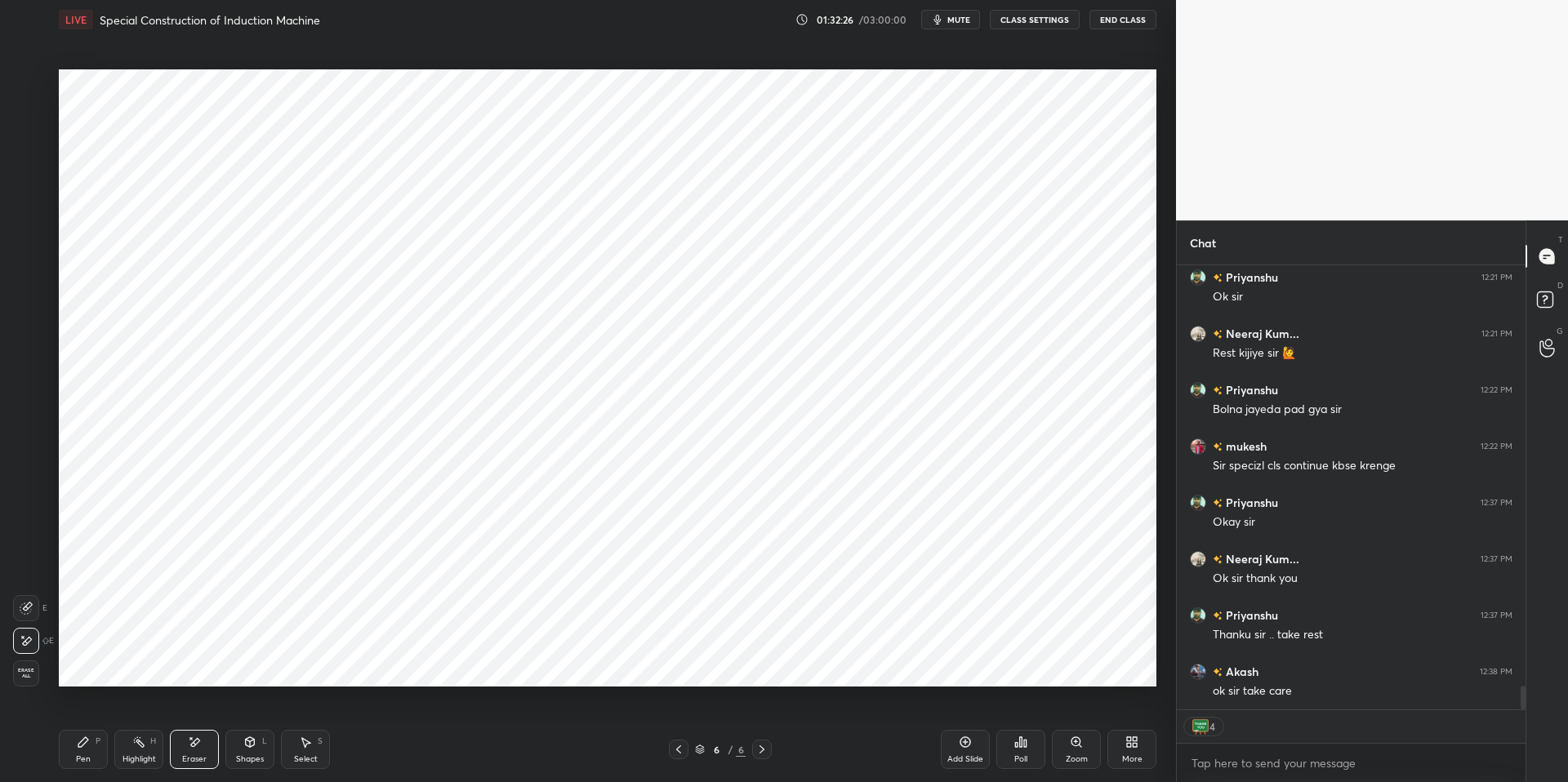
click at [1125, 19] on button "End Class" at bounding box center [1123, 20] width 67 height 20
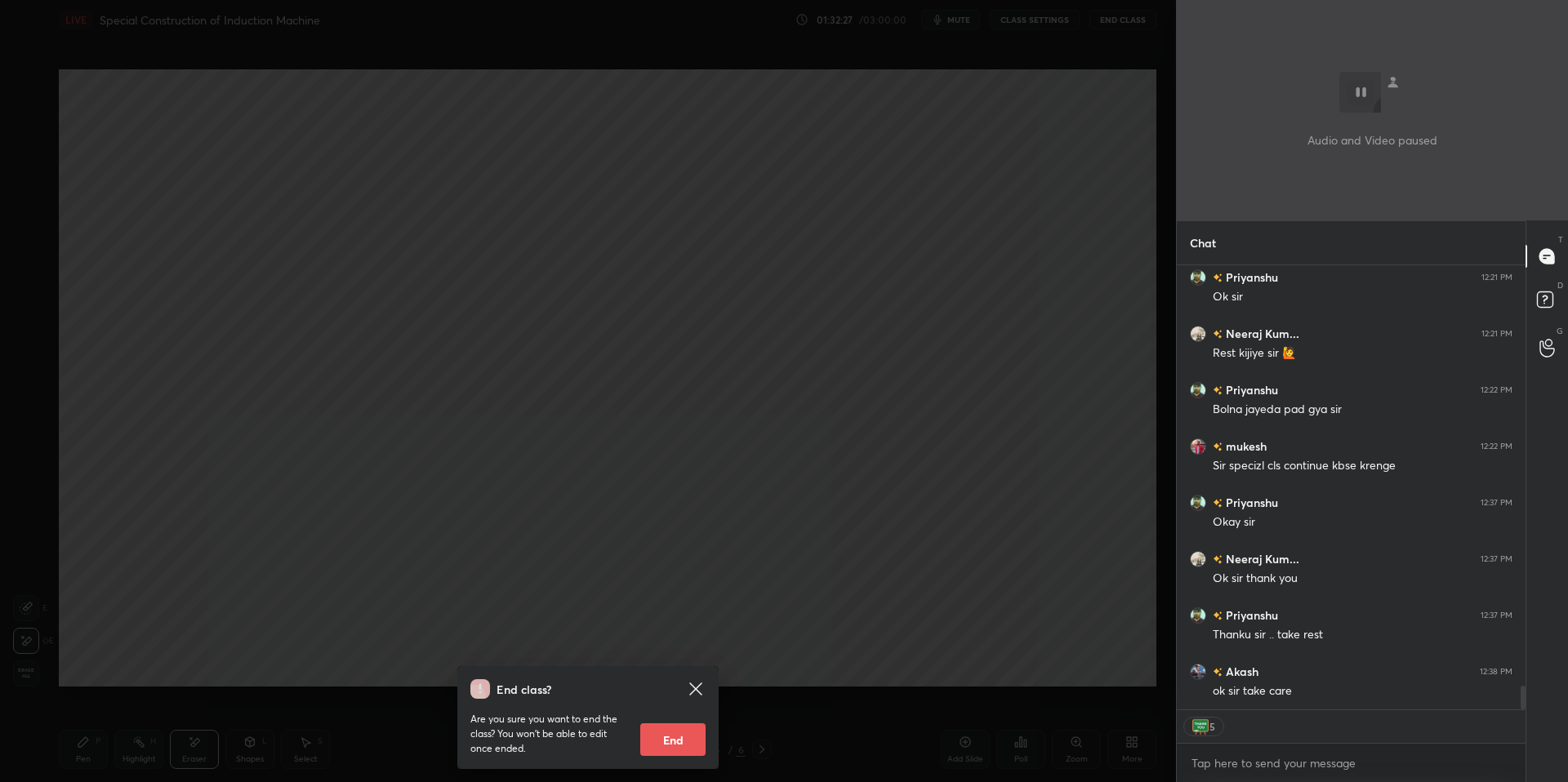
click at [777, 663] on div "End class? Are you sure you want to end the class? You won’t be able to edit on…" at bounding box center [587, 391] width 1176 height 782
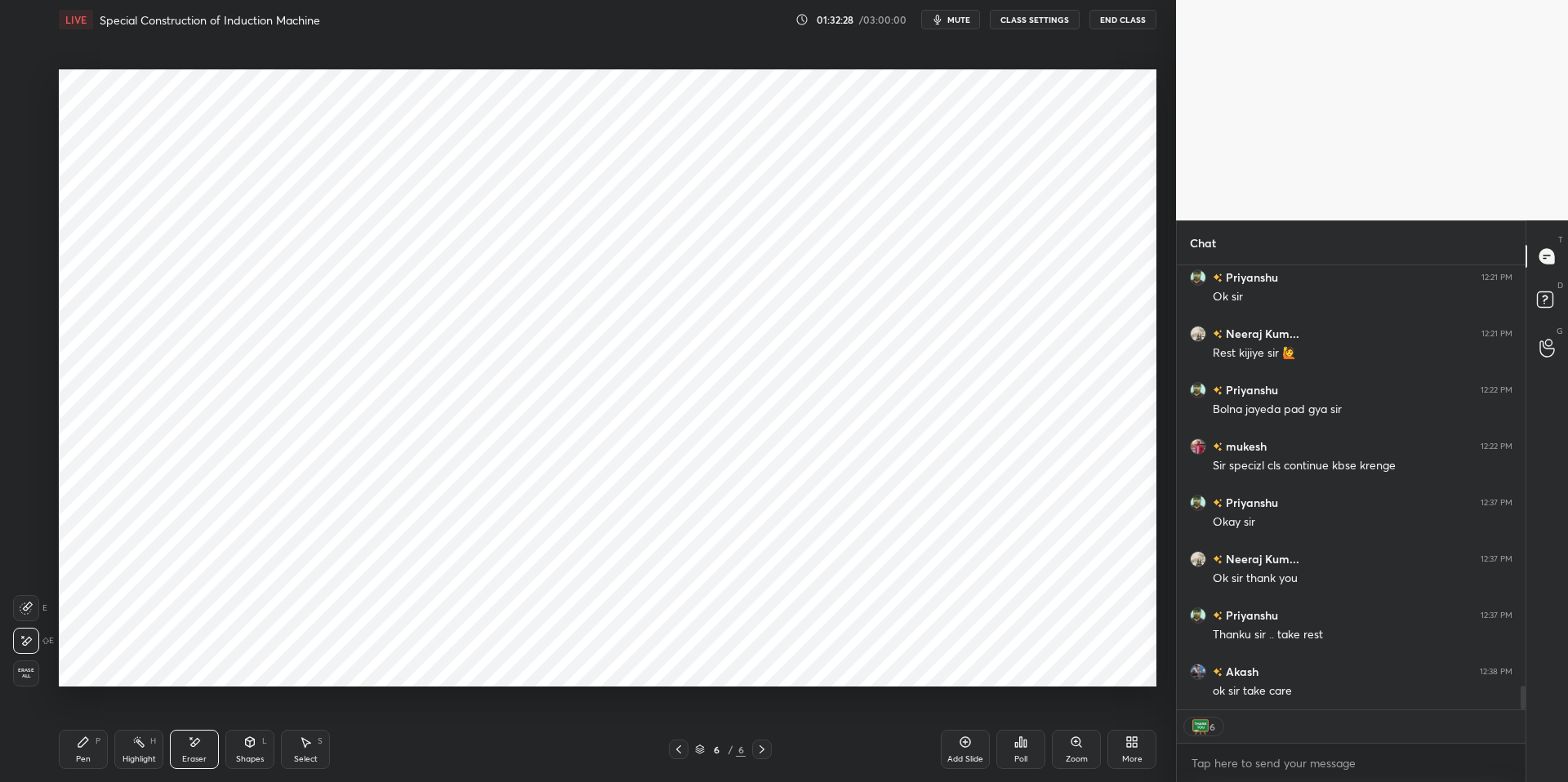
click at [903, 663] on div "Pen P Highlight H Eraser Shapes L Select S 6 / 6 Add Slide Poll Zoom More" at bounding box center [607, 749] width 1097 height 65
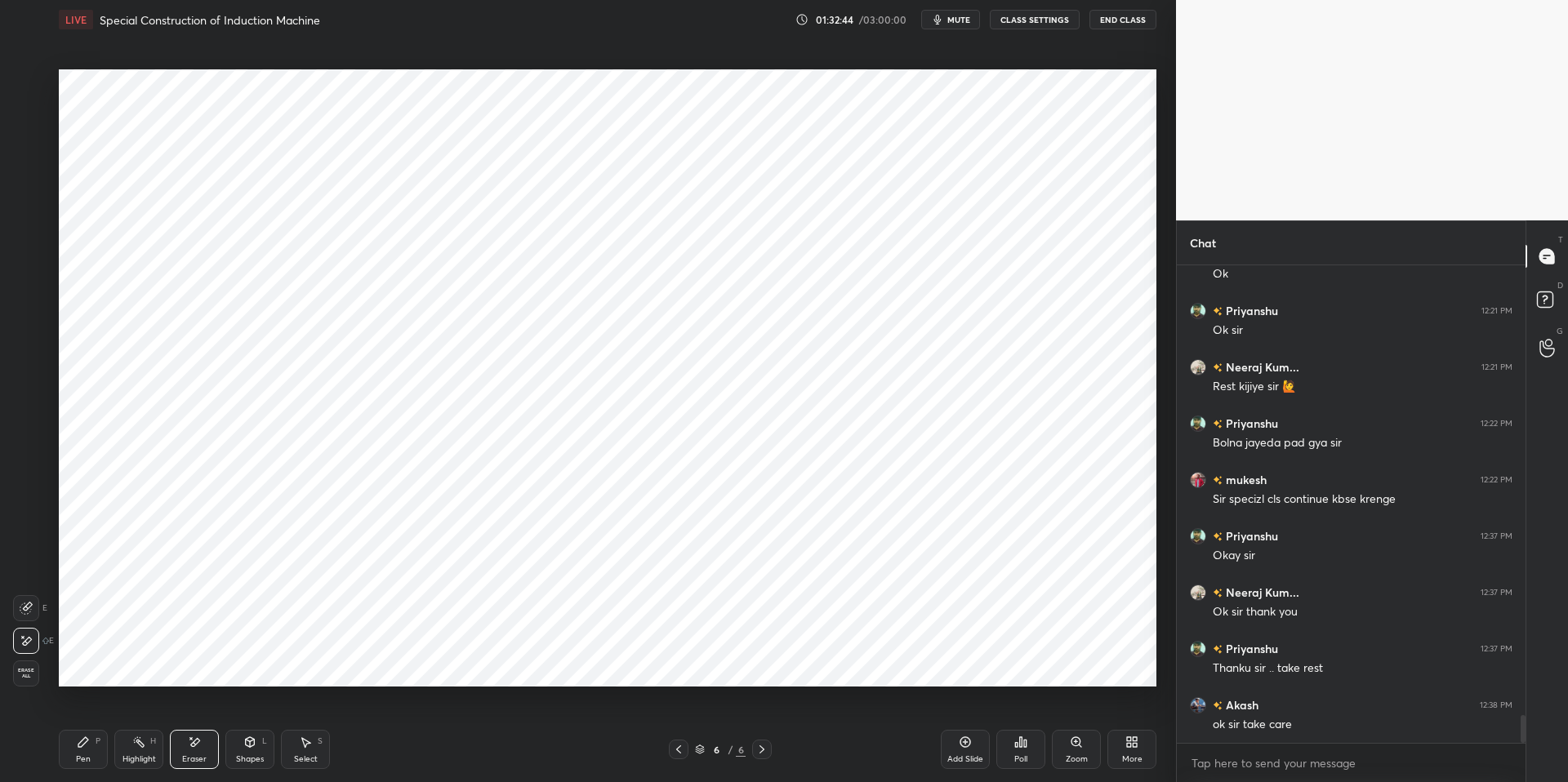
click at [1129, 19] on video at bounding box center [1371, 110] width 392 height 220
click at [1129, 23] on button "End Class" at bounding box center [1123, 20] width 67 height 20
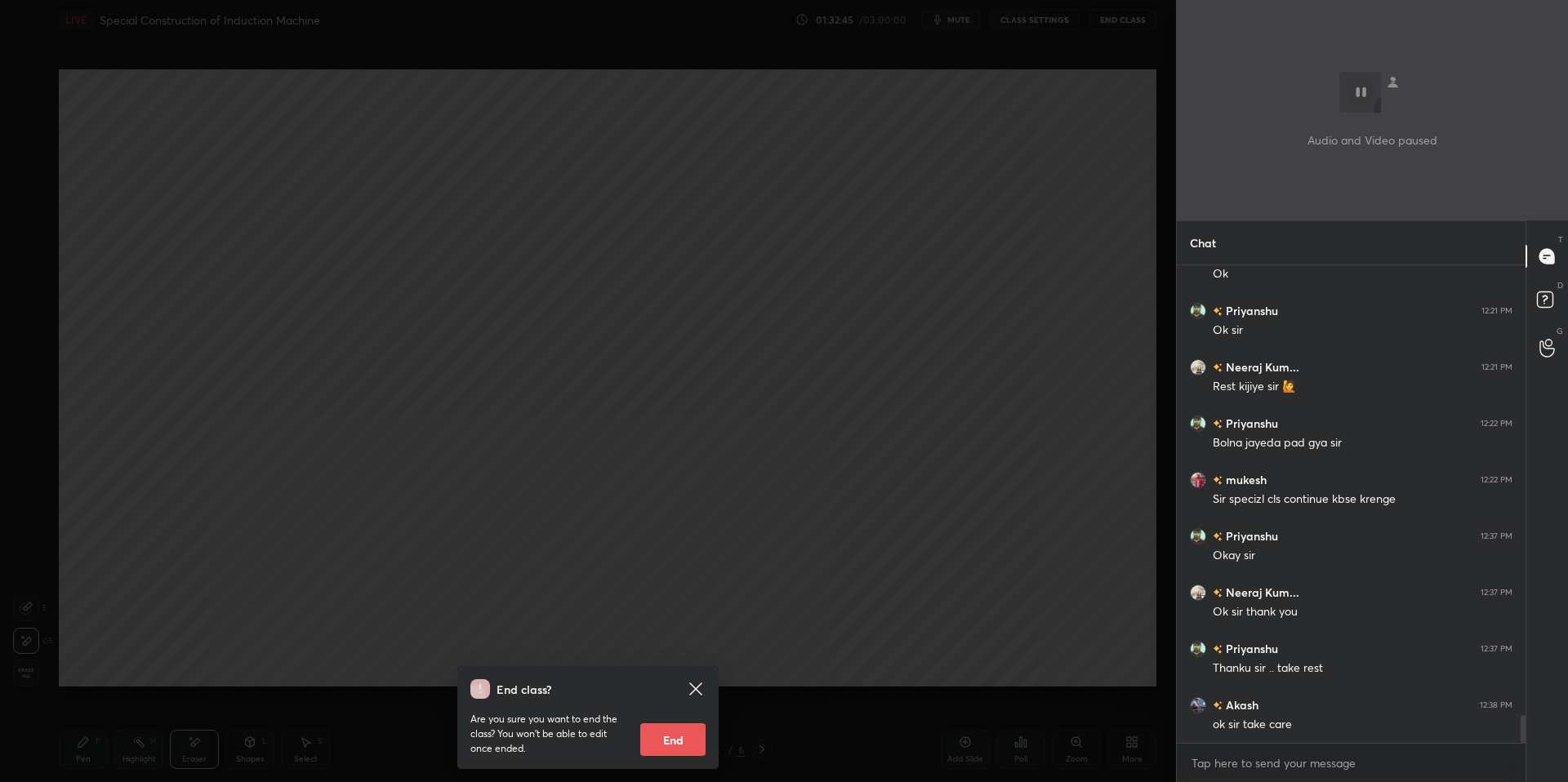
click at [1094, 78] on div "End class? Are you sure you want to end the class? You won’t be able to edit on…" at bounding box center [587, 391] width 1176 height 782
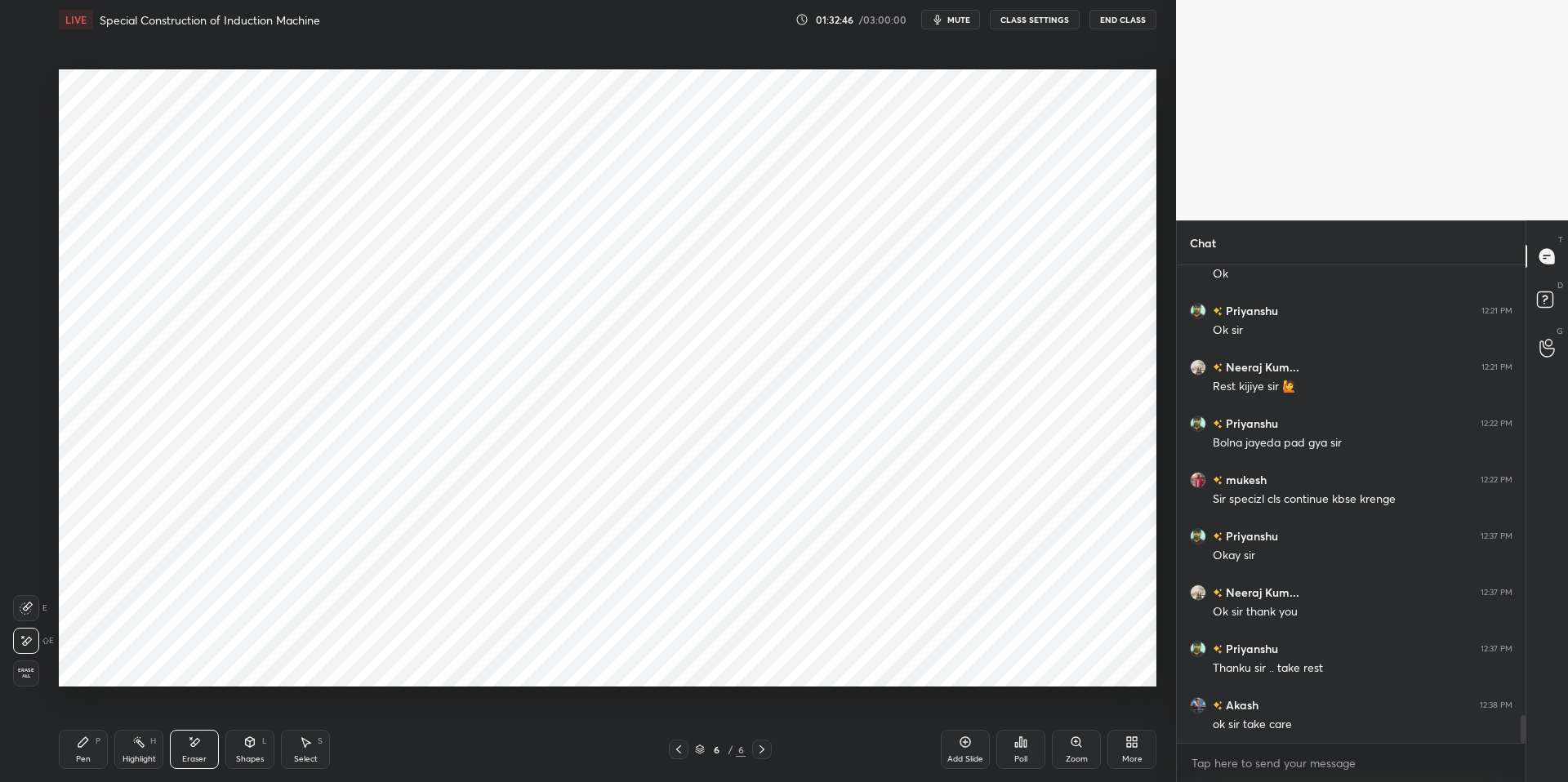
click at [1106, 28] on button "End Class" at bounding box center [1123, 20] width 67 height 20
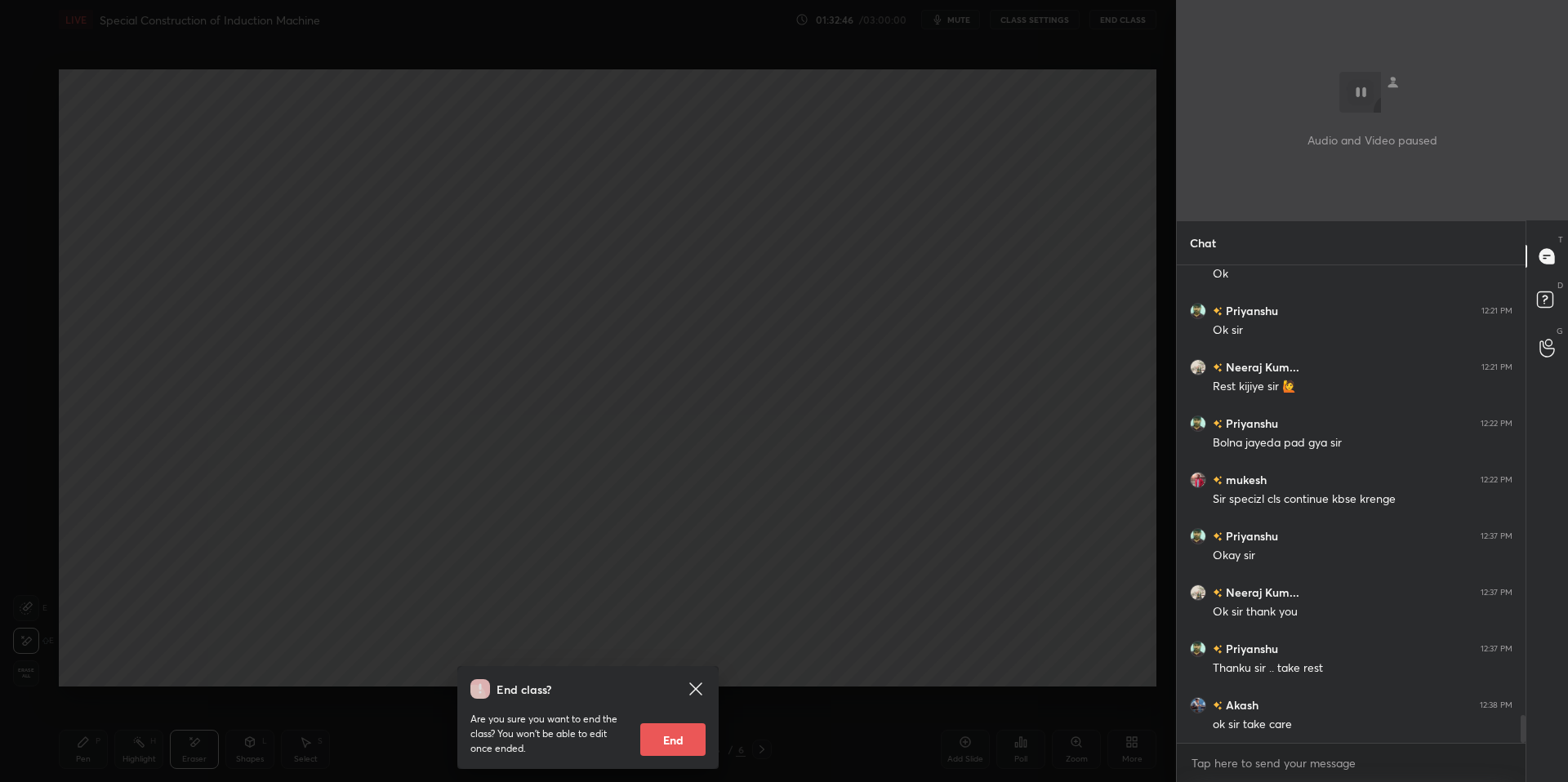
click at [1114, 24] on div "End class? Are you sure you want to end the class? You won’t be able to edit on…" at bounding box center [587, 391] width 1176 height 782
click at [679, 663] on div "End class? Are you sure you want to end the class? You won’t be able to edit on…" at bounding box center [587, 718] width 261 height 103
click at [675, 663] on button "End" at bounding box center [672, 739] width 65 height 33
type textarea "x"
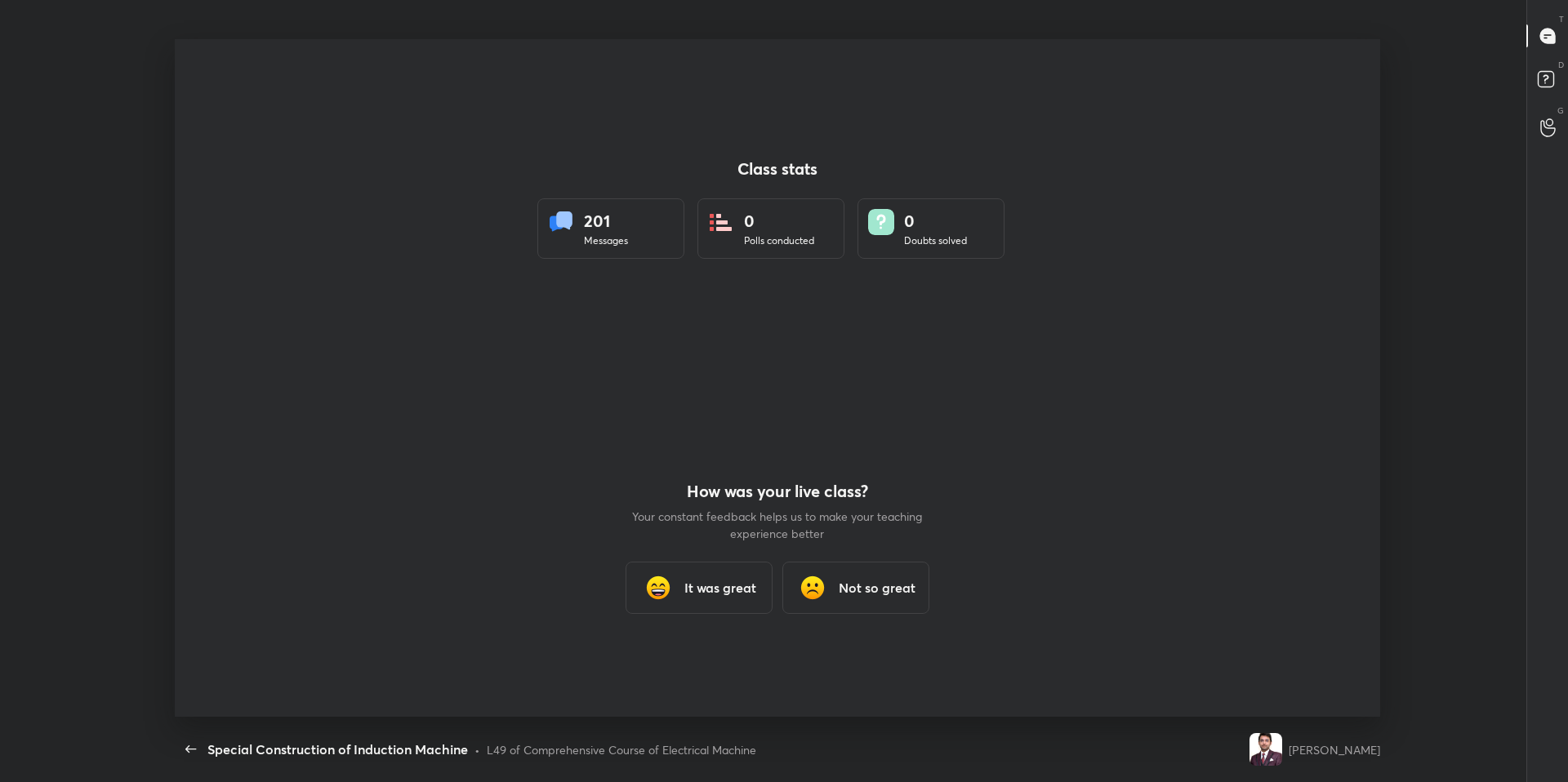
scroll to position [0, 0]
click at [676, 663] on div "L49 of Comprehensive Course of Electrical Machine" at bounding box center [621, 749] width 270 height 17
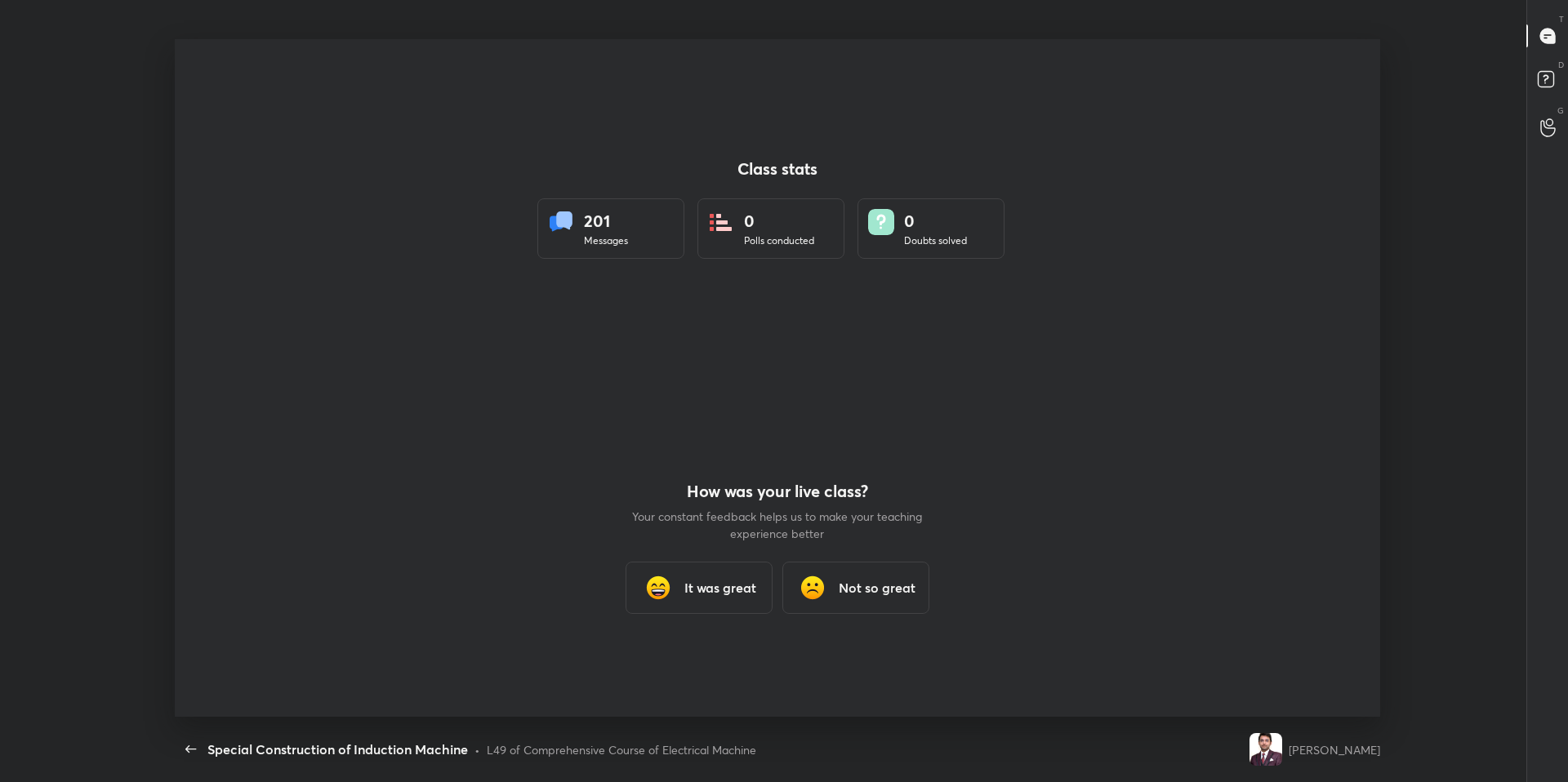
click at [676, 663] on div "L49 of Comprehensive Course of Electrical Machine" at bounding box center [621, 749] width 270 height 17
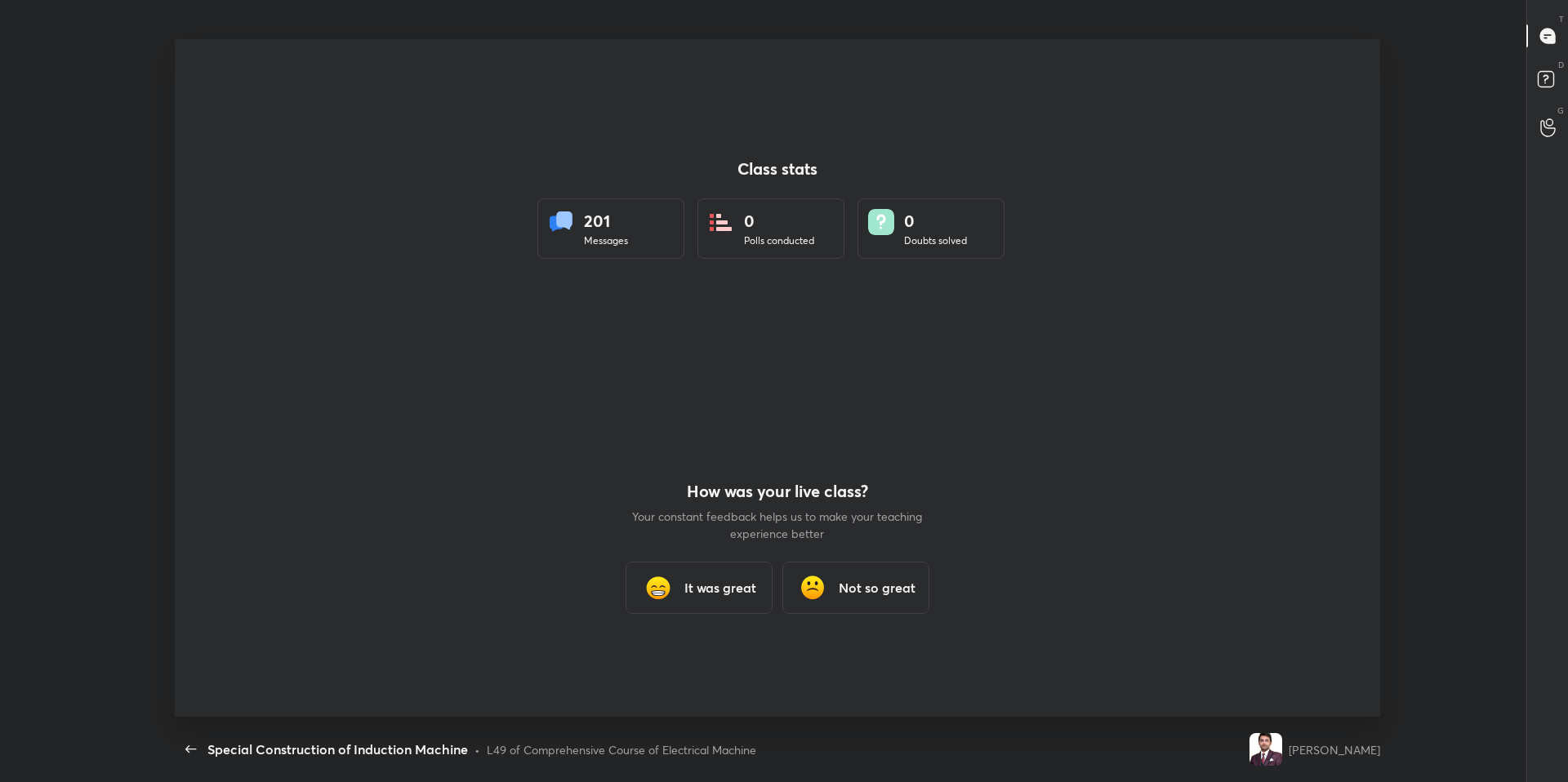
click at [676, 663] on div "L49 of Comprehensive Course of Electrical Machine" at bounding box center [621, 749] width 270 height 17
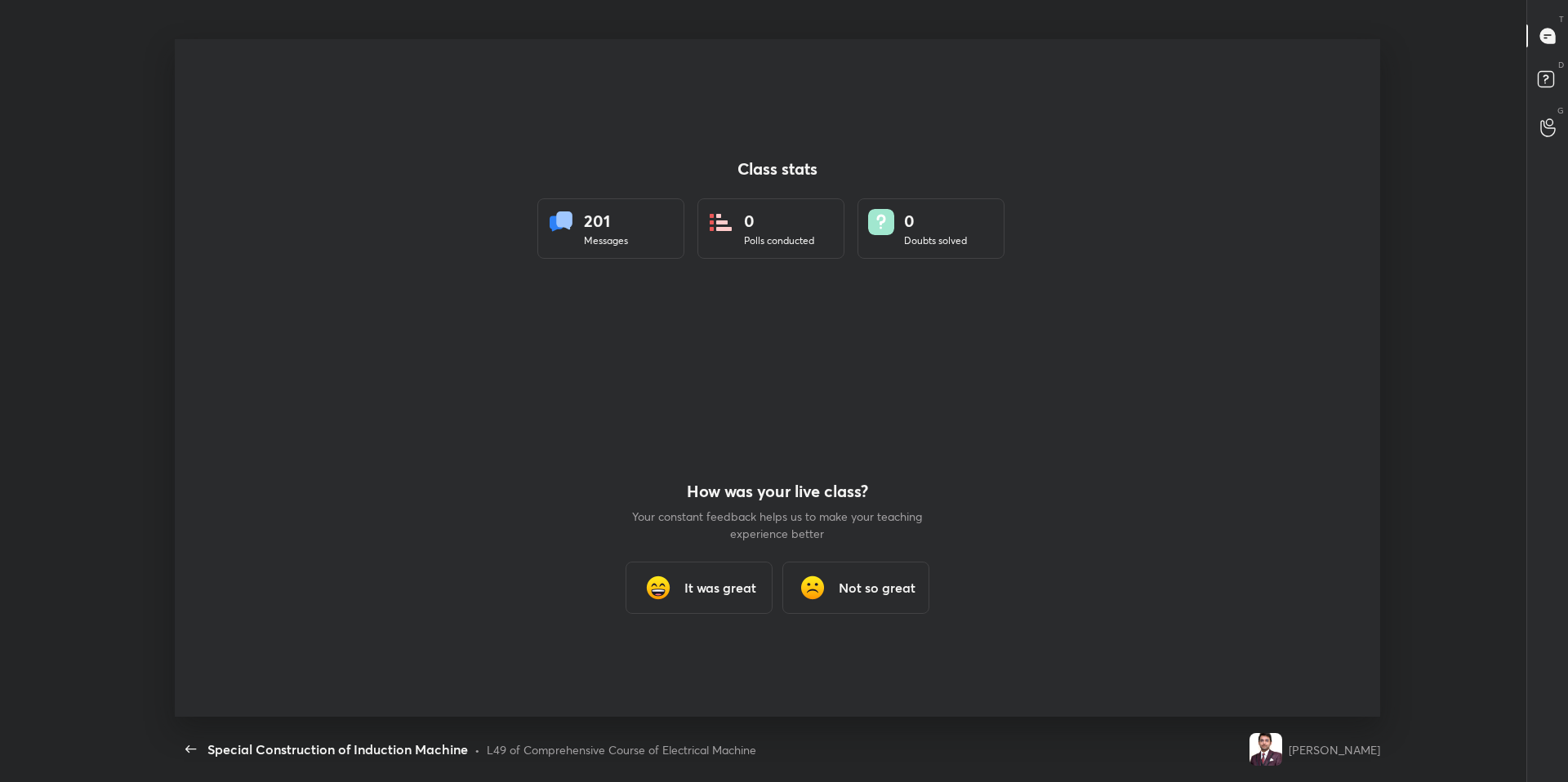
click at [676, 663] on div "L49 of Comprehensive Course of Electrical Machine" at bounding box center [621, 749] width 270 height 17
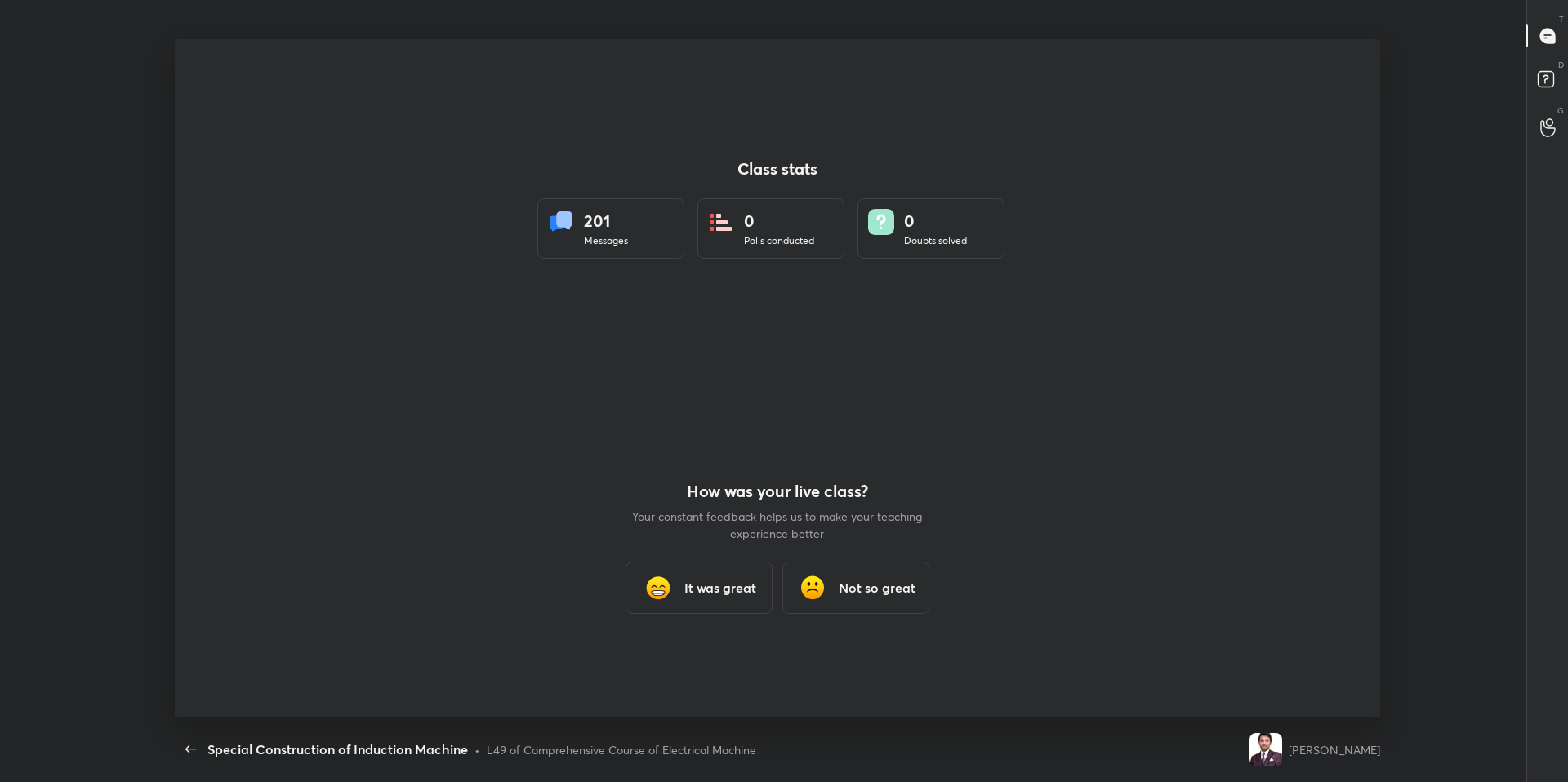
click at [676, 663] on div "L49 of Comprehensive Course of Electrical Machine" at bounding box center [621, 749] width 270 height 17
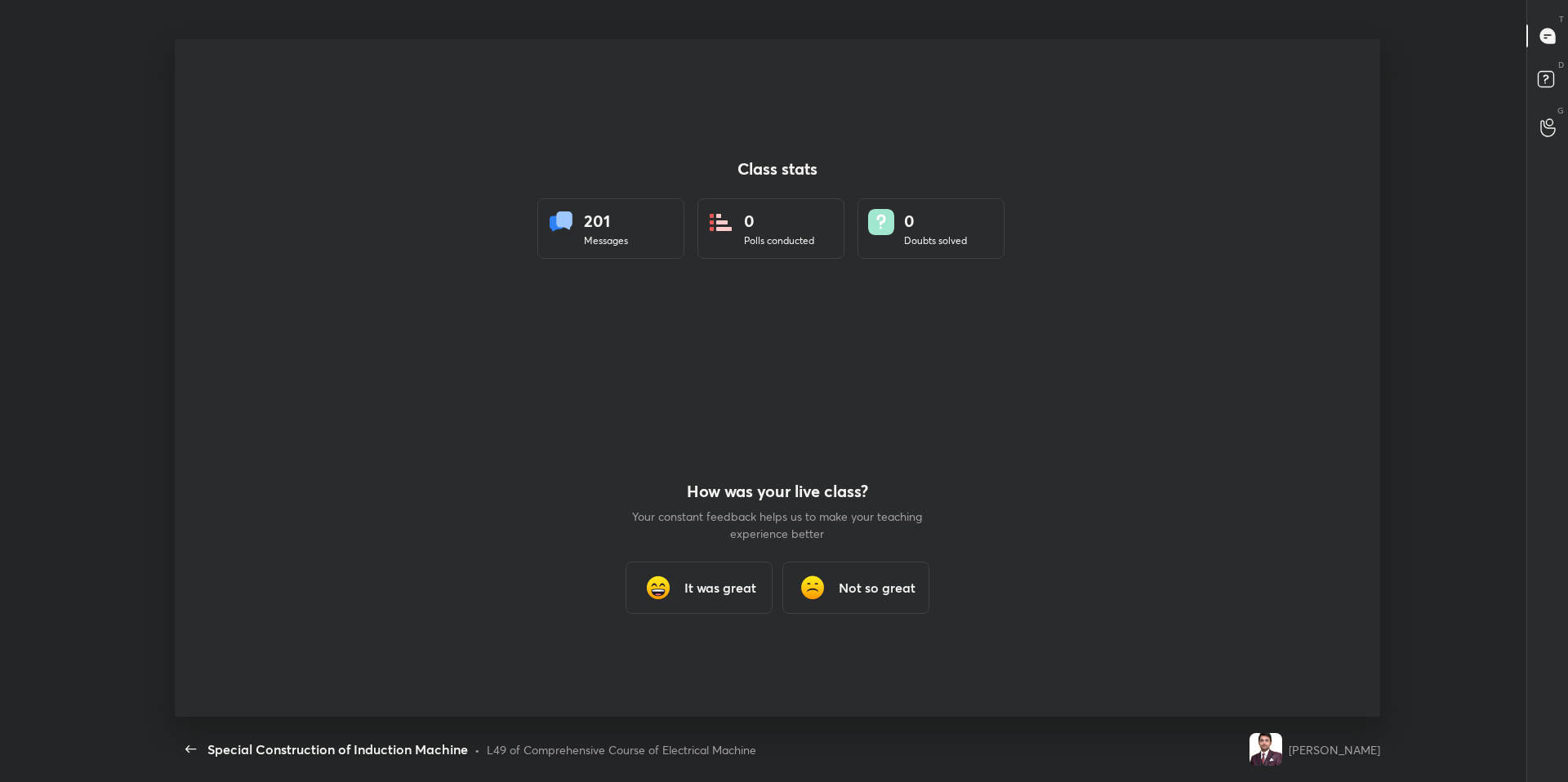
click at [676, 663] on div "L49 of Comprehensive Course of Electrical Machine" at bounding box center [621, 749] width 270 height 17
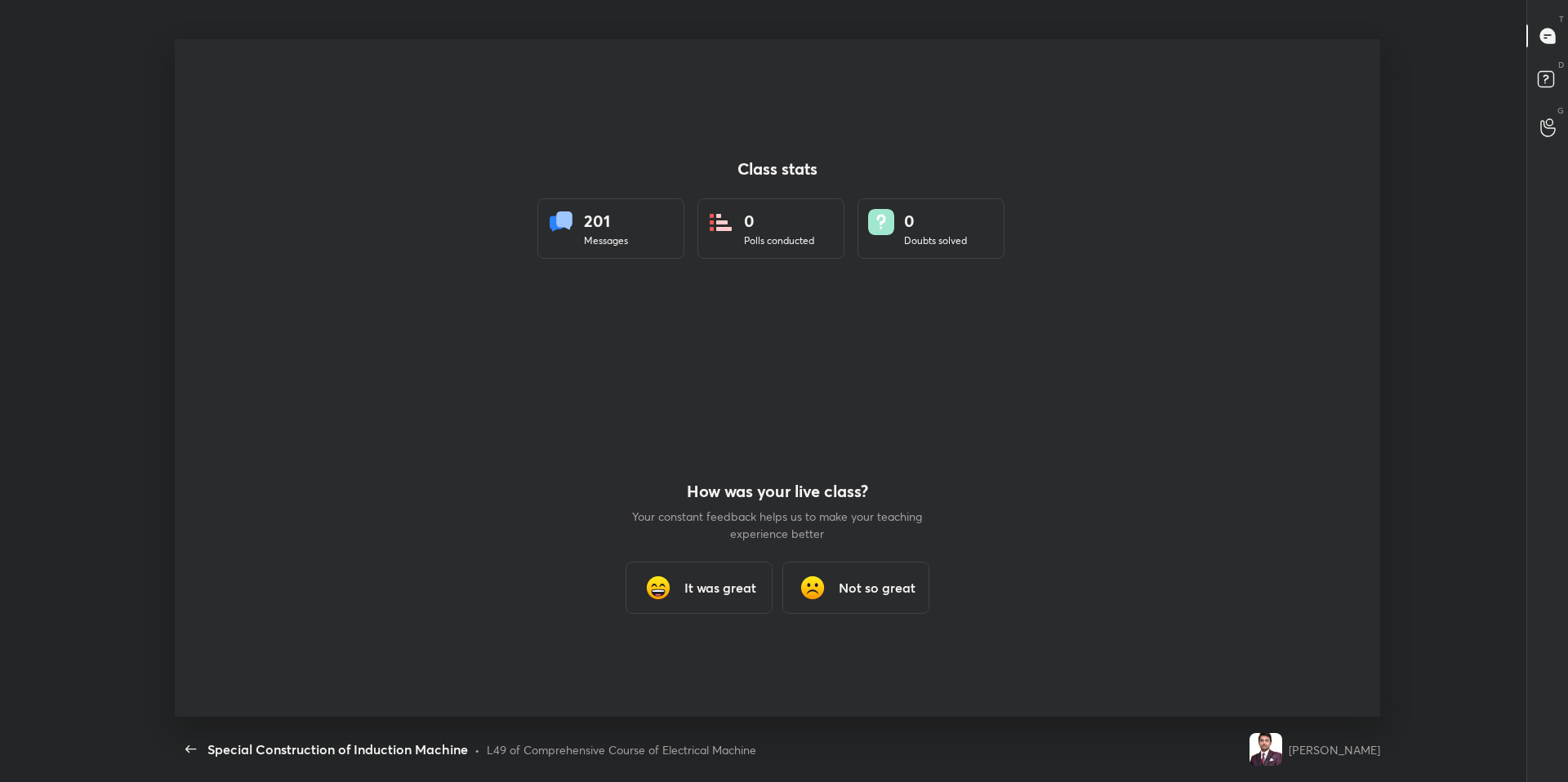
click at [676, 663] on div "L49 of Comprehensive Course of Electrical Machine" at bounding box center [621, 749] width 270 height 17
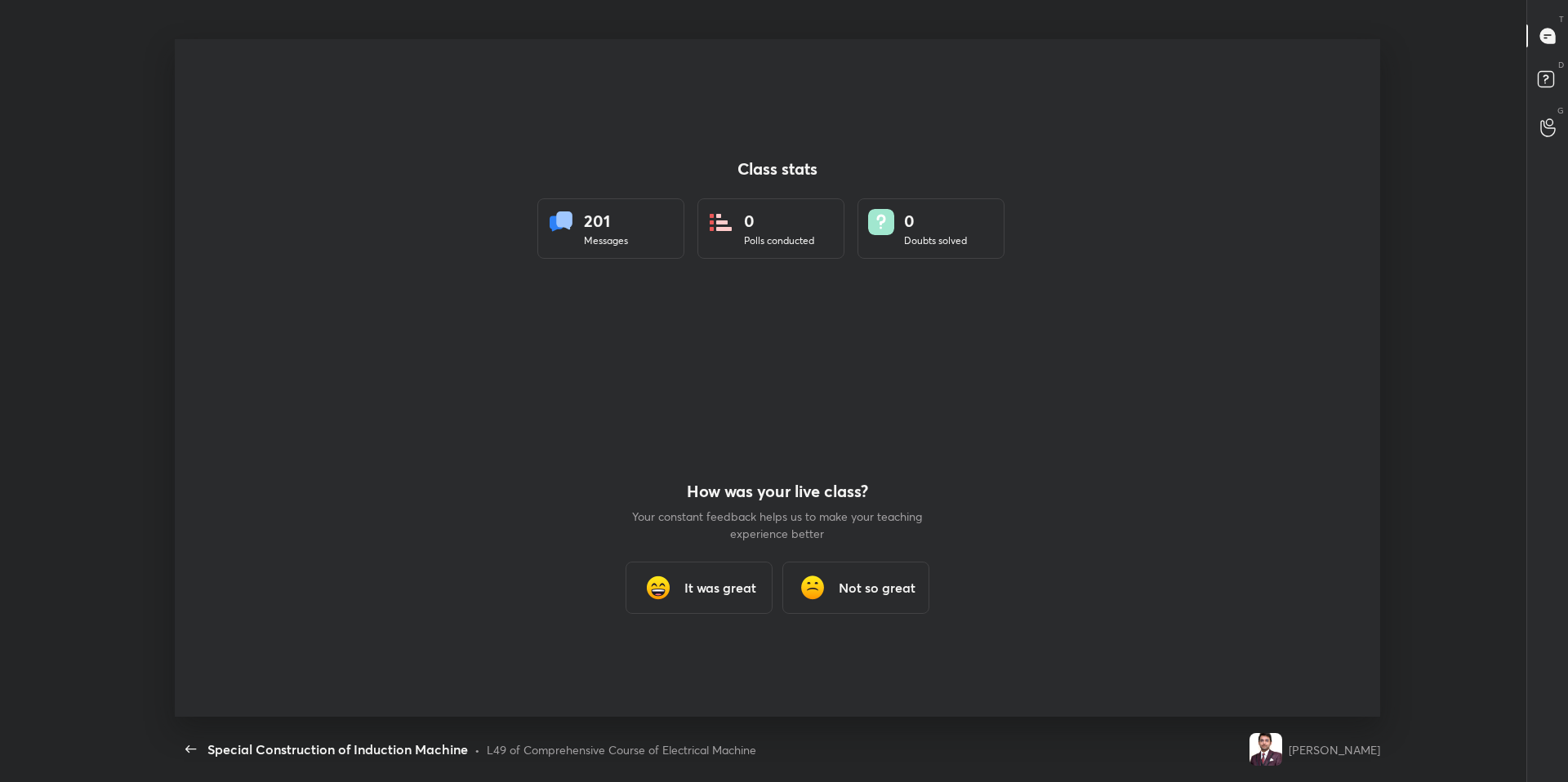
click at [676, 663] on div "L49 of Comprehensive Course of Electrical Machine" at bounding box center [621, 749] width 270 height 17
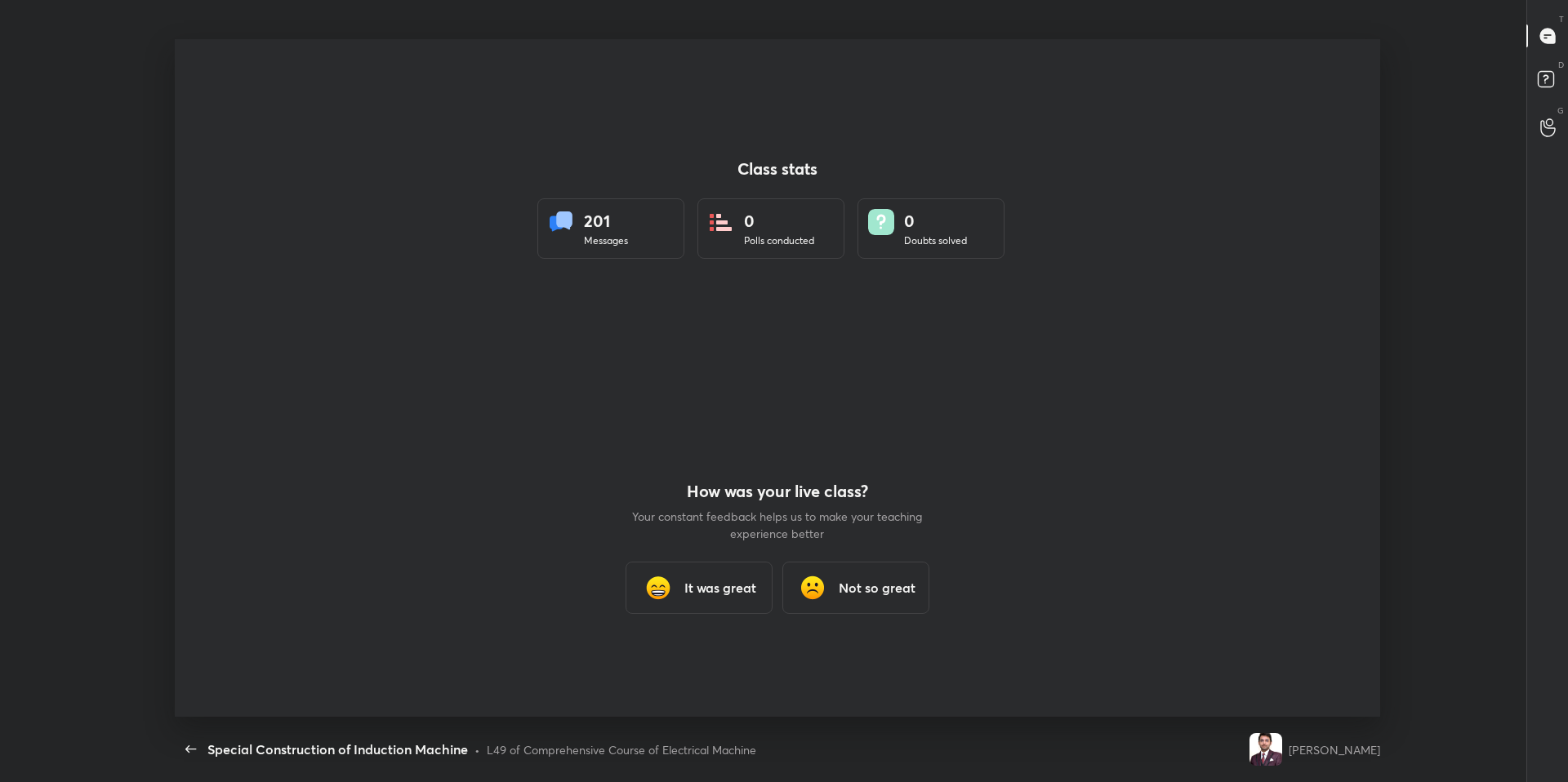
click at [676, 663] on div "L49 of Comprehensive Course of Electrical Machine" at bounding box center [621, 749] width 270 height 17
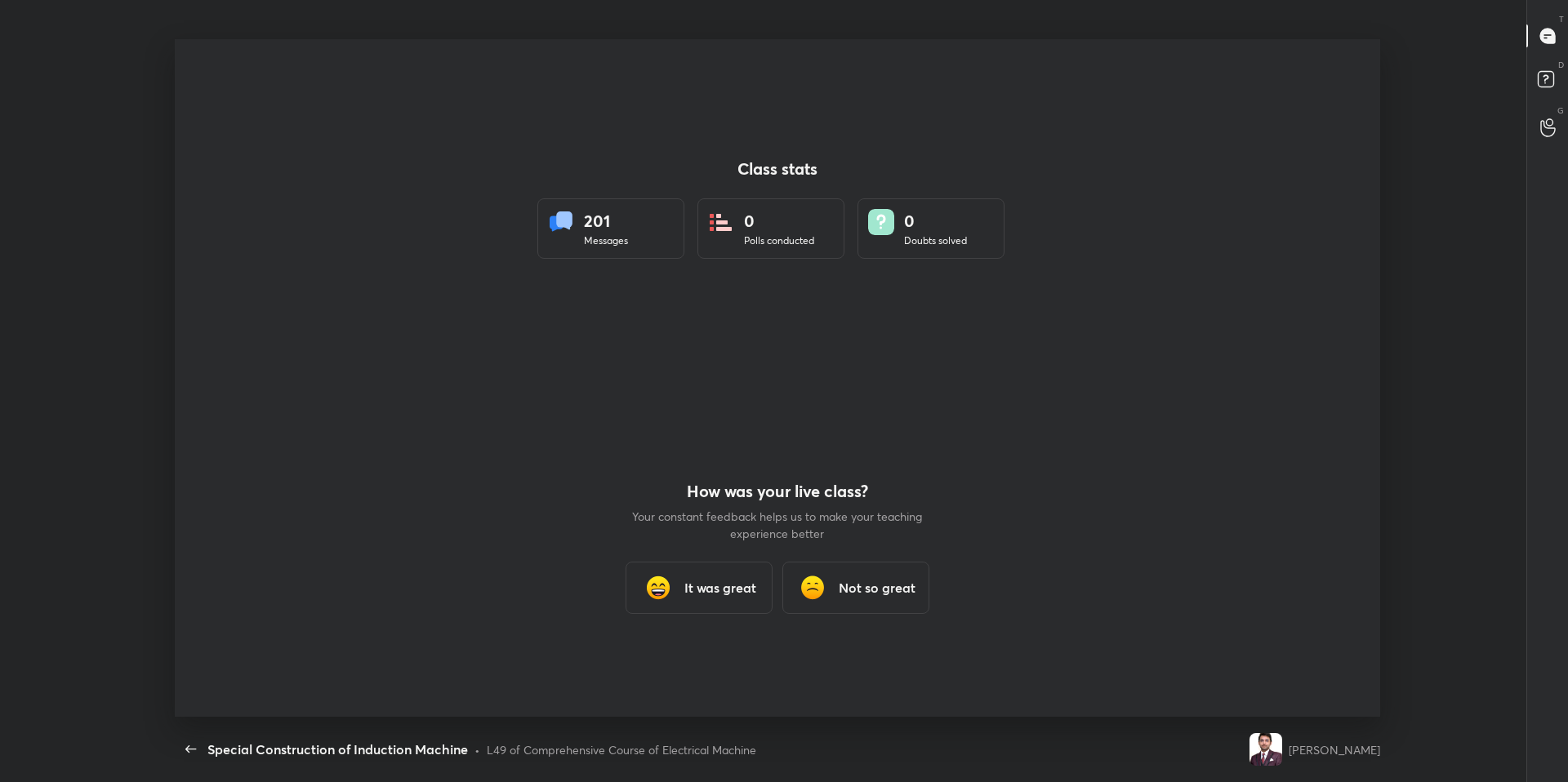
click at [676, 663] on div "L49 of Comprehensive Course of Electrical Machine" at bounding box center [621, 749] width 270 height 17
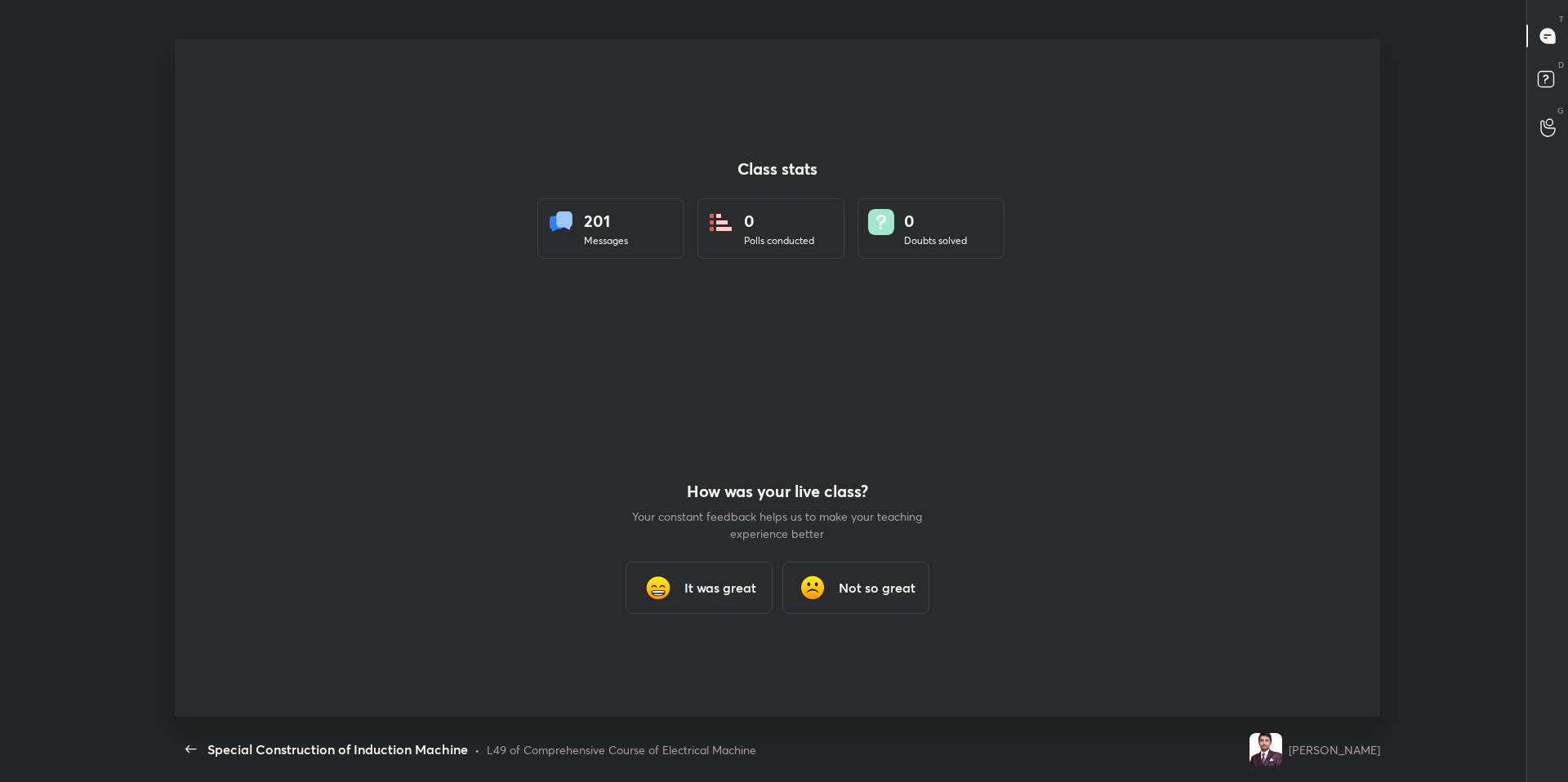
click at [676, 663] on div "L49 of Comprehensive Course of Electrical Machine" at bounding box center [621, 749] width 270 height 17
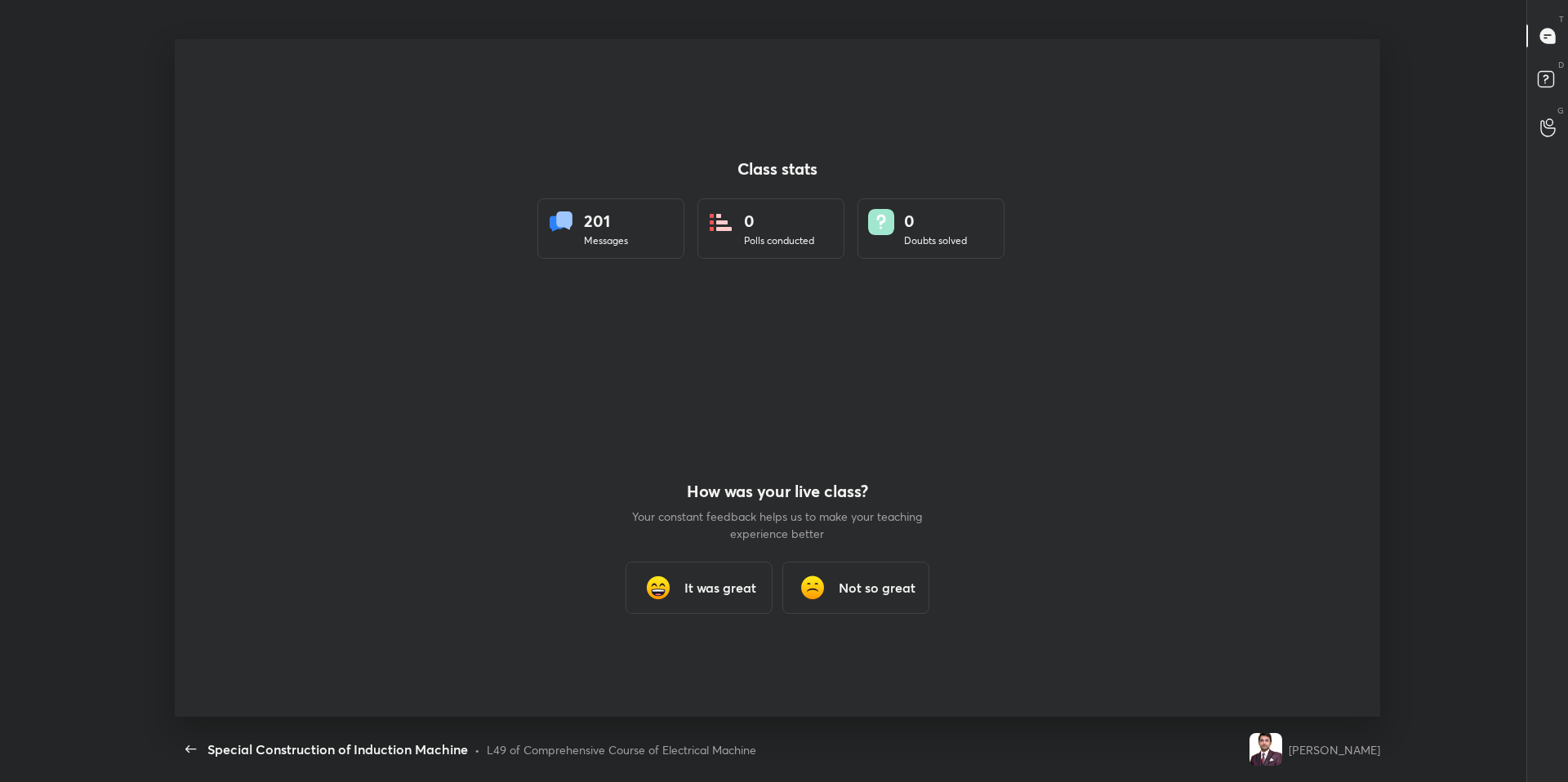
click at [676, 663] on div "L49 of Comprehensive Course of Electrical Machine" at bounding box center [621, 749] width 270 height 17
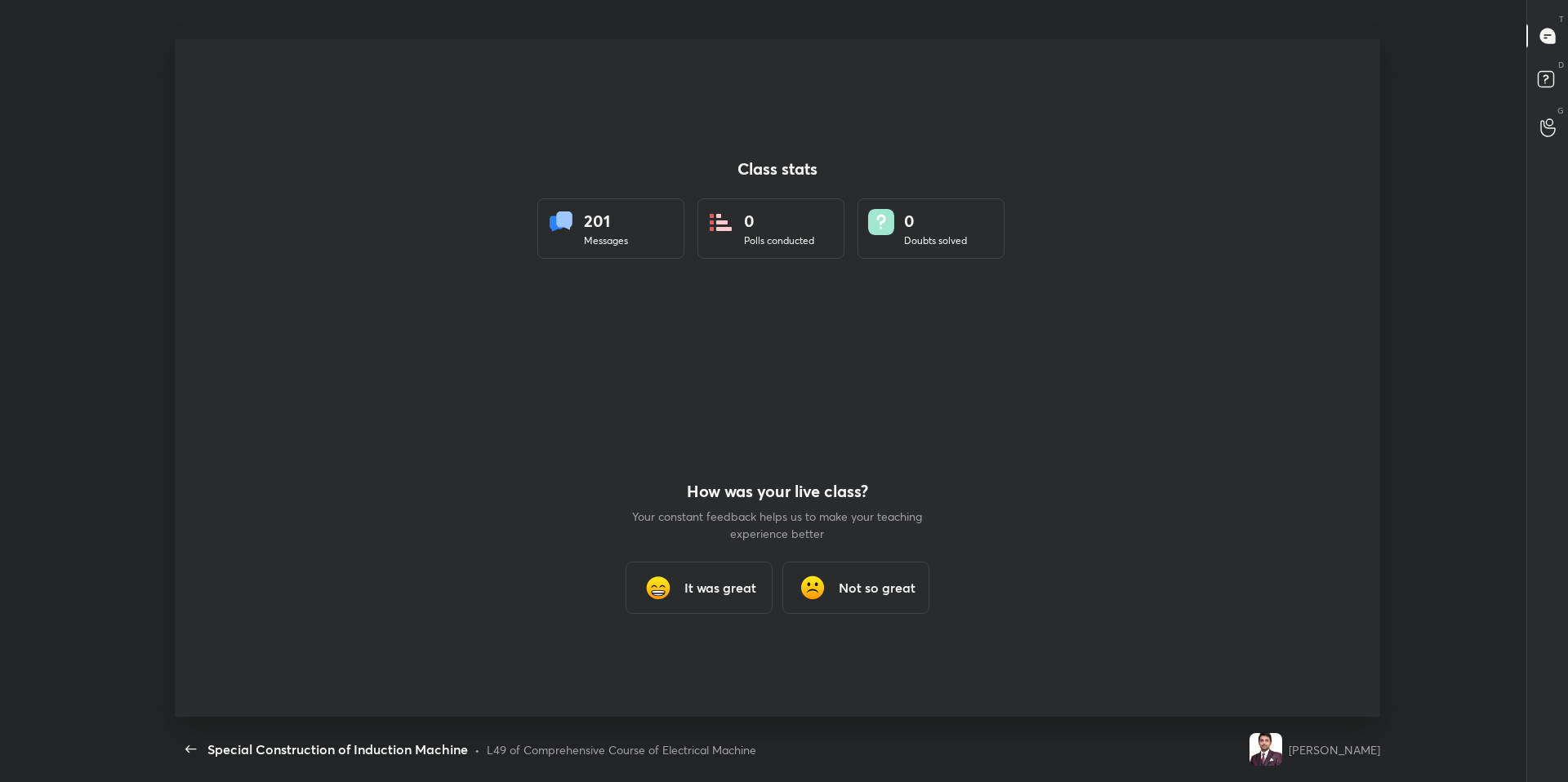
click at [676, 663] on div "L49 of Comprehensive Course of Electrical Machine" at bounding box center [621, 749] width 270 height 17
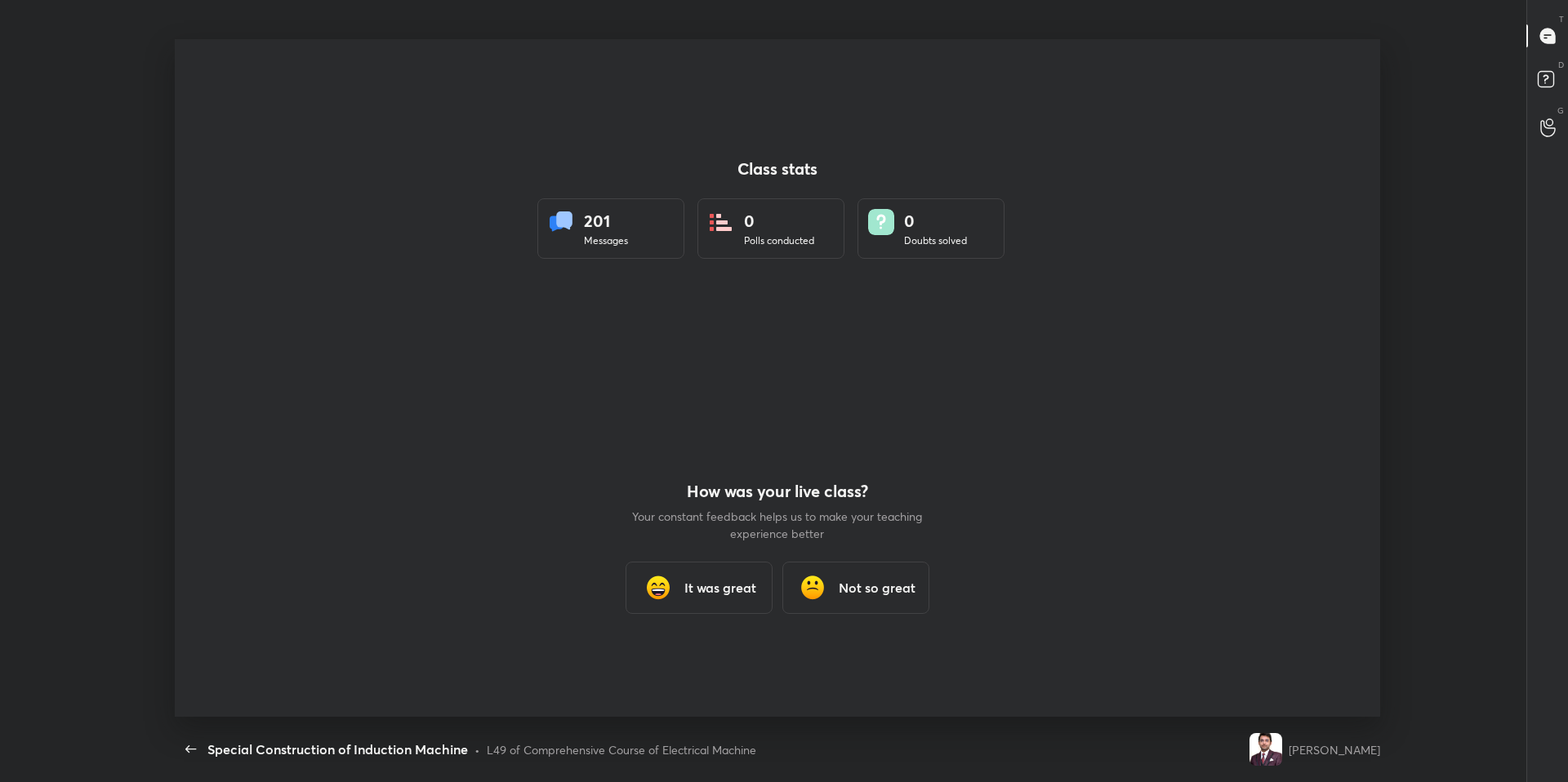
click at [676, 663] on div "L49 of Comprehensive Course of Electrical Machine" at bounding box center [621, 749] width 270 height 17
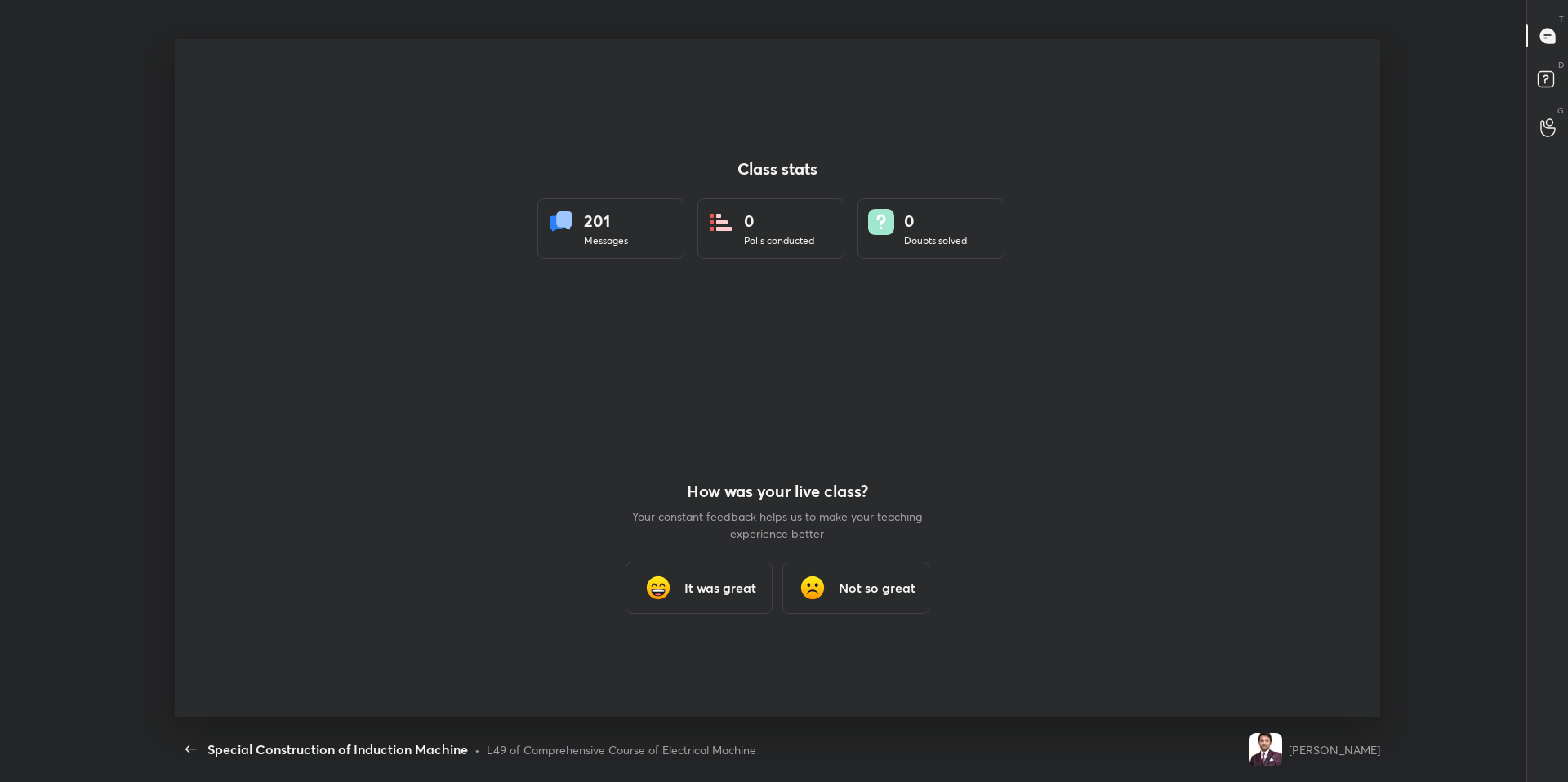
click at [676, 663] on div "L49 of Comprehensive Course of Electrical Machine" at bounding box center [621, 749] width 270 height 17
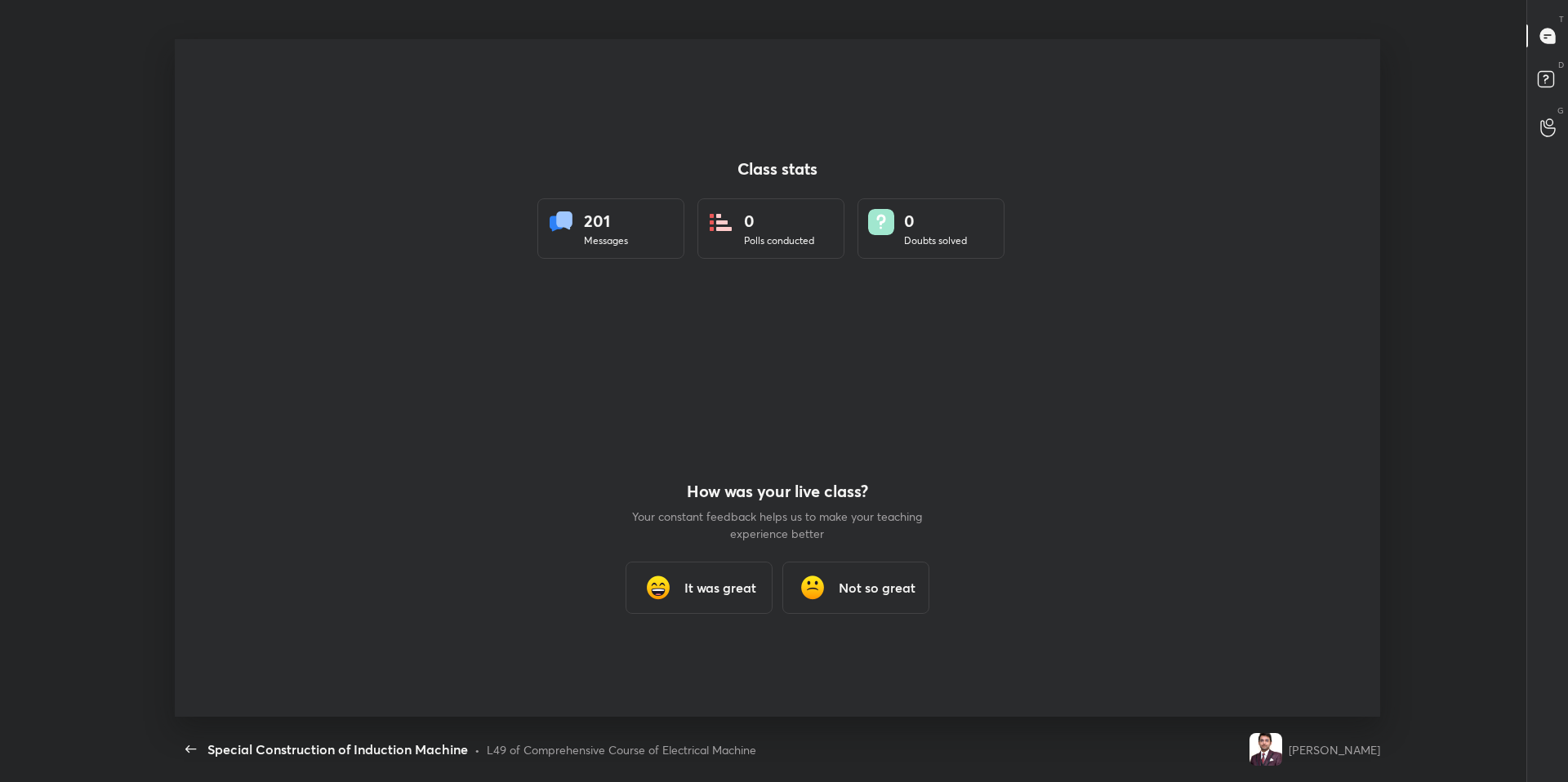
click at [676, 663] on div "L49 of Comprehensive Course of Electrical Machine" at bounding box center [621, 749] width 270 height 17
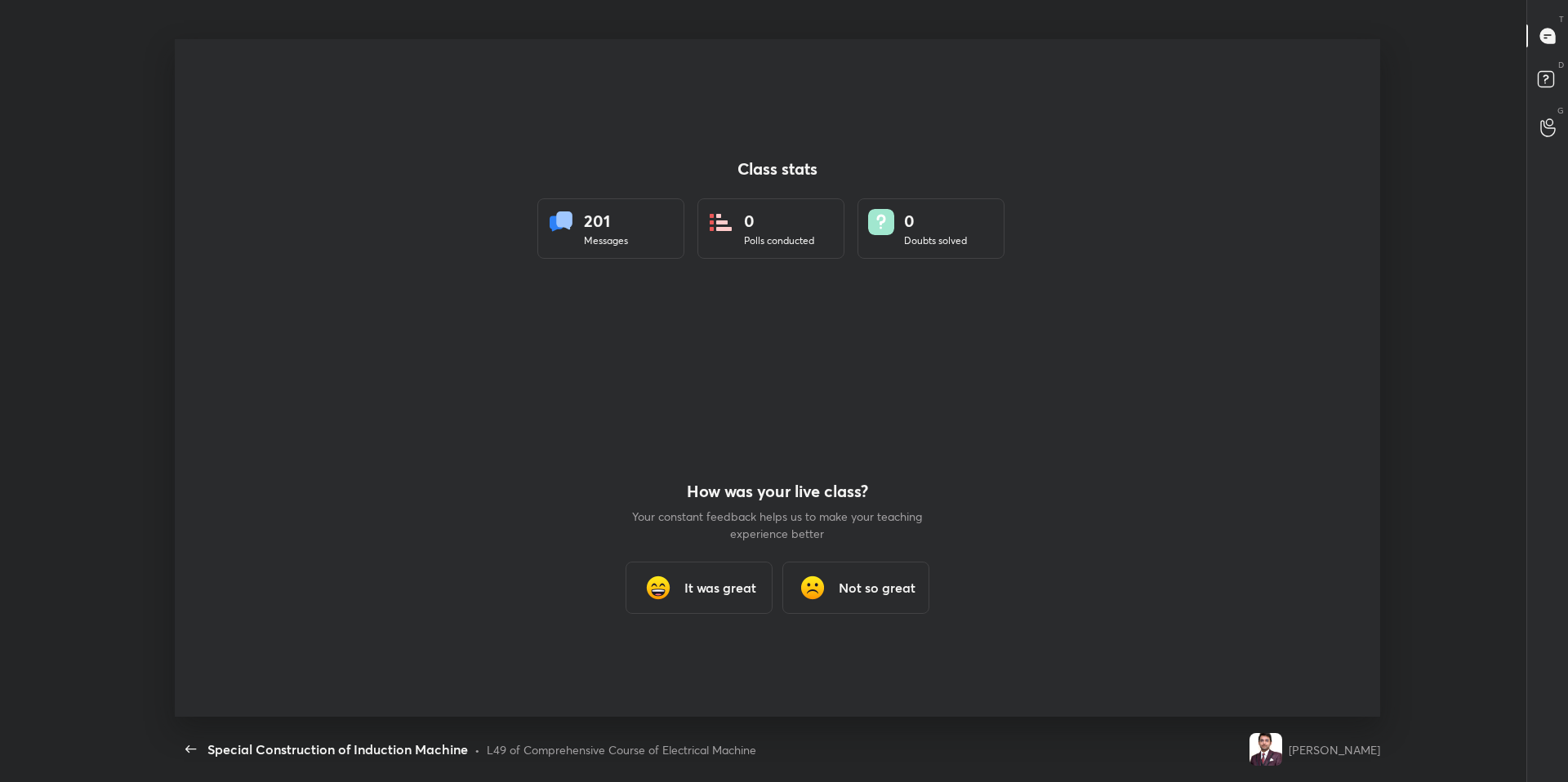
click at [676, 663] on div "L49 of Comprehensive Course of Electrical Machine" at bounding box center [621, 749] width 270 height 17
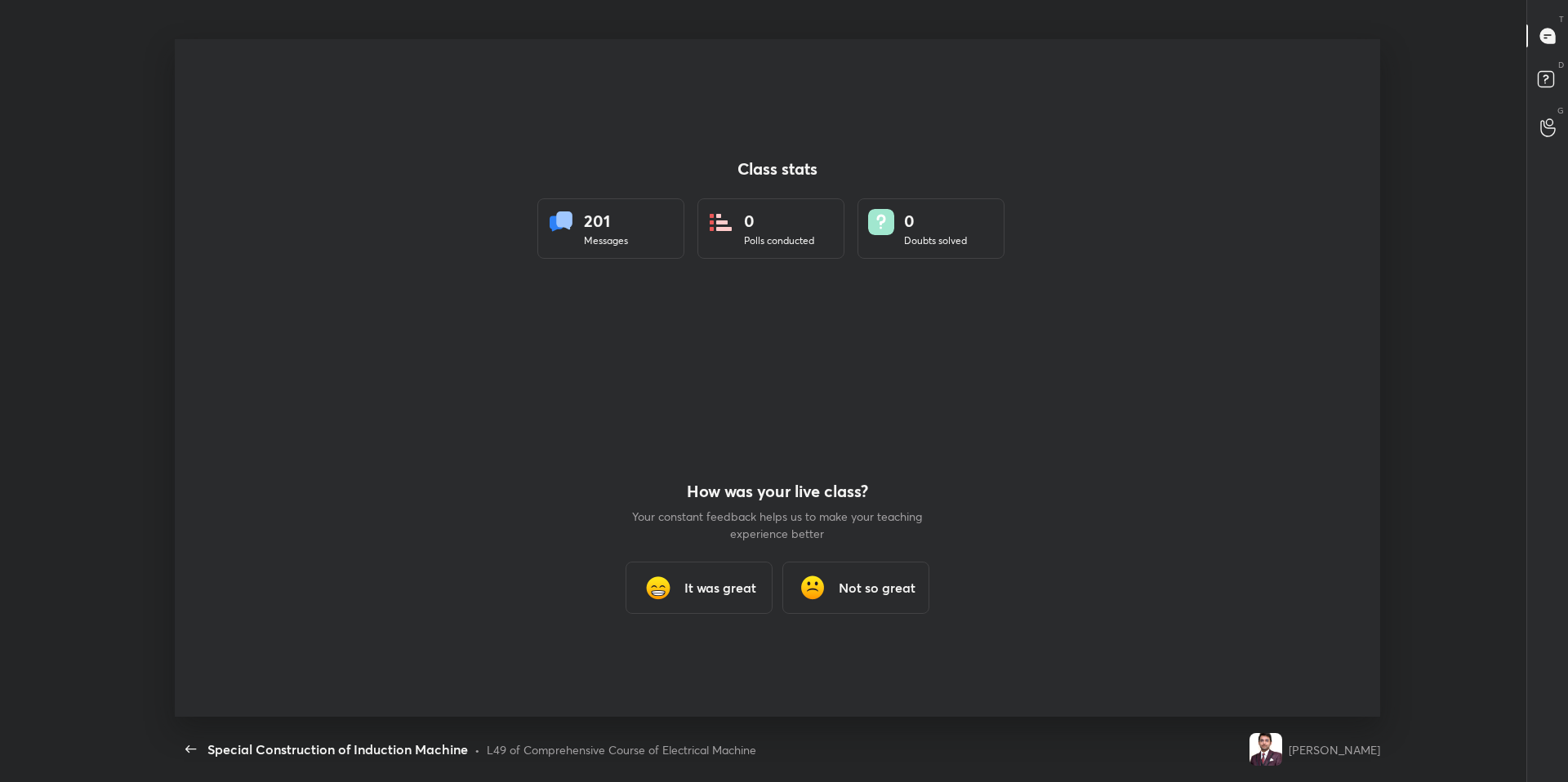
click at [676, 663] on div "L49 of Comprehensive Course of Electrical Machine" at bounding box center [621, 749] width 270 height 17
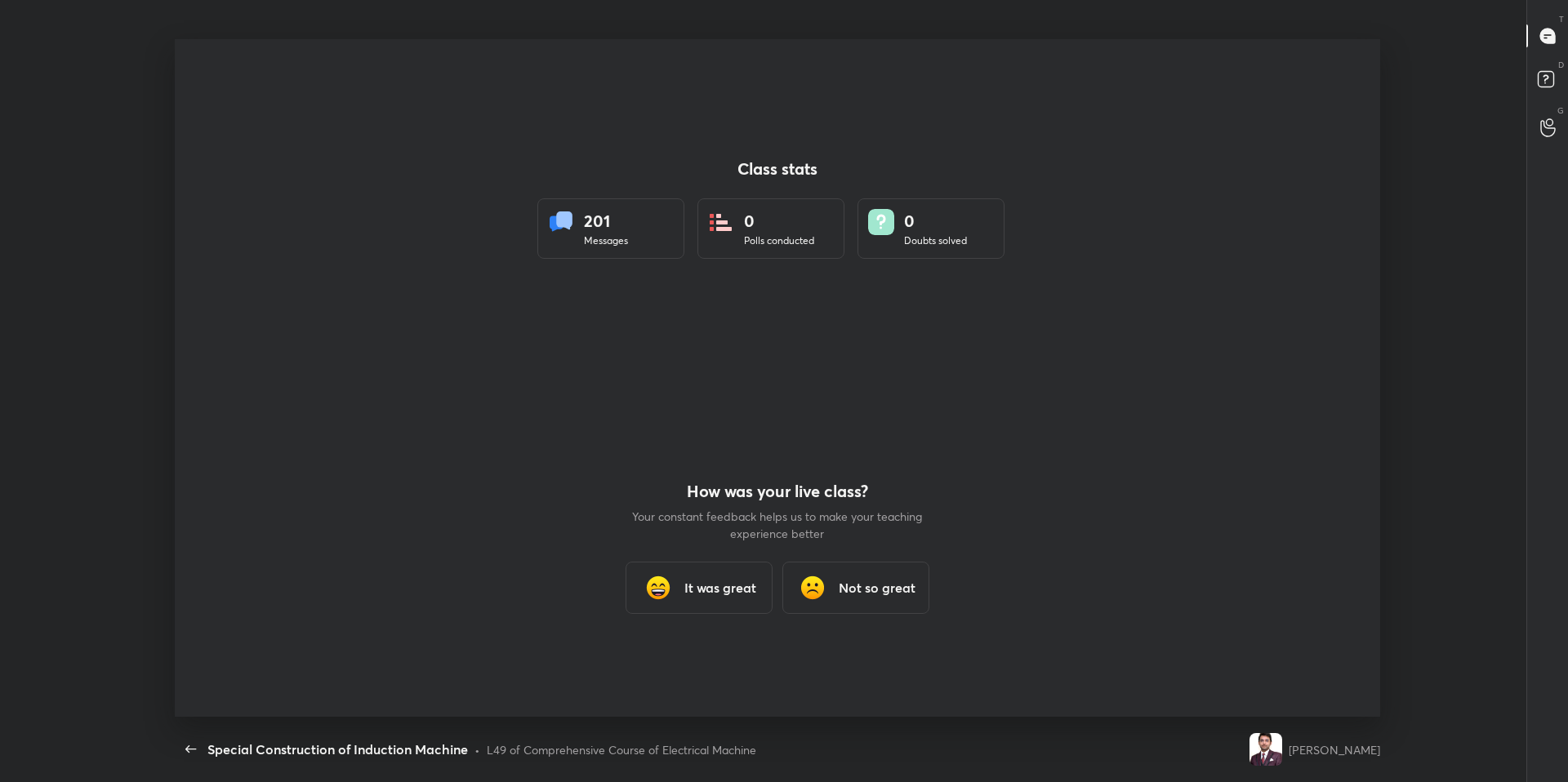
click at [676, 663] on div "L49 of Comprehensive Course of Electrical Machine" at bounding box center [621, 749] width 270 height 17
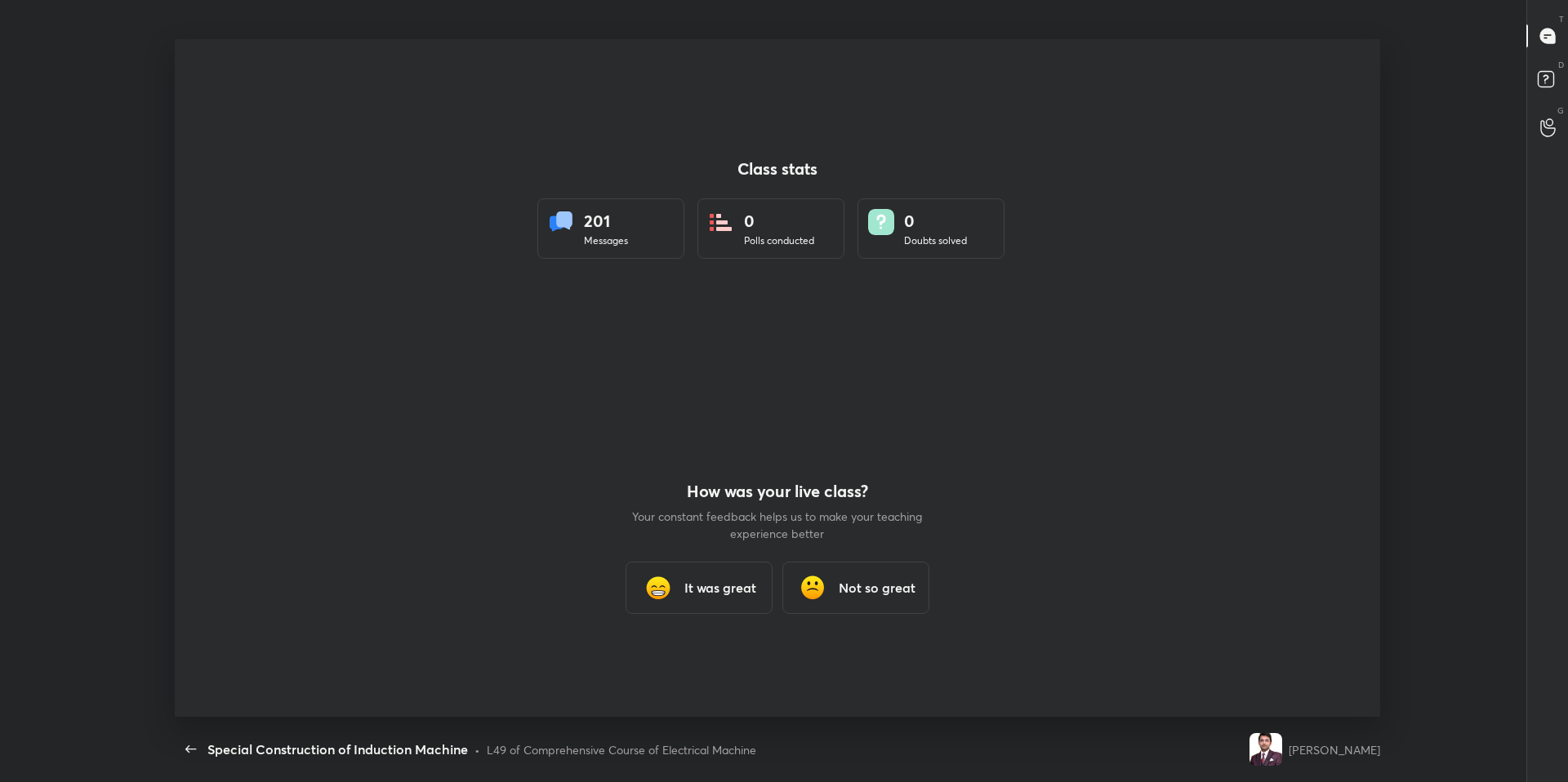
click at [676, 663] on div "L49 of Comprehensive Course of Electrical Machine" at bounding box center [621, 749] width 270 height 17
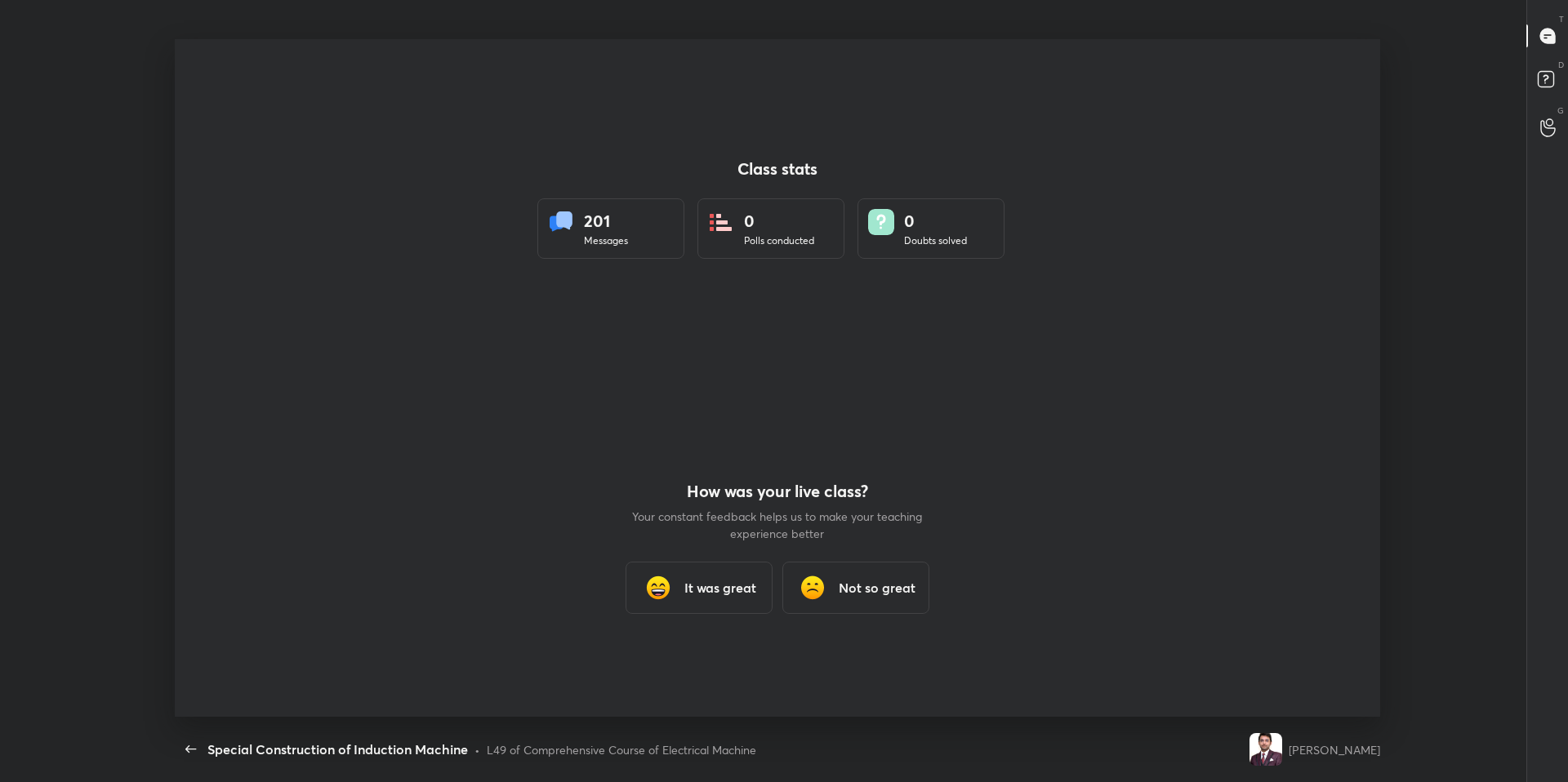
click at [676, 663] on div "L49 of Comprehensive Course of Electrical Machine" at bounding box center [621, 749] width 270 height 17
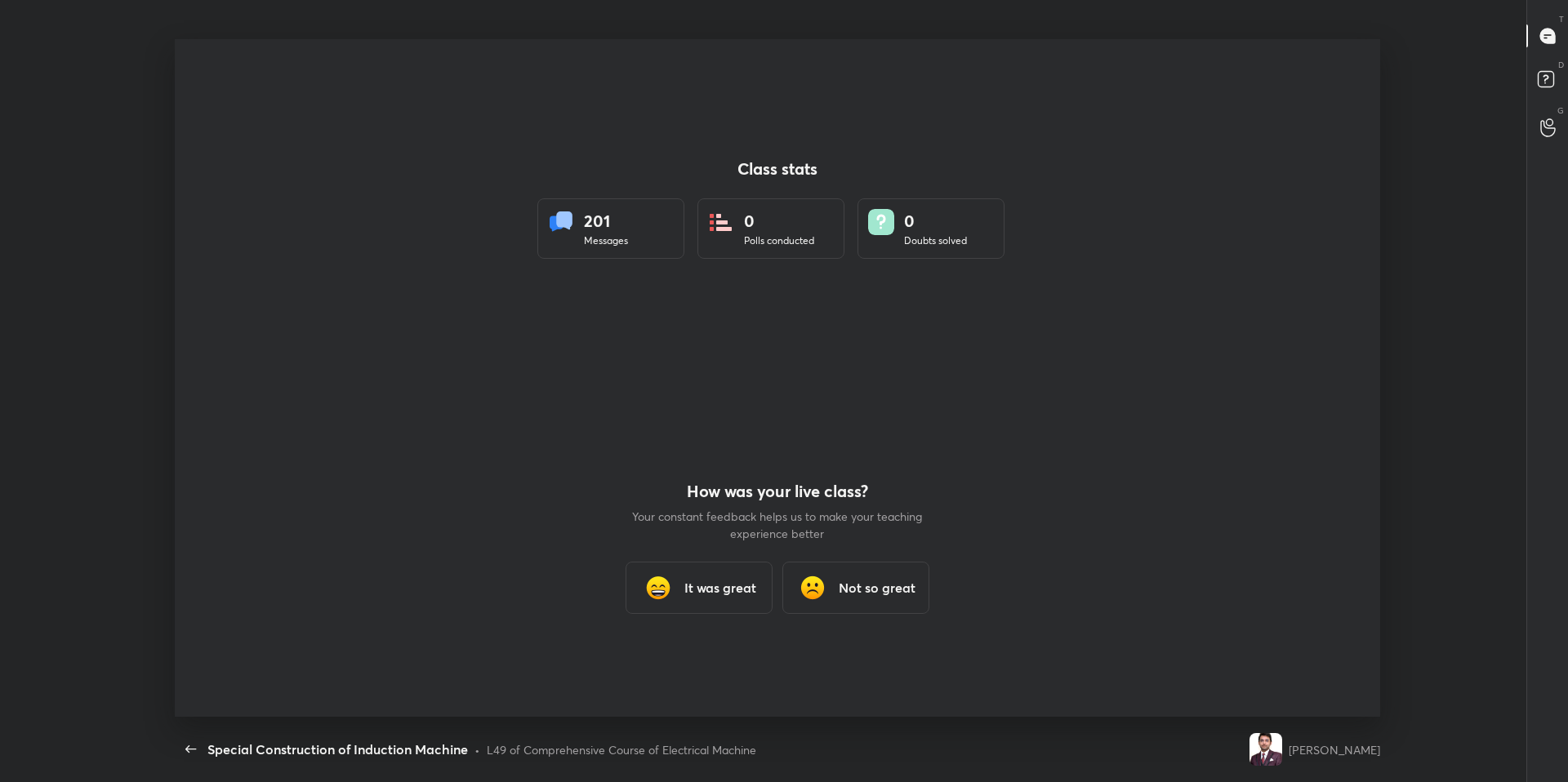
click at [676, 663] on div "L49 of Comprehensive Course of Electrical Machine" at bounding box center [621, 749] width 270 height 17
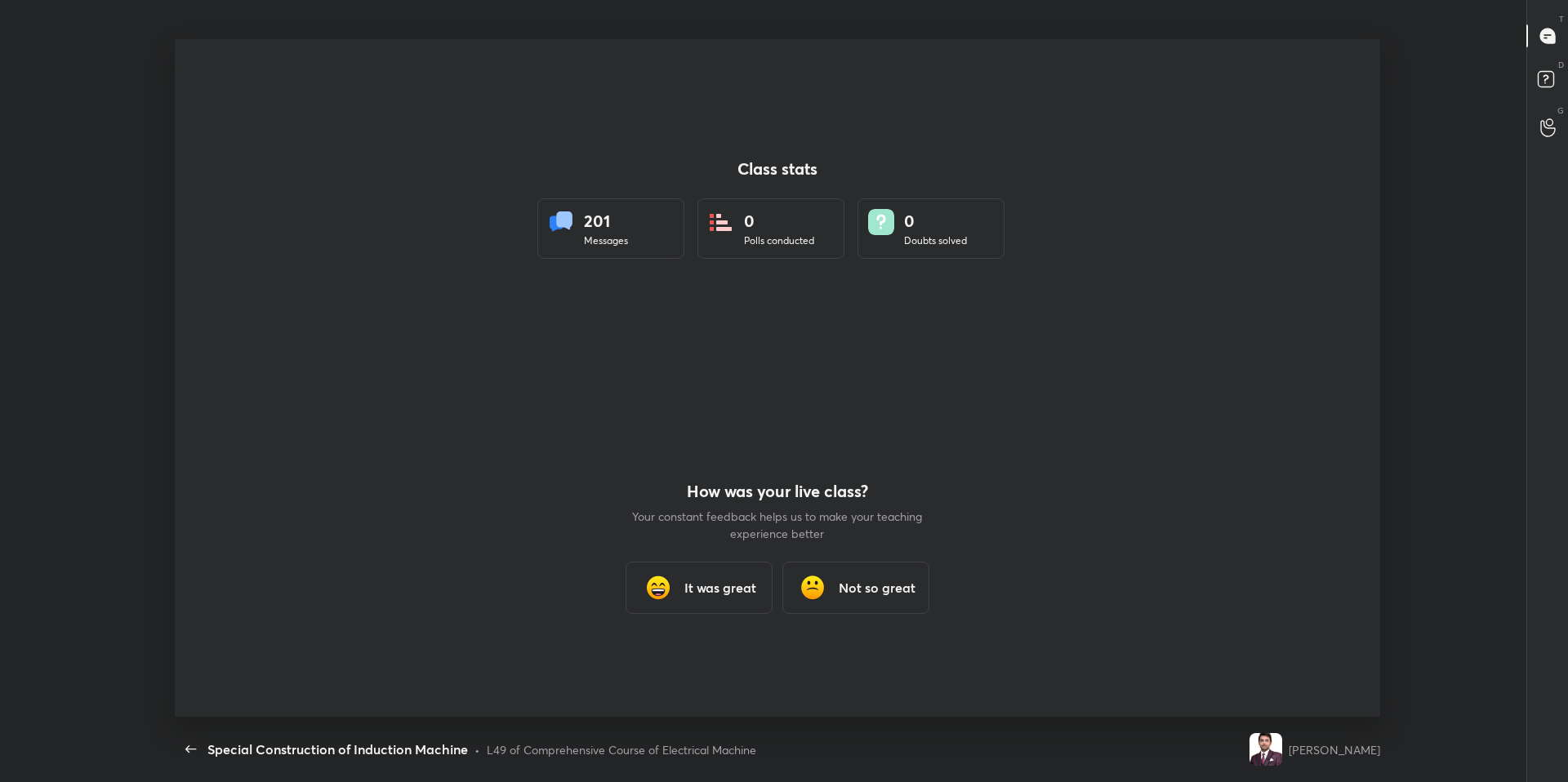
click at [676, 663] on div "L49 of Comprehensive Course of Electrical Machine" at bounding box center [621, 749] width 270 height 17
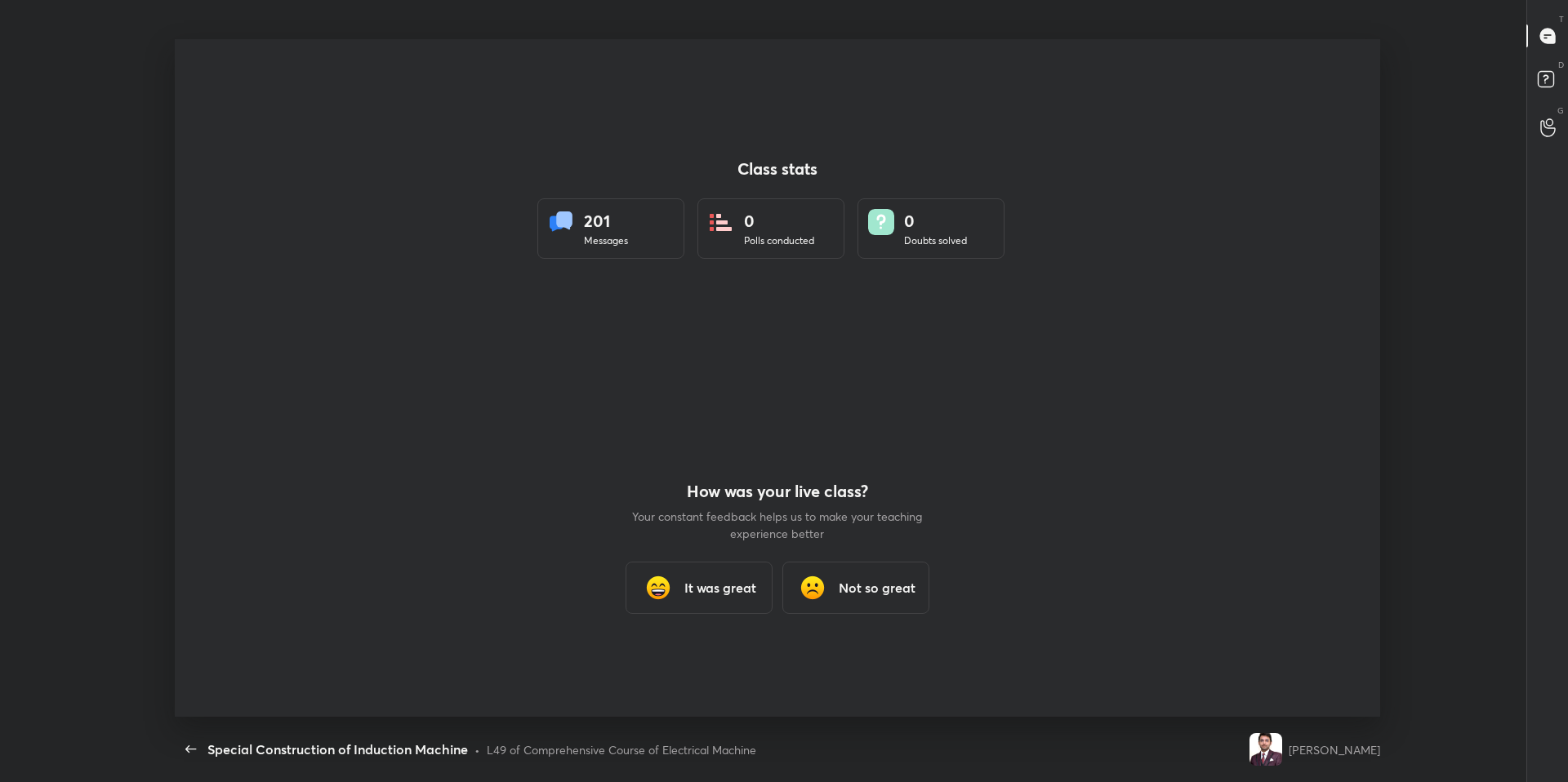
click at [676, 663] on div "L49 of Comprehensive Course of Electrical Machine" at bounding box center [621, 749] width 270 height 17
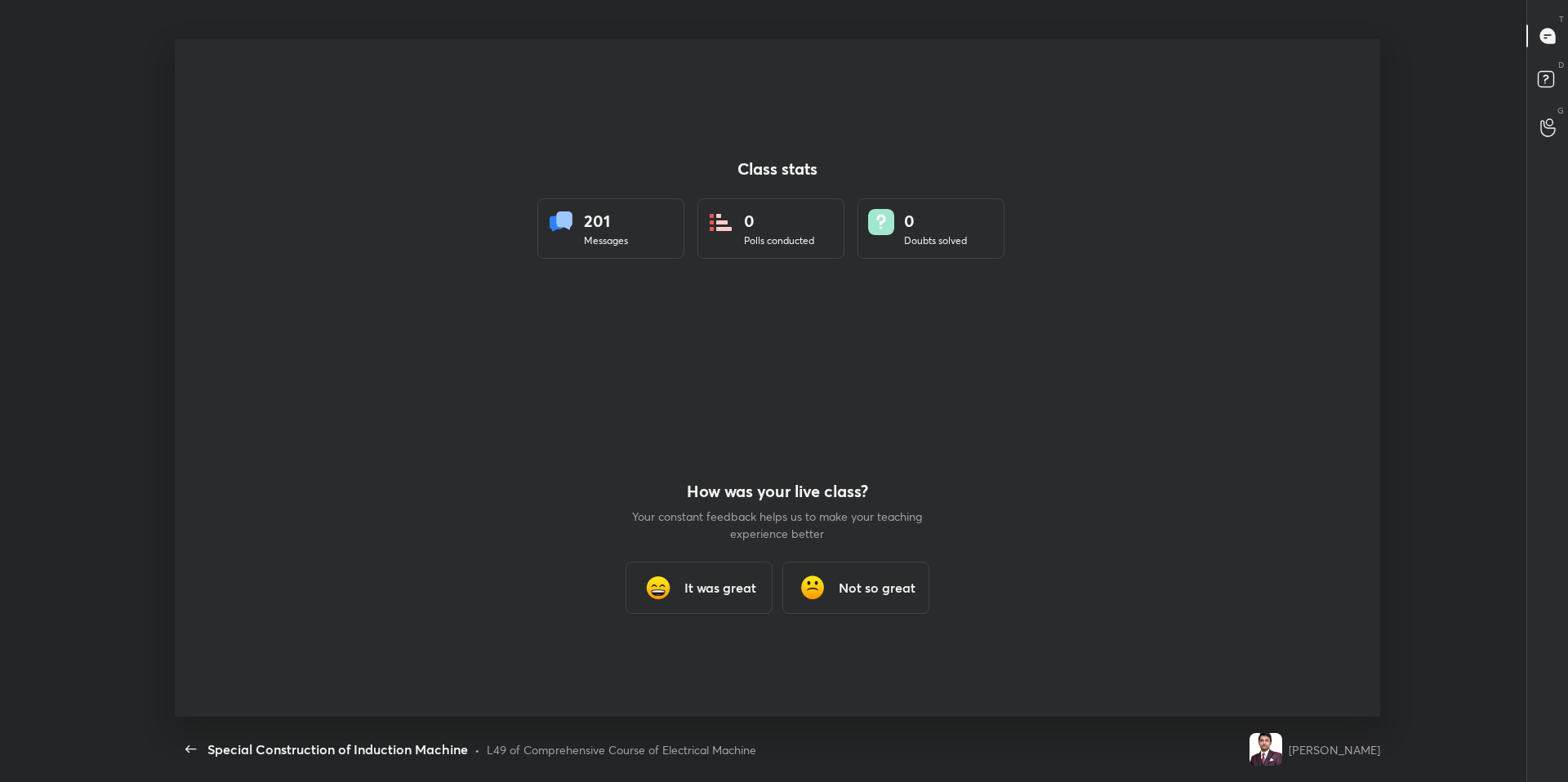
click at [676, 663] on div "L49 of Comprehensive Course of Electrical Machine" at bounding box center [621, 749] width 270 height 17
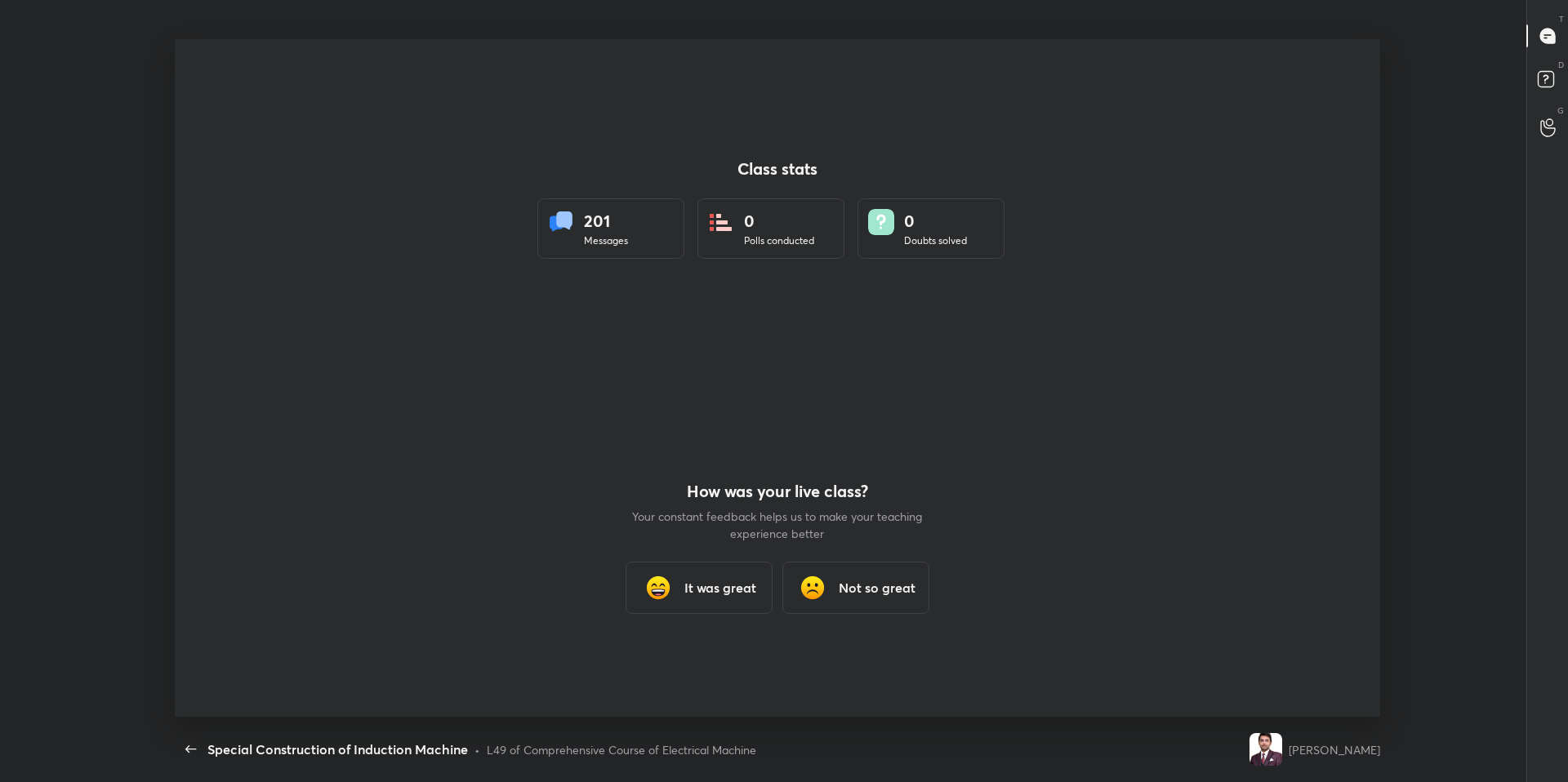
click at [676, 663] on div "L49 of Comprehensive Course of Electrical Machine" at bounding box center [621, 749] width 270 height 17
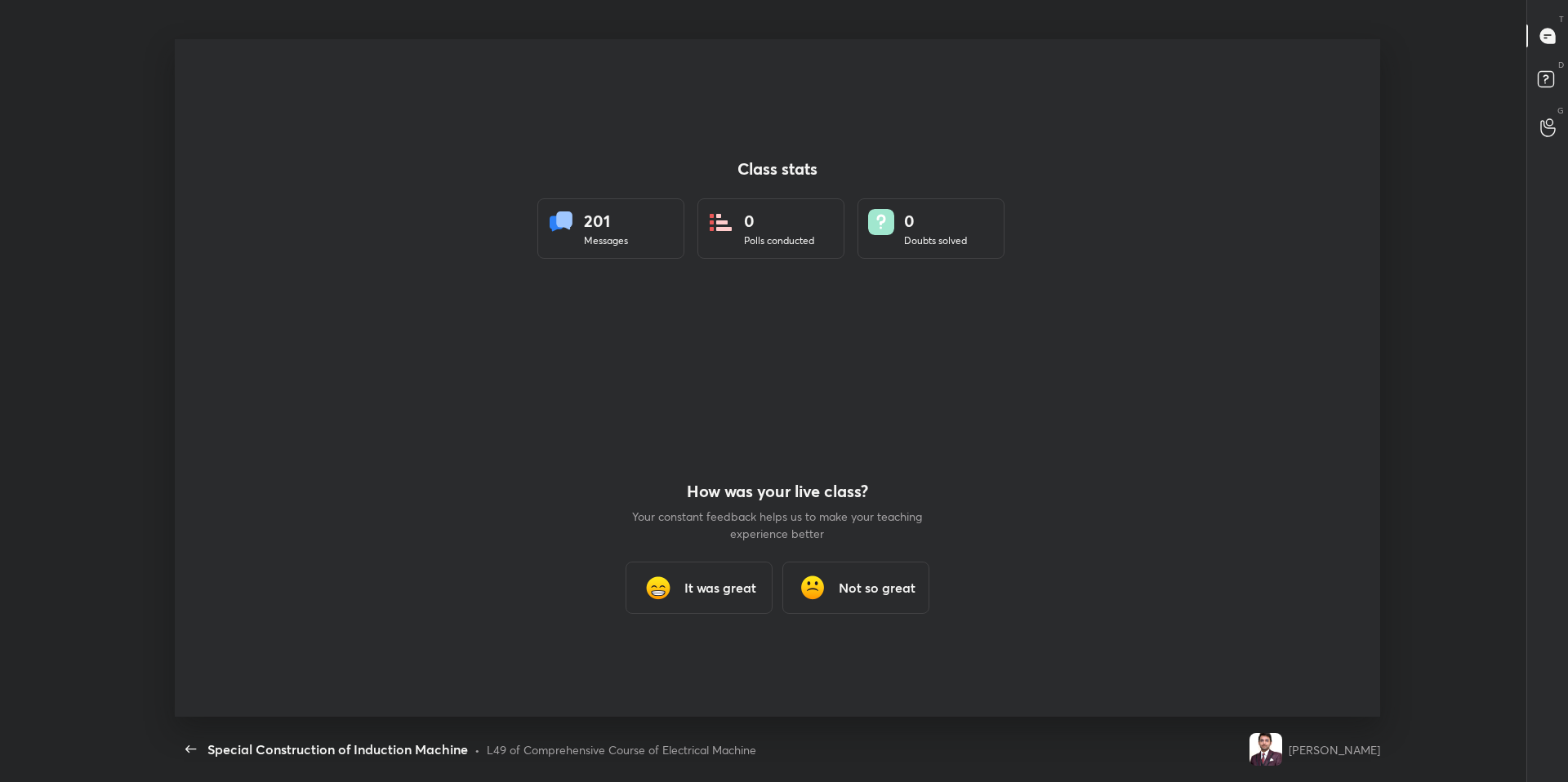
click at [676, 663] on div "L49 of Comprehensive Course of Electrical Machine" at bounding box center [621, 749] width 270 height 17
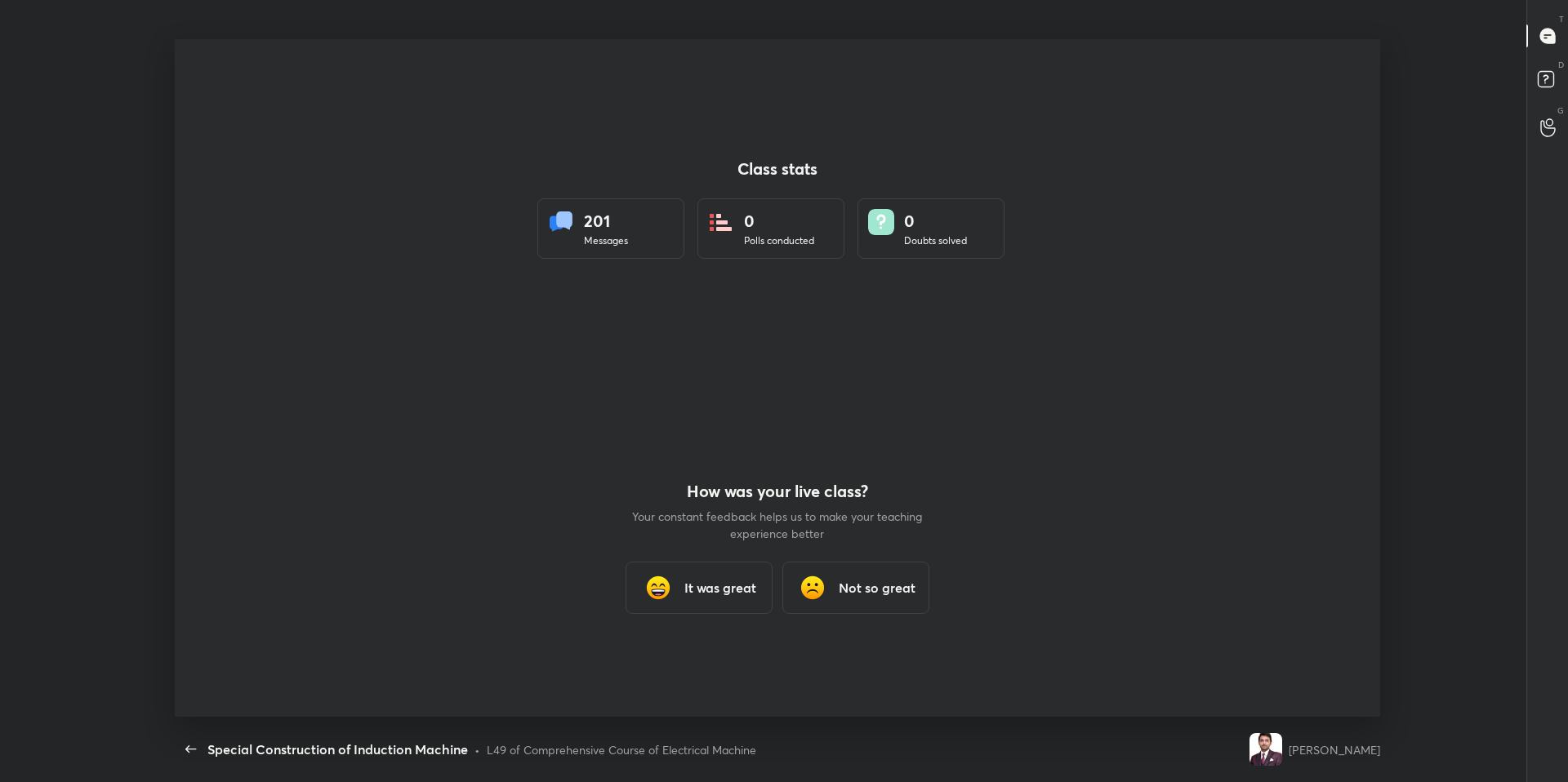
click at [676, 663] on div "L49 of Comprehensive Course of Electrical Machine" at bounding box center [621, 749] width 270 height 17
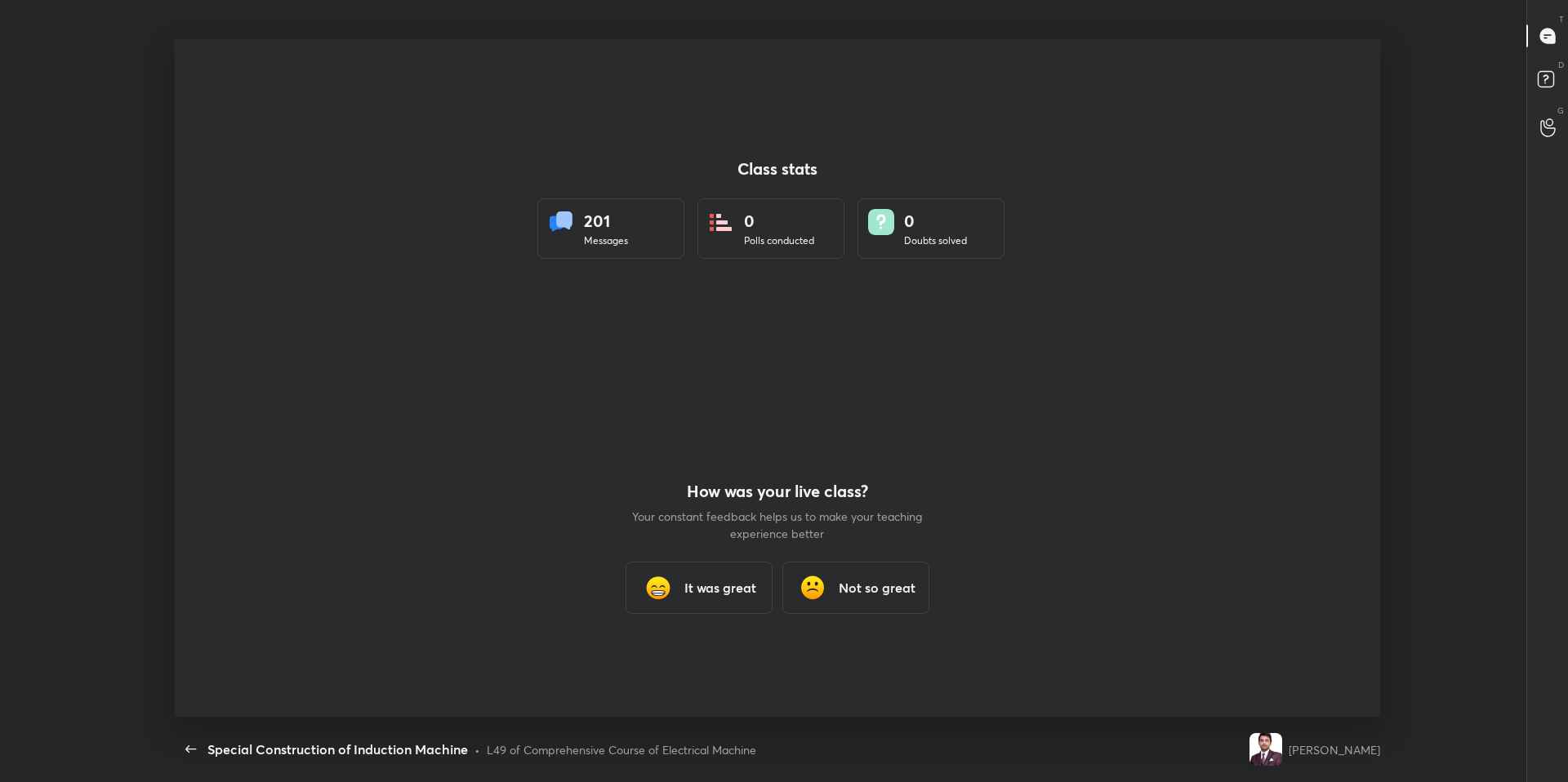
click at [676, 663] on div "L49 of Comprehensive Course of Electrical Machine" at bounding box center [621, 749] width 270 height 17
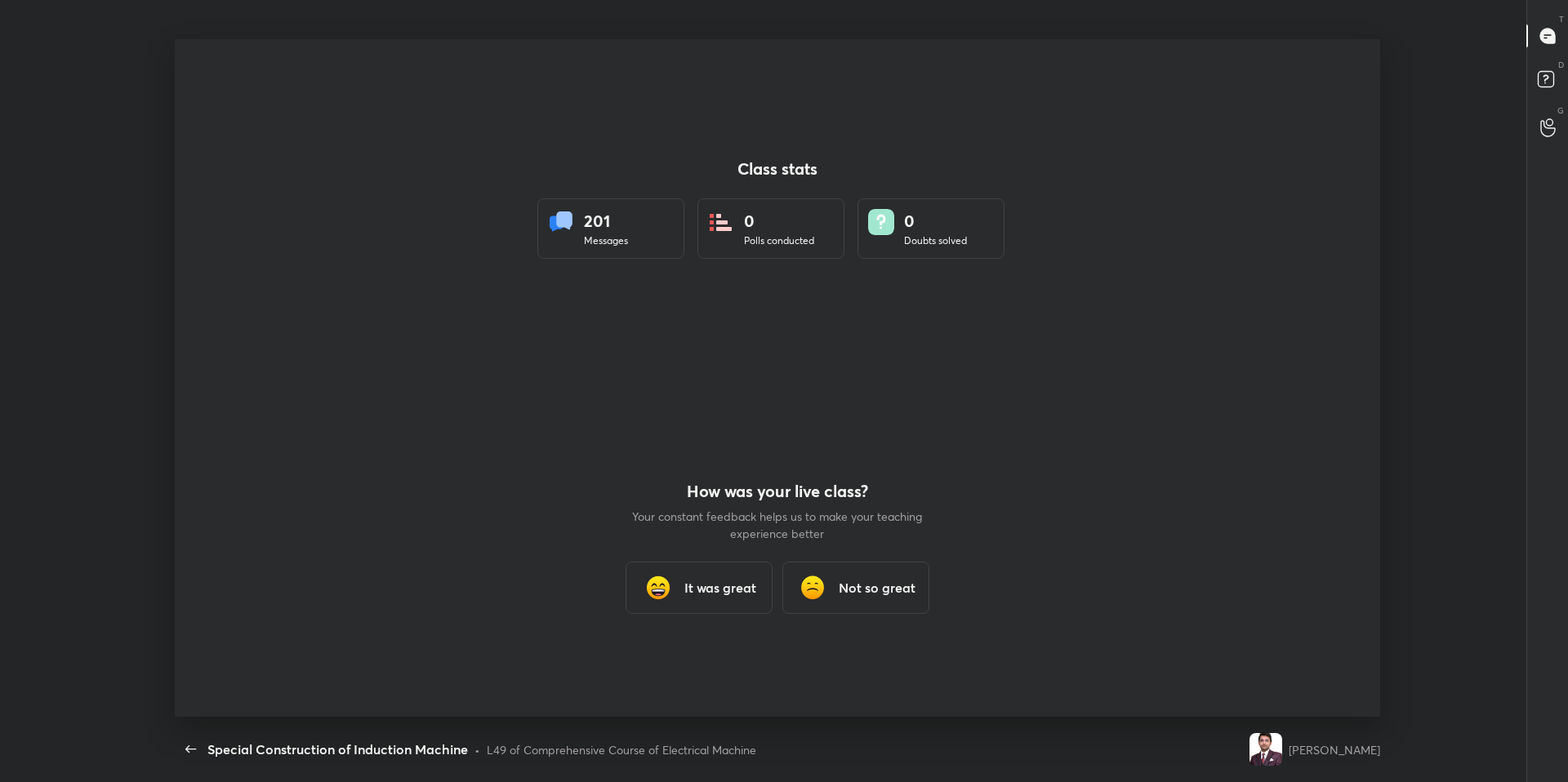
click at [676, 663] on div "L49 of Comprehensive Course of Electrical Machine" at bounding box center [621, 749] width 270 height 17
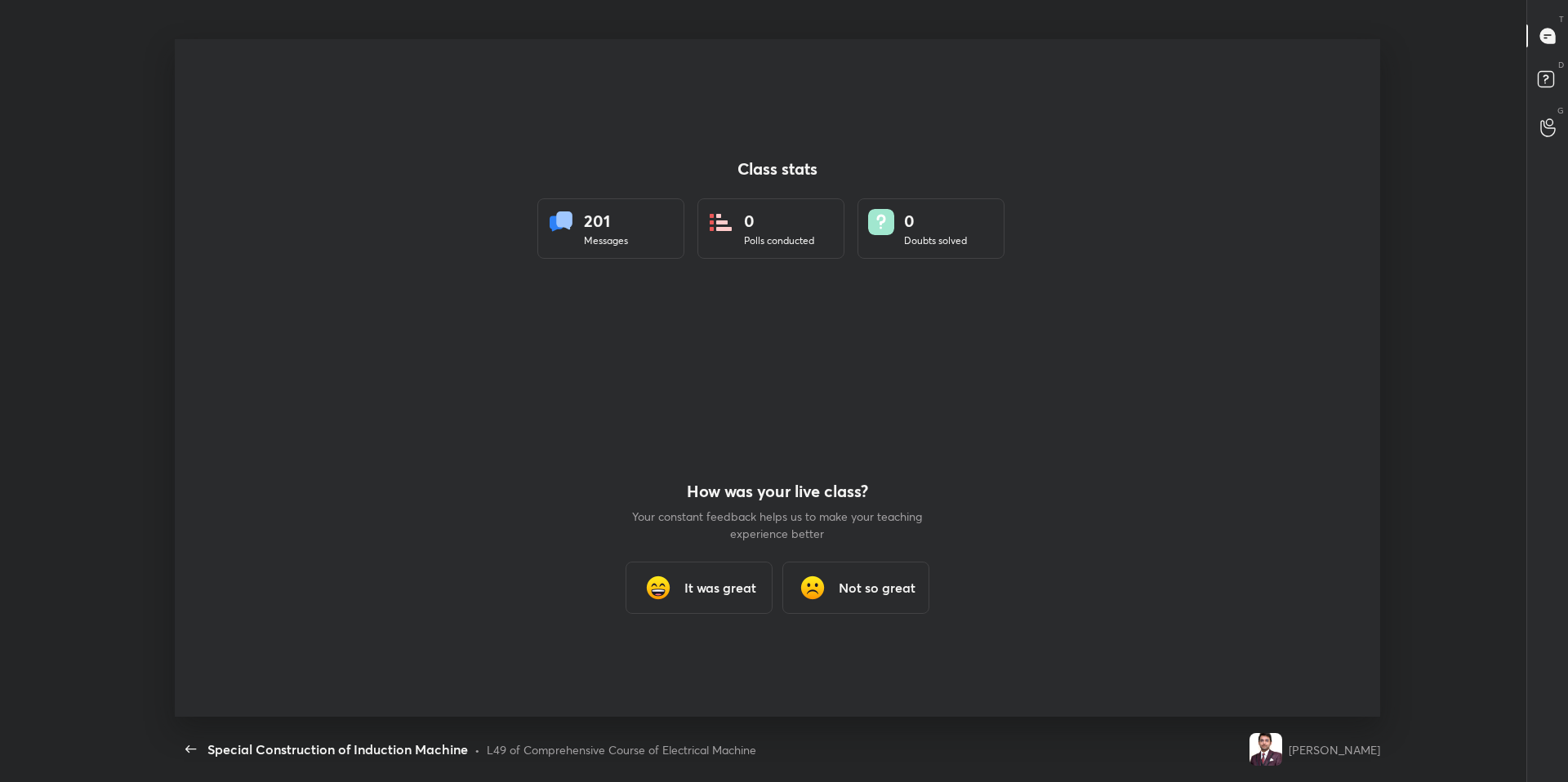
click at [676, 663] on div "L49 of Comprehensive Course of Electrical Machine" at bounding box center [621, 749] width 270 height 17
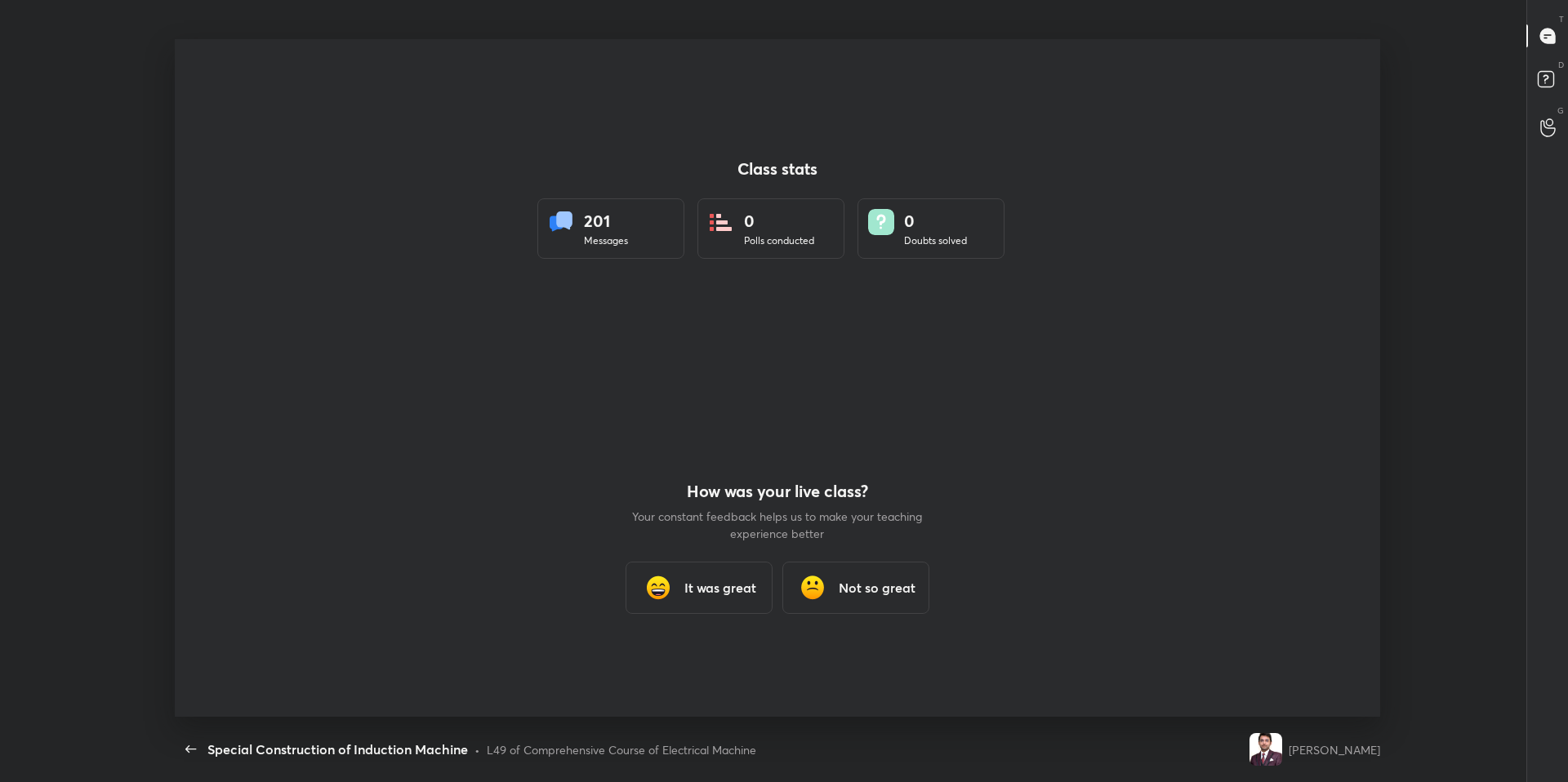
click at [676, 663] on div "L49 of Comprehensive Course of Electrical Machine" at bounding box center [621, 749] width 270 height 17
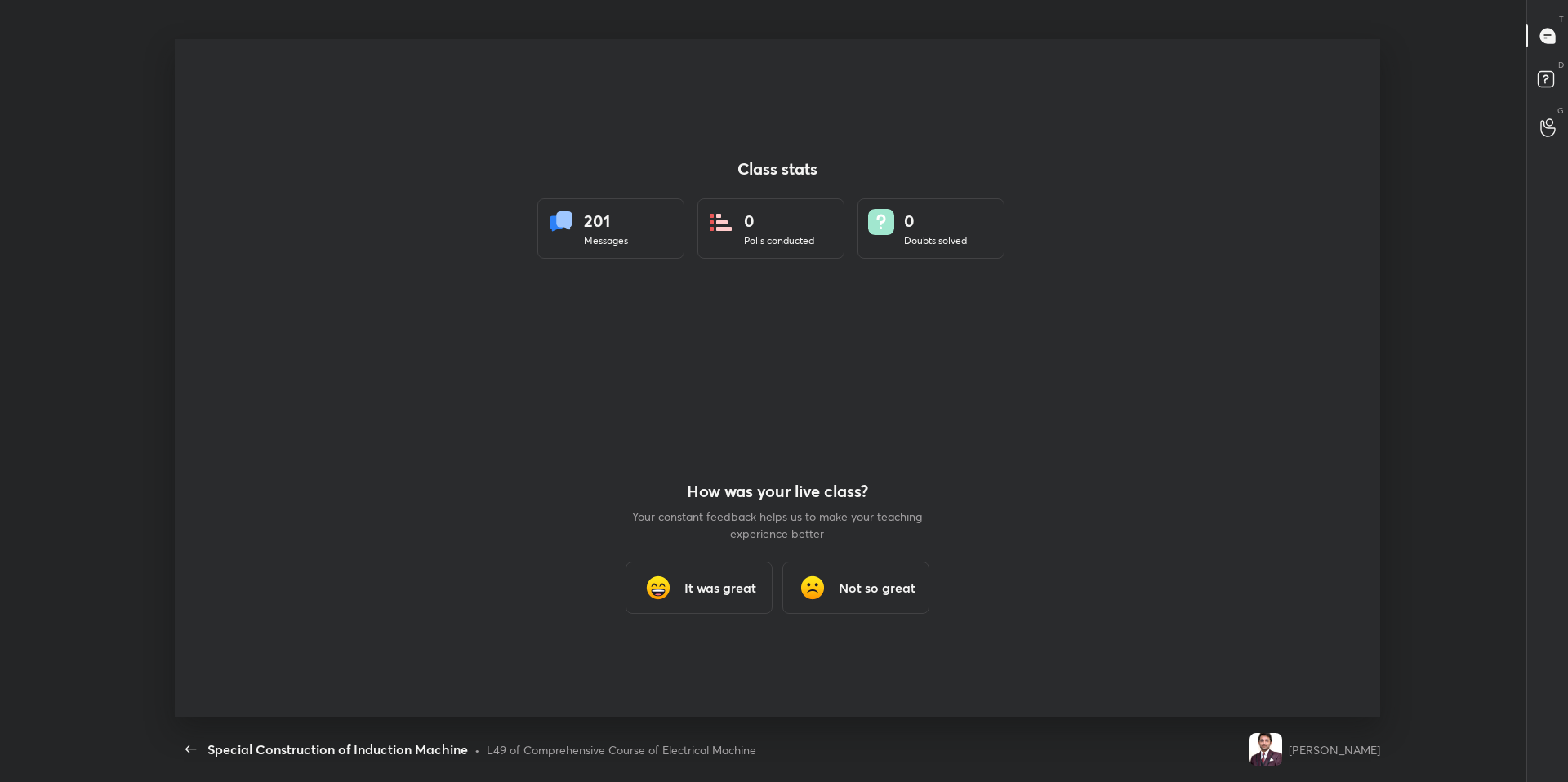
click at [676, 663] on div "L49 of Comprehensive Course of Electrical Machine" at bounding box center [621, 749] width 270 height 17
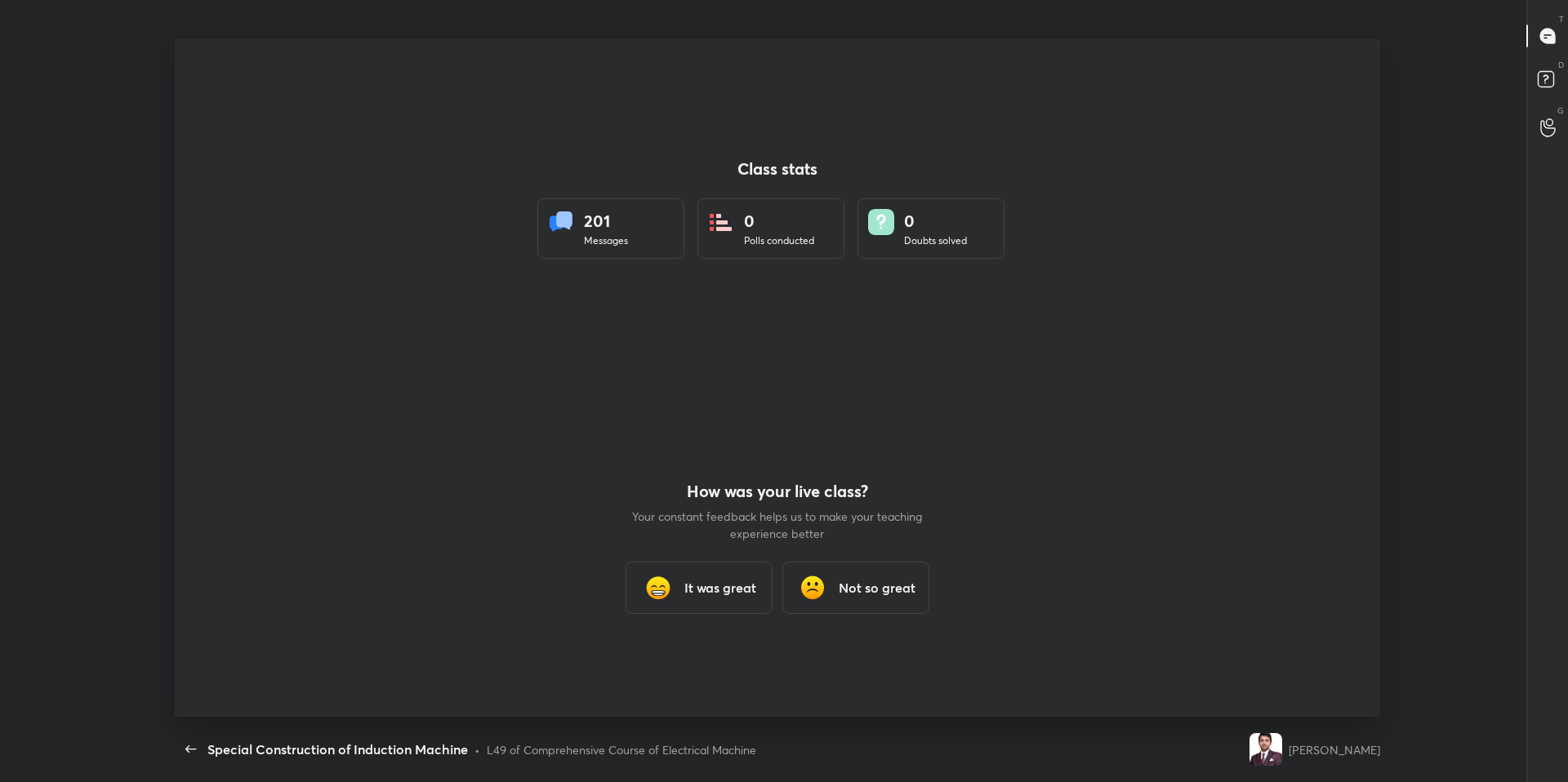
click at [676, 663] on div "L49 of Comprehensive Course of Electrical Machine" at bounding box center [621, 749] width 270 height 17
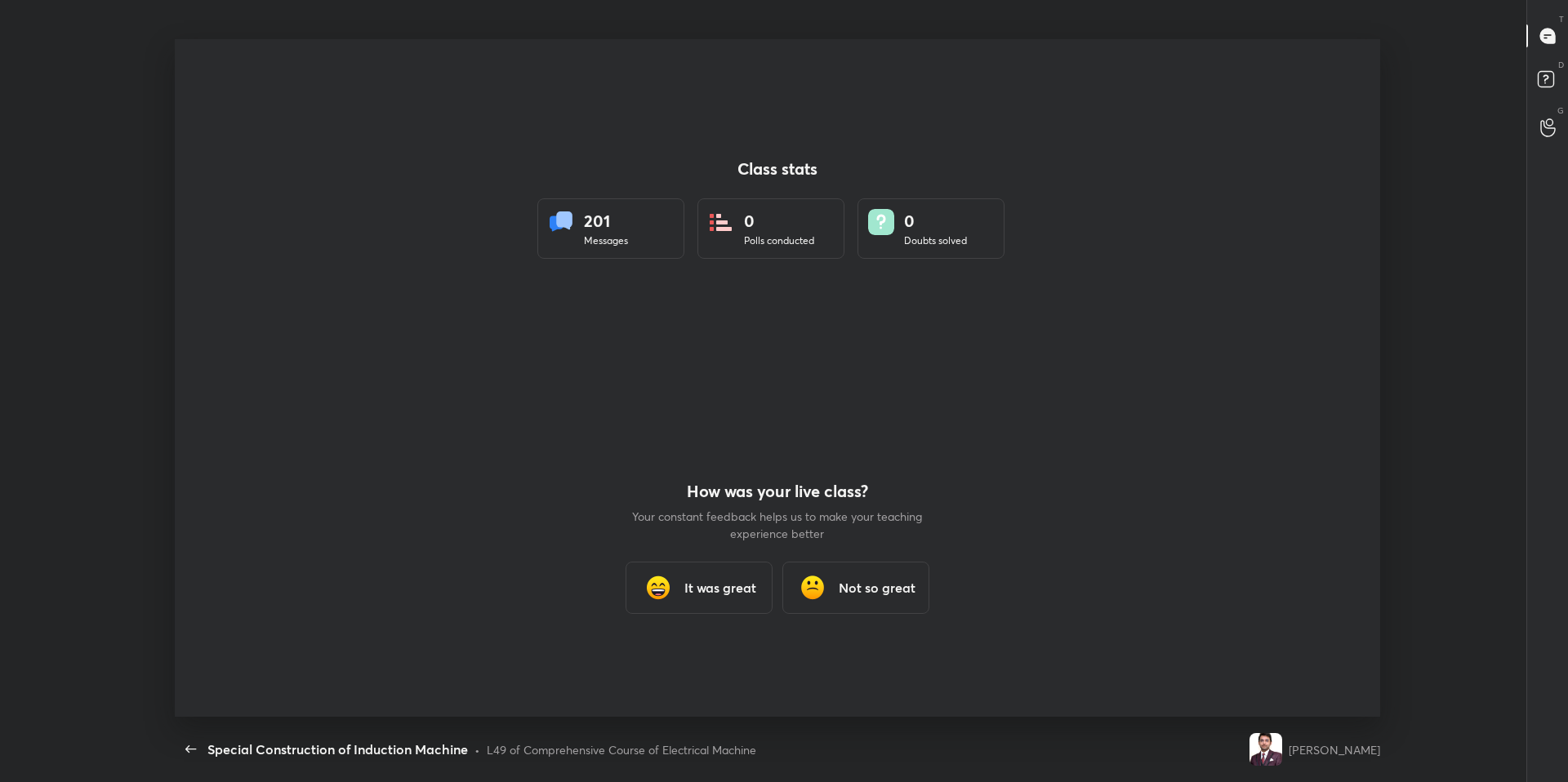
click at [676, 663] on div "L49 of Comprehensive Course of Electrical Machine" at bounding box center [621, 749] width 270 height 17
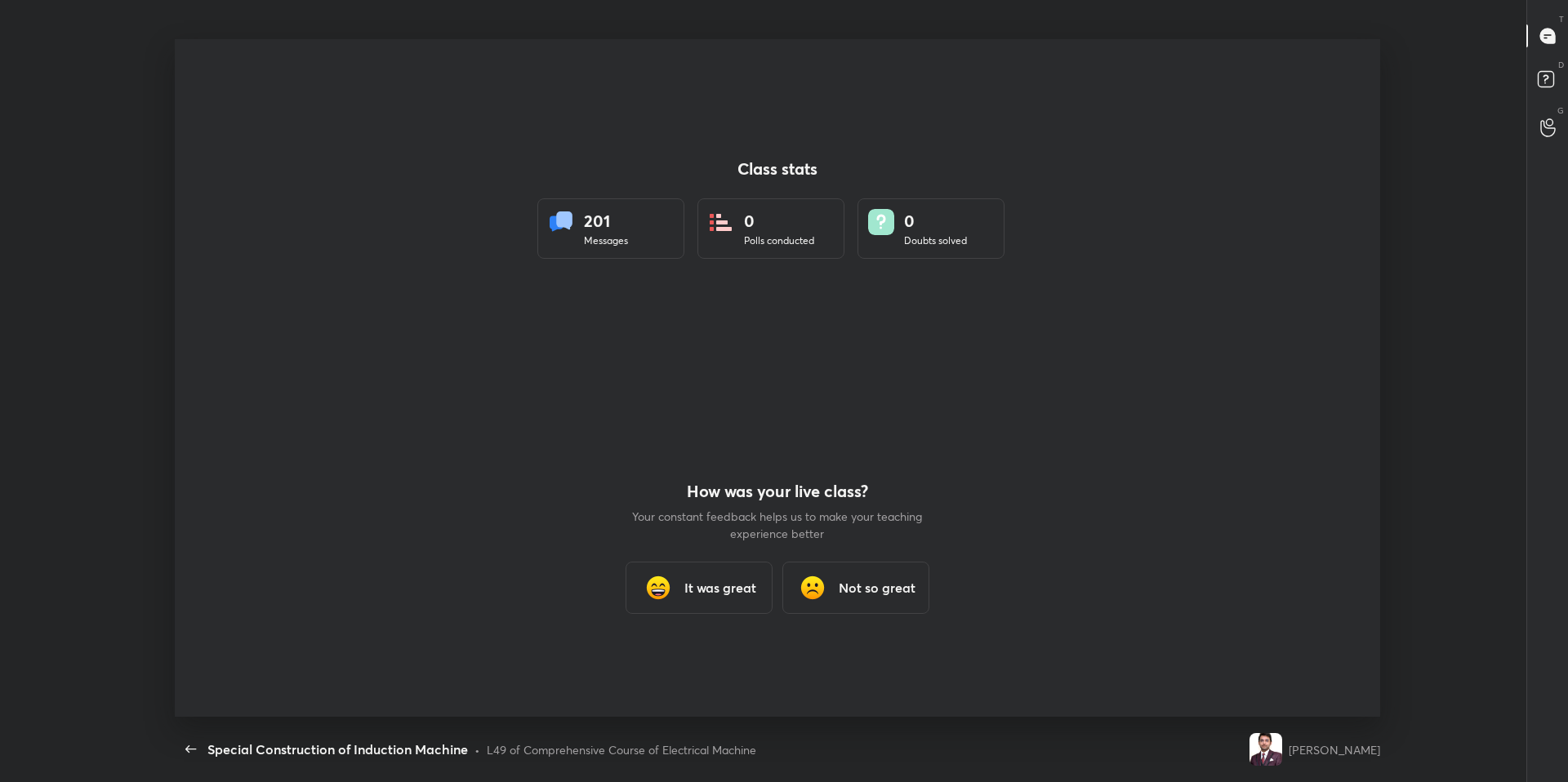
click at [676, 663] on div "L49 of Comprehensive Course of Electrical Machine" at bounding box center [621, 749] width 270 height 17
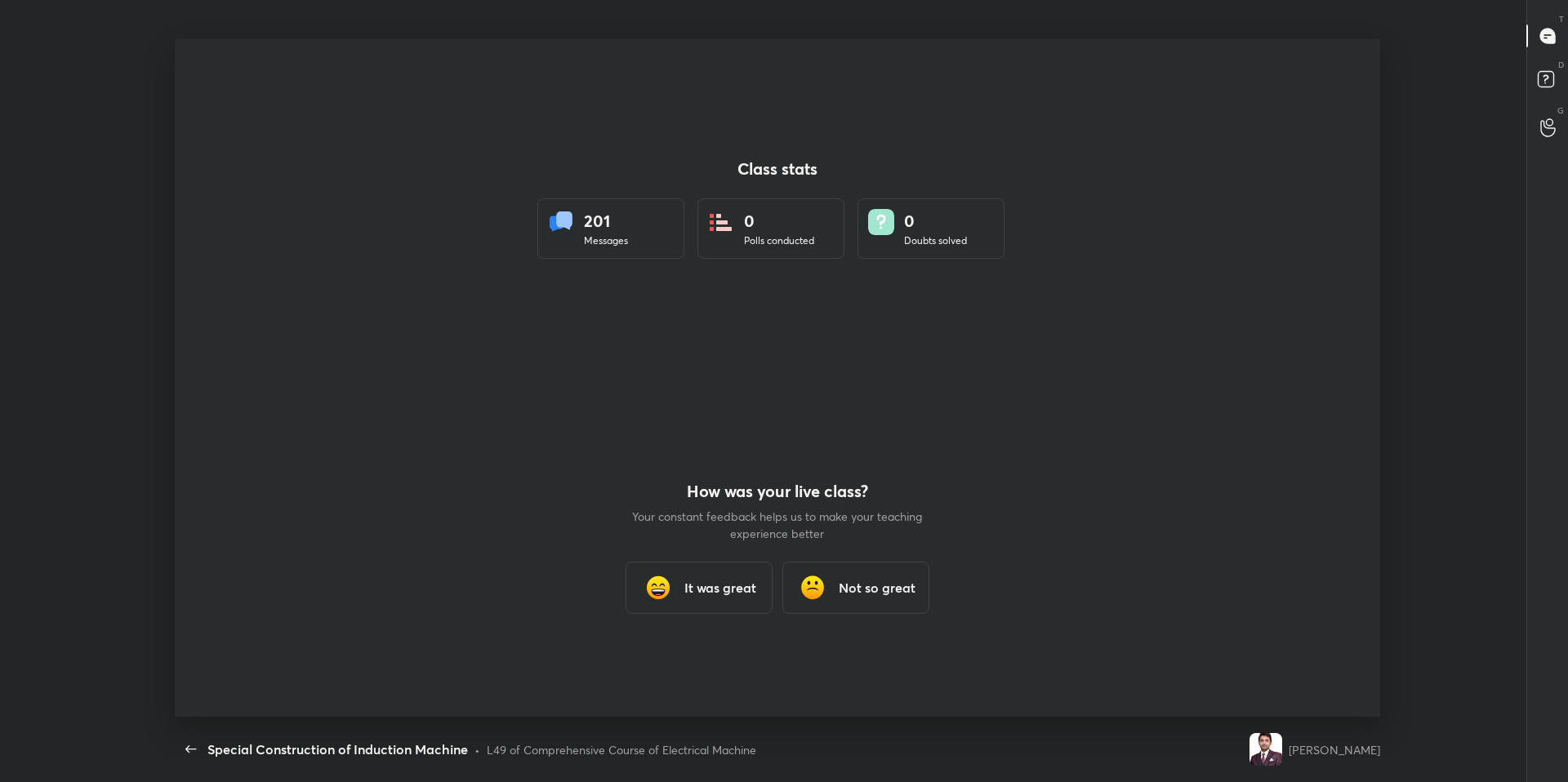
click at [676, 663] on div "L49 of Comprehensive Course of Electrical Machine" at bounding box center [621, 749] width 270 height 17
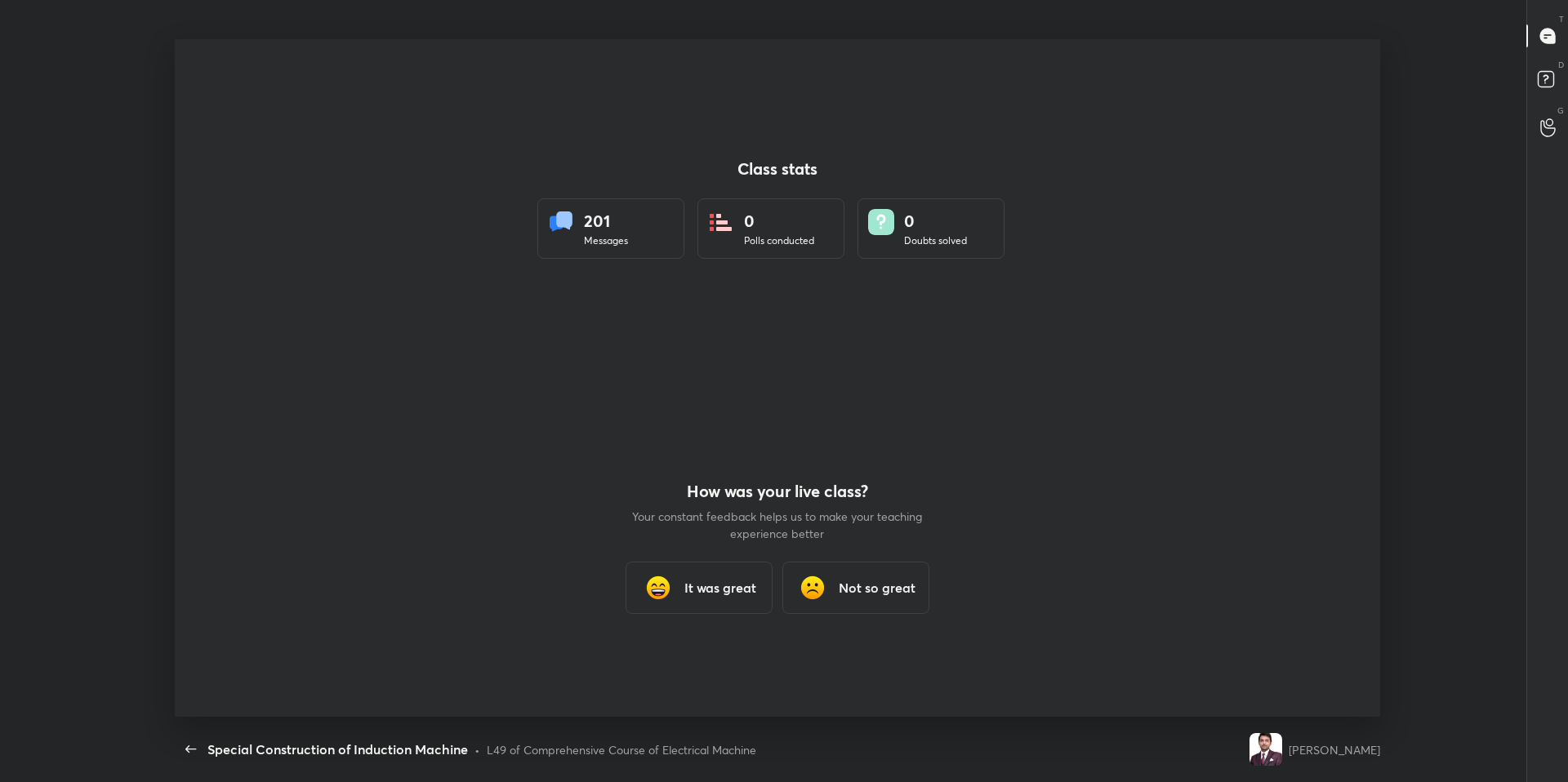
click at [676, 663] on div "L49 of Comprehensive Course of Electrical Machine" at bounding box center [621, 749] width 270 height 17
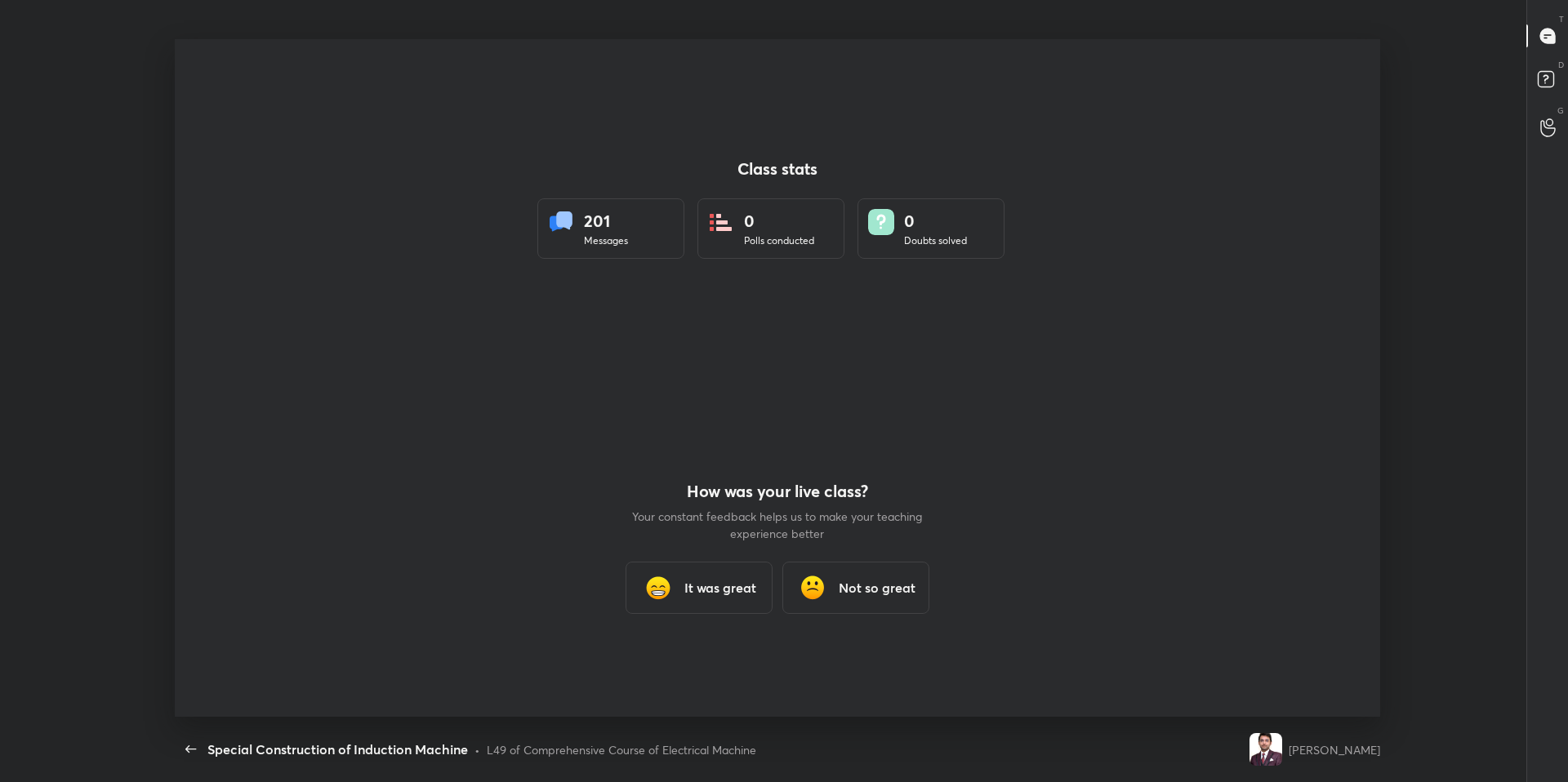
click at [676, 663] on div "L49 of Comprehensive Course of Electrical Machine" at bounding box center [621, 749] width 270 height 17
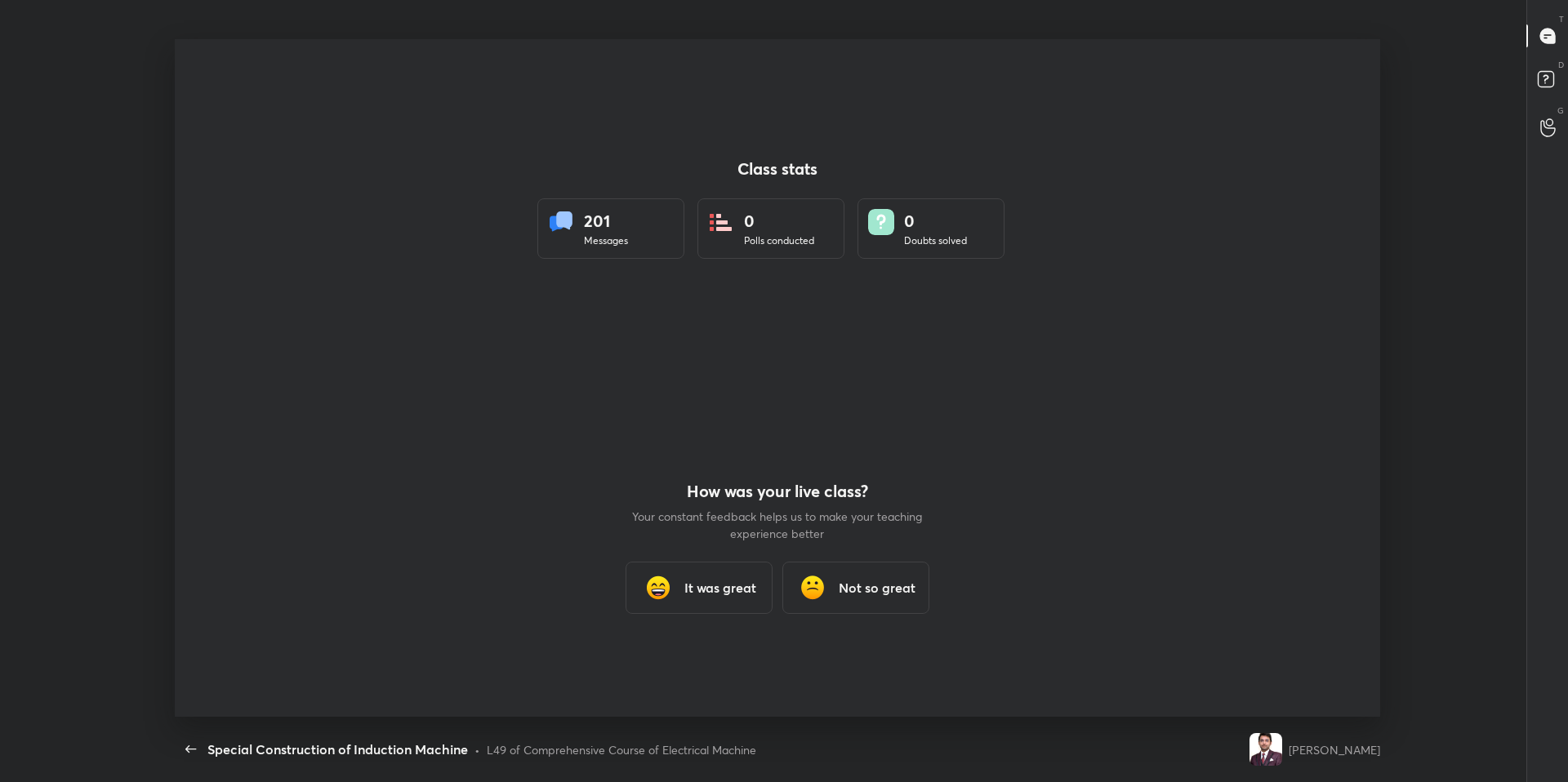
click at [676, 663] on div "L49 of Comprehensive Course of Electrical Machine" at bounding box center [621, 749] width 270 height 17
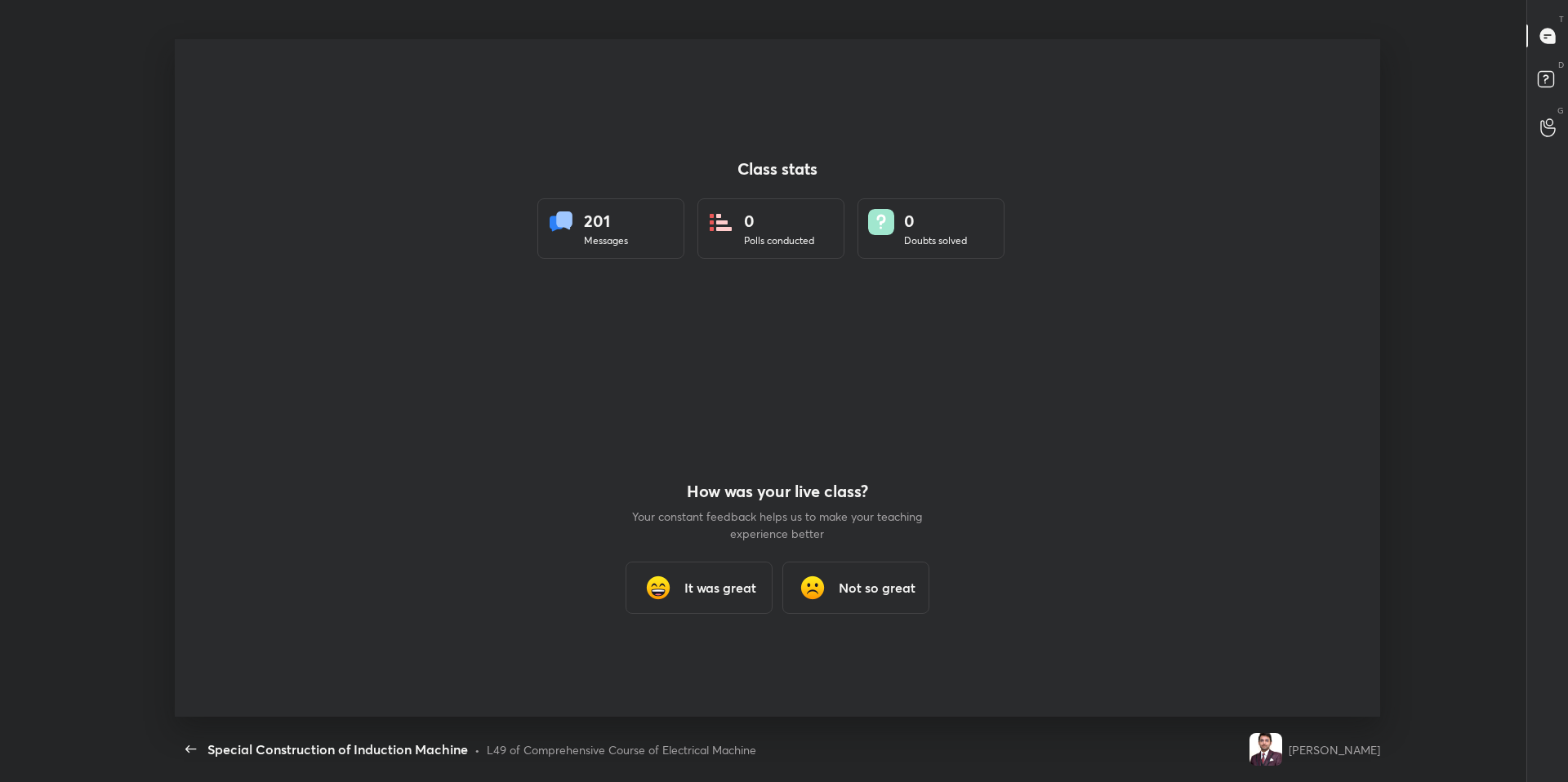
click at [676, 663] on div "L49 of Comprehensive Course of Electrical Machine" at bounding box center [621, 749] width 270 height 17
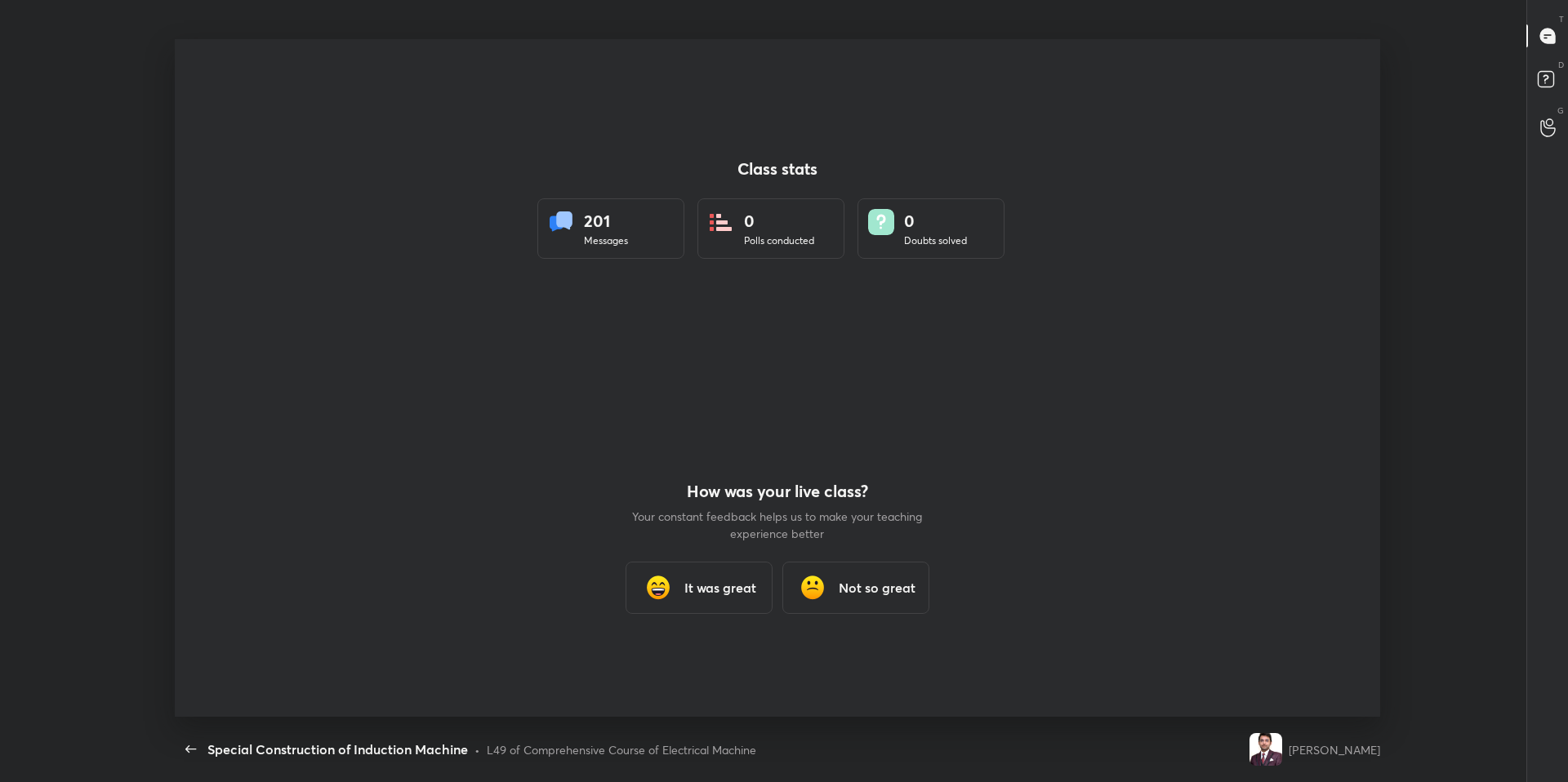
click at [676, 663] on div "L49 of Comprehensive Course of Electrical Machine" at bounding box center [621, 749] width 270 height 17
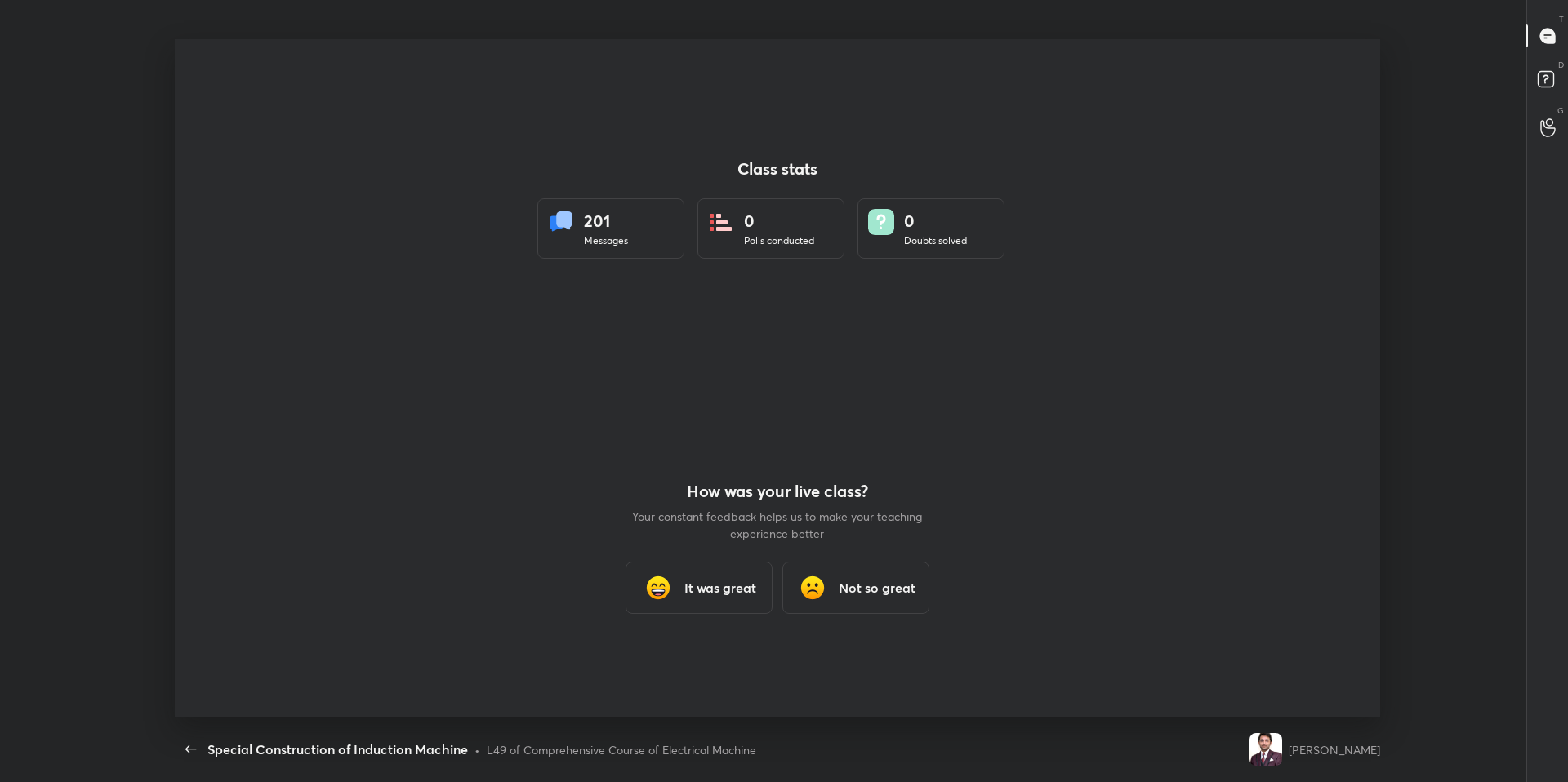
click at [676, 663] on div "L49 of Comprehensive Course of Electrical Machine" at bounding box center [621, 749] width 270 height 17
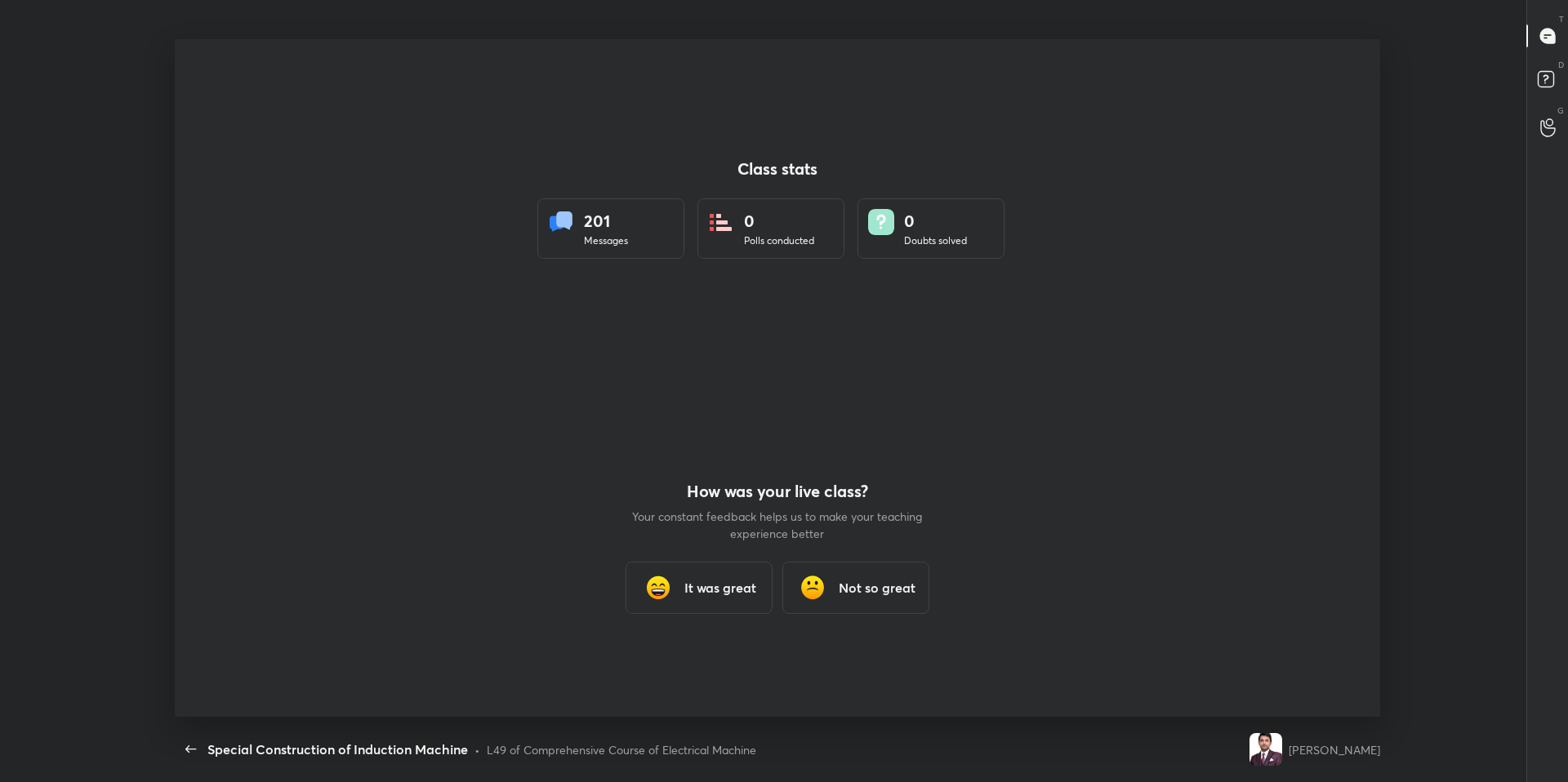
click at [676, 663] on div "L49 of Comprehensive Course of Electrical Machine" at bounding box center [621, 749] width 270 height 17
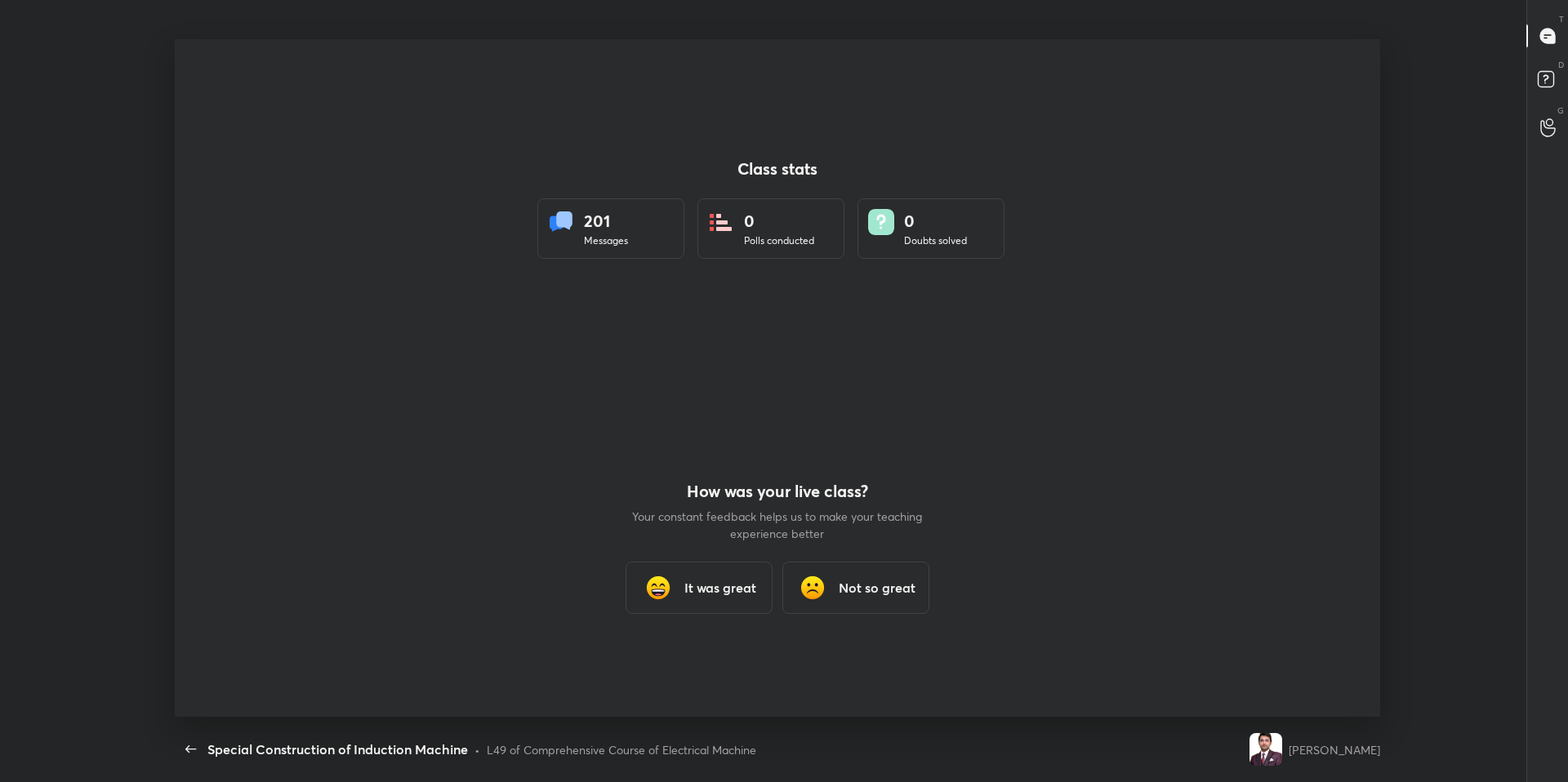
click at [676, 663] on div "L49 of Comprehensive Course of Electrical Machine" at bounding box center [621, 749] width 270 height 17
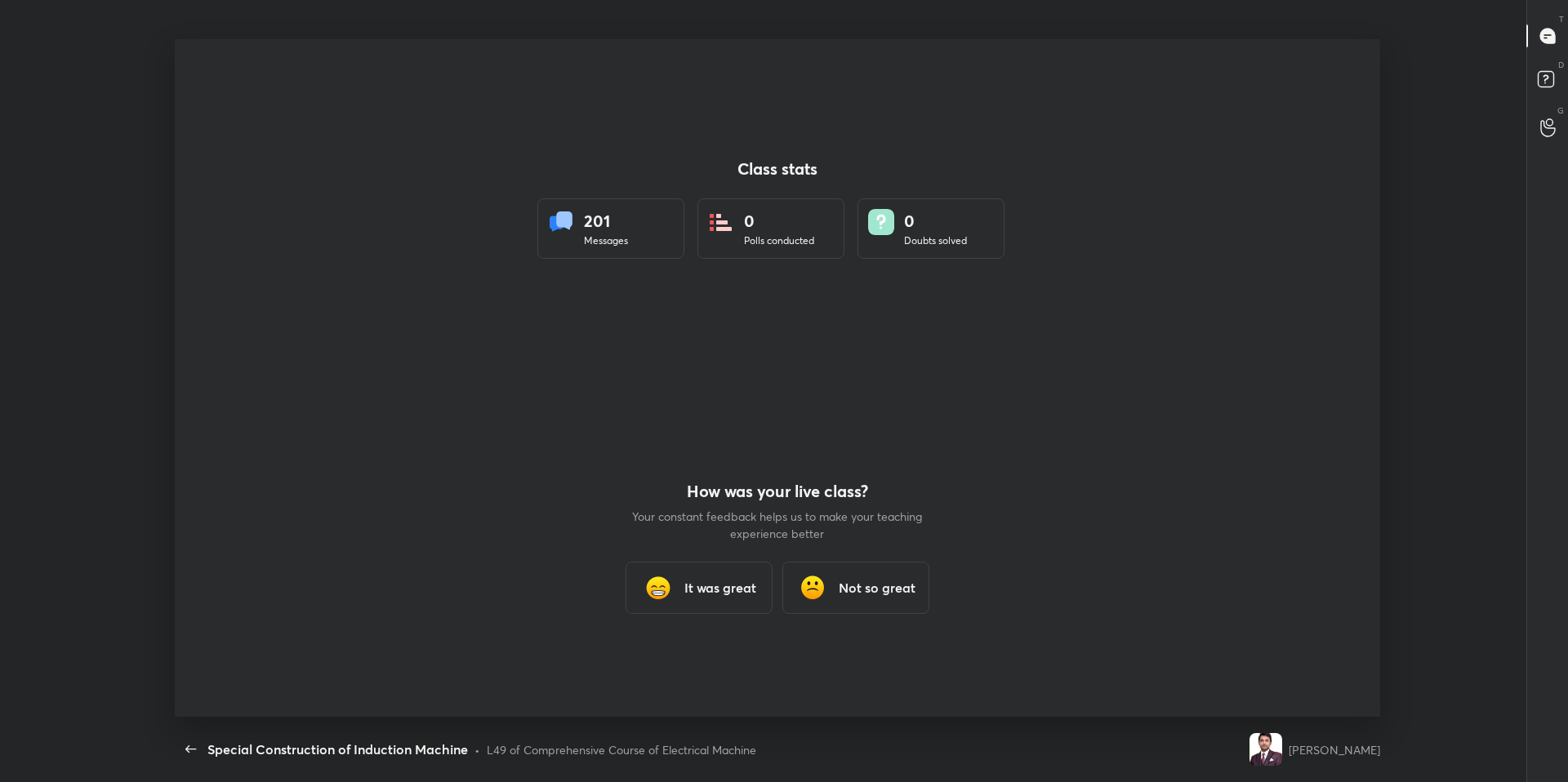
click at [676, 663] on div "L49 of Comprehensive Course of Electrical Machine" at bounding box center [621, 749] width 270 height 17
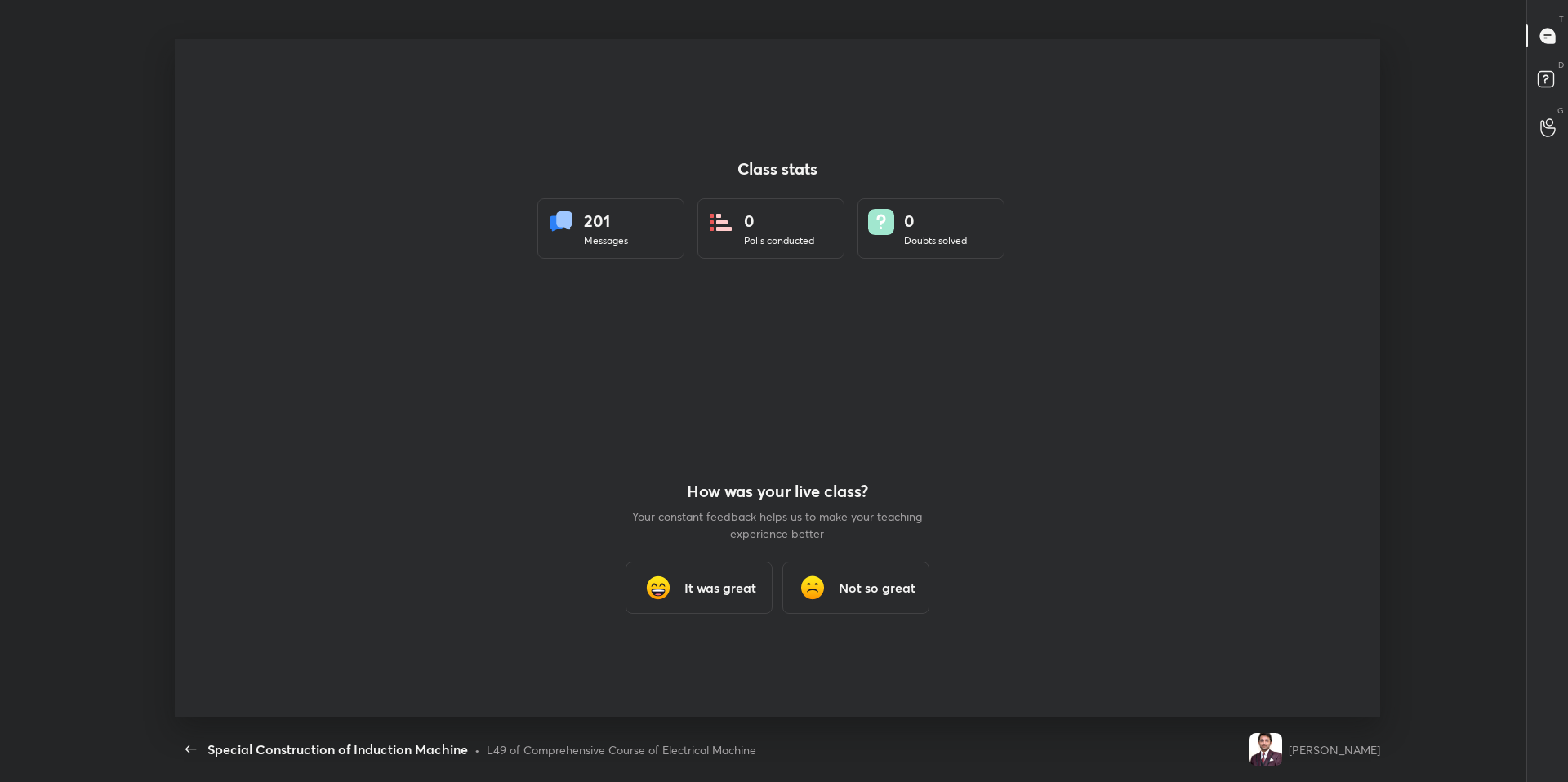
click at [676, 663] on div "L49 of Comprehensive Course of Electrical Machine" at bounding box center [621, 749] width 270 height 17
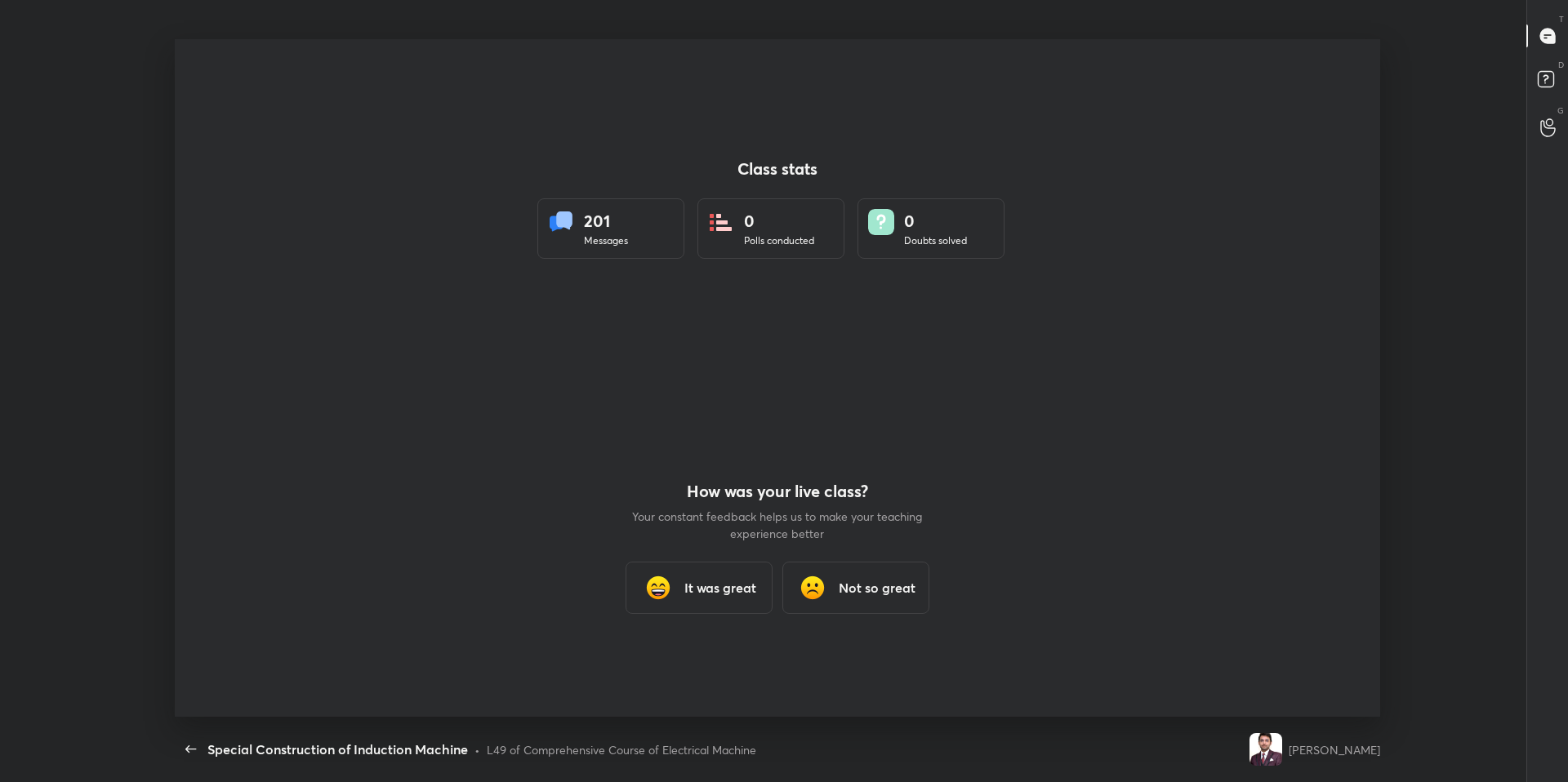
click at [676, 663] on div "L49 of Comprehensive Course of Electrical Machine" at bounding box center [621, 749] width 270 height 17
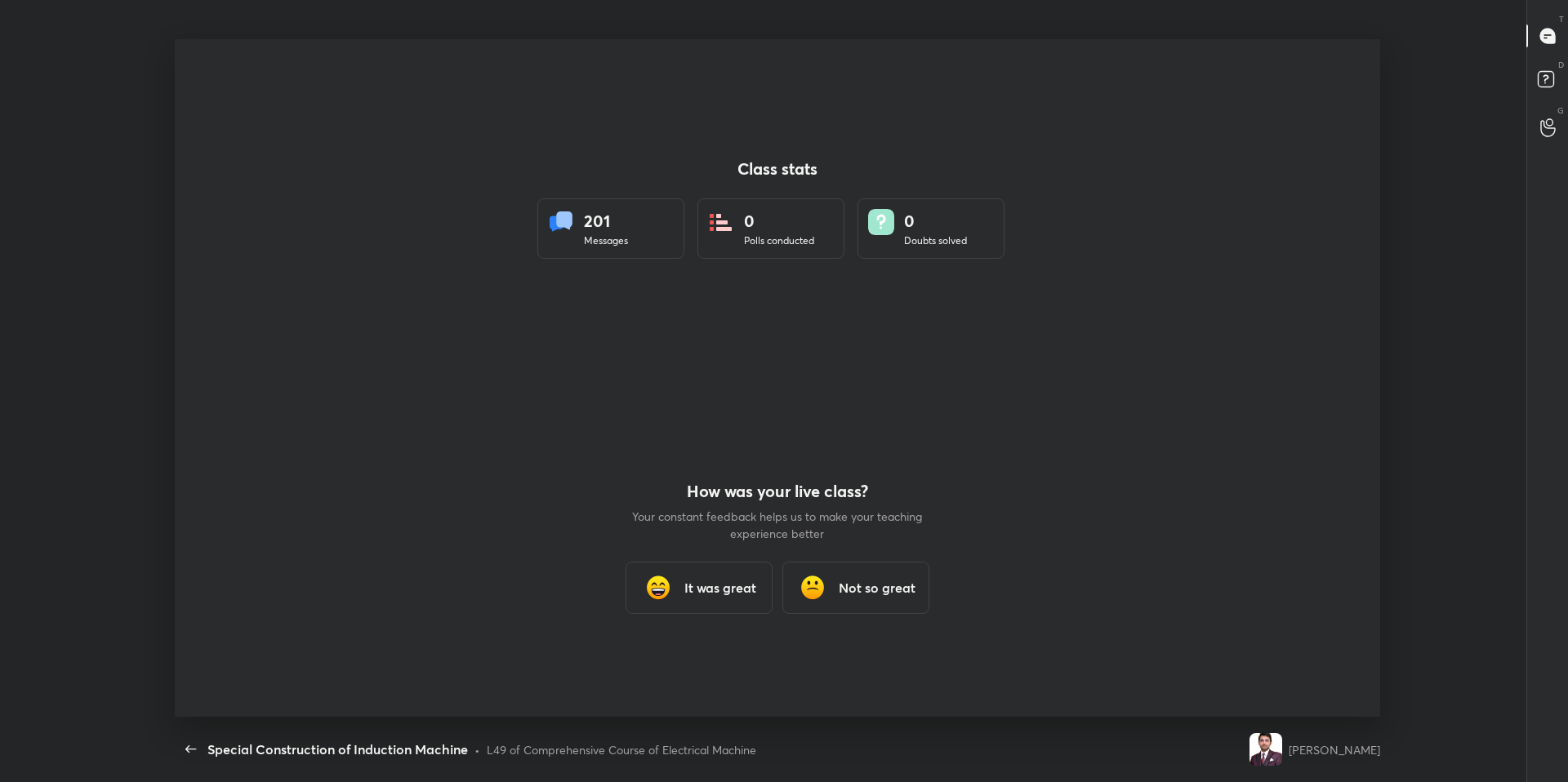
click at [676, 663] on div "L49 of Comprehensive Course of Electrical Machine" at bounding box center [621, 749] width 270 height 17
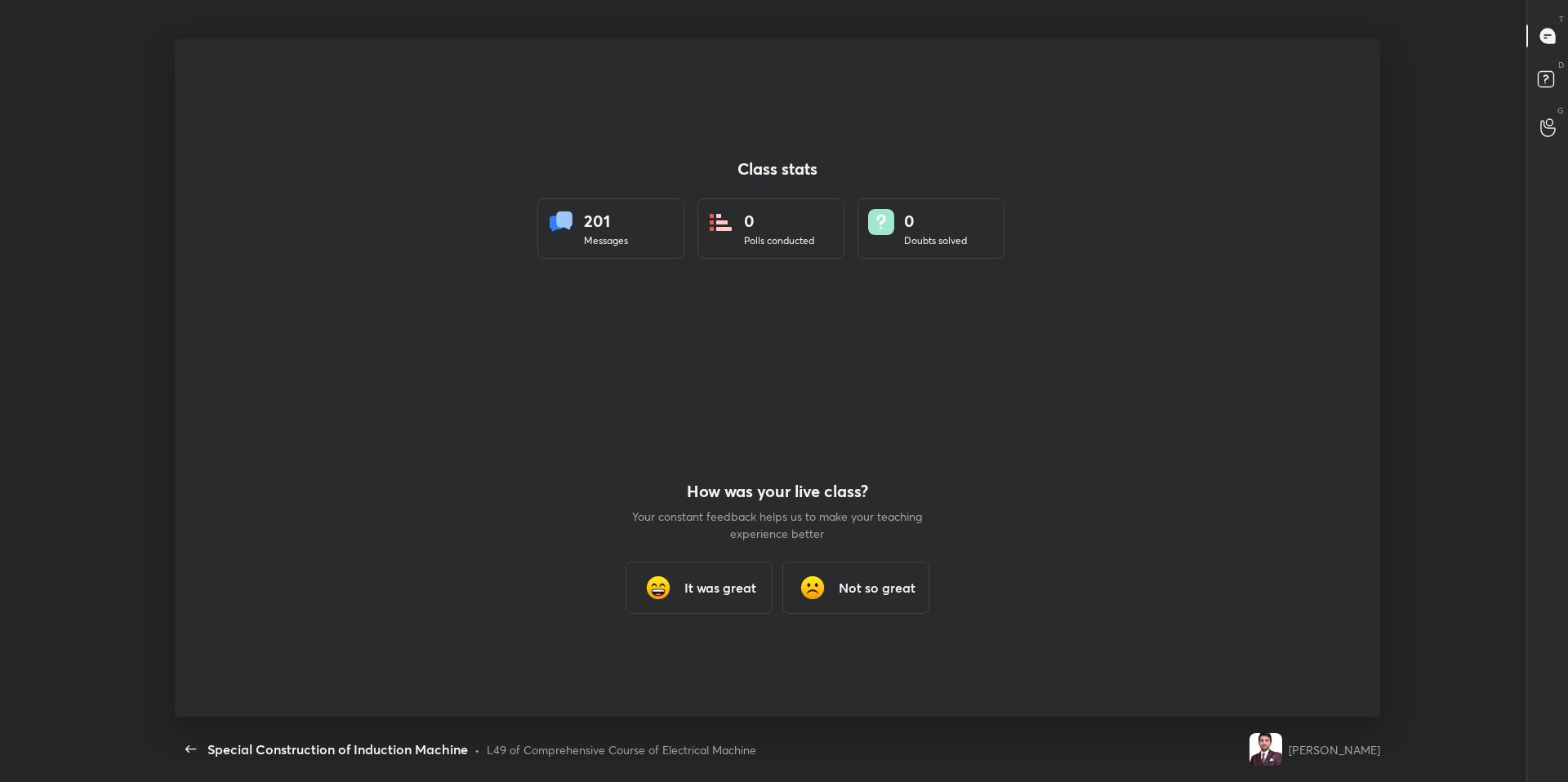
click at [676, 663] on div "L49 of Comprehensive Course of Electrical Machine" at bounding box center [621, 749] width 270 height 17
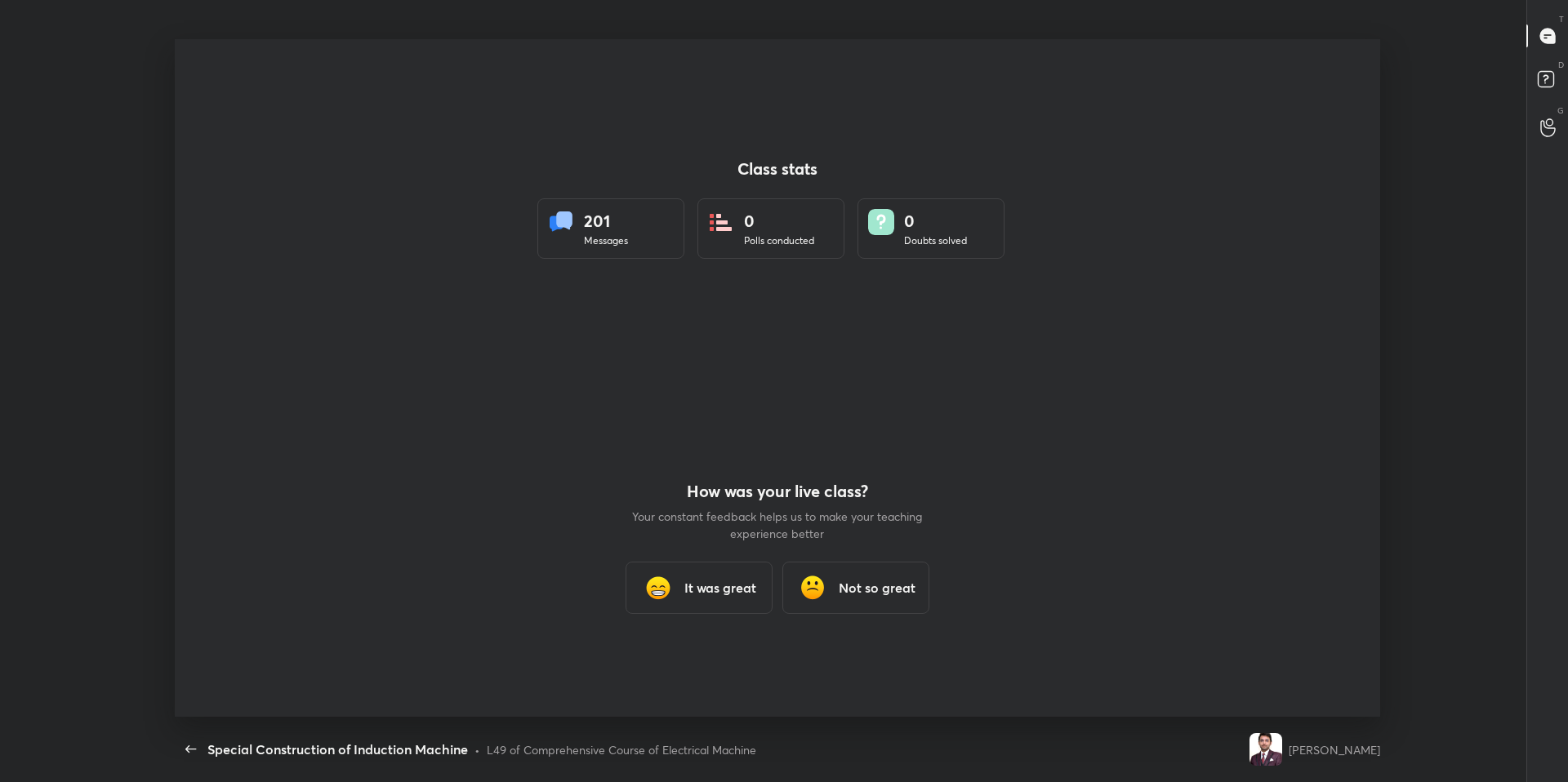
click at [676, 663] on div "L49 of Comprehensive Course of Electrical Machine" at bounding box center [621, 749] width 270 height 17
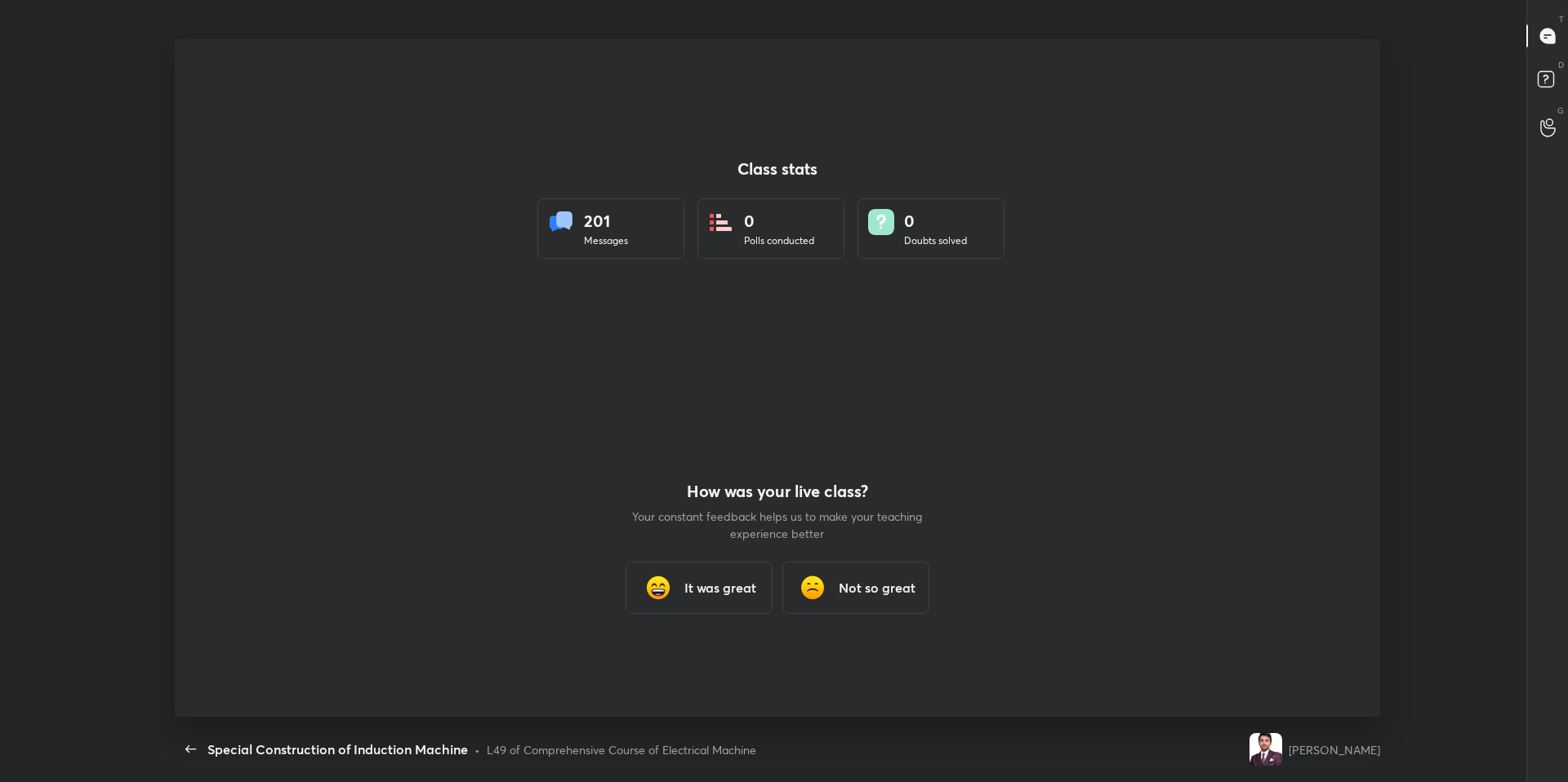
click at [676, 663] on div "L49 of Comprehensive Course of Electrical Machine" at bounding box center [621, 749] width 270 height 17
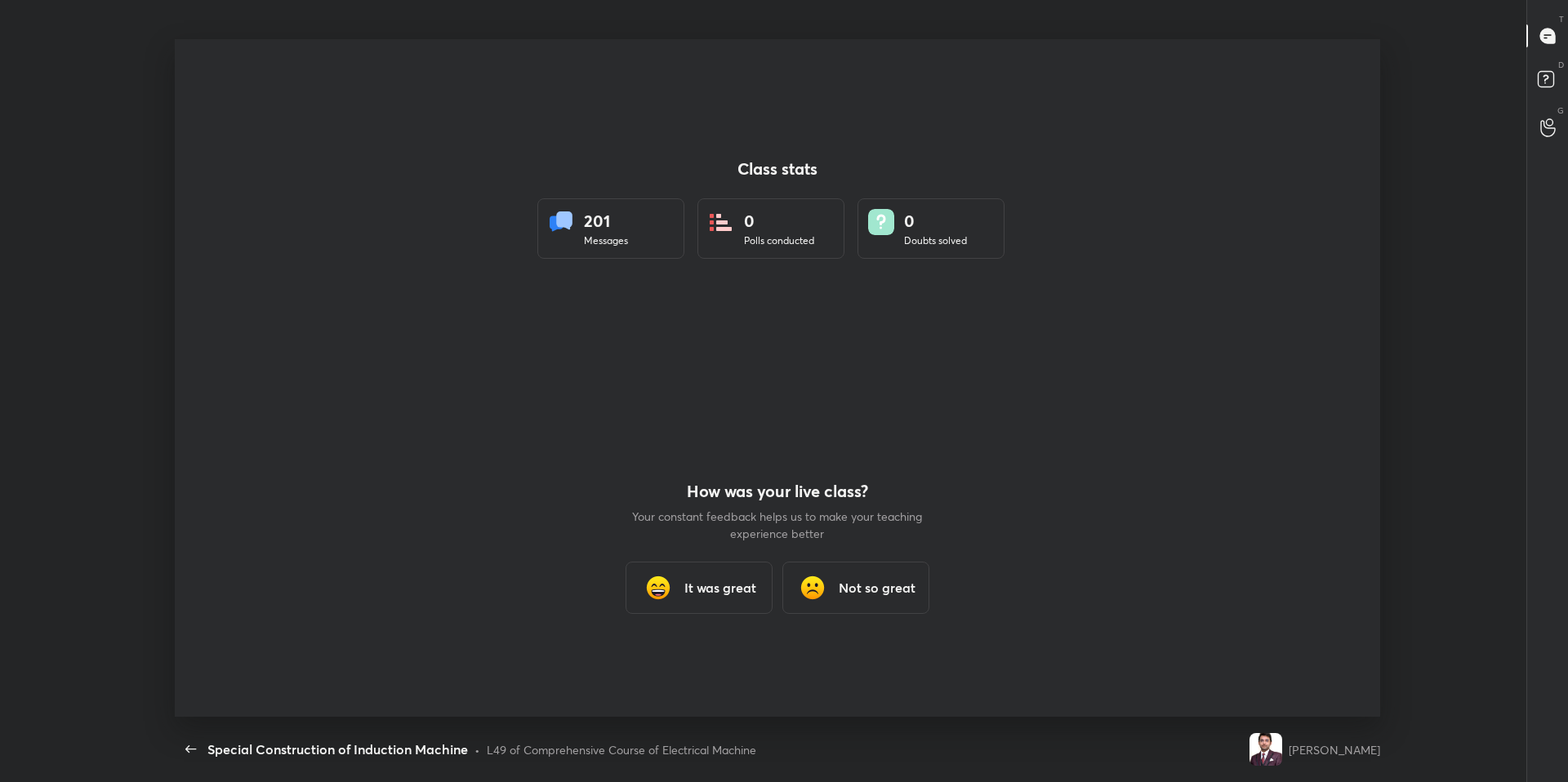
click at [676, 663] on div "L49 of Comprehensive Course of Electrical Machine" at bounding box center [621, 749] width 270 height 17
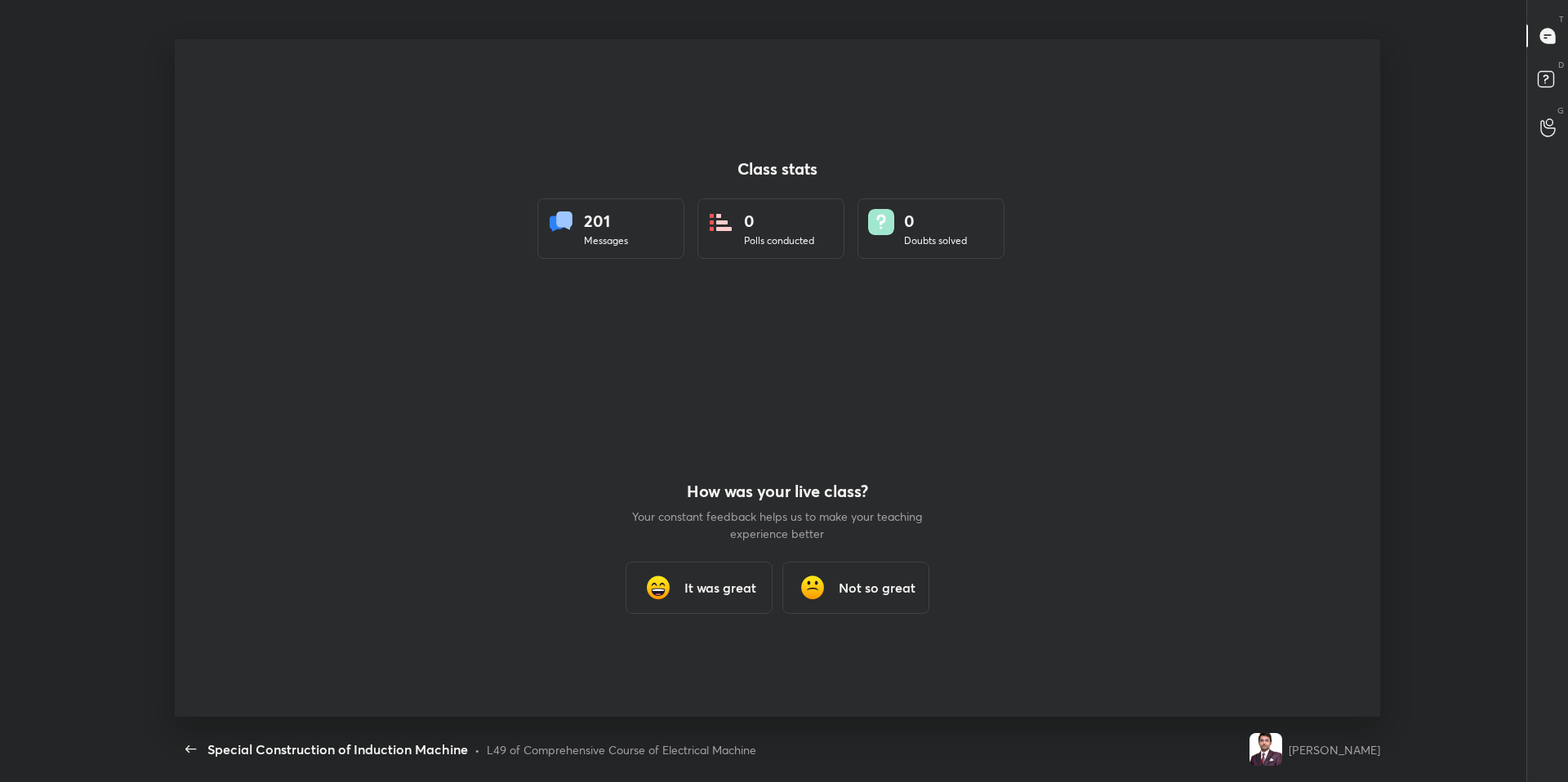
click at [676, 663] on div "L49 of Comprehensive Course of Electrical Machine" at bounding box center [621, 749] width 270 height 17
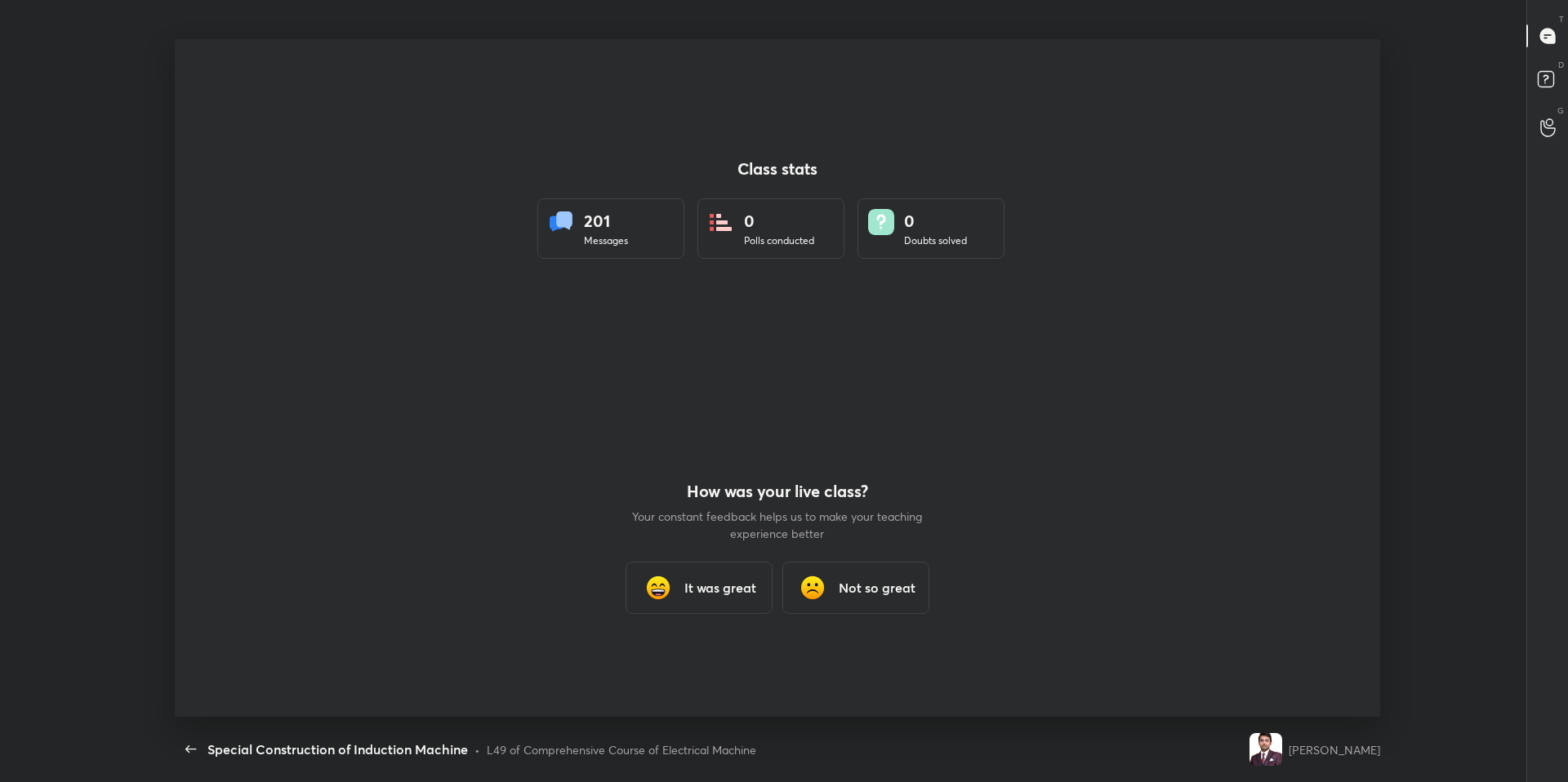
click at [676, 663] on div "L49 of Comprehensive Course of Electrical Machine" at bounding box center [621, 749] width 270 height 17
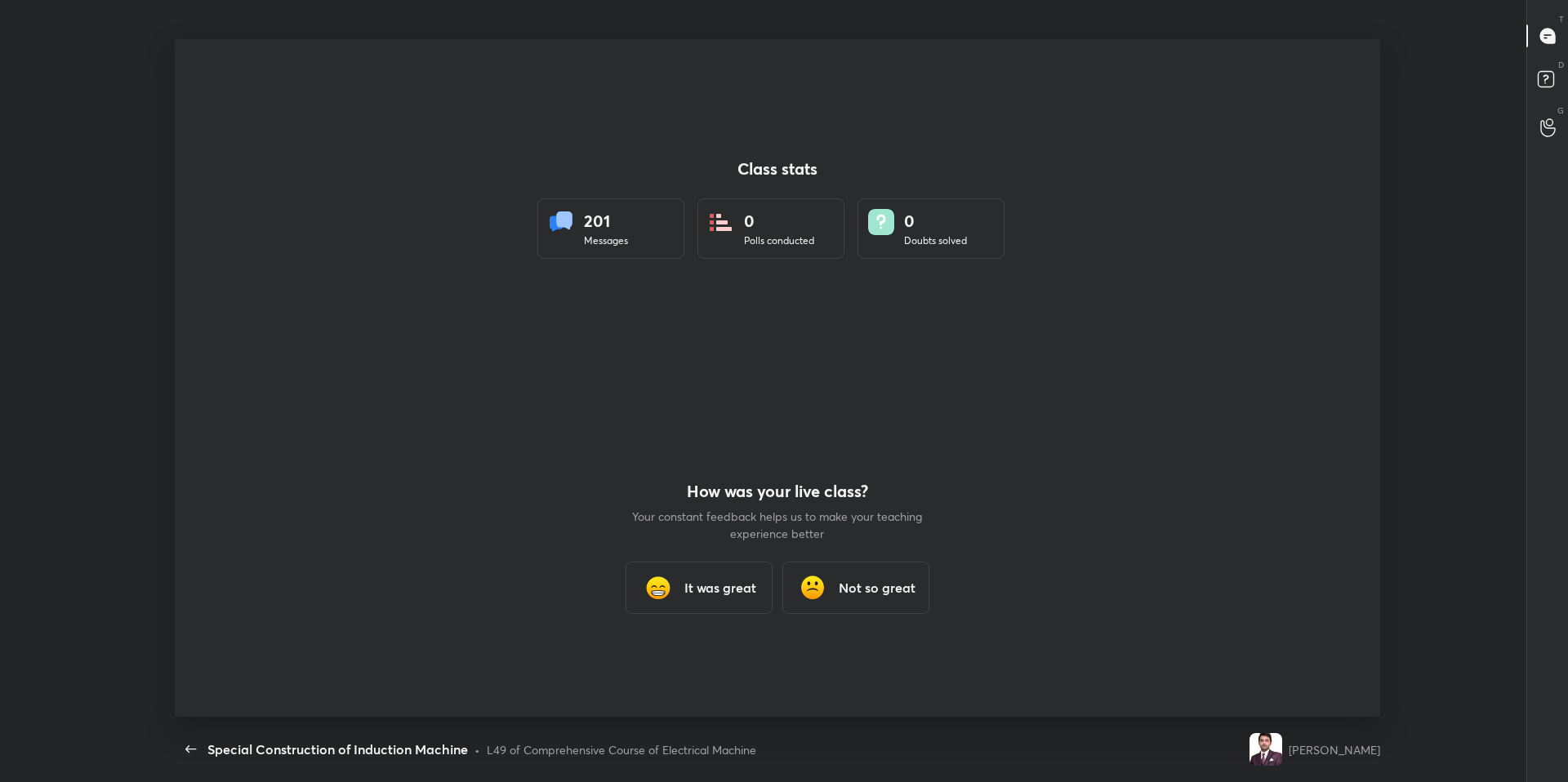
click at [676, 663] on div "L49 of Comprehensive Course of Electrical Machine" at bounding box center [621, 749] width 270 height 17
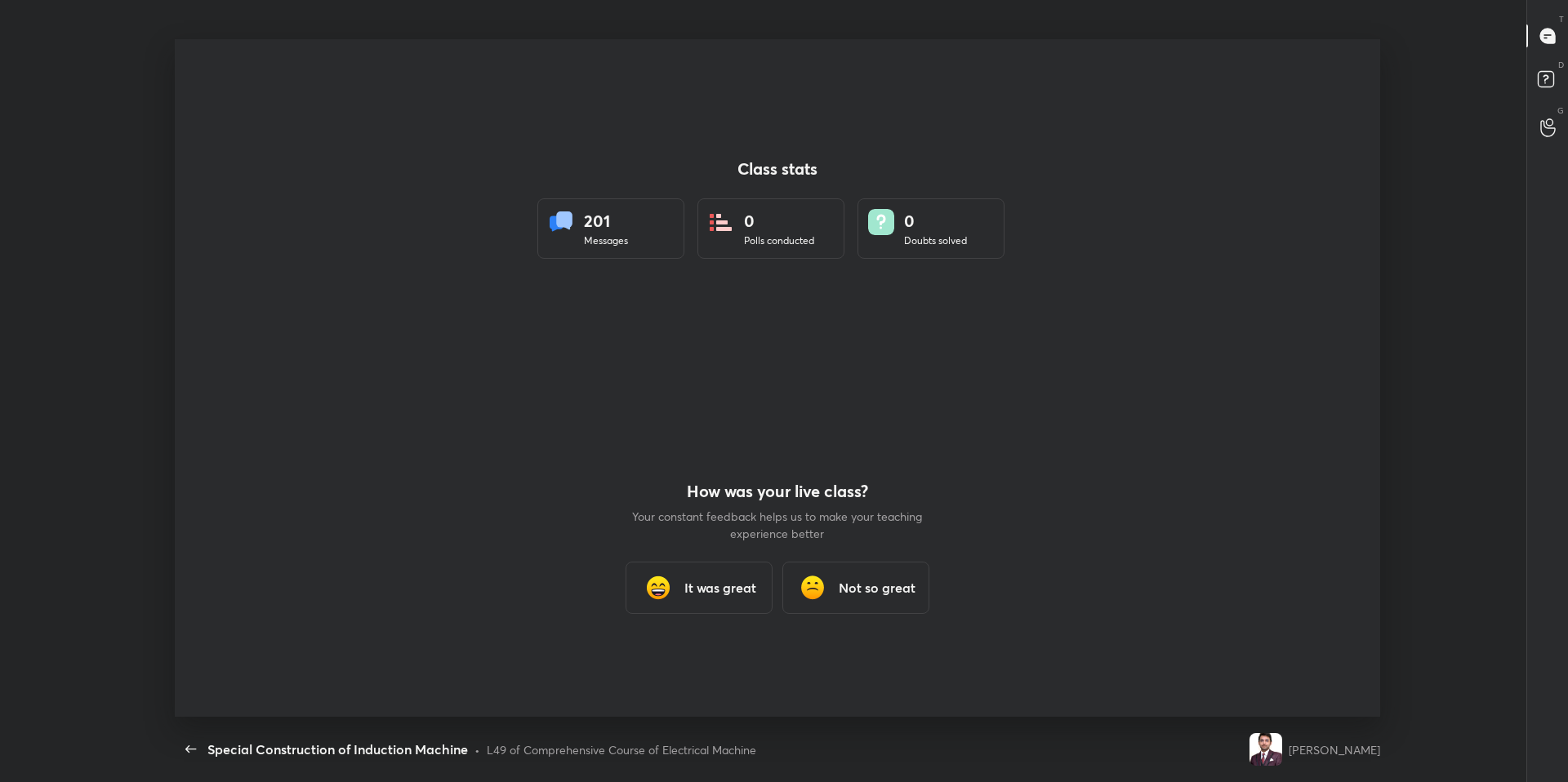
click at [676, 663] on div "L49 of Comprehensive Course of Electrical Machine" at bounding box center [621, 749] width 270 height 17
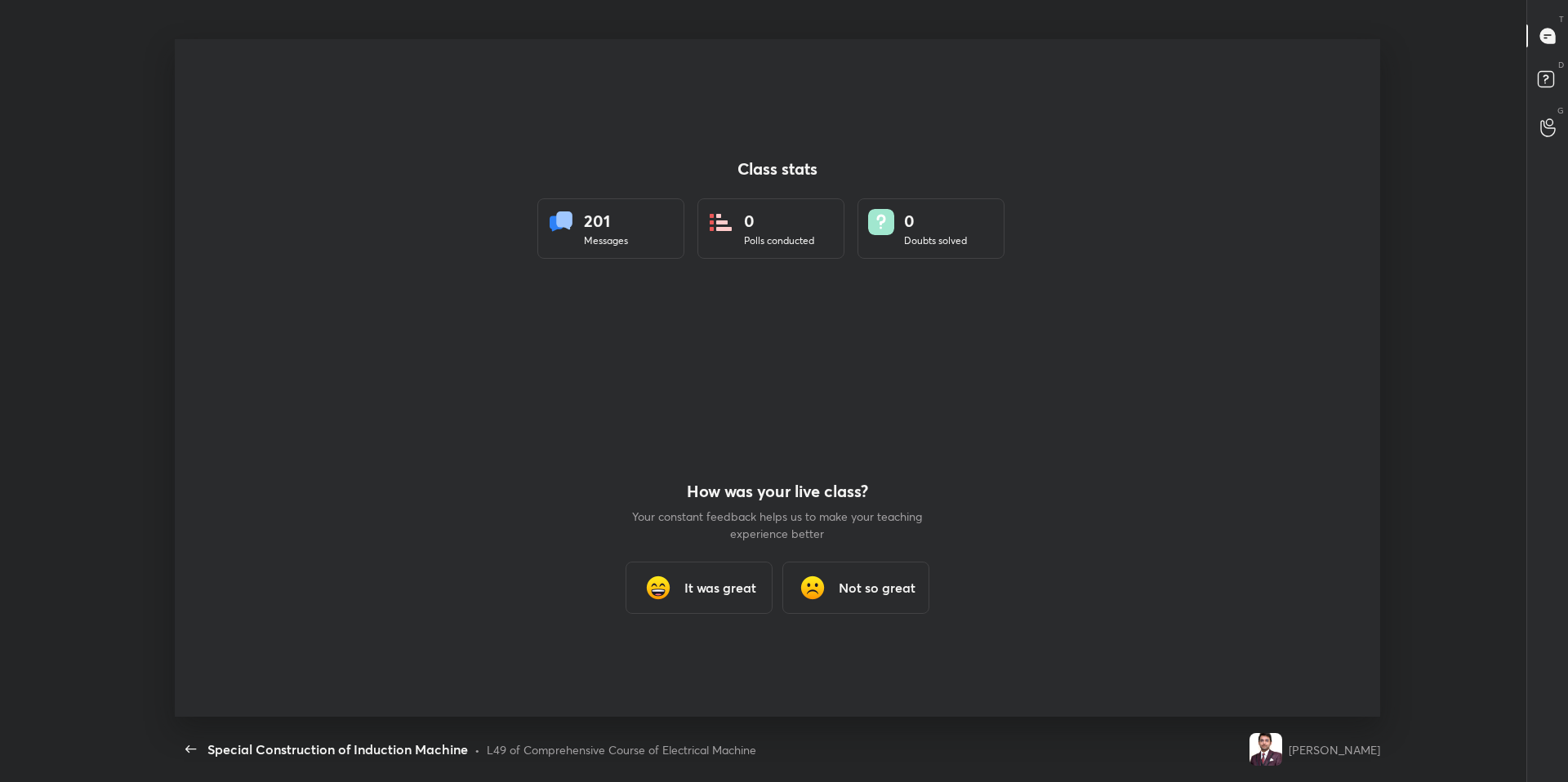
click at [676, 663] on div "L49 of Comprehensive Course of Electrical Machine" at bounding box center [621, 749] width 270 height 17
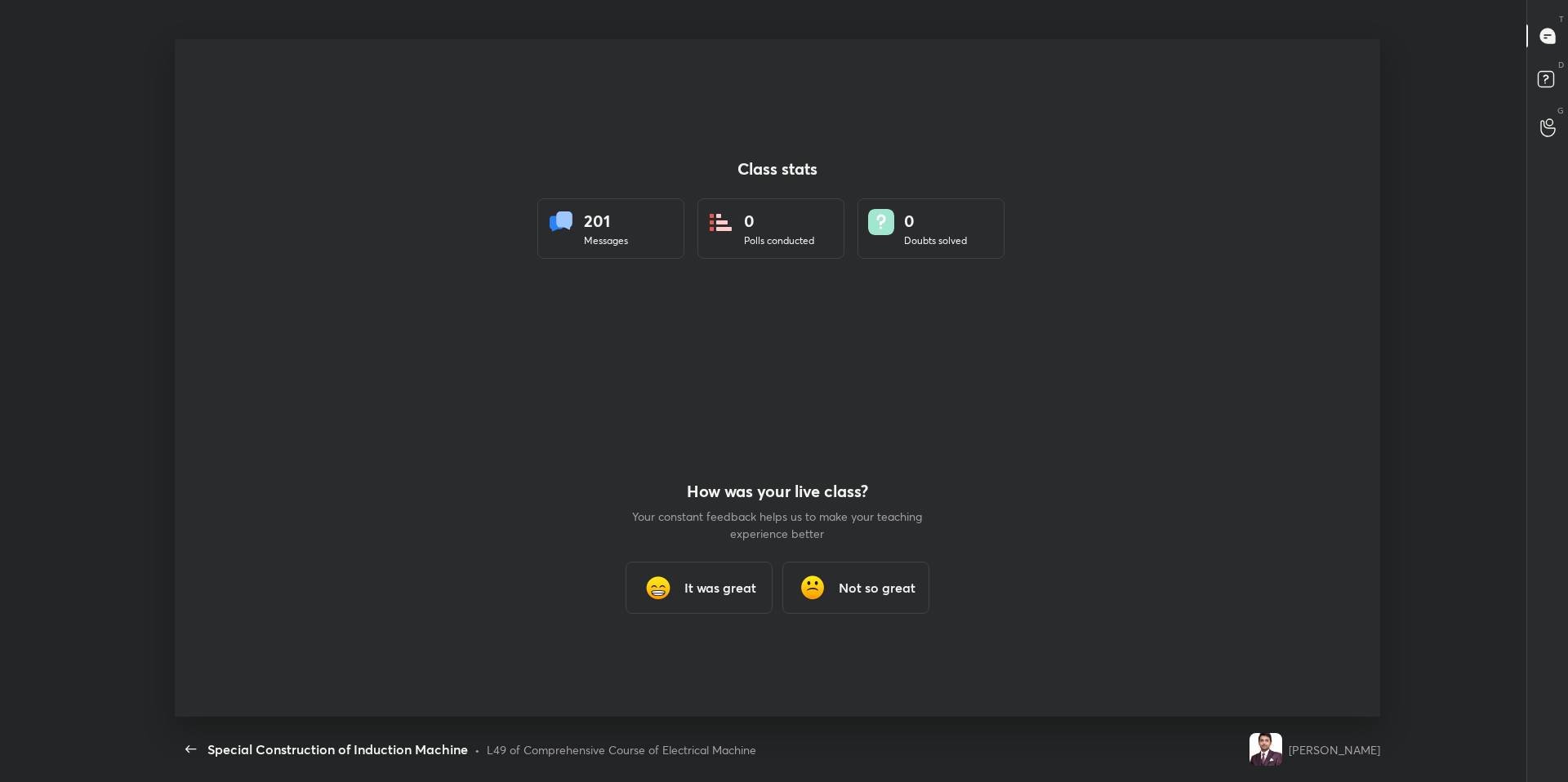
click at [676, 663] on div "L49 of Comprehensive Course of Electrical Machine" at bounding box center [621, 749] width 270 height 17
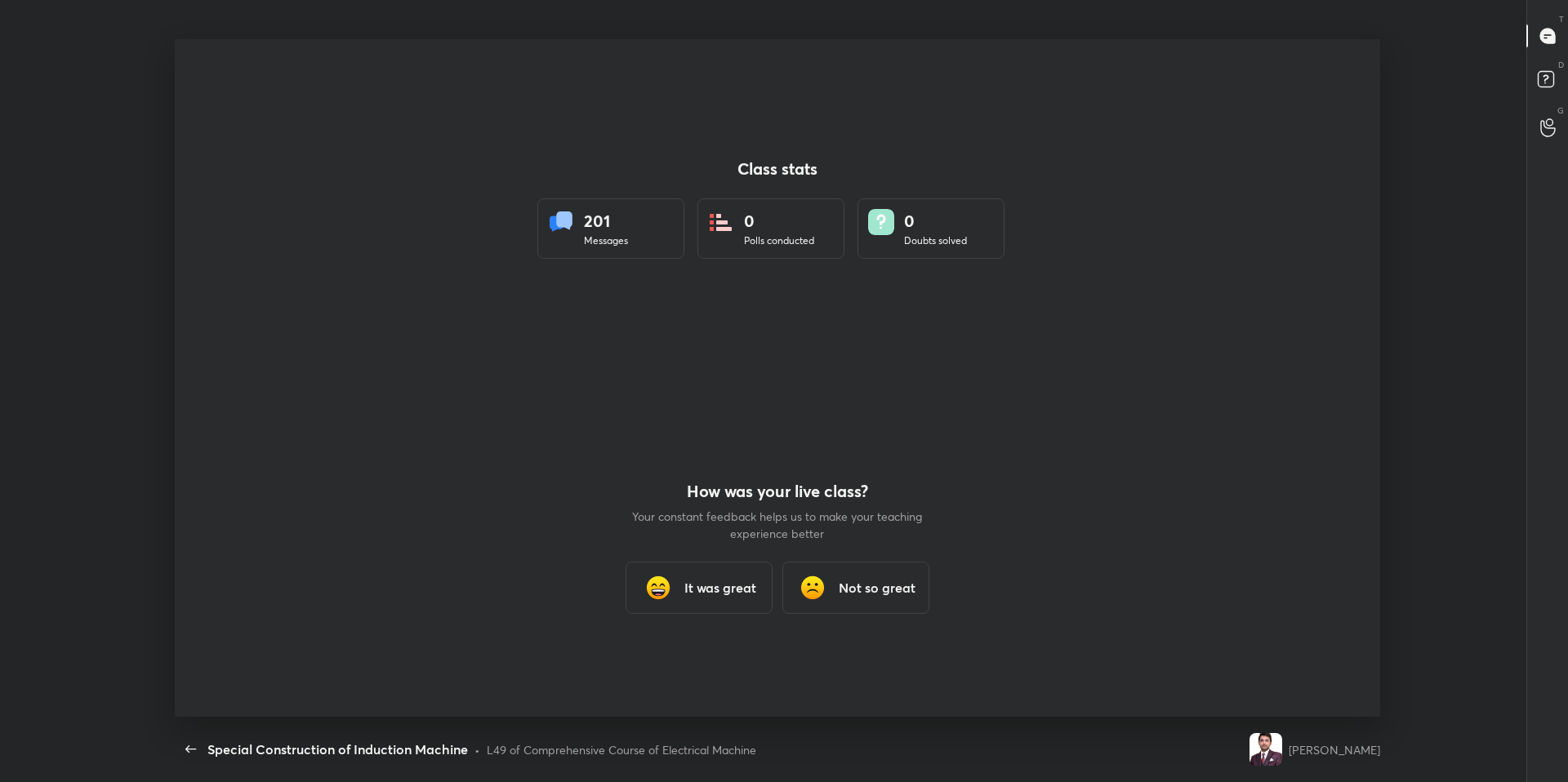
click at [676, 663] on div "L49 of Comprehensive Course of Electrical Machine" at bounding box center [621, 749] width 270 height 17
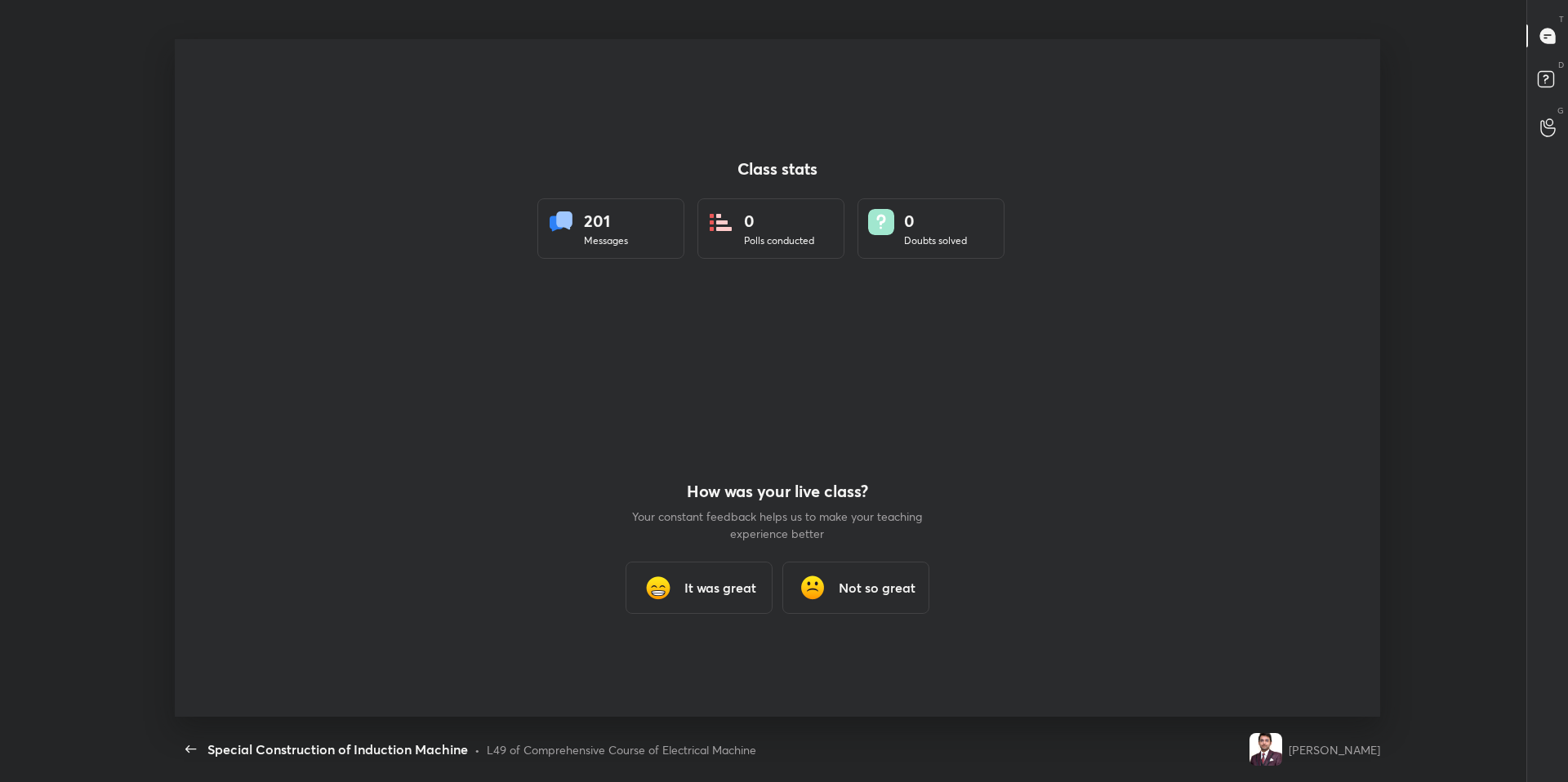
click at [676, 663] on div "L49 of Comprehensive Course of Electrical Machine" at bounding box center [621, 749] width 270 height 17
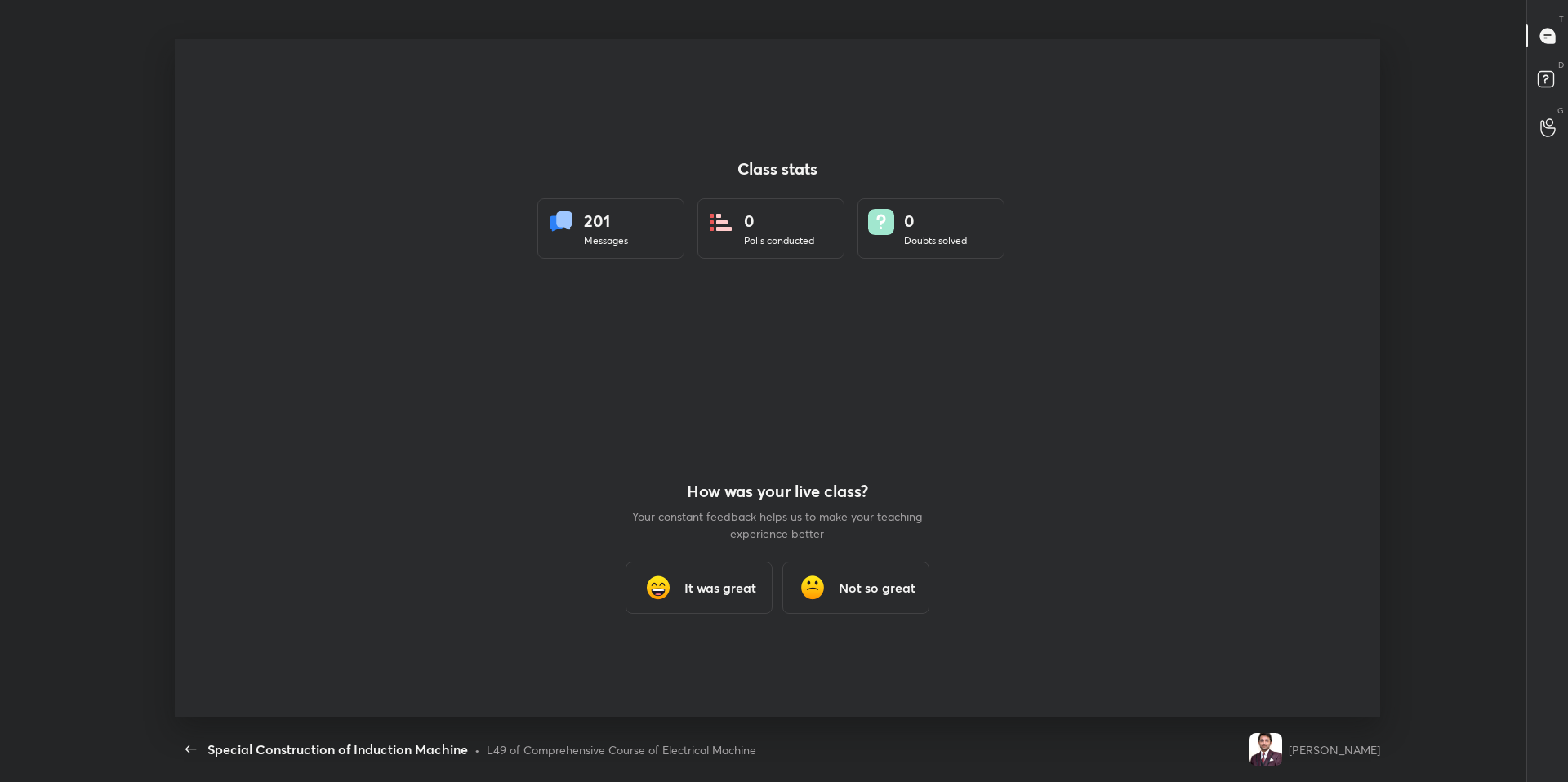
click at [676, 663] on div "L49 of Comprehensive Course of Electrical Machine" at bounding box center [621, 749] width 270 height 17
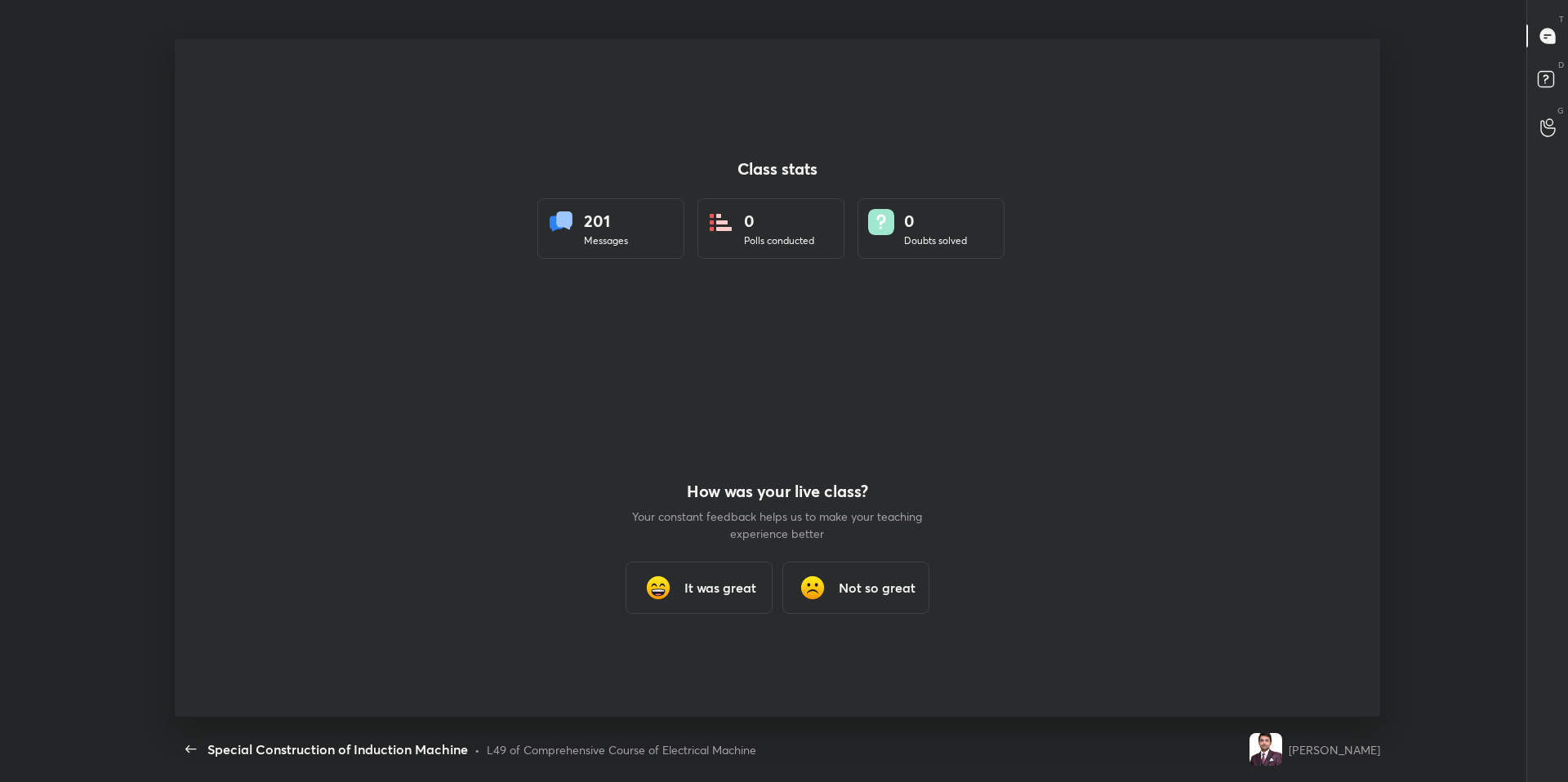
click at [676, 663] on div "L49 of Comprehensive Course of Electrical Machine" at bounding box center [621, 749] width 270 height 17
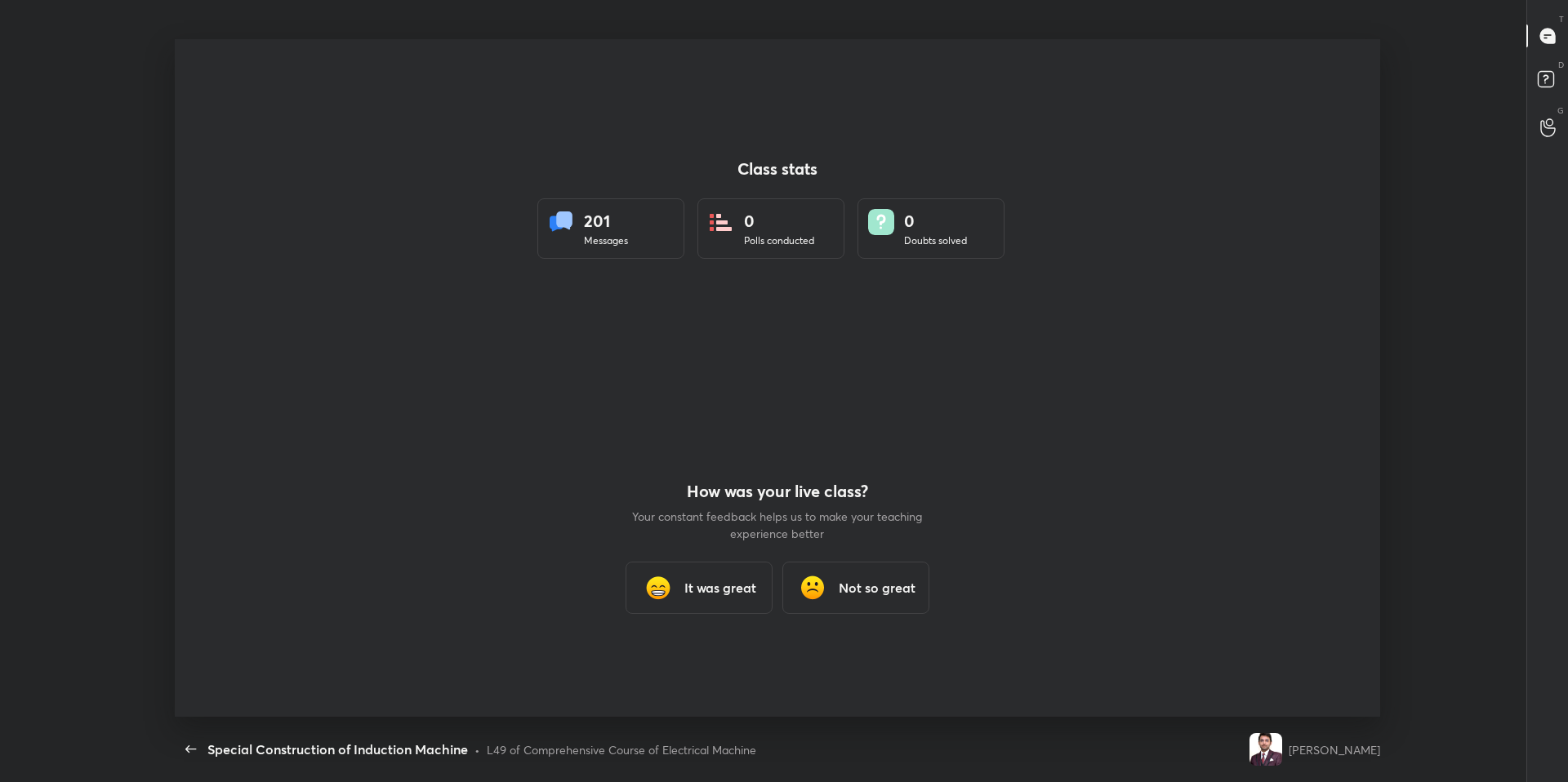
click at [676, 663] on div "L49 of Comprehensive Course of Electrical Machine" at bounding box center [621, 749] width 270 height 17
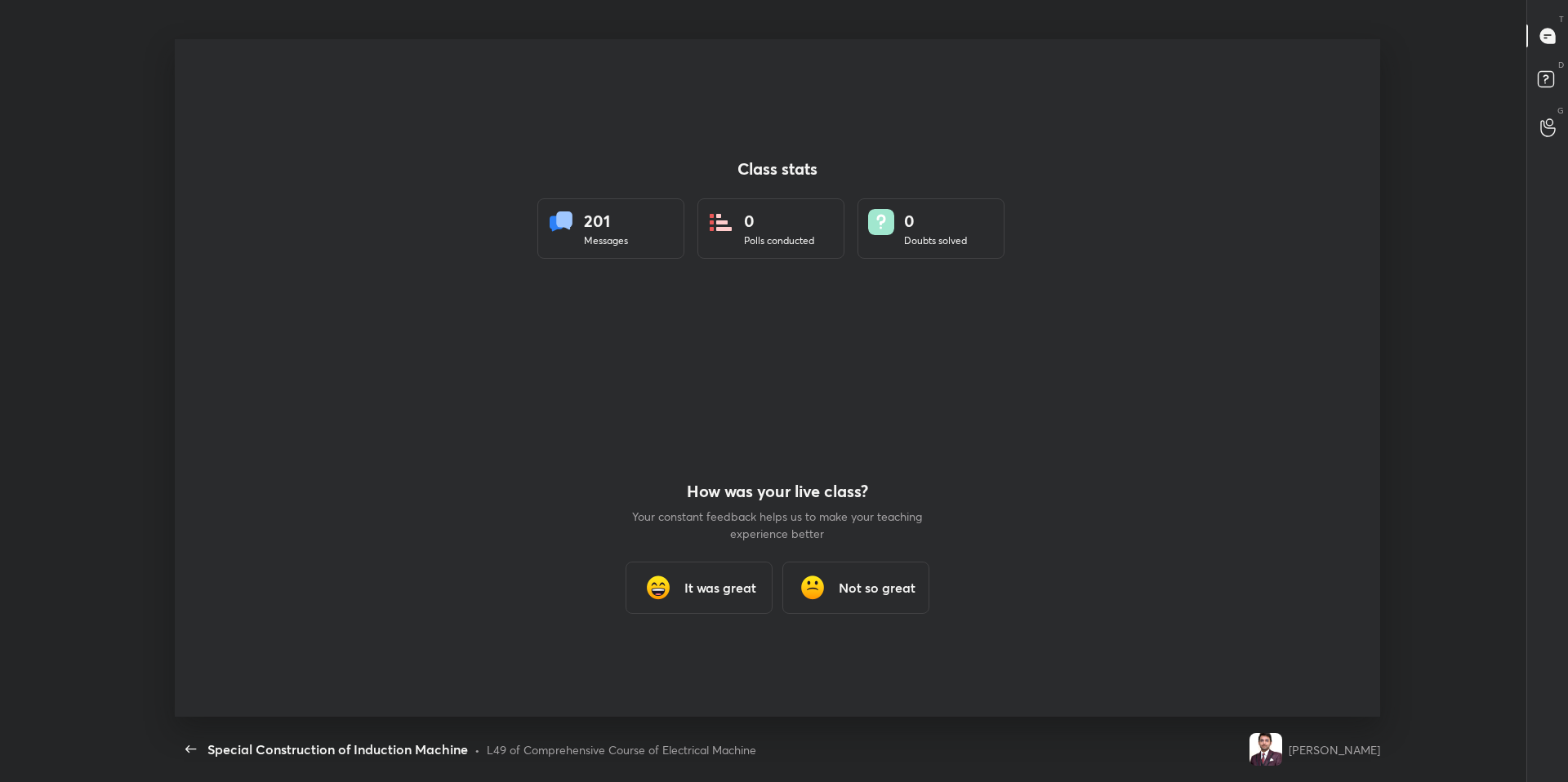
click at [676, 663] on div "L49 of Comprehensive Course of Electrical Machine" at bounding box center [621, 749] width 270 height 17
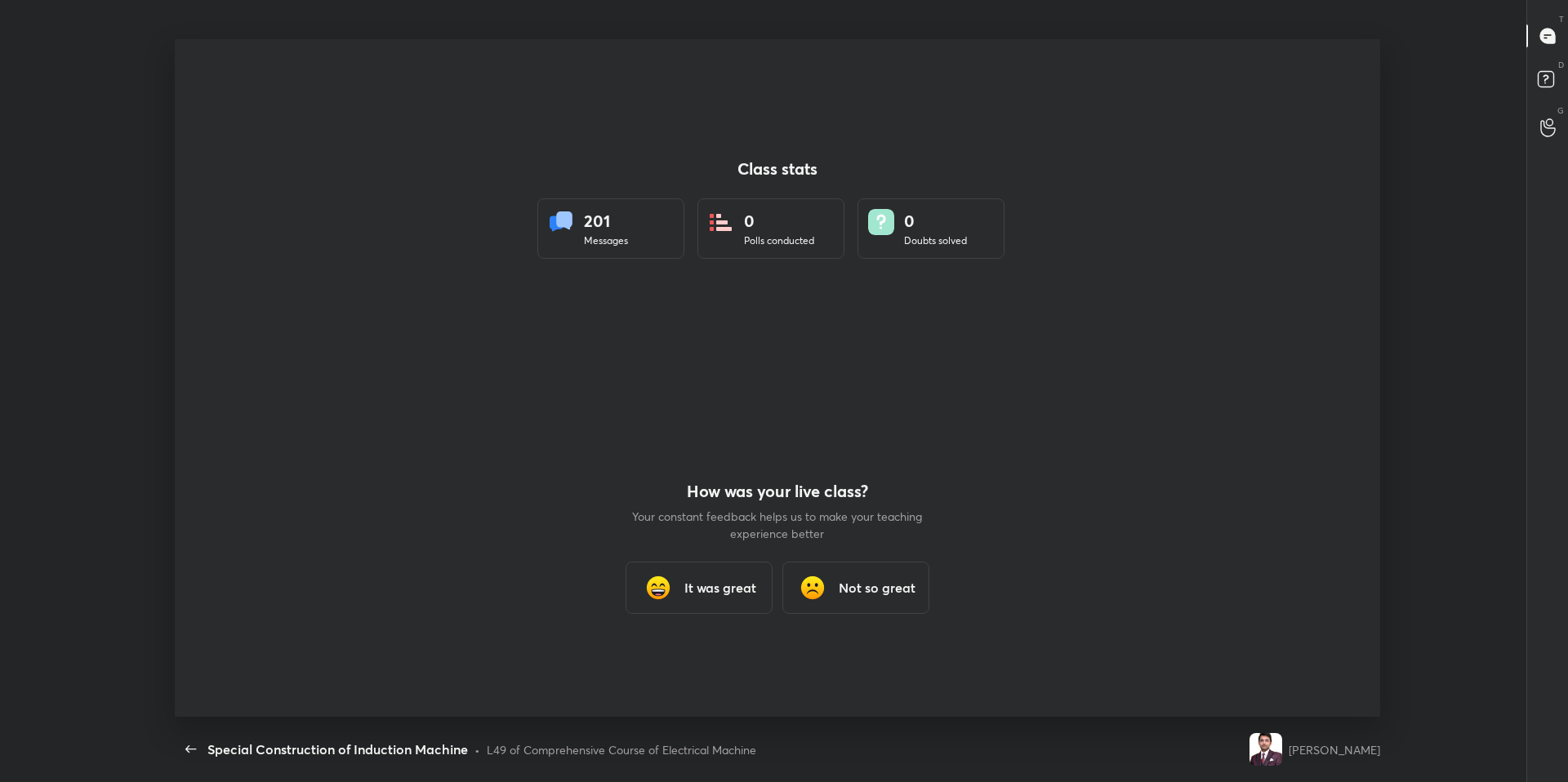
click at [676, 663] on div "L49 of Comprehensive Course of Electrical Machine" at bounding box center [621, 749] width 270 height 17
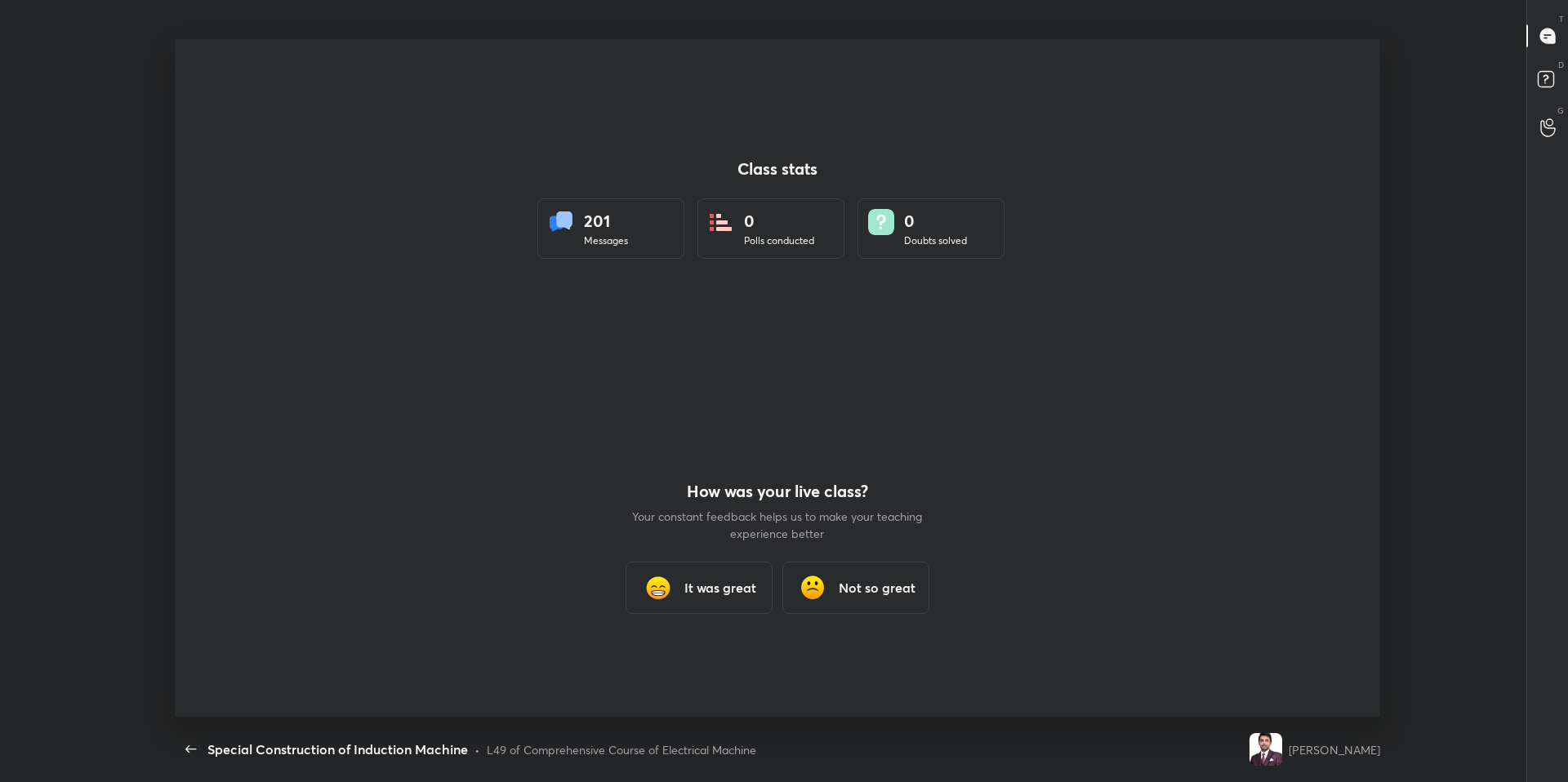
click at [676, 663] on div "L49 of Comprehensive Course of Electrical Machine" at bounding box center [621, 749] width 270 height 17
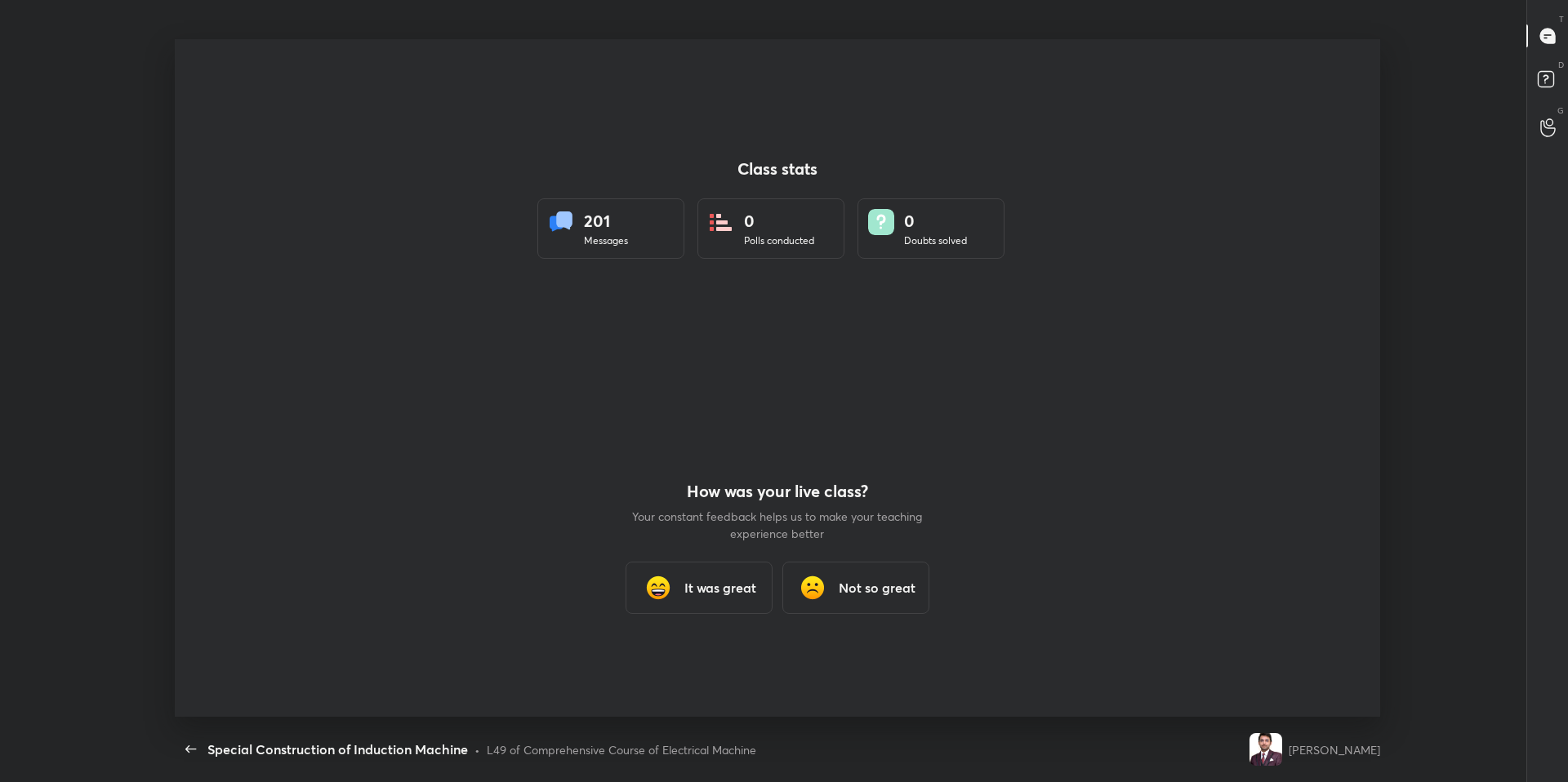
click at [676, 663] on div "L49 of Comprehensive Course of Electrical Machine" at bounding box center [621, 749] width 270 height 17
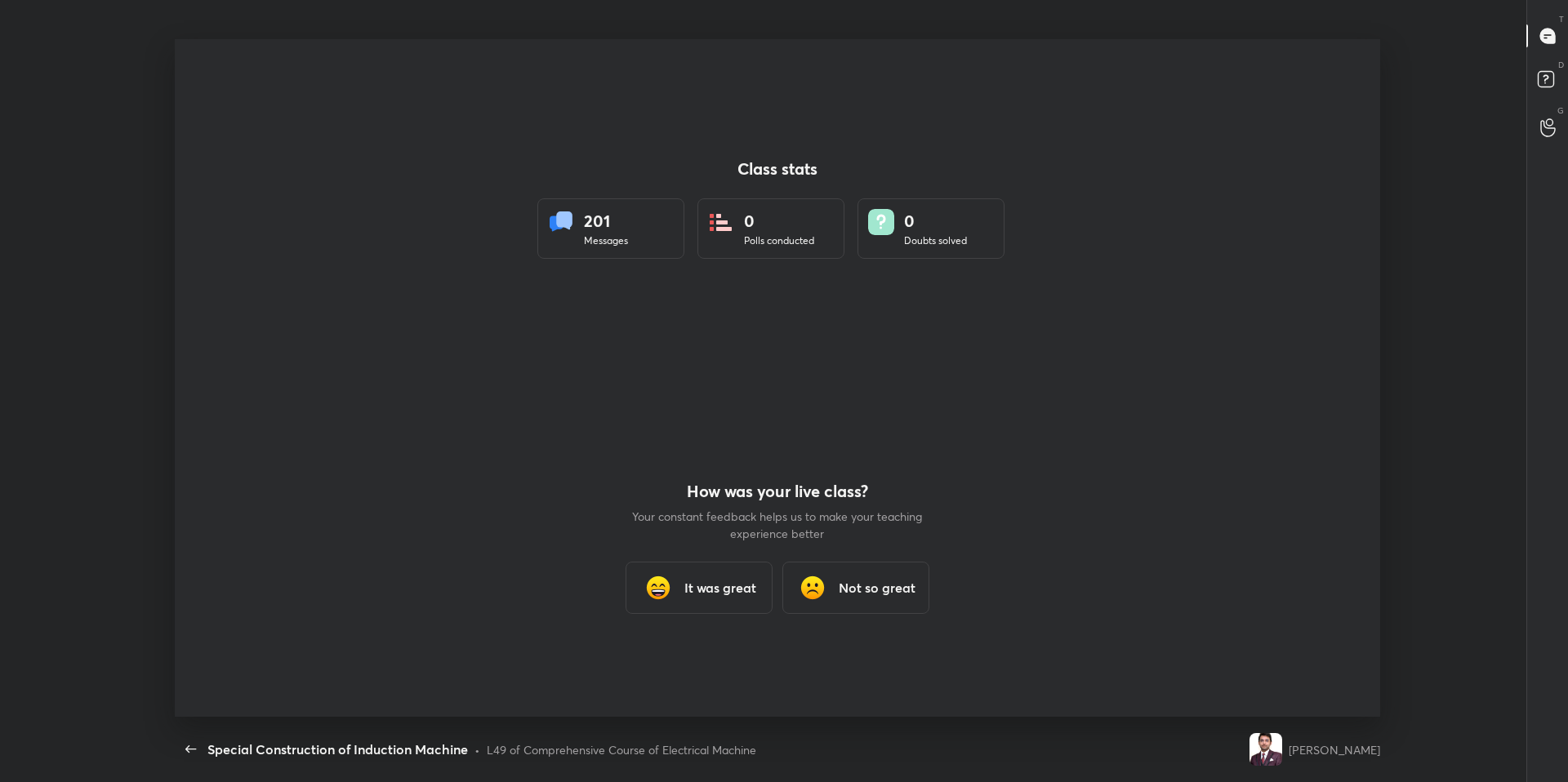
click at [676, 663] on div "L49 of Comprehensive Course of Electrical Machine" at bounding box center [621, 749] width 270 height 17
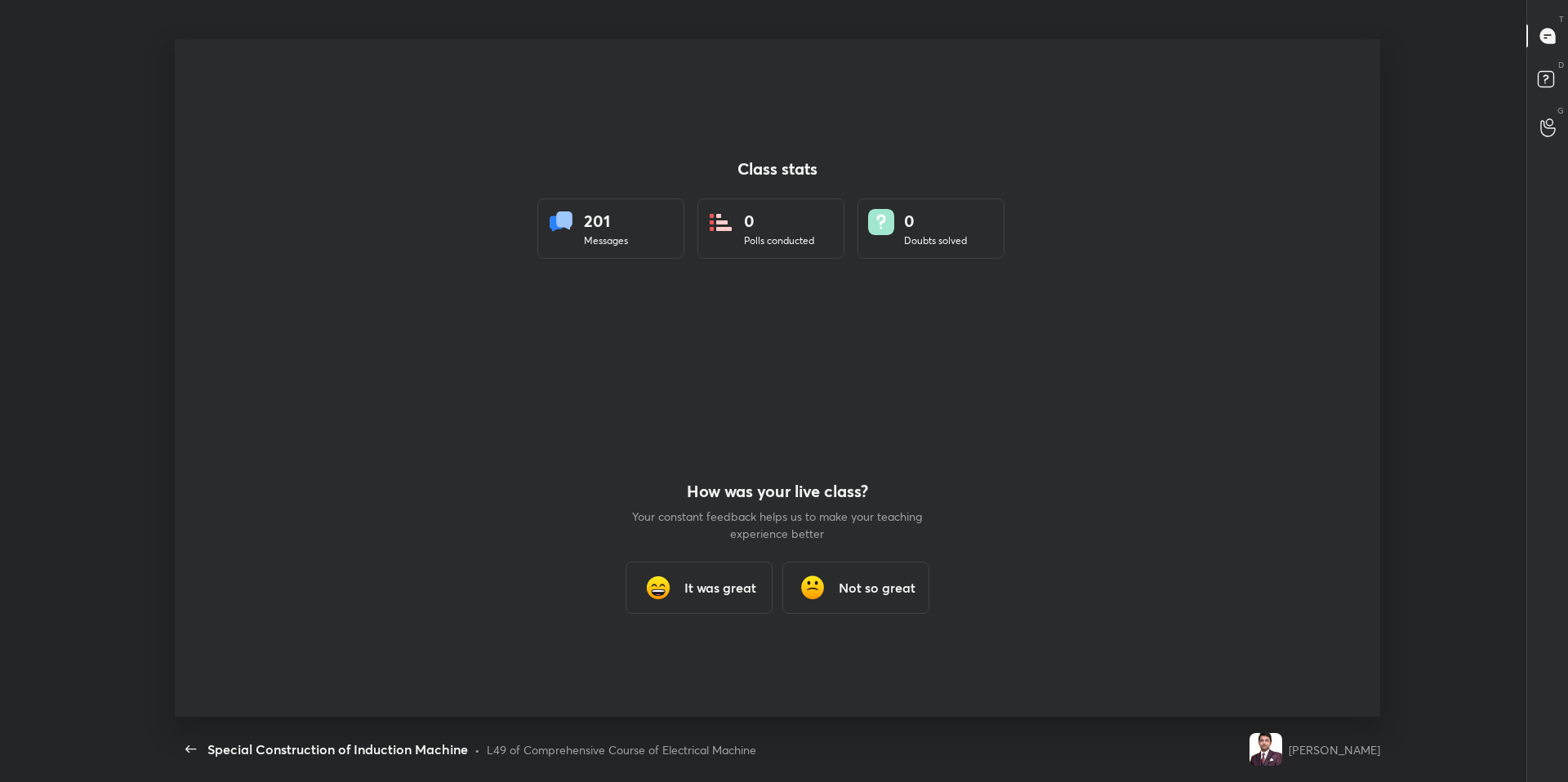
click at [676, 663] on div "L49 of Comprehensive Course of Electrical Machine" at bounding box center [621, 749] width 270 height 17
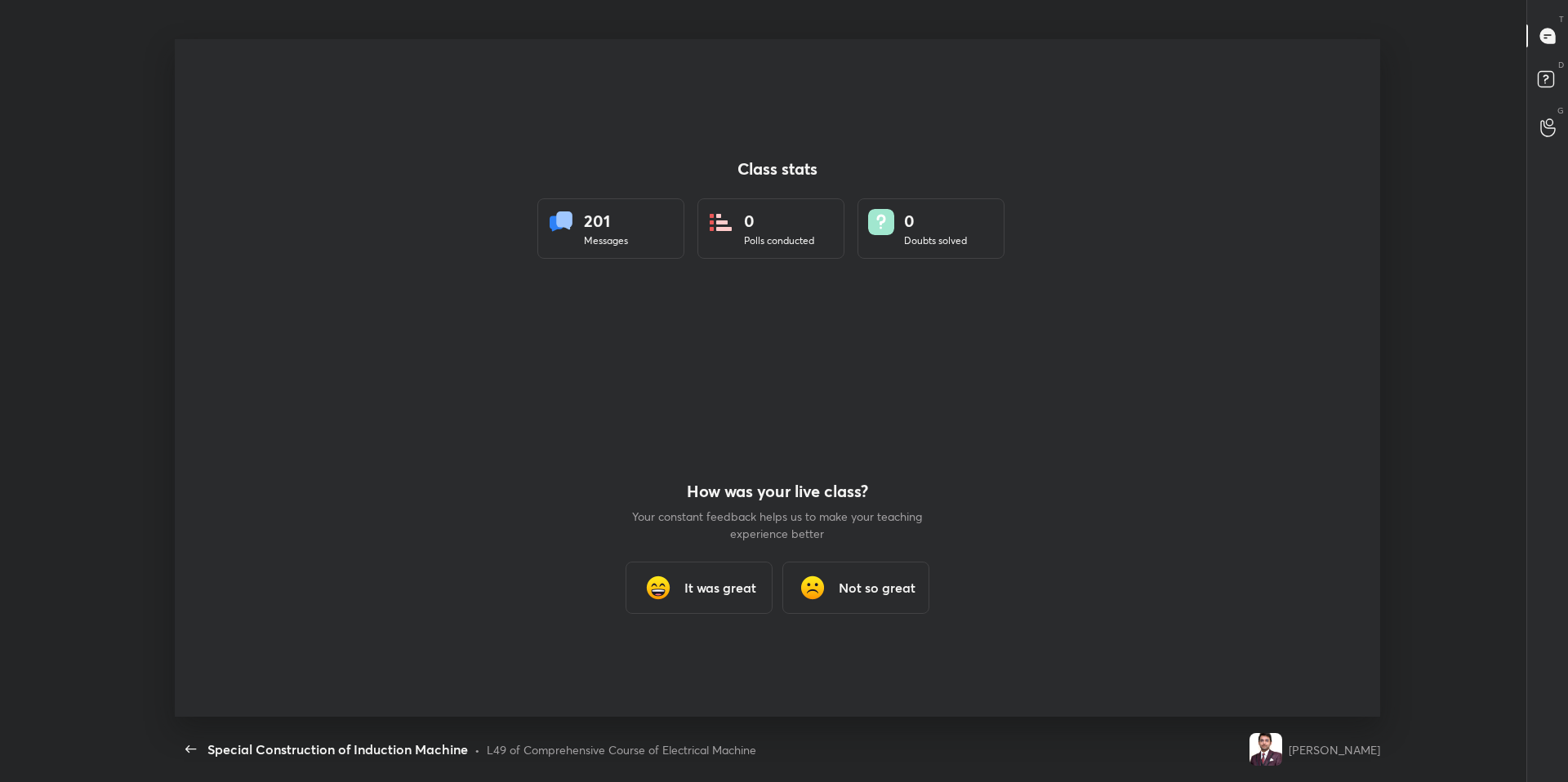
click at [676, 663] on div "L49 of Comprehensive Course of Electrical Machine" at bounding box center [621, 749] width 270 height 17
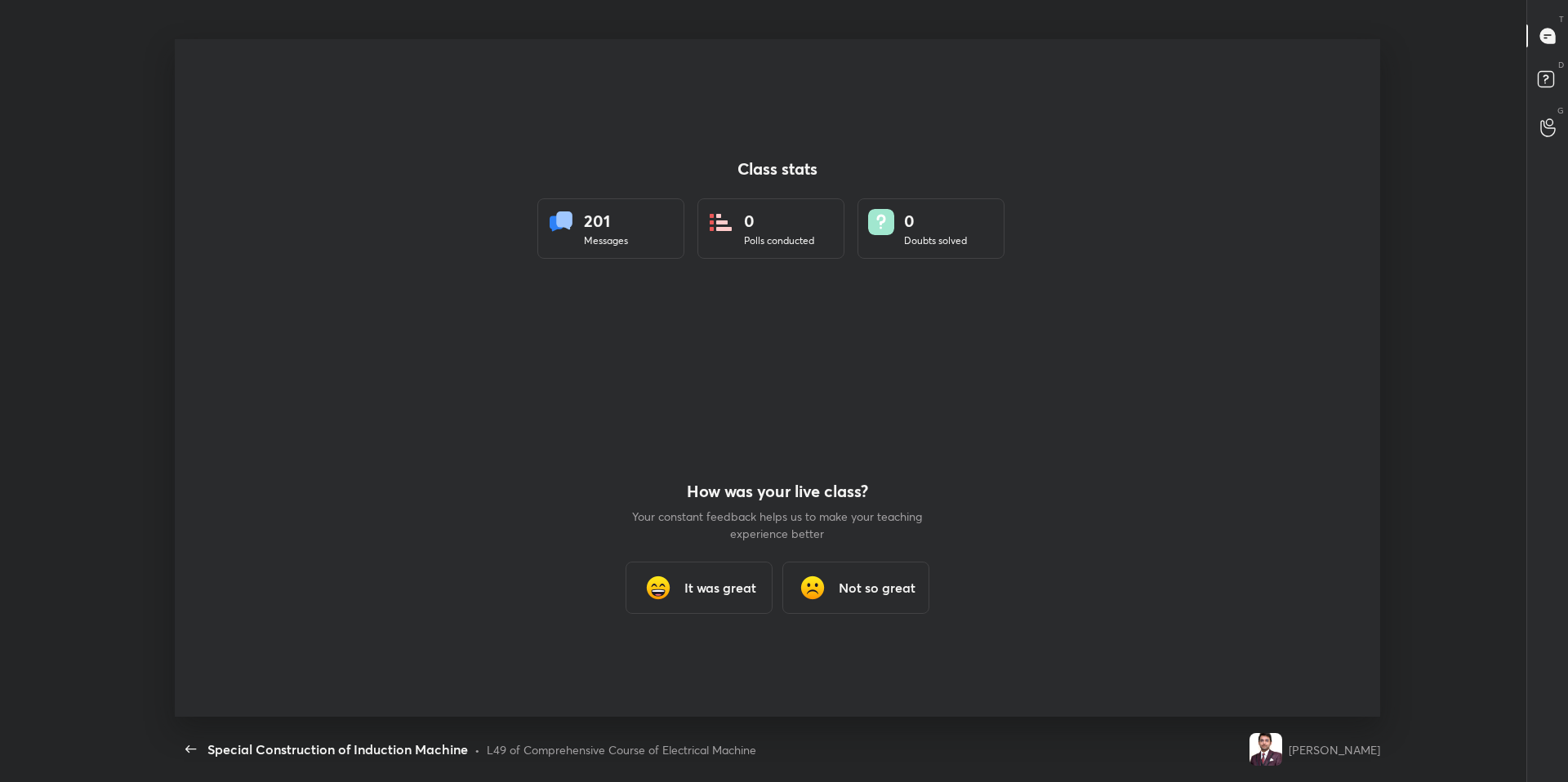
click at [676, 663] on div "L49 of Comprehensive Course of Electrical Machine" at bounding box center [621, 749] width 270 height 17
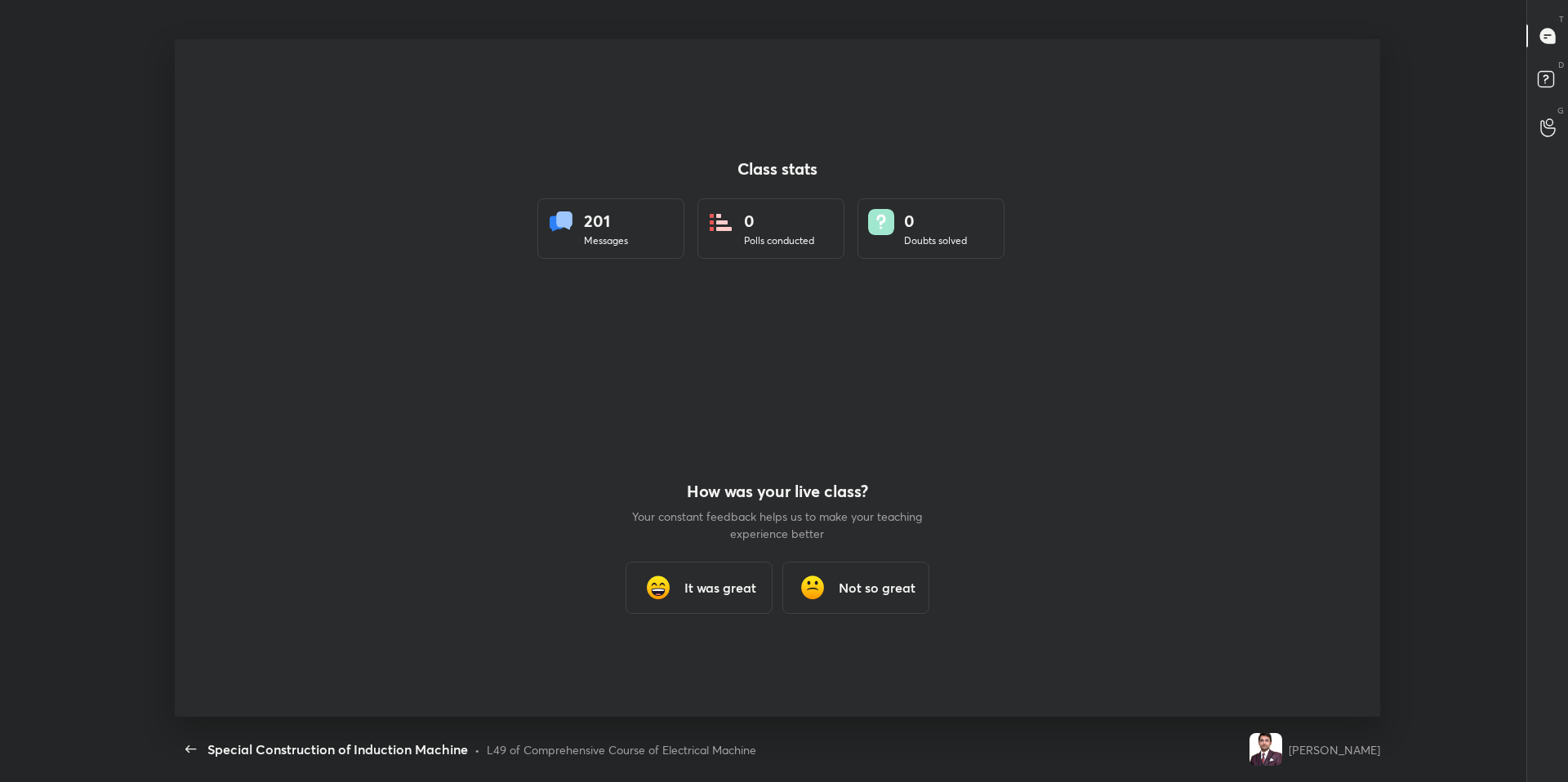
click at [676, 663] on div "L49 of Comprehensive Course of Electrical Machine" at bounding box center [621, 749] width 270 height 17
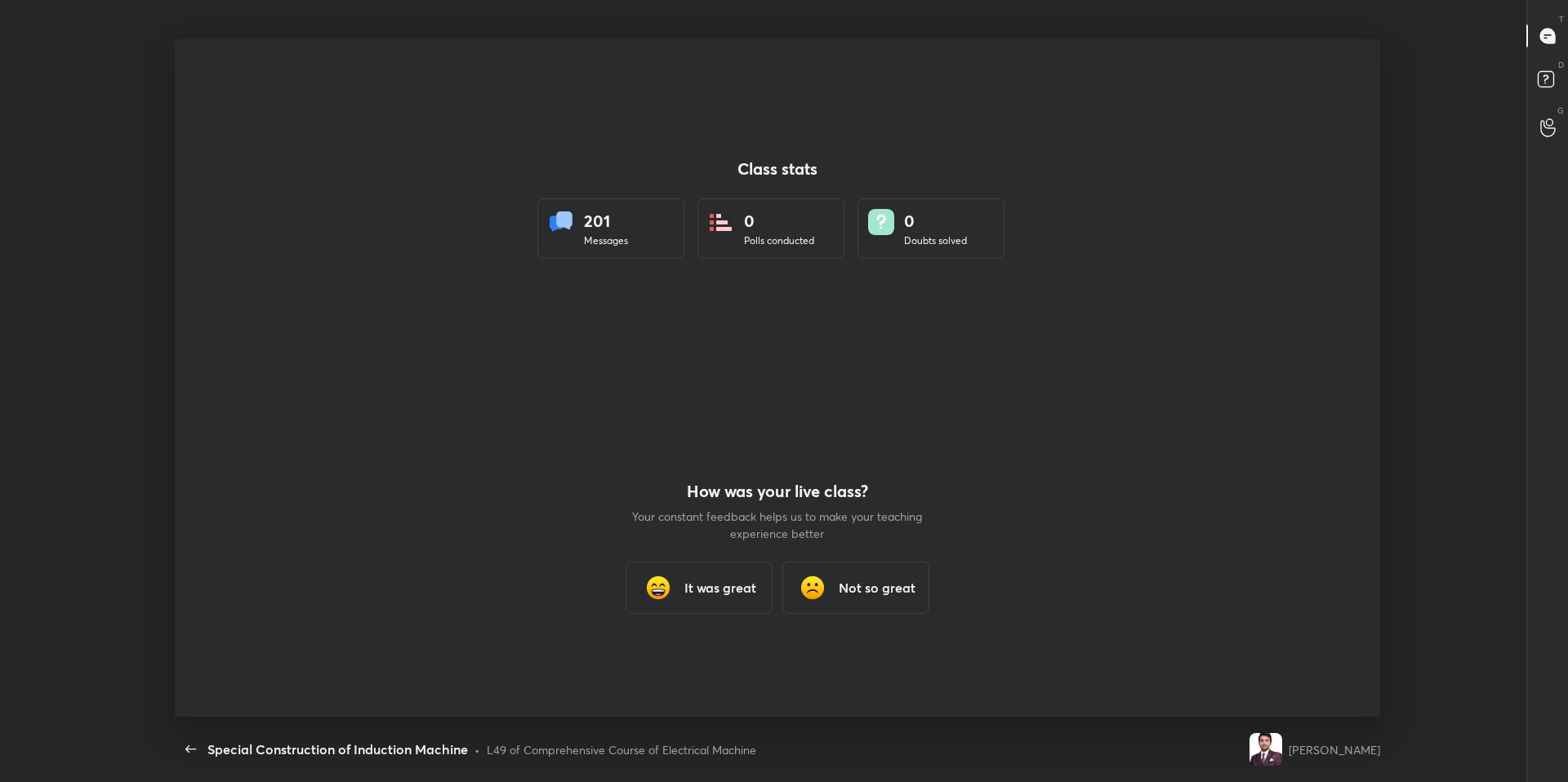
click at [676, 663] on div "L49 of Comprehensive Course of Electrical Machine" at bounding box center [621, 749] width 270 height 17
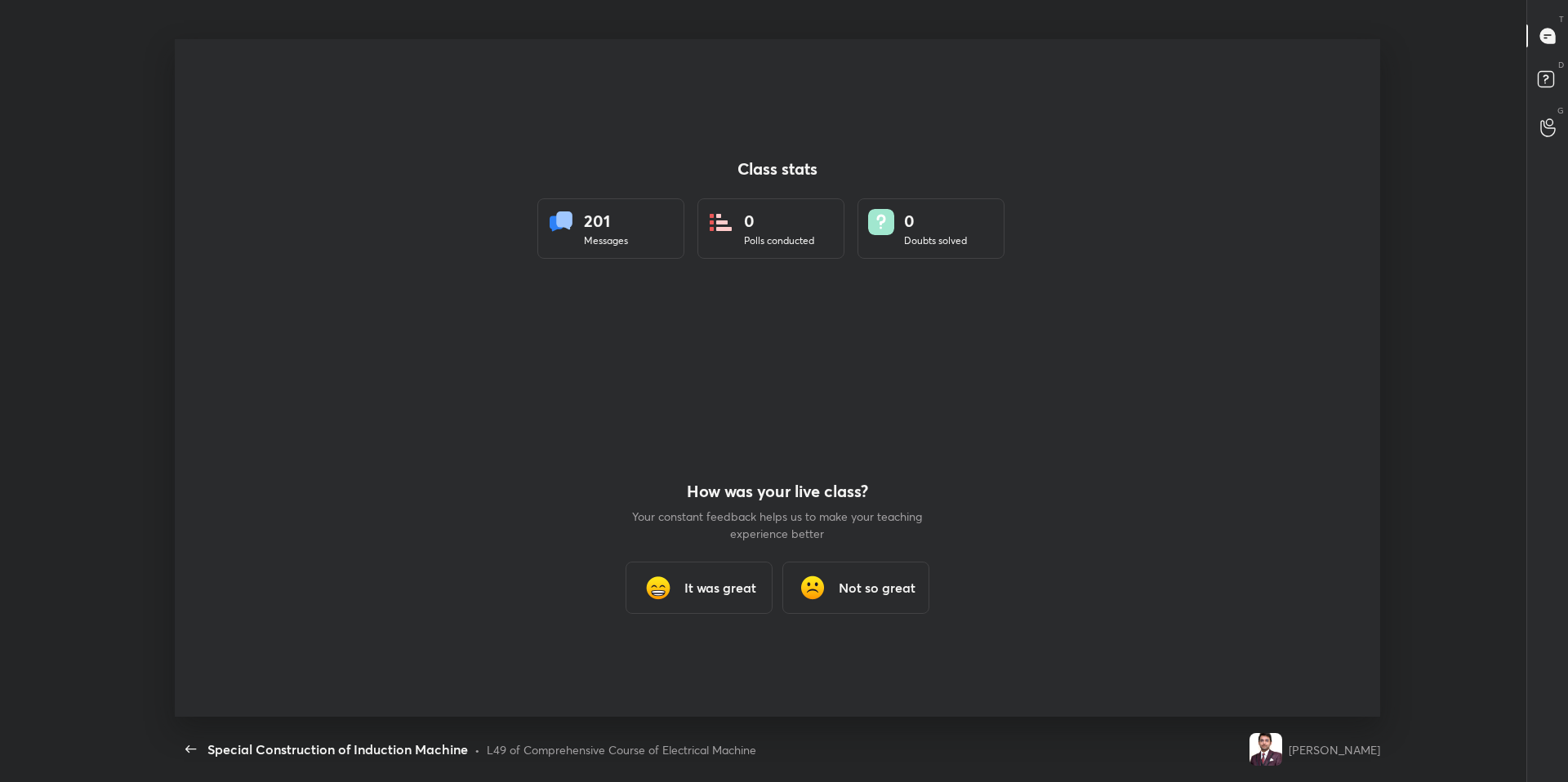
click at [676, 663] on div "L49 of Comprehensive Course of Electrical Machine" at bounding box center [621, 749] width 270 height 17
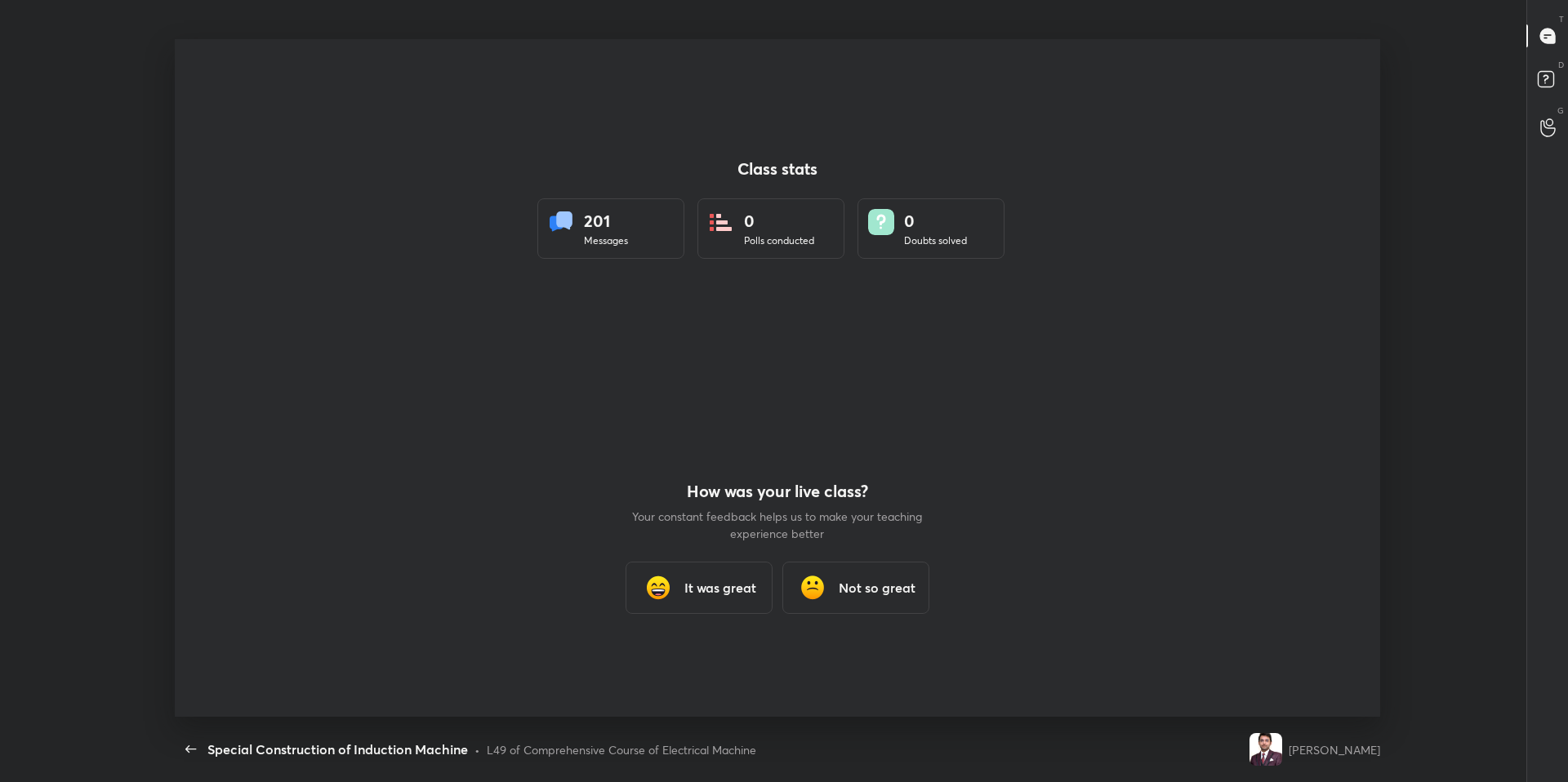
click at [676, 663] on div "L49 of Comprehensive Course of Electrical Machine" at bounding box center [621, 749] width 270 height 17
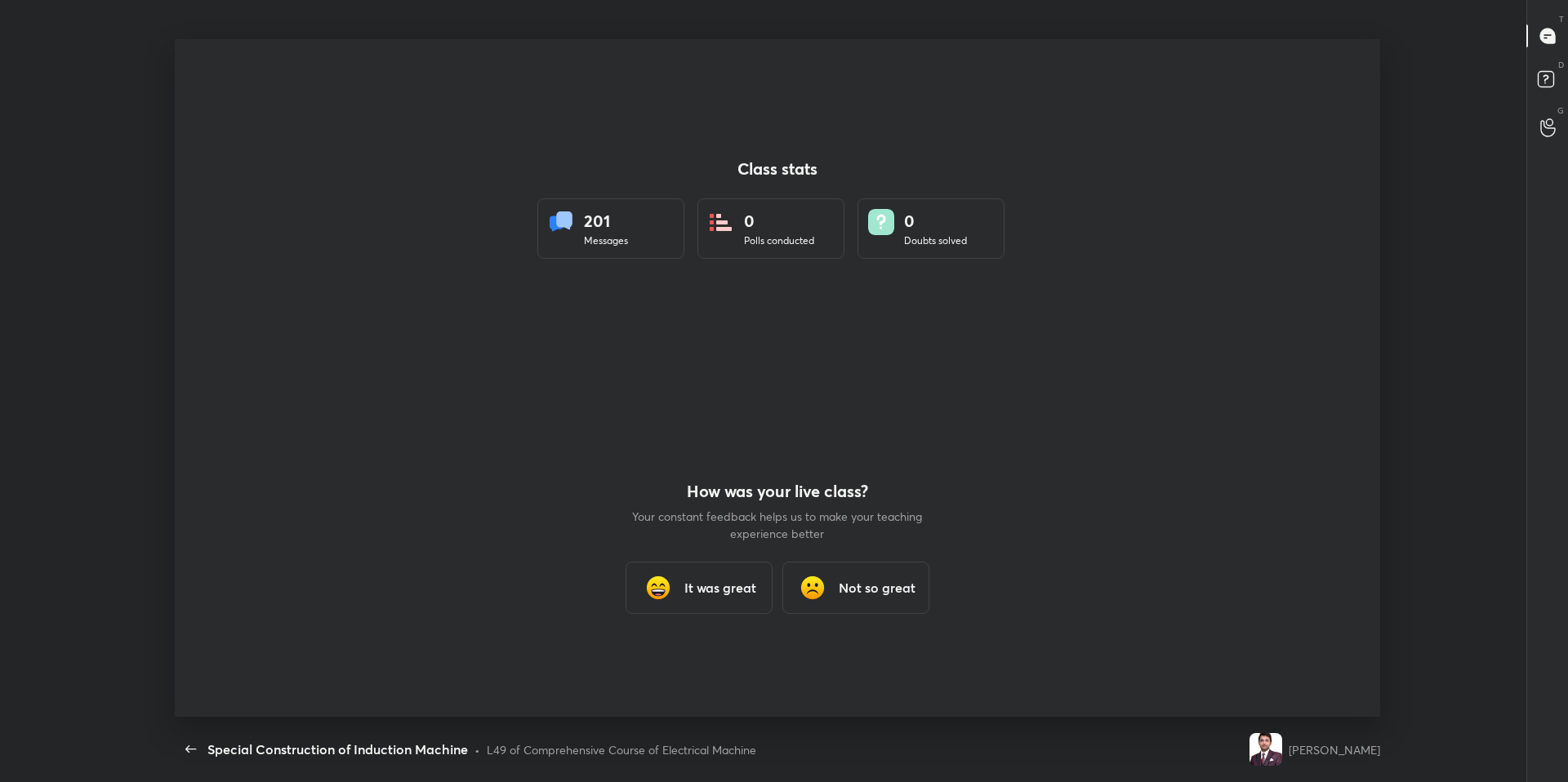
click at [676, 663] on div "L49 of Comprehensive Course of Electrical Machine" at bounding box center [621, 749] width 270 height 17
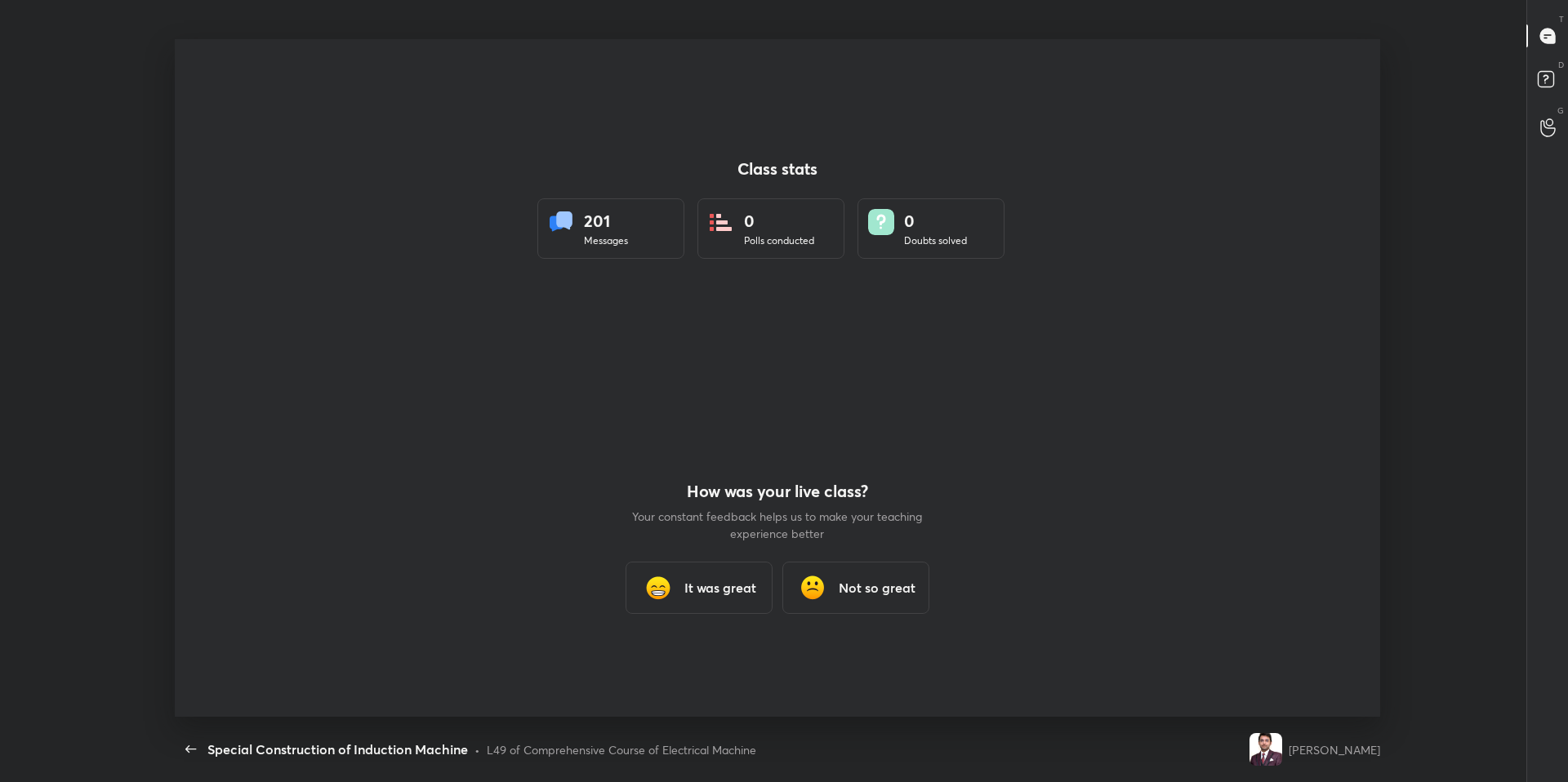
click at [676, 663] on div "L49 of Comprehensive Course of Electrical Machine" at bounding box center [621, 749] width 270 height 17
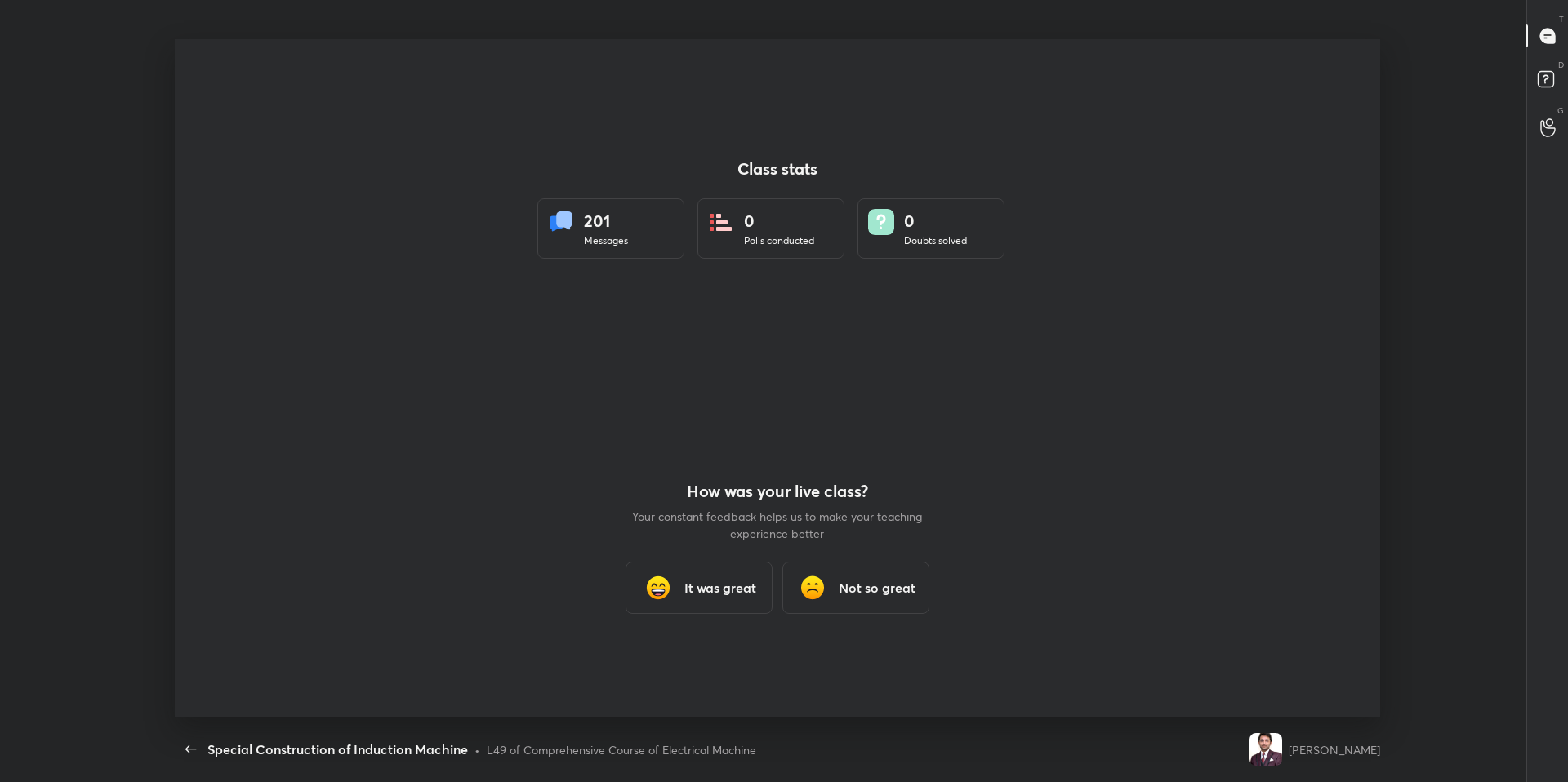
click at [676, 663] on div "L49 of Comprehensive Course of Electrical Machine" at bounding box center [621, 749] width 270 height 17
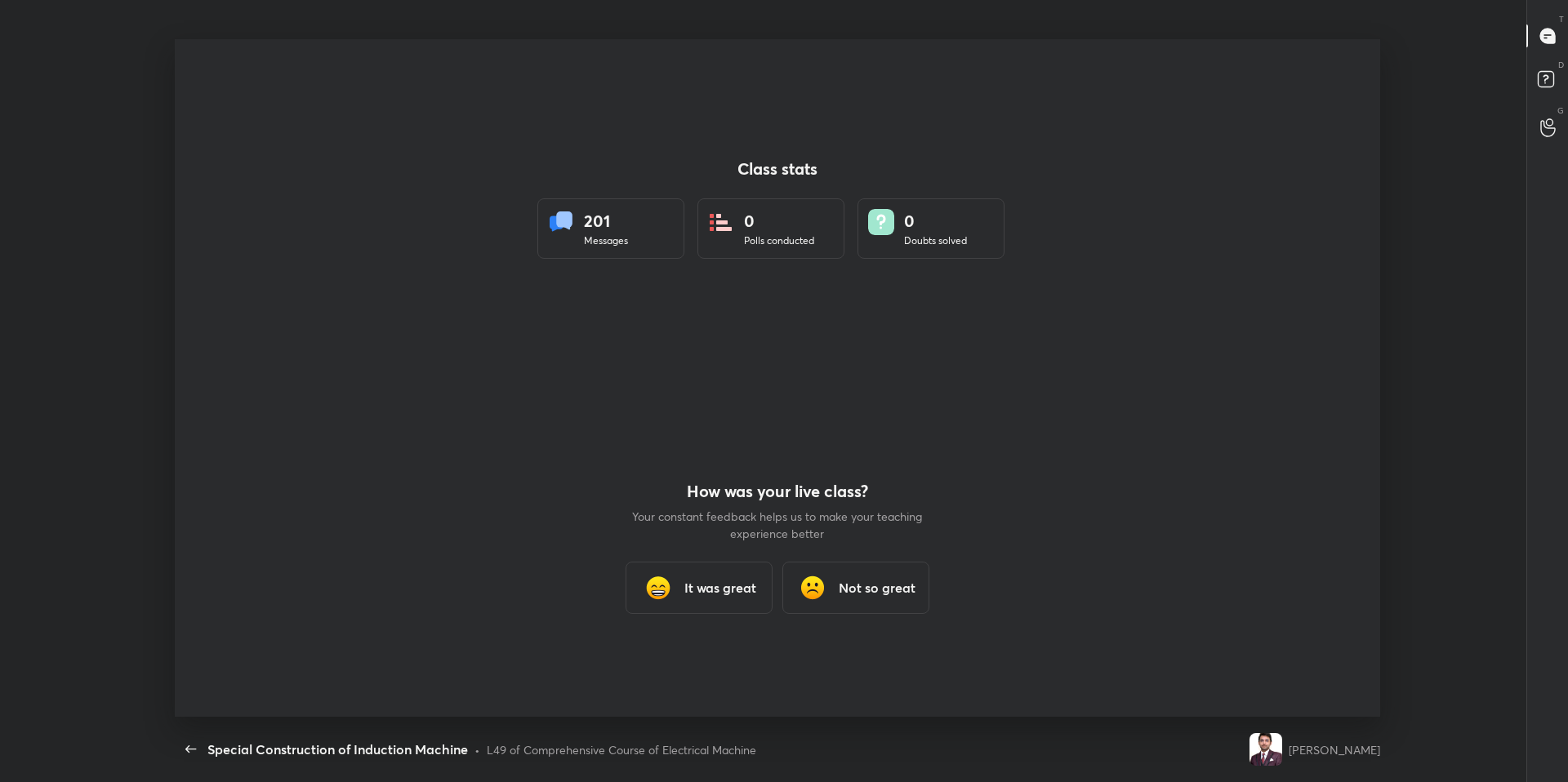
click at [676, 663] on div "L49 of Comprehensive Course of Electrical Machine" at bounding box center [621, 749] width 270 height 17
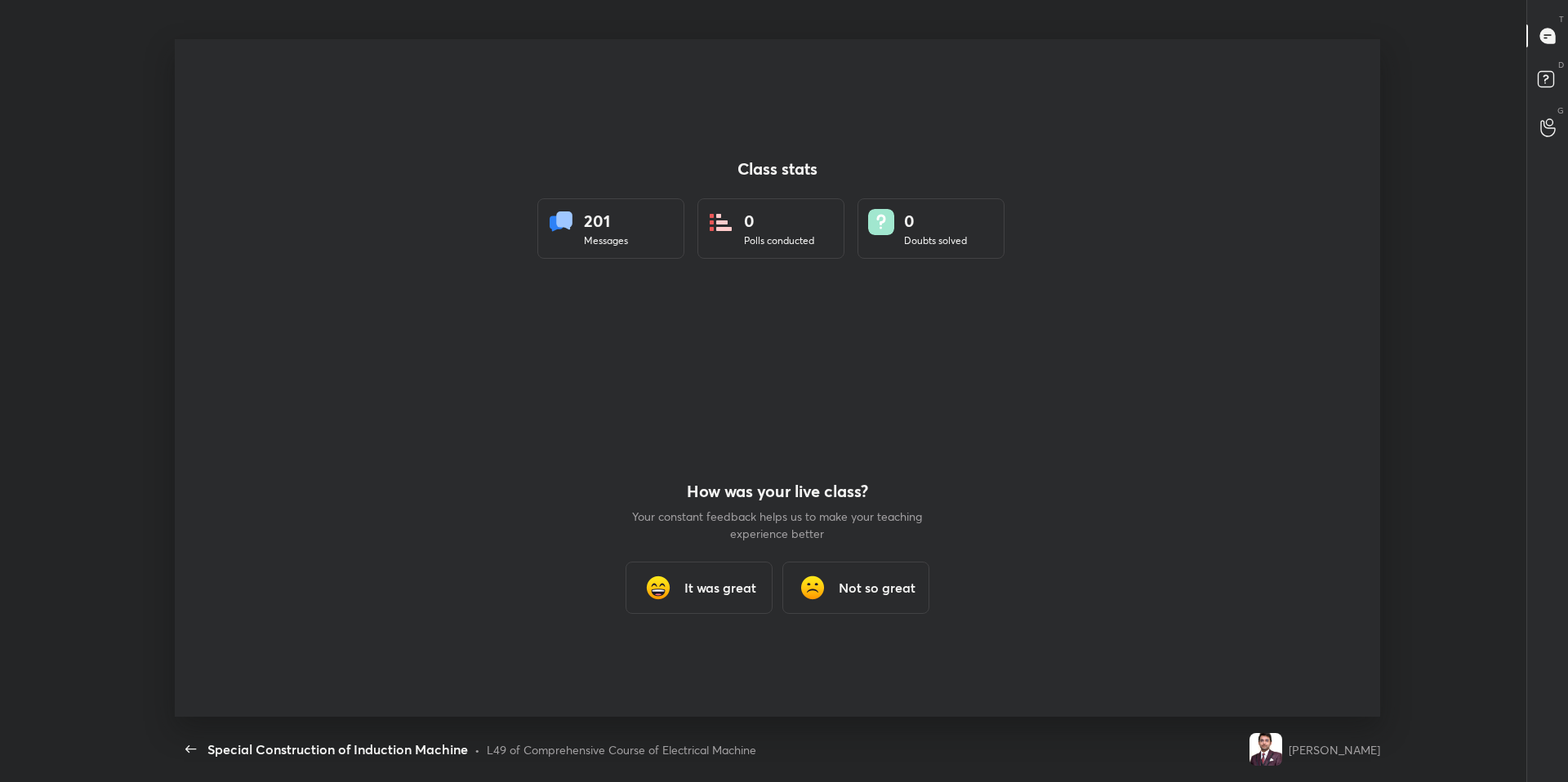
click at [676, 663] on div "L49 of Comprehensive Course of Electrical Machine" at bounding box center [621, 749] width 270 height 17
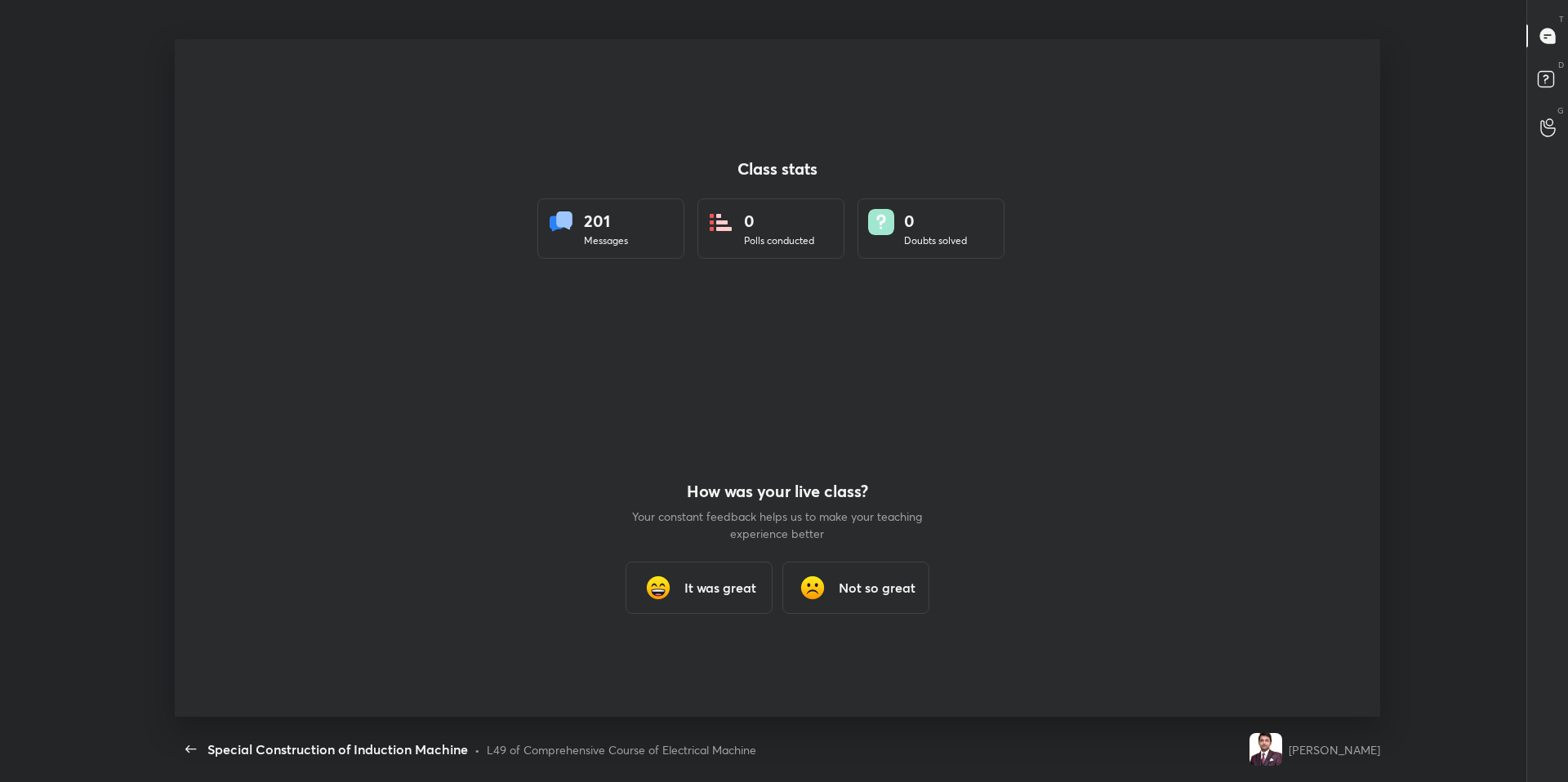
click at [676, 663] on div "L49 of Comprehensive Course of Electrical Machine" at bounding box center [621, 749] width 270 height 17
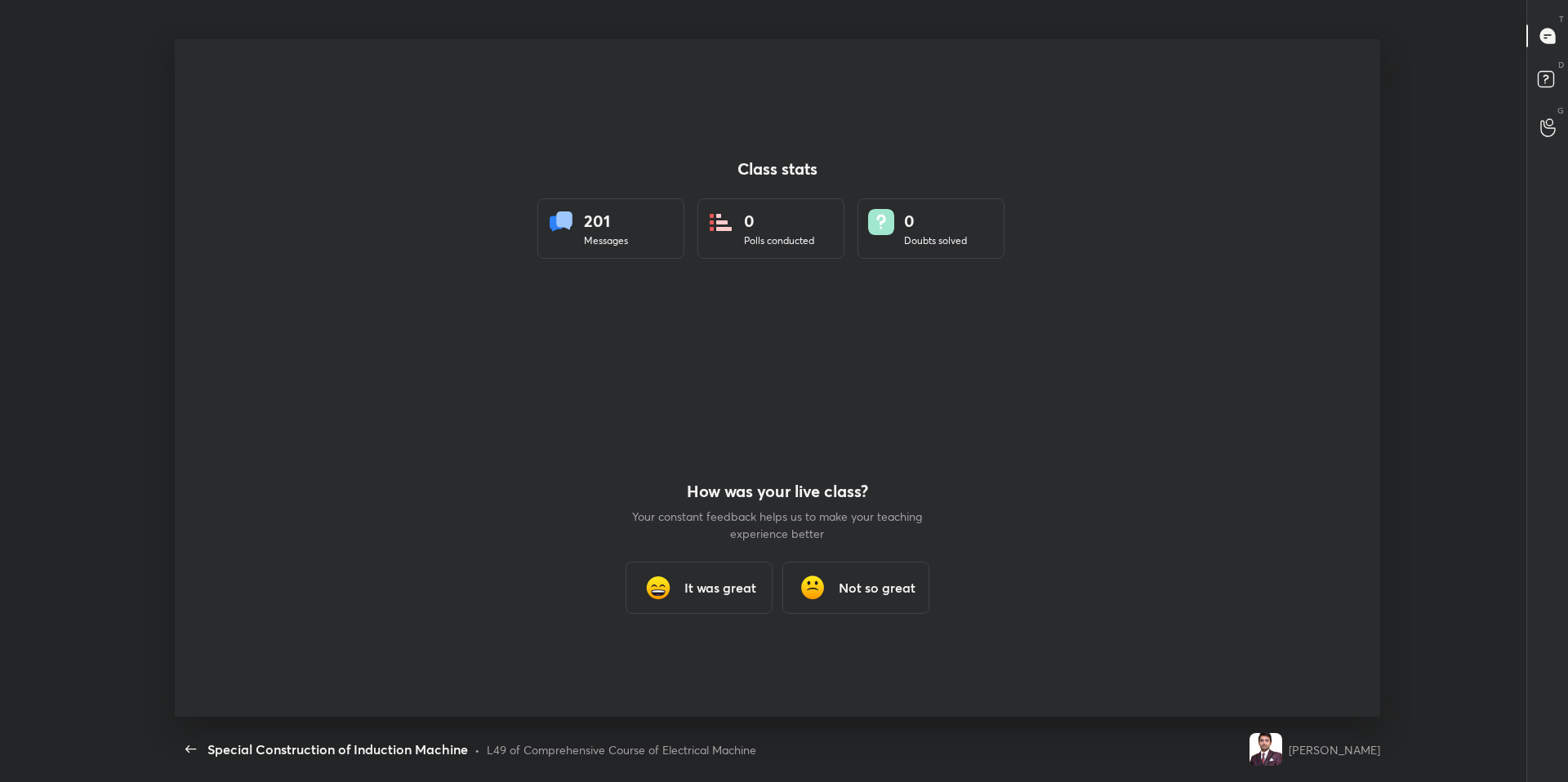
click at [676, 663] on div "L49 of Comprehensive Course of Electrical Machine" at bounding box center [621, 749] width 270 height 17
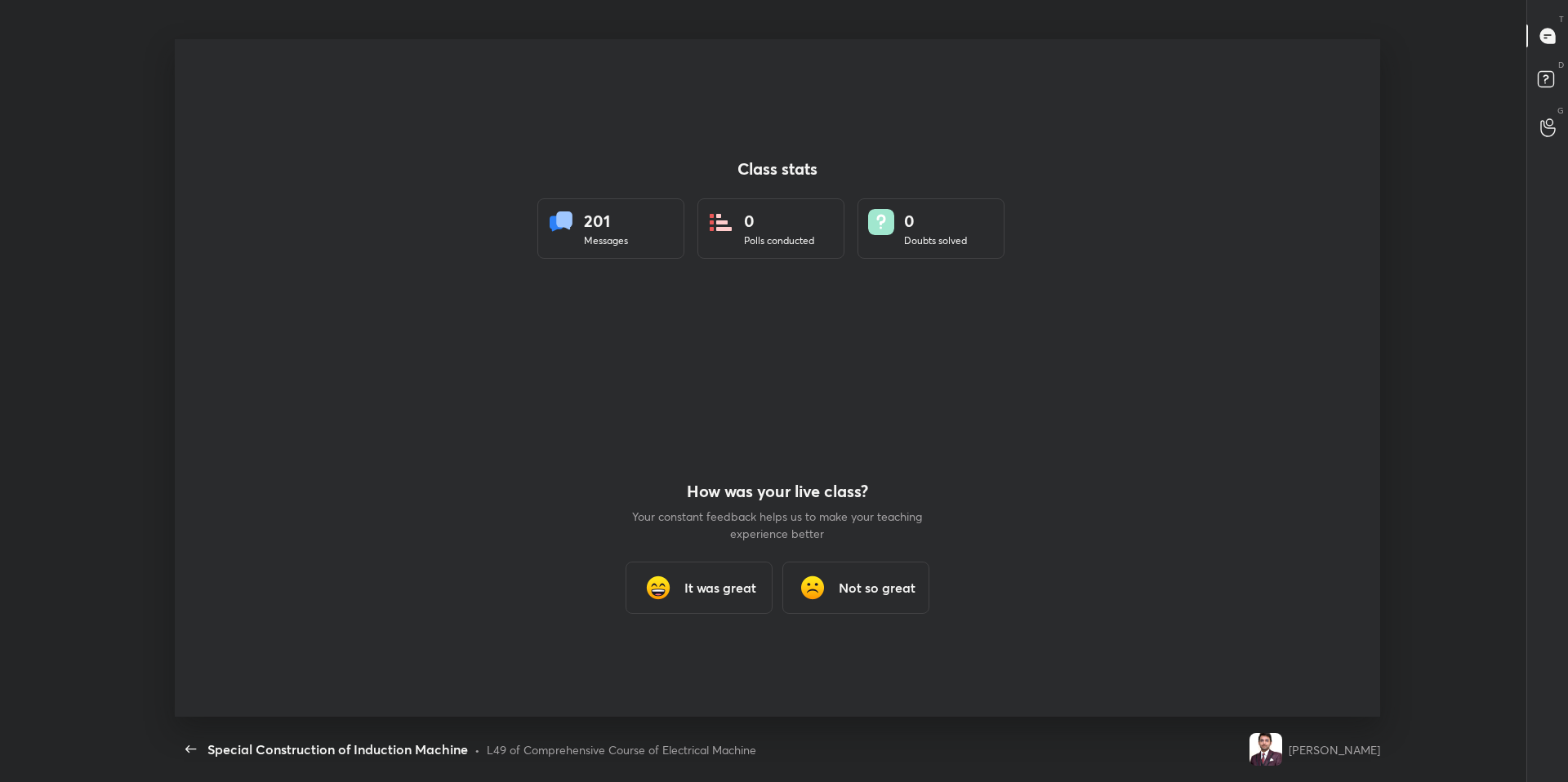
click at [676, 663] on div "L49 of Comprehensive Course of Electrical Machine" at bounding box center [621, 749] width 270 height 17
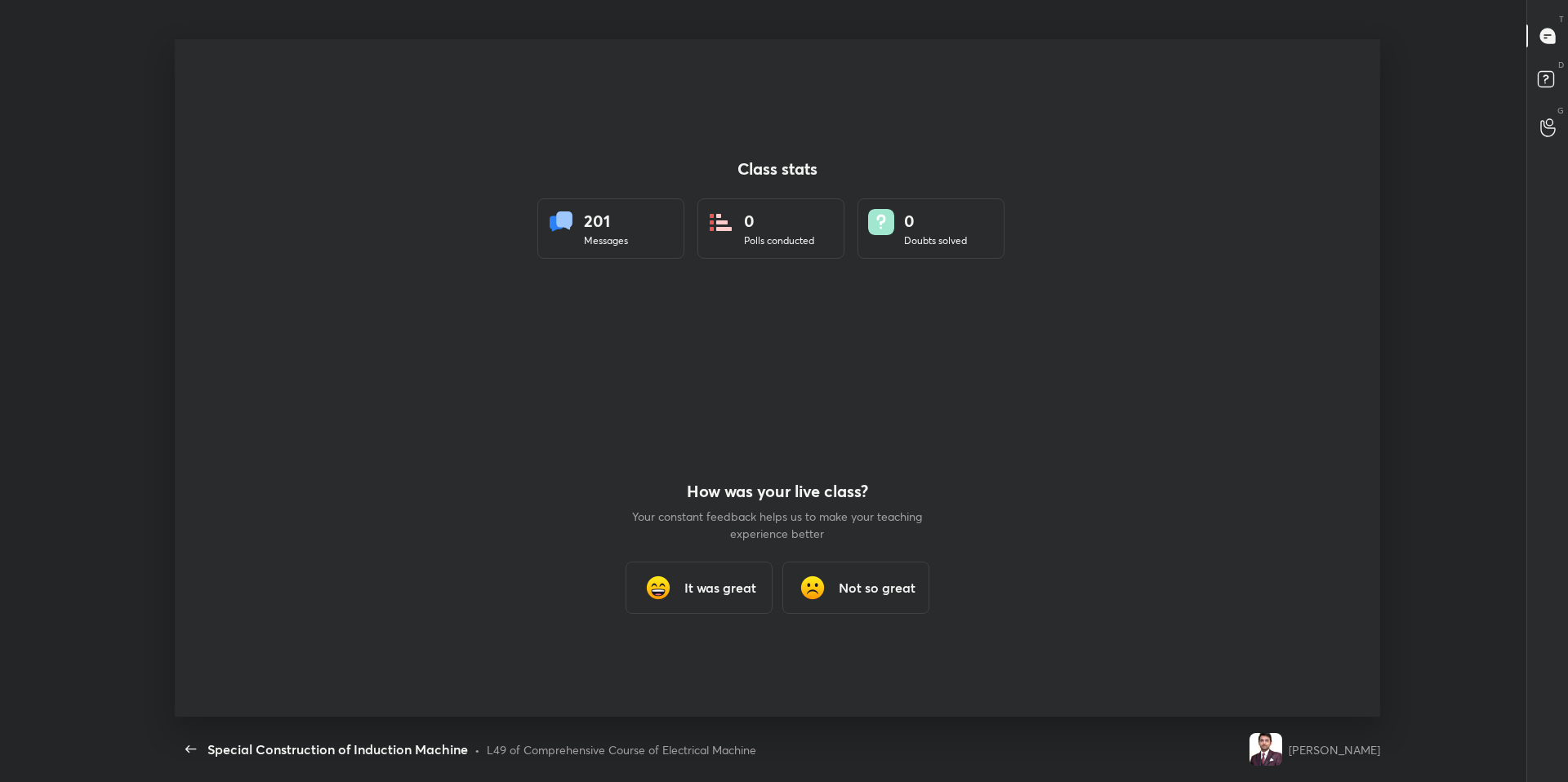
click at [676, 663] on div "L49 of Comprehensive Course of Electrical Machine" at bounding box center [621, 749] width 270 height 17
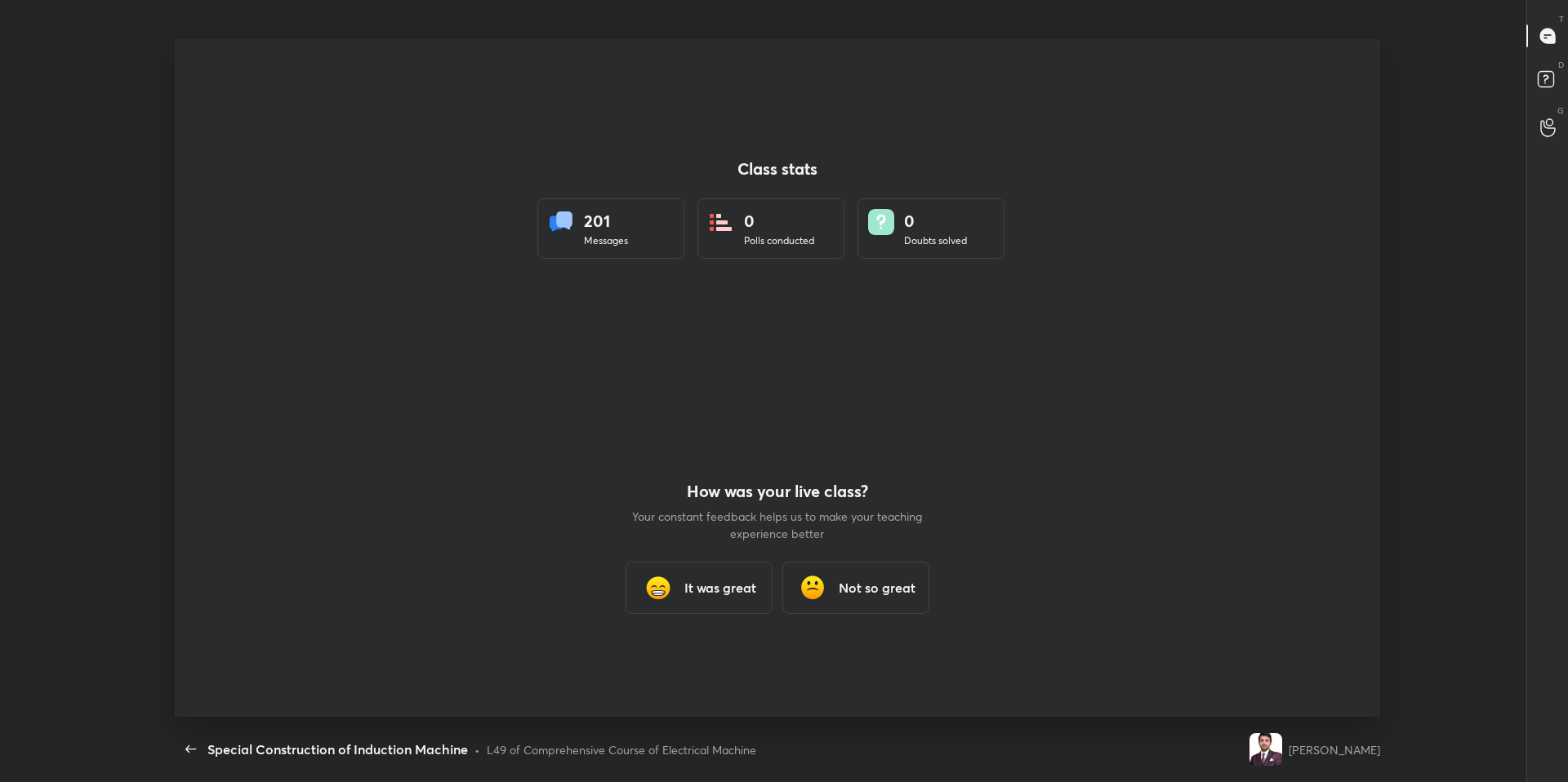
click at [676, 663] on div "L49 of Comprehensive Course of Electrical Machine" at bounding box center [621, 749] width 270 height 17
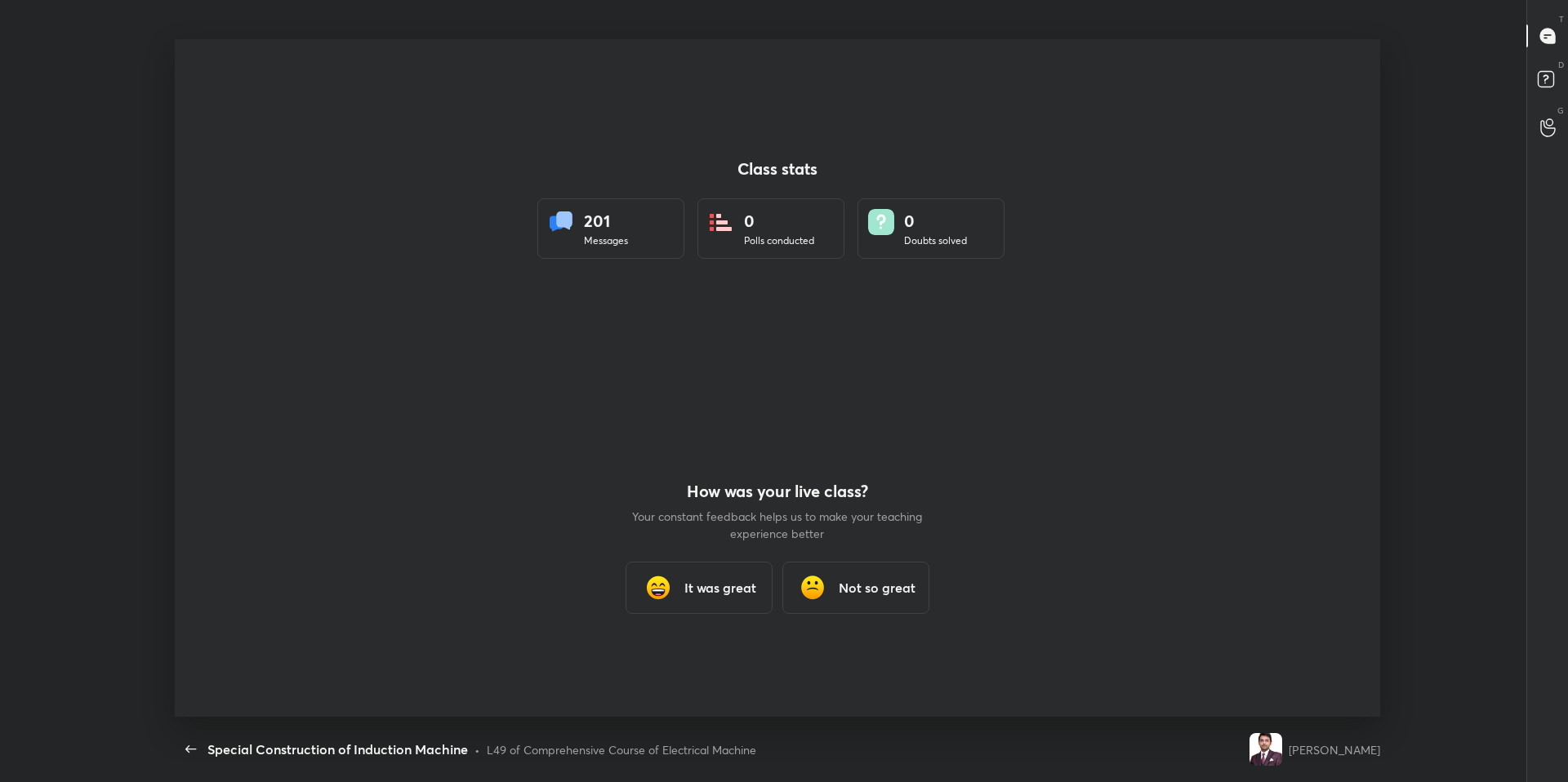
click at [676, 663] on div "L49 of Comprehensive Course of Electrical Machine" at bounding box center [621, 749] width 270 height 17
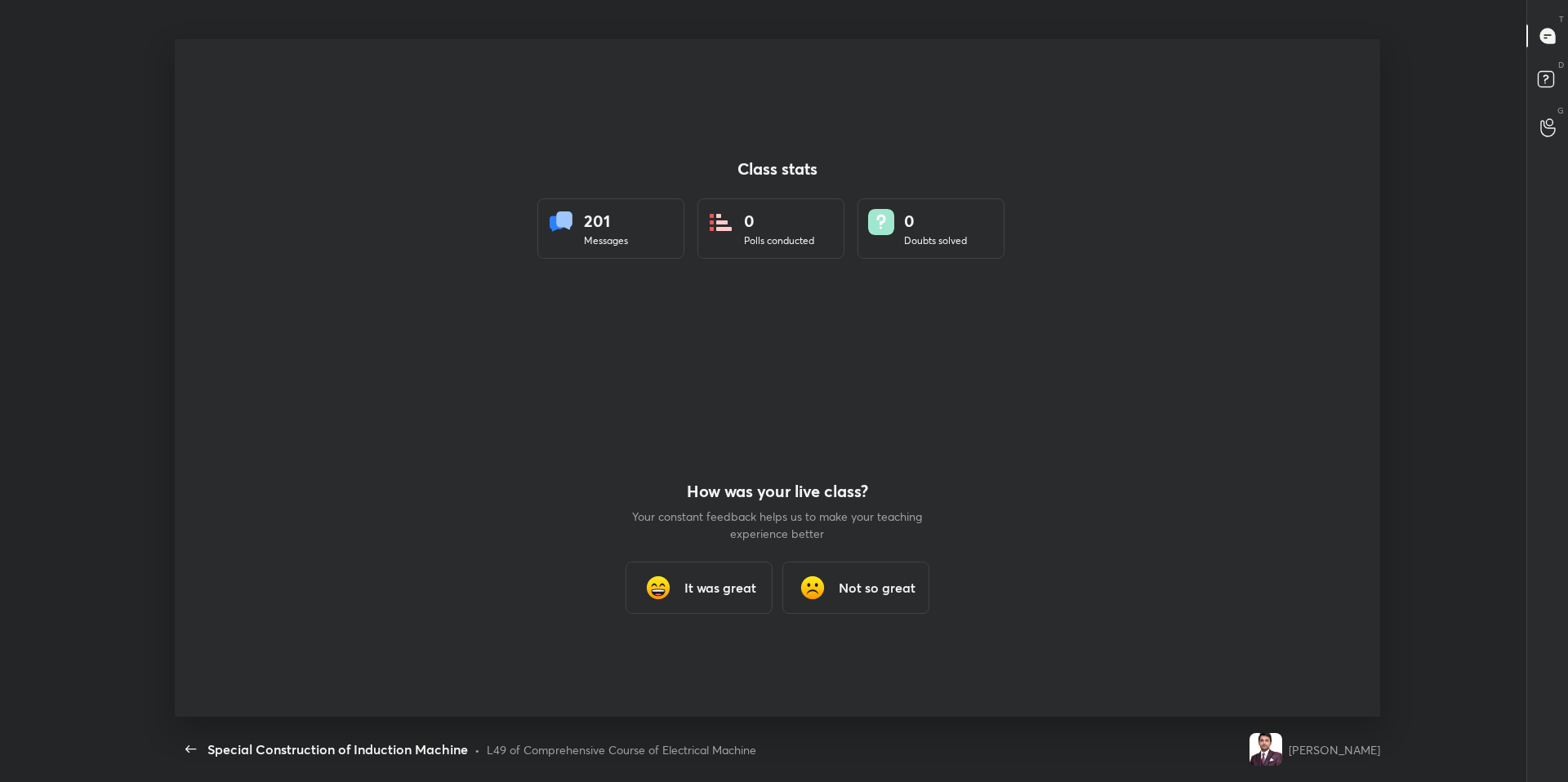
click at [676, 663] on div "L49 of Comprehensive Course of Electrical Machine" at bounding box center [621, 749] width 270 height 17
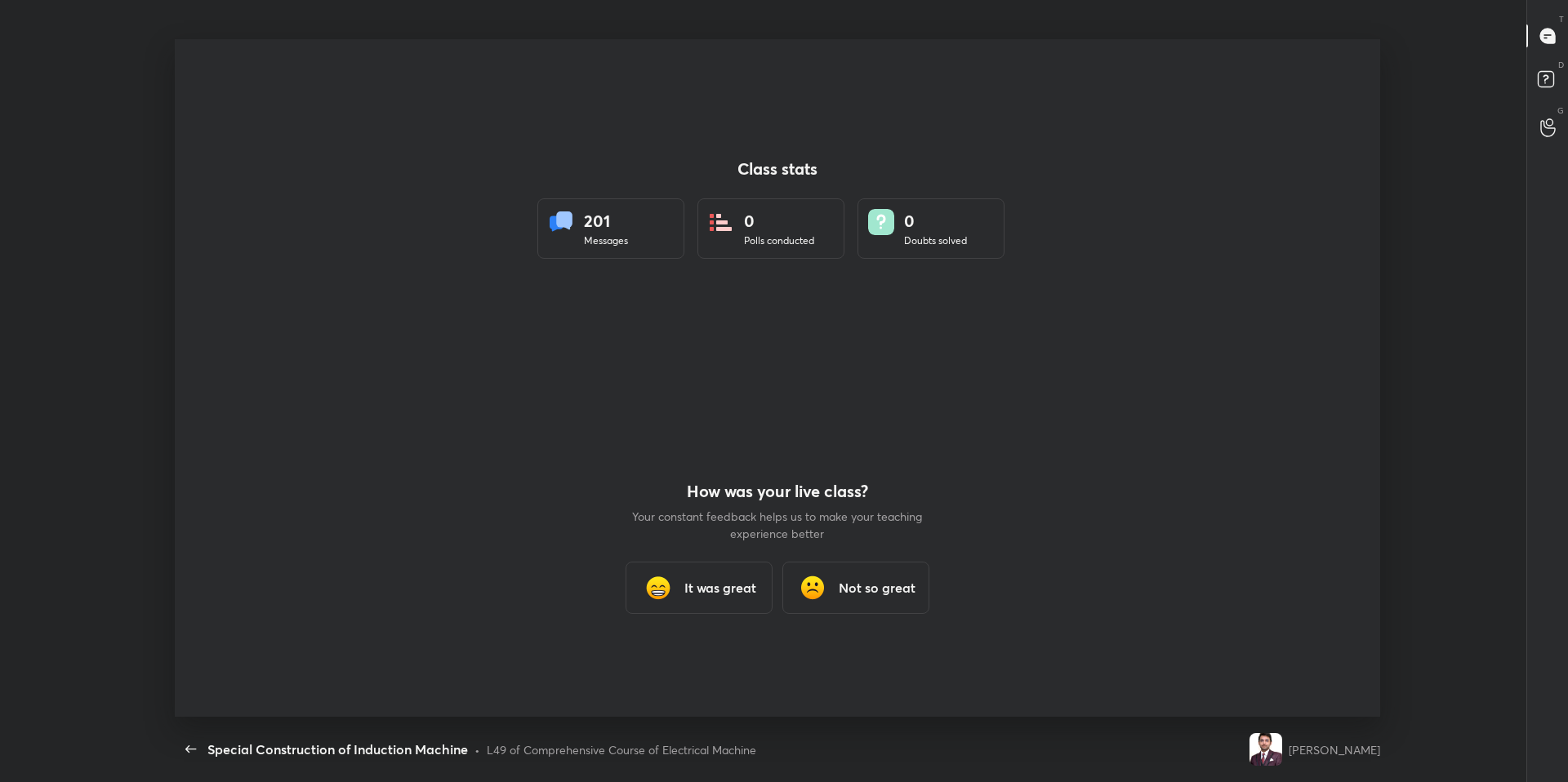
click at [676, 663] on div "L49 of Comprehensive Course of Electrical Machine" at bounding box center [621, 749] width 270 height 17
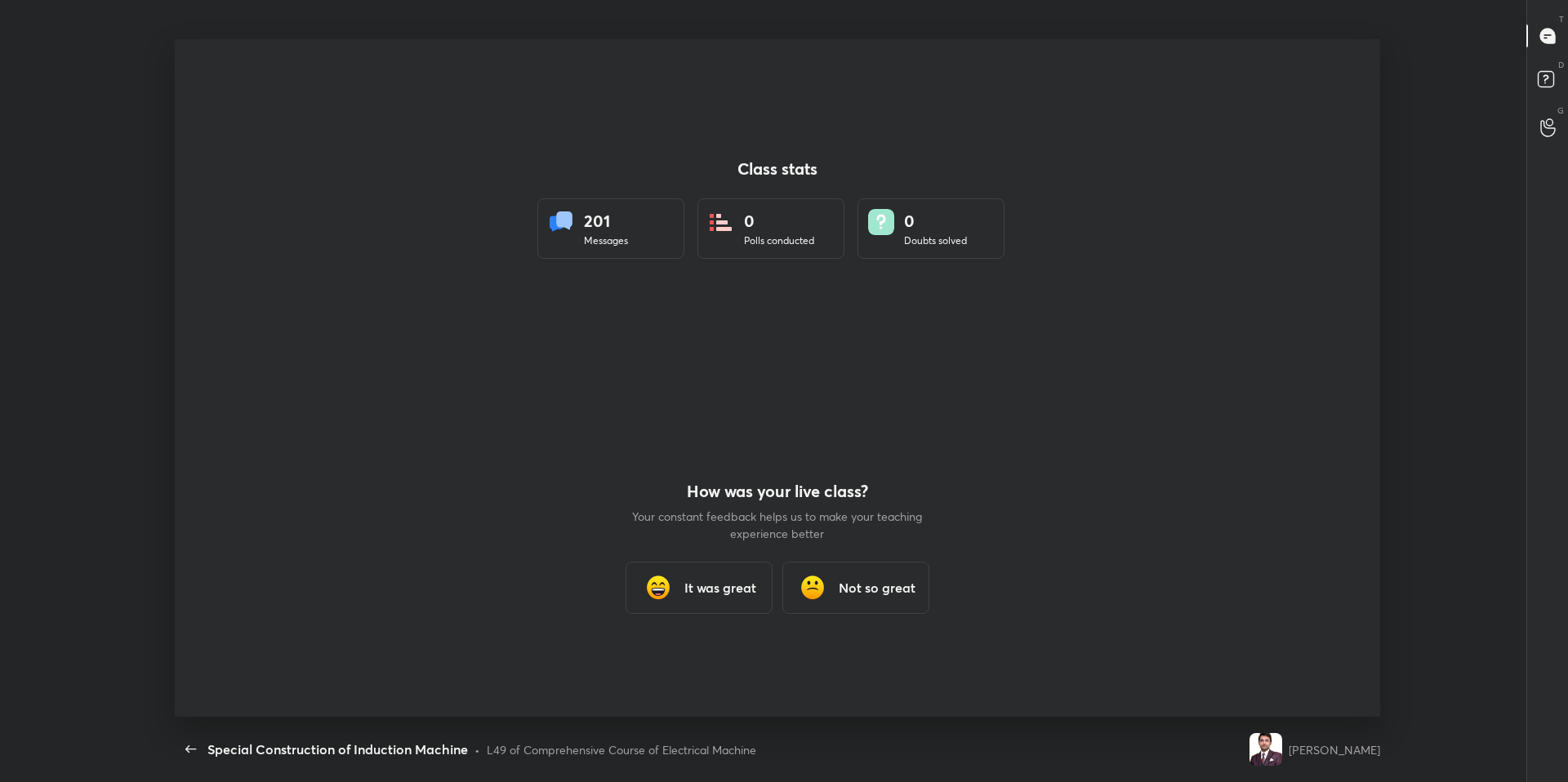
click at [676, 663] on div "L49 of Comprehensive Course of Electrical Machine" at bounding box center [621, 749] width 270 height 17
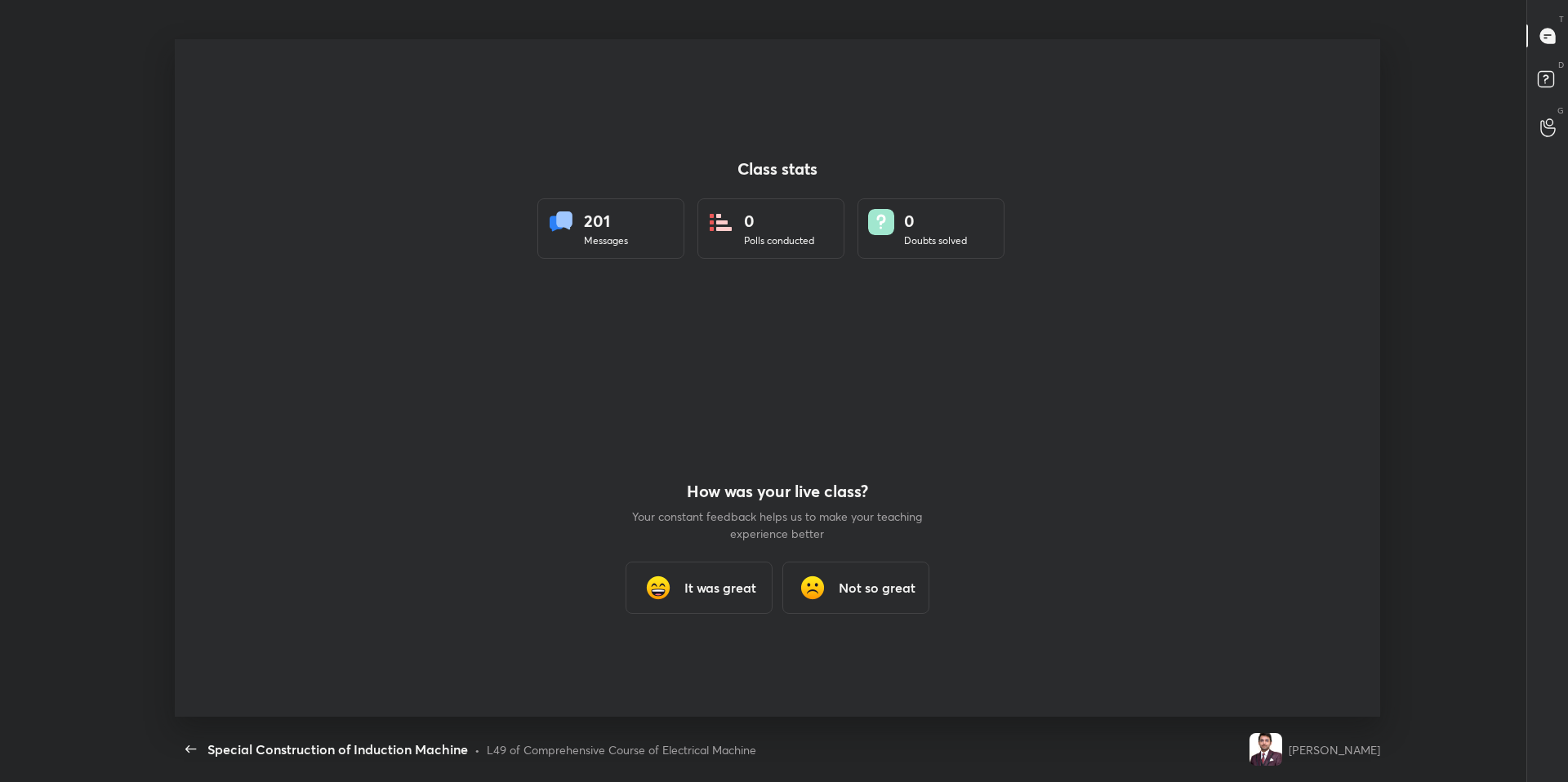
click at [676, 663] on div "L49 of Comprehensive Course of Electrical Machine" at bounding box center [621, 749] width 270 height 17
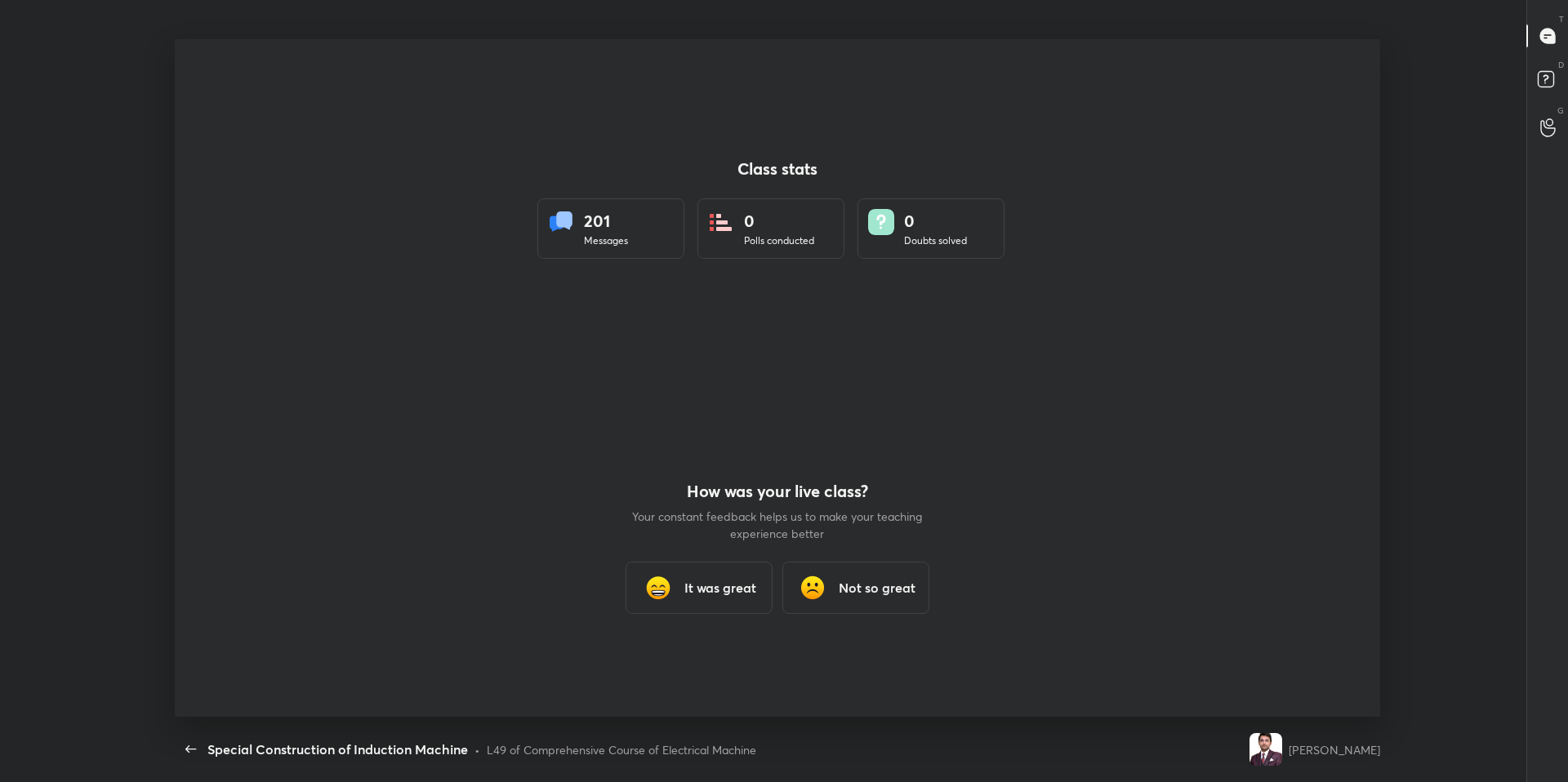
click at [676, 663] on div "L49 of Comprehensive Course of Electrical Machine" at bounding box center [621, 749] width 270 height 17
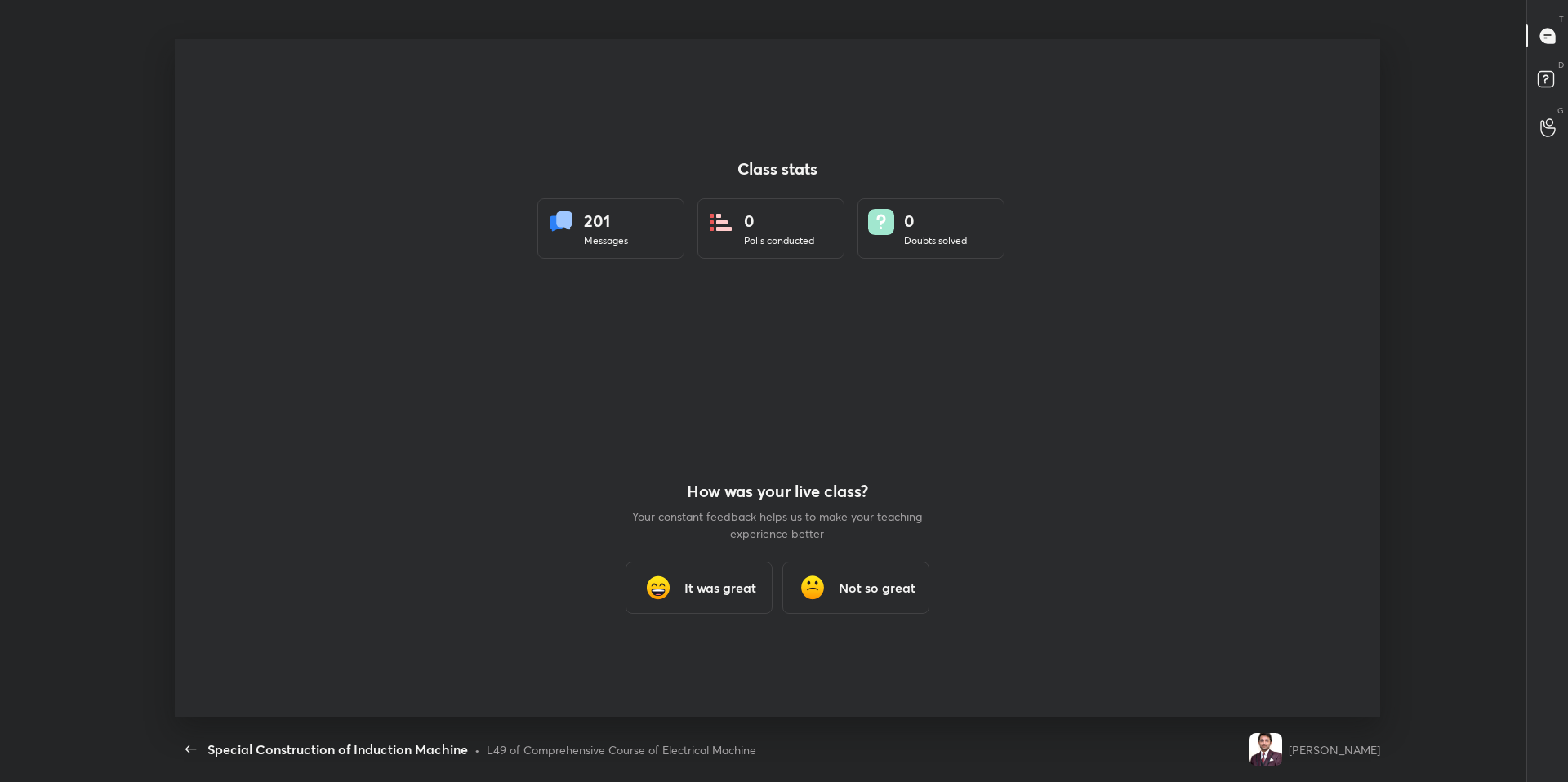
click at [676, 663] on div "L49 of Comprehensive Course of Electrical Machine" at bounding box center [621, 749] width 270 height 17
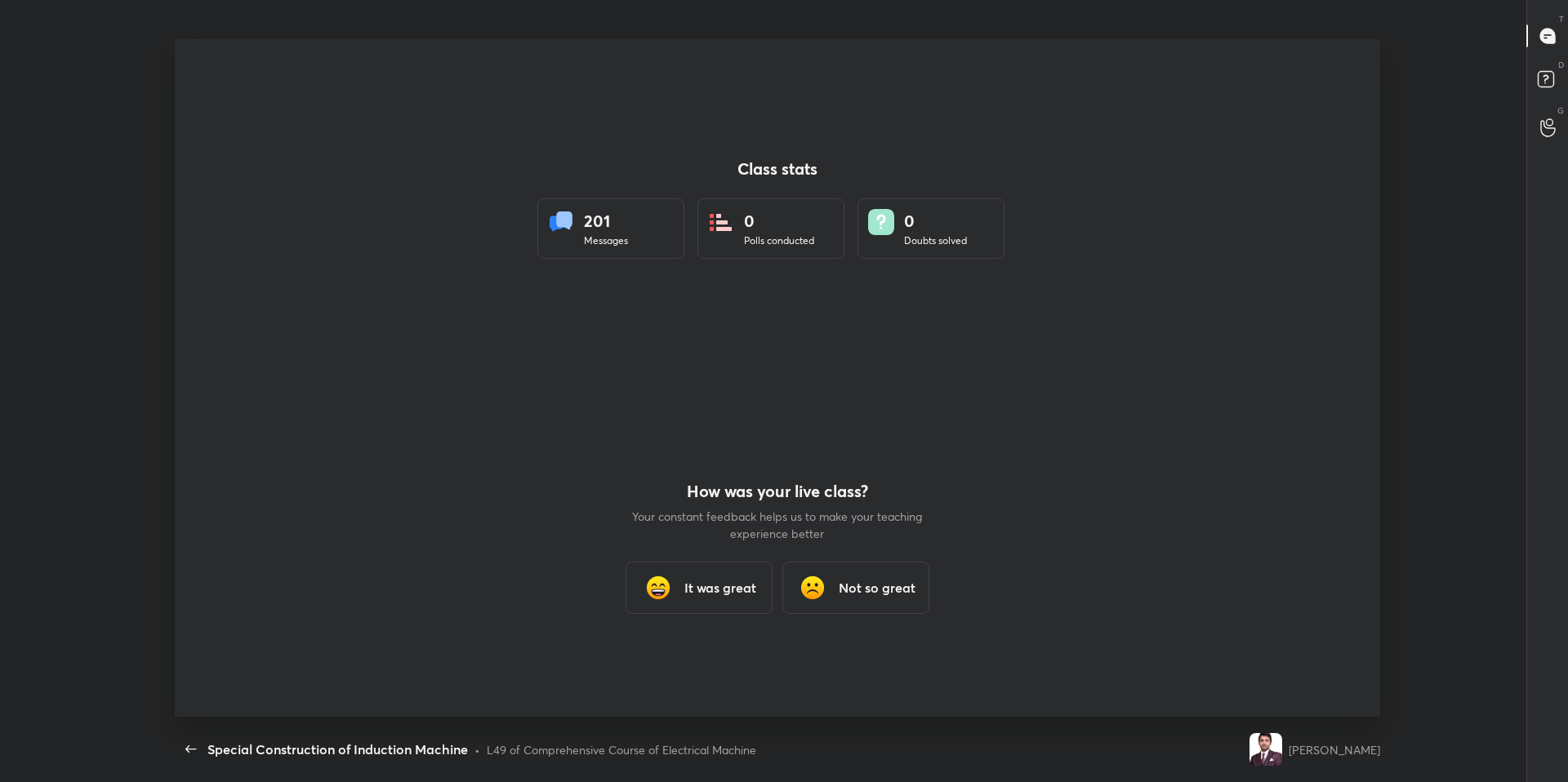
click at [676, 663] on div "L49 of Comprehensive Course of Electrical Machine" at bounding box center [621, 749] width 270 height 17
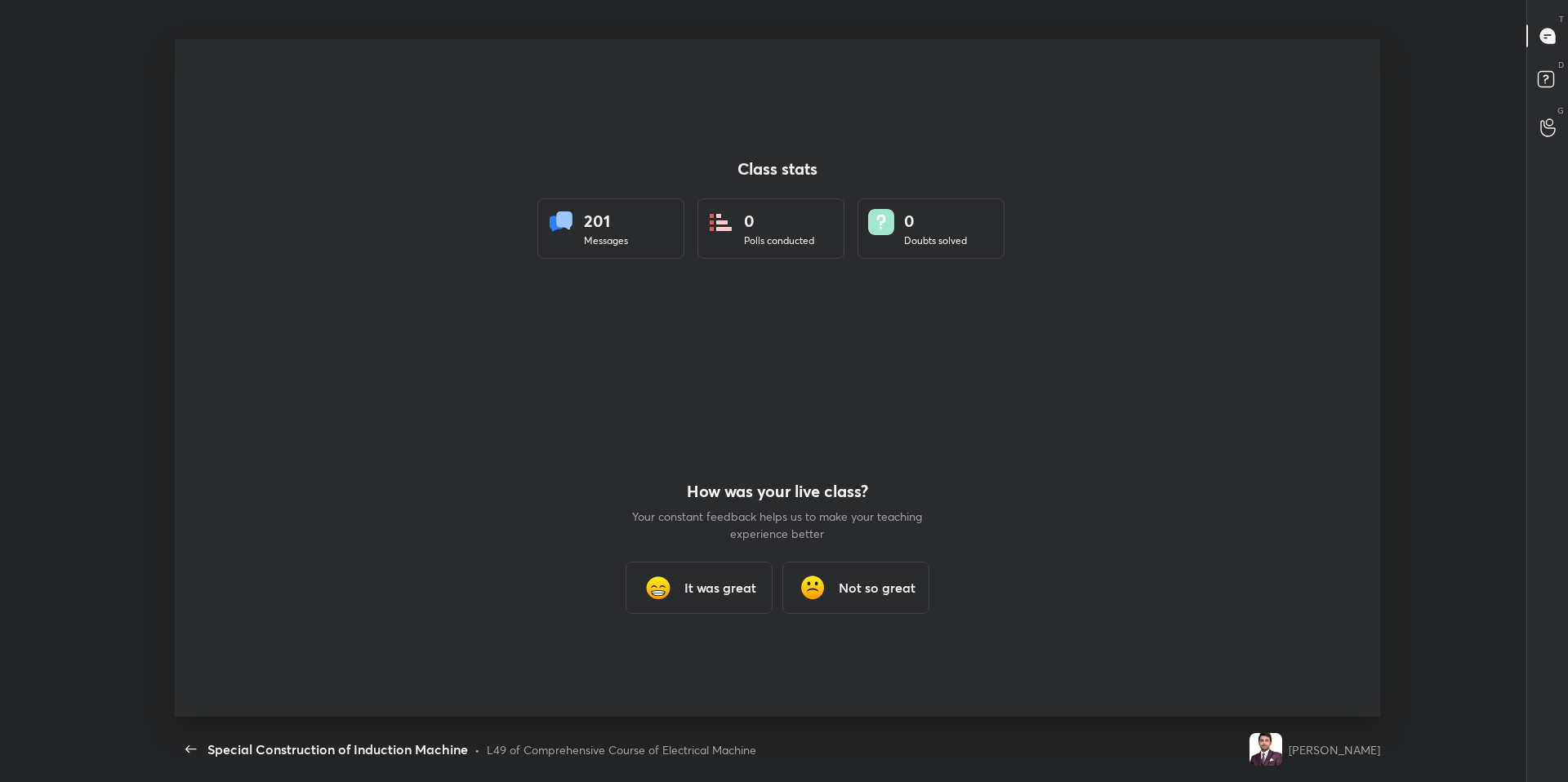
click at [676, 663] on div "L49 of Comprehensive Course of Electrical Machine" at bounding box center [621, 749] width 270 height 17
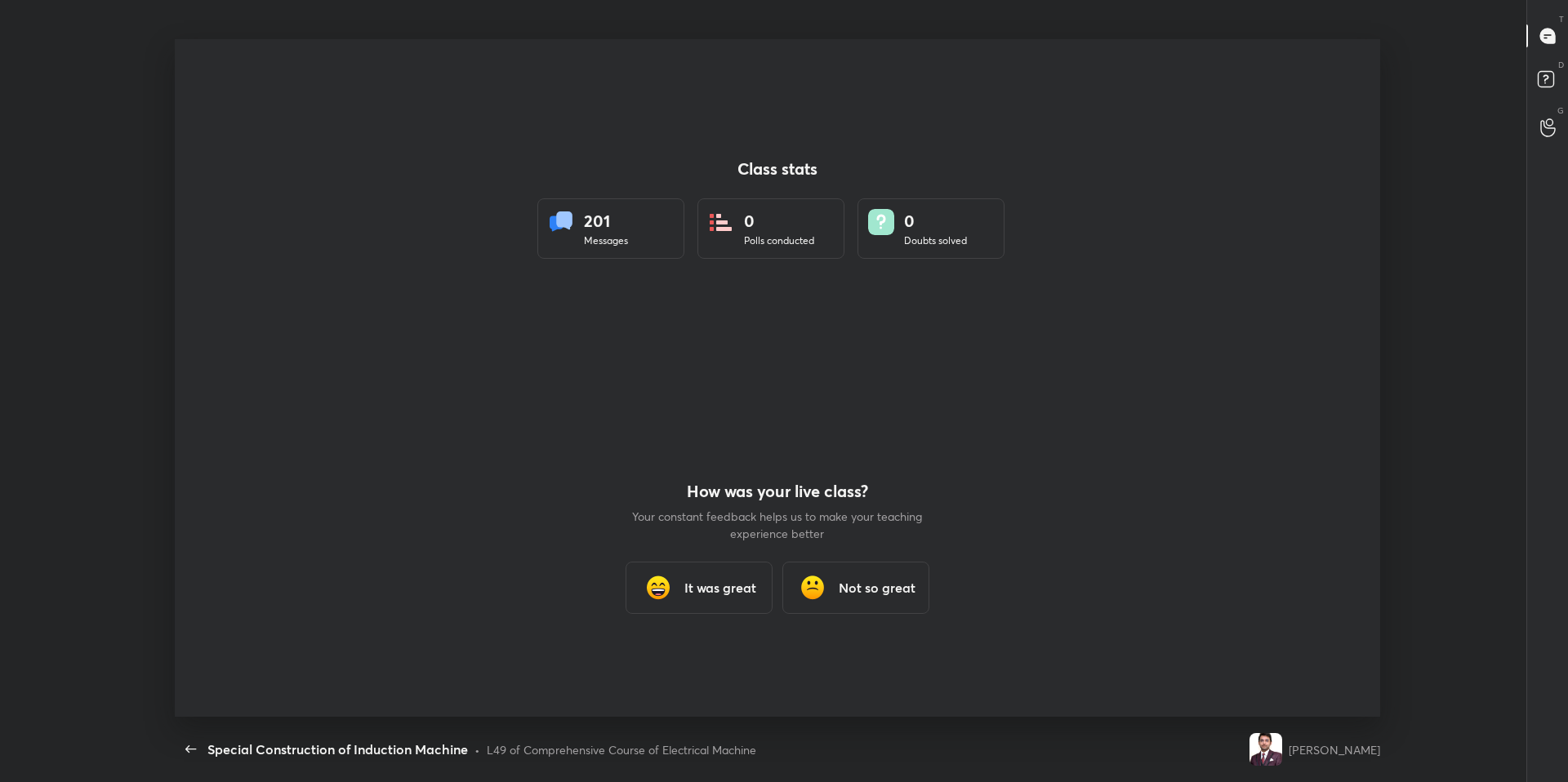
click at [676, 663] on div "L49 of Comprehensive Course of Electrical Machine" at bounding box center [621, 749] width 270 height 17
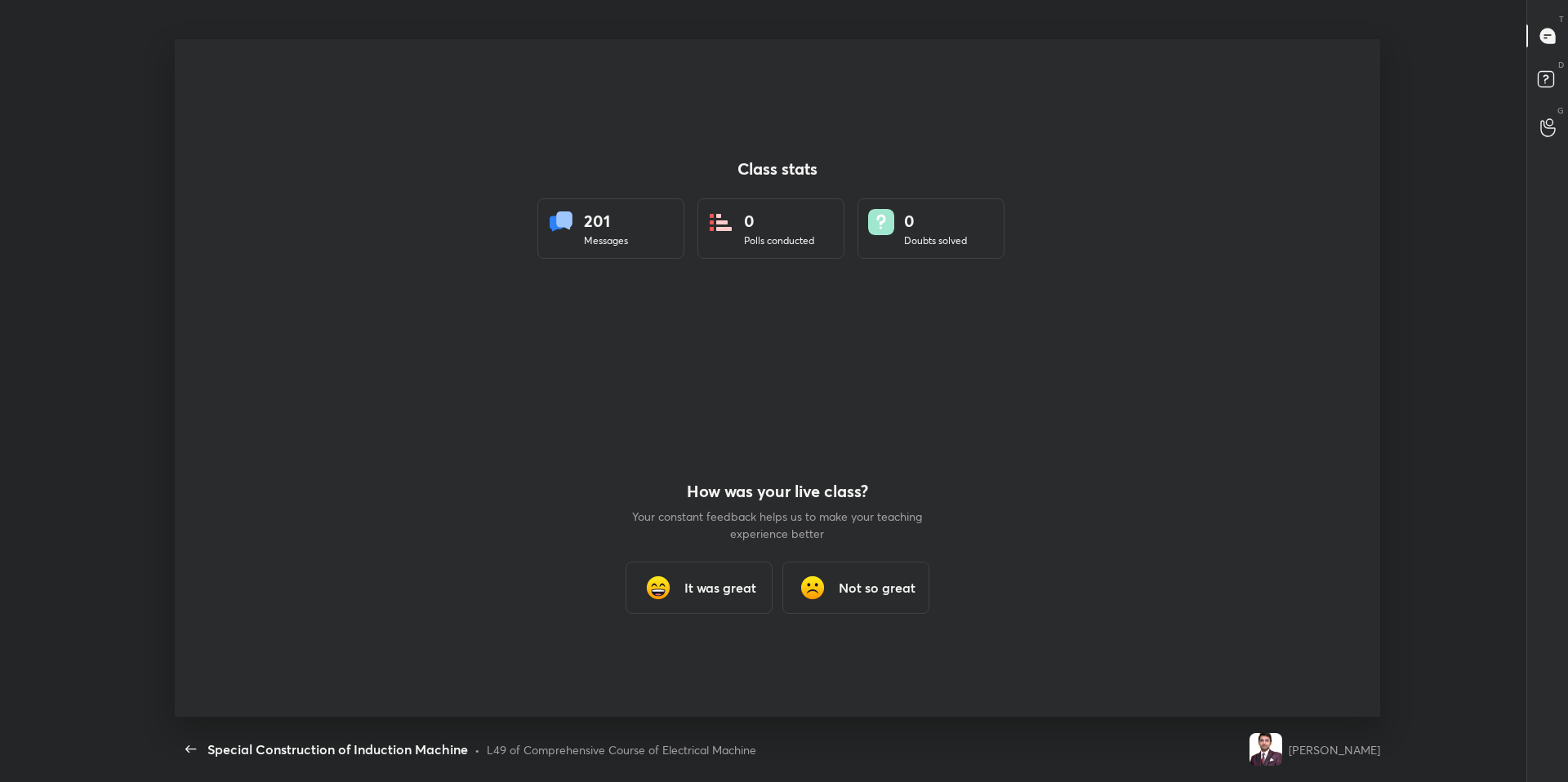
click at [676, 663] on div "L49 of Comprehensive Course of Electrical Machine" at bounding box center [621, 749] width 270 height 17
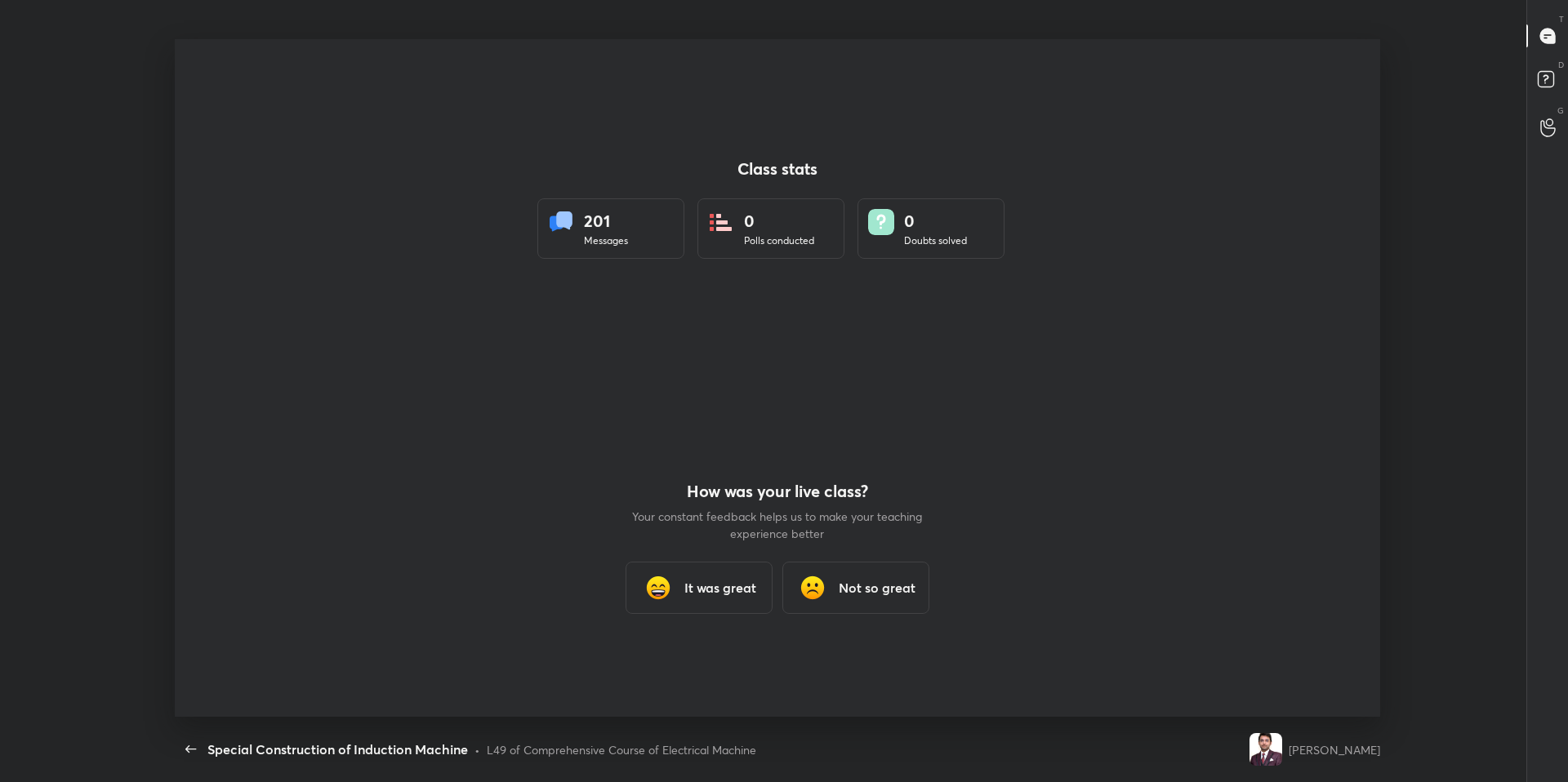
click at [676, 663] on div "L49 of Comprehensive Course of Electrical Machine" at bounding box center [621, 749] width 270 height 17
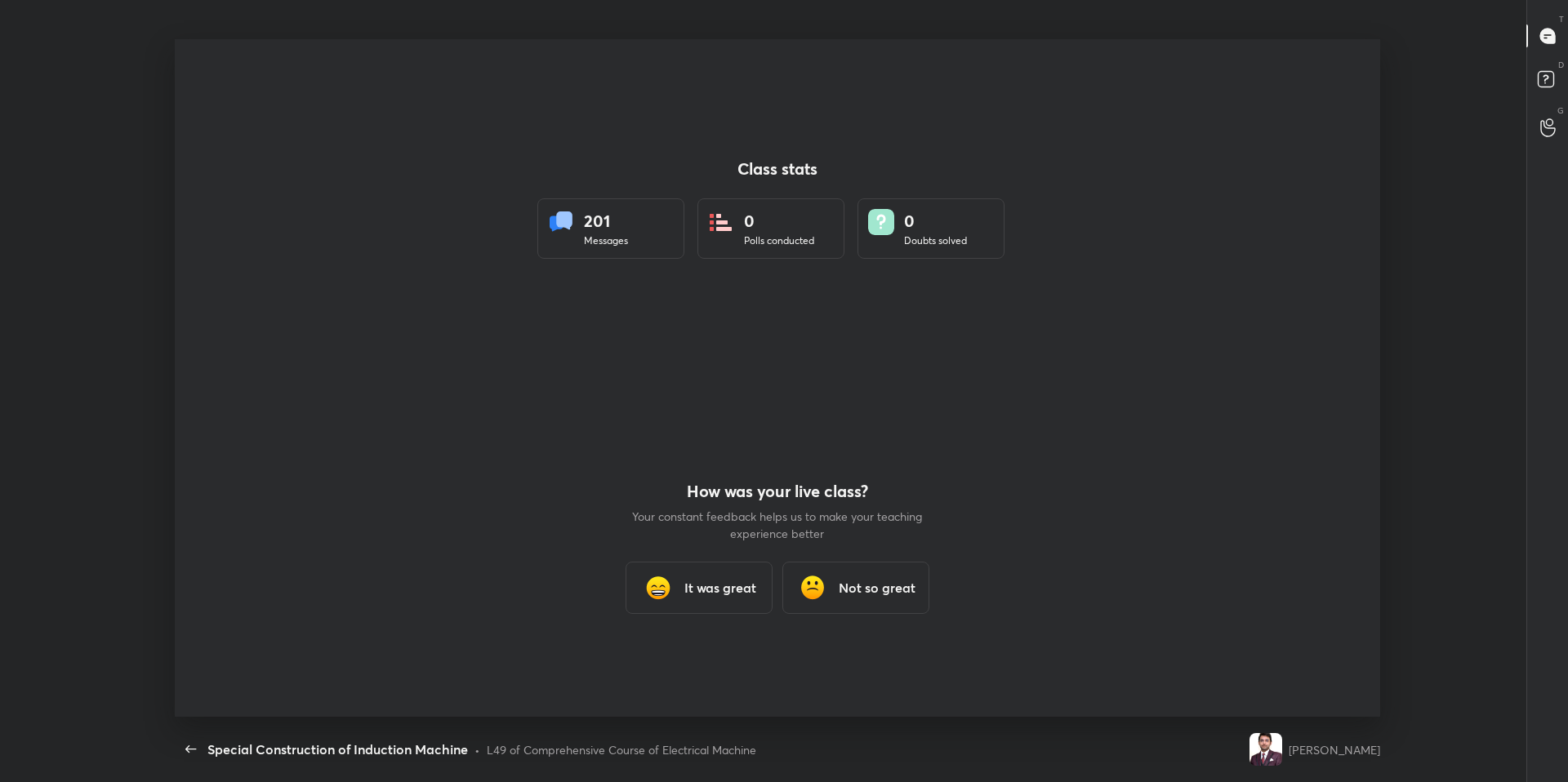
click at [676, 663] on div "L49 of Comprehensive Course of Electrical Machine" at bounding box center [621, 749] width 270 height 17
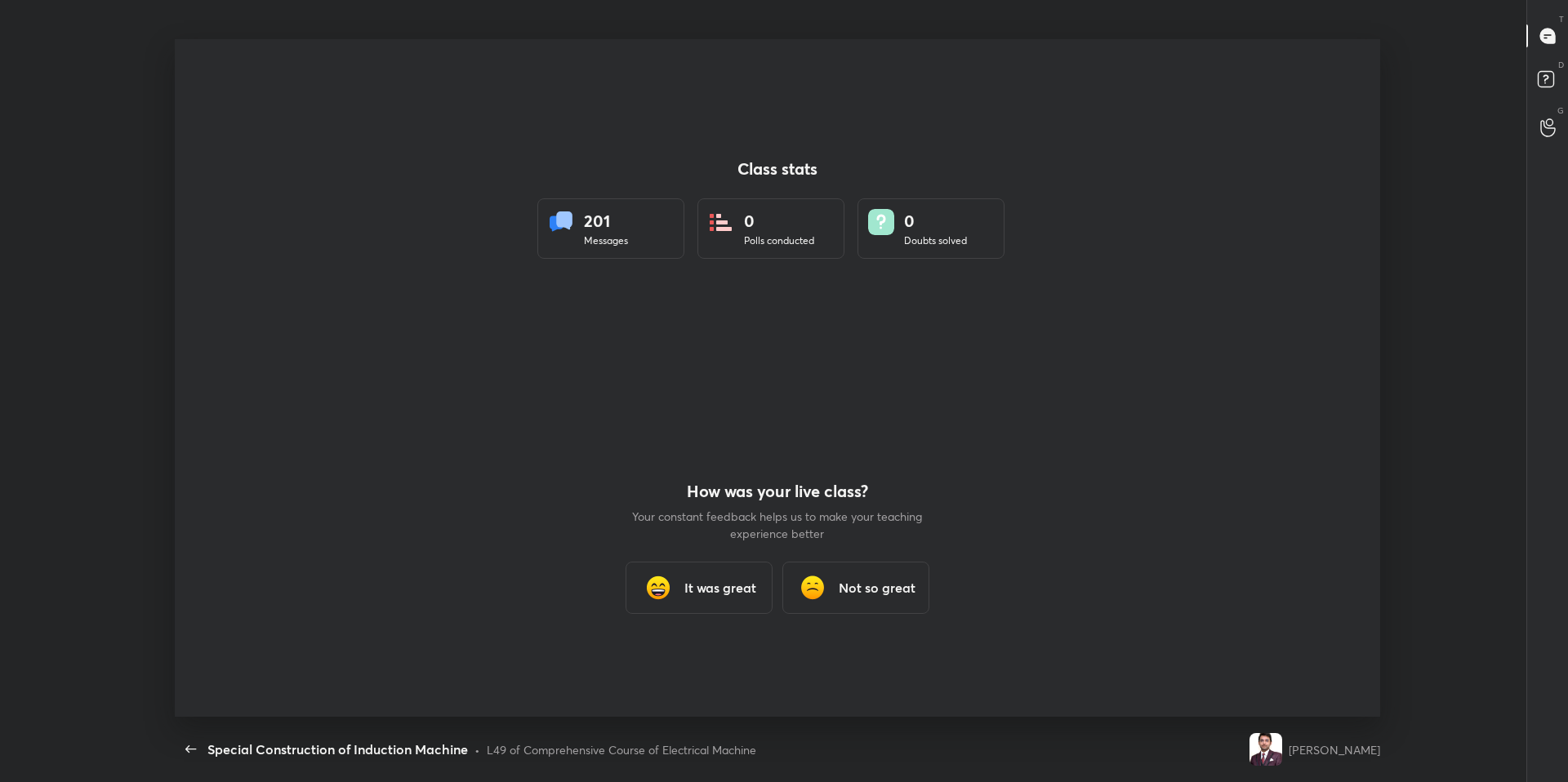
click at [676, 663] on div "L49 of Comprehensive Course of Electrical Machine" at bounding box center [621, 749] width 270 height 17
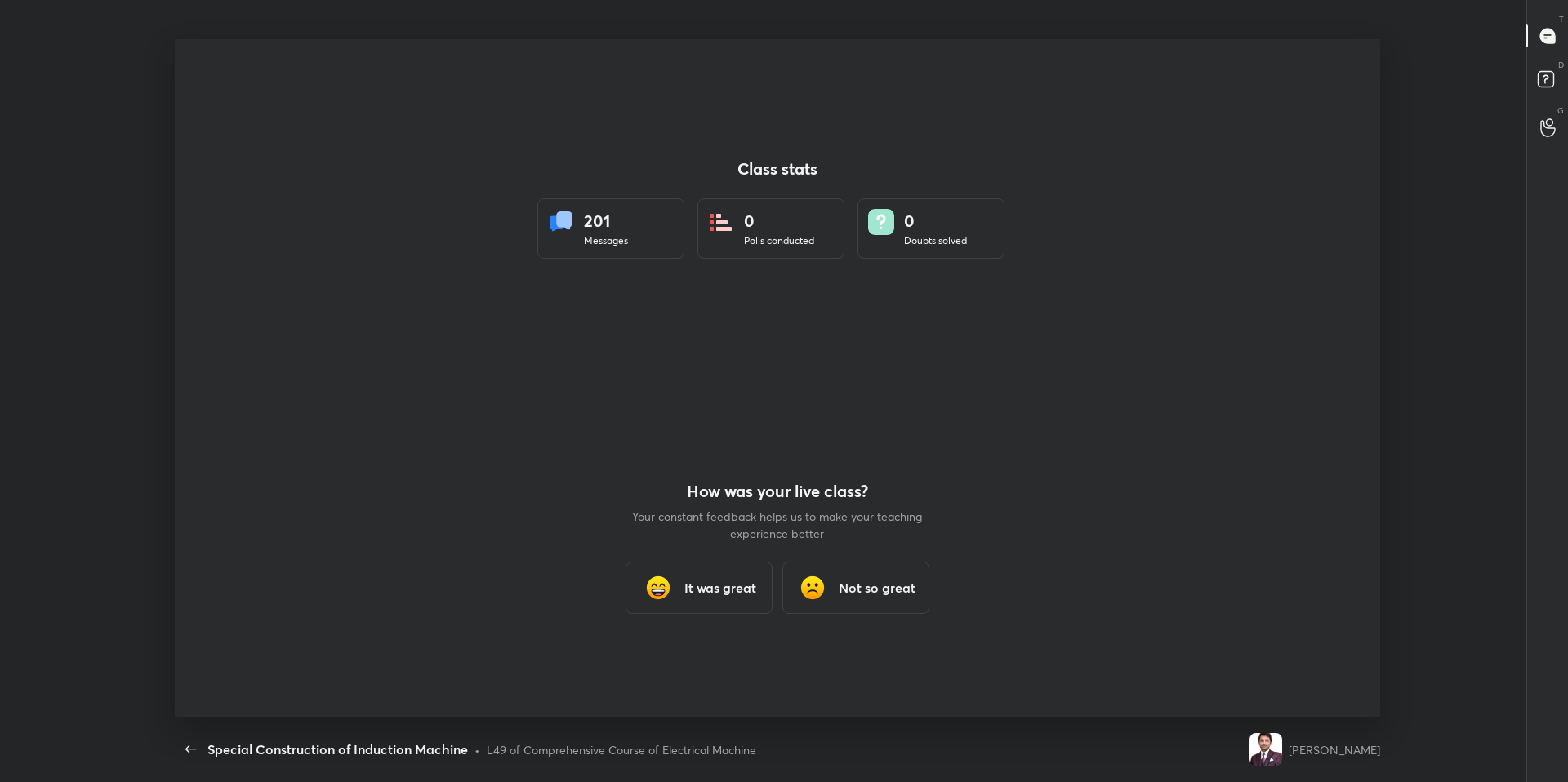
click at [676, 663] on div "L49 of Comprehensive Course of Electrical Machine" at bounding box center [621, 749] width 270 height 17
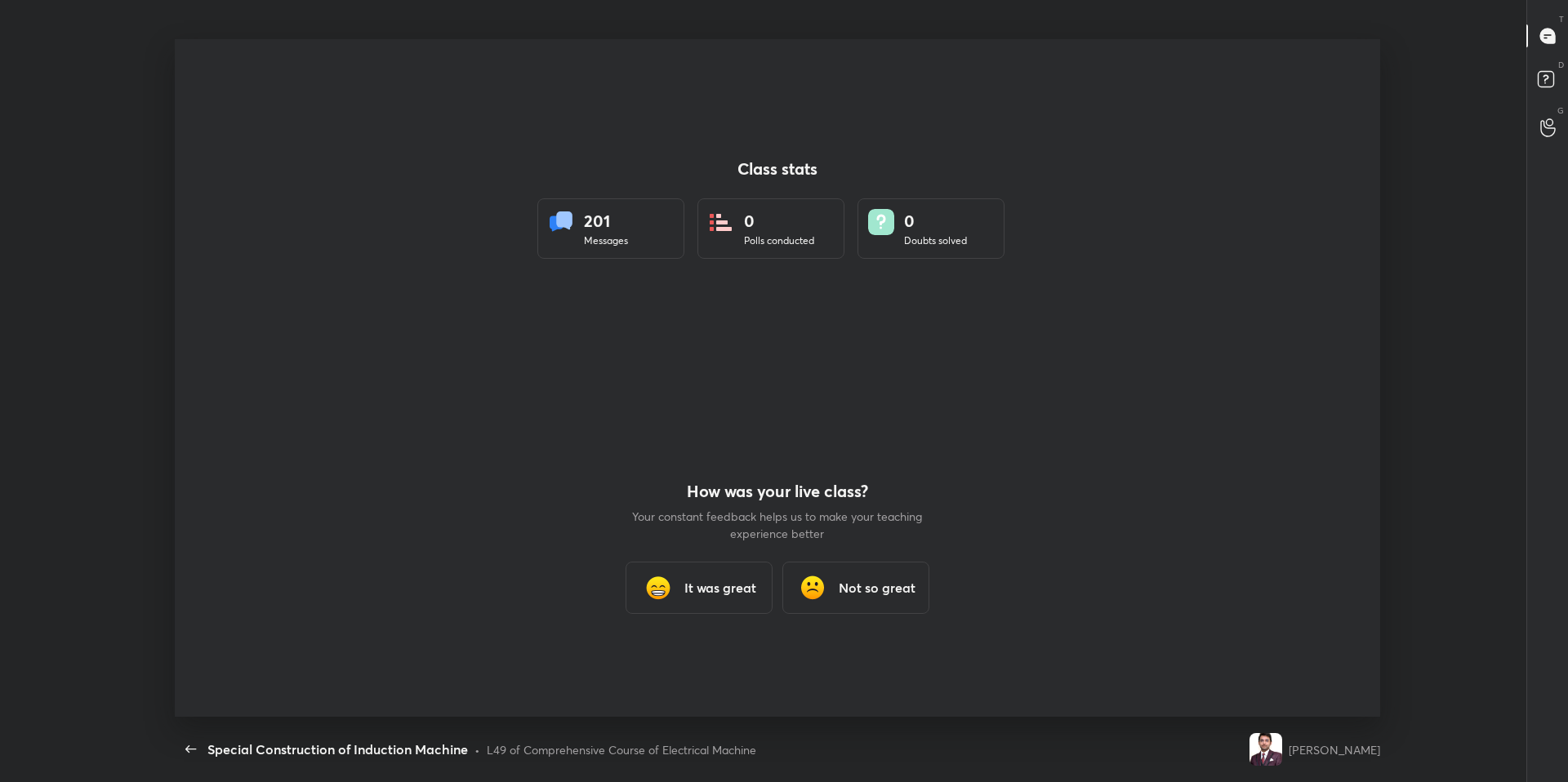
click at [676, 663] on div "L49 of Comprehensive Course of Electrical Machine" at bounding box center [621, 749] width 270 height 17
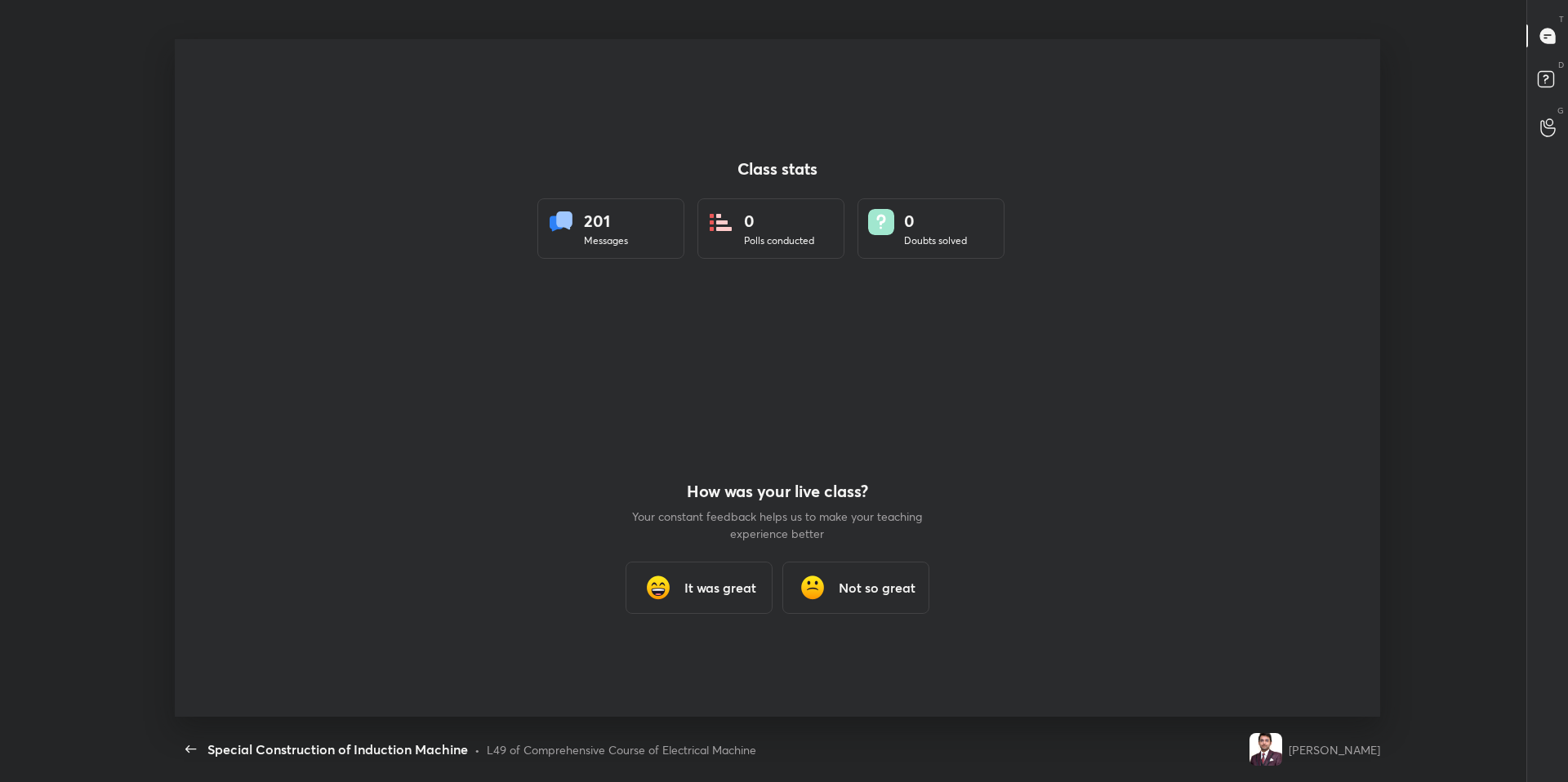
click at [676, 663] on div "L49 of Comprehensive Course of Electrical Machine" at bounding box center [621, 749] width 270 height 17
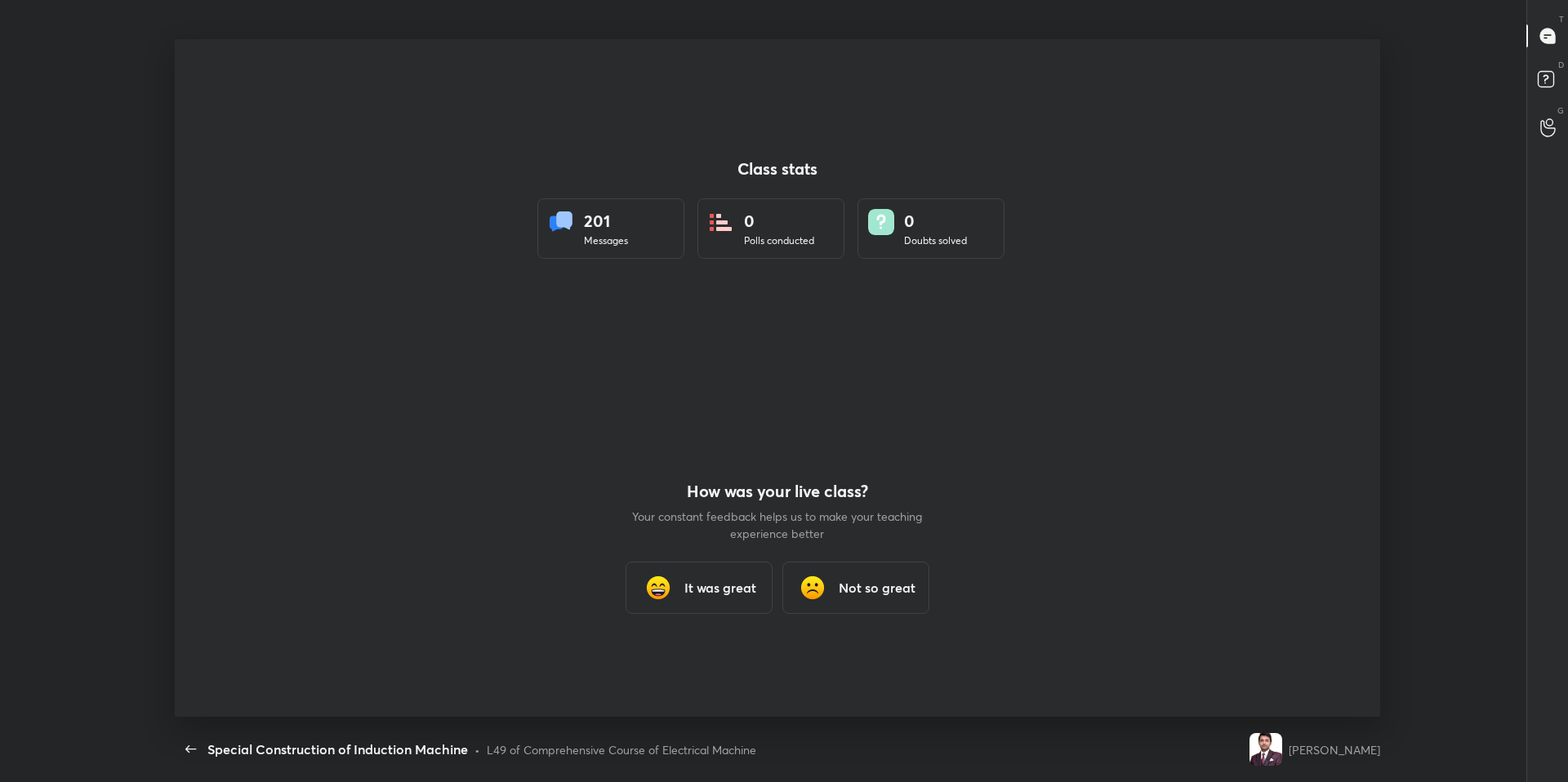
click at [676, 663] on div "L49 of Comprehensive Course of Electrical Machine" at bounding box center [621, 749] width 270 height 17
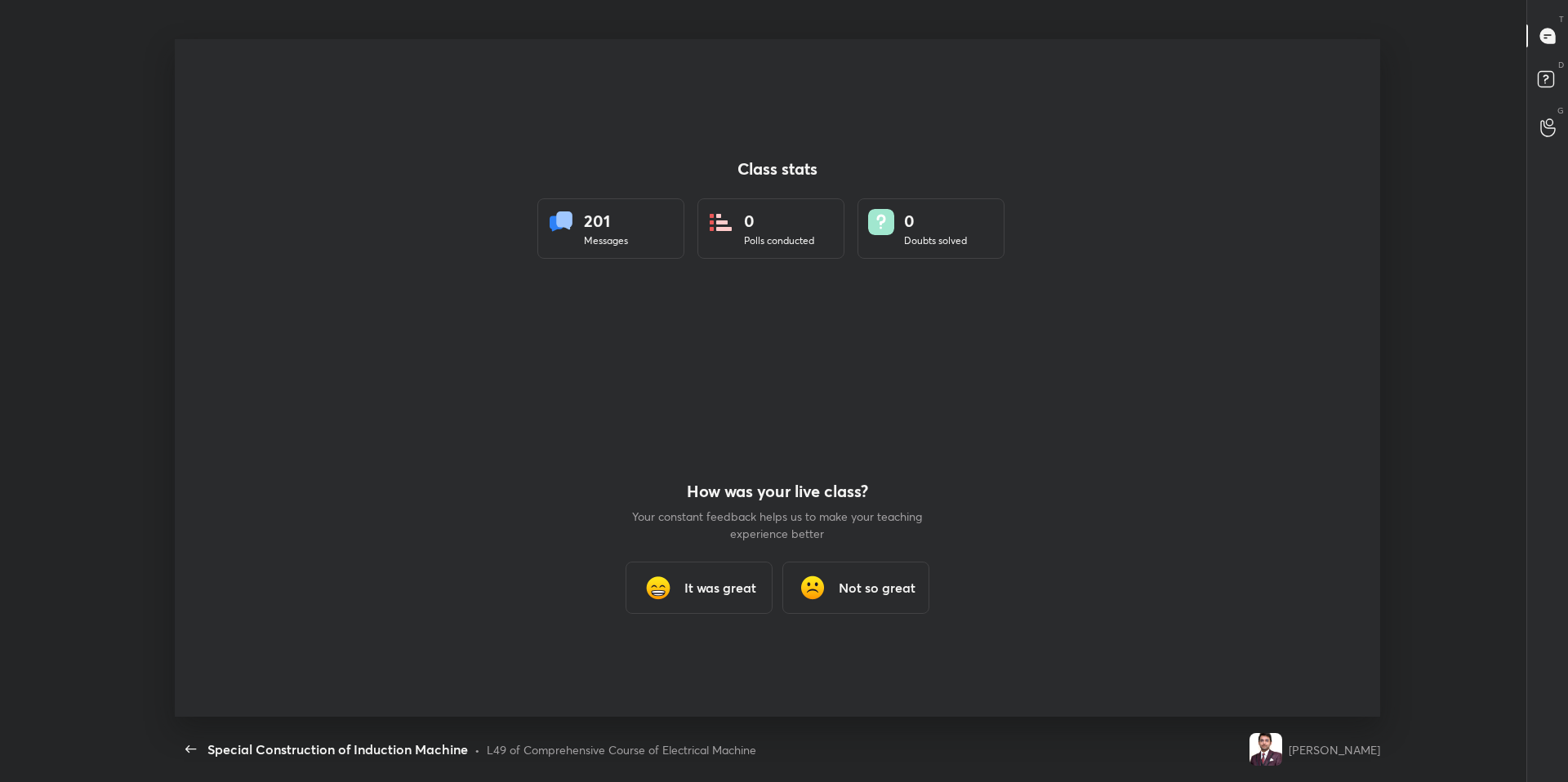
click at [676, 663] on div "L49 of Comprehensive Course of Electrical Machine" at bounding box center [621, 749] width 270 height 17
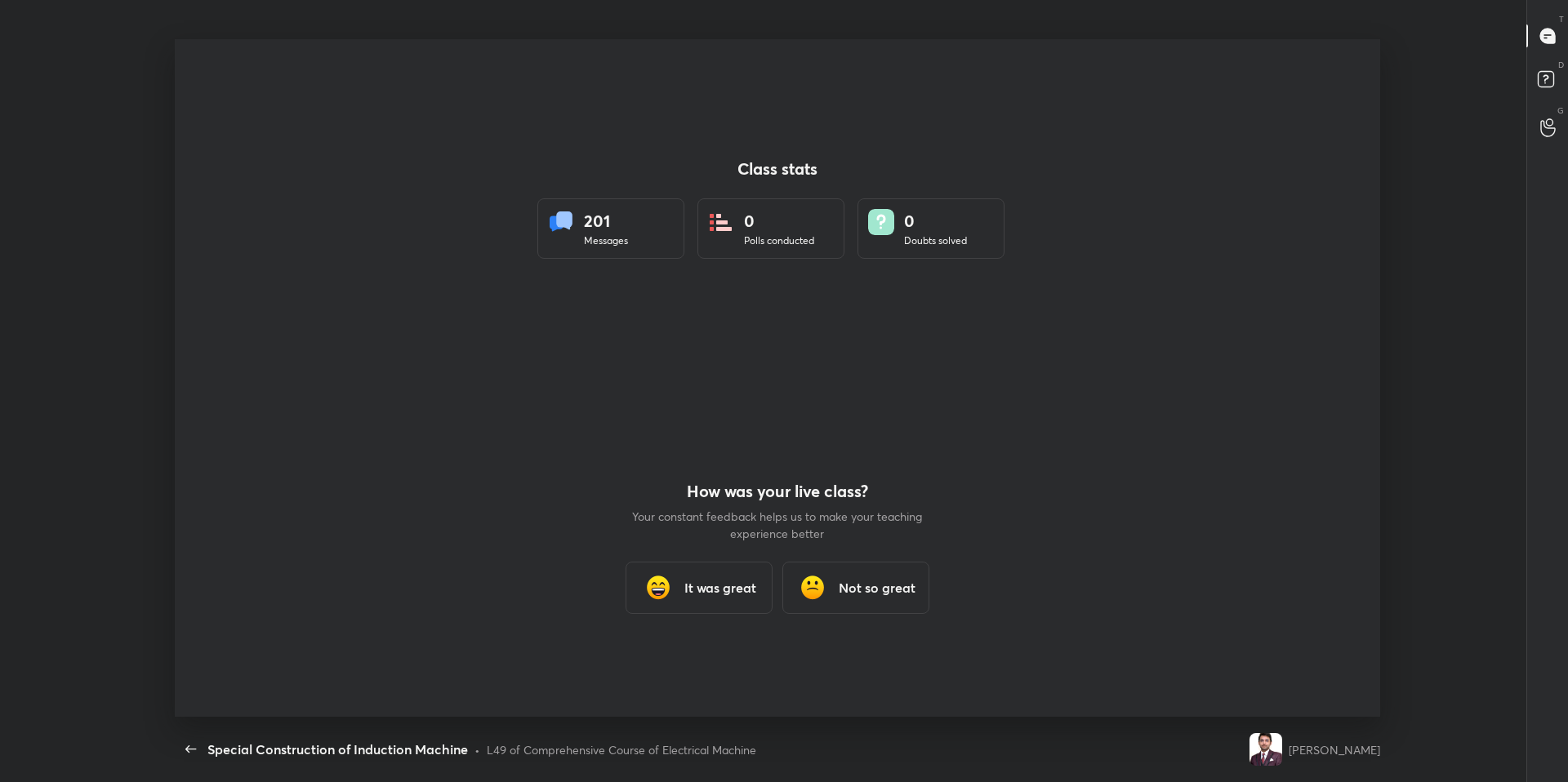
click at [676, 663] on div "L49 of Comprehensive Course of Electrical Machine" at bounding box center [621, 749] width 270 height 17
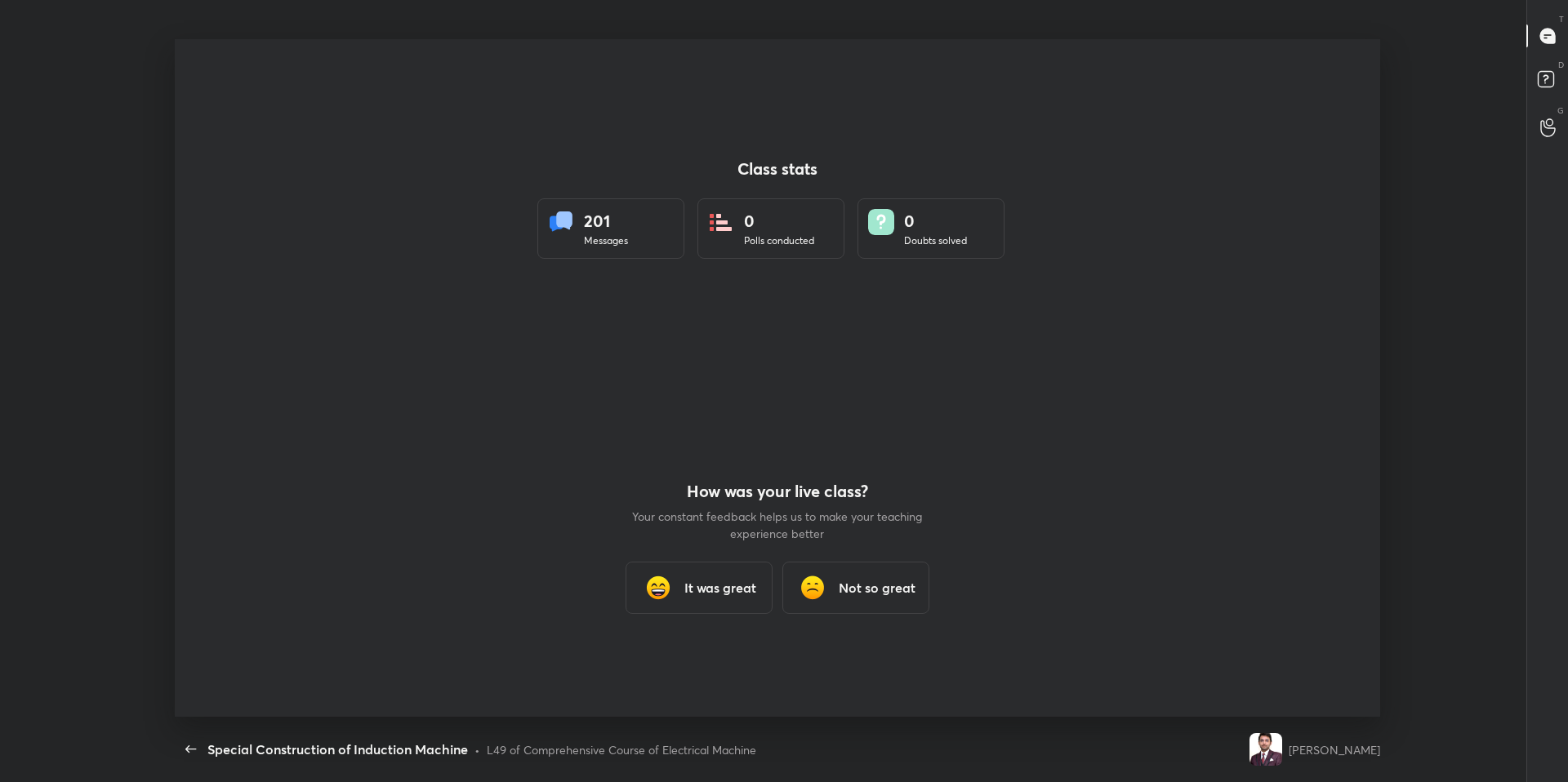
click at [676, 663] on div "L49 of Comprehensive Course of Electrical Machine" at bounding box center [621, 749] width 270 height 17
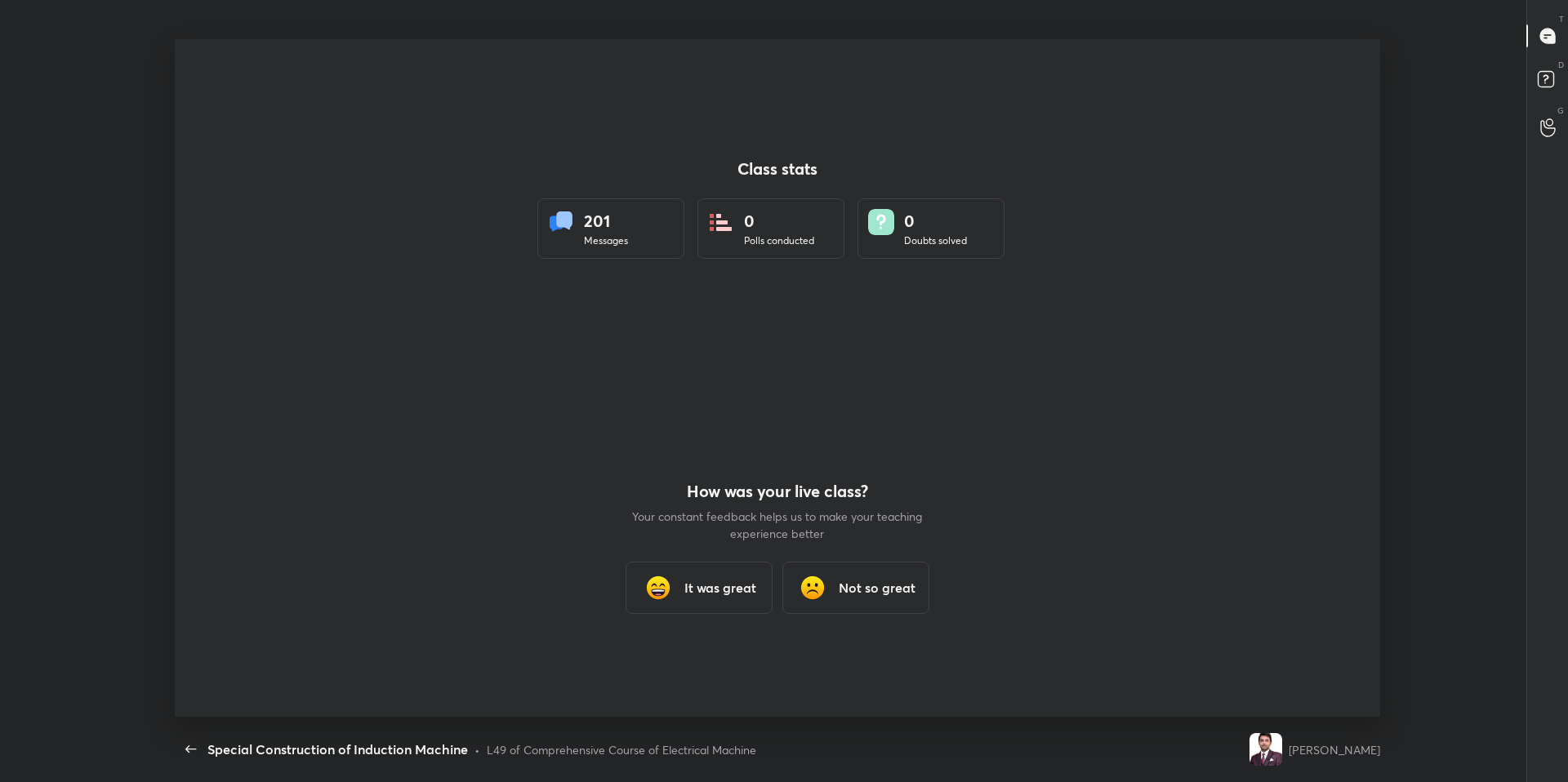
click at [676, 663] on div "L49 of Comprehensive Course of Electrical Machine" at bounding box center [621, 749] width 270 height 17
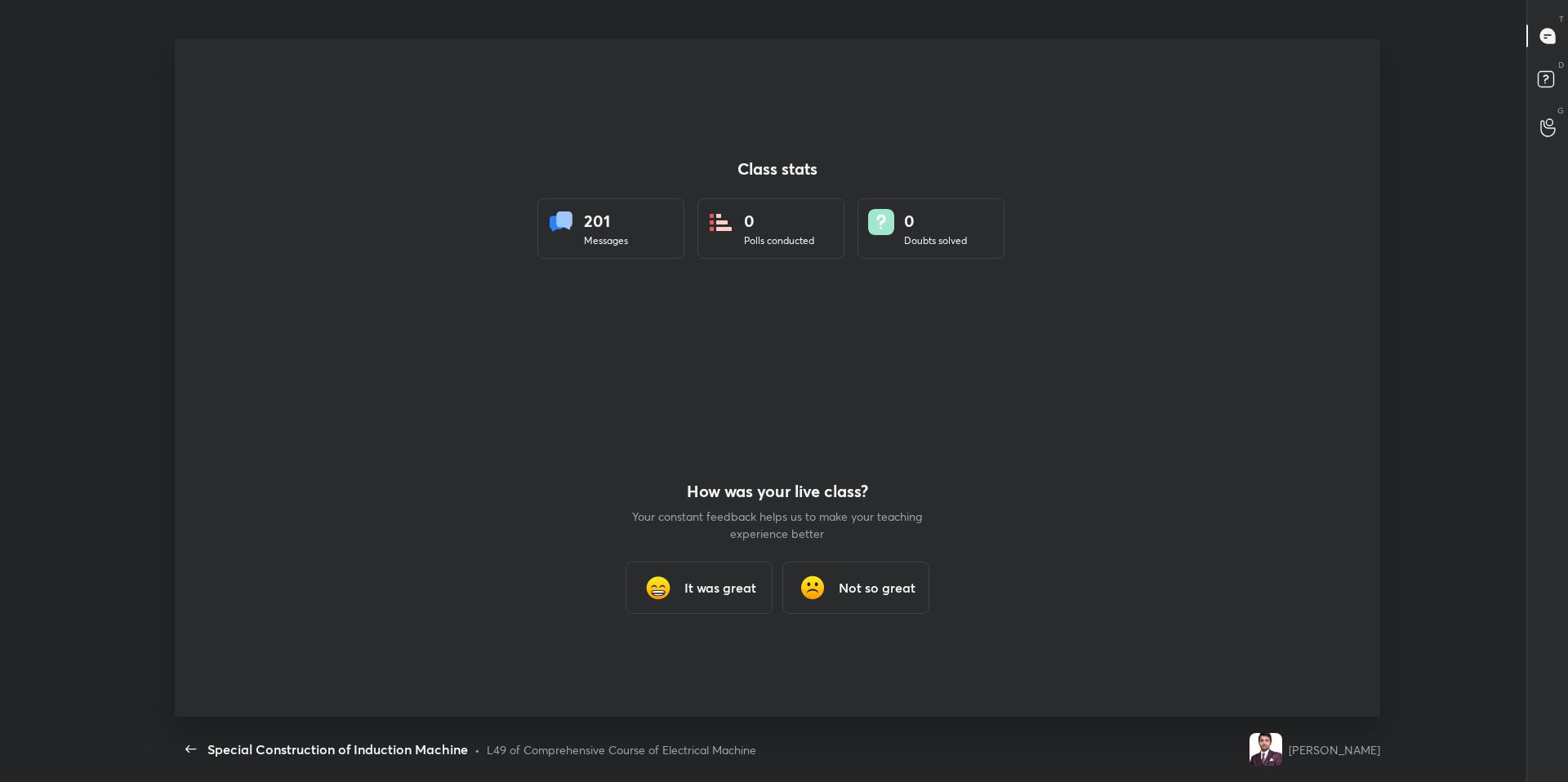
click at [676, 663] on div "L49 of Comprehensive Course of Electrical Machine" at bounding box center [621, 749] width 270 height 17
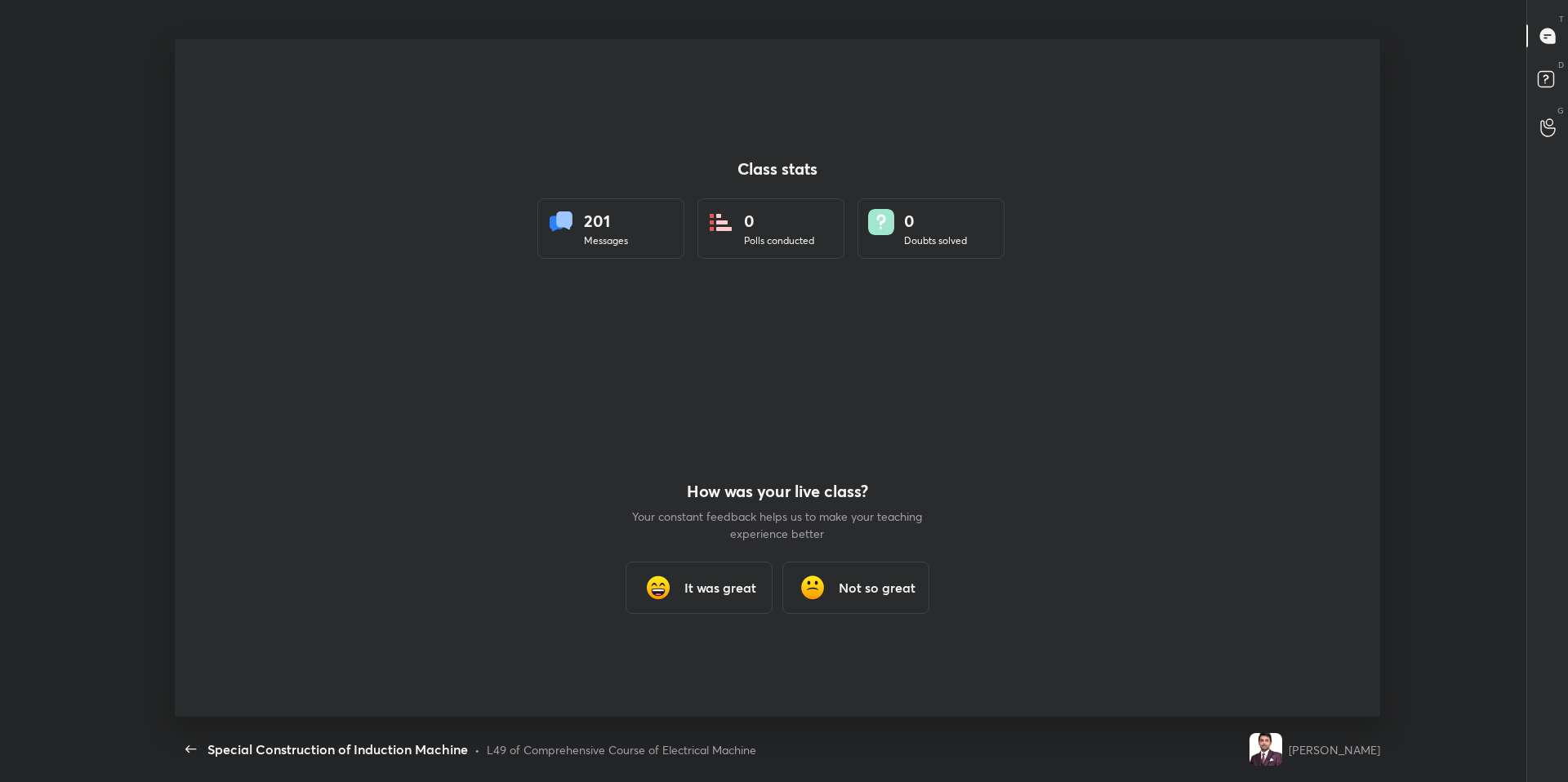
click at [676, 663] on div "L49 of Comprehensive Course of Electrical Machine" at bounding box center [621, 749] width 270 height 17
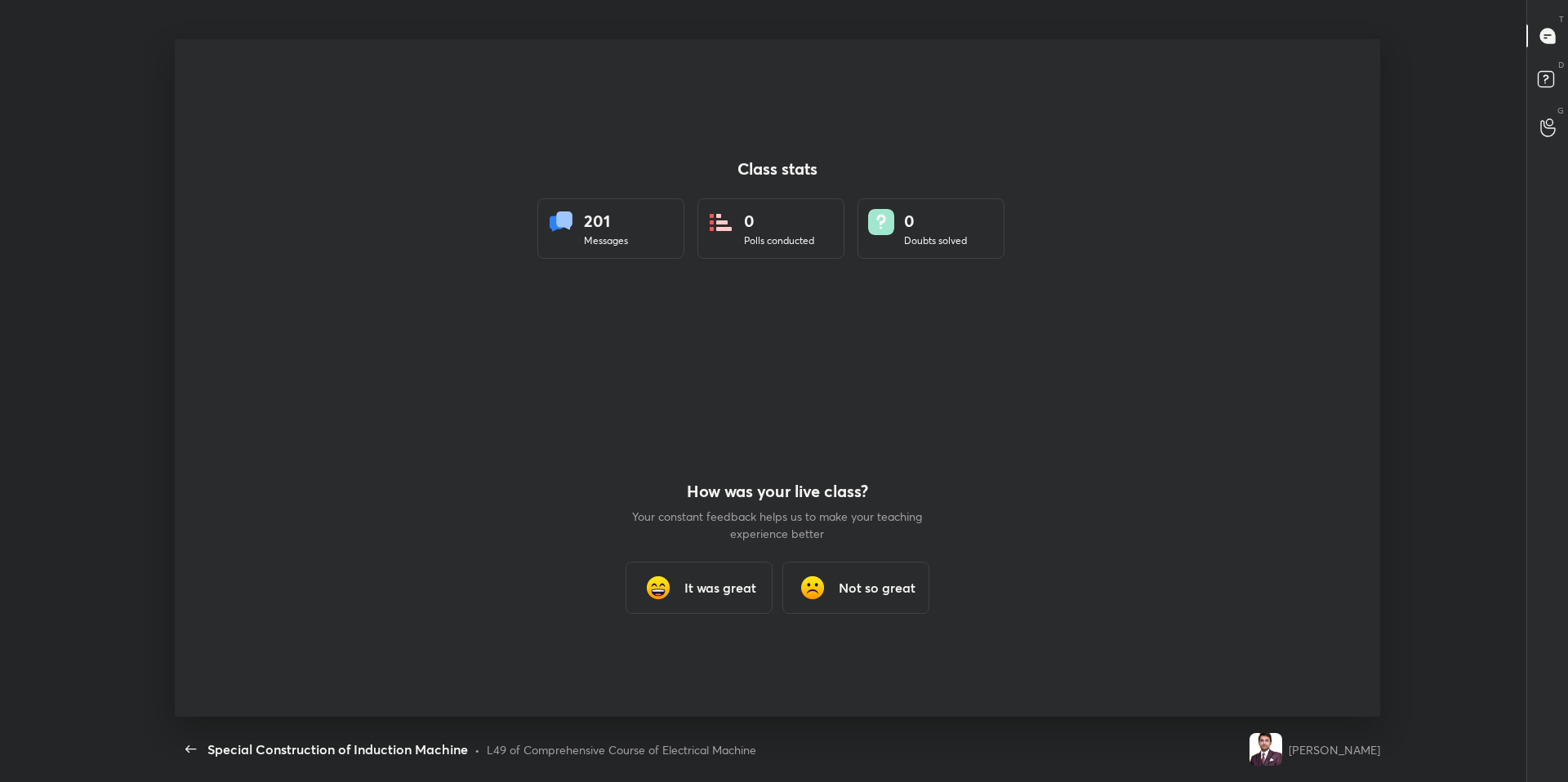
click at [676, 663] on div "L49 of Comprehensive Course of Electrical Machine" at bounding box center [621, 749] width 270 height 17
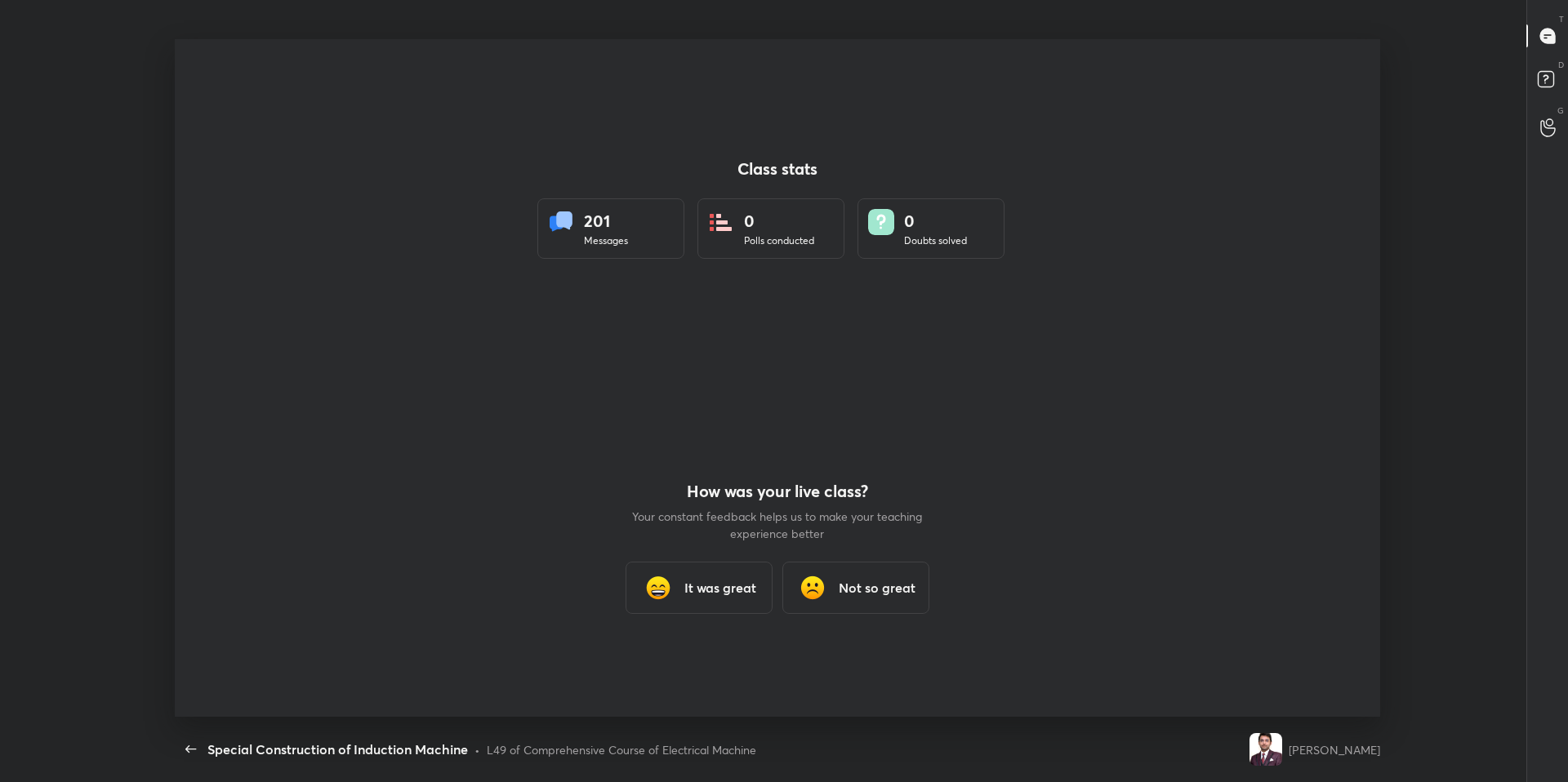
click at [676, 663] on div "L49 of Comprehensive Course of Electrical Machine" at bounding box center [621, 749] width 270 height 17
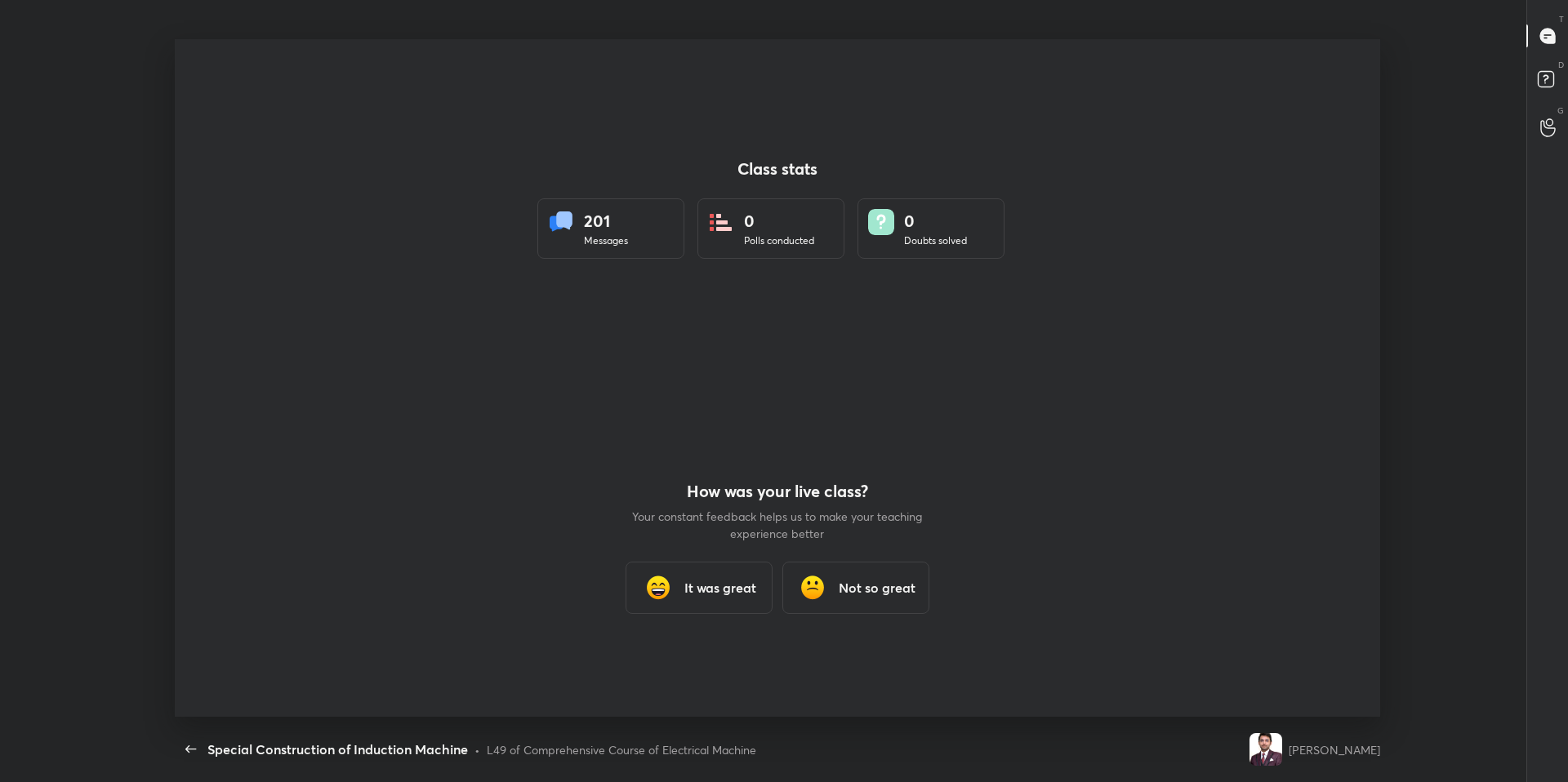
click at [676, 663] on div "L49 of Comprehensive Course of Electrical Machine" at bounding box center [621, 749] width 270 height 17
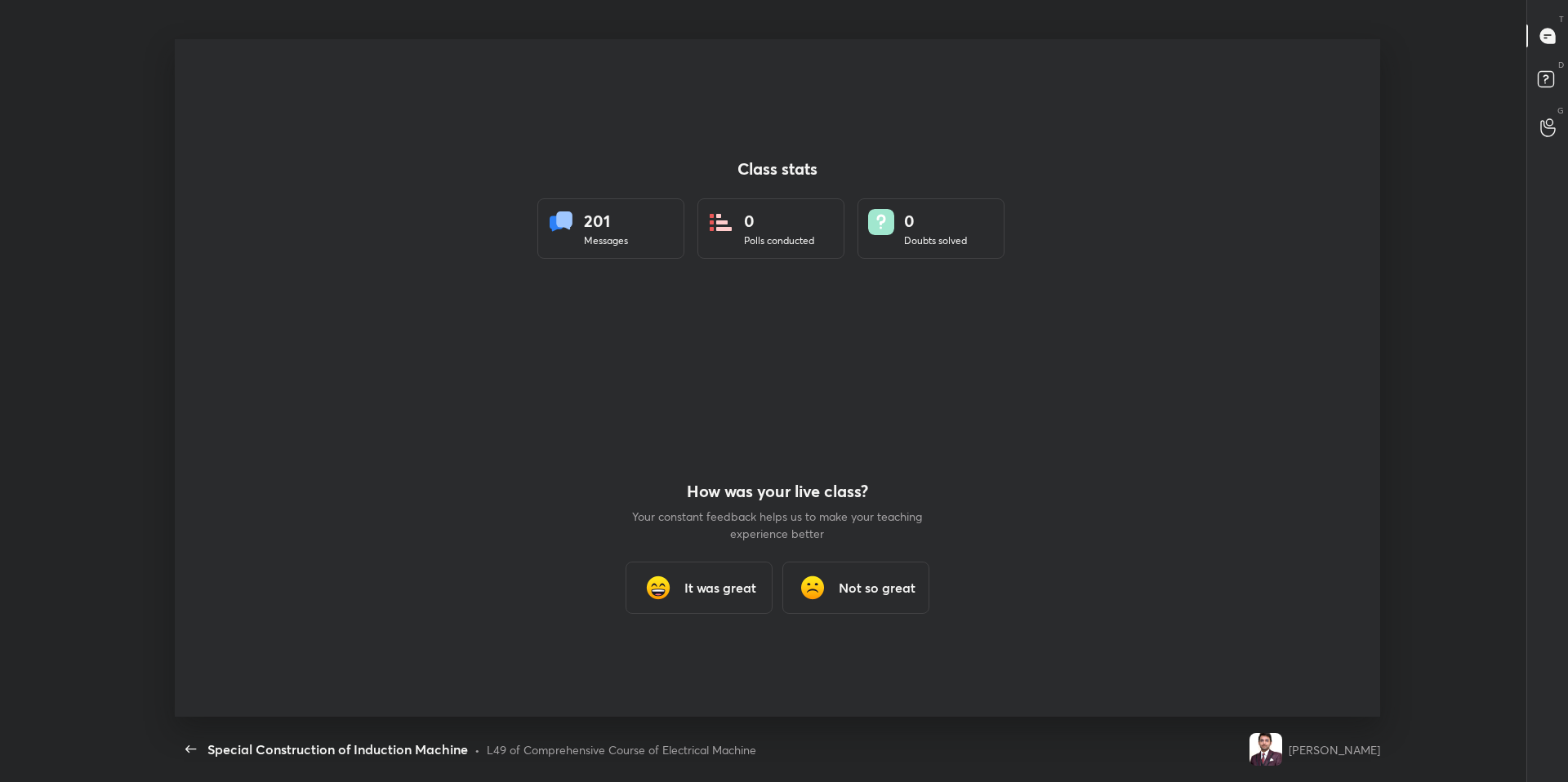
click at [676, 663] on div "L49 of Comprehensive Course of Electrical Machine" at bounding box center [621, 749] width 270 height 17
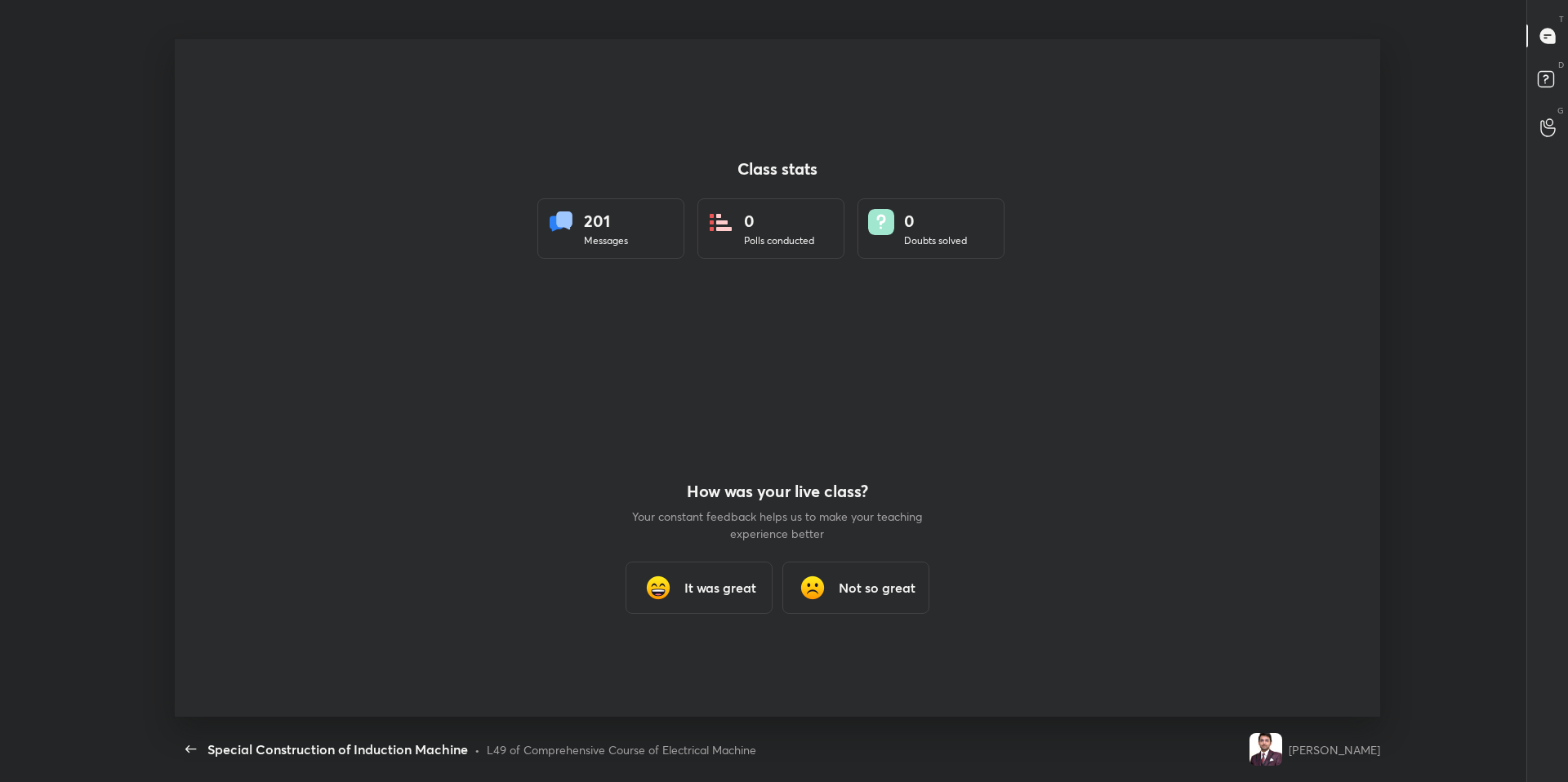
click at [676, 663] on div "L49 of Comprehensive Course of Electrical Machine" at bounding box center [621, 749] width 270 height 17
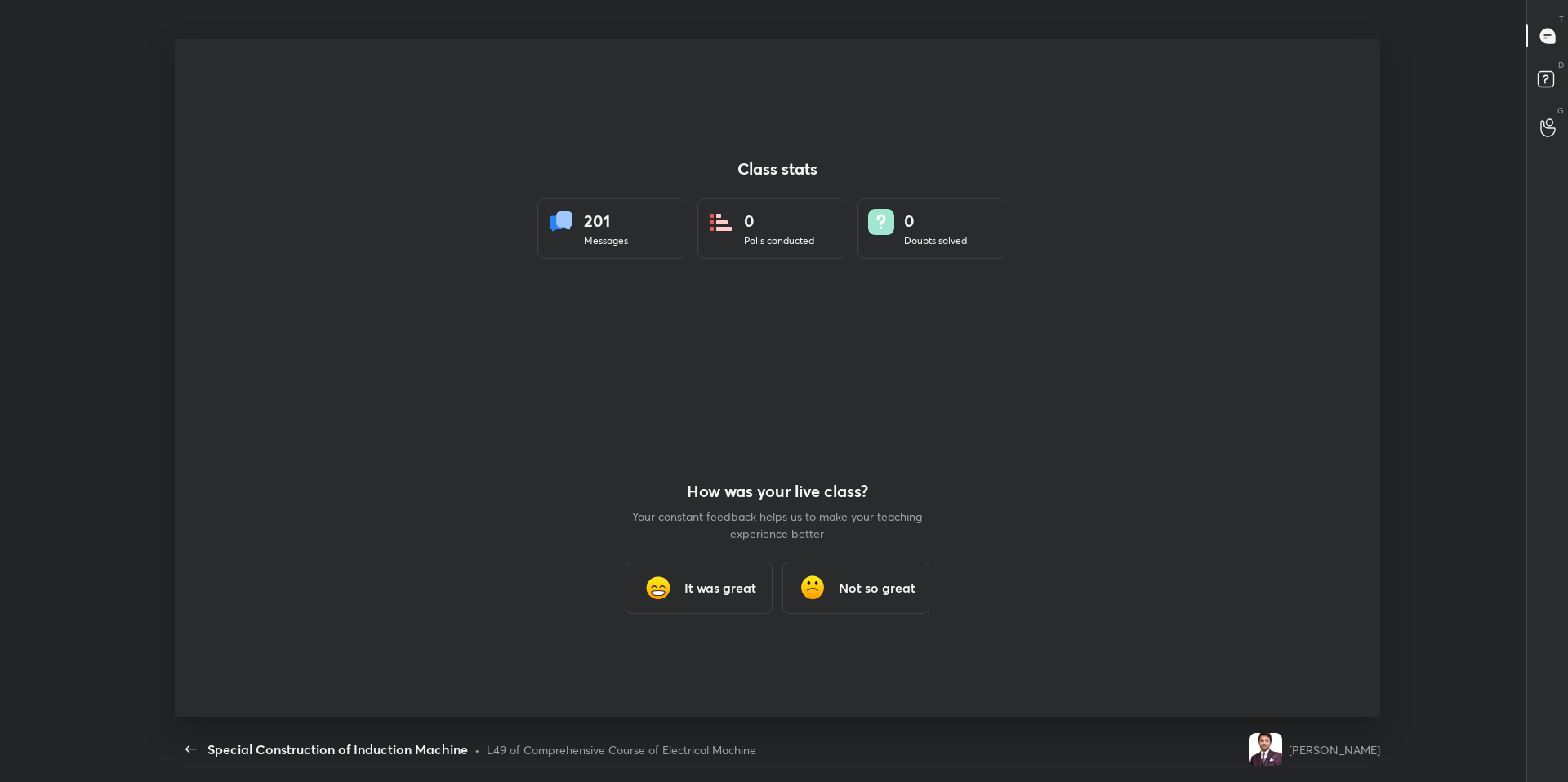
click at [676, 663] on div "L49 of Comprehensive Course of Electrical Machine" at bounding box center [621, 749] width 270 height 17
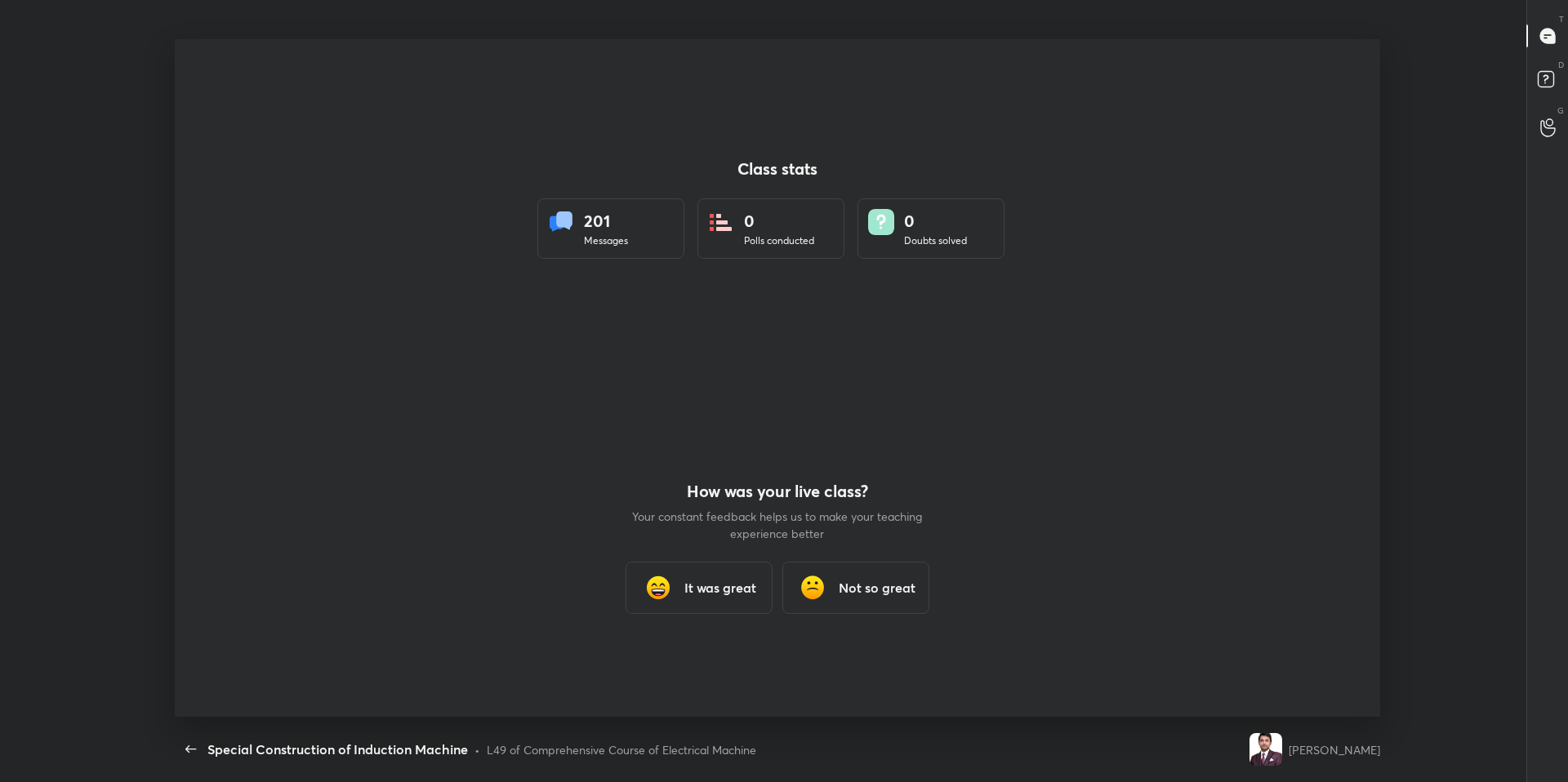
click at [676, 663] on div "L49 of Comprehensive Course of Electrical Machine" at bounding box center [621, 749] width 270 height 17
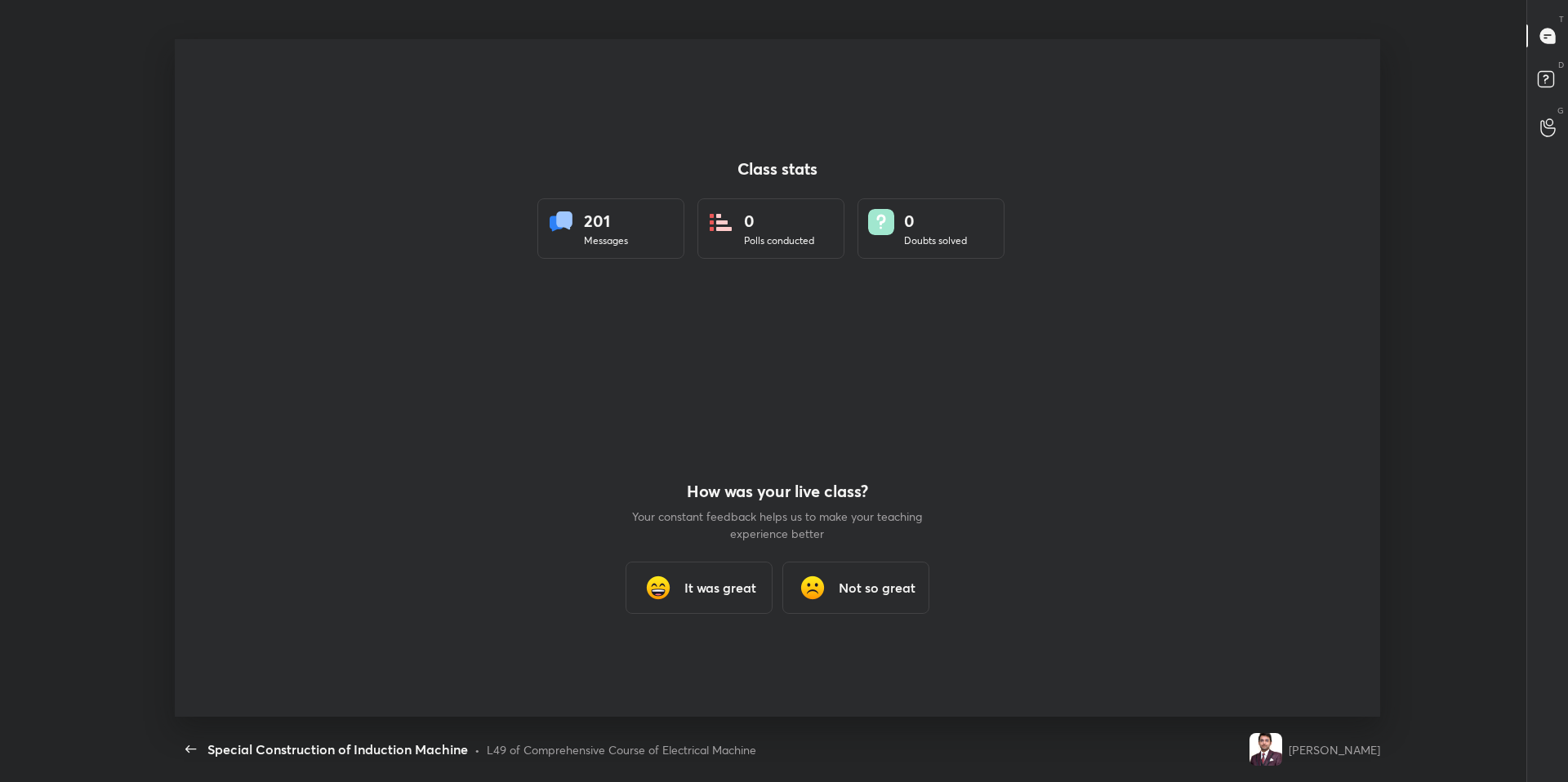
click at [676, 663] on div "L49 of Comprehensive Course of Electrical Machine" at bounding box center [621, 749] width 270 height 17
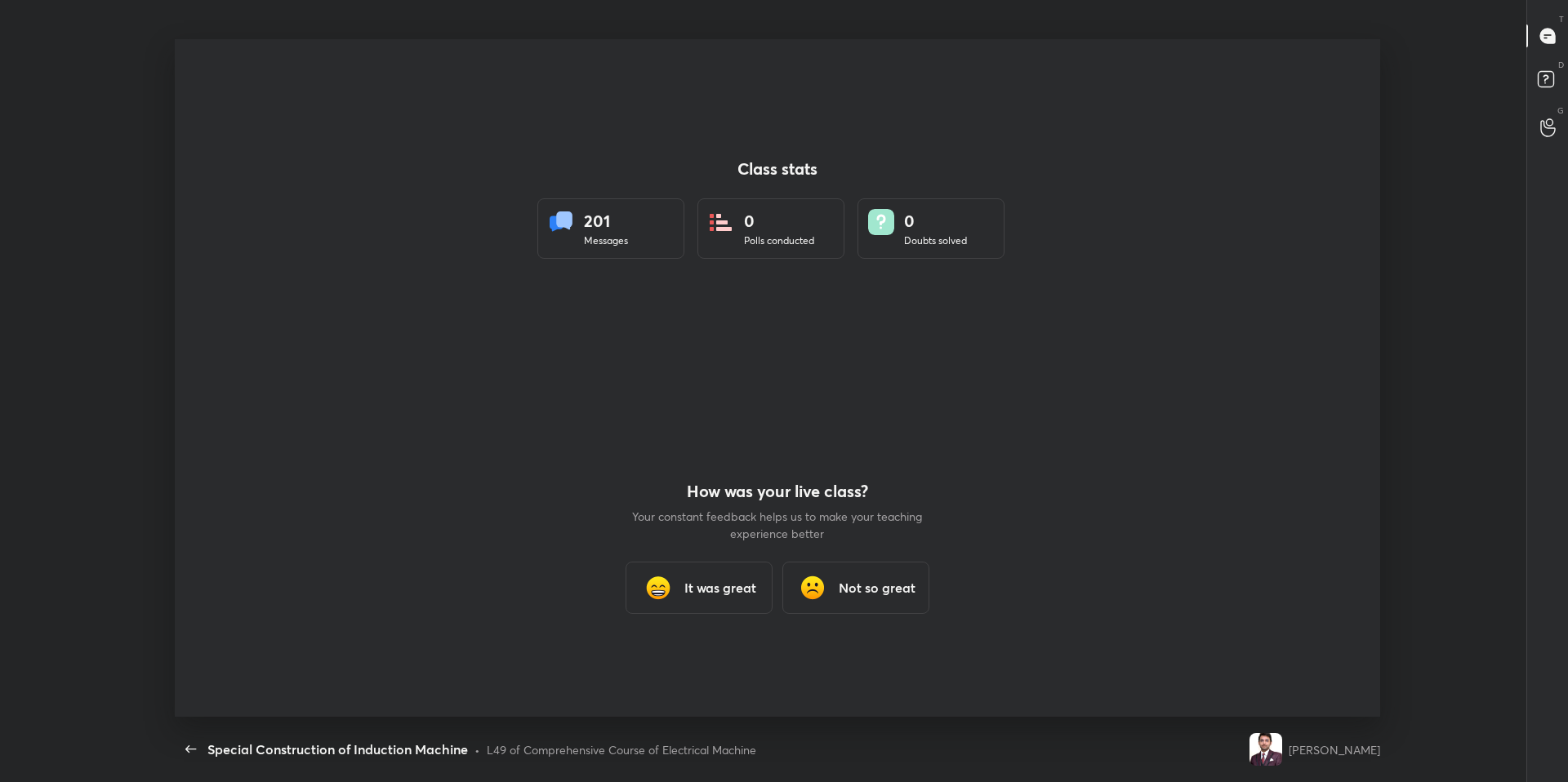
click at [676, 663] on div "L49 of Comprehensive Course of Electrical Machine" at bounding box center [621, 749] width 270 height 17
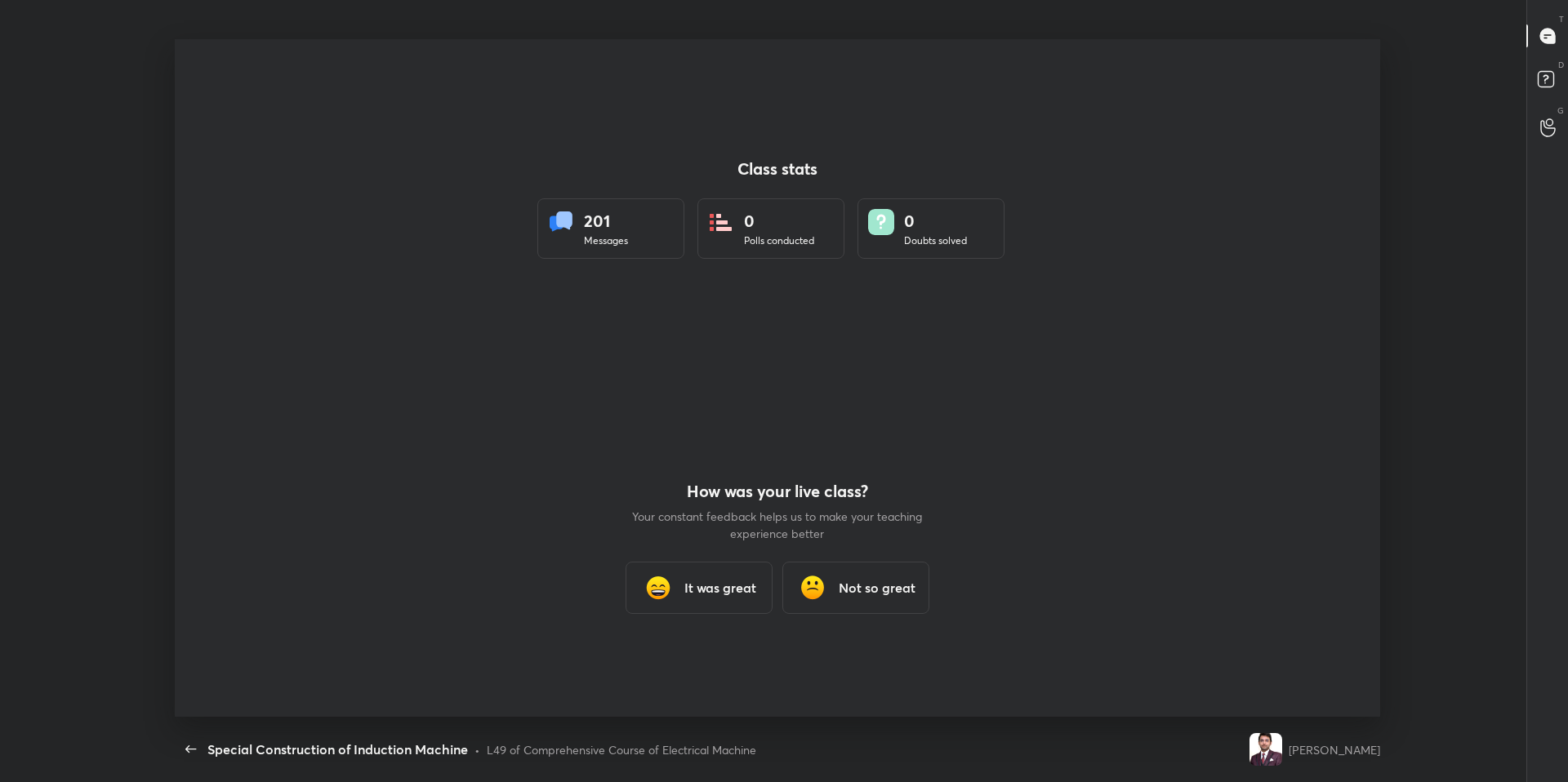
click at [676, 663] on div "L49 of Comprehensive Course of Electrical Machine" at bounding box center [621, 749] width 270 height 17
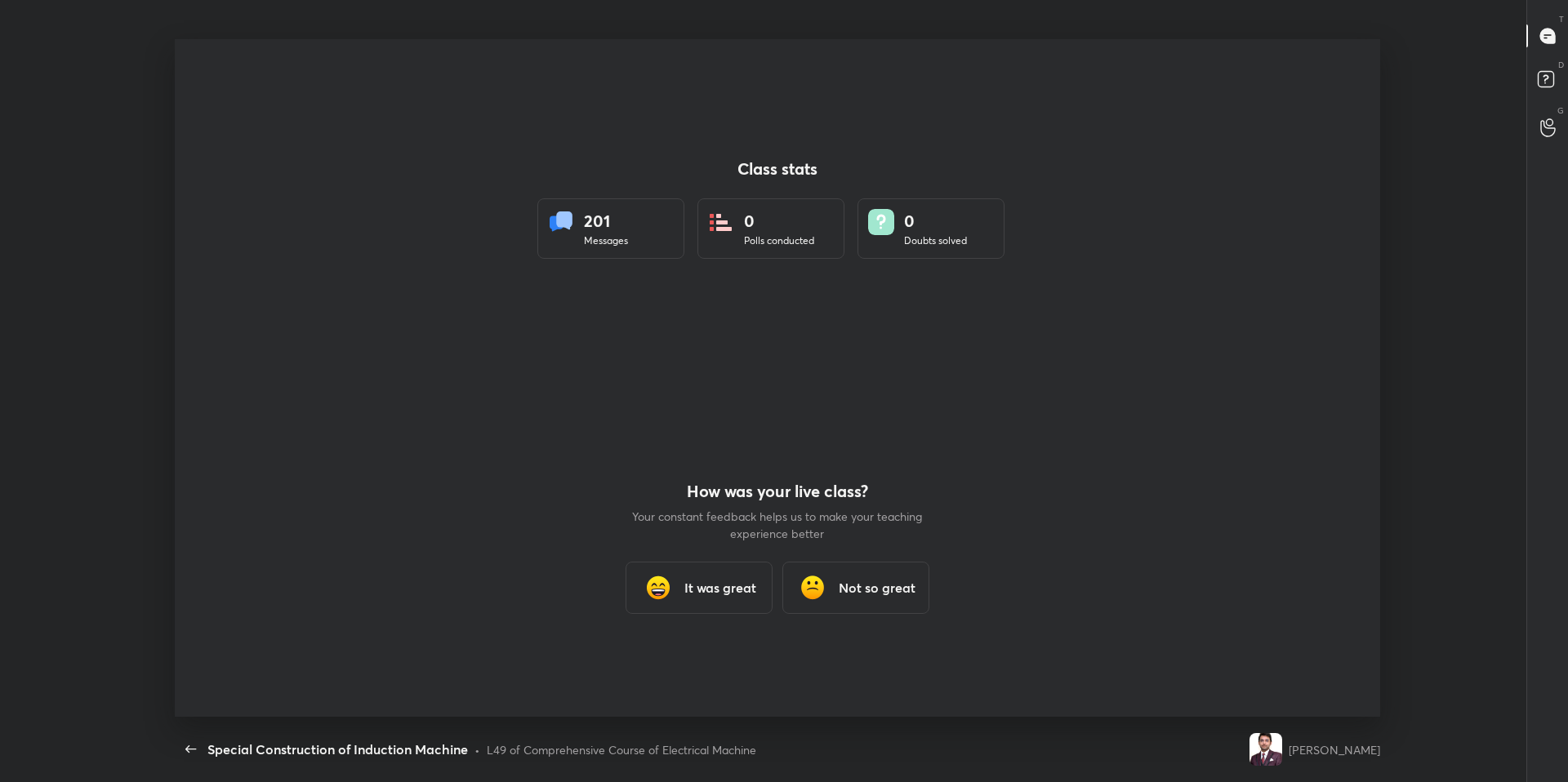
click at [676, 663] on div "L49 of Comprehensive Course of Electrical Machine" at bounding box center [621, 749] width 270 height 17
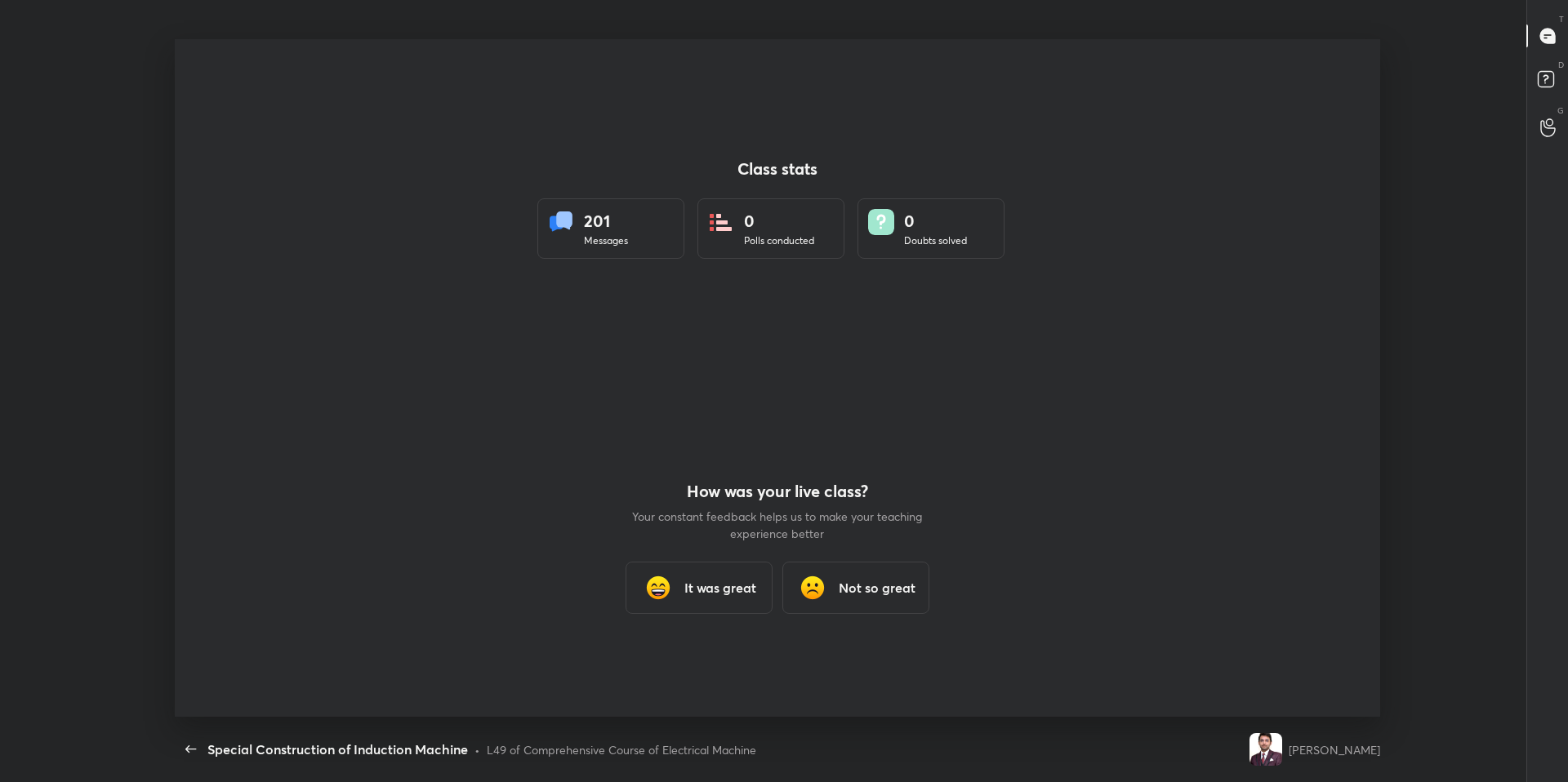
click at [676, 663] on div "L49 of Comprehensive Course of Electrical Machine" at bounding box center [621, 749] width 270 height 17
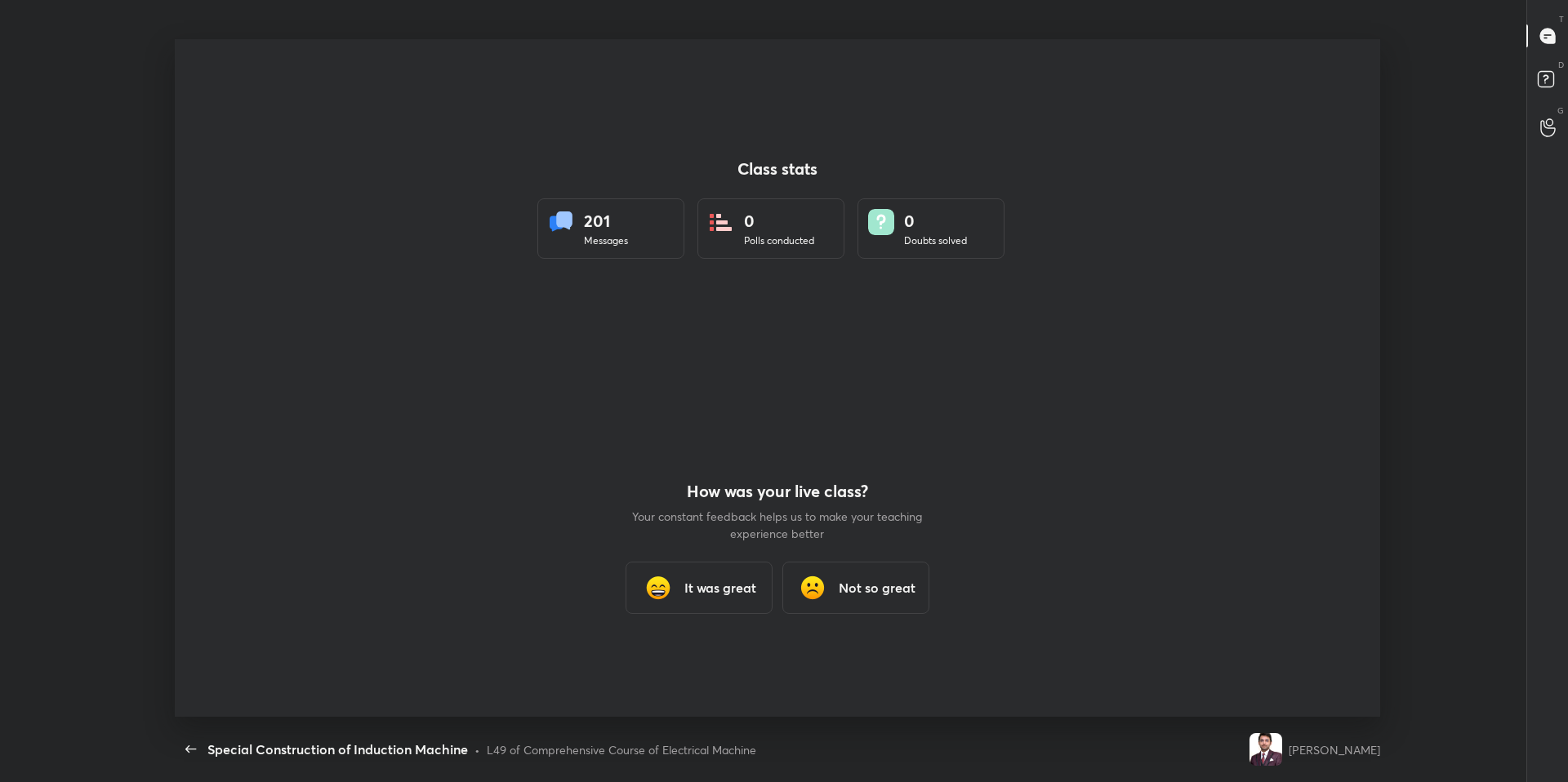
click at [676, 663] on div "L49 of Comprehensive Course of Electrical Machine" at bounding box center [621, 749] width 270 height 17
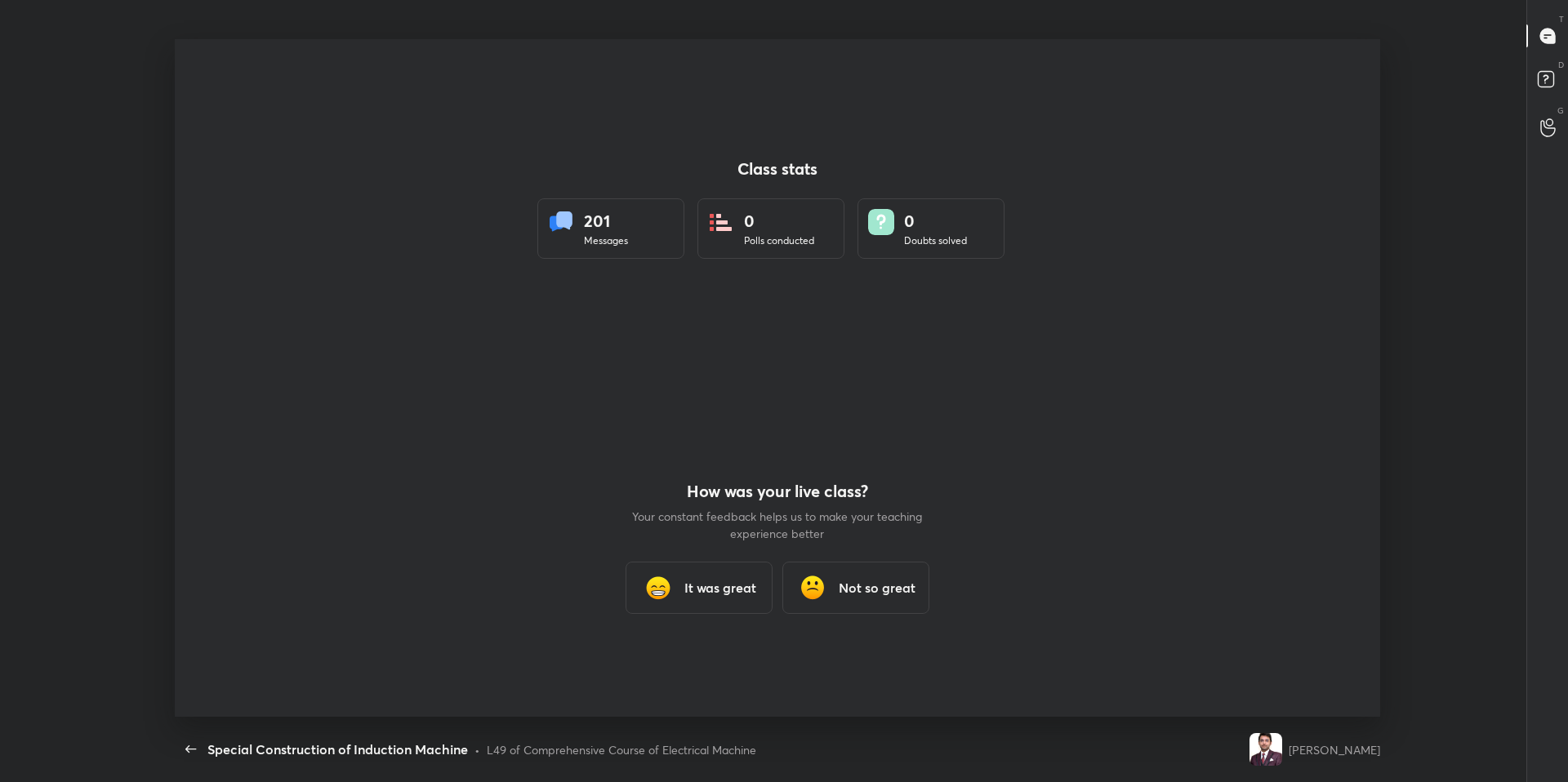
click at [676, 663] on div "L49 of Comprehensive Course of Electrical Machine" at bounding box center [621, 749] width 270 height 17
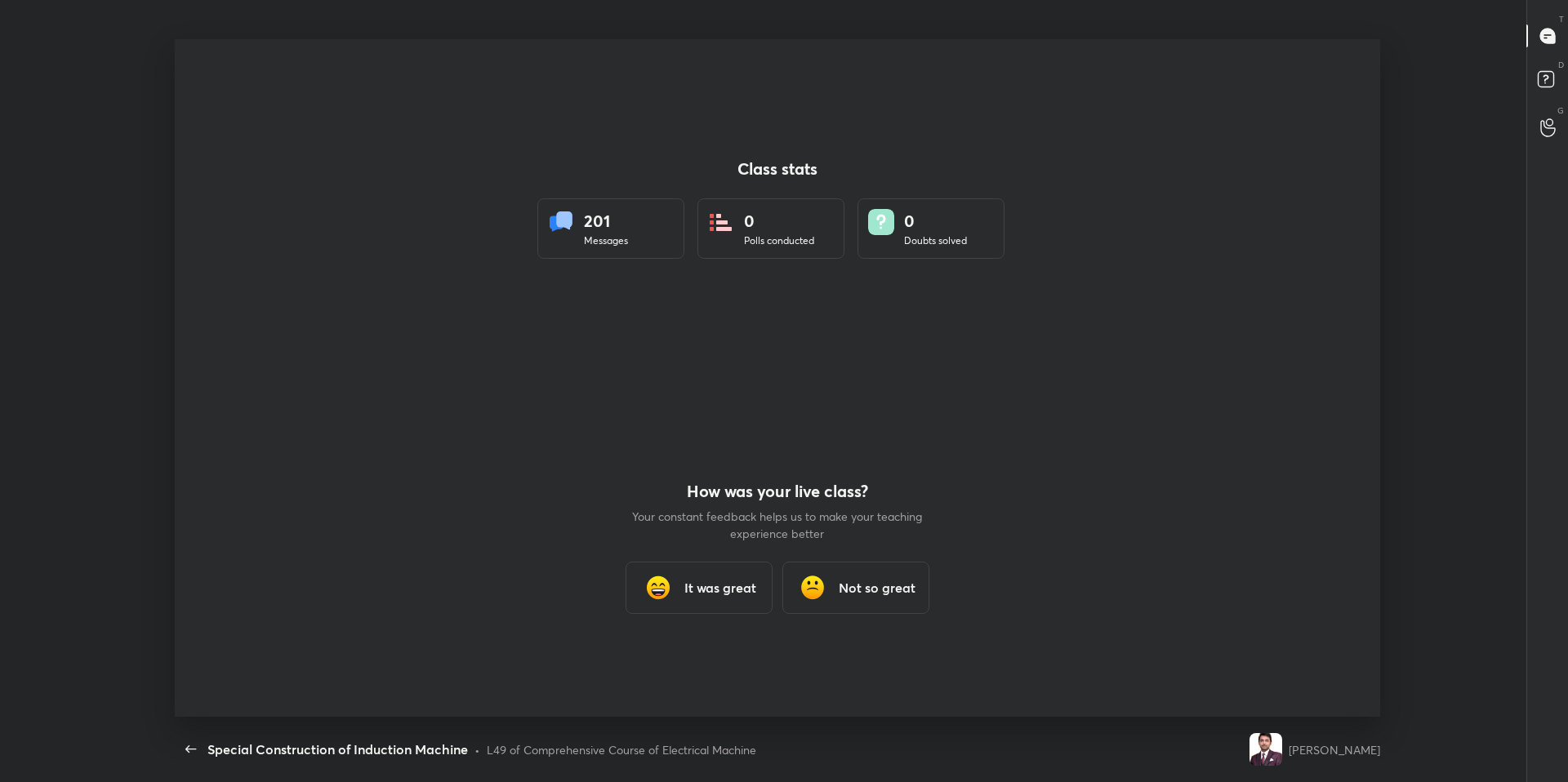
click at [676, 663] on div "L49 of Comprehensive Course of Electrical Machine" at bounding box center [621, 749] width 270 height 17
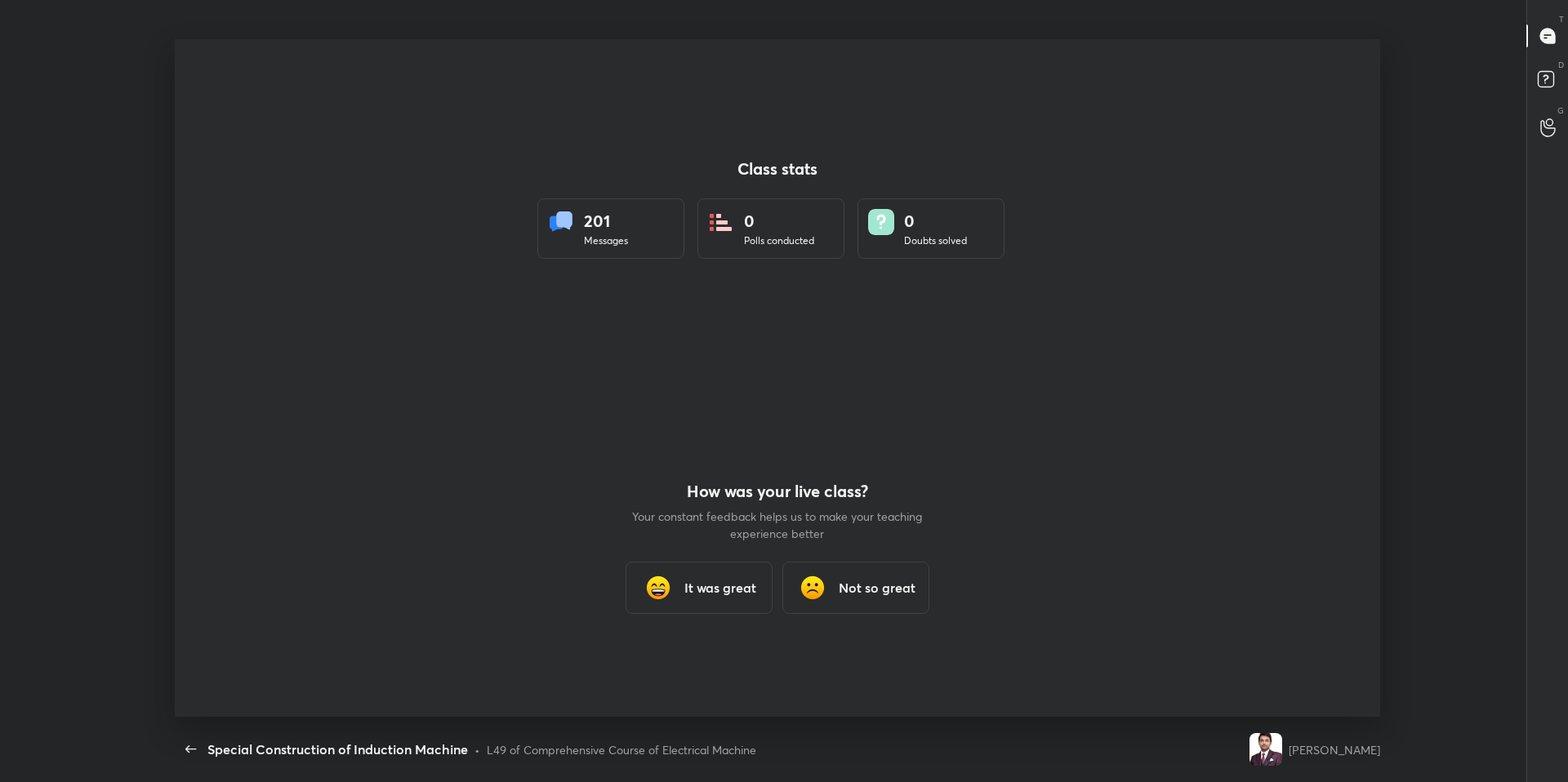
click at [676, 663] on div "L49 of Comprehensive Course of Electrical Machine" at bounding box center [621, 749] width 270 height 17
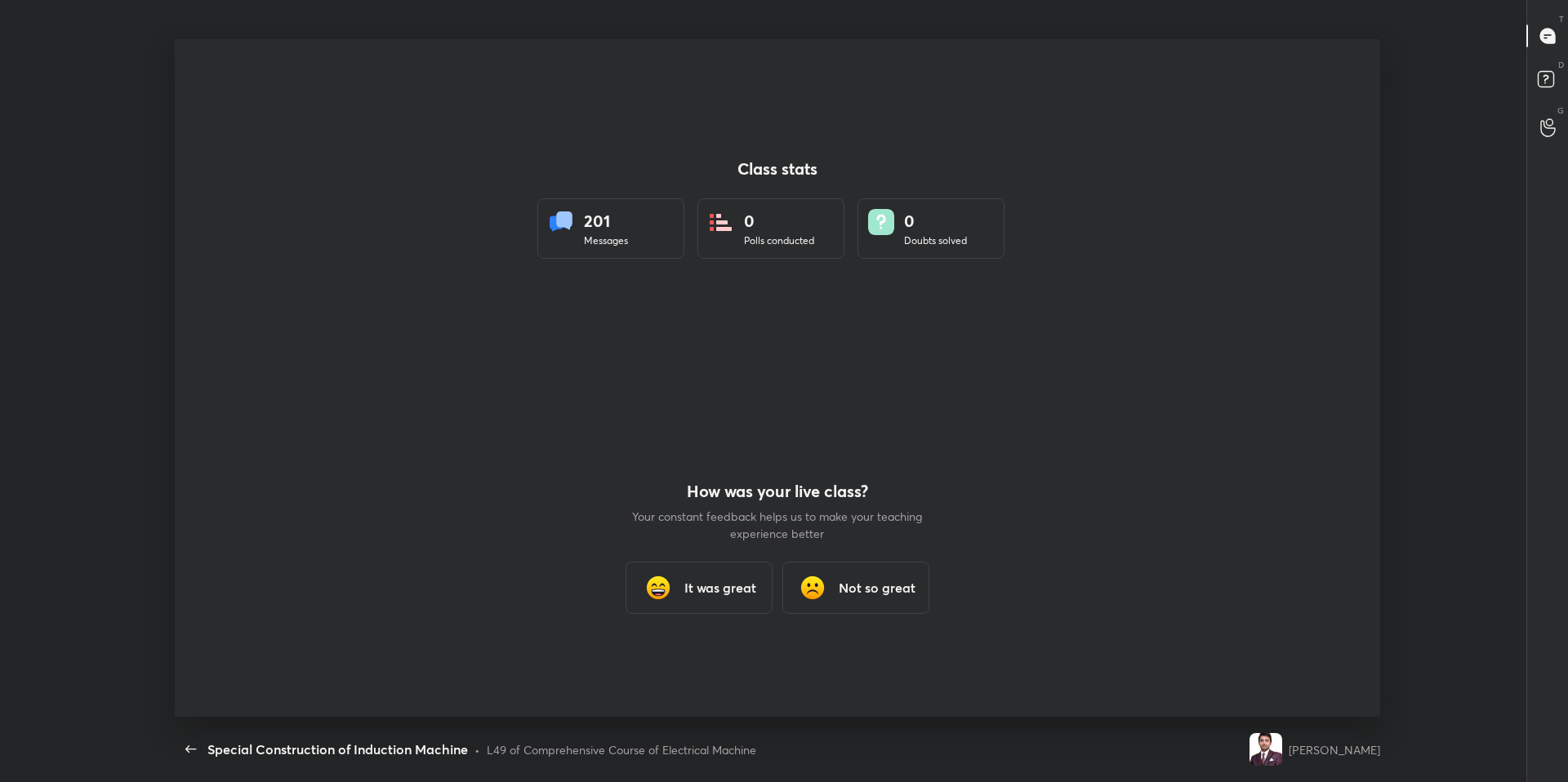
click at [676, 663] on div "L49 of Comprehensive Course of Electrical Machine" at bounding box center [621, 749] width 270 height 17
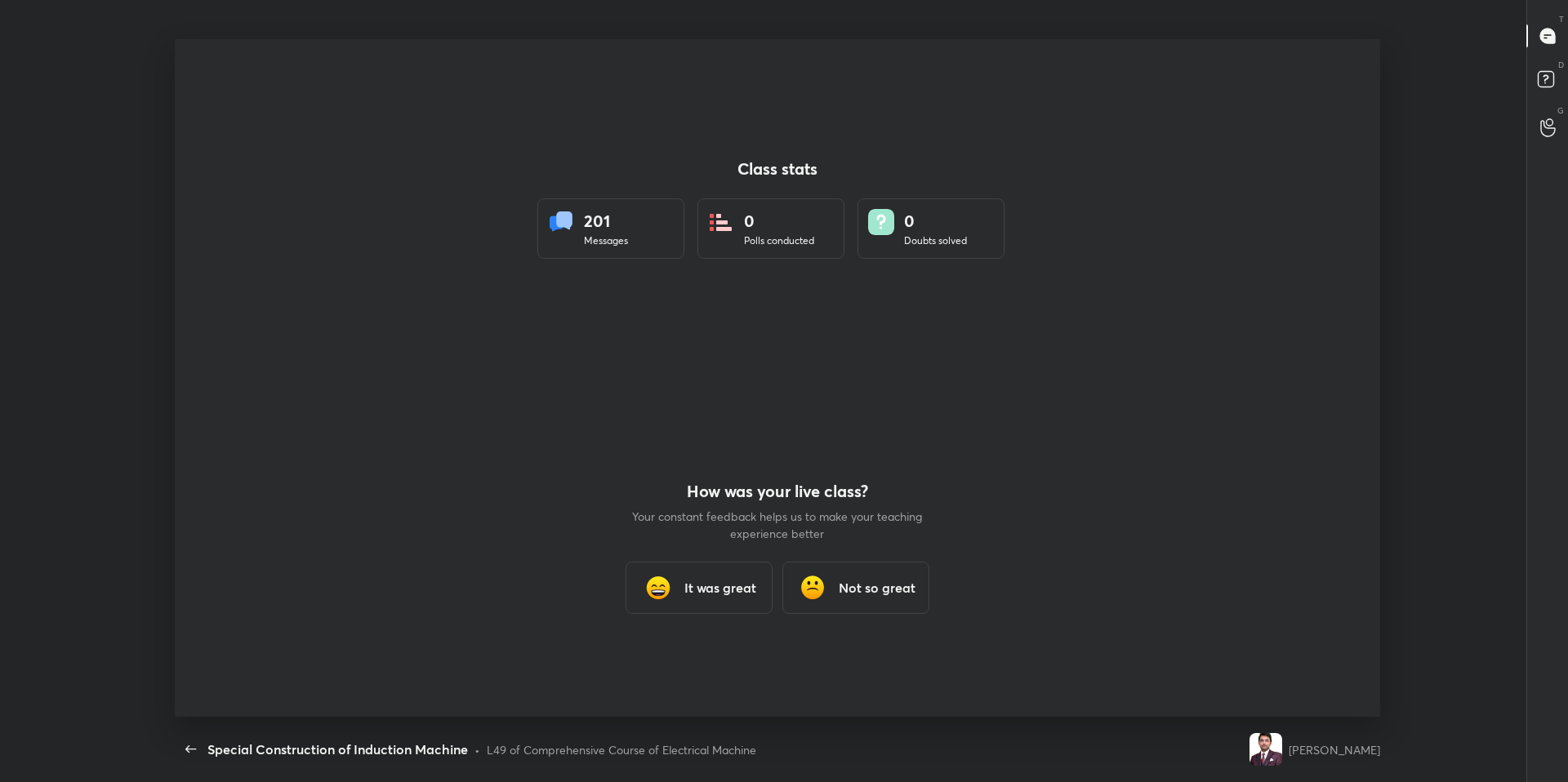
click at [676, 663] on div "L49 of Comprehensive Course of Electrical Machine" at bounding box center [621, 749] width 270 height 17
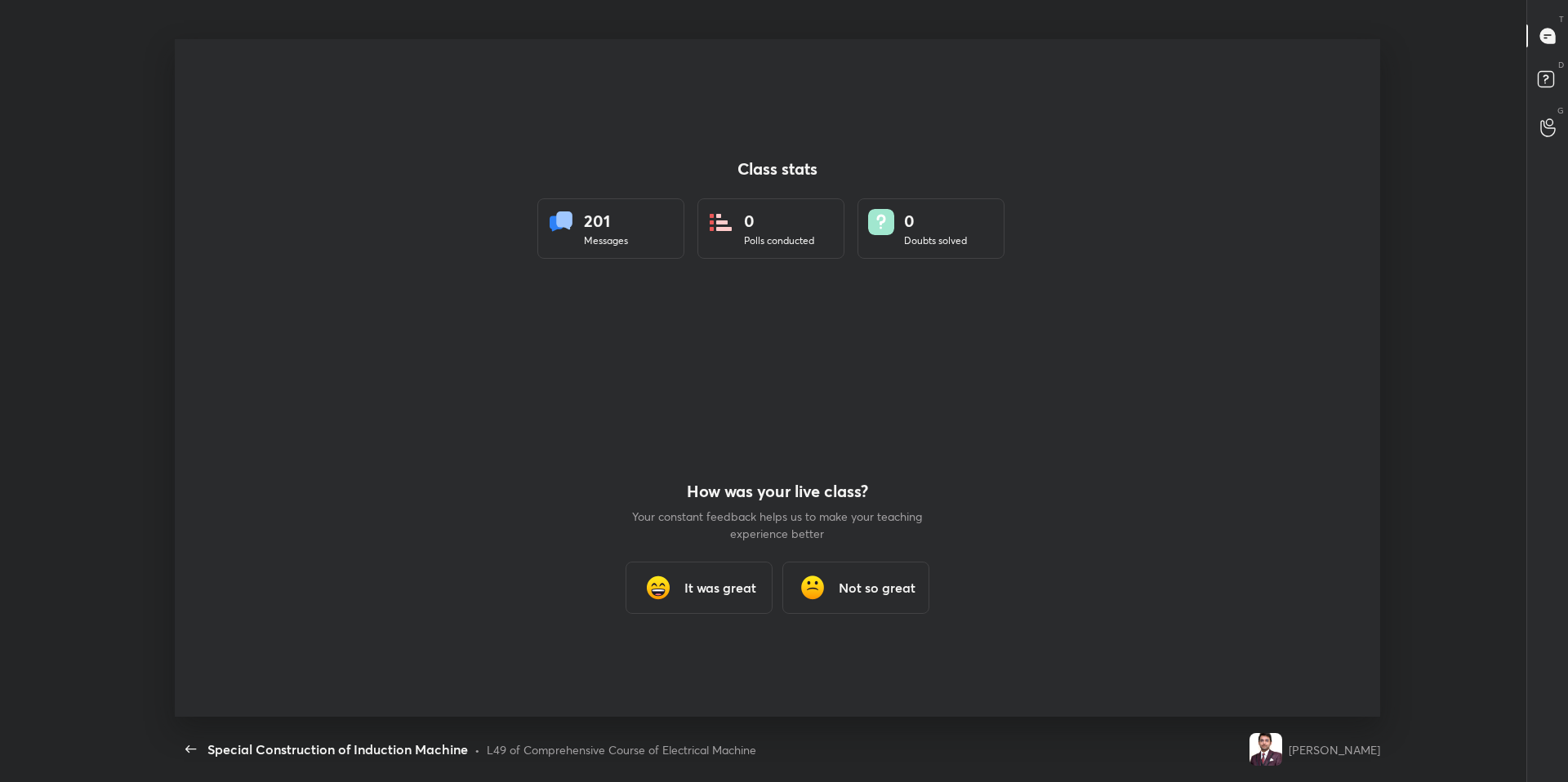
click at [676, 663] on div "L49 of Comprehensive Course of Electrical Machine" at bounding box center [621, 749] width 270 height 17
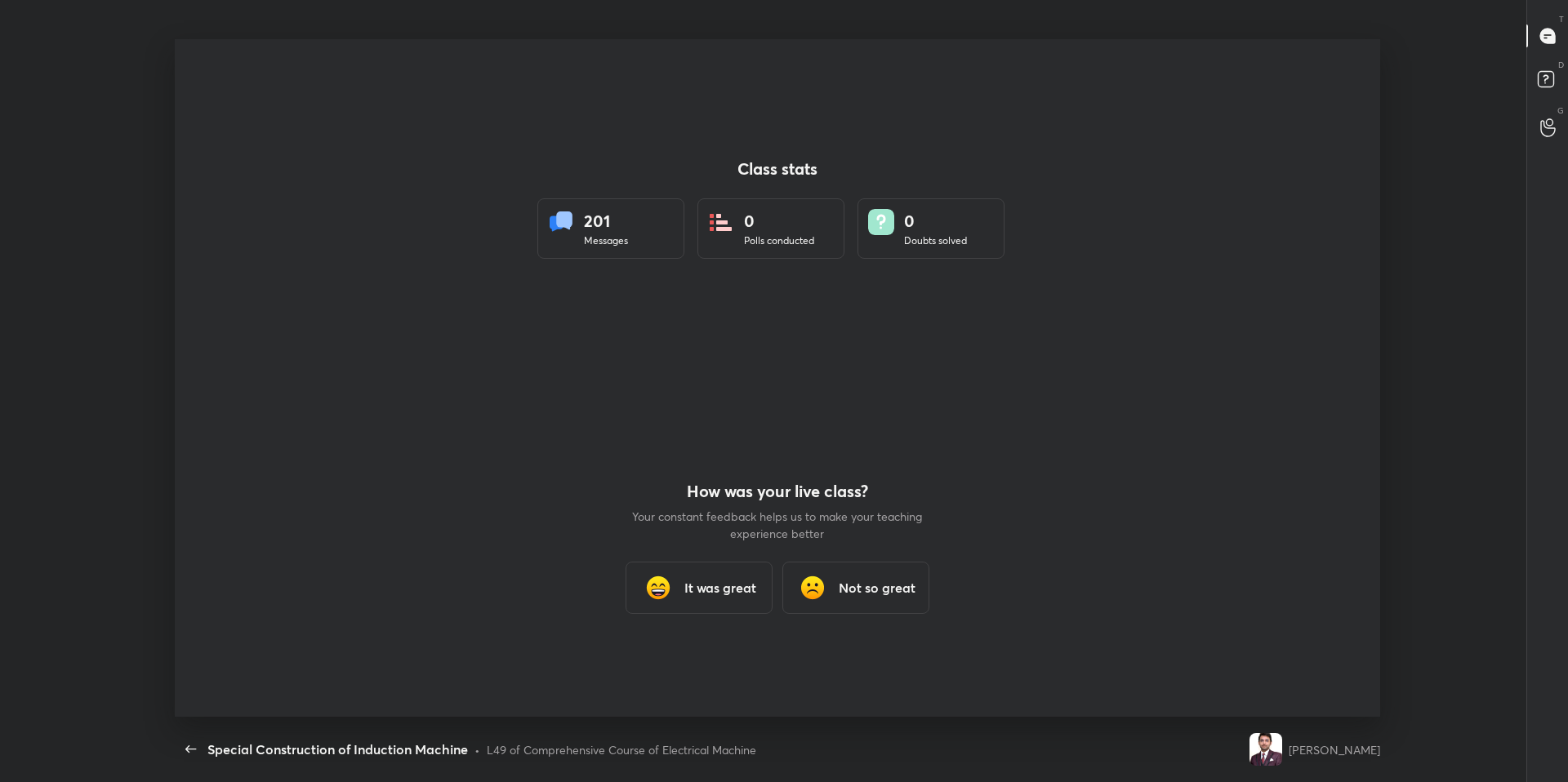
click at [676, 663] on div "L49 of Comprehensive Course of Electrical Machine" at bounding box center [621, 749] width 270 height 17
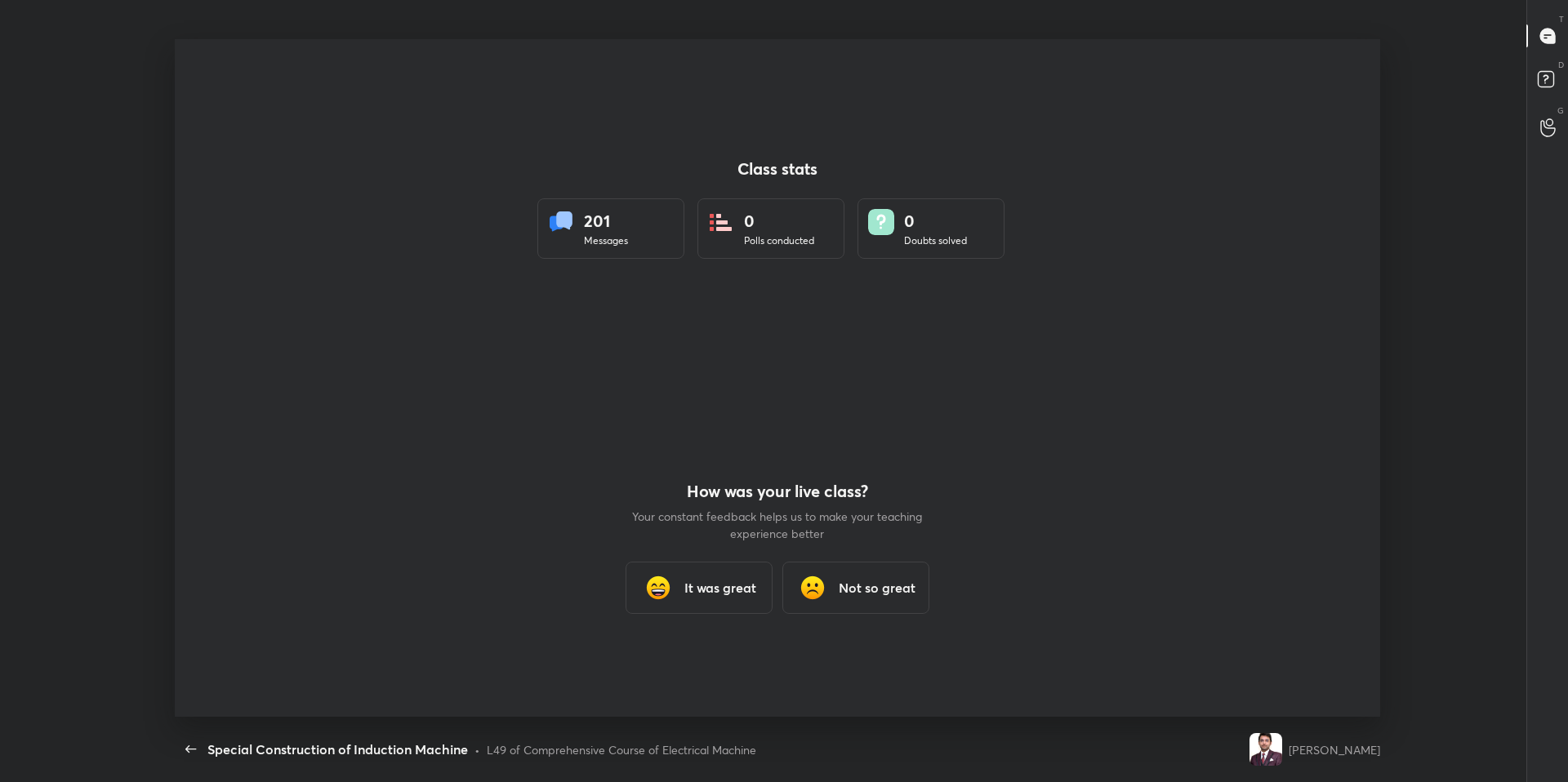
click at [676, 663] on div "L49 of Comprehensive Course of Electrical Machine" at bounding box center [621, 749] width 270 height 17
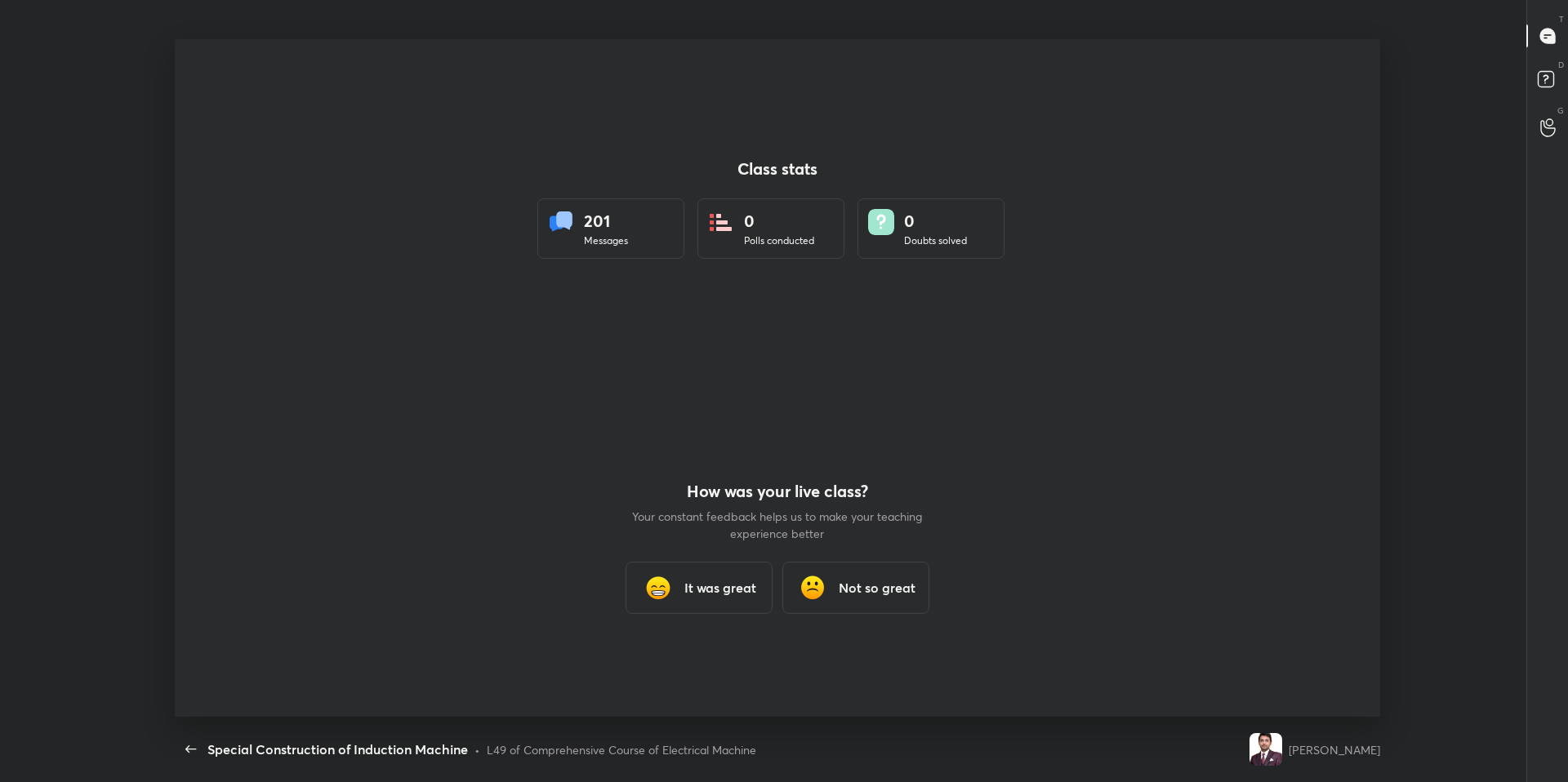
click at [676, 663] on div "L49 of Comprehensive Course of Electrical Machine" at bounding box center [621, 749] width 270 height 17
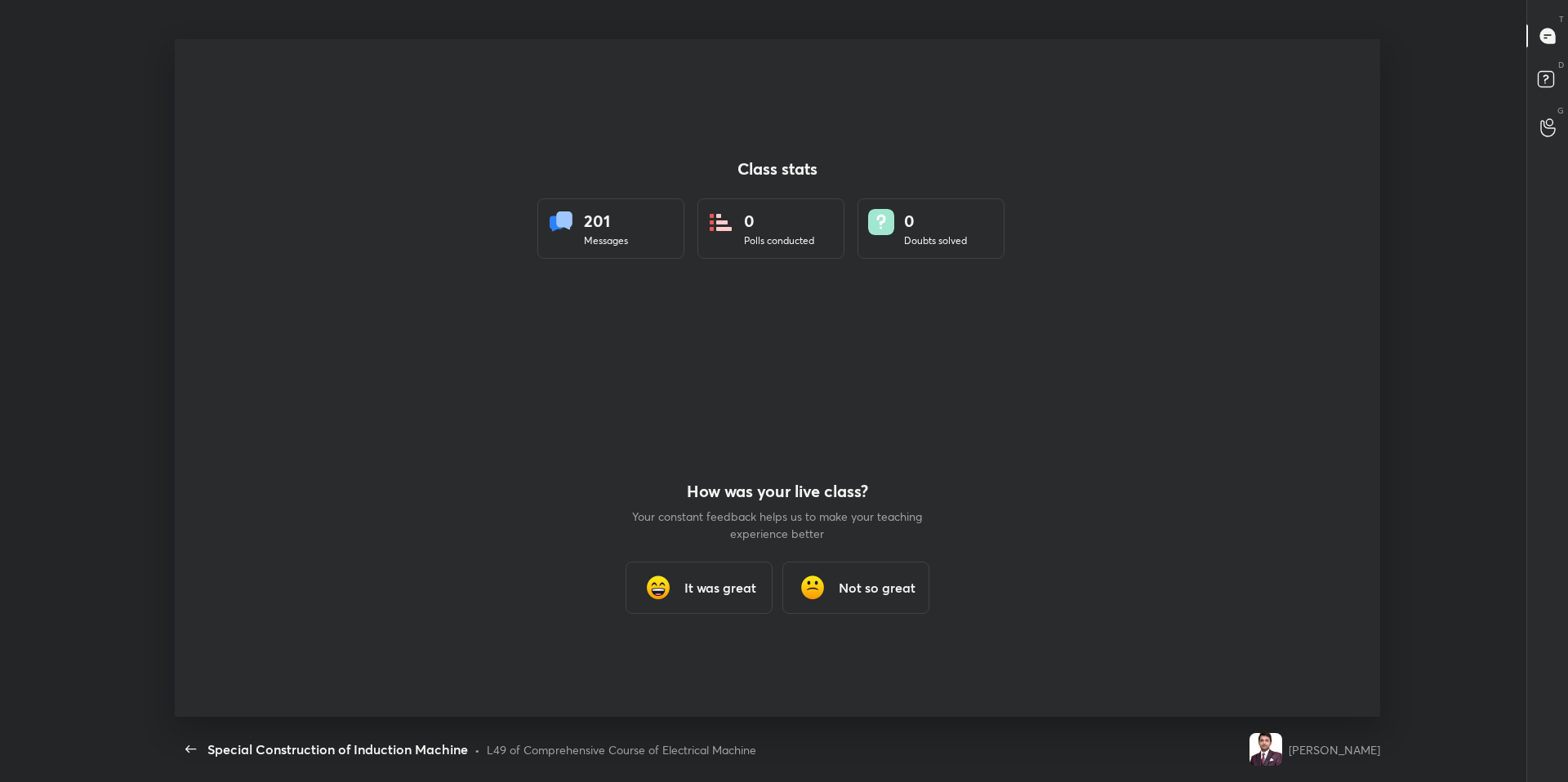
click at [676, 663] on div "L49 of Comprehensive Course of Electrical Machine" at bounding box center [621, 749] width 270 height 17
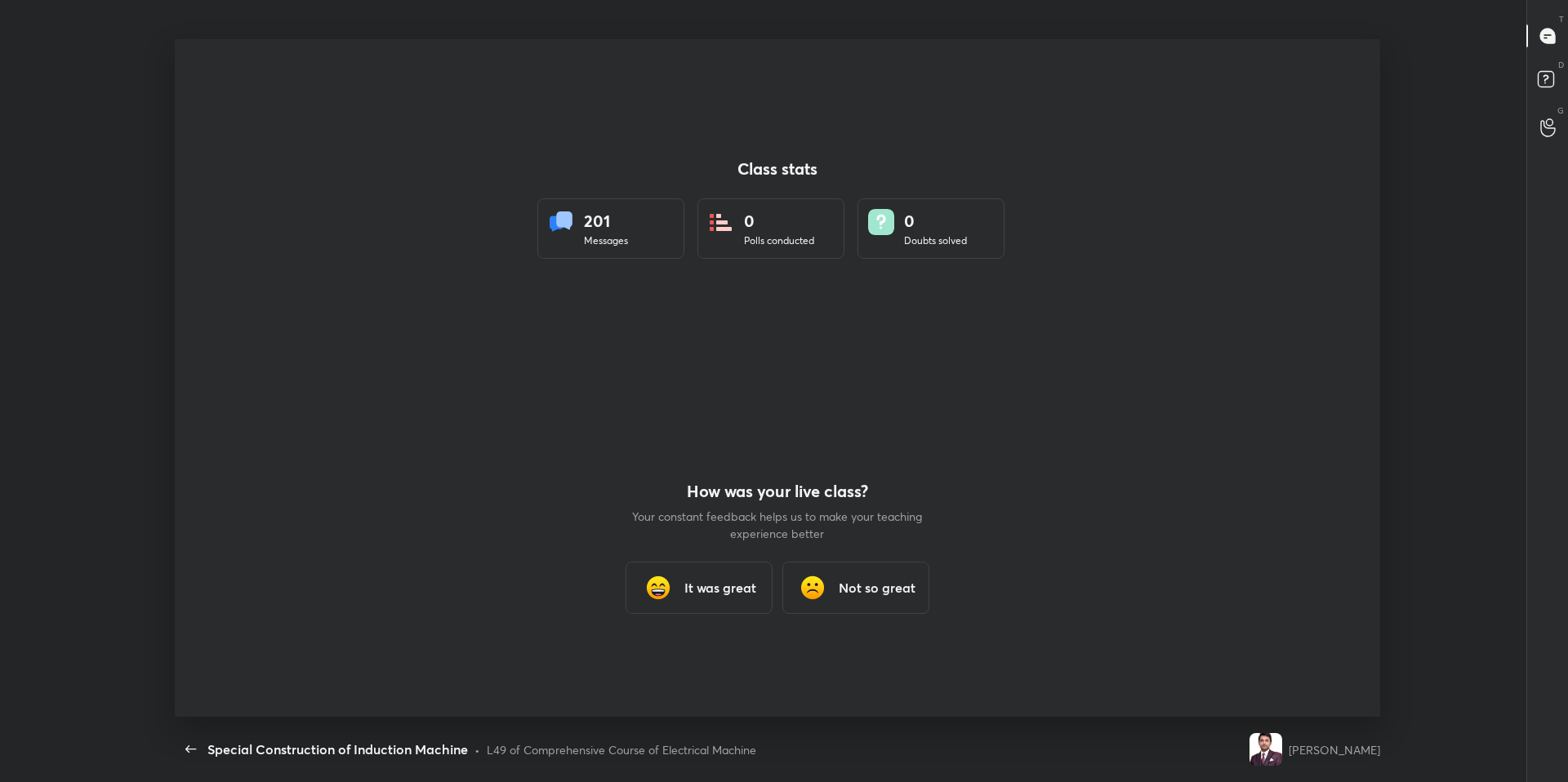
click
click at [676, 663] on div "L49 of Comprehensive Course of Electrical Machine" at bounding box center [621, 749] width 270 height 17
